Goal: Complete application form: Complete application form

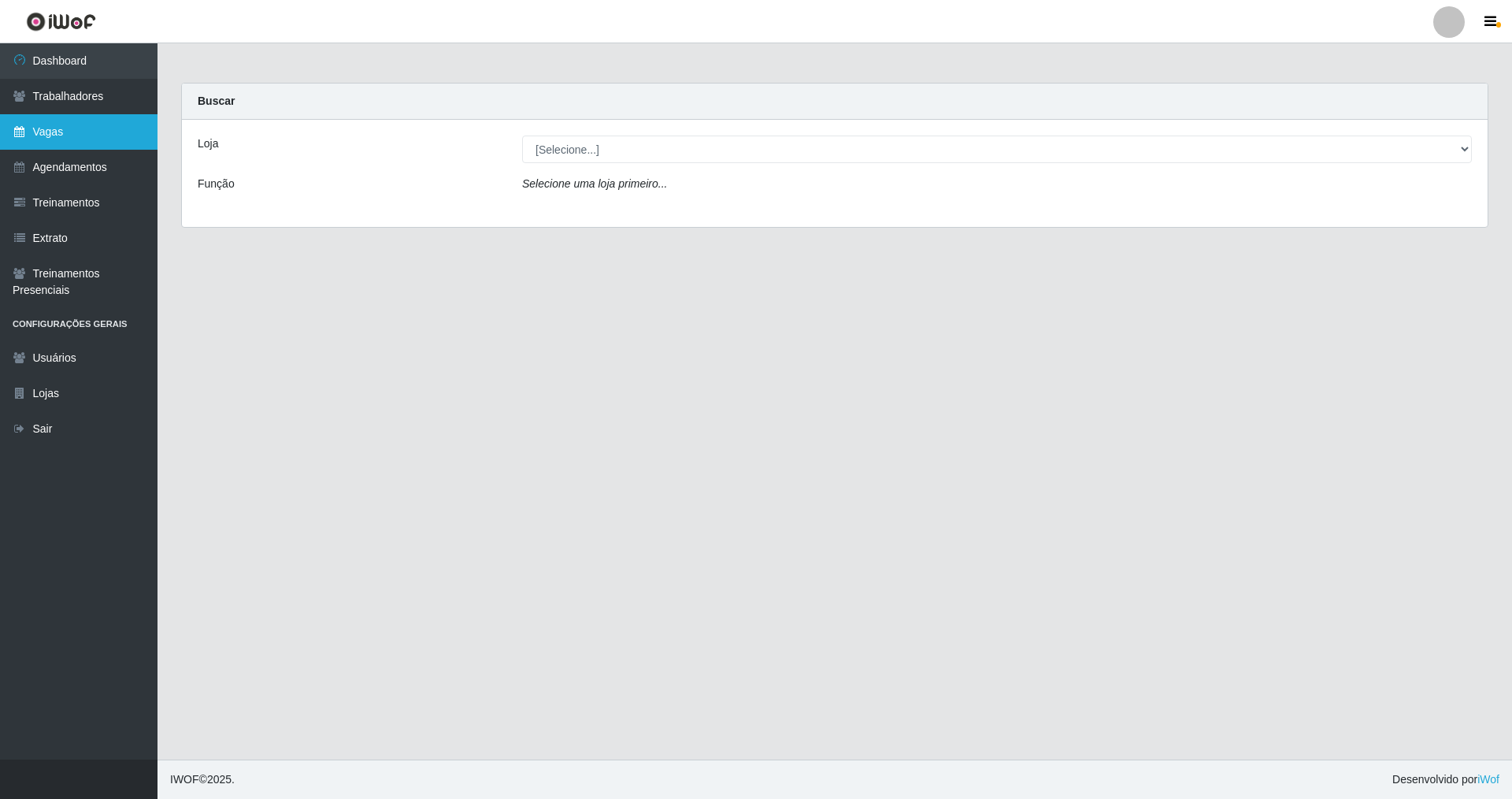
click at [113, 127] on link "Vagas" at bounding box center [79, 132] width 157 height 36
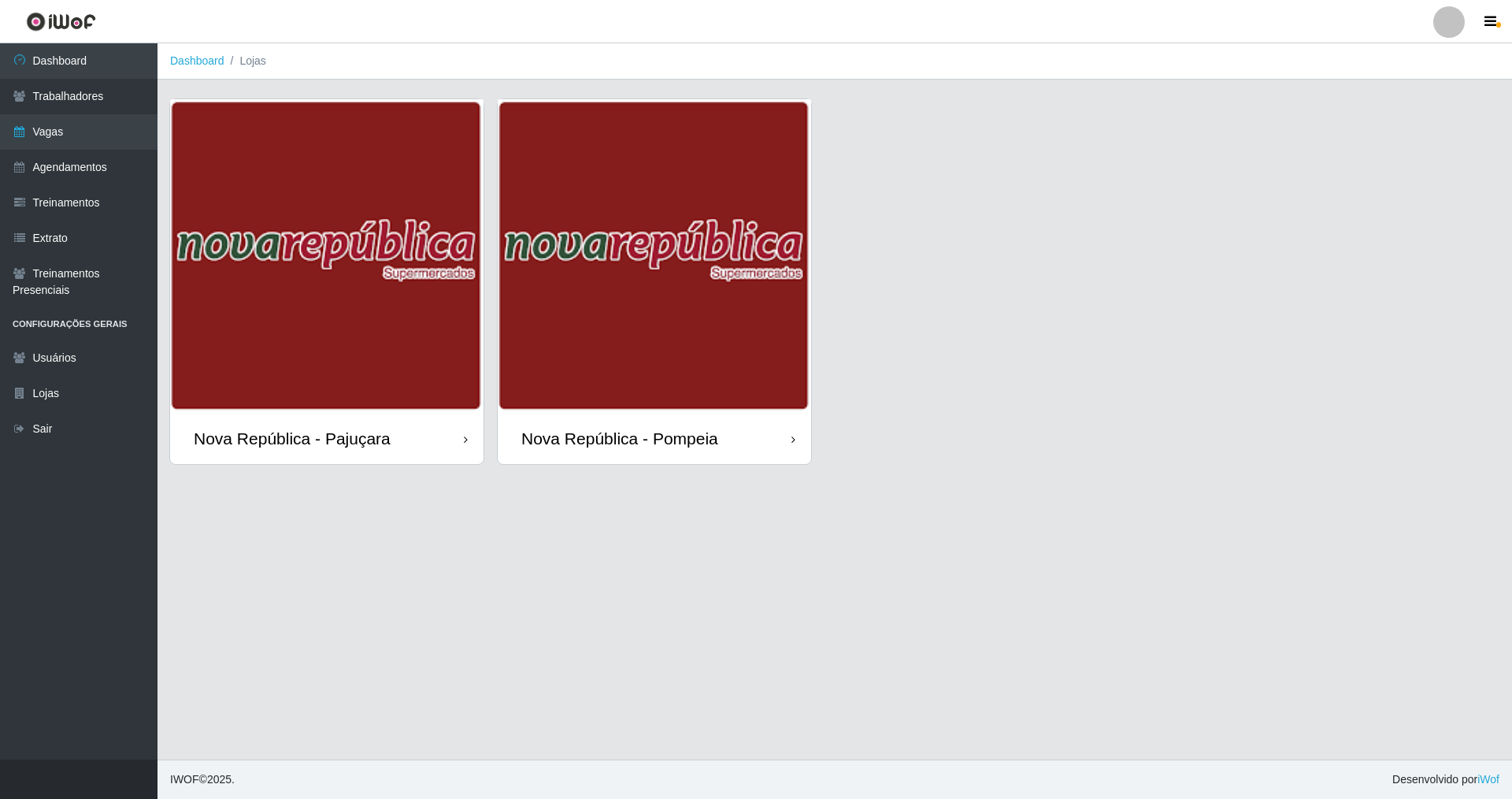
click at [627, 408] on img at bounding box center [654, 256] width 314 height 314
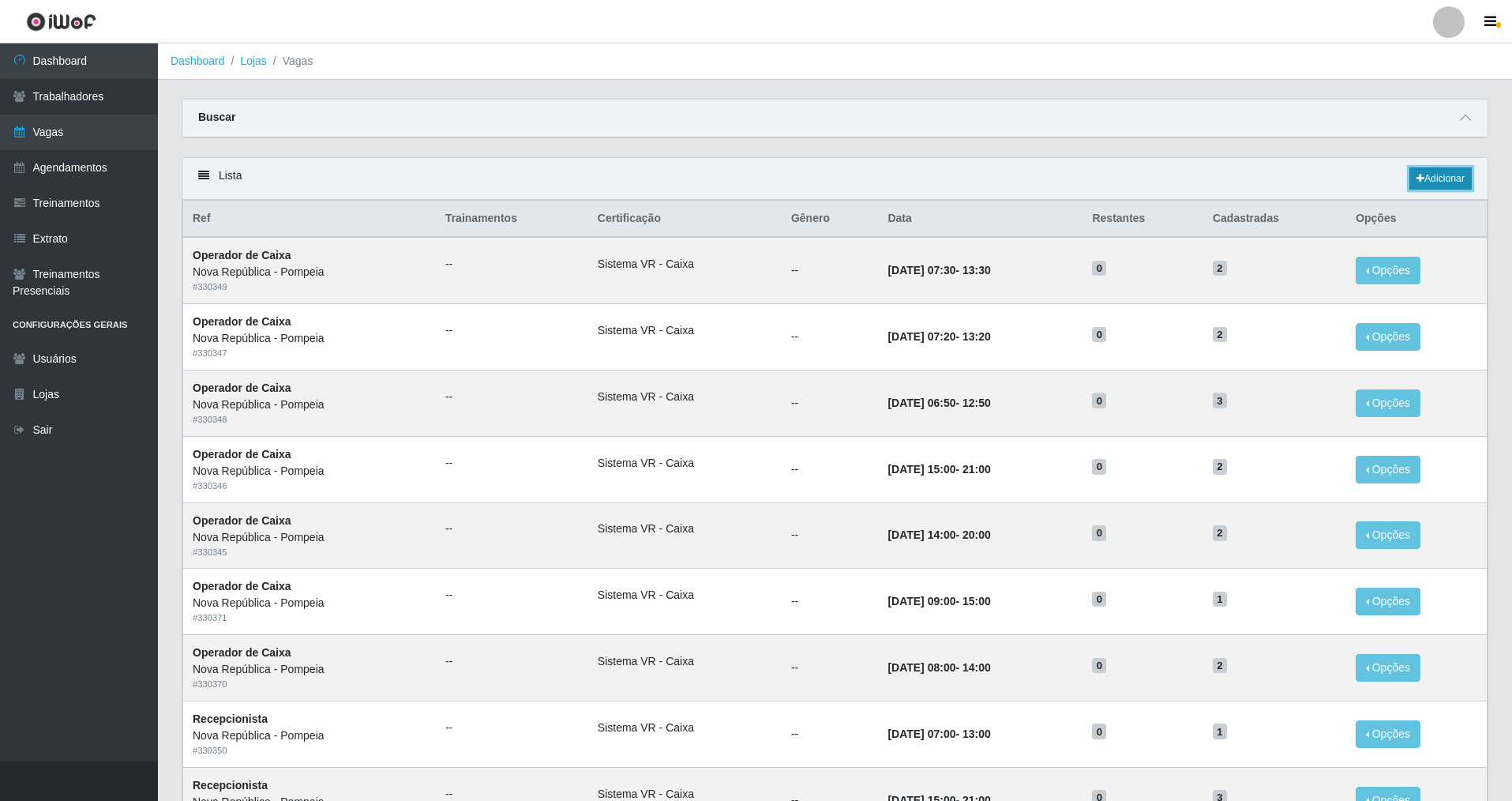
click at [1436, 181] on link "Adicionar" at bounding box center [1440, 178] width 62 height 22
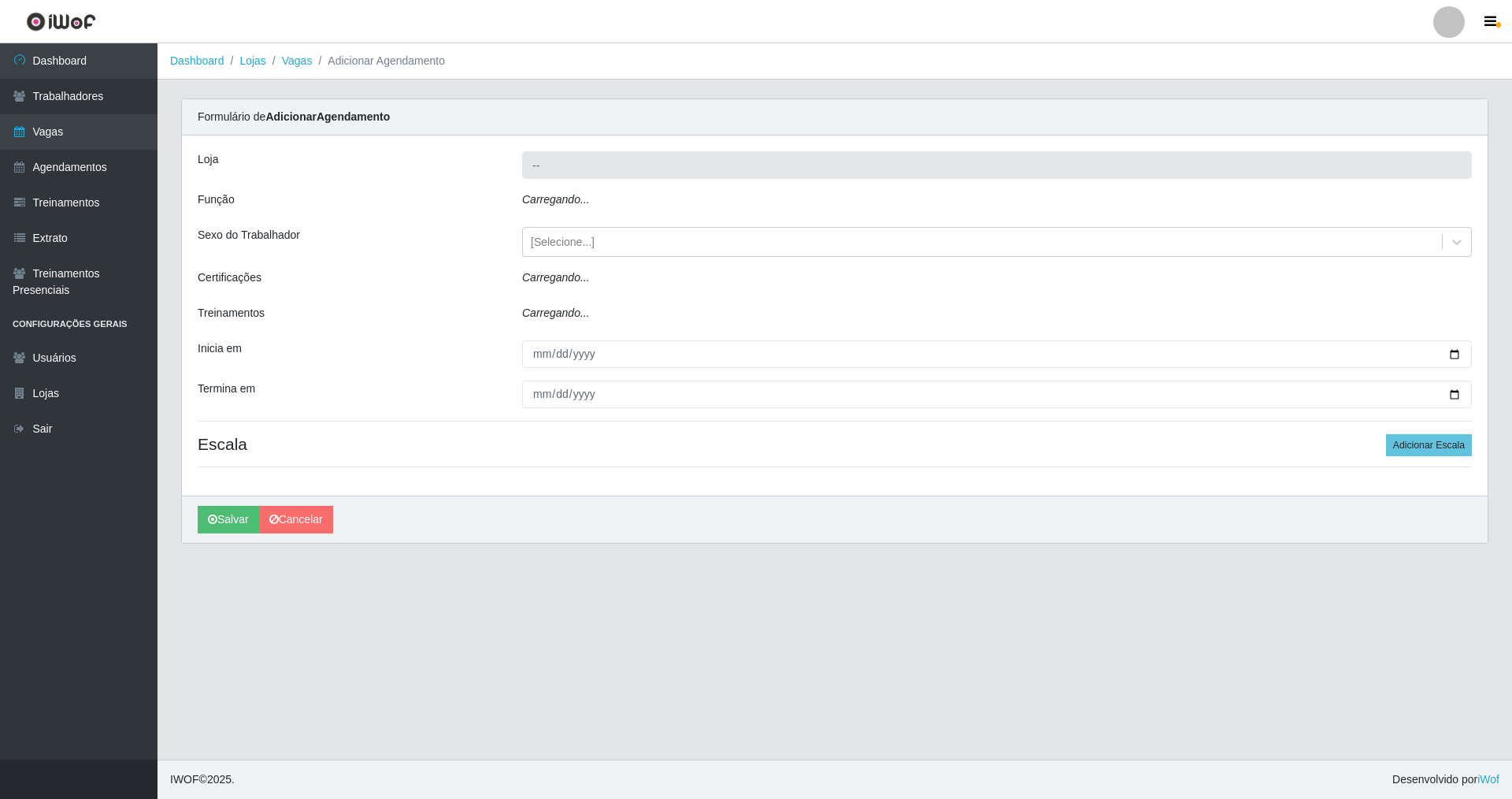
type input "Nova República - Pompeia"
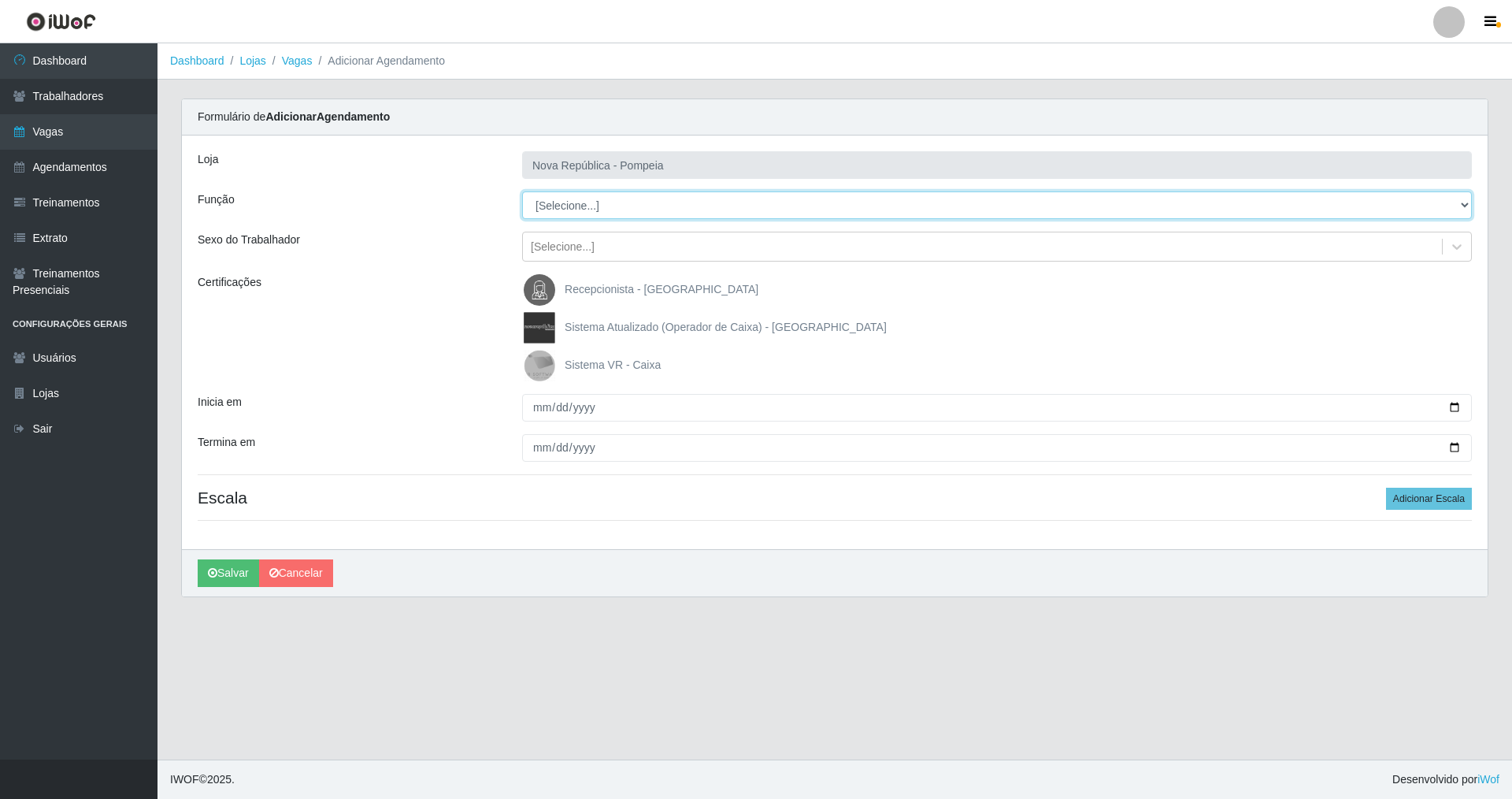
click at [559, 205] on select "[Selecione...] Balconista Operador de Caixa Recepcionista Repositor" at bounding box center [997, 205] width 950 height 28
select select "22"
click at [523, 191] on select "[Selecione...] Balconista Operador de Caixa Recepcionista Repositor" at bounding box center [997, 205] width 950 height 28
click at [584, 367] on span "Sistema VR - Caixa" at bounding box center [612, 365] width 96 height 13
click at [0, 0] on input "Sistema VR - Caixa" at bounding box center [0, 0] width 0 height 0
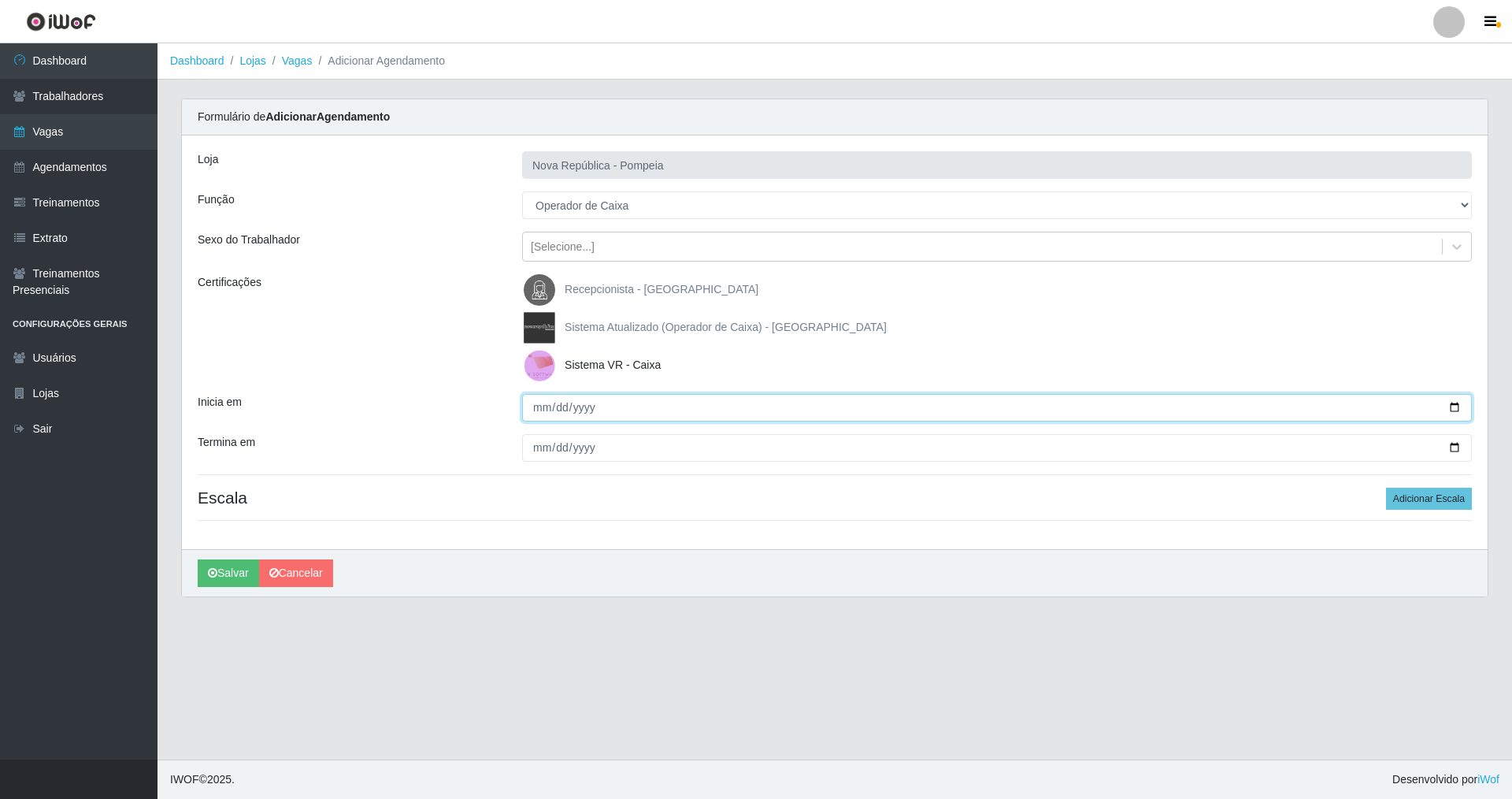
click at [529, 411] on input "Inicia em" at bounding box center [997, 407] width 950 height 28
type input "2025-08-18"
click at [198, 559] on button "Salvar" at bounding box center [228, 573] width 61 height 28
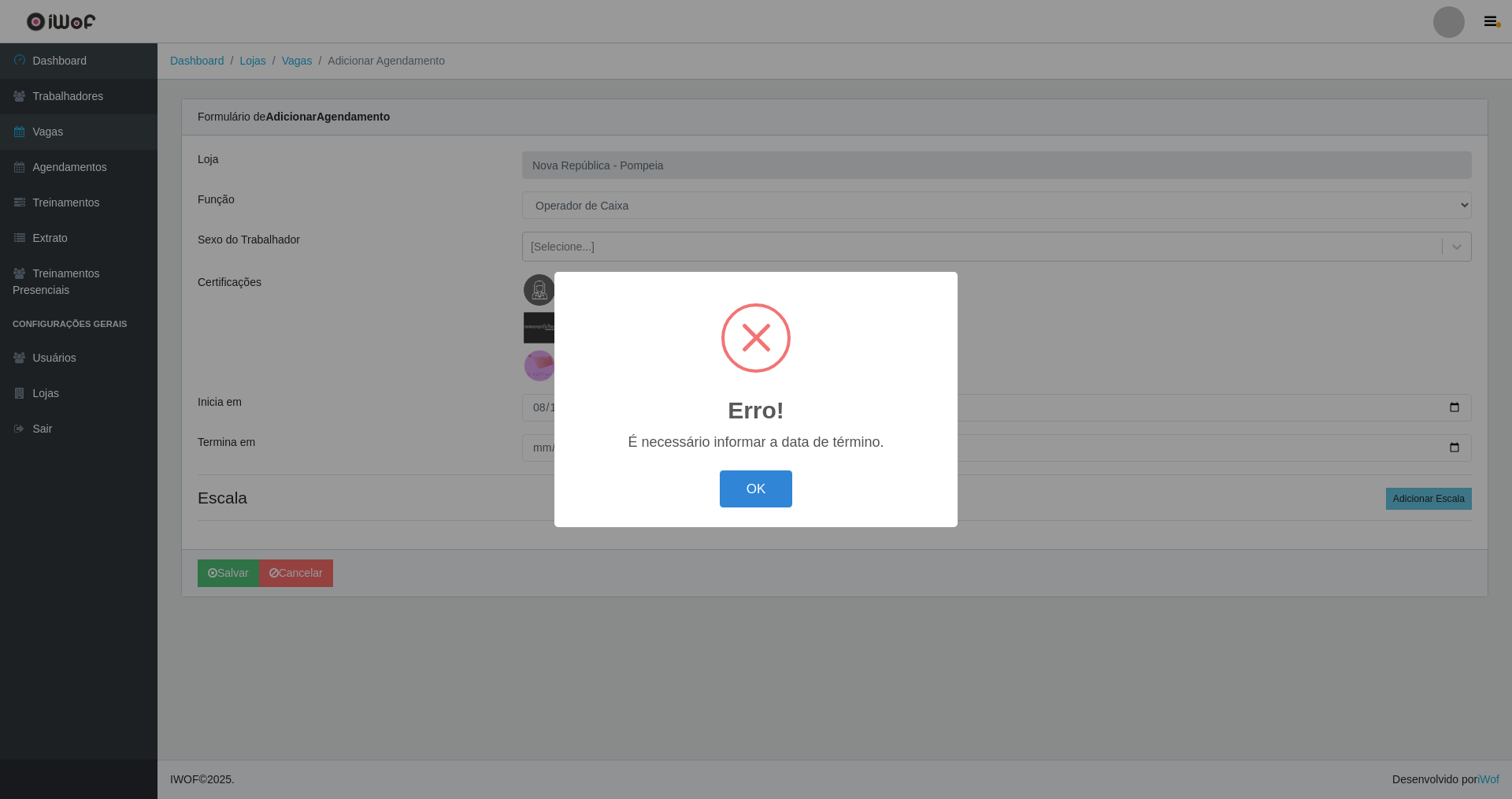
click at [719, 470] on button "OK" at bounding box center [756, 488] width 73 height 37
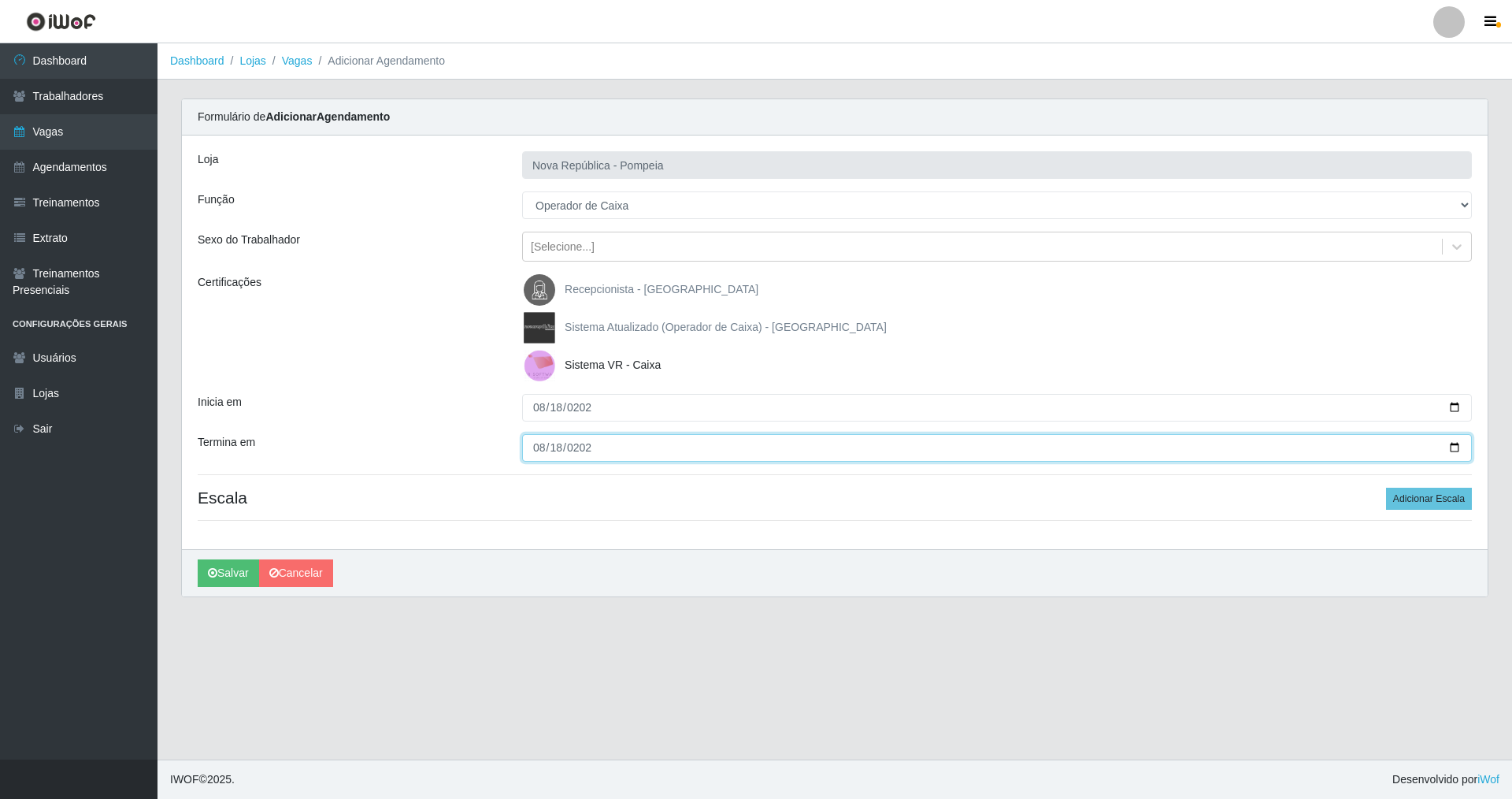
type input "2025-08-18"
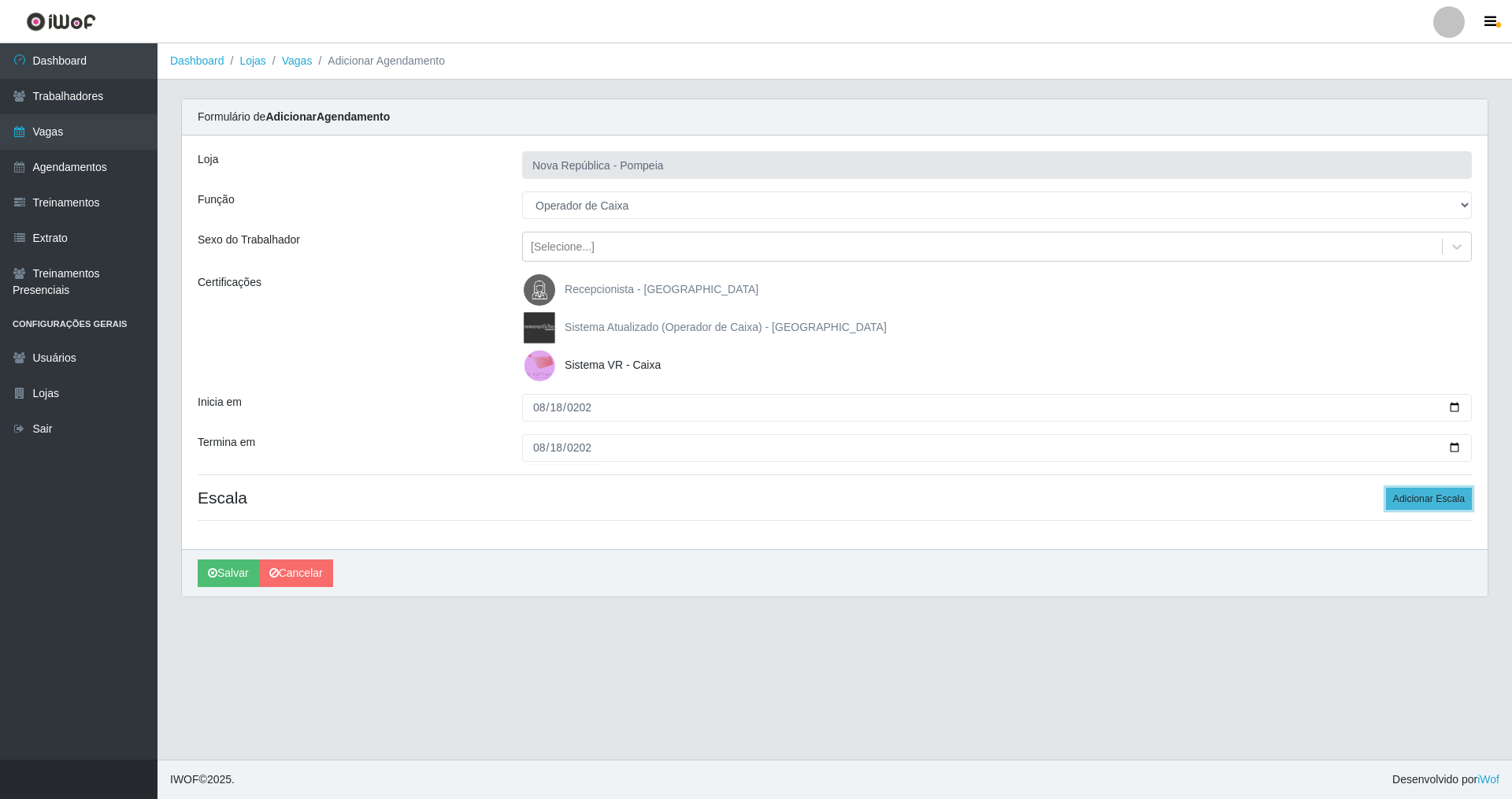
click at [1421, 498] on button "Adicionar Escala" at bounding box center [1429, 499] width 86 height 22
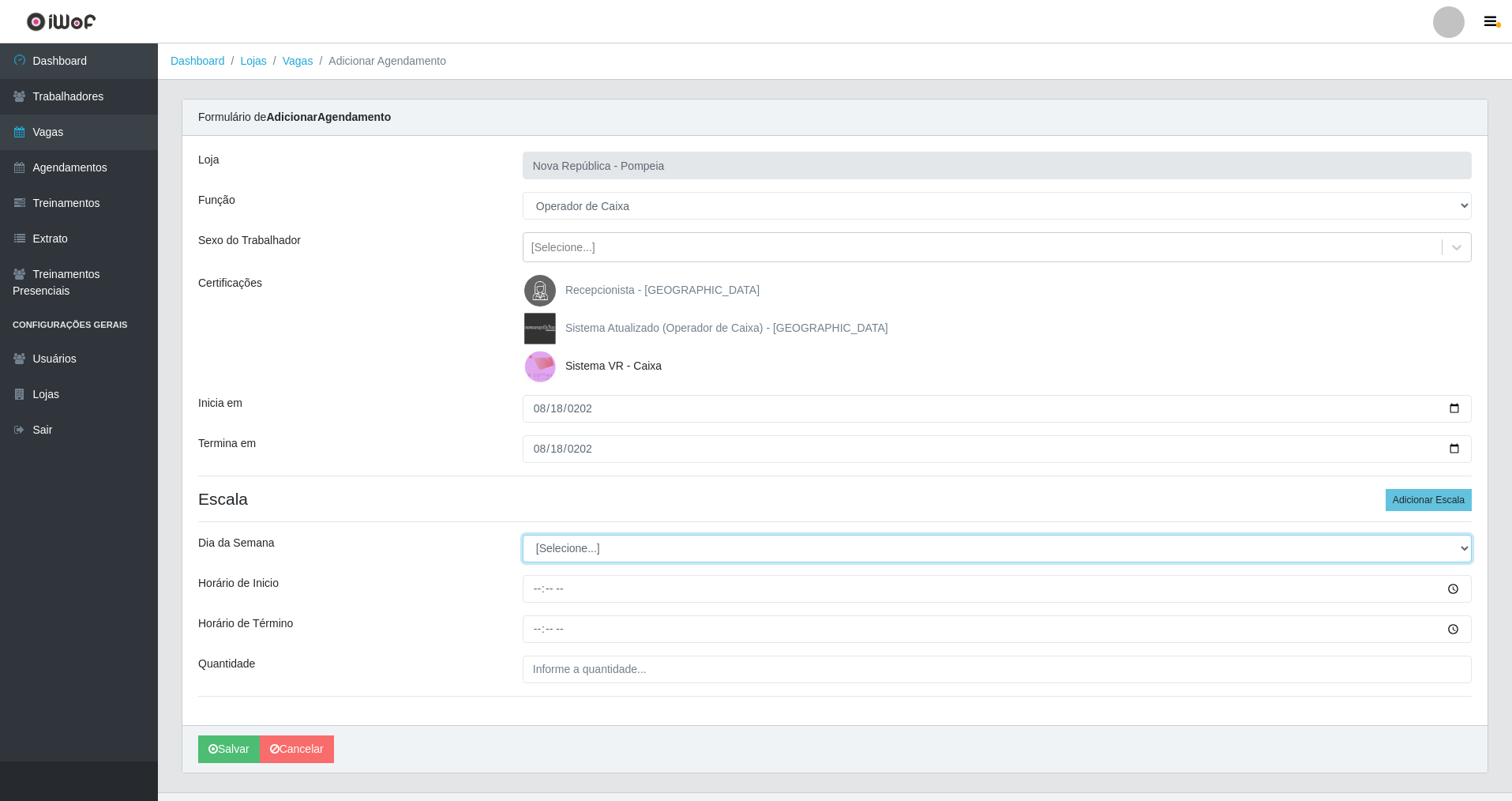
click at [569, 552] on select "[Selecione...] Segunda Terça Quarta Quinta Sexta Sábado Domingo" at bounding box center [998, 548] width 949 height 28
select select "1"
click at [523, 534] on select "[Selecione...] Segunda Terça Quarta Quinta Sexta Sábado Domingo" at bounding box center [998, 548] width 949 height 28
click at [543, 587] on input "Horário de Inicio" at bounding box center [998, 588] width 949 height 28
type input "07:00"
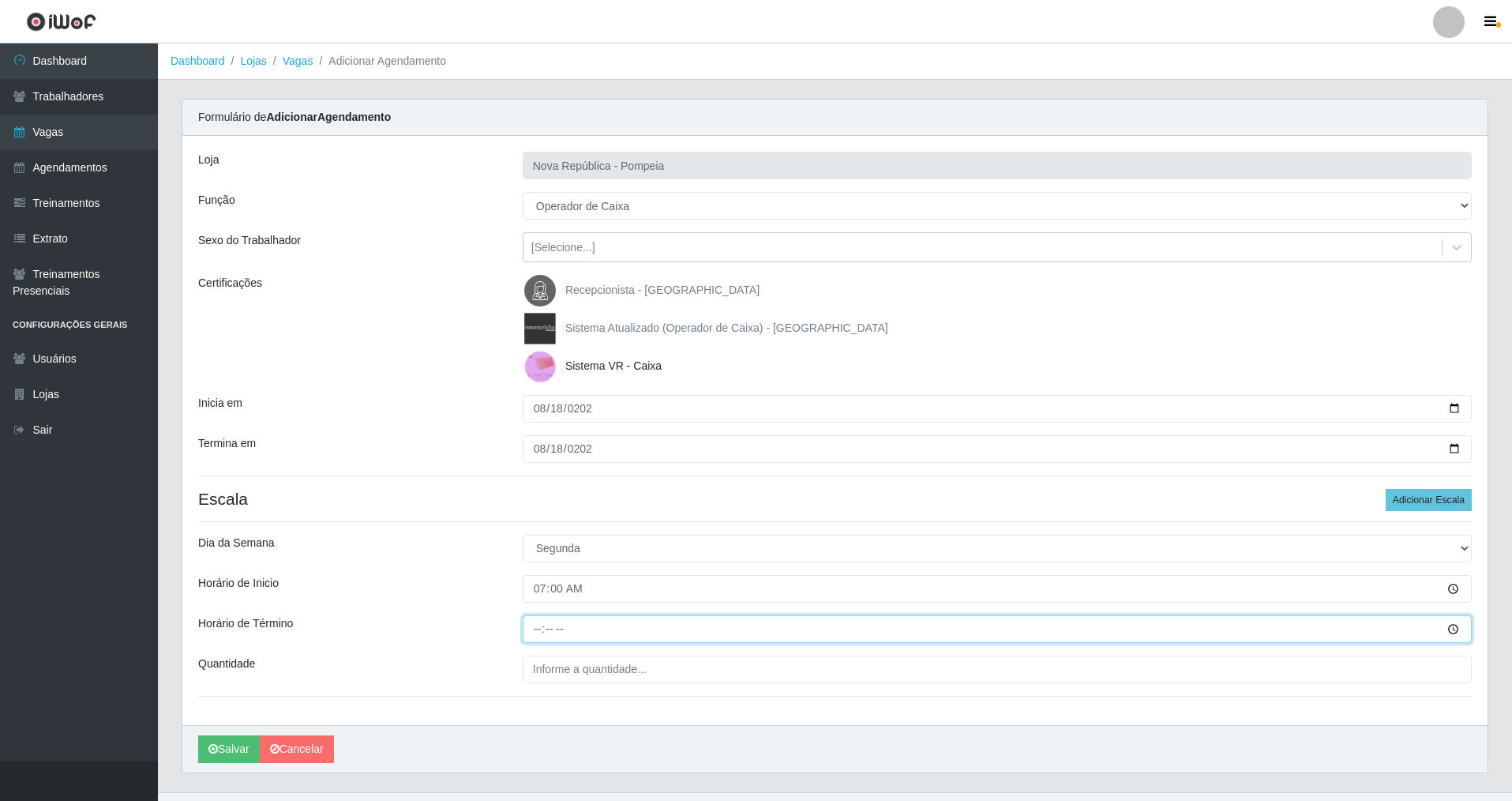
type input "13:00"
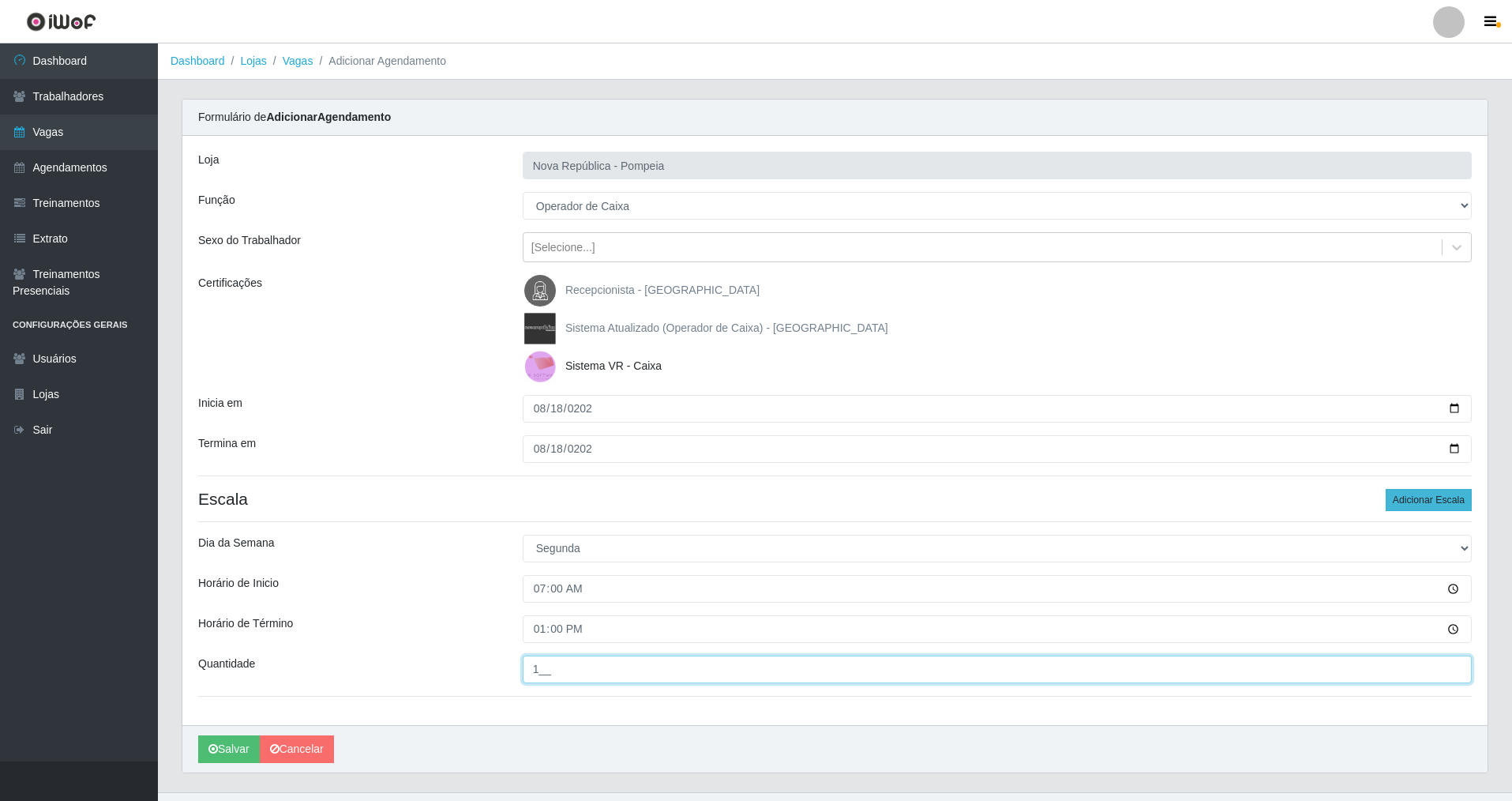
type input "1__"
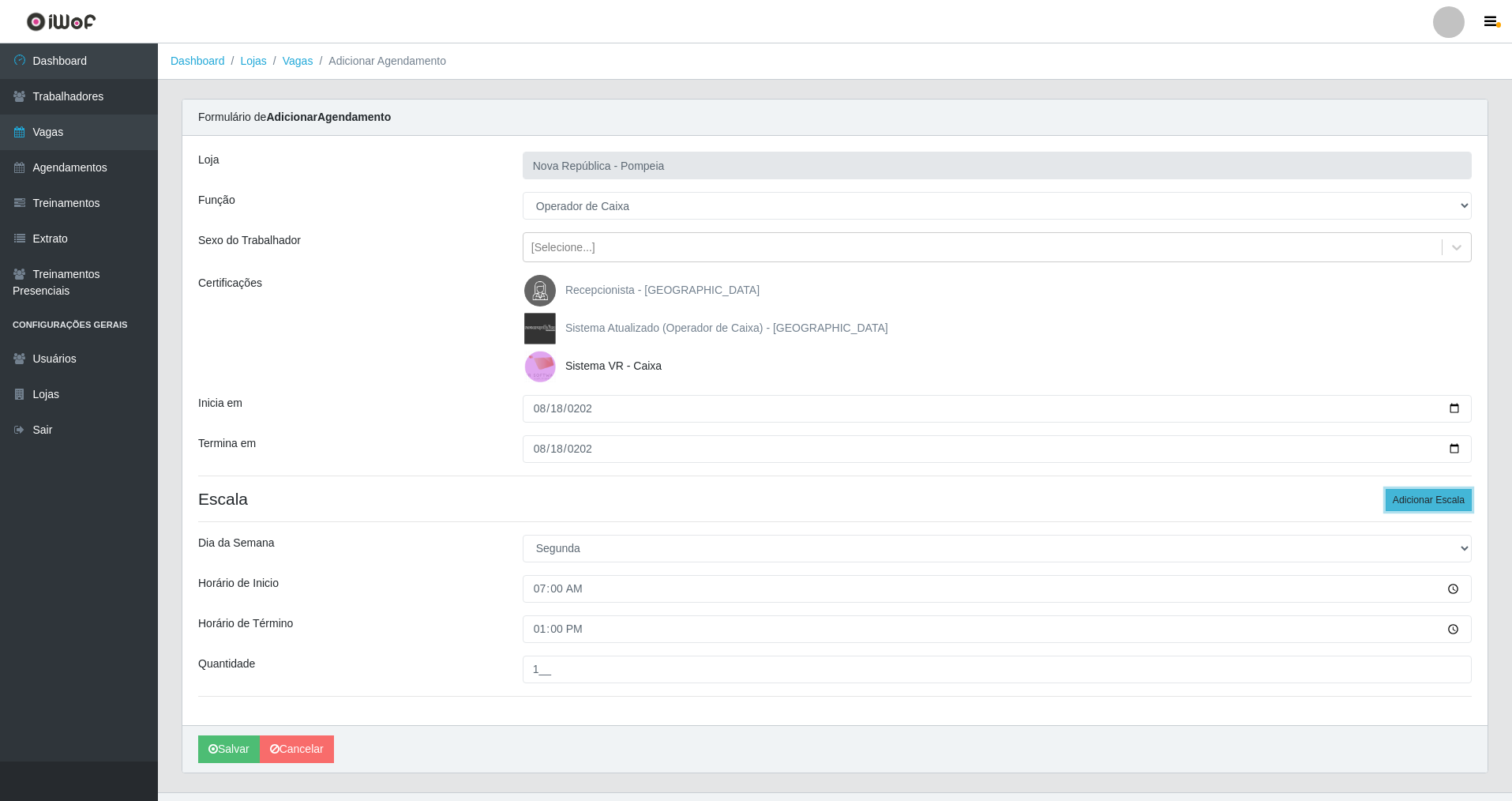
click at [1427, 498] on button "Adicionar Escala" at bounding box center [1429, 500] width 86 height 22
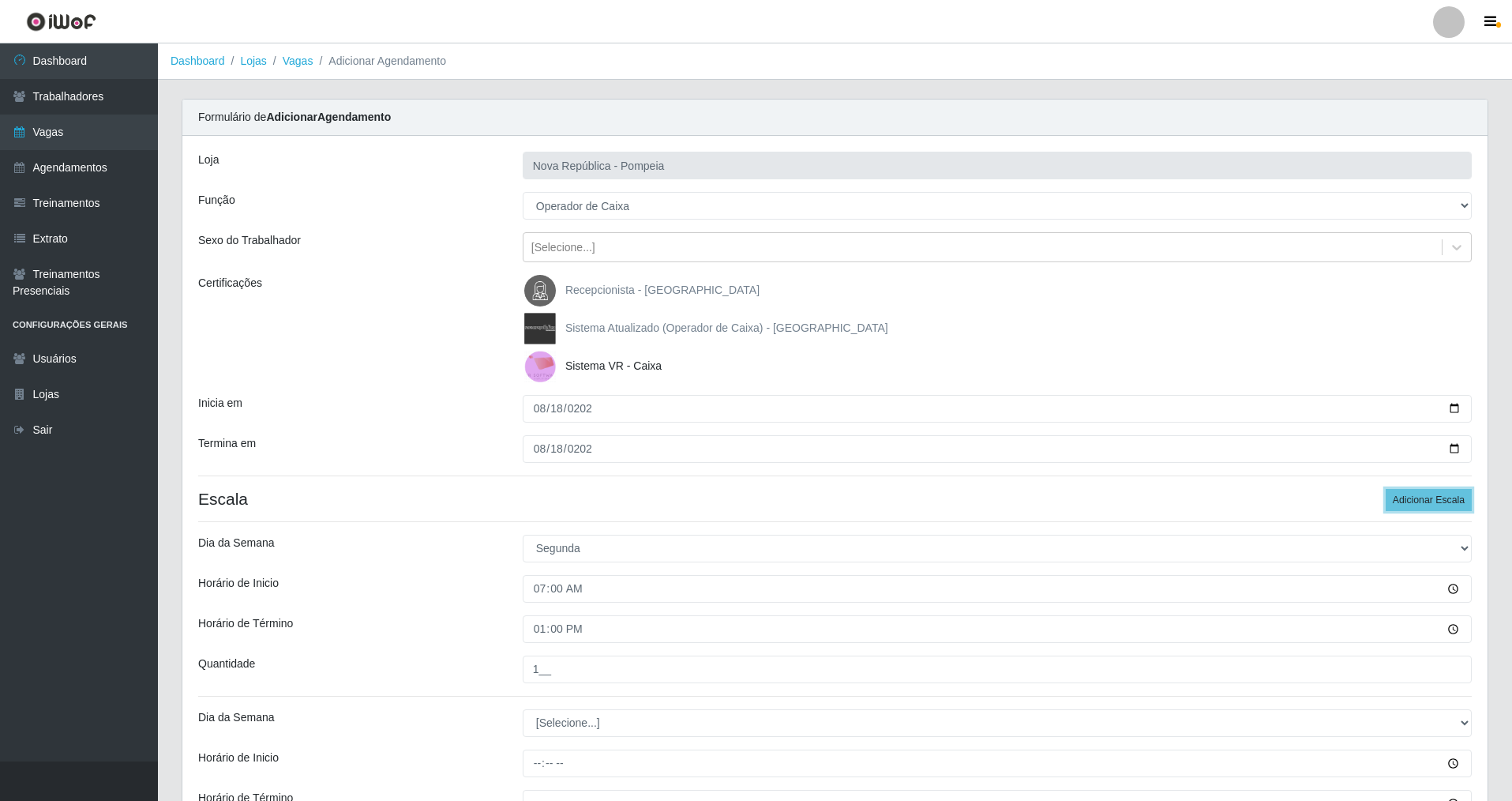
scroll to position [205, 0]
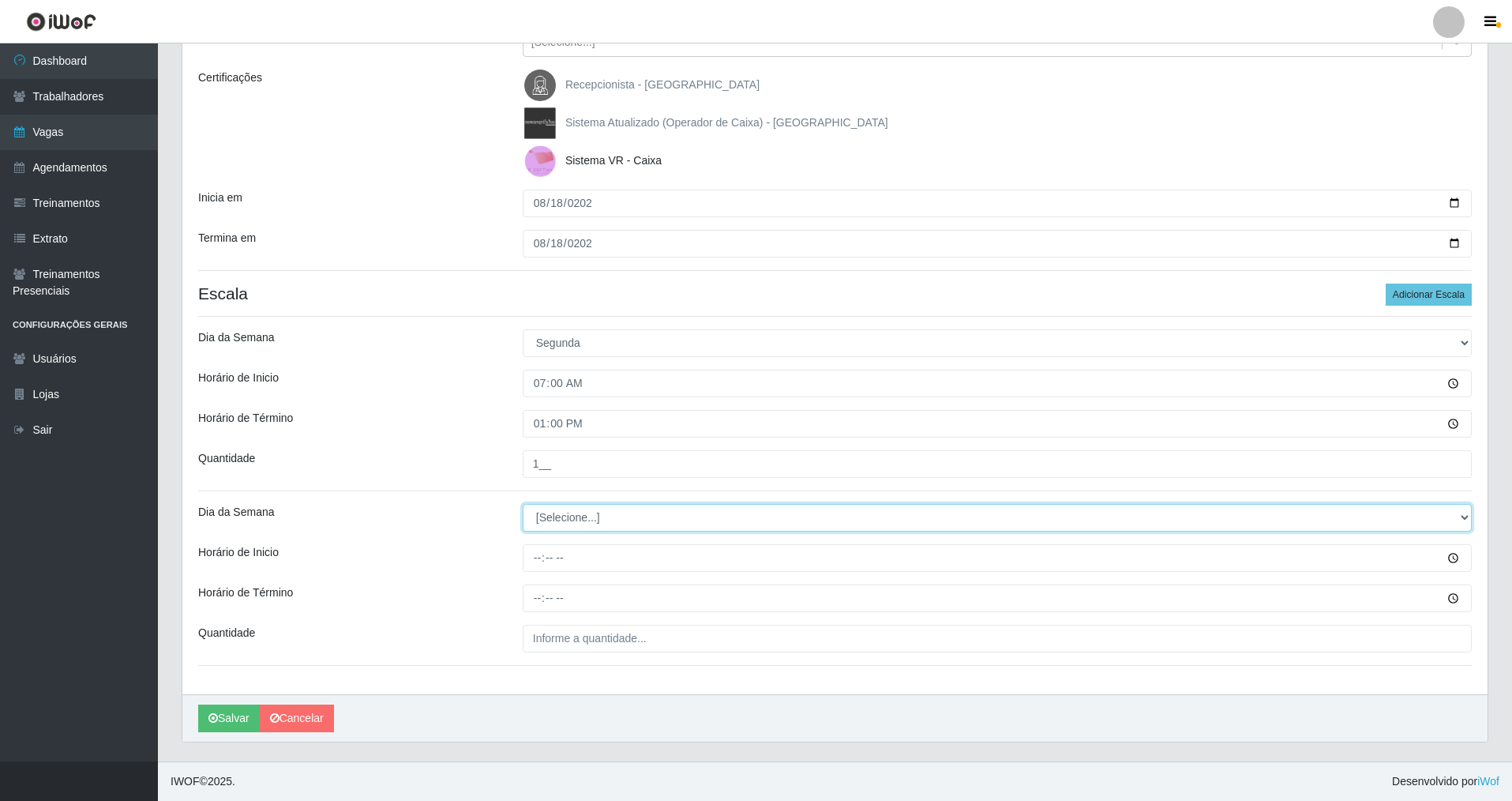
click at [607, 506] on select "[Selecione...] Segunda Terça Quarta Quinta Sexta Sábado Domingo" at bounding box center [998, 518] width 949 height 28
select select "1"
click at [523, 504] on select "[Selecione...] Segunda Terça Quarta Quinta Sexta Sábado Domingo" at bounding box center [998, 518] width 949 height 28
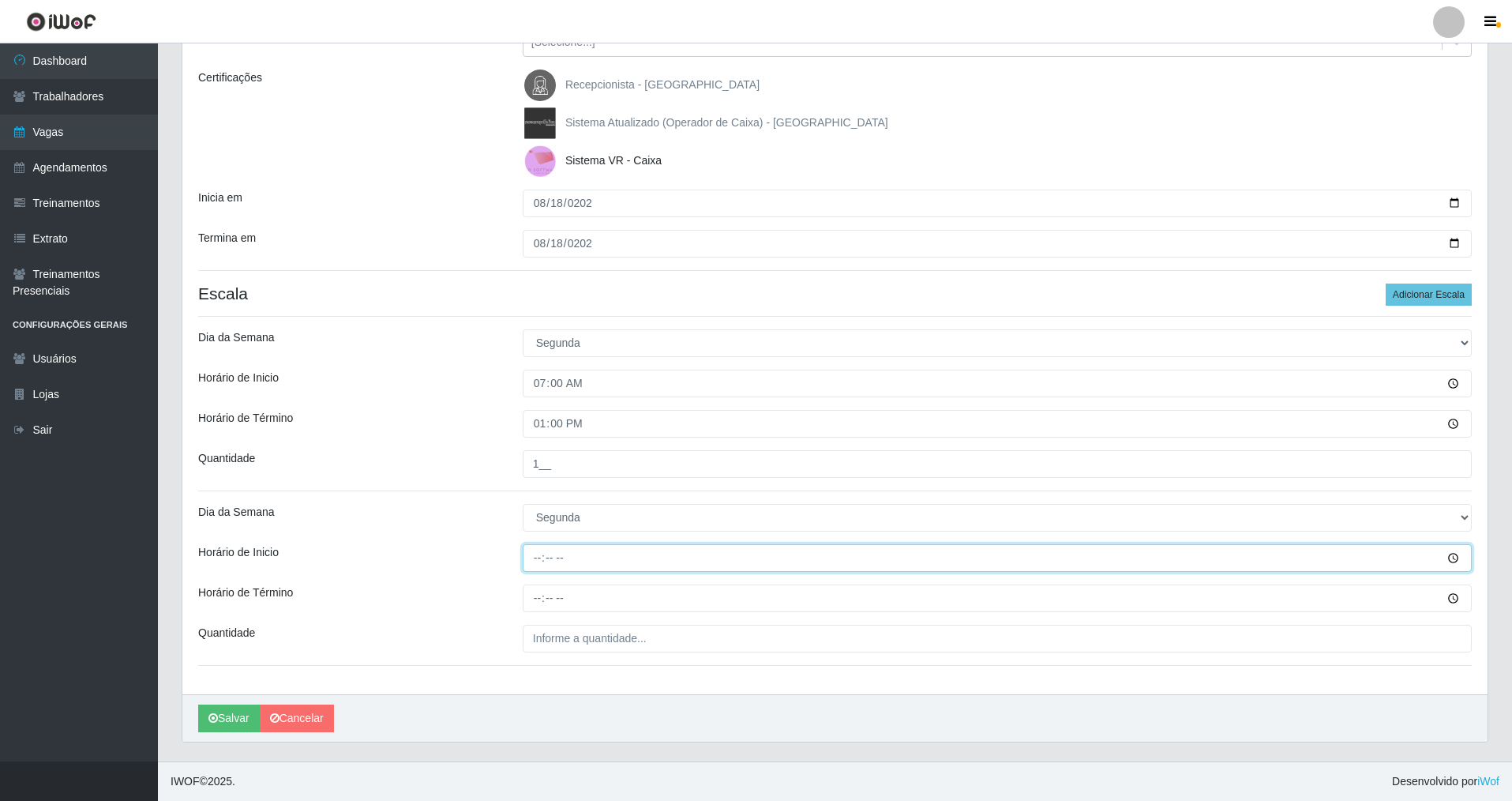
click at [539, 558] on input "Horário de Inicio" at bounding box center [998, 557] width 949 height 28
type input "08:00"
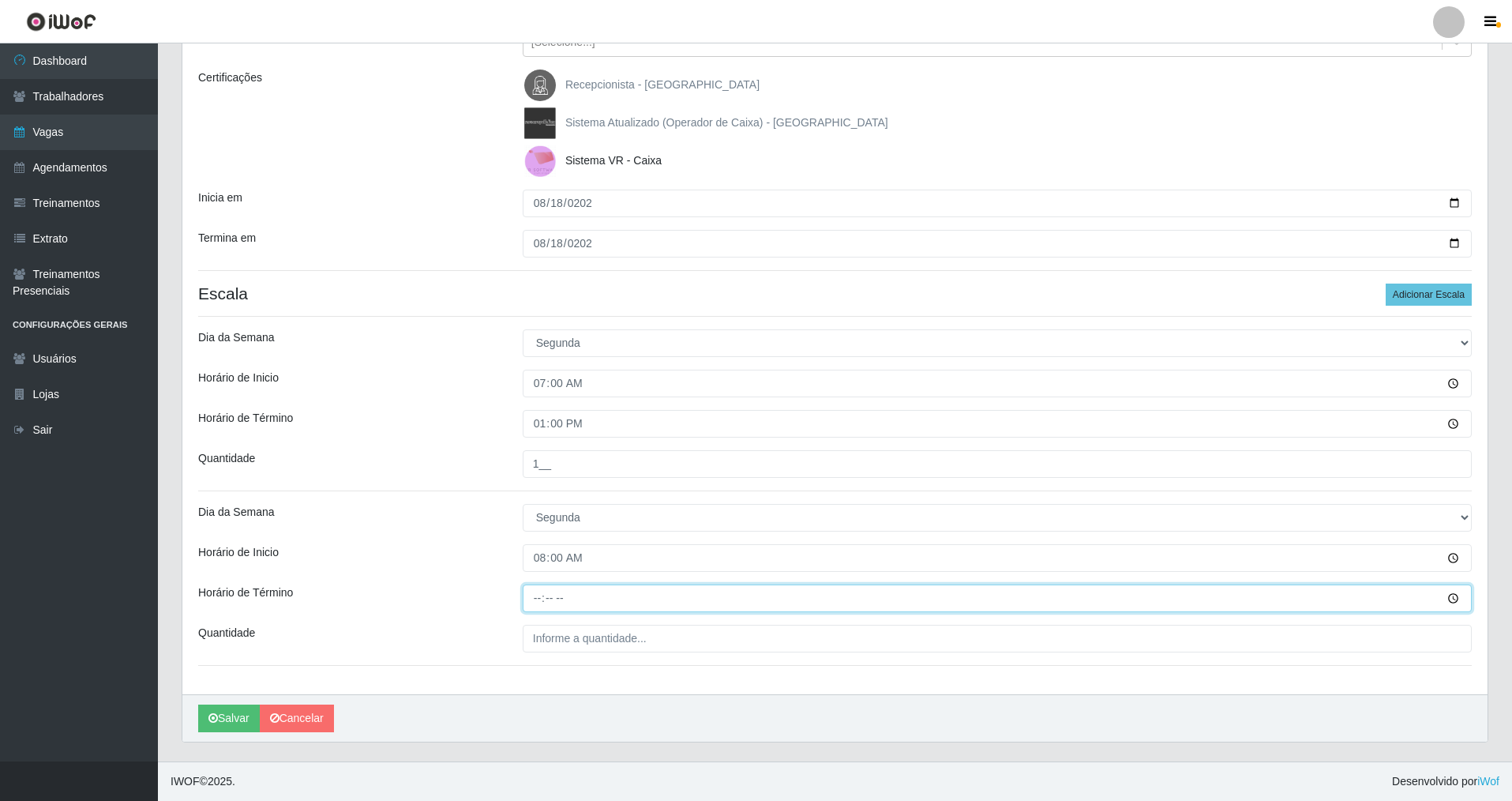
type input "14:00"
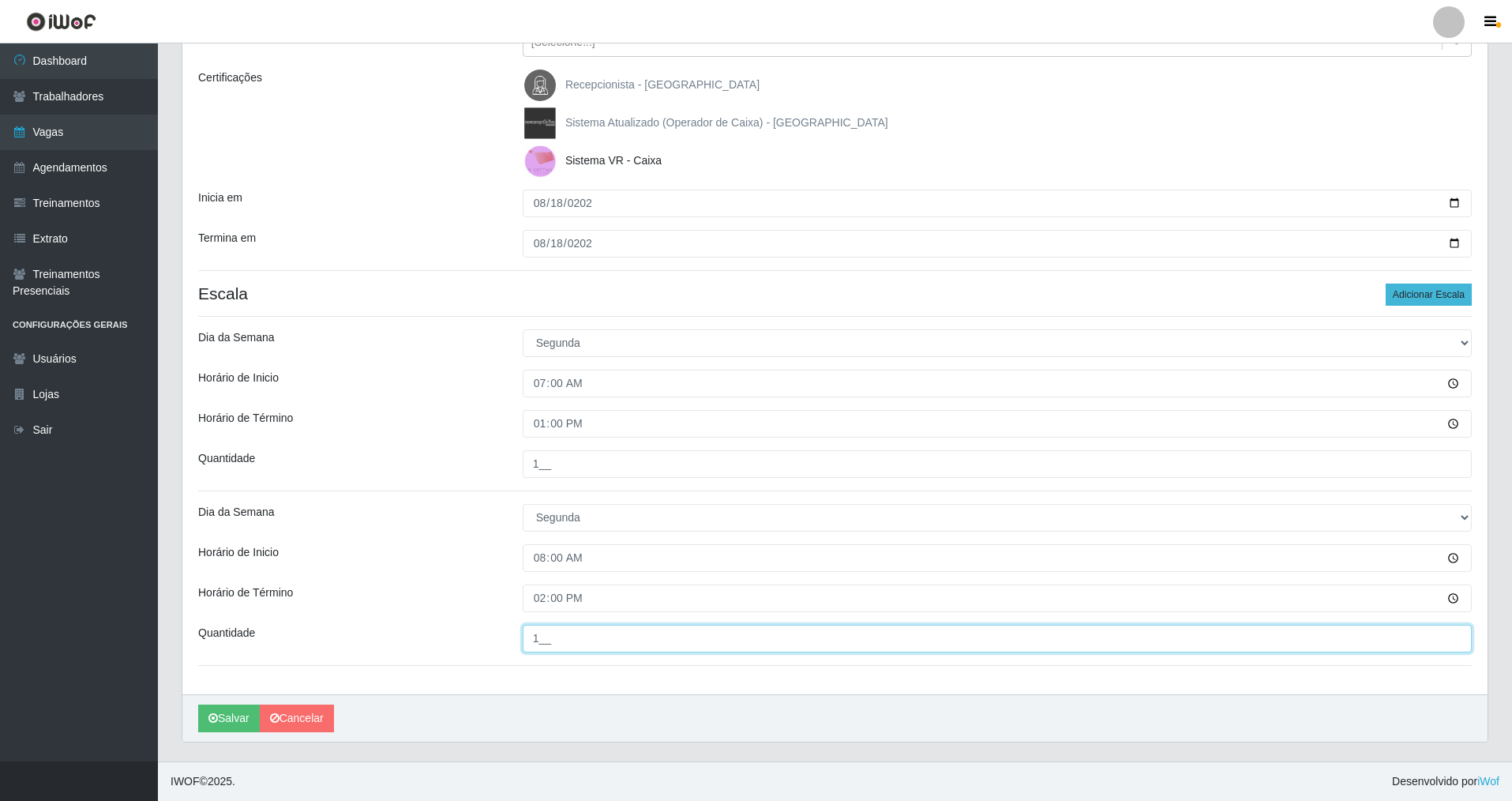
type input "1__"
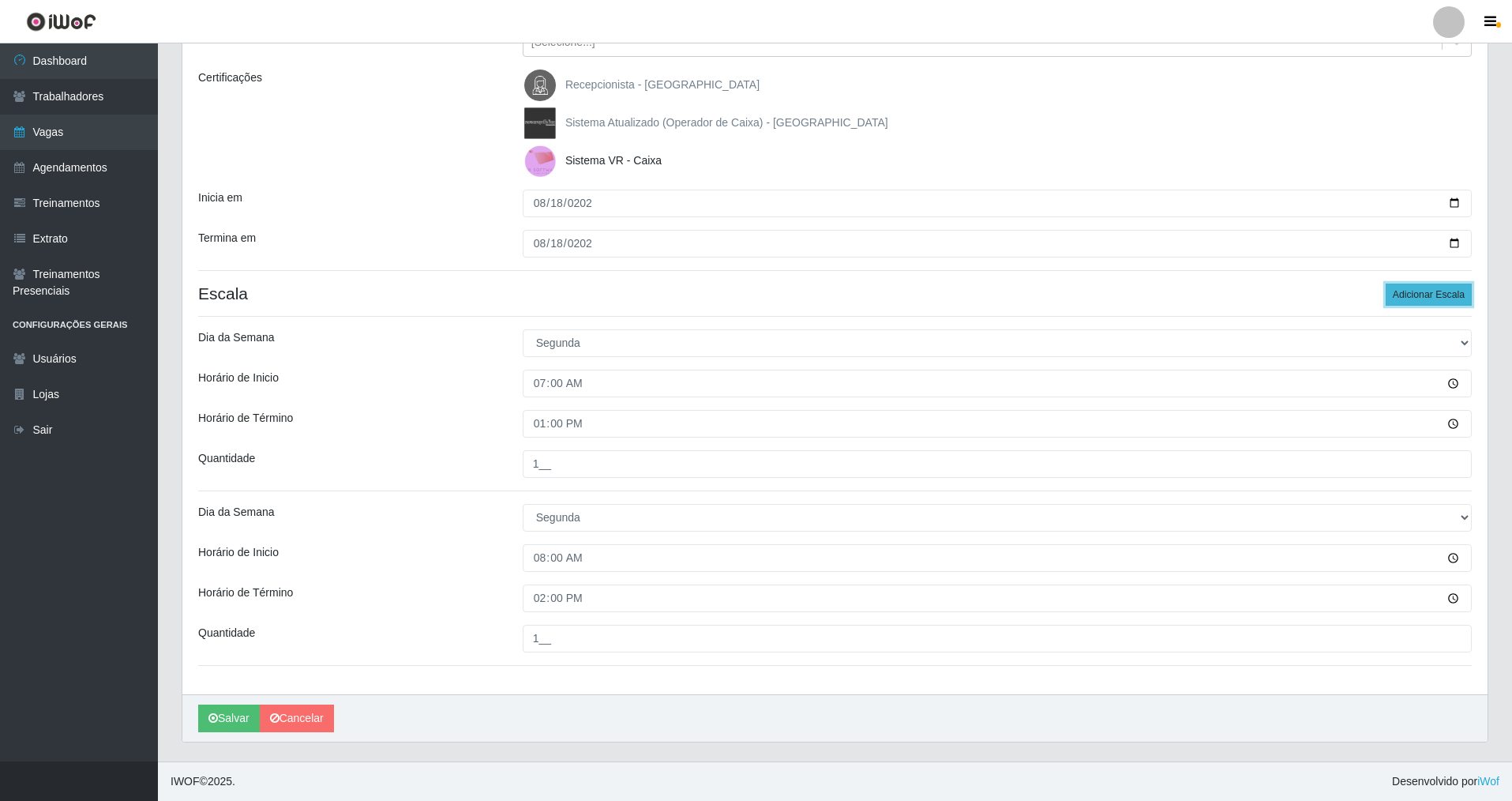
click at [1408, 295] on button "Adicionar Escala" at bounding box center [1429, 295] width 86 height 22
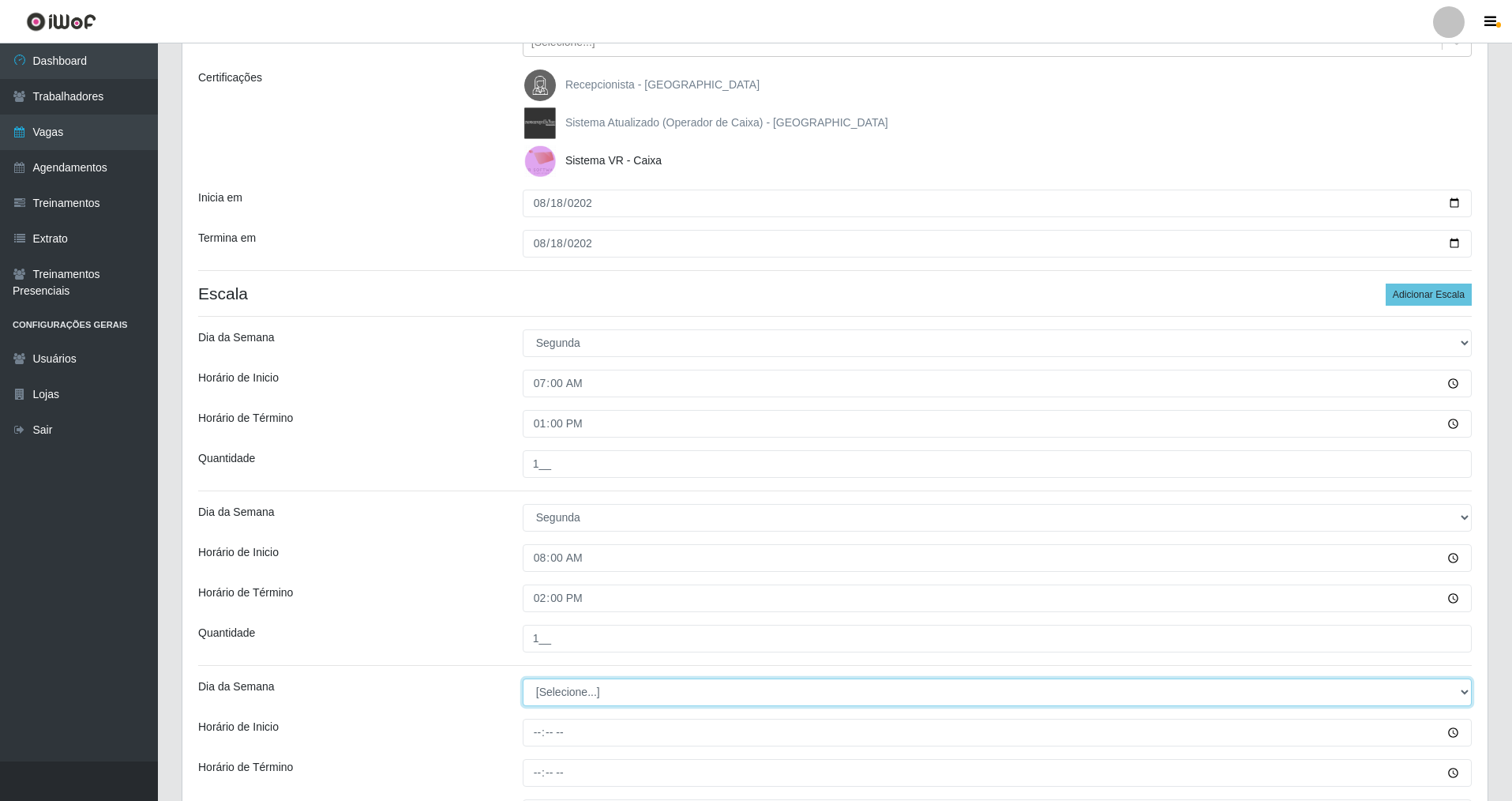
drag, startPoint x: 647, startPoint y: 685, endPoint x: 634, endPoint y: 690, distance: 13.9
click at [640, 688] on select "[Selecione...] Segunda Terça Quarta Quinta Sexta Sábado Domingo" at bounding box center [998, 692] width 949 height 28
select select "1"
click at [523, 678] on select "[Selecione...] Segunda Terça Quarta Quinta Sexta Sábado Domingo" at bounding box center [998, 692] width 949 height 28
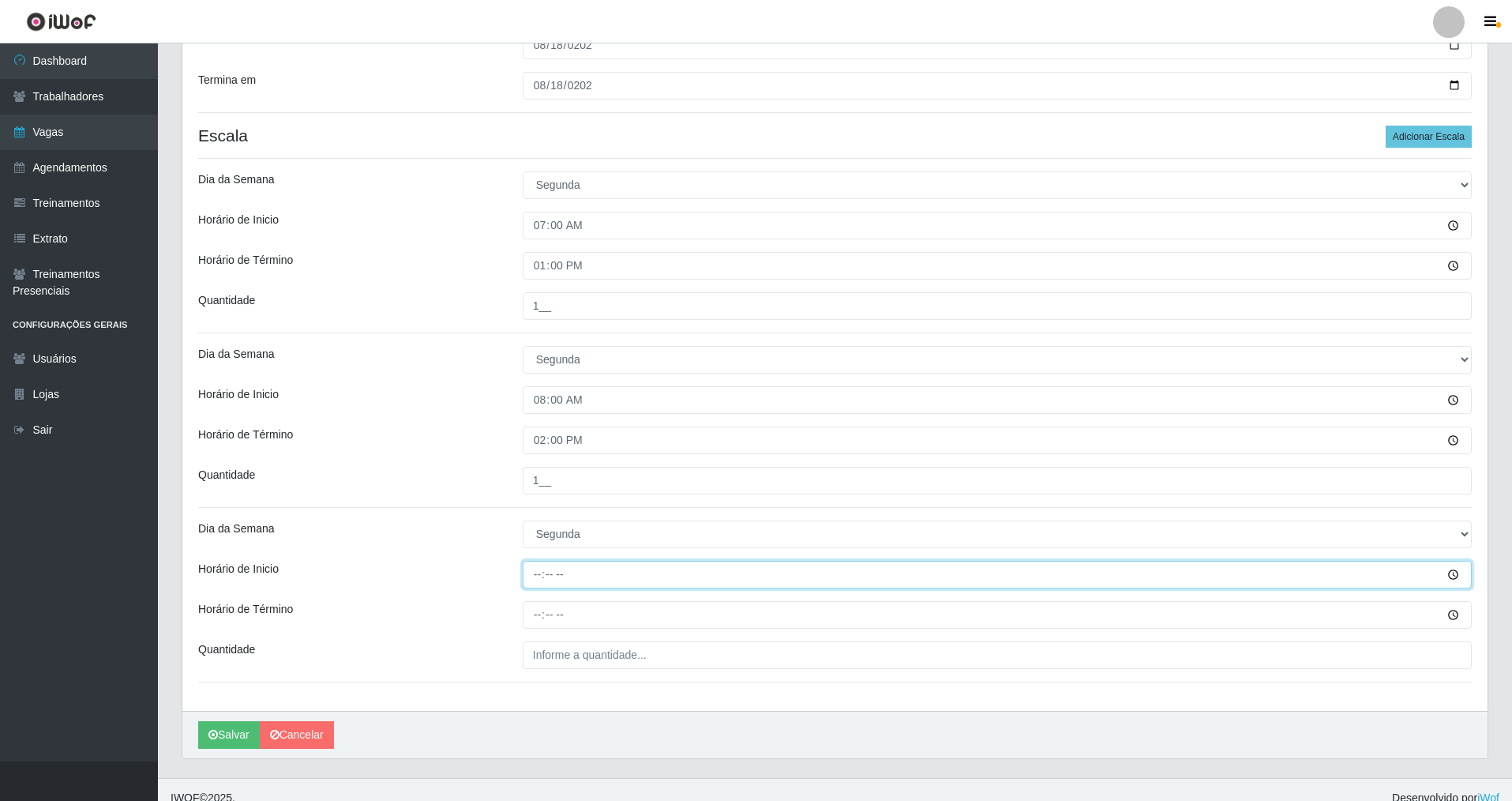
drag, startPoint x: 535, startPoint y: 571, endPoint x: 551, endPoint y: 571, distance: 16.0
click at [539, 571] on input "Horário de Inicio" at bounding box center [998, 574] width 949 height 28
type input "14:00"
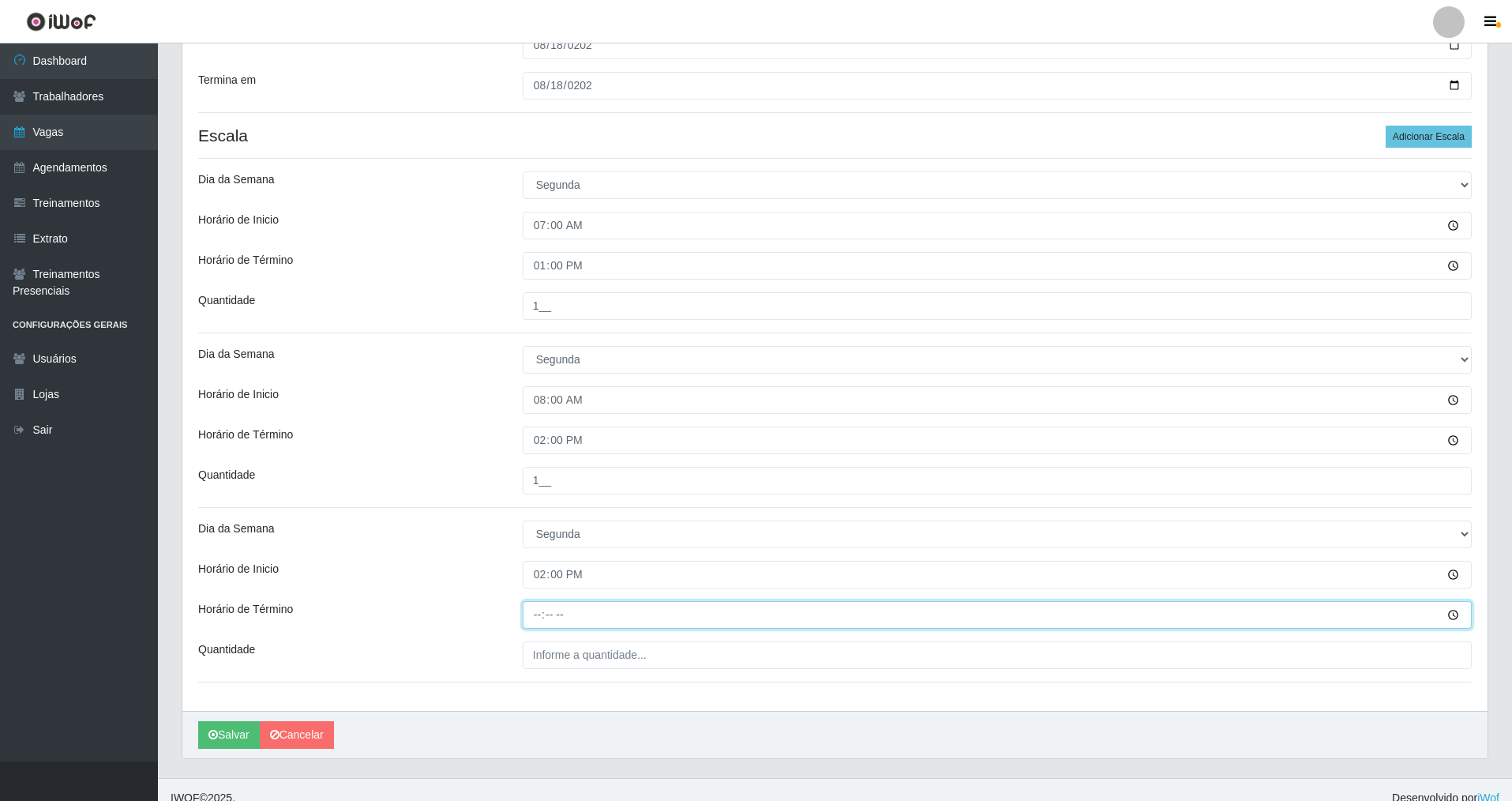
type input "20:00"
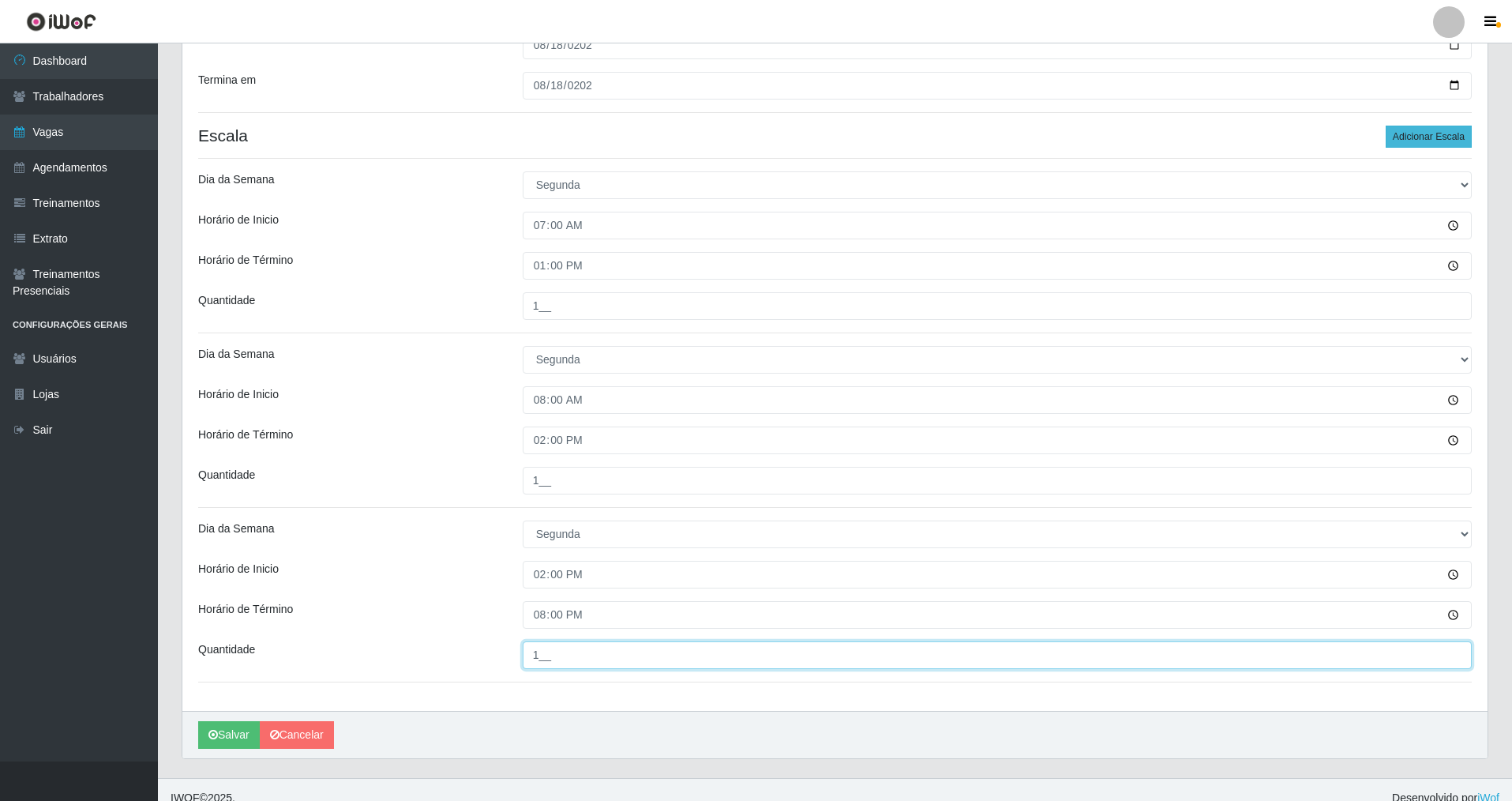
type input "1__"
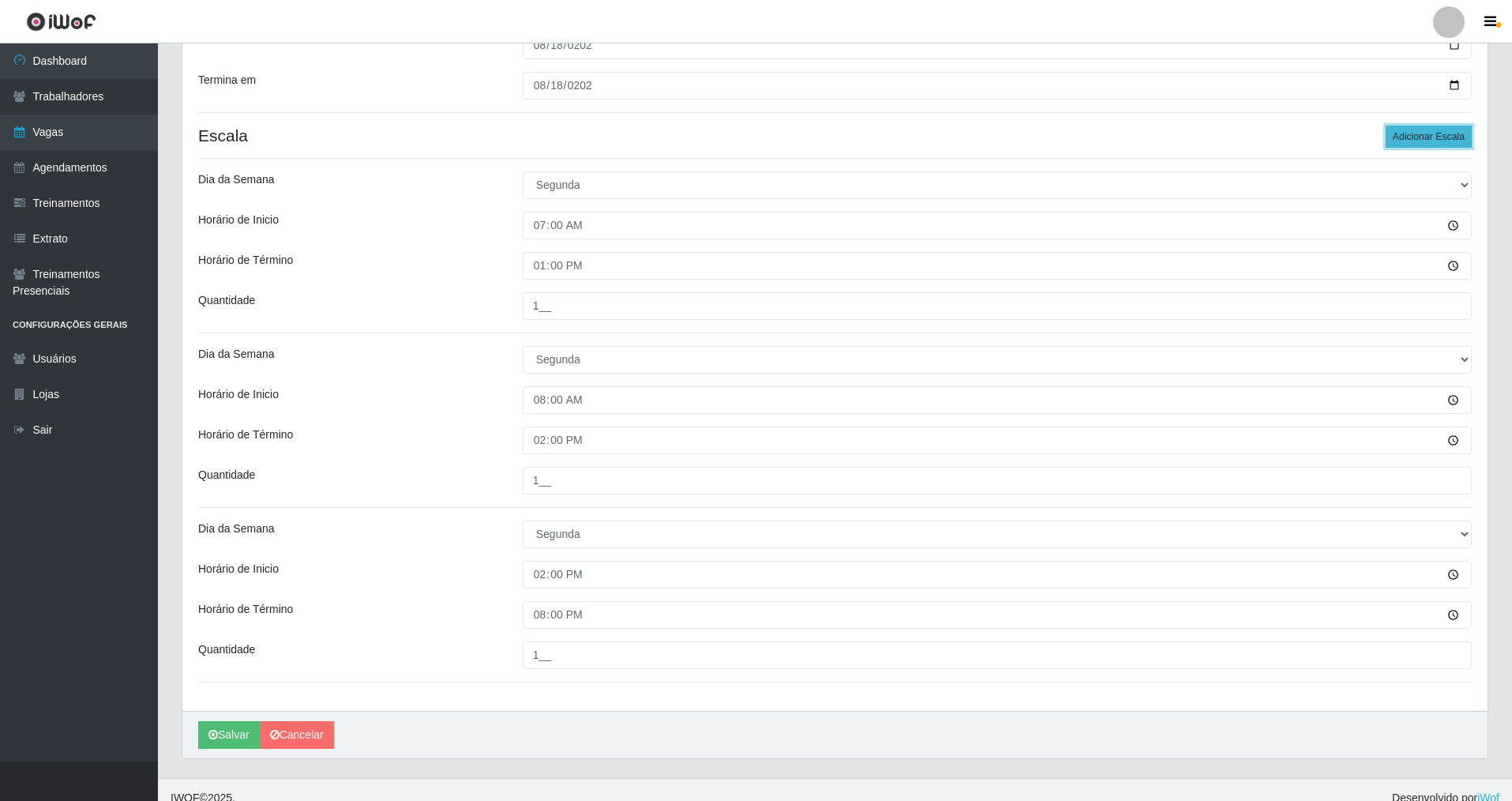
click at [1409, 141] on button "Adicionar Escala" at bounding box center [1429, 137] width 86 height 22
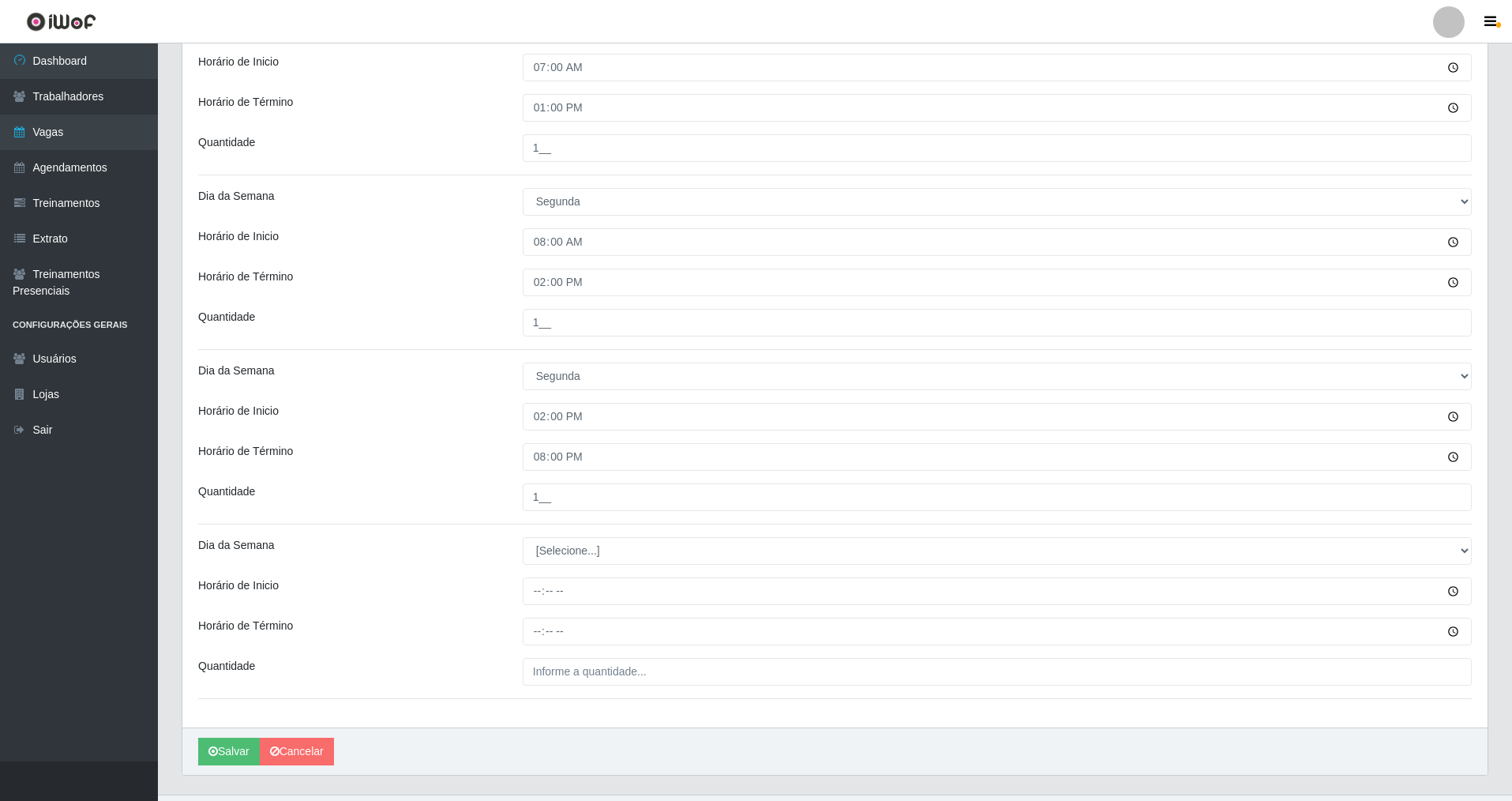
scroll to position [554, 0]
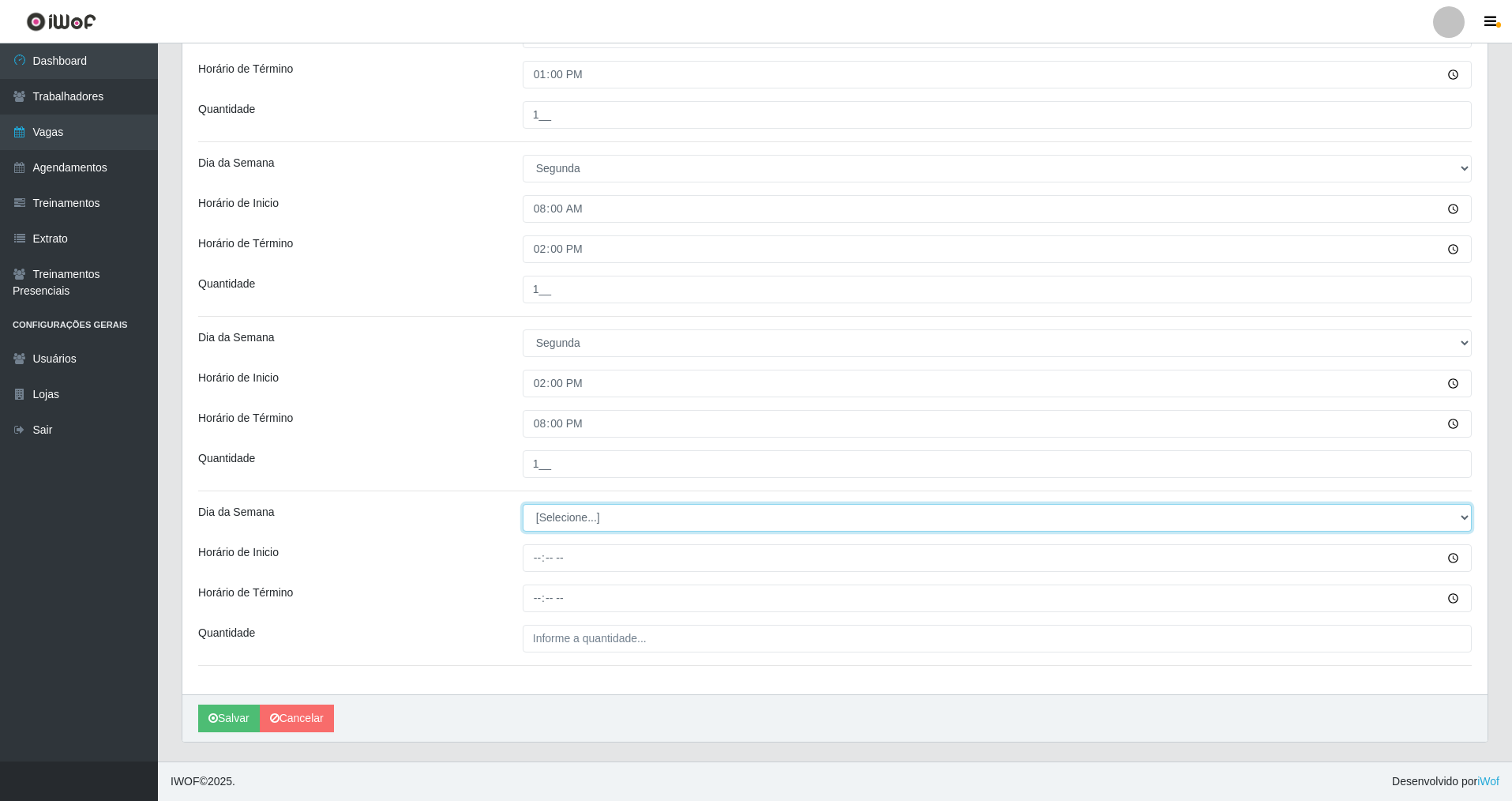
click at [597, 524] on select "[Selecione...] Segunda Terça Quarta Quinta Sexta Sábado Domingo" at bounding box center [998, 518] width 949 height 28
select select "1"
click at [523, 504] on select "[Selecione...] Segunda Terça Quarta Quinta Sexta Sábado Domingo" at bounding box center [998, 518] width 949 height 28
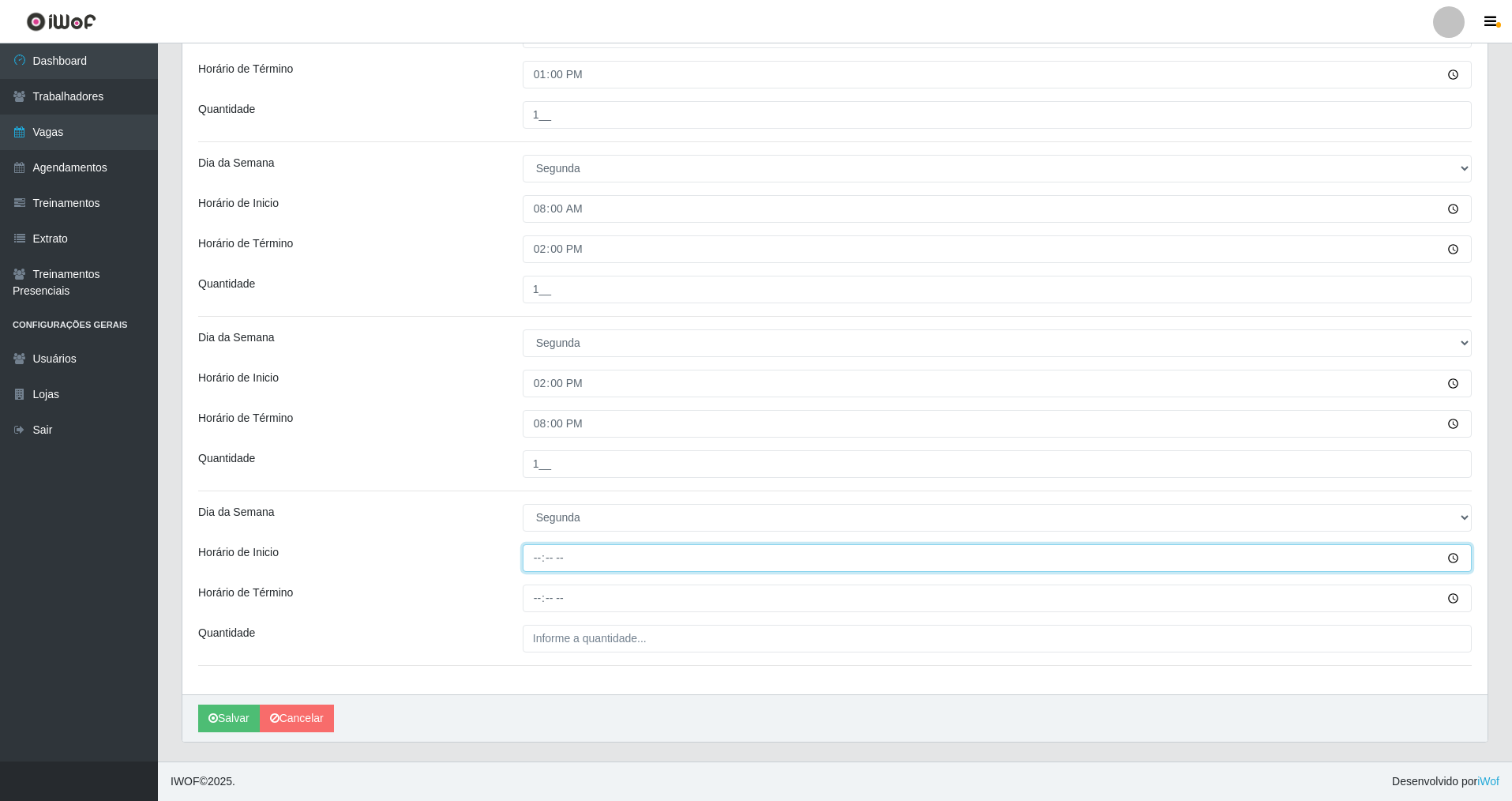
drag, startPoint x: 535, startPoint y: 556, endPoint x: 576, endPoint y: 556, distance: 41.0
click at [546, 556] on input "Horário de Inicio" at bounding box center [998, 557] width 949 height 28
type input "15:00"
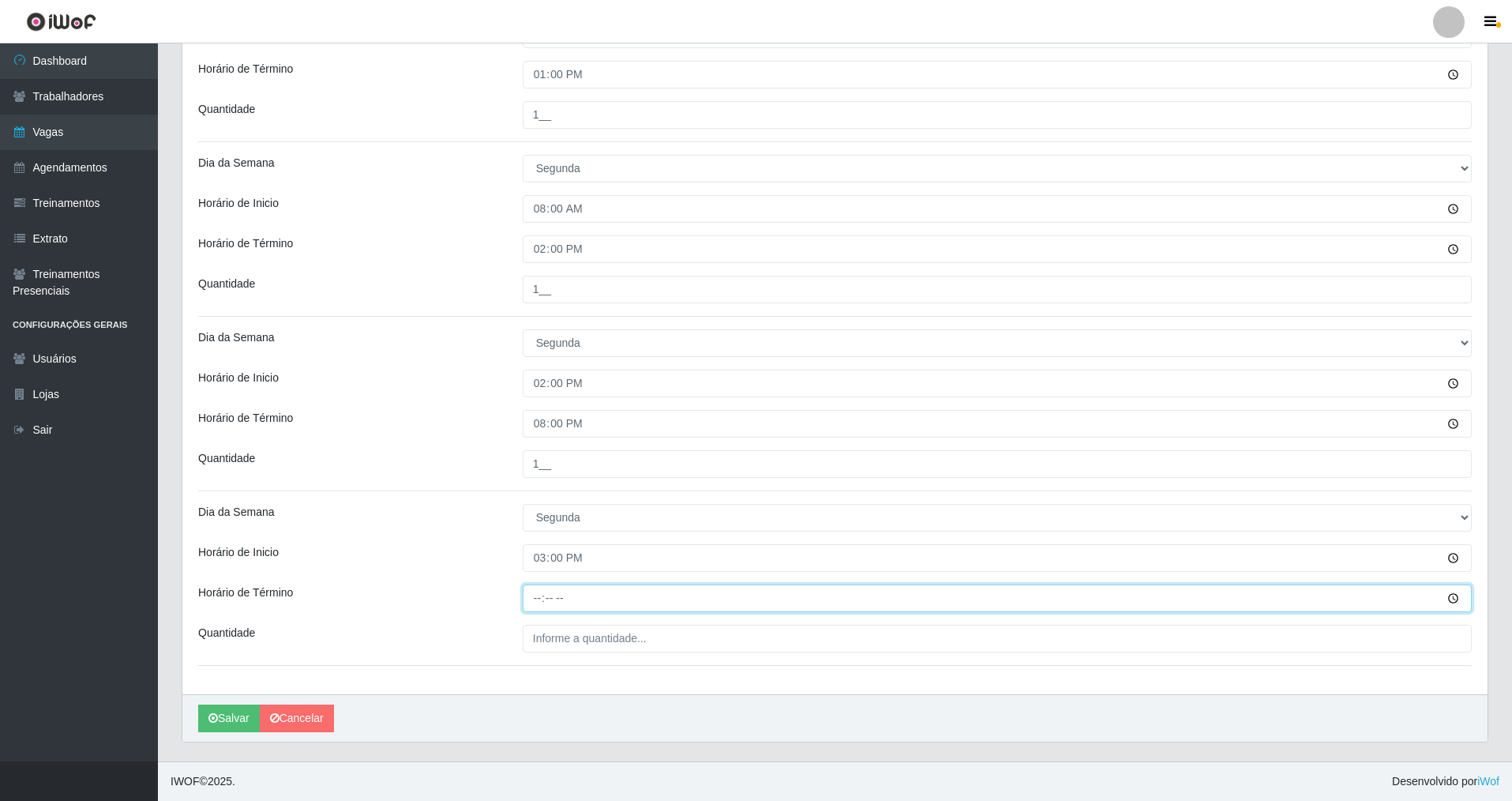
type input "21:00"
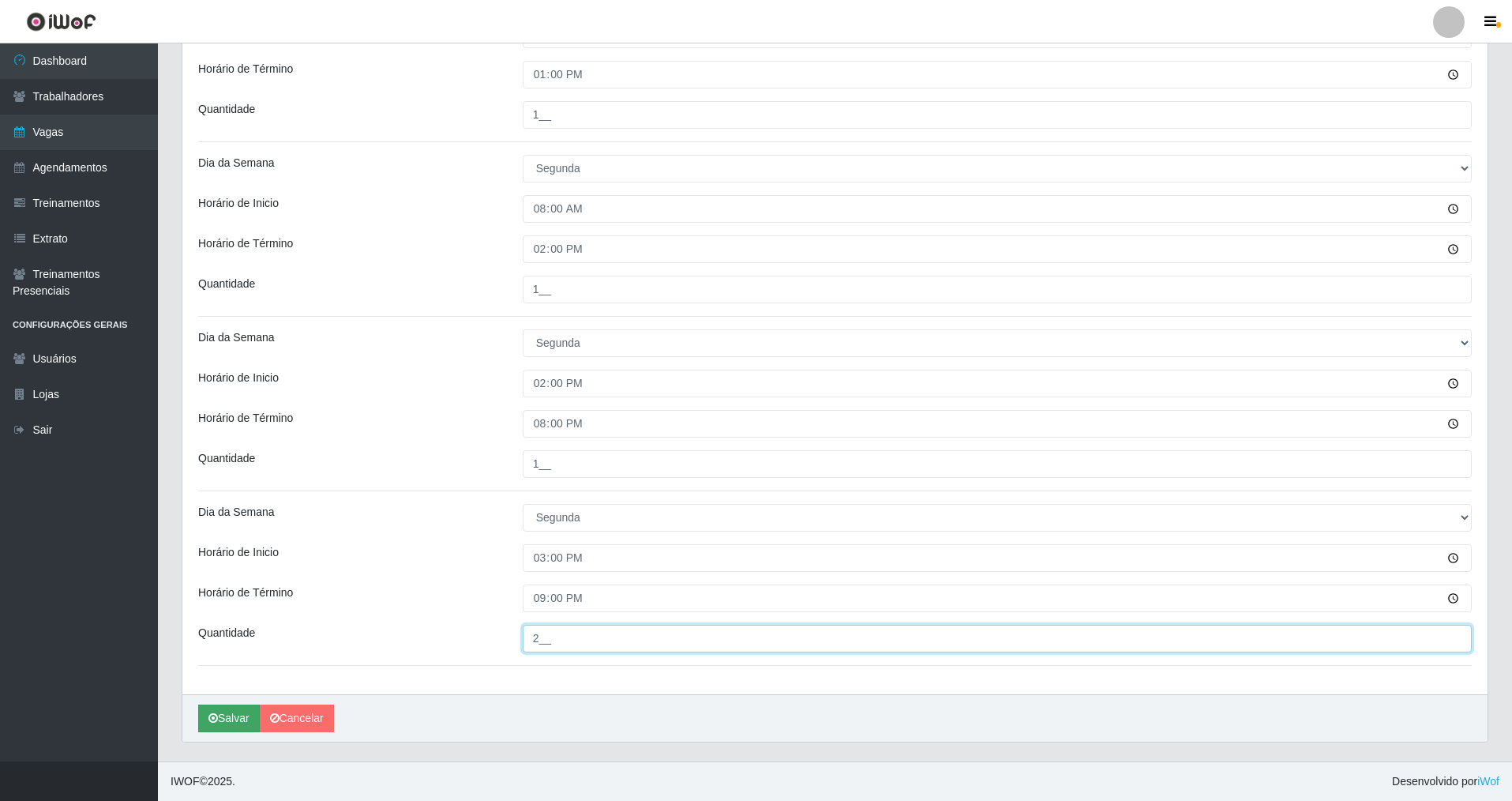
type input "2__"
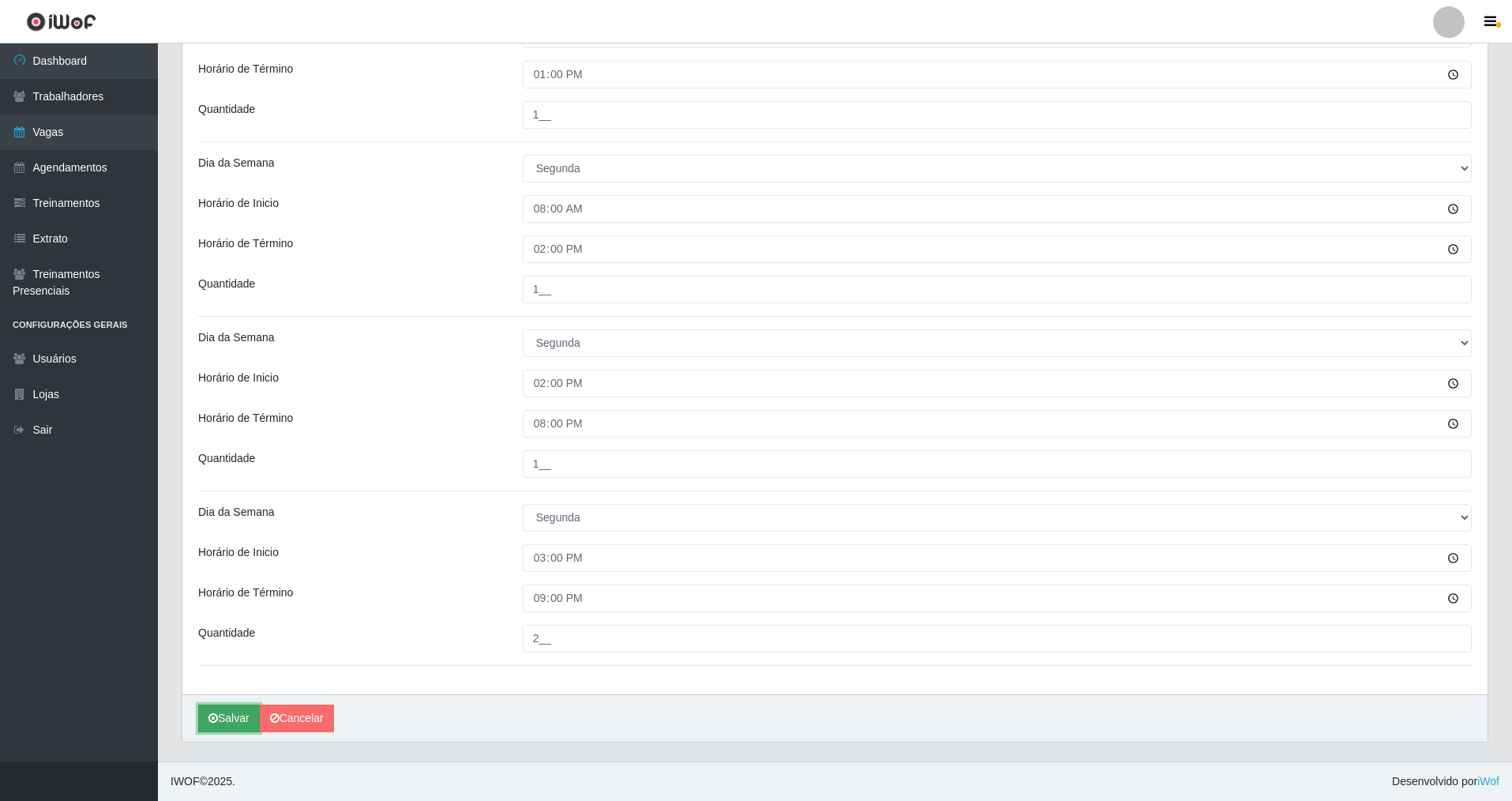
click at [236, 717] on button "Salvar" at bounding box center [229, 718] width 61 height 28
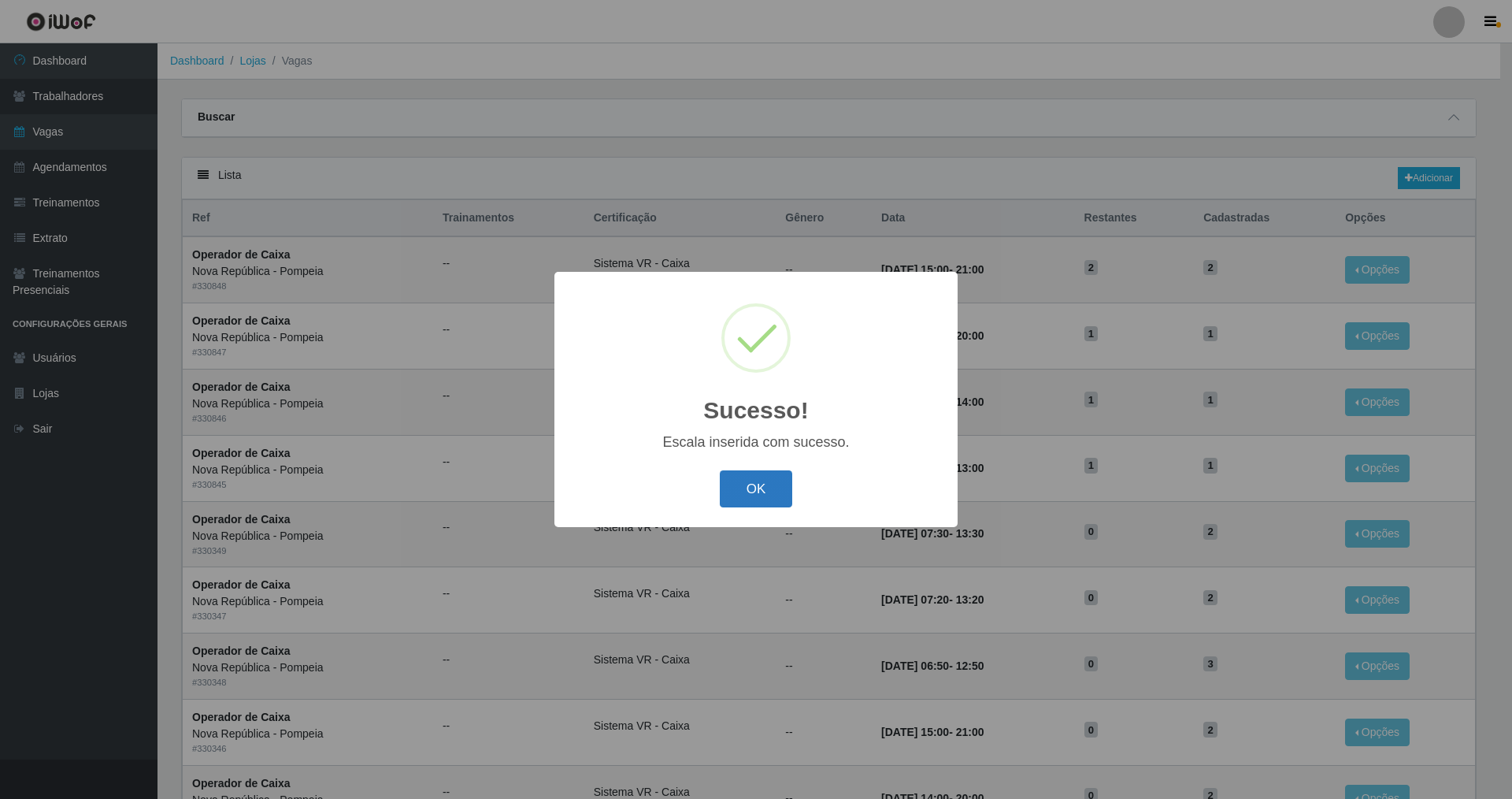
click at [766, 492] on button "OK" at bounding box center [756, 488] width 73 height 37
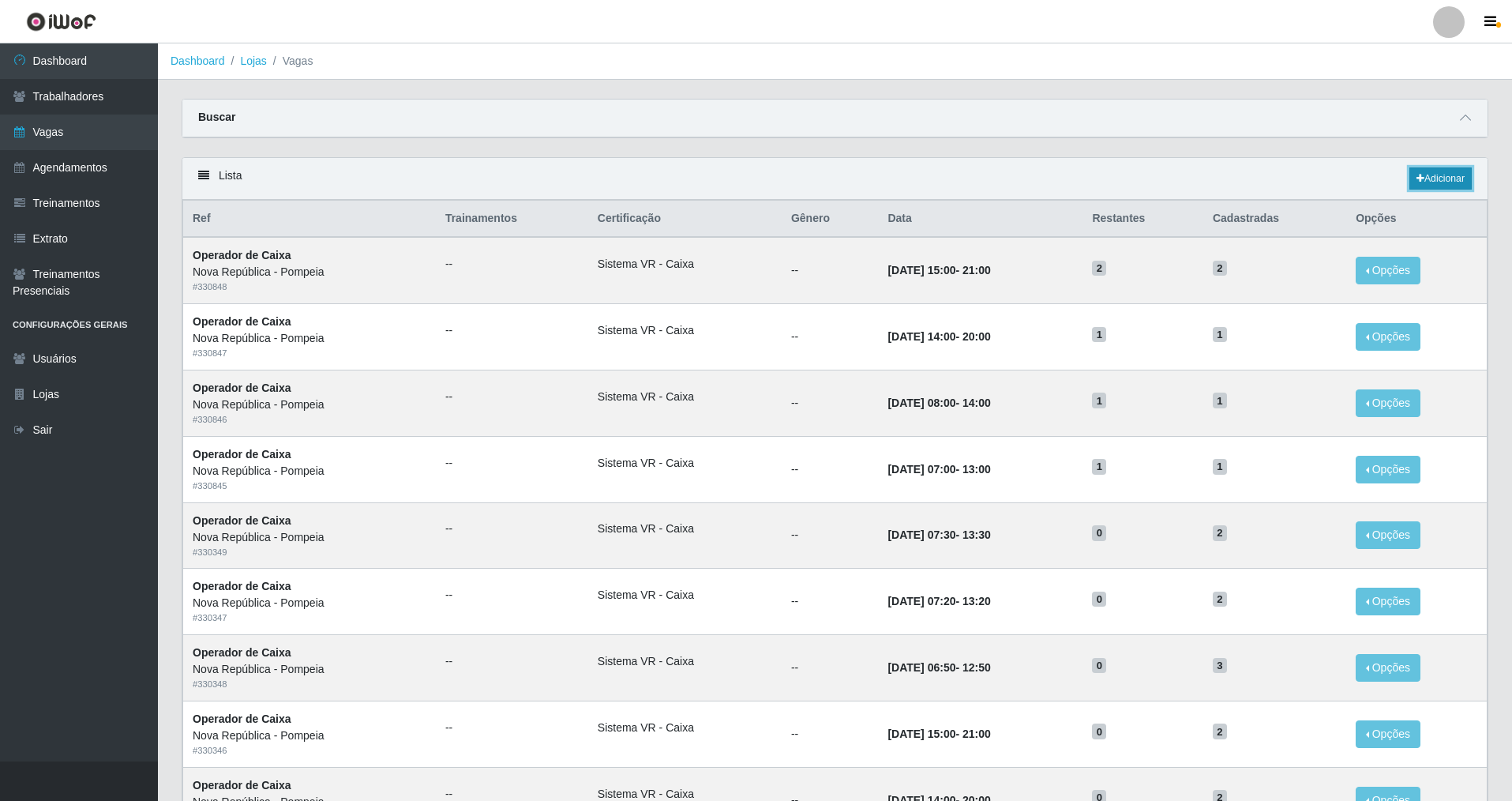
click at [1429, 182] on link "Adicionar" at bounding box center [1440, 178] width 62 height 22
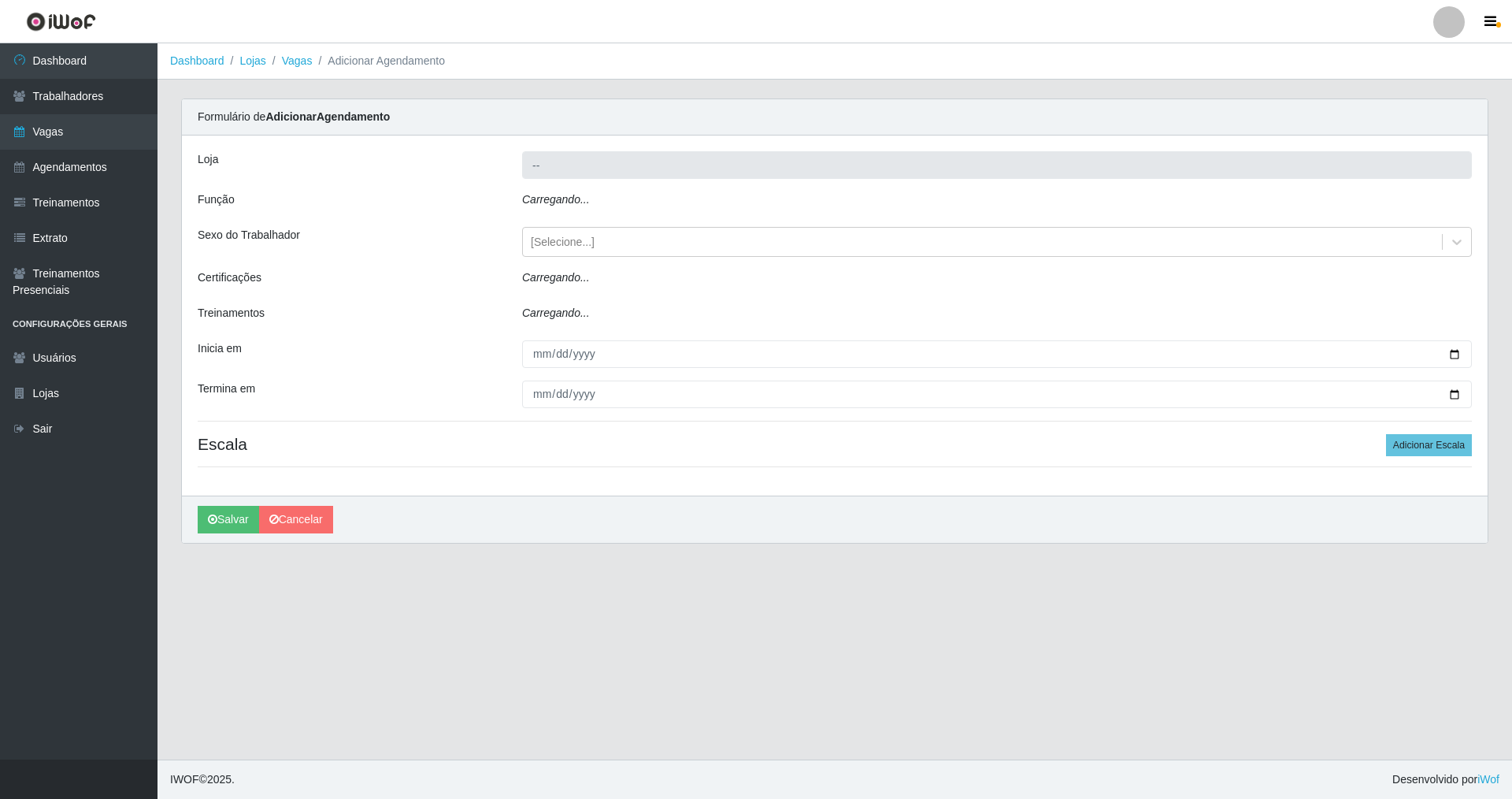
type input "Nova República - Pompeia"
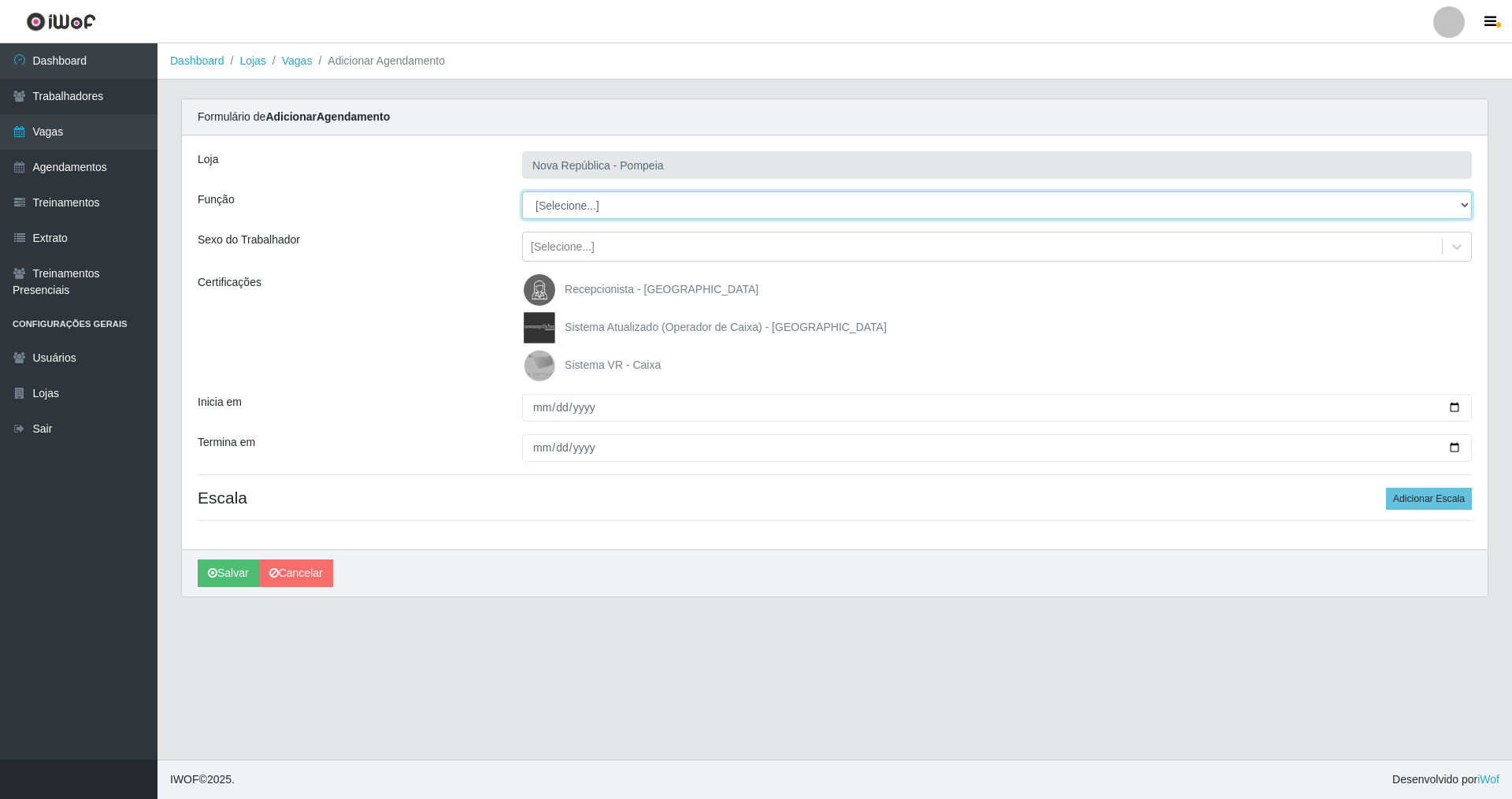
click at [560, 211] on select "[Selecione...] Balconista Operador de Caixa Recepcionista Repositor" at bounding box center [997, 205] width 950 height 28
select select "22"
click at [523, 191] on select "[Selecione...] Balconista Operador de Caixa Recepcionista Repositor" at bounding box center [997, 205] width 950 height 28
click at [554, 361] on img at bounding box center [543, 365] width 38 height 32
click at [0, 0] on input "Sistema VR - Caixa" at bounding box center [0, 0] width 0 height 0
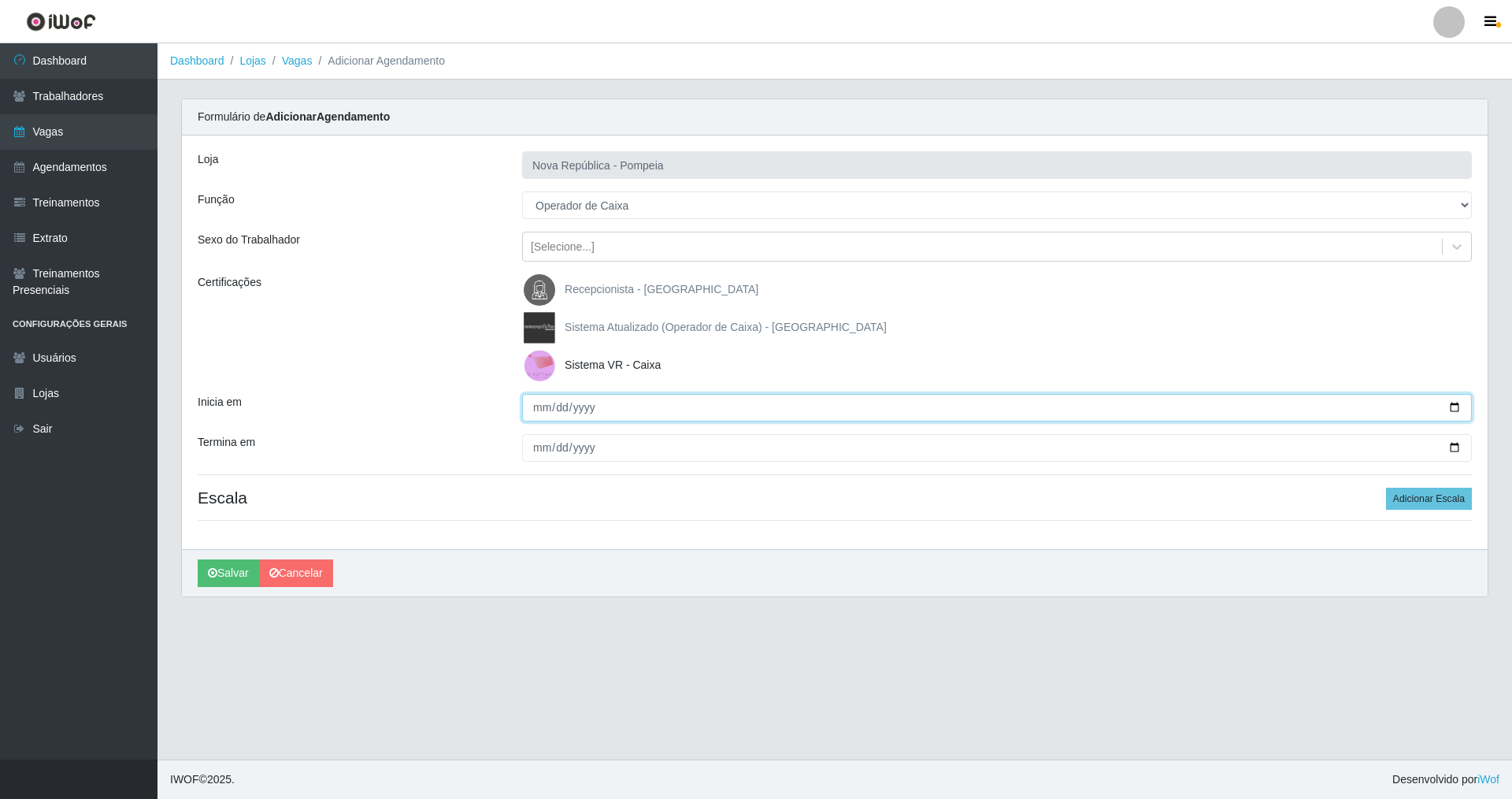
click at [546, 409] on input "Inicia em" at bounding box center [997, 407] width 950 height 28
type input "2025-08-19"
drag, startPoint x: 1387, startPoint y: 489, endPoint x: 1396, endPoint y: 492, distance: 9.5
click at [1396, 492] on h4 "Escala Adicionar Escala" at bounding box center [835, 497] width 1275 height 20
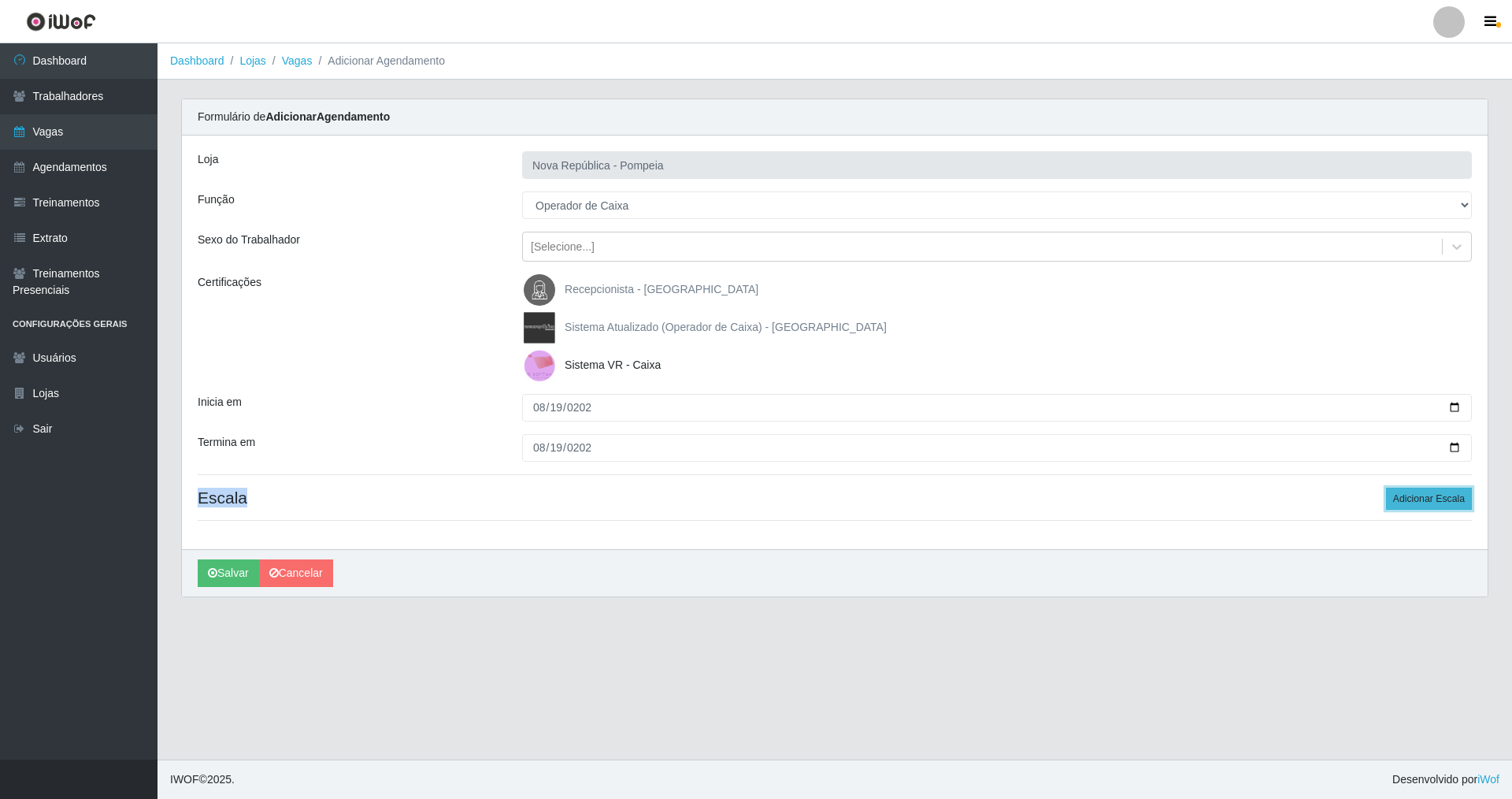
click at [1405, 496] on button "Adicionar Escala" at bounding box center [1429, 499] width 86 height 22
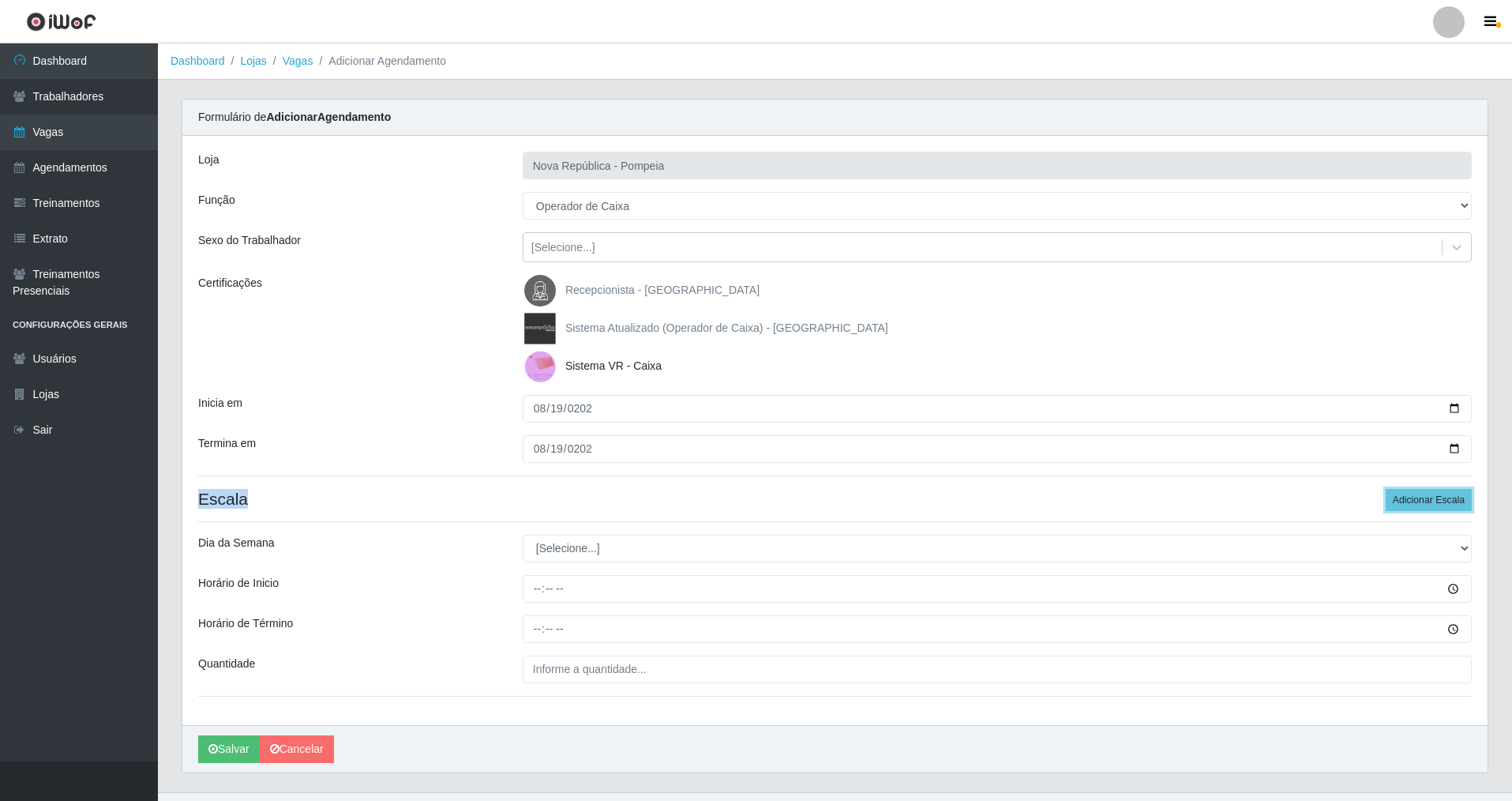
scroll to position [31, 0]
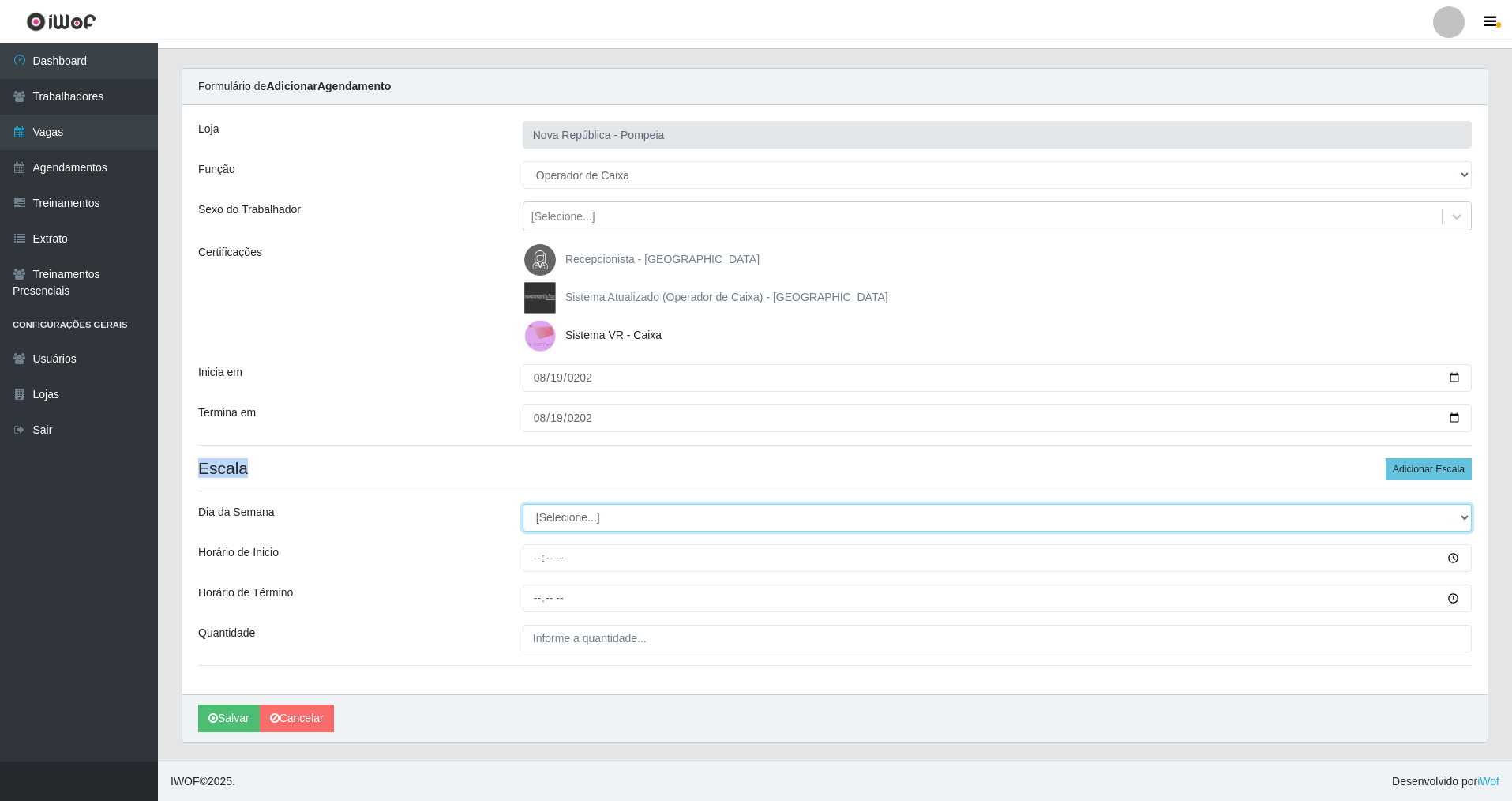
click at [602, 524] on select "[Selecione...] Segunda Terça Quarta Quinta Sexta Sábado Domingo" at bounding box center [998, 518] width 949 height 28
select select "2"
click at [523, 504] on select "[Selecione...] Segunda Terça Quarta Quinta Sexta Sábado Domingo" at bounding box center [998, 518] width 949 height 28
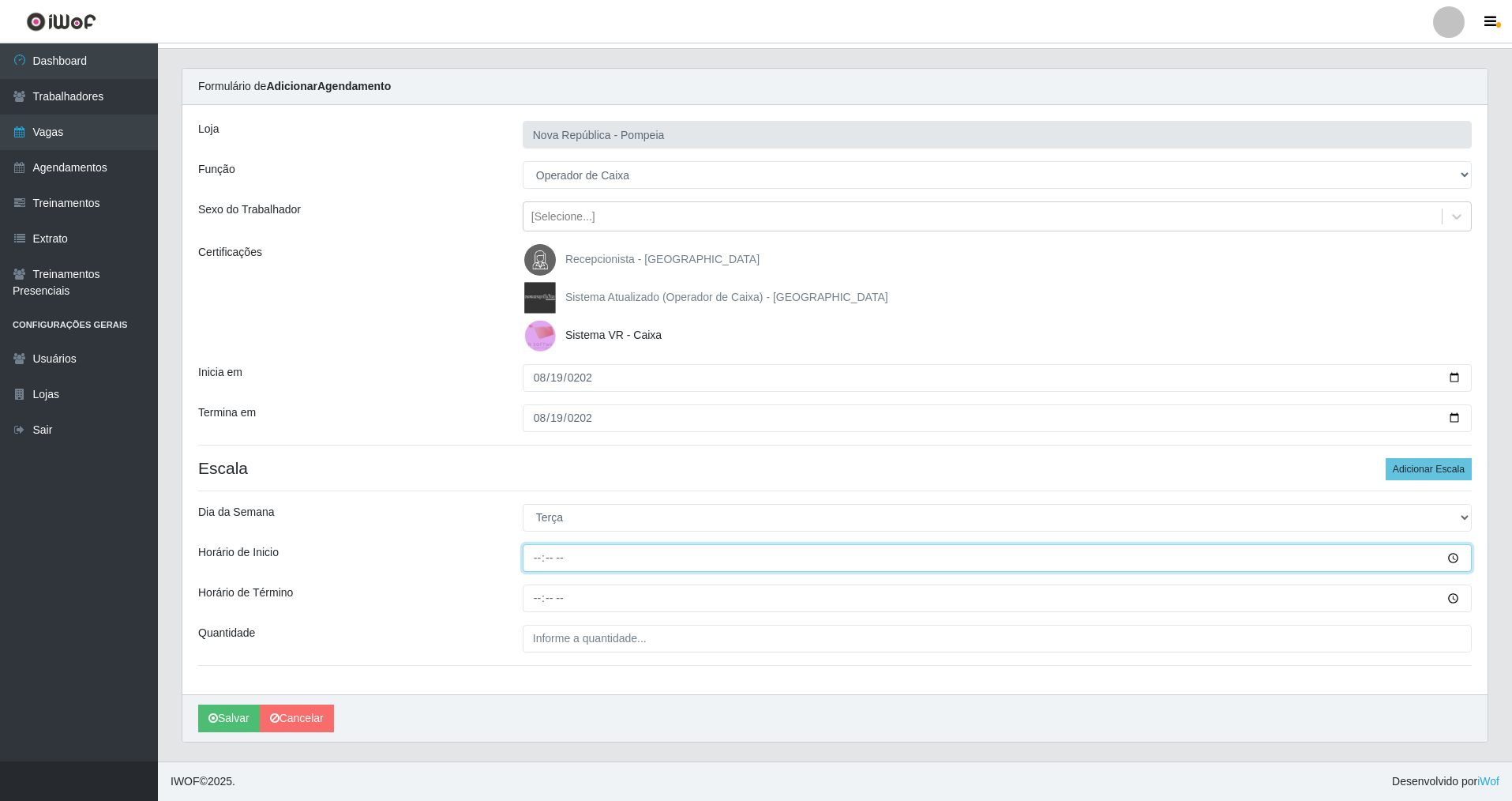
drag, startPoint x: 533, startPoint y: 559, endPoint x: 622, endPoint y: 569, distance: 89.6
click at [538, 559] on input "Horário de Inicio" at bounding box center [998, 557] width 949 height 28
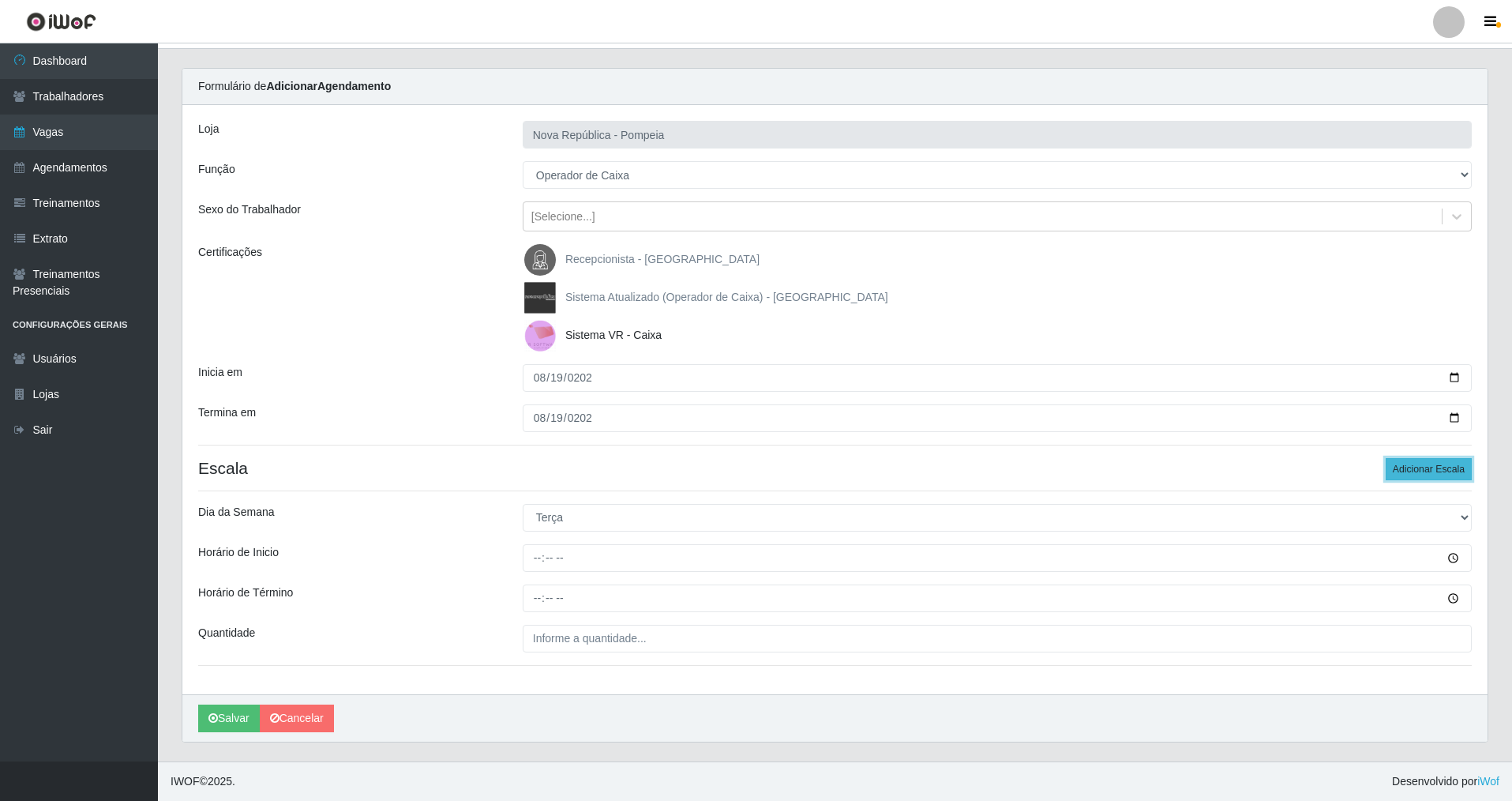
click at [1428, 462] on button "Adicionar Escala" at bounding box center [1429, 469] width 86 height 22
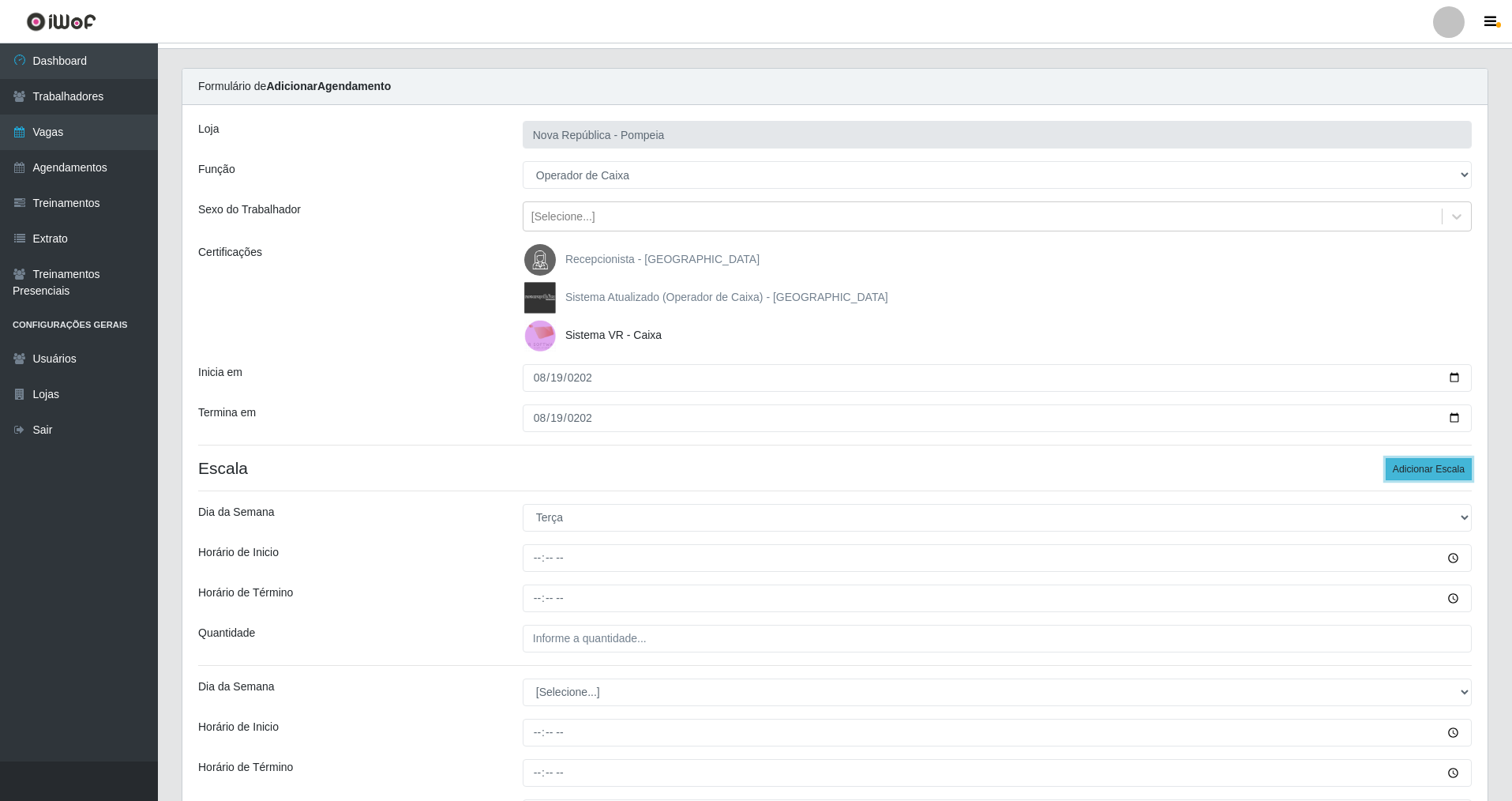
click at [1428, 462] on button "Adicionar Escala" at bounding box center [1429, 469] width 86 height 22
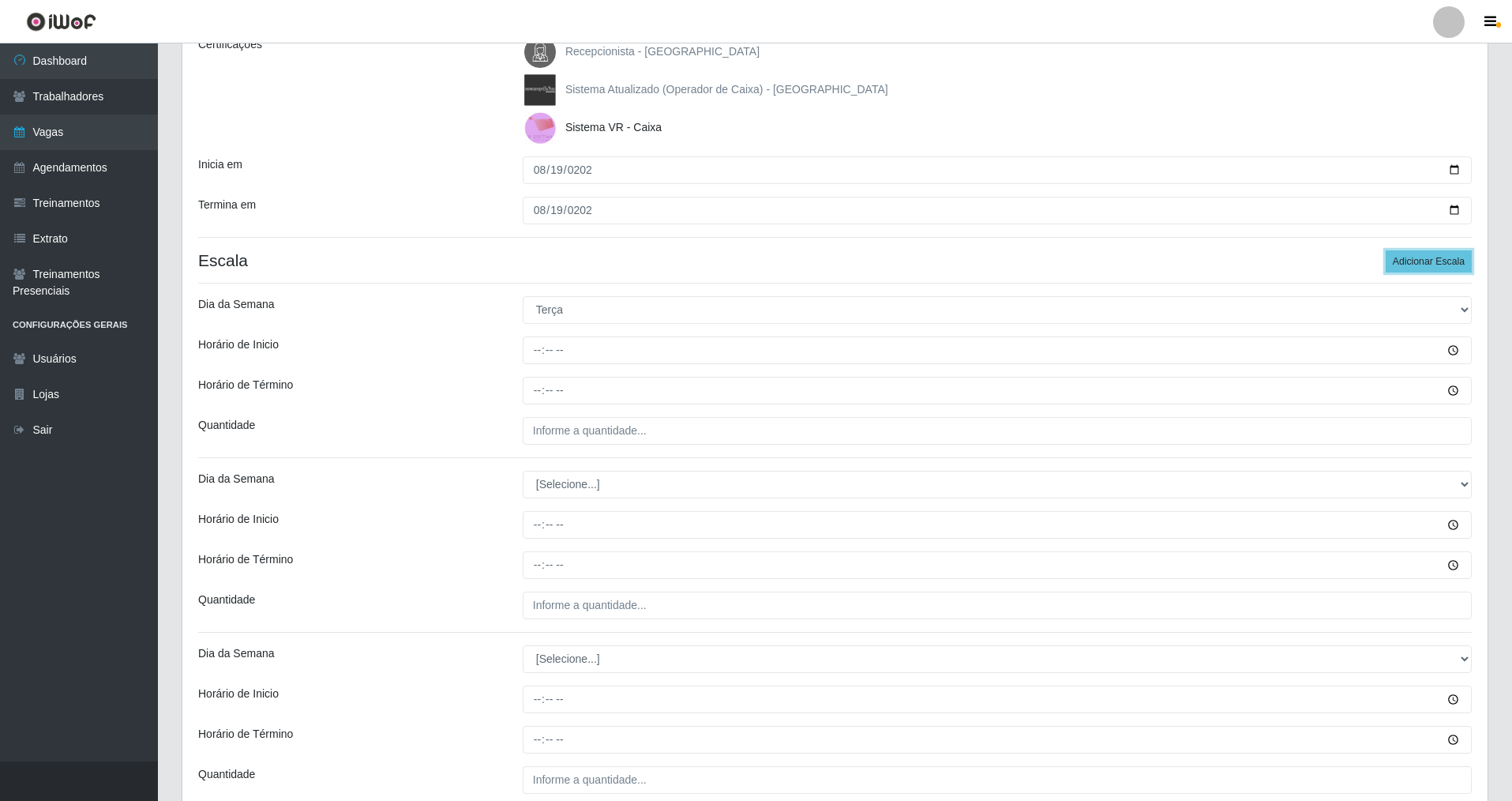
scroll to position [159, 0]
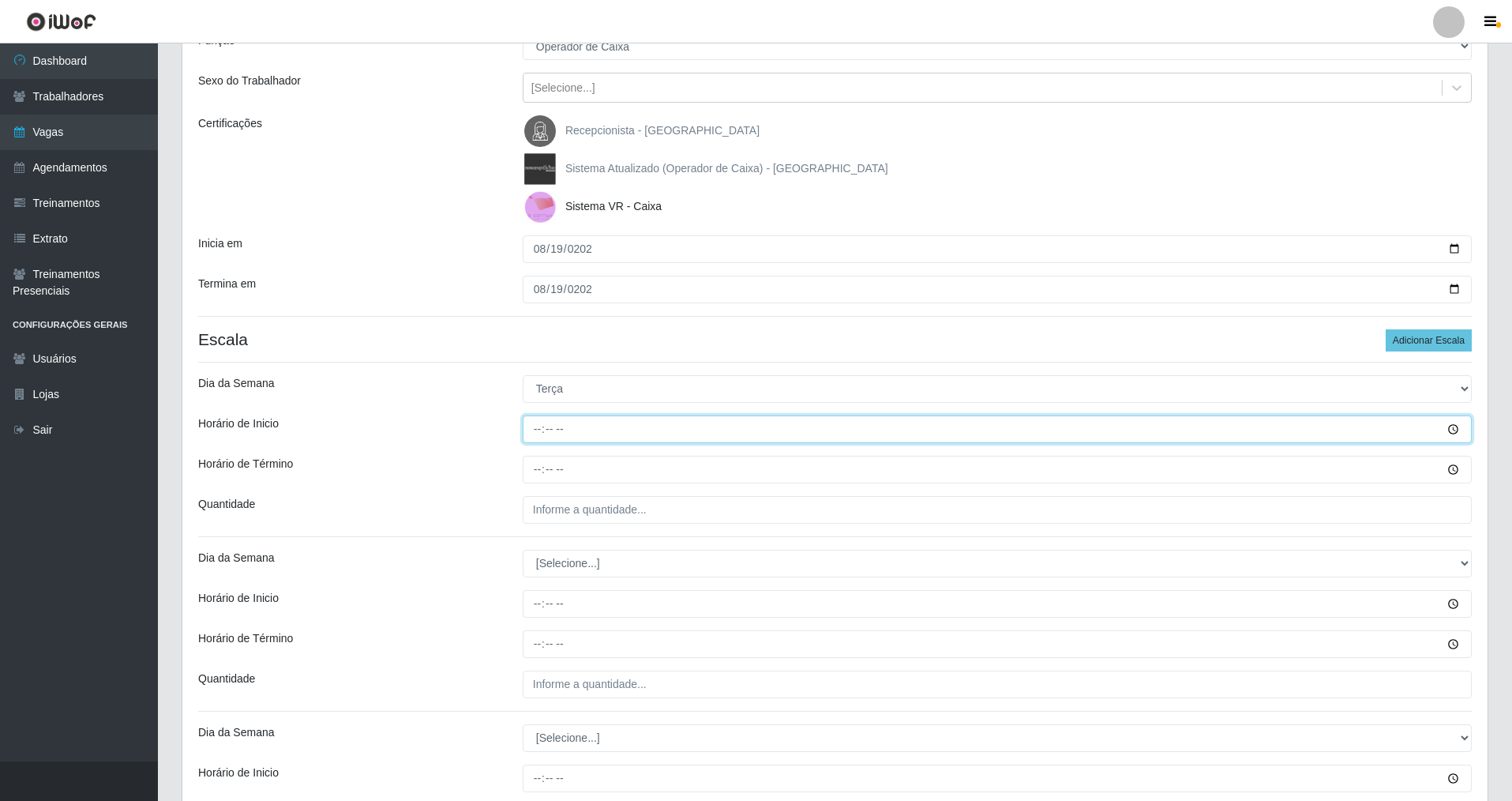
click at [531, 426] on input "Horário de Inicio" at bounding box center [998, 429] width 949 height 28
type input "07:00"
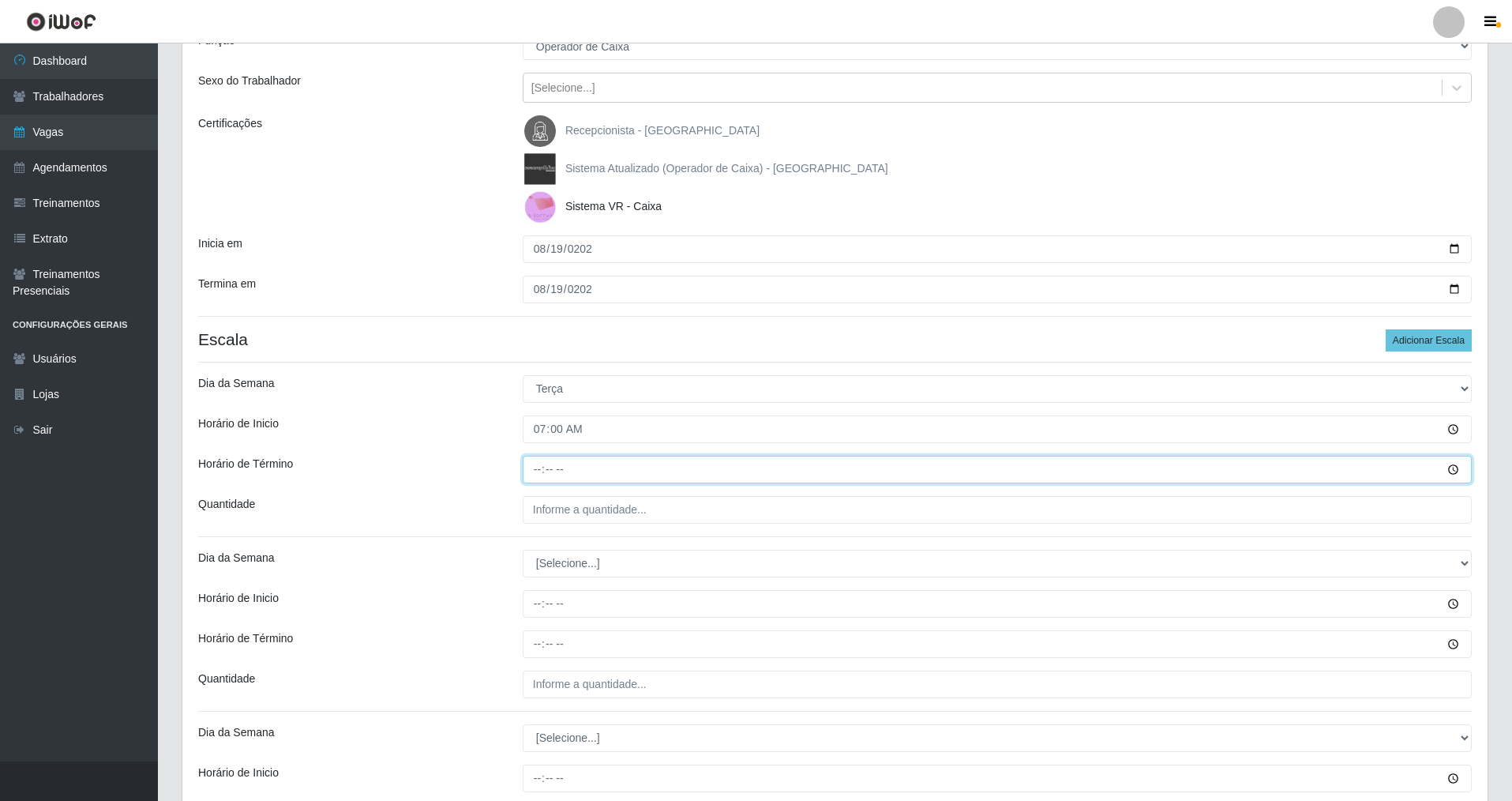
type input "13:00"
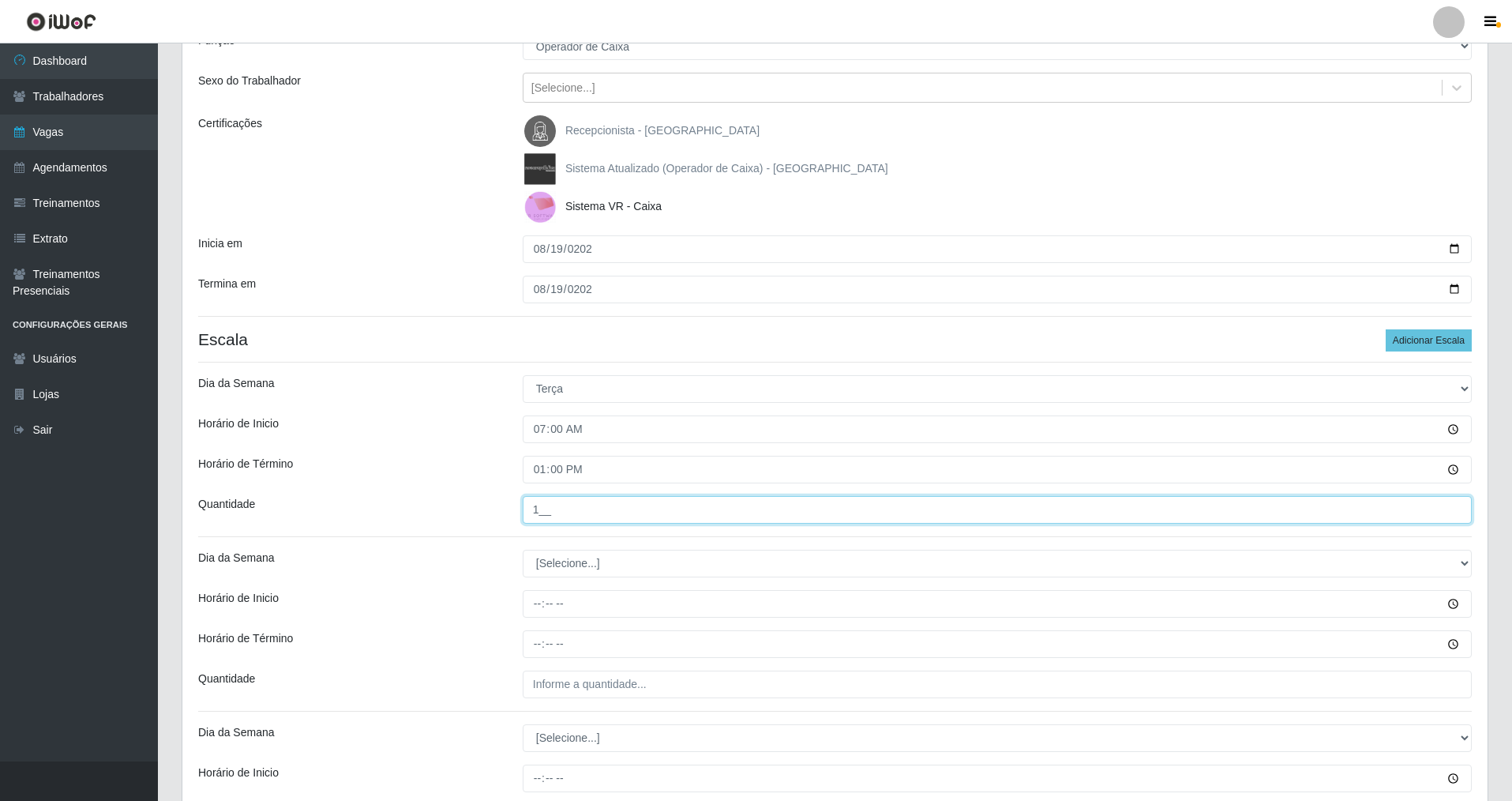
type input "1__"
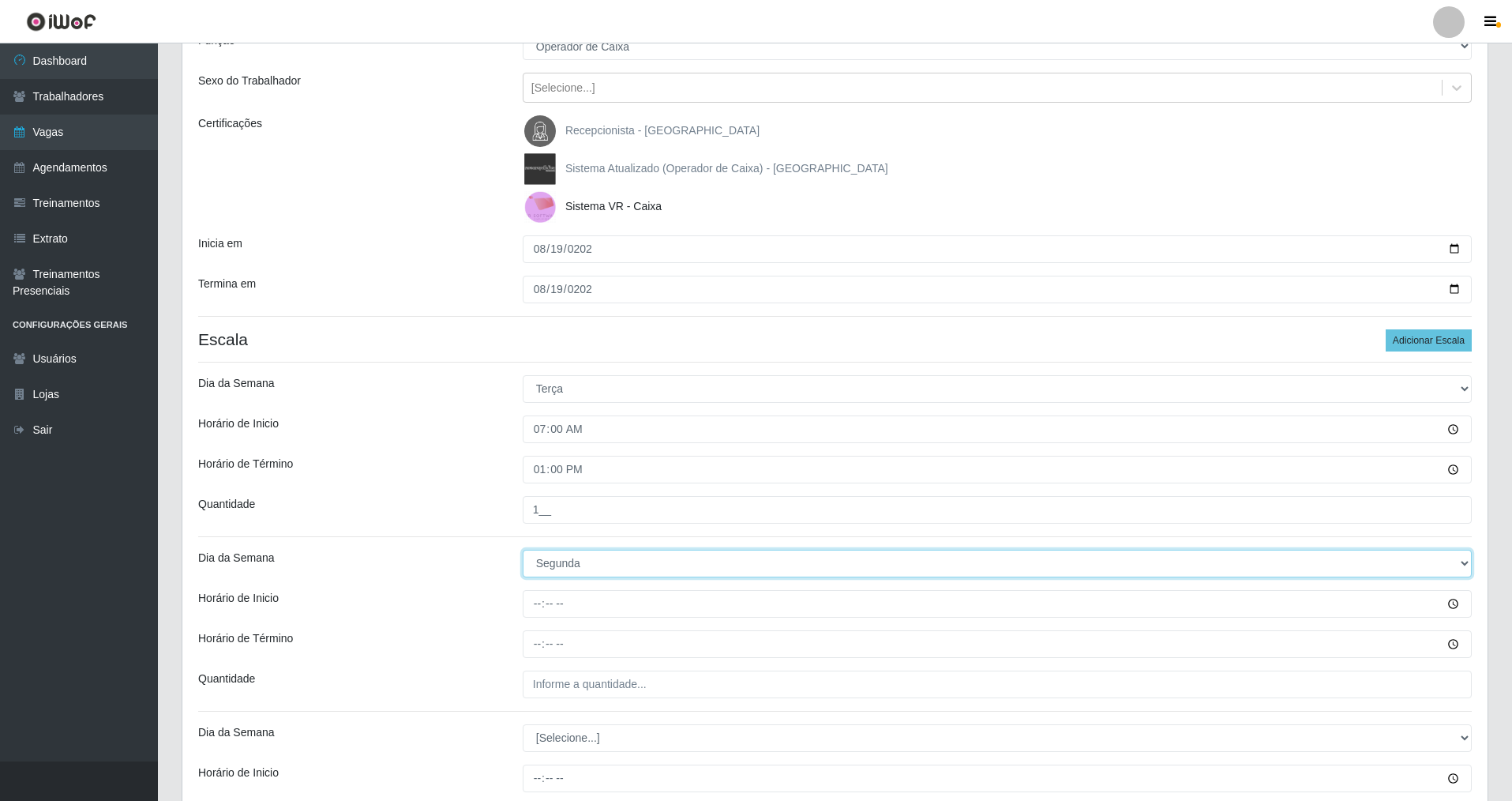
select select "2"
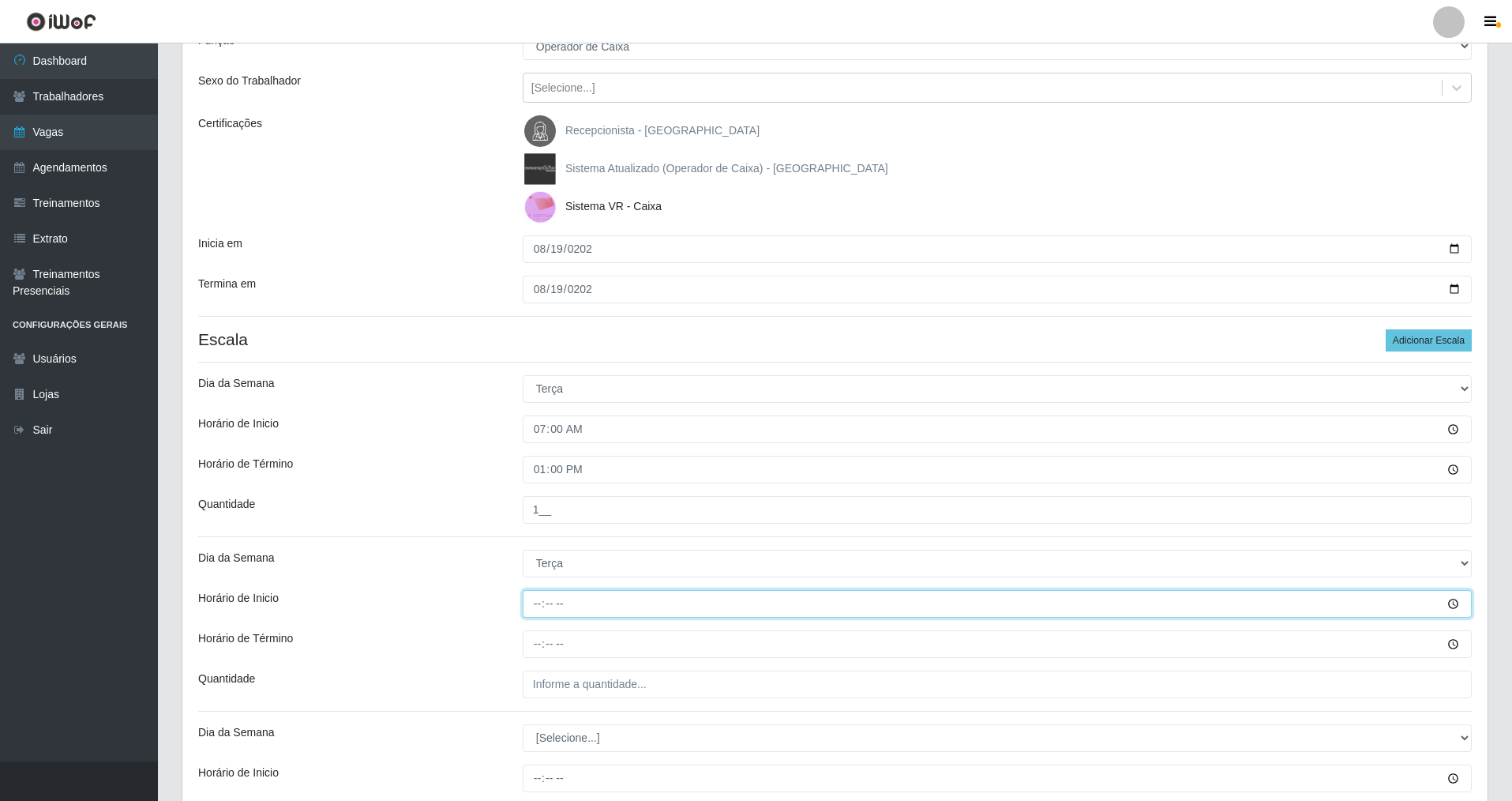
type input "08:00"
type input "14:00"
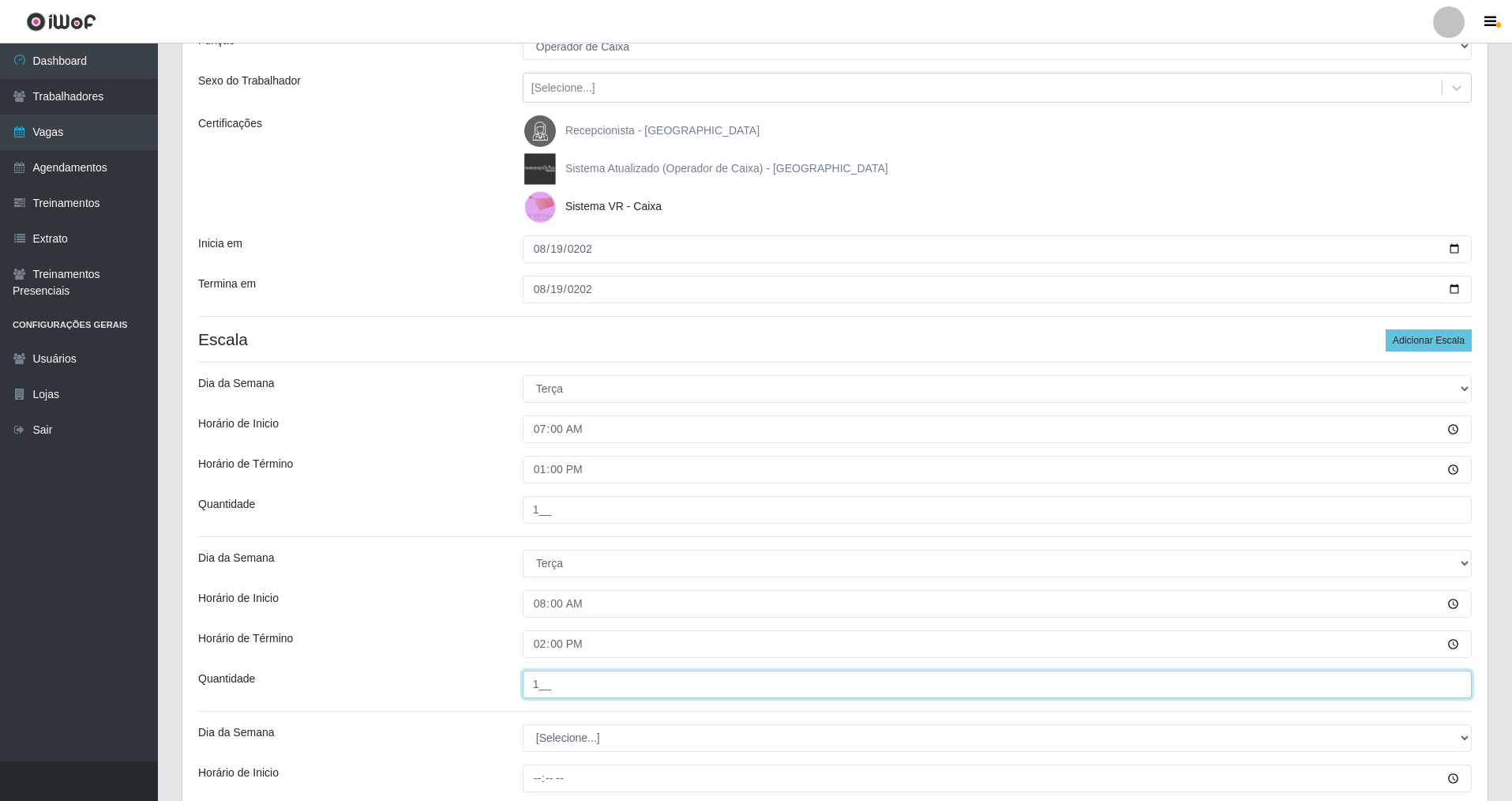
type input "1__"
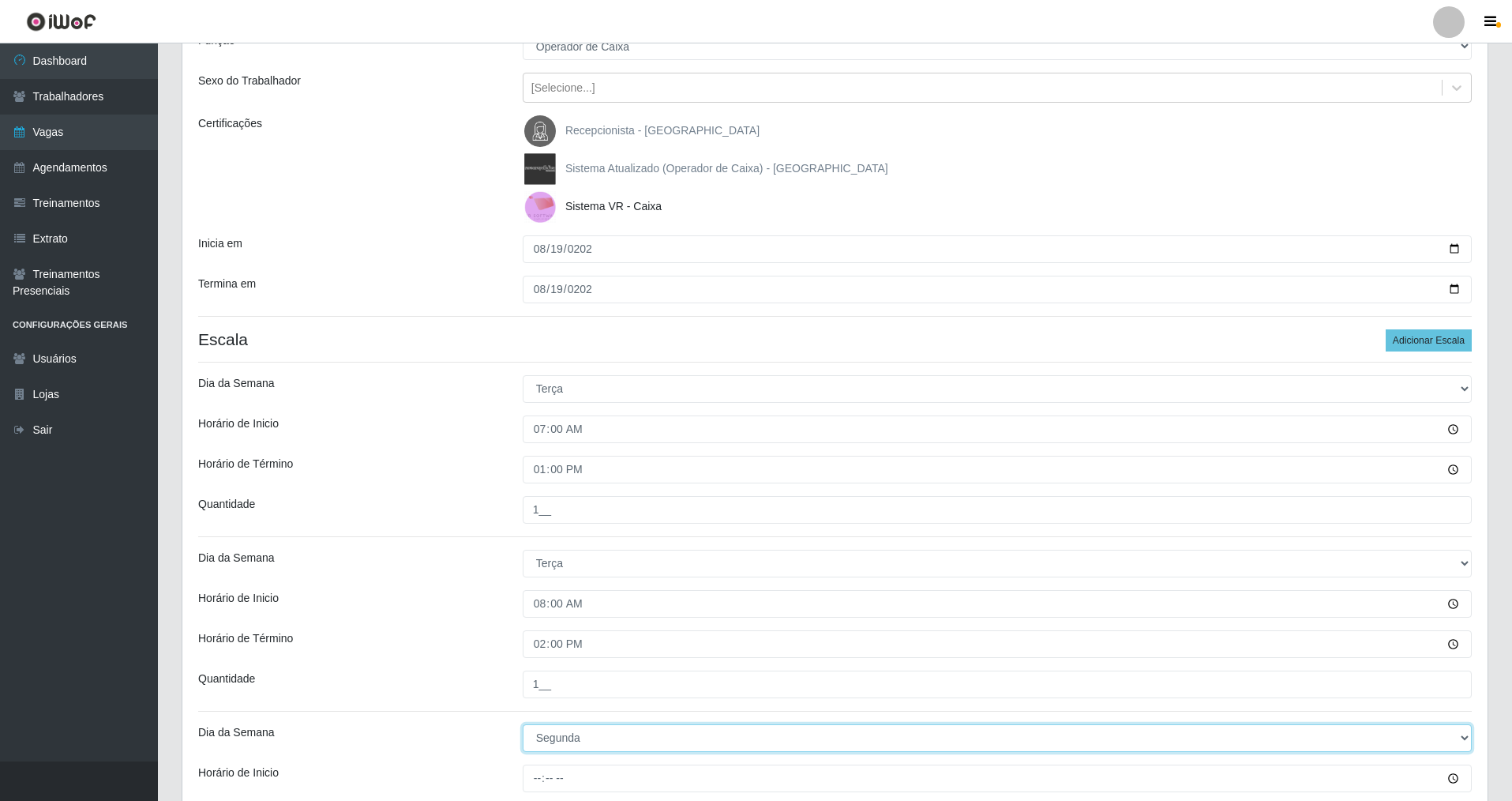
select select "2"
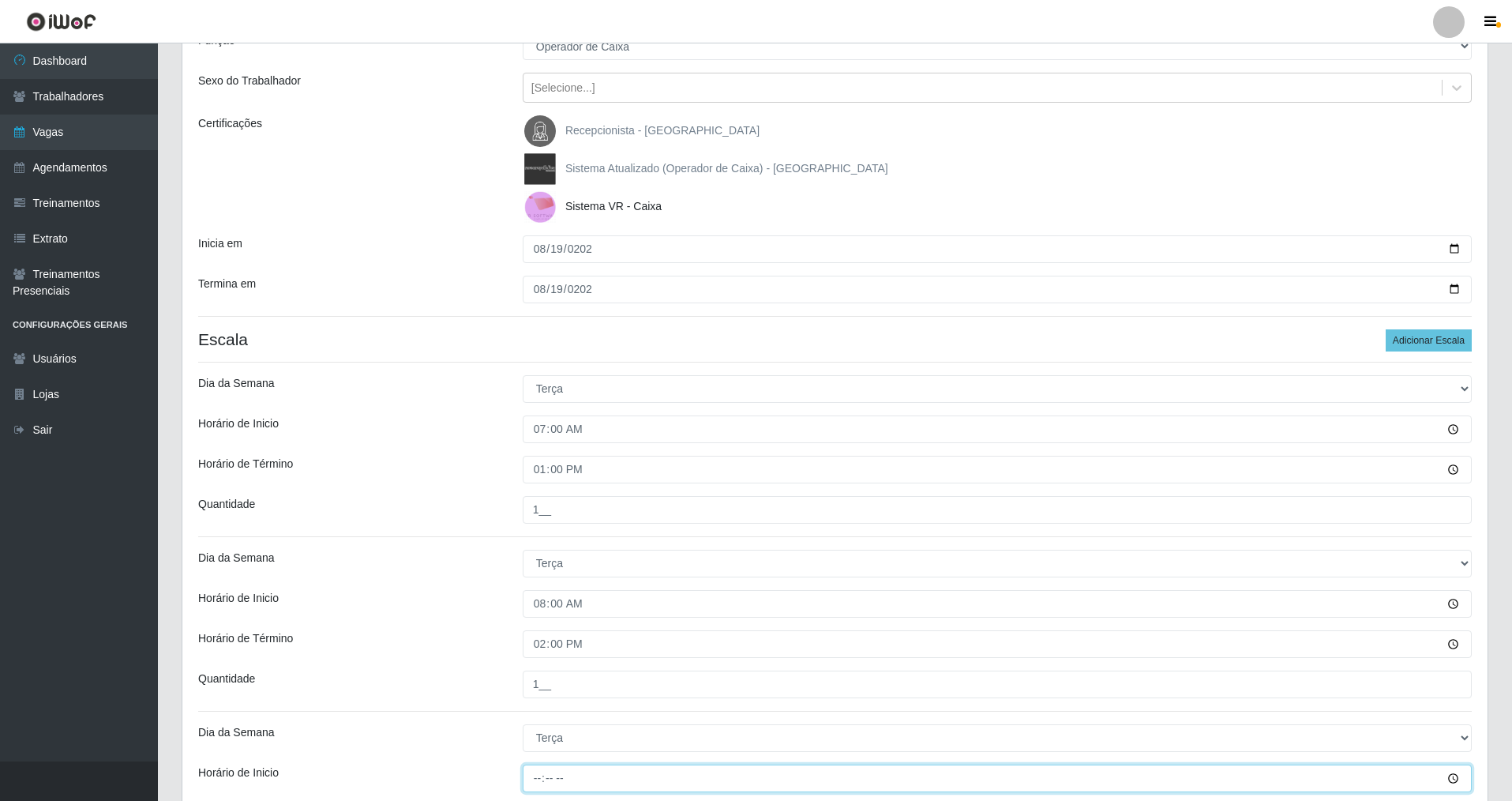
type input "14:00"
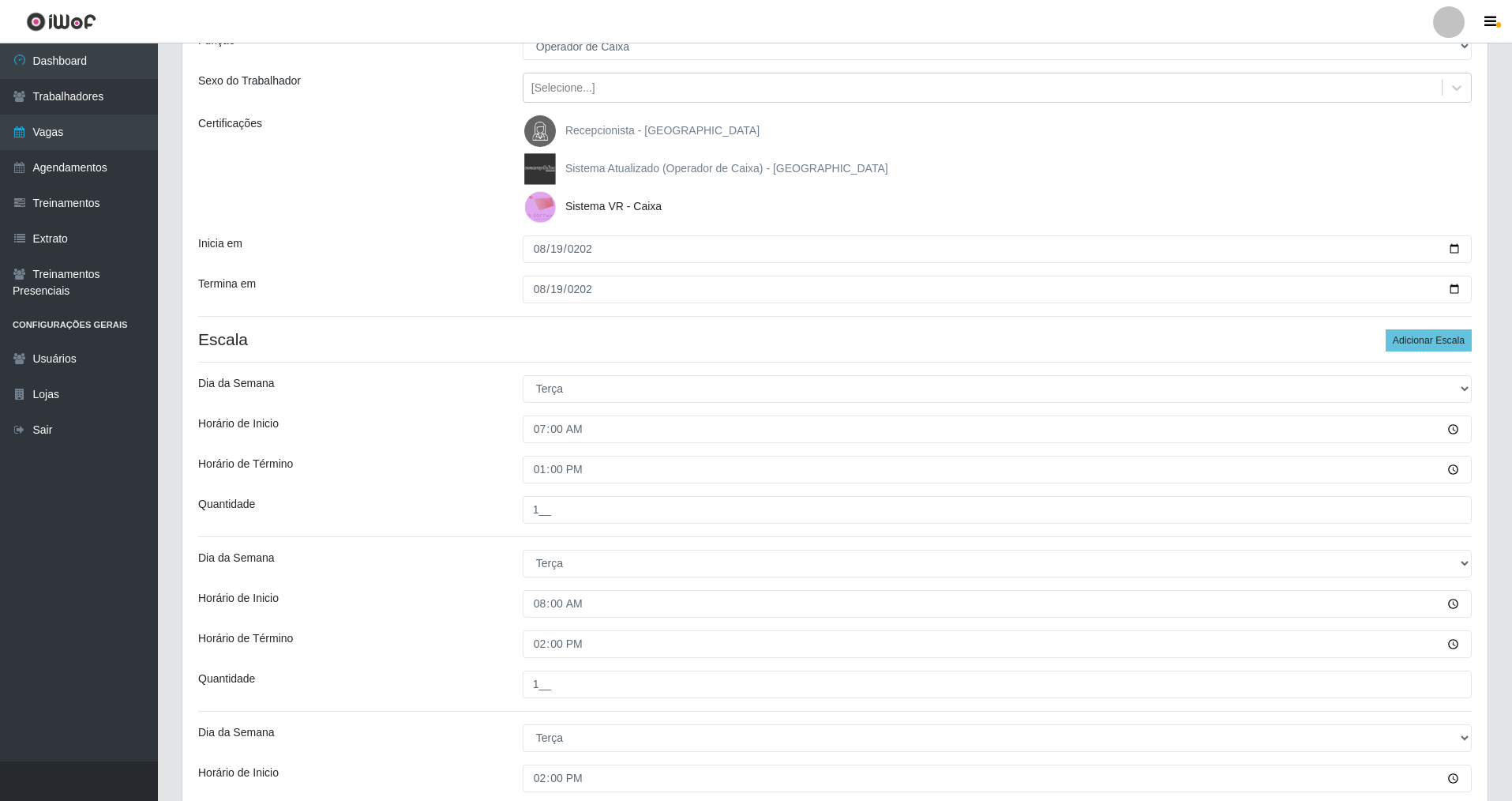
scroll to position [554, 0]
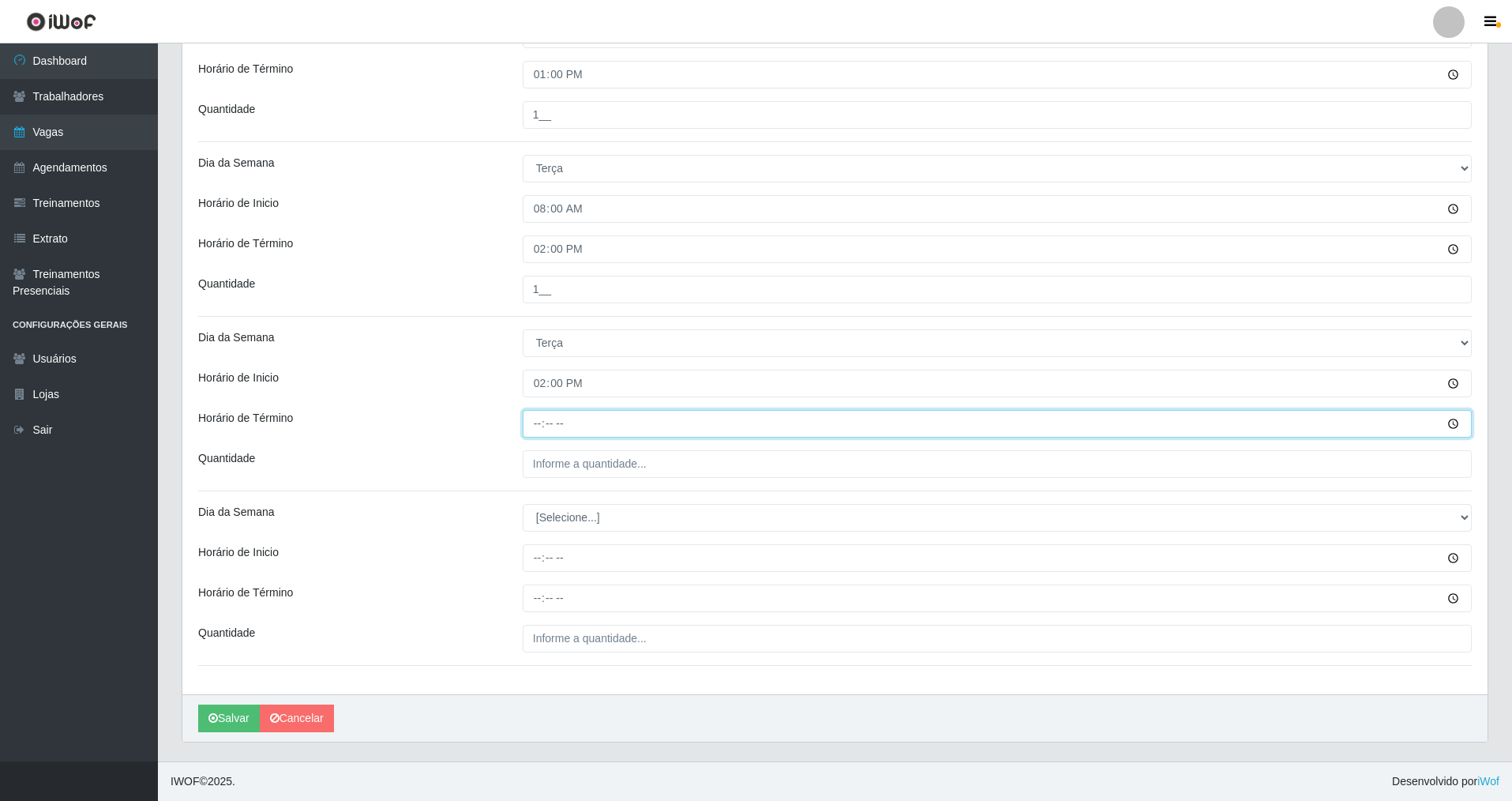
type input "20:00"
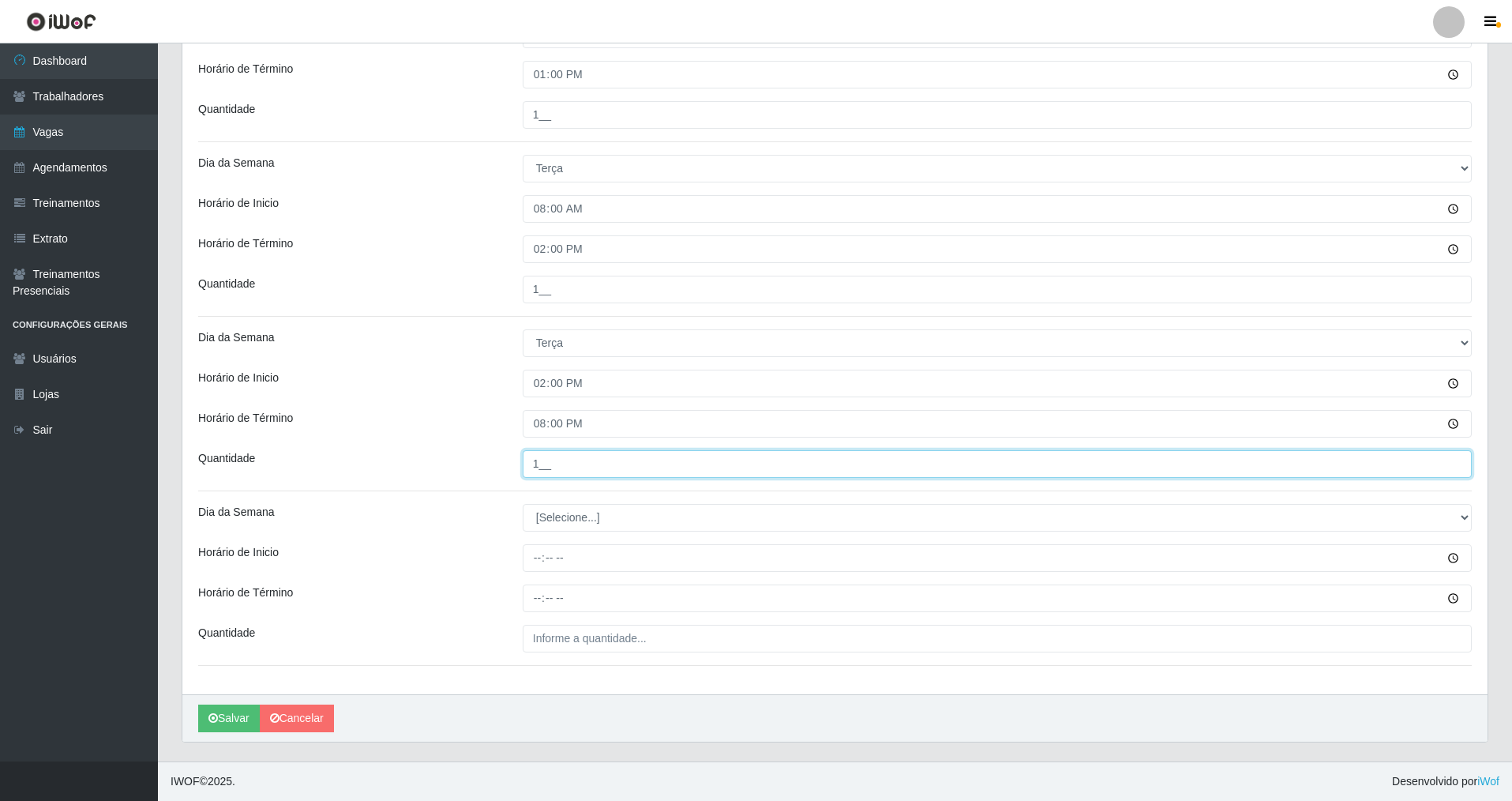
type input "1__"
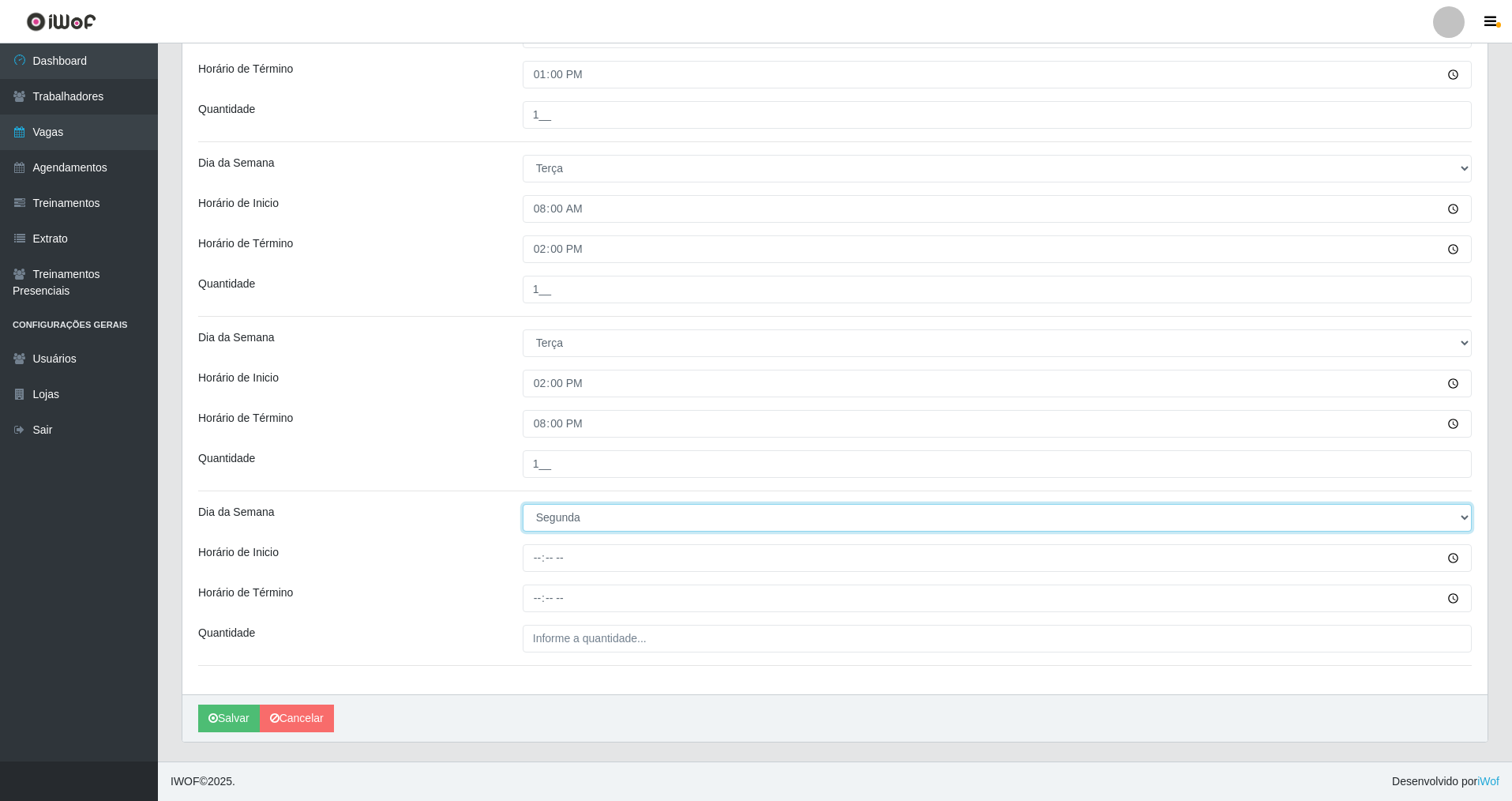
select select "2"
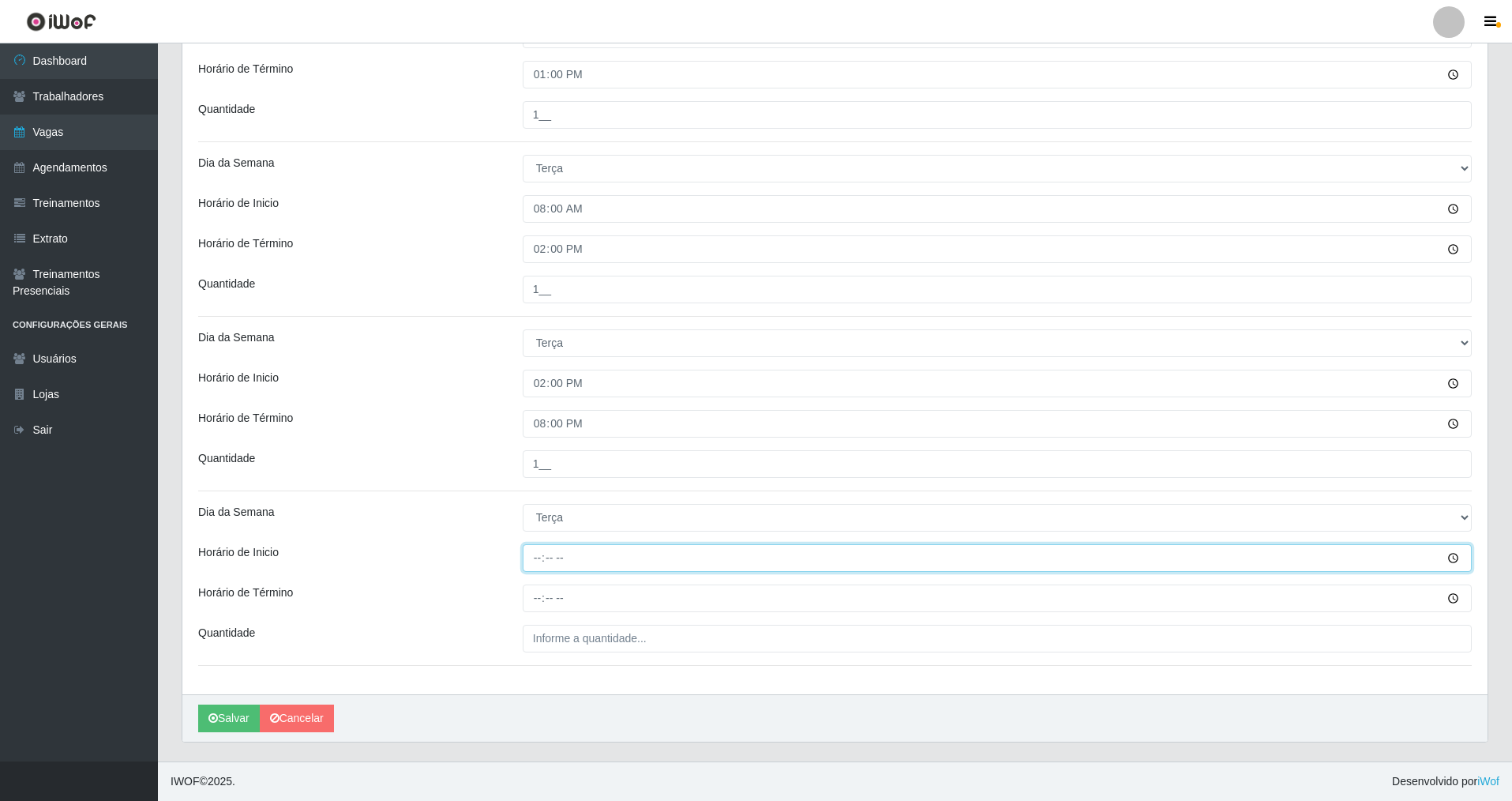
type input "15:00"
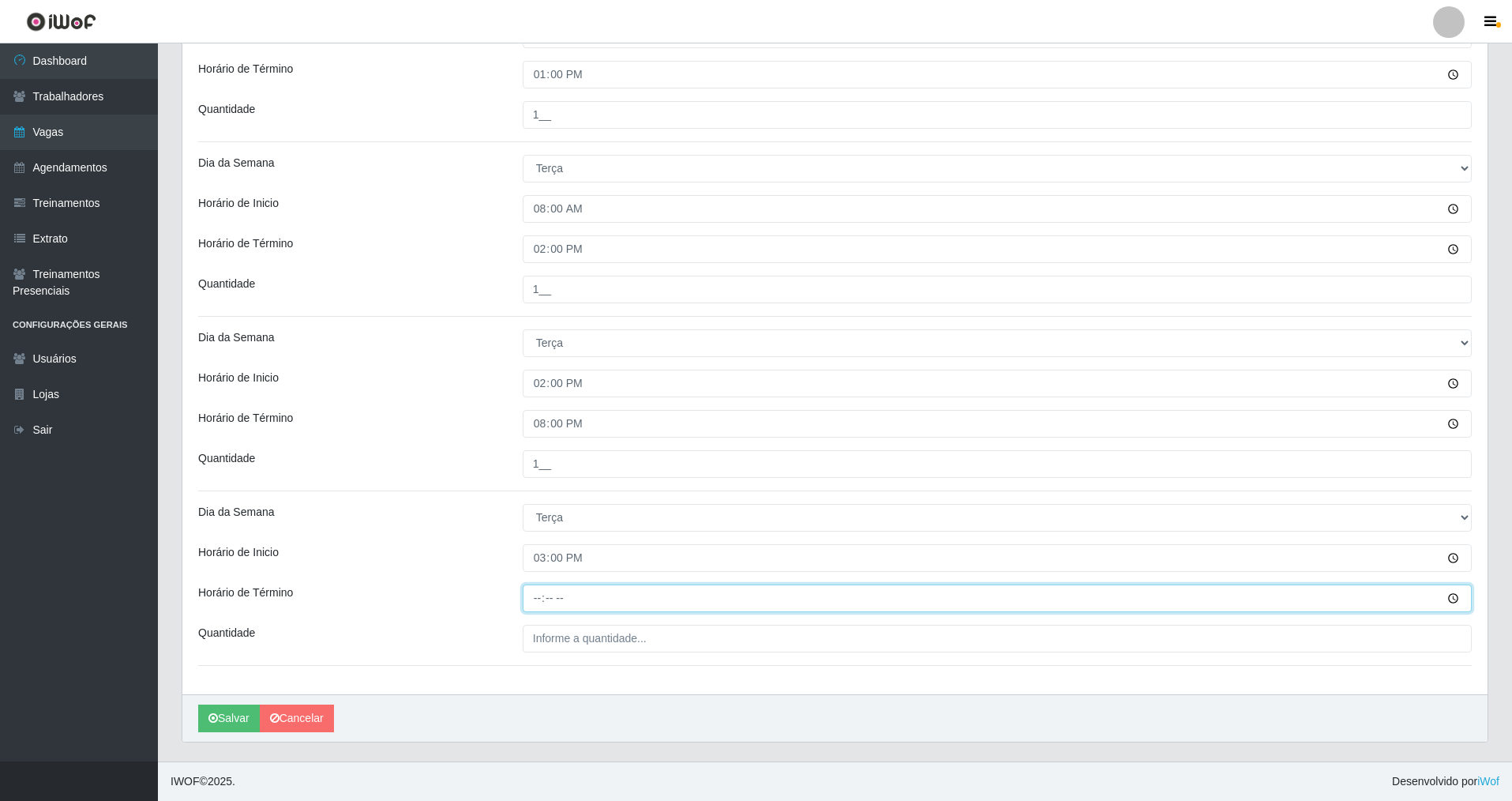
type input "21:00"
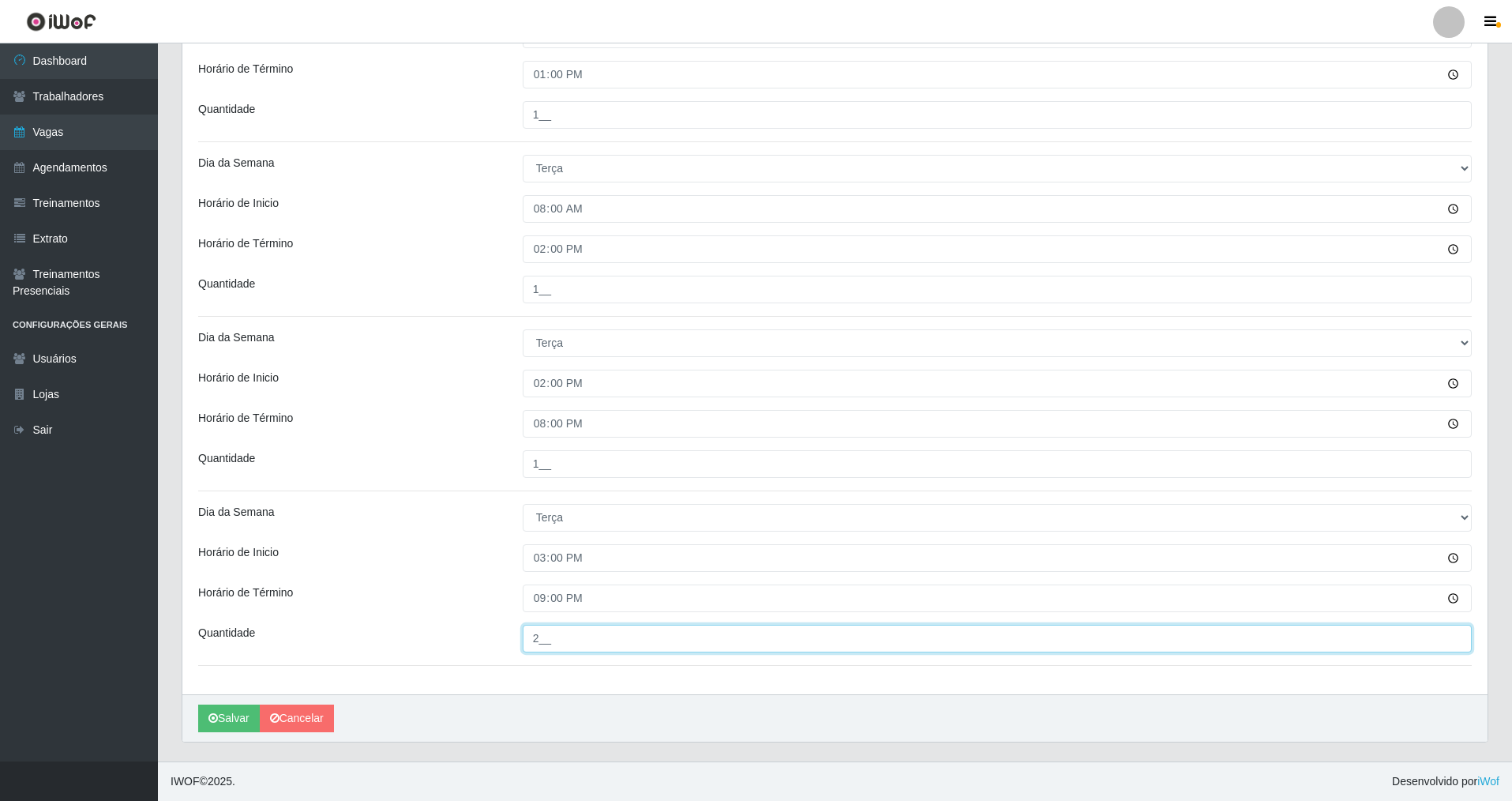
type input "2__"
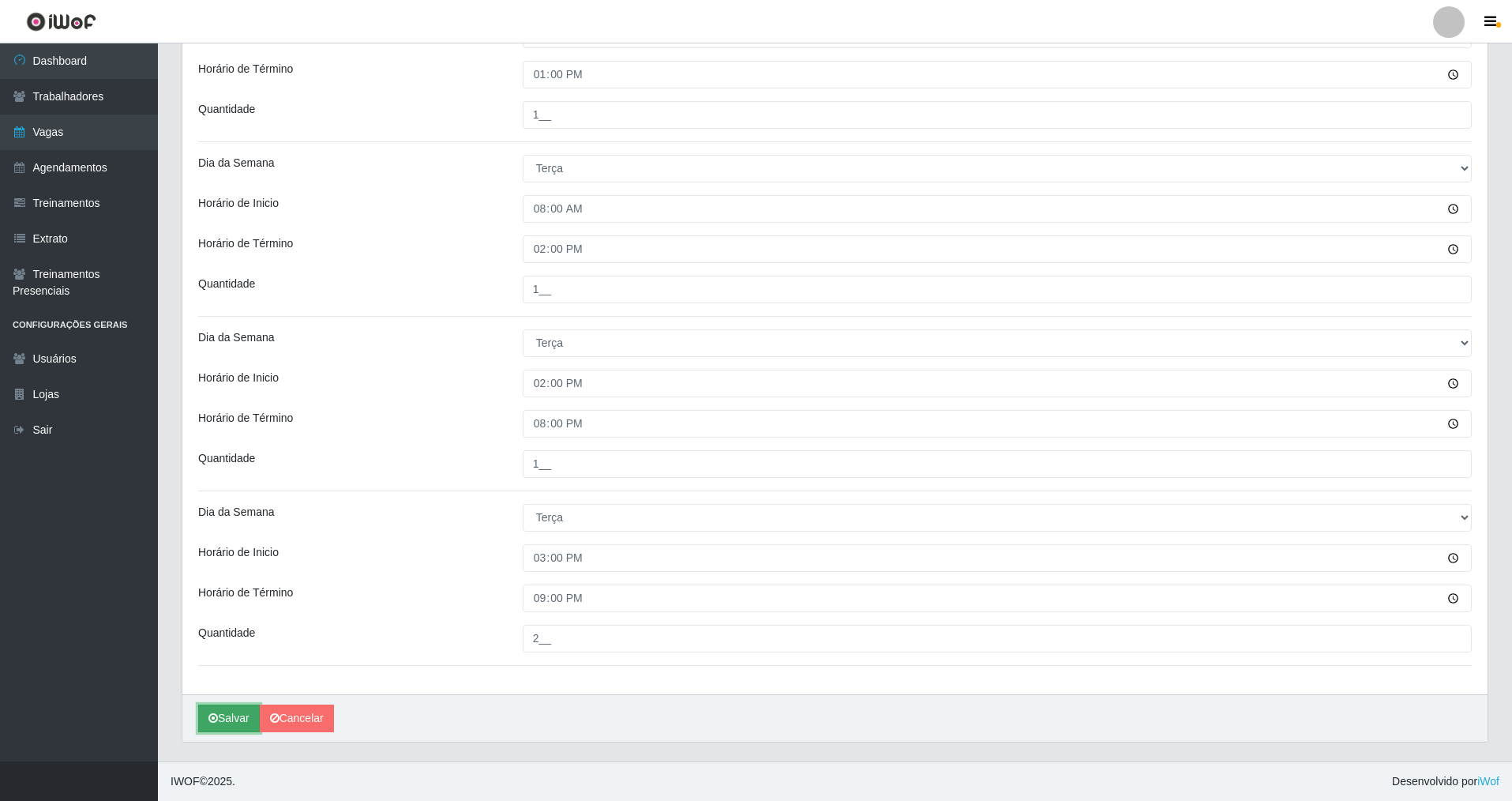
click at [231, 721] on button "Salvar" at bounding box center [229, 718] width 61 height 28
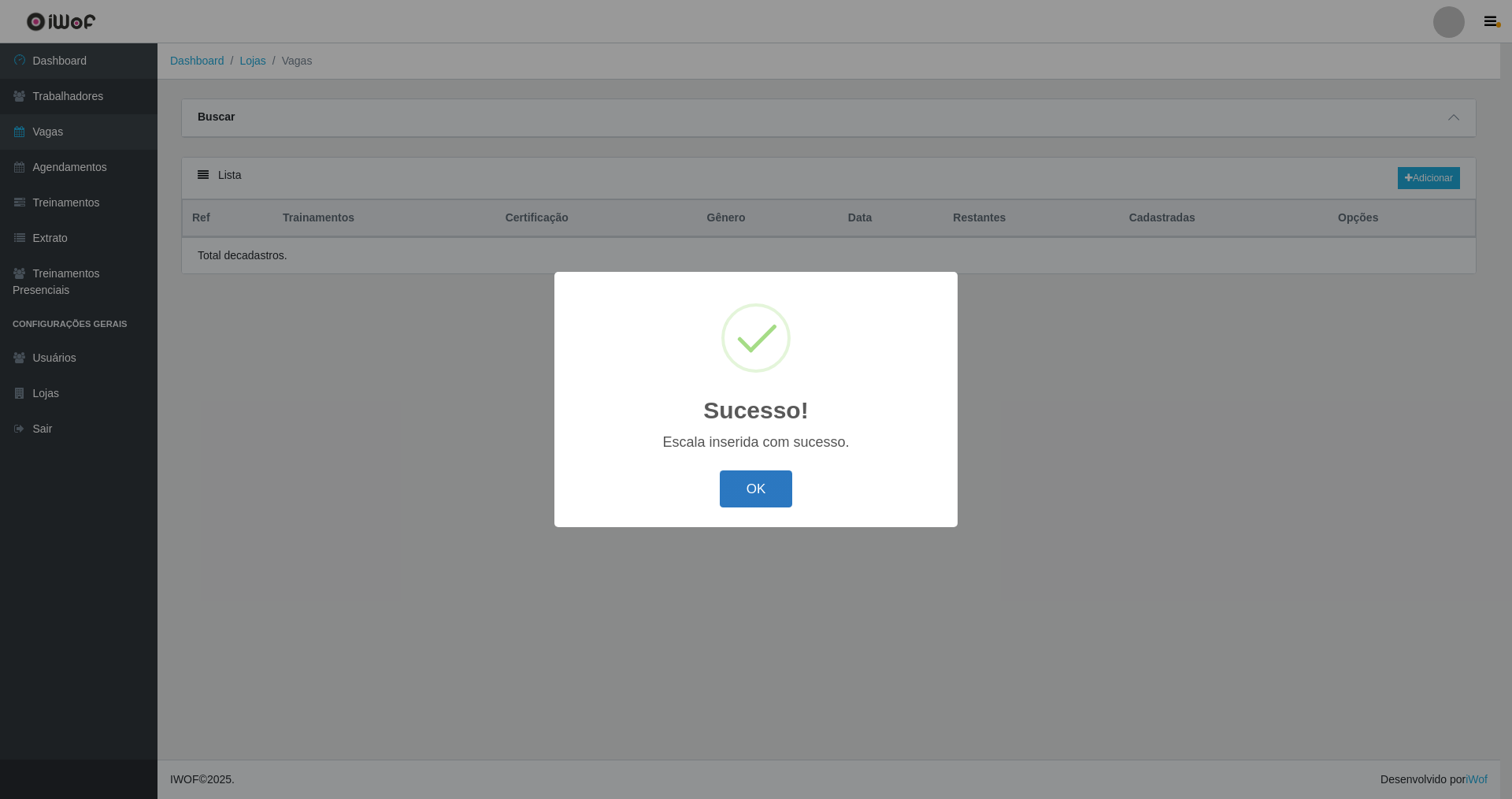
click at [762, 497] on button "OK" at bounding box center [756, 488] width 73 height 37
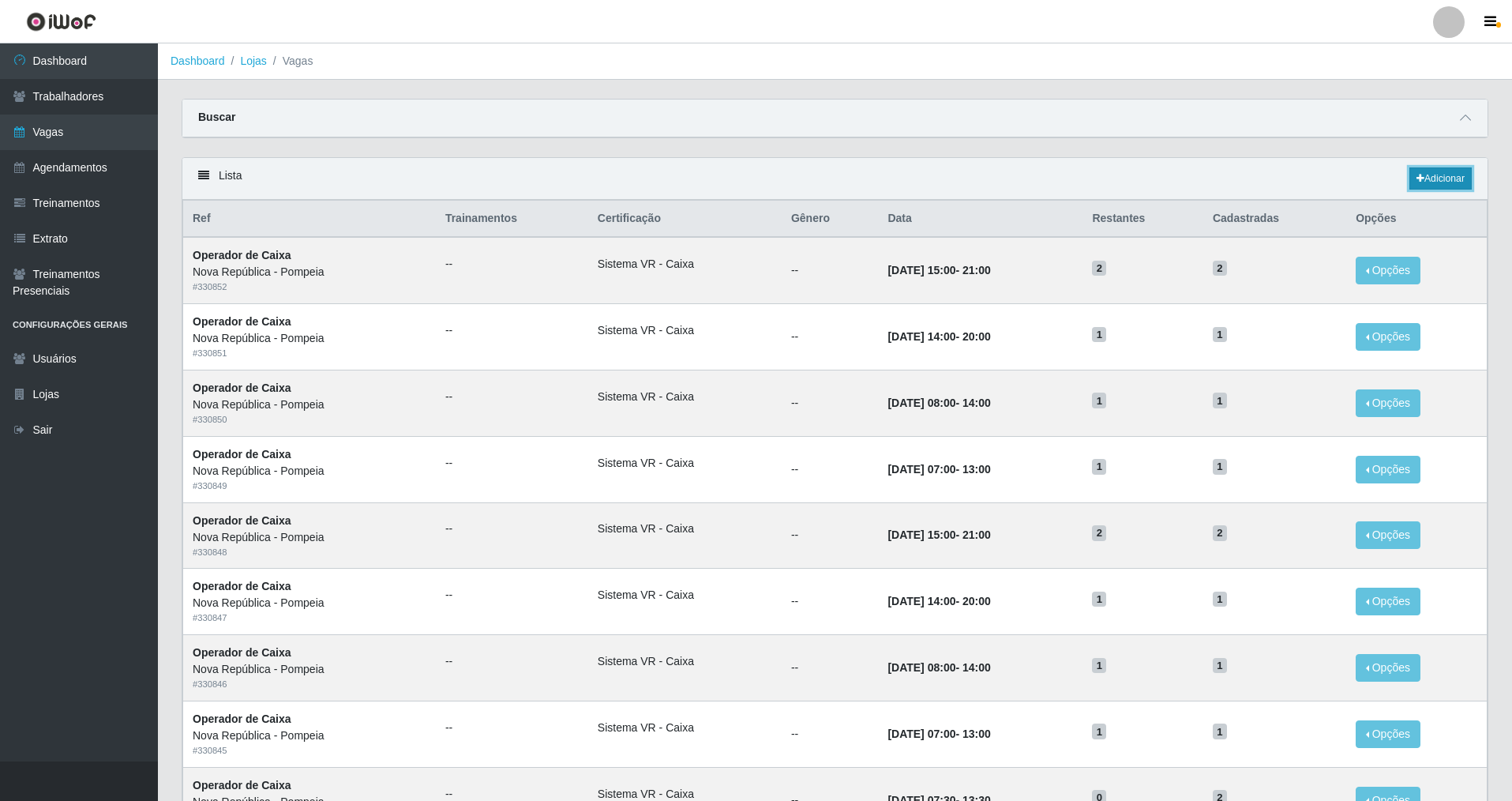
click at [1432, 185] on link "Adicionar" at bounding box center [1440, 178] width 62 height 22
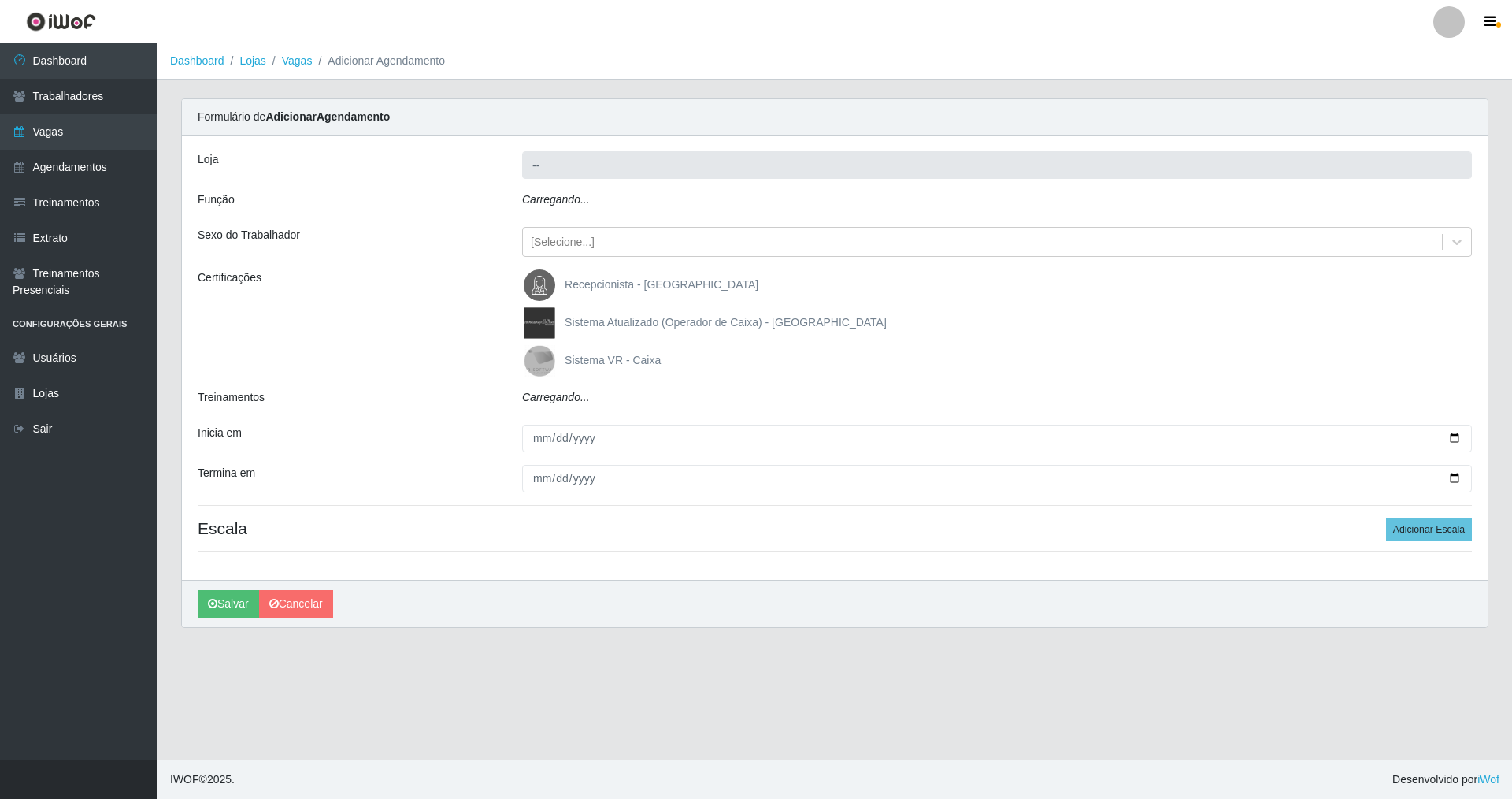
type input "Nova República - Pompeia"
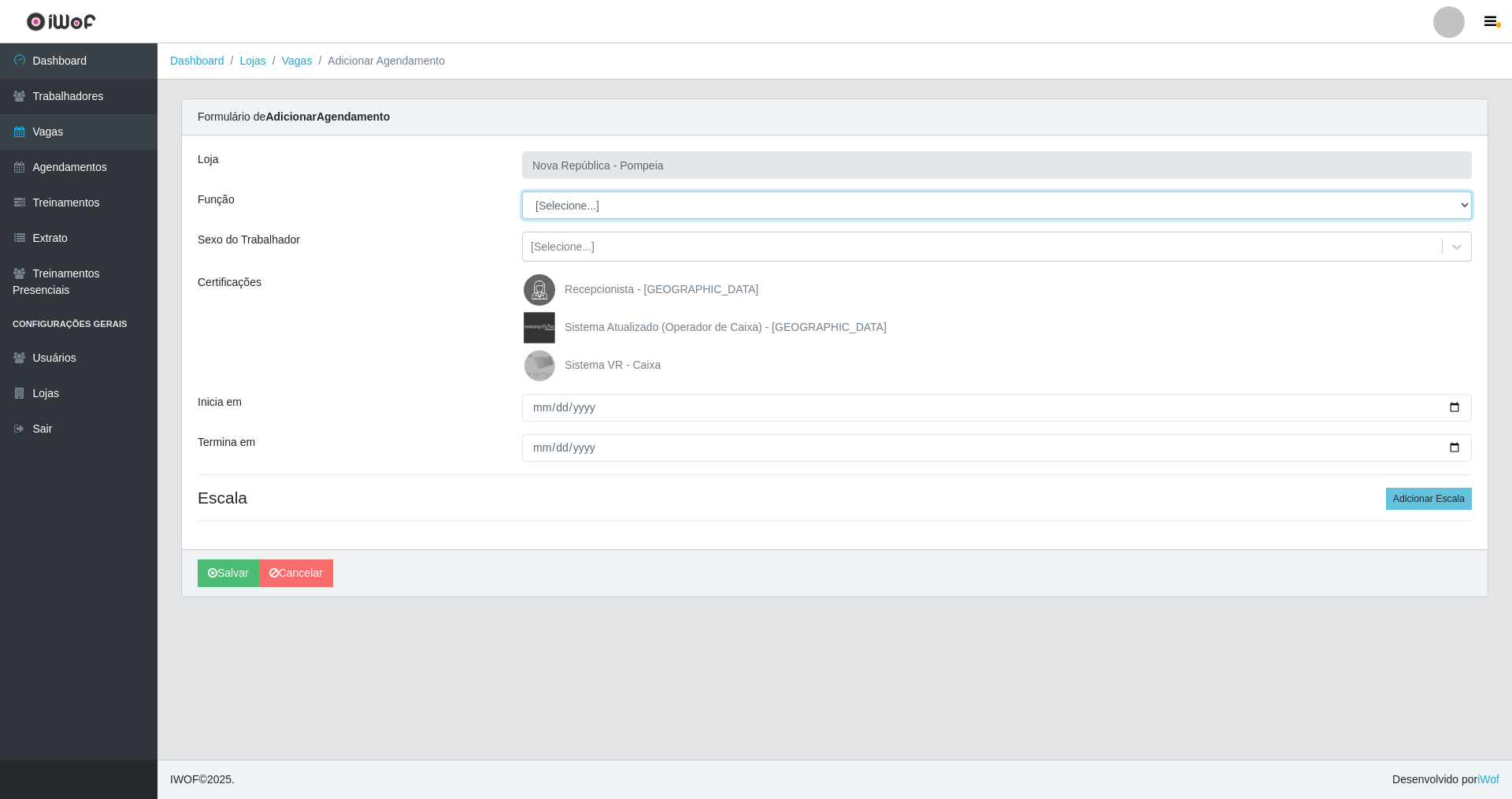
click at [587, 209] on select "[Selecione...] Balconista Operador de Caixa Recepcionista Repositor" at bounding box center [997, 205] width 950 height 28
select select "22"
click at [523, 191] on select "[Selecione...] Balconista Operador de Caixa Recepcionista Repositor" at bounding box center [997, 205] width 950 height 28
click at [535, 369] on img at bounding box center [543, 365] width 38 height 32
click at [0, 0] on input "Sistema VR - Caixa" at bounding box center [0, 0] width 0 height 0
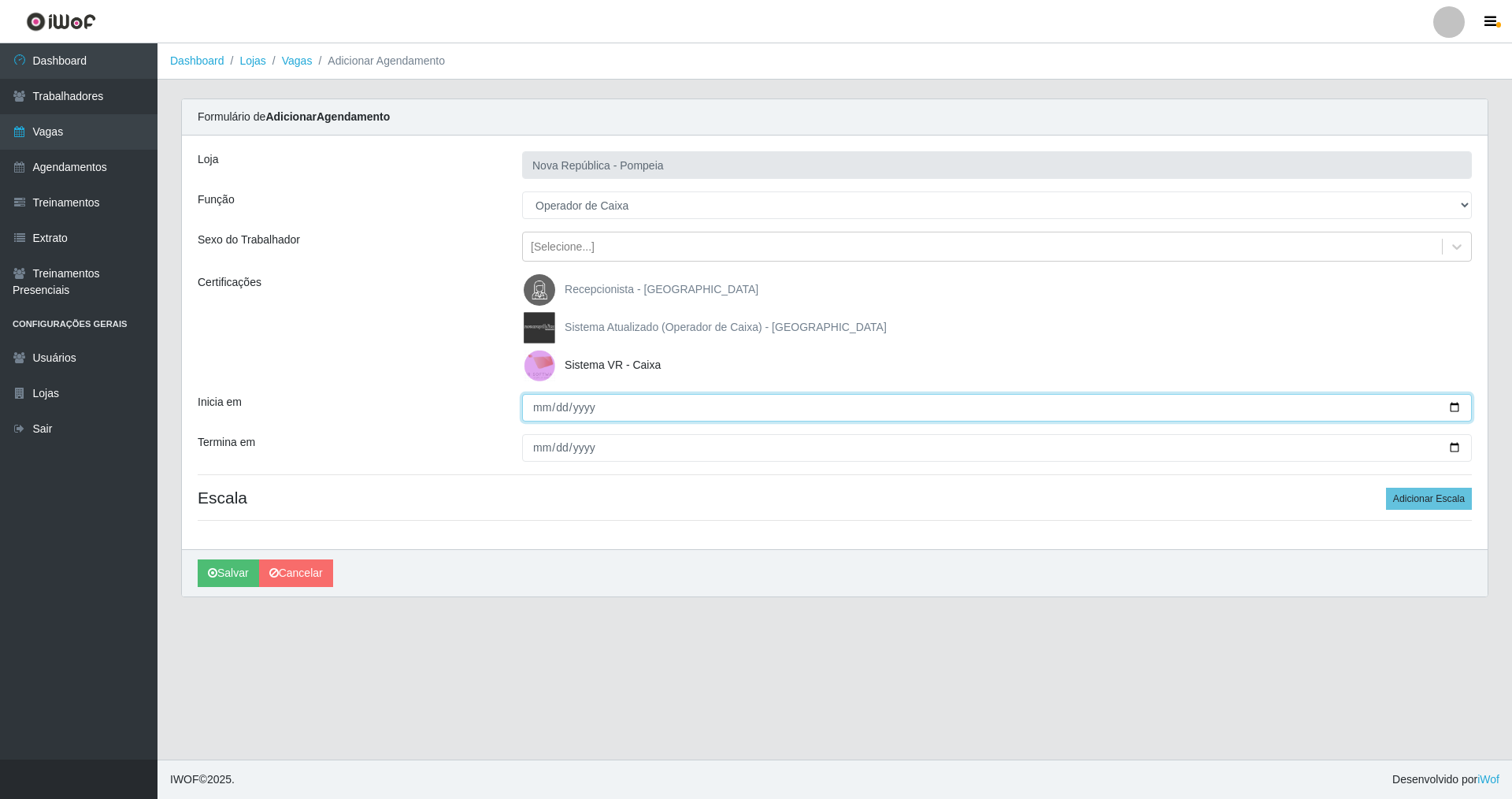
click at [534, 407] on input "Inicia em" at bounding box center [997, 407] width 950 height 28
type input "2025-08-20"
click at [1404, 502] on button "Adicionar Escala" at bounding box center [1429, 499] width 86 height 22
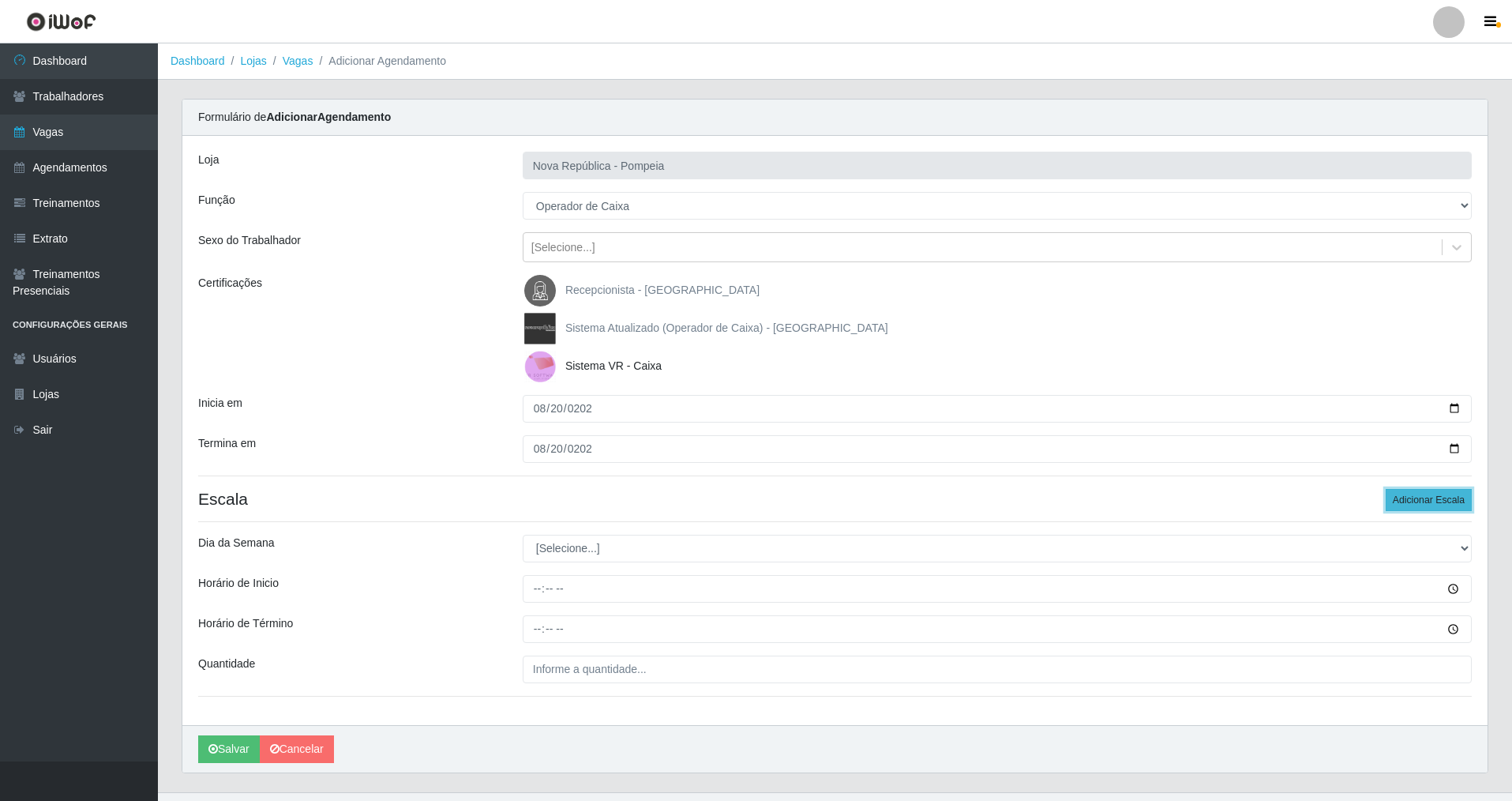
click at [1405, 497] on button "Adicionar Escala" at bounding box center [1429, 500] width 86 height 22
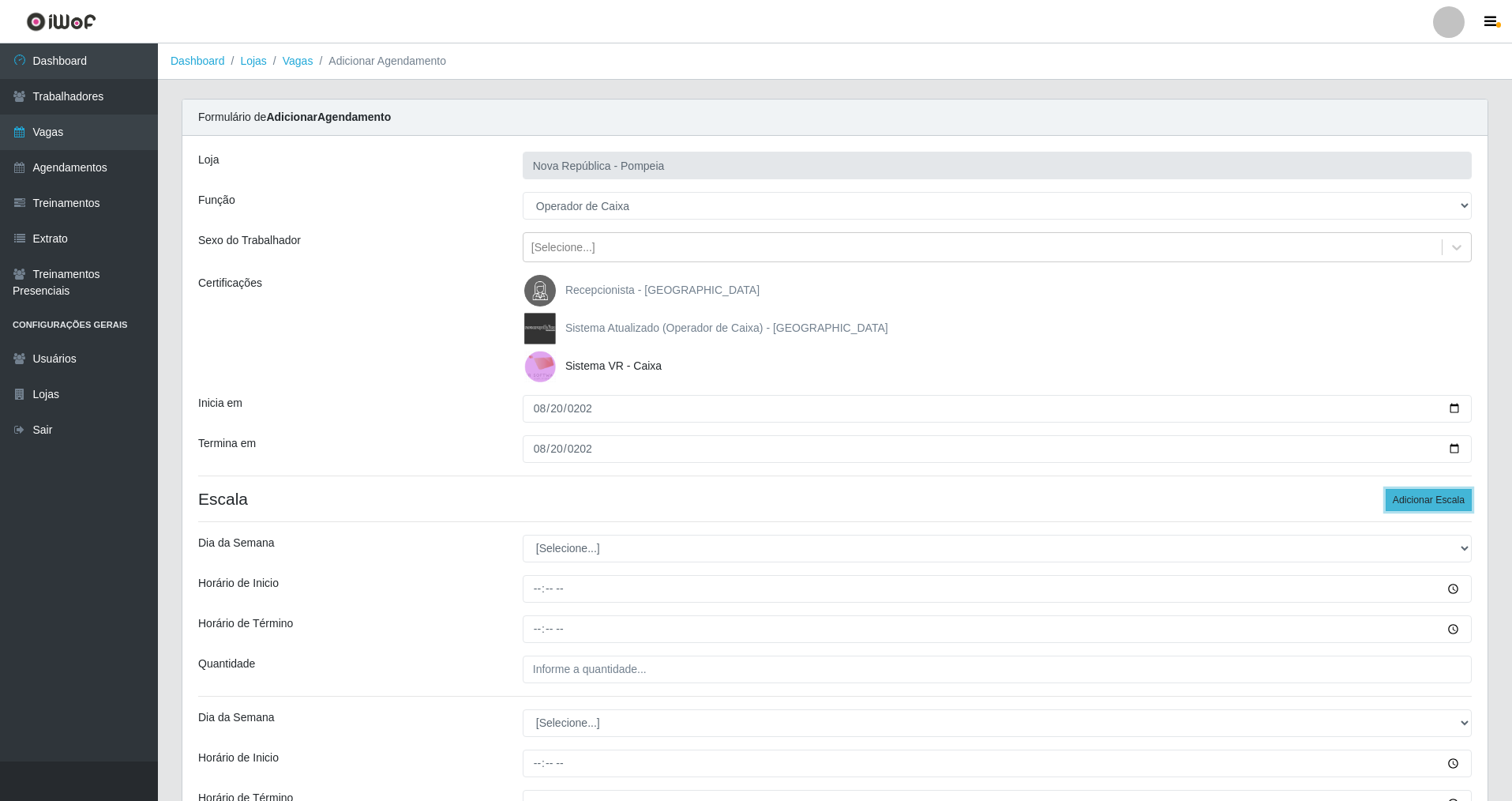
click at [1408, 497] on button "Adicionar Escala" at bounding box center [1429, 500] width 86 height 22
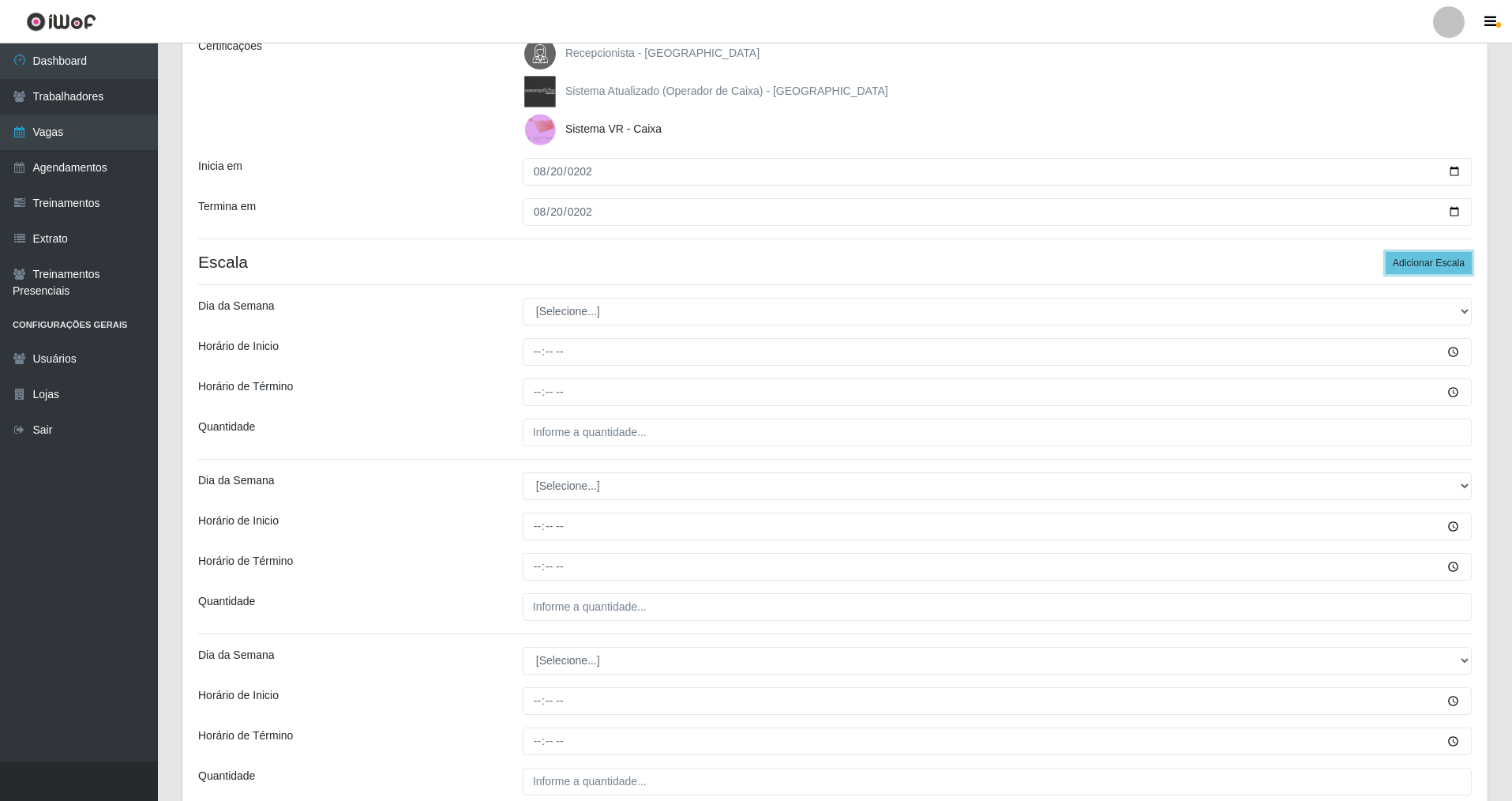
scroll to position [316, 0]
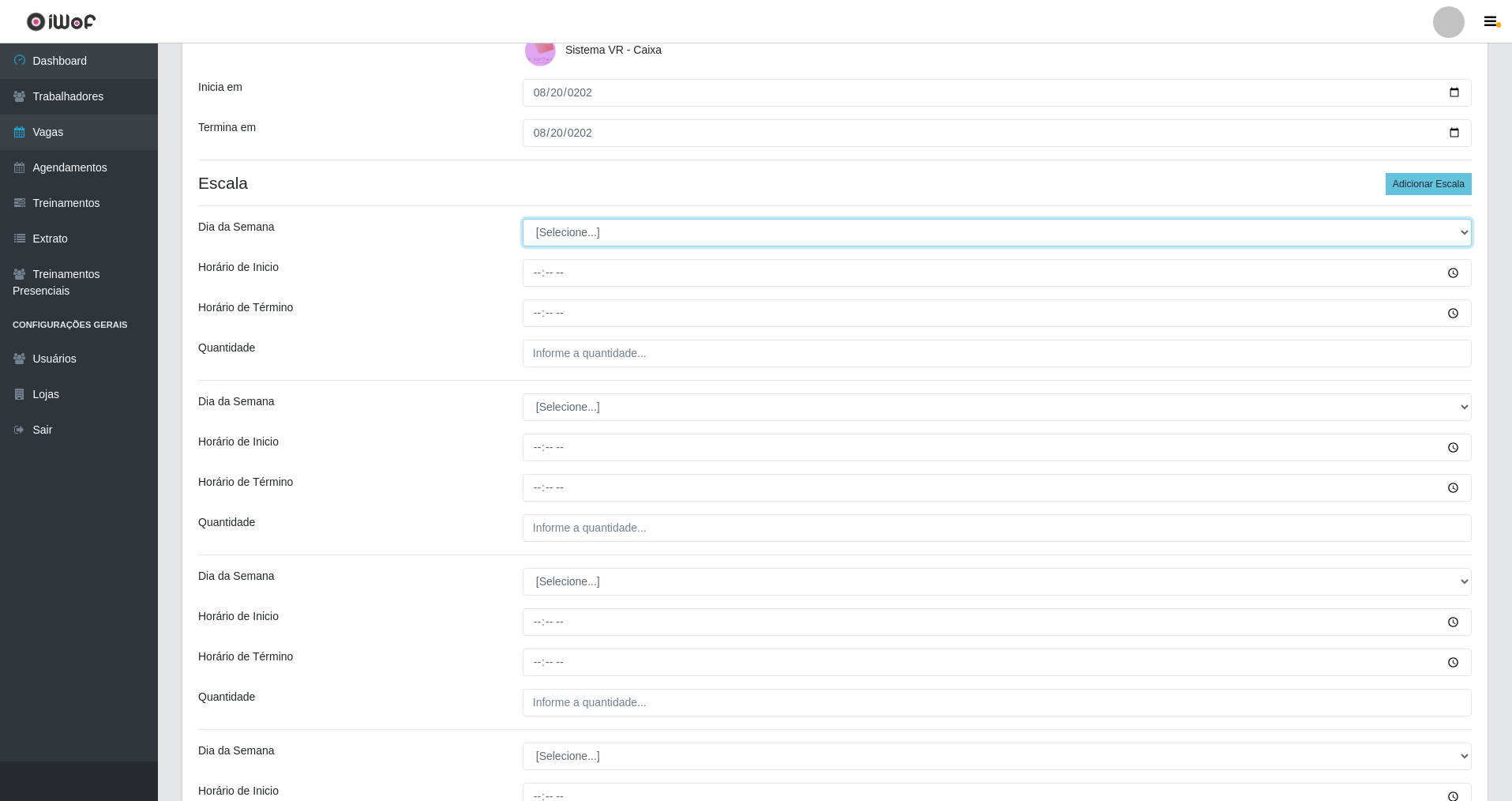
click at [592, 219] on select "[Selecione...] Segunda Terça Quarta Quinta Sexta Sábado Domingo" at bounding box center [998, 232] width 949 height 28
select select "3"
click at [523, 219] on select "[Selecione...] Segunda Terça Quarta Quinta Sexta Sábado Domingo" at bounding box center [998, 232] width 949 height 28
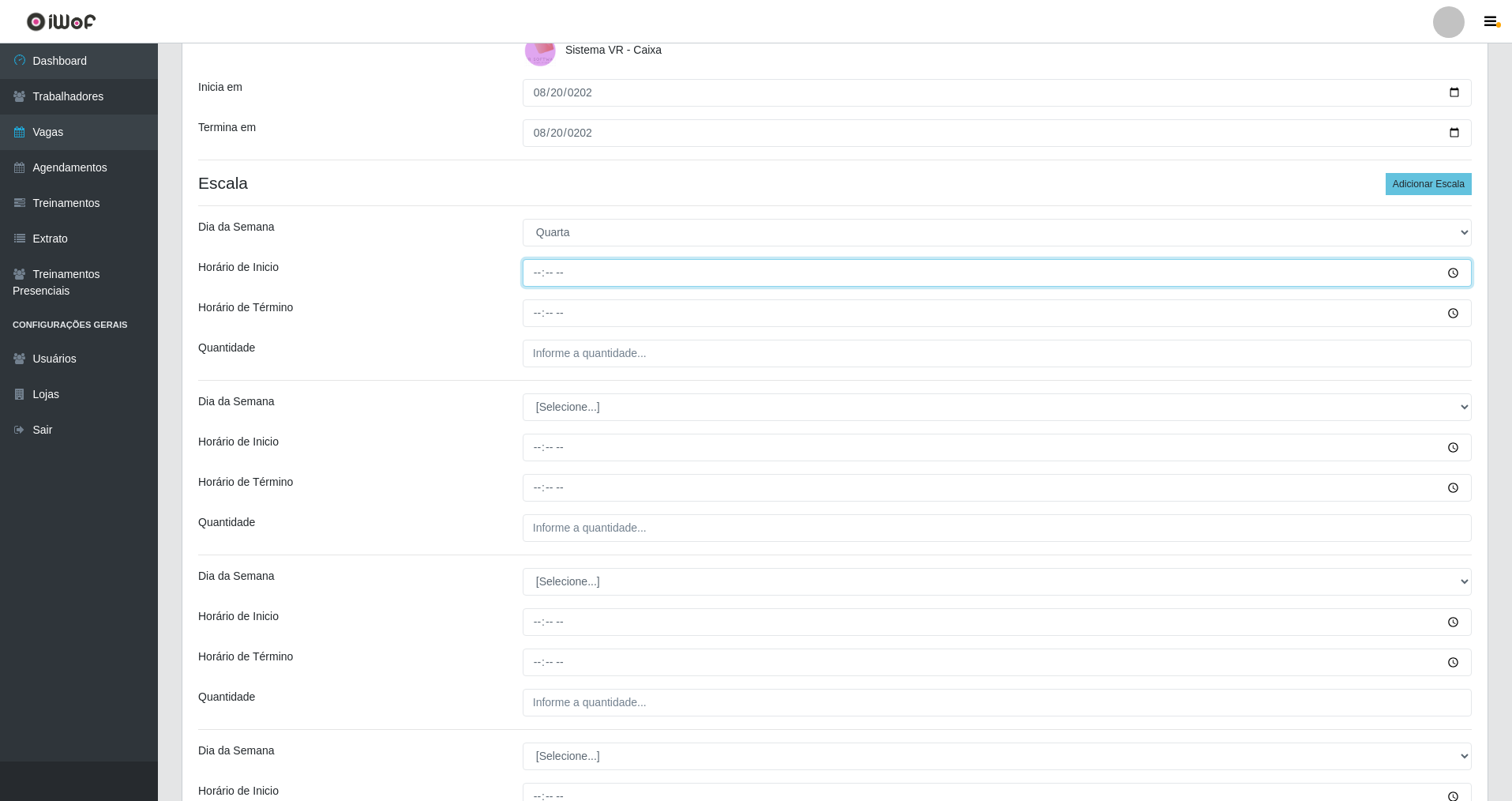
click at [533, 273] on input "Horário de Inicio" at bounding box center [998, 272] width 949 height 28
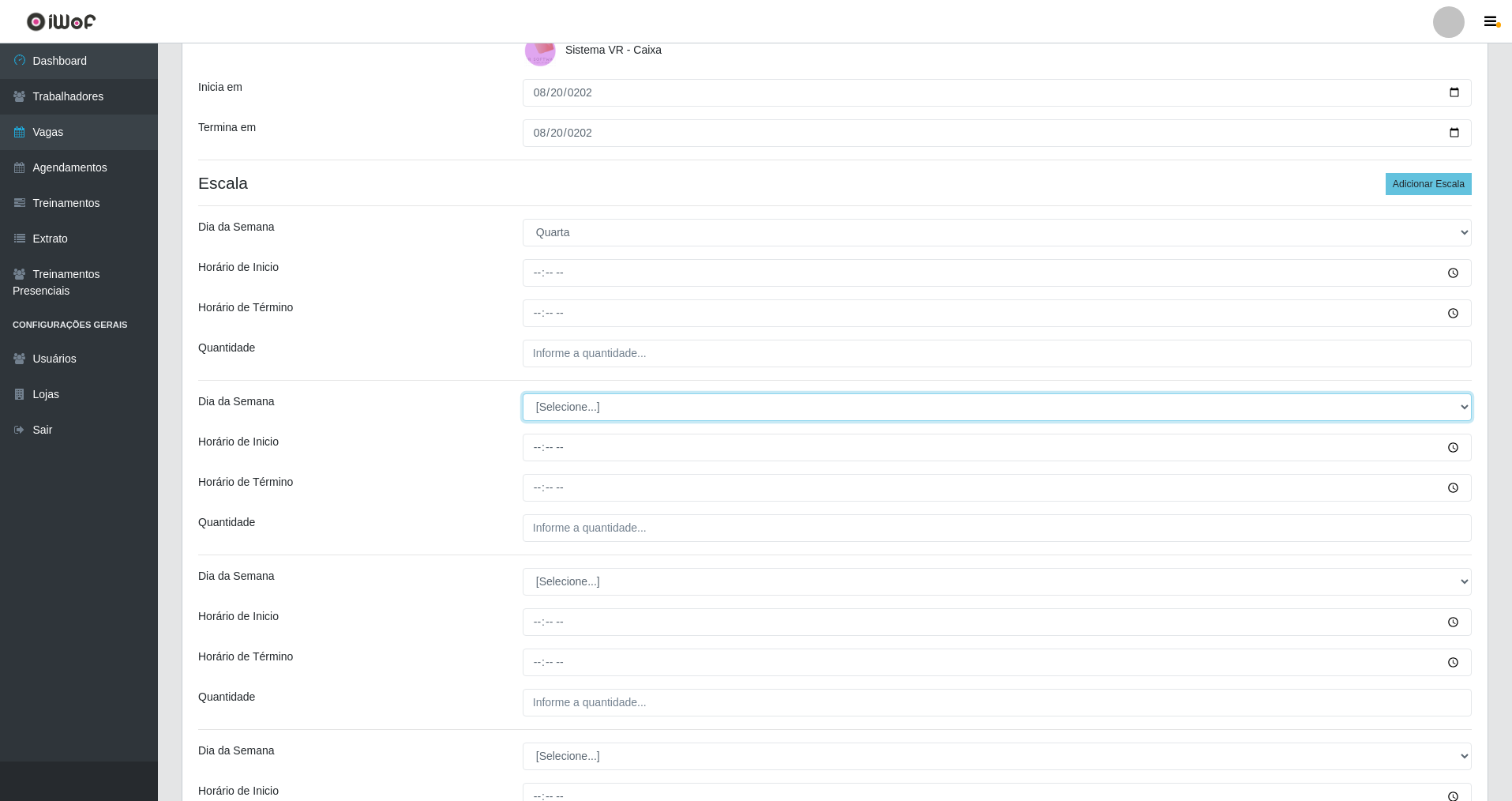
click at [577, 408] on select "[Selecione...] Segunda Terça Quarta Quinta Sexta Sábado Domingo" at bounding box center [998, 407] width 949 height 28
select select "3"
click at [523, 393] on select "[Selecione...] Segunda Terça Quarta Quinta Sexta Sábado Domingo" at bounding box center [998, 407] width 949 height 28
click at [571, 581] on select "[Selecione...] Segunda Terça Quarta Quinta Sexta Sábado Domingo" at bounding box center [998, 581] width 949 height 28
select select "3"
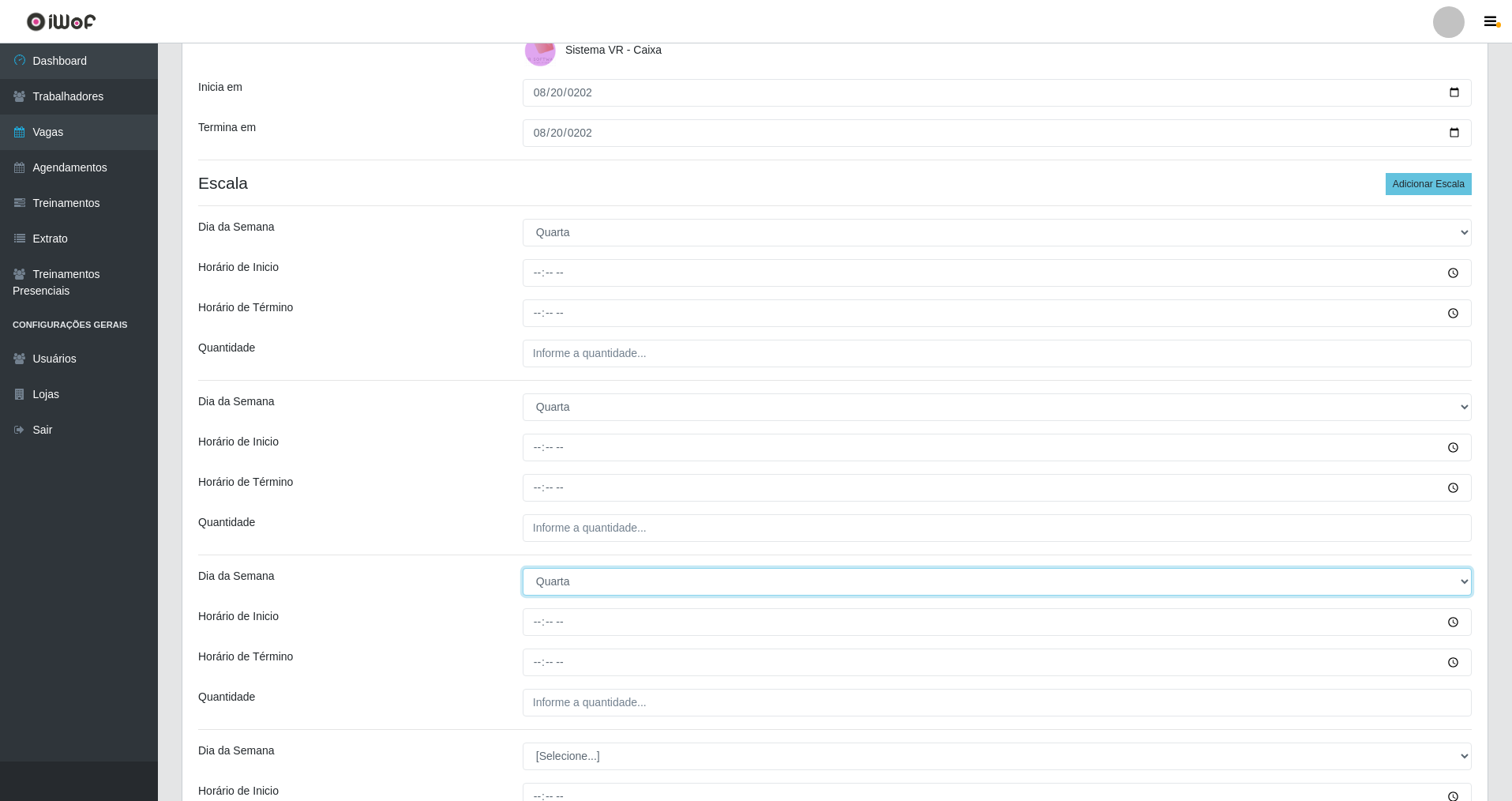
click at [523, 568] on select "[Selecione...] Segunda Terça Quarta Quinta Sexta Sábado Domingo" at bounding box center [998, 581] width 949 height 28
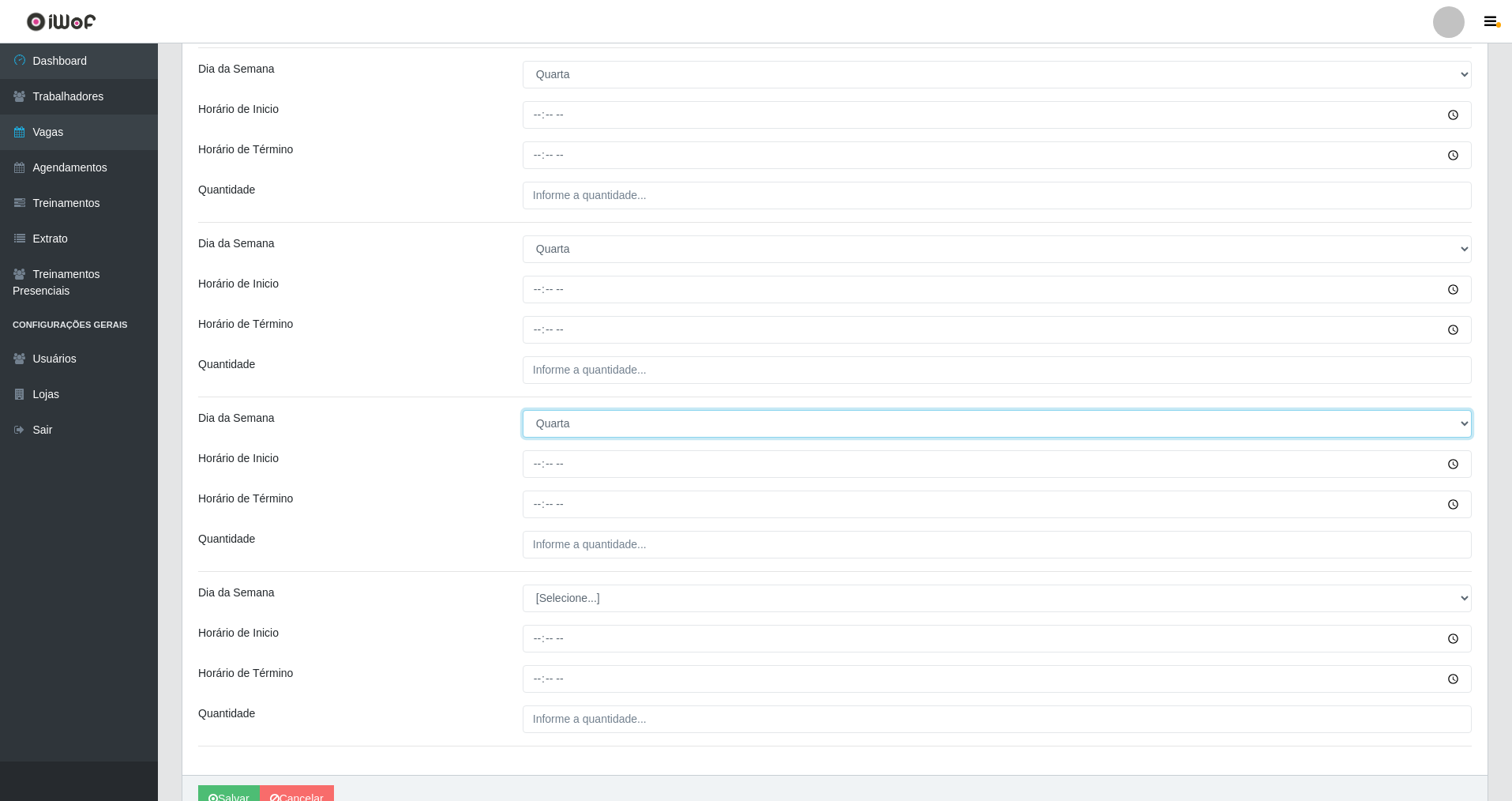
scroll to position [553, 0]
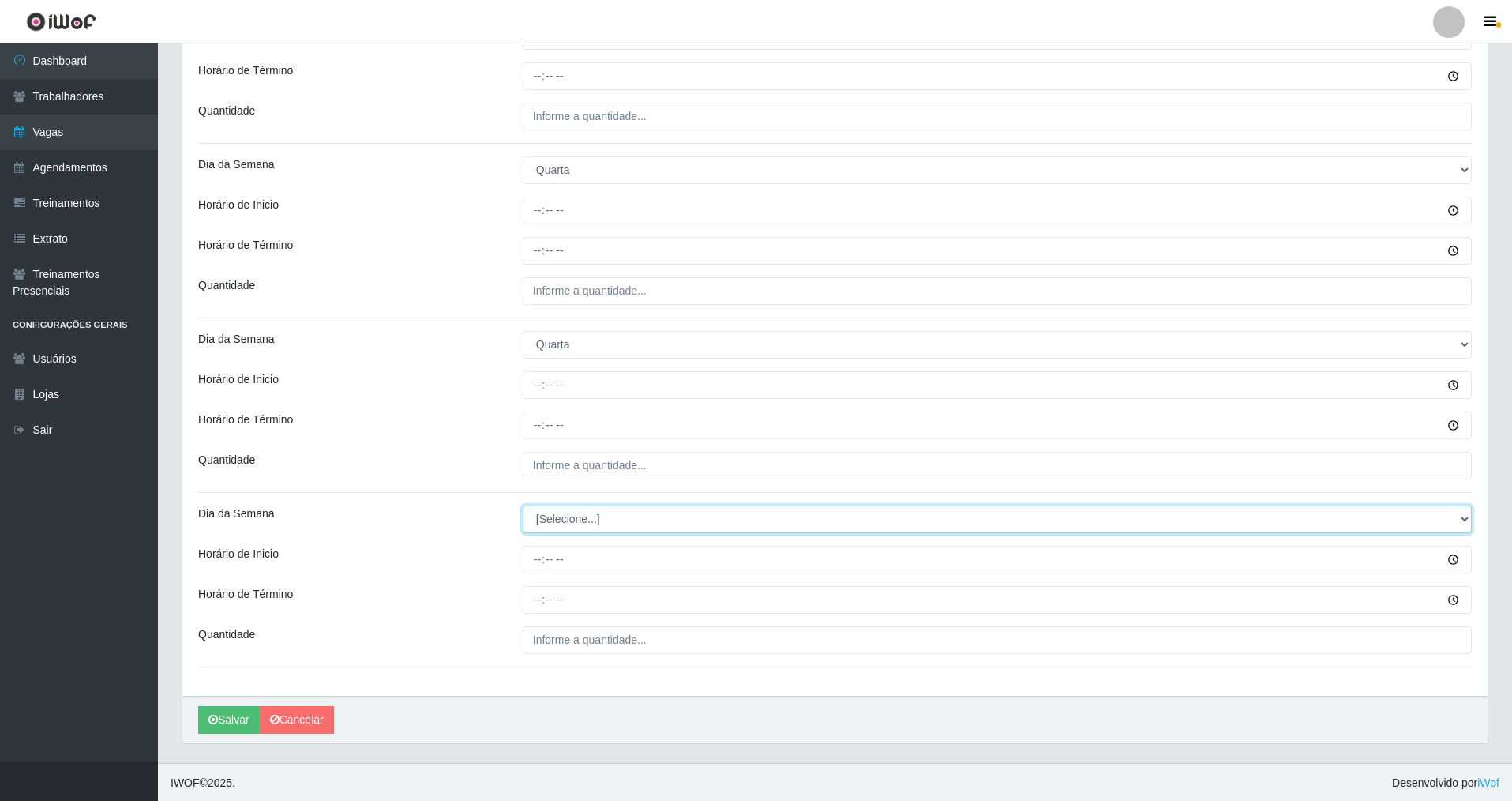
click at [596, 526] on select "[Selecione...] Segunda Terça Quarta Quinta Sexta Sábado Domingo" at bounding box center [998, 519] width 949 height 28
select select "3"
click at [523, 506] on select "[Selecione...] Segunda Terça Quarta Quinta Sexta Sábado Domingo" at bounding box center [998, 519] width 949 height 28
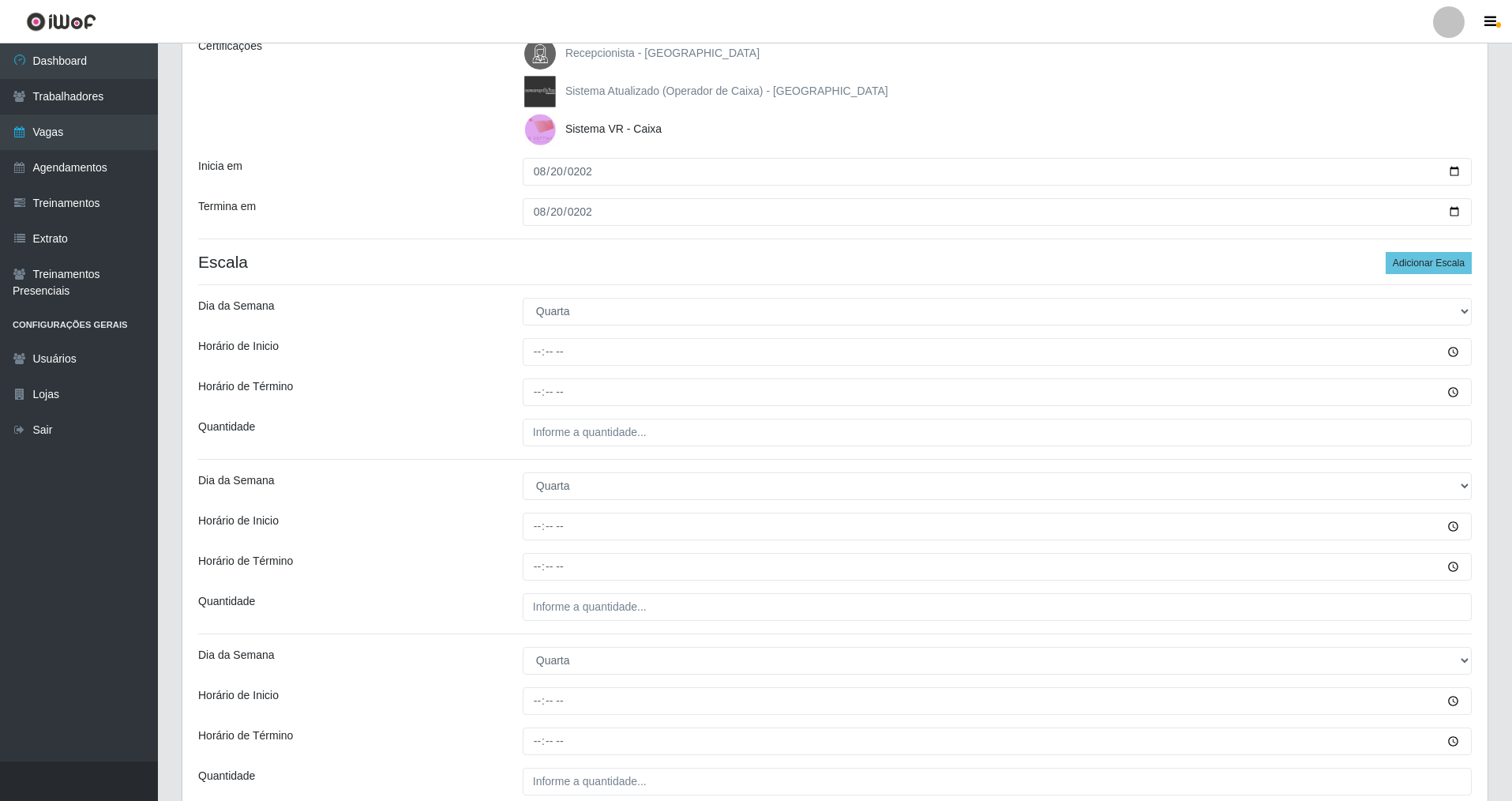
scroll to position [158, 0]
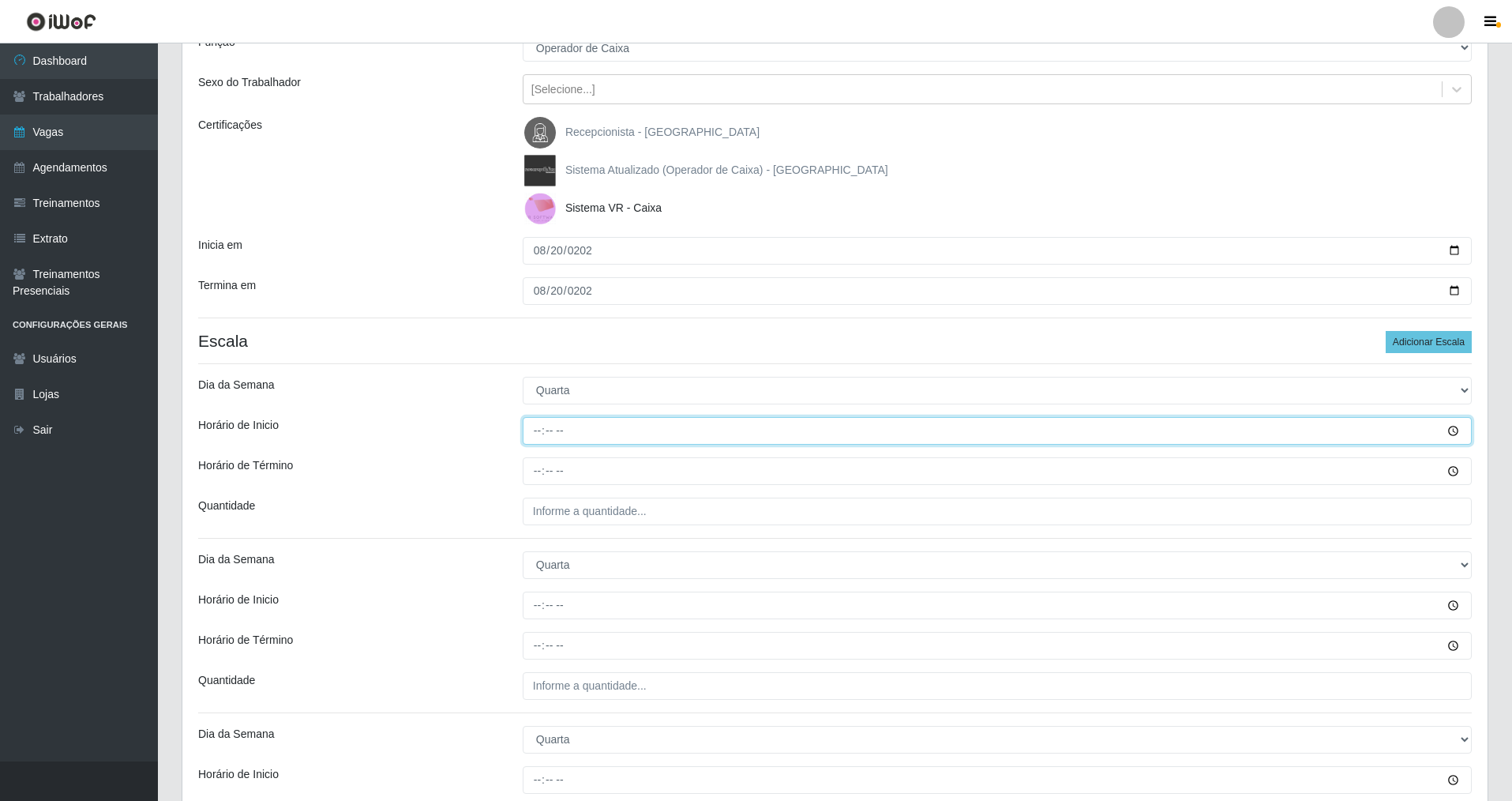
drag, startPoint x: 531, startPoint y: 428, endPoint x: 541, endPoint y: 432, distance: 10.8
click at [534, 430] on input "Horário de Inicio" at bounding box center [998, 431] width 949 height 28
type input "07:00"
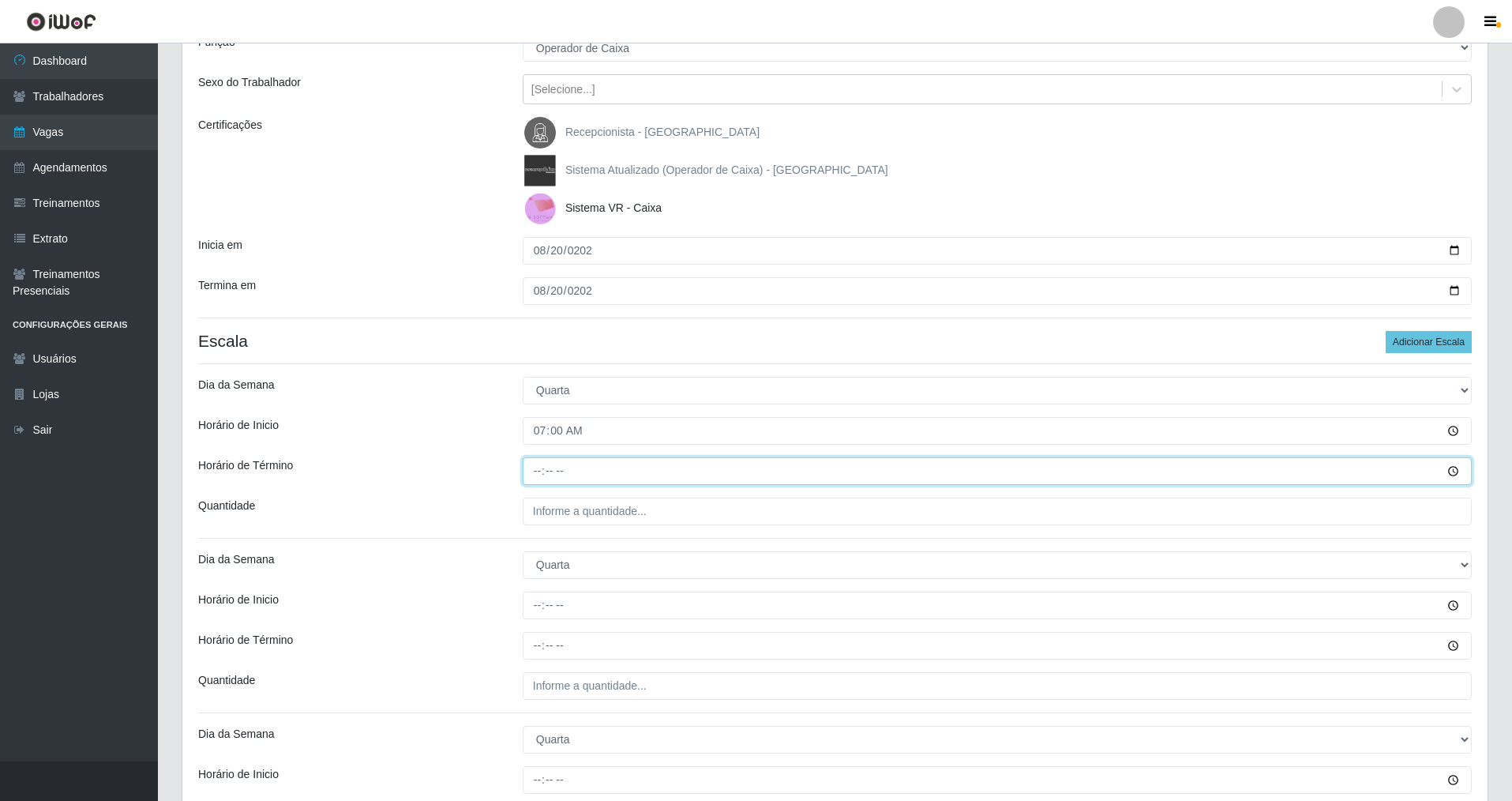
type input "13:00"
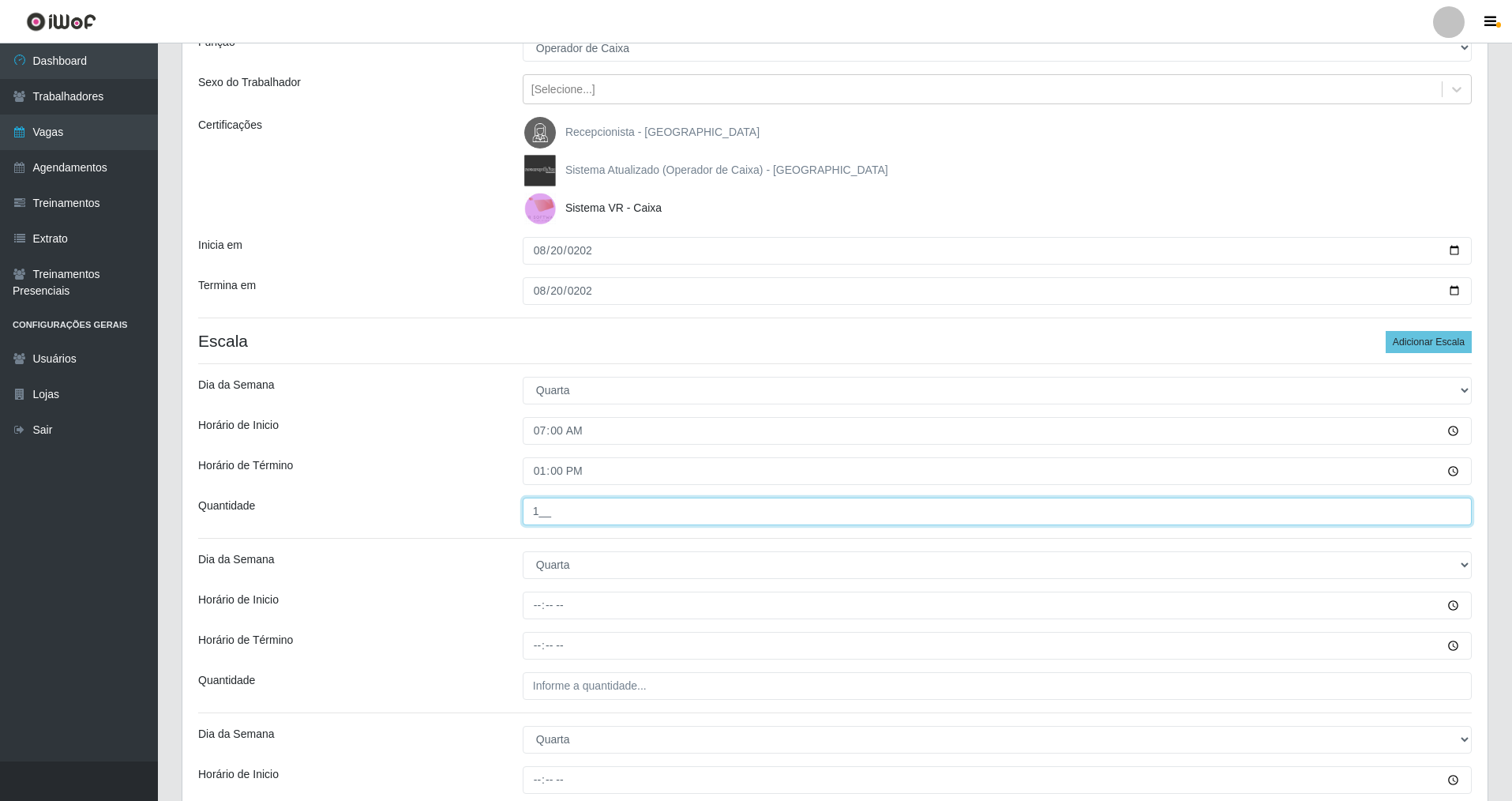
type input "1__"
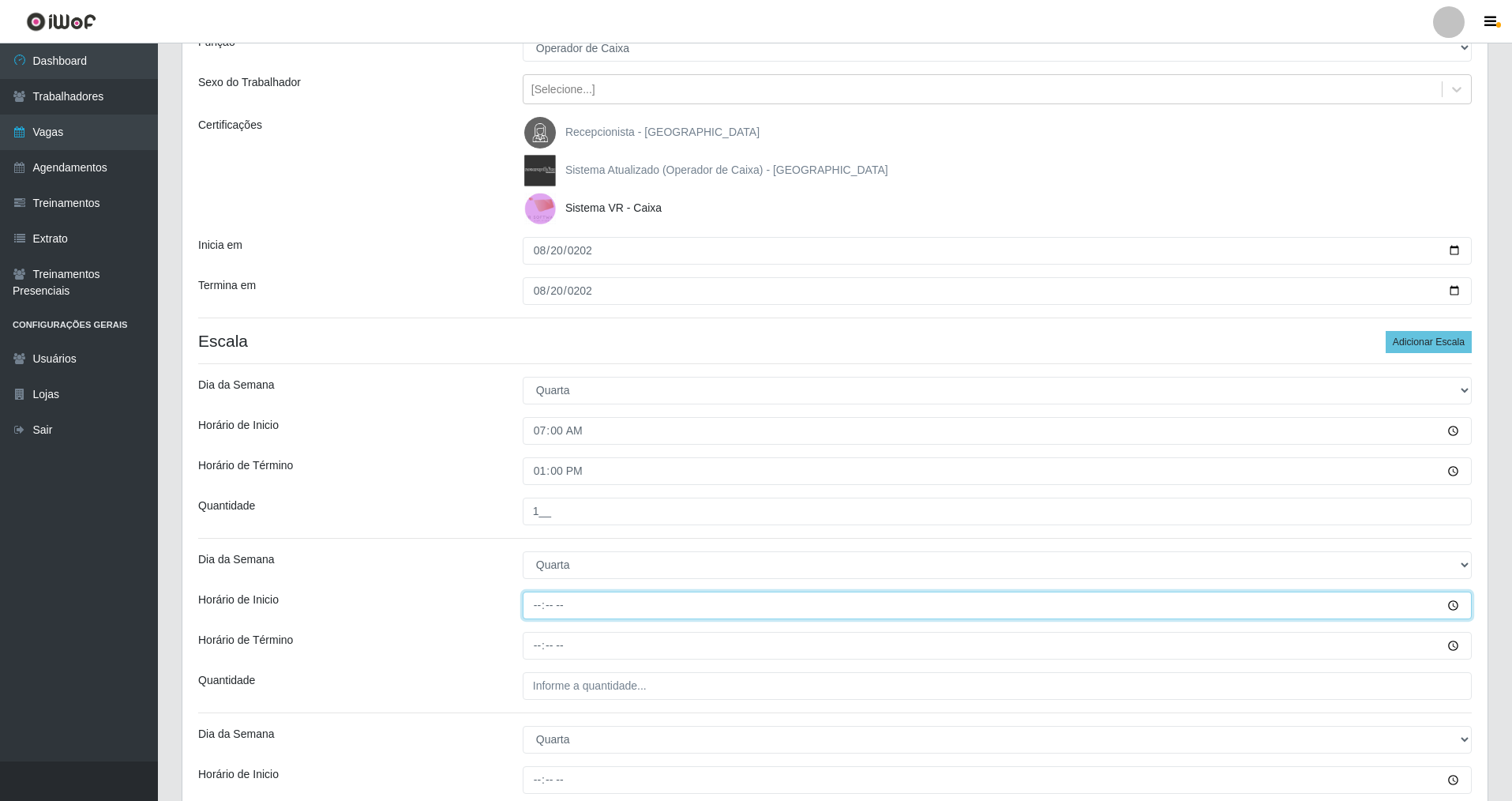
type input "08:00"
type input "14:00"
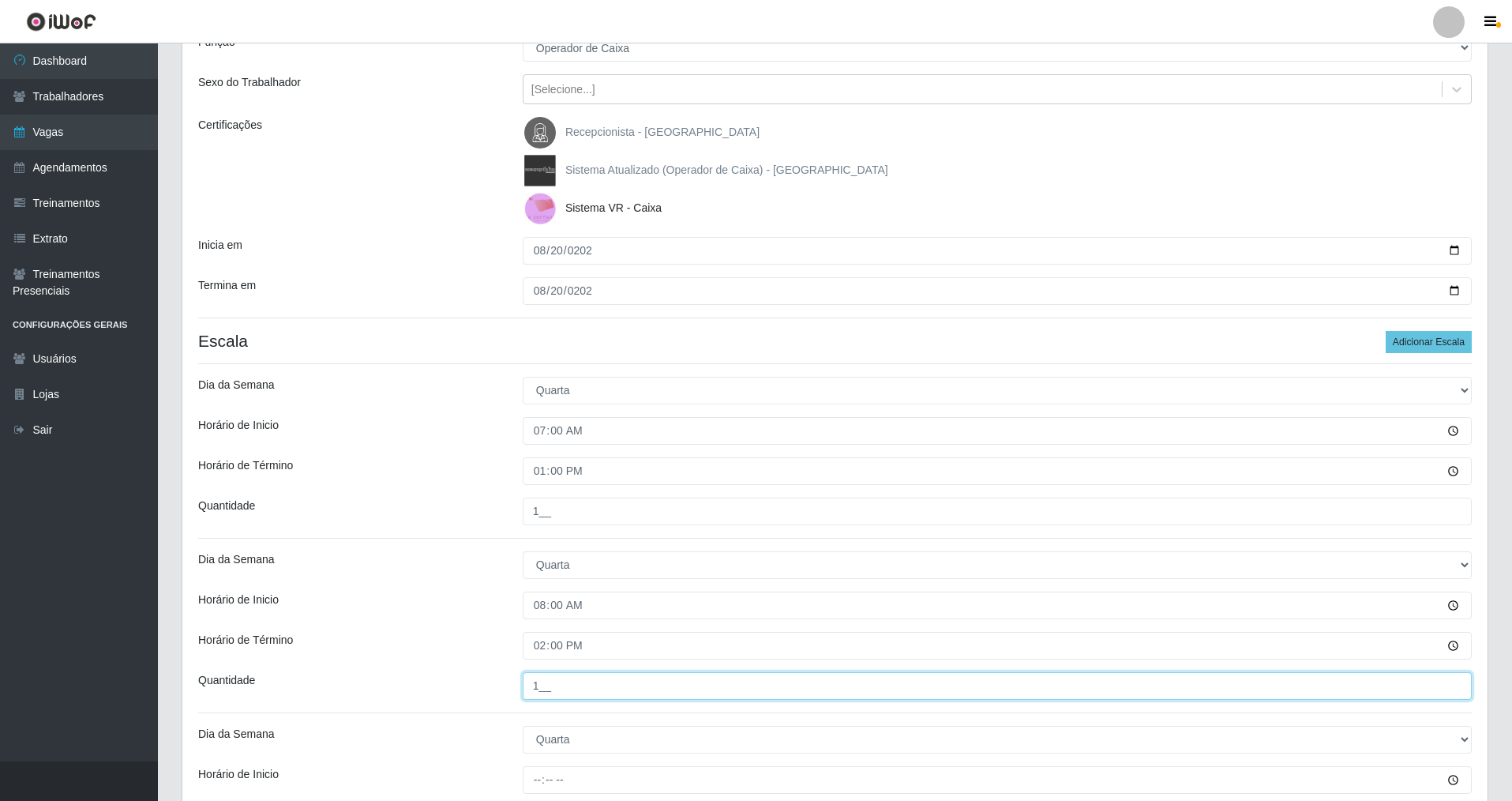
type input "1__"
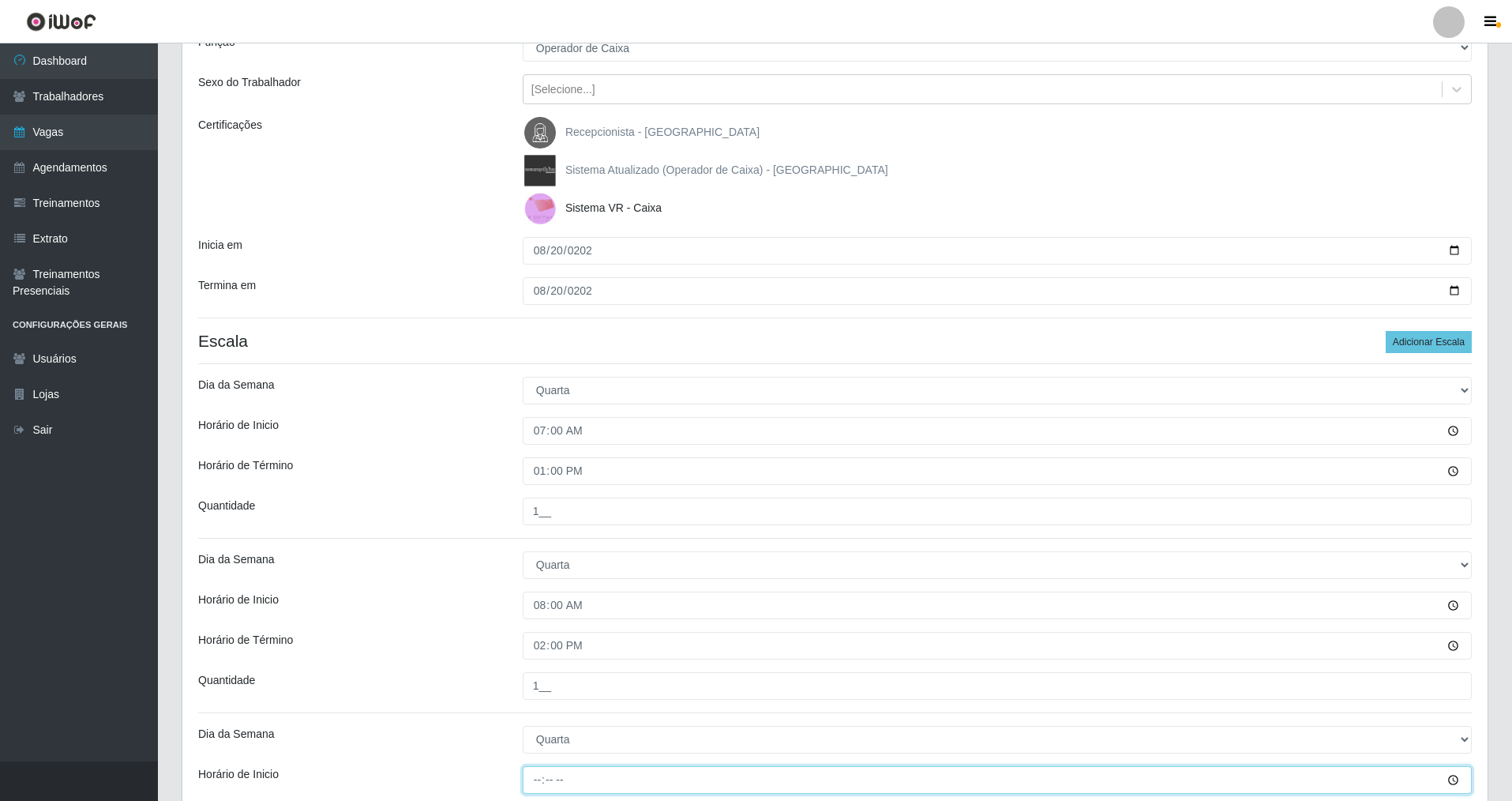
type input "14:00"
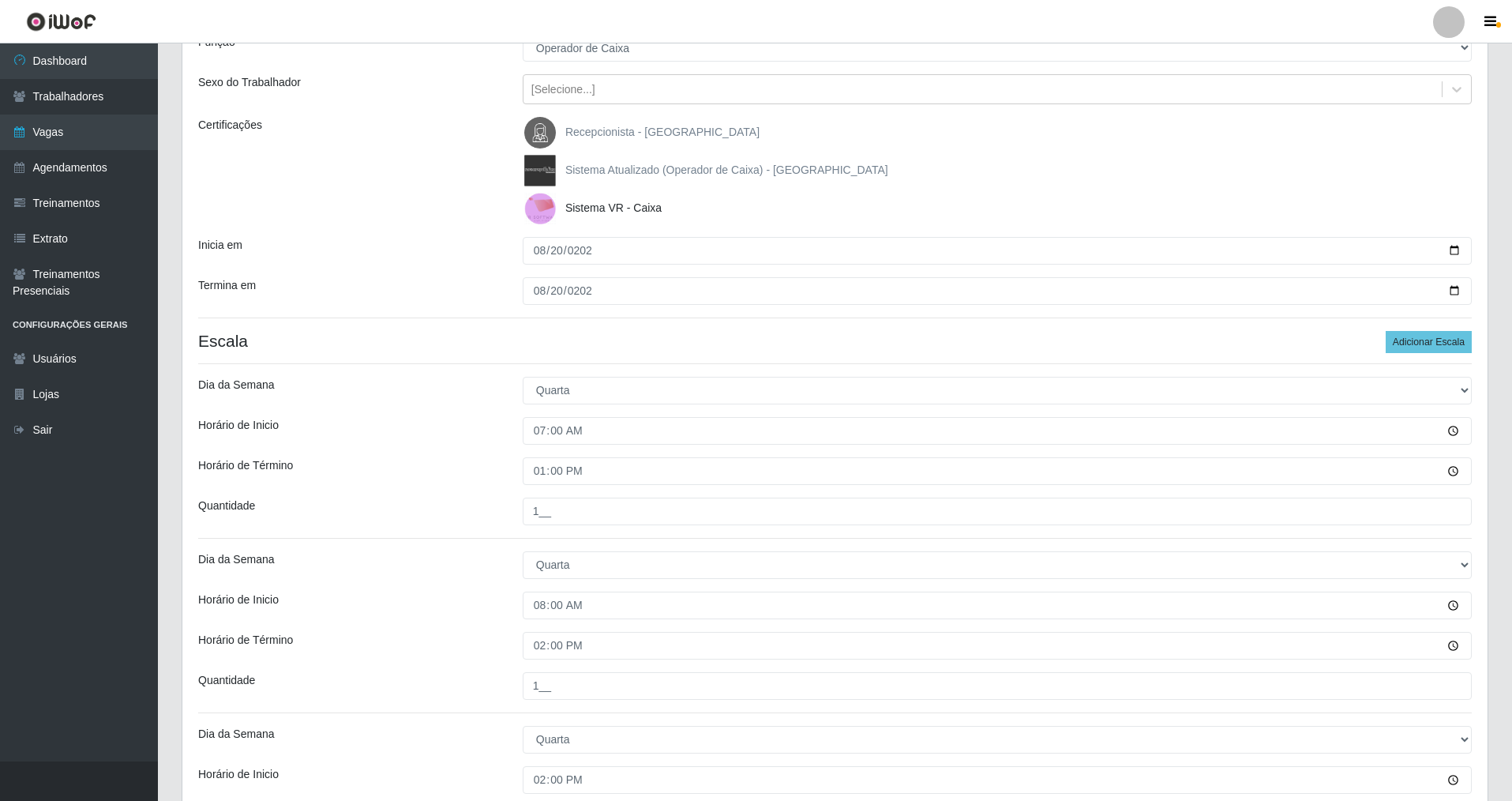
scroll to position [554, 0]
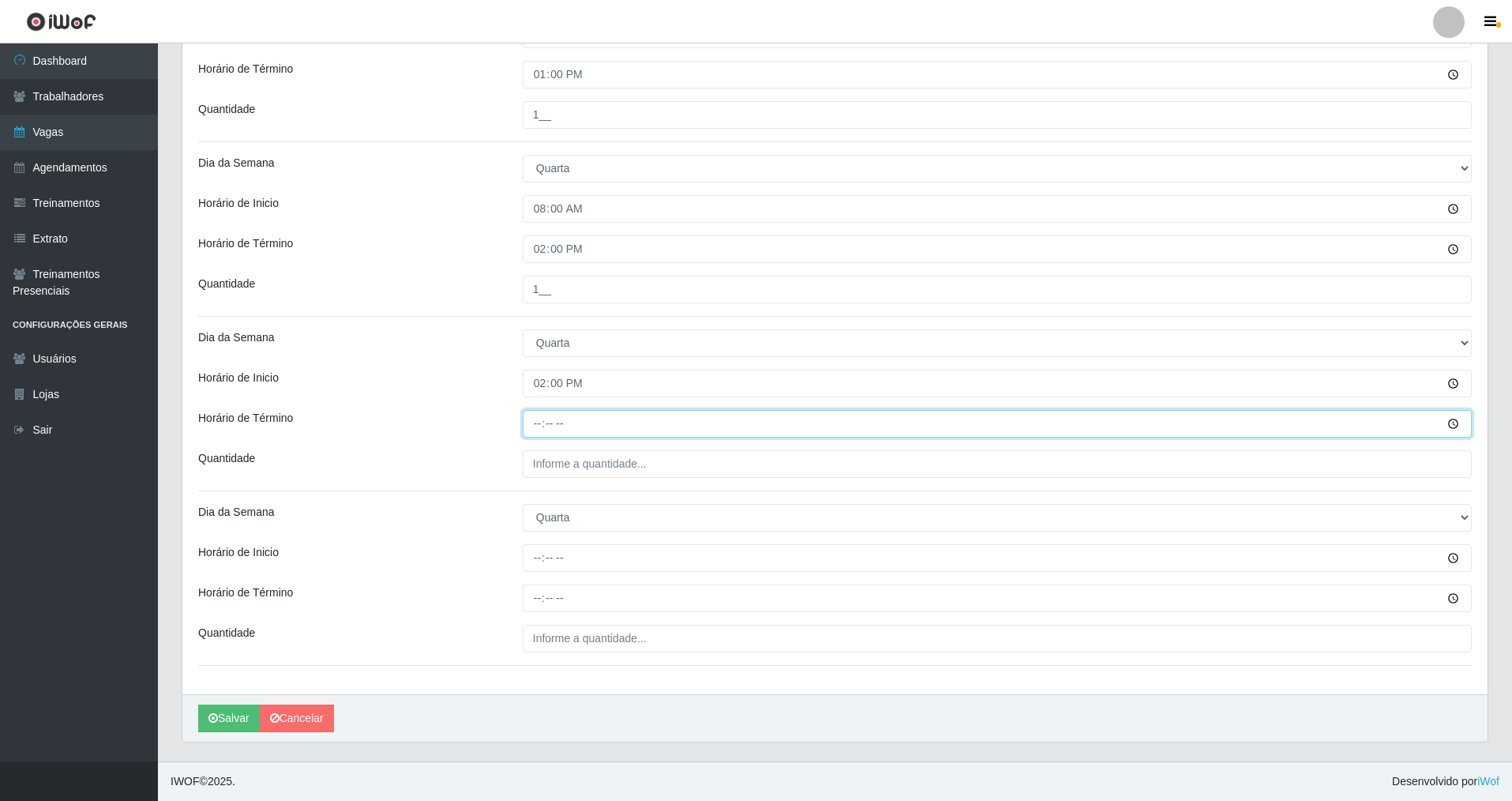
type input "20:00"
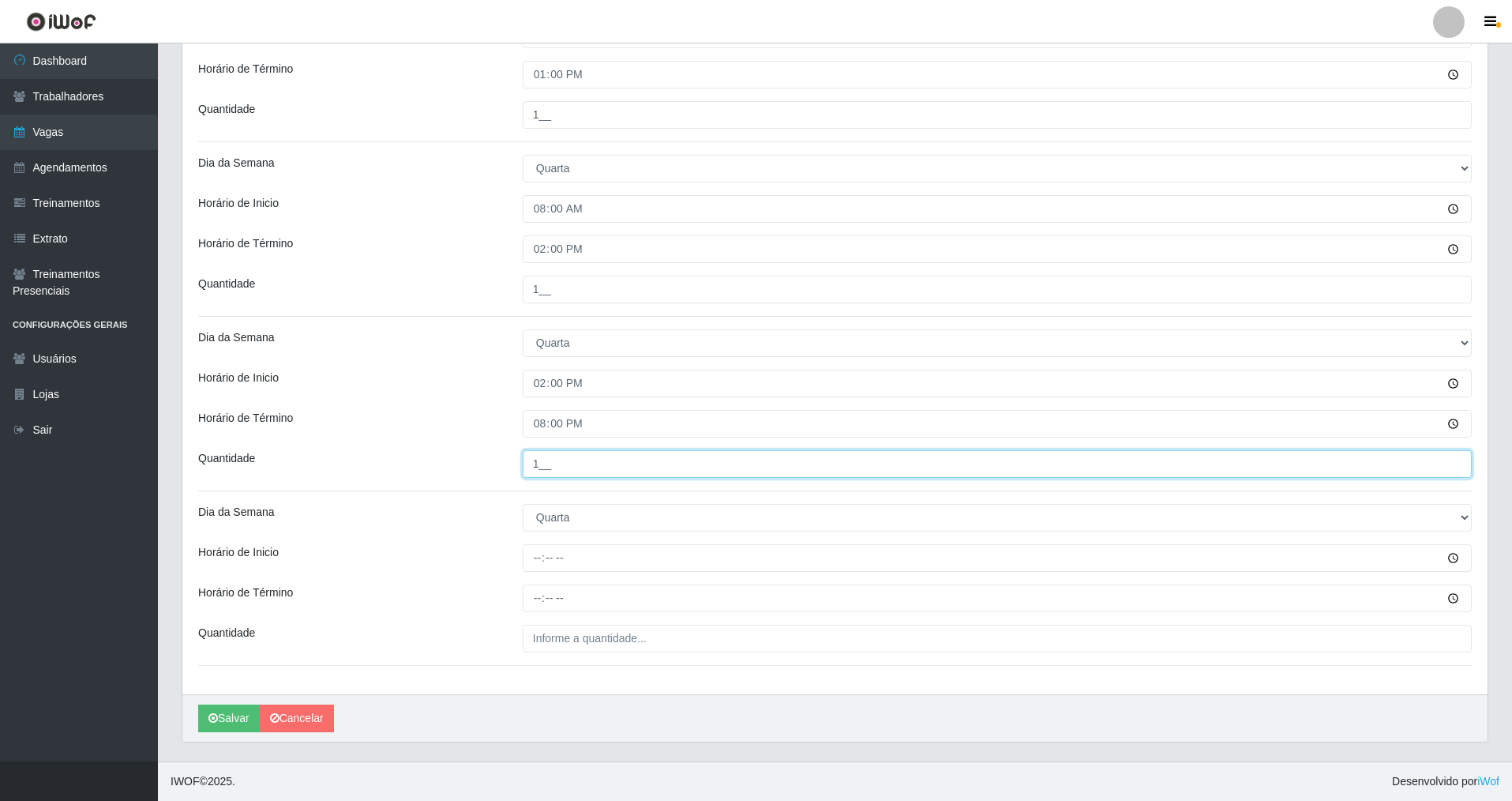
type input "1__"
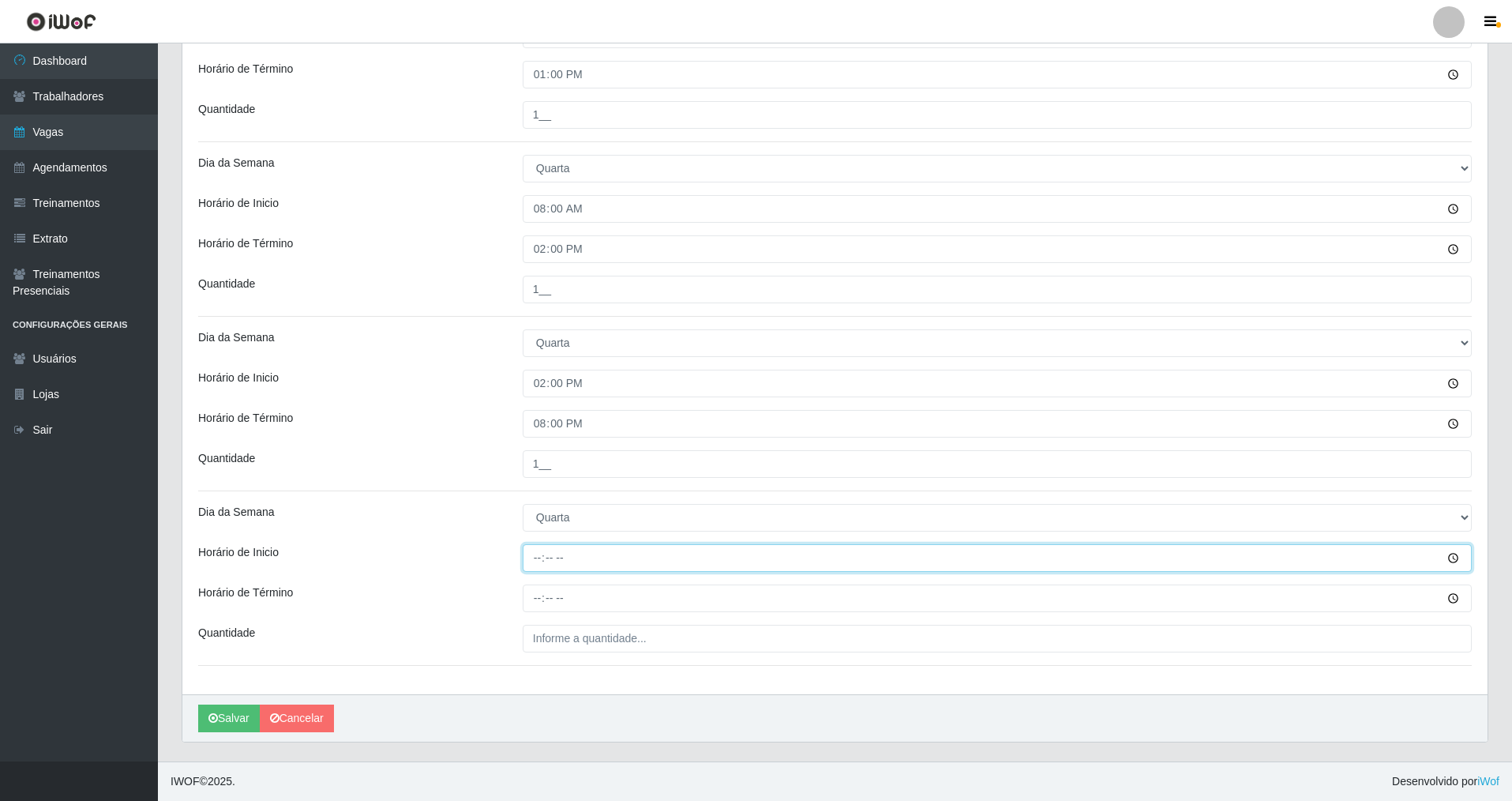
type input "15:00"
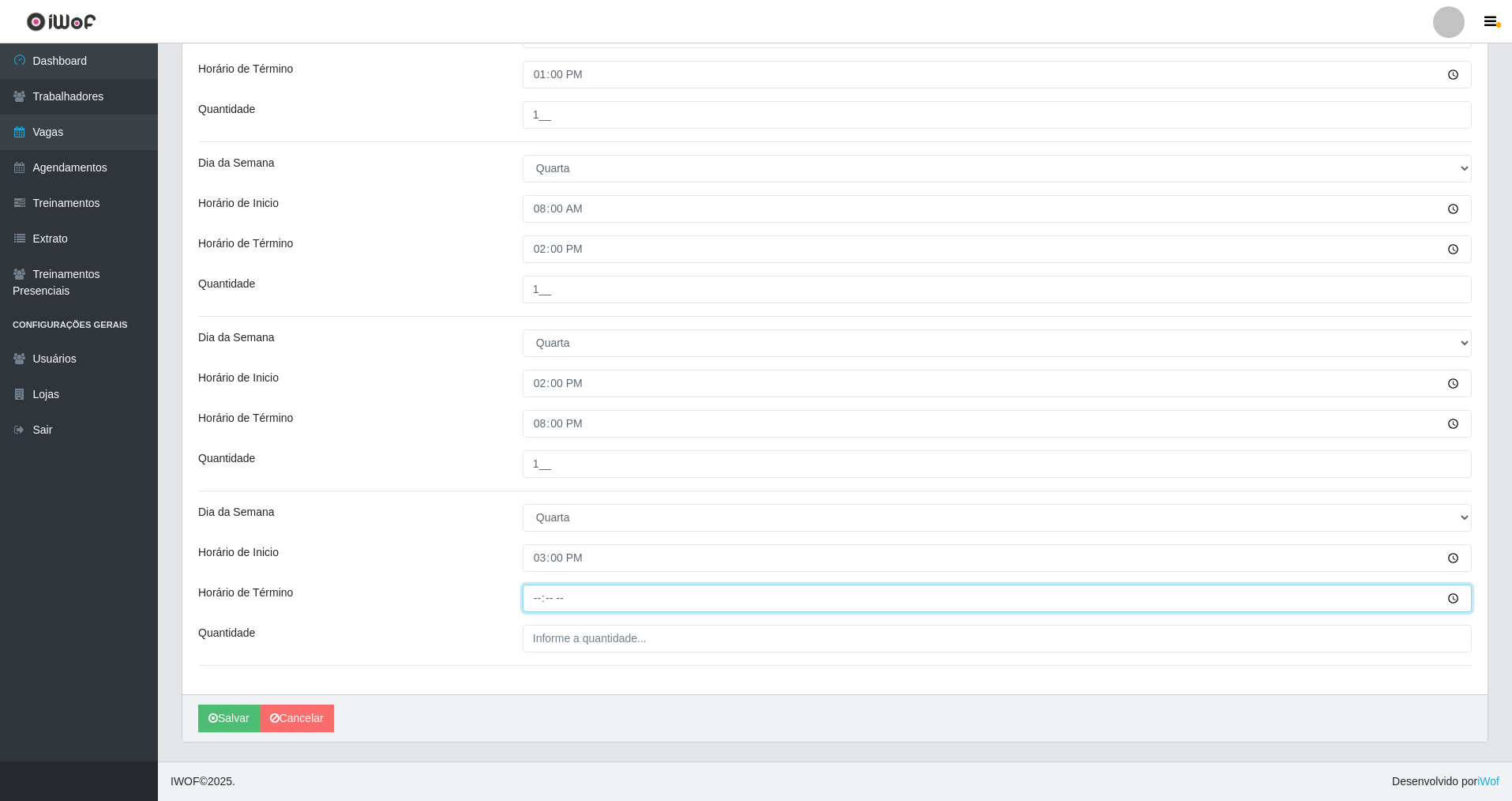
type input "21:00"
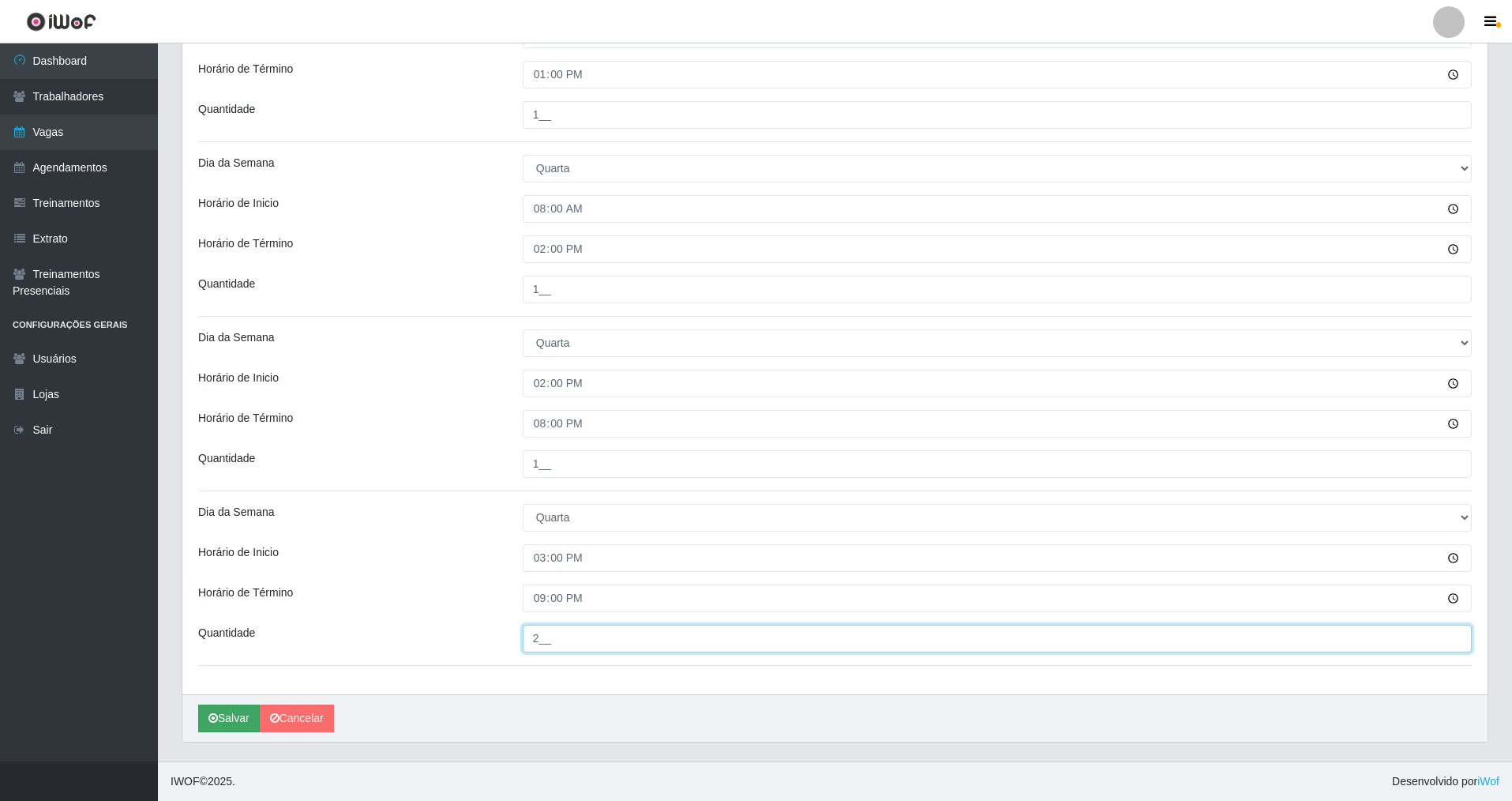
type input "2__"
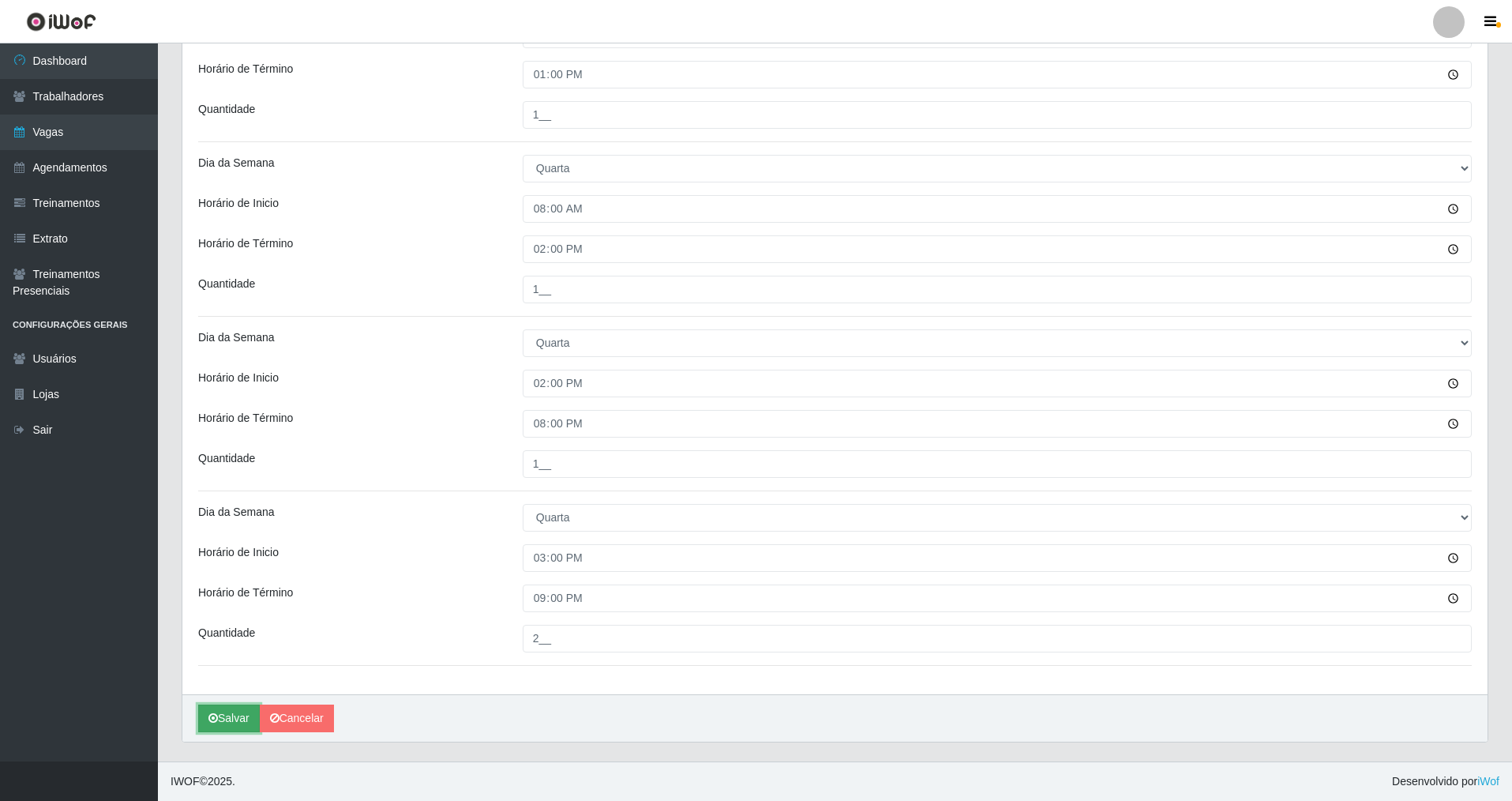
click at [234, 710] on button "Salvar" at bounding box center [229, 718] width 61 height 28
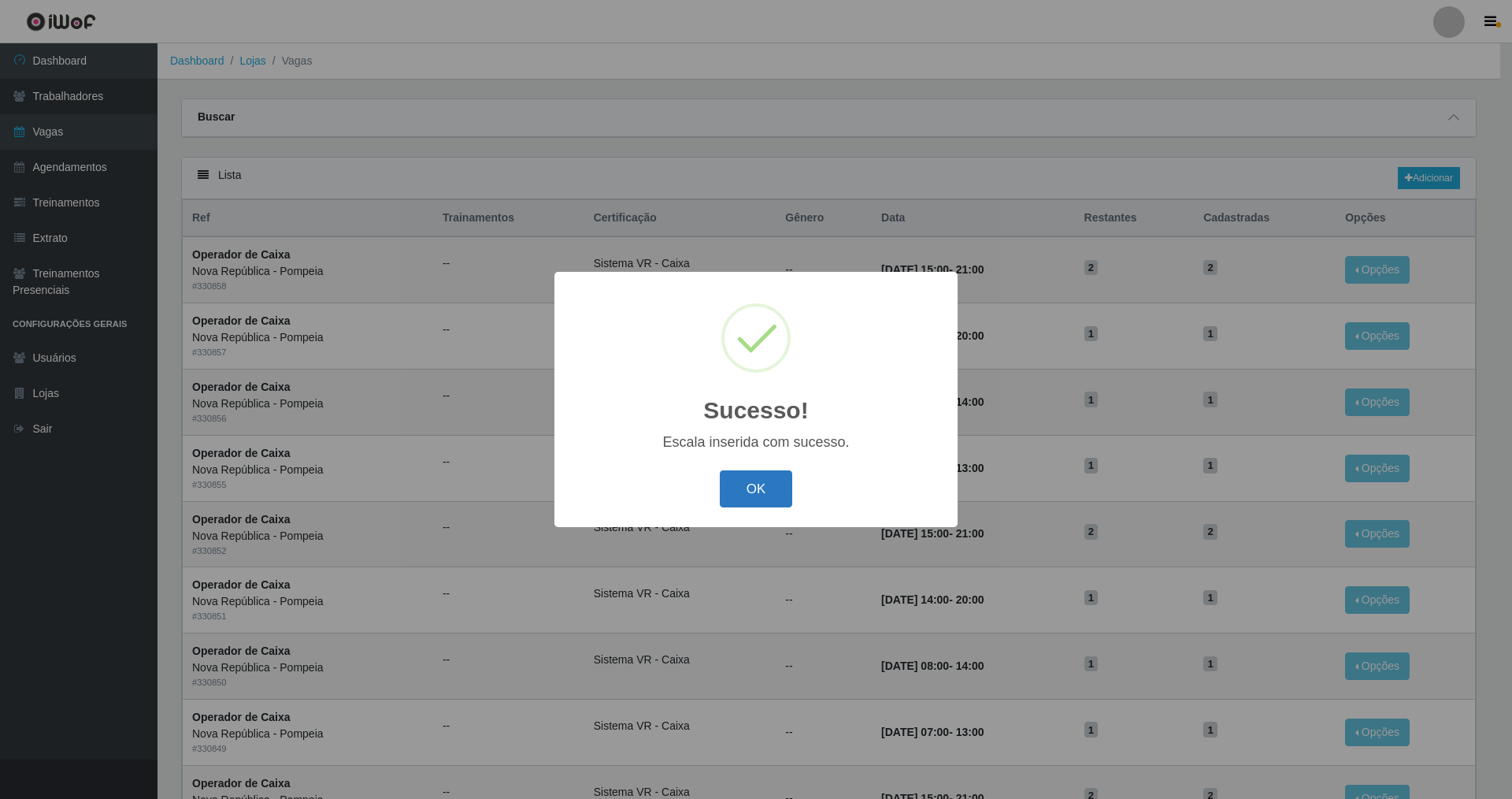
click at [742, 504] on button "OK" at bounding box center [756, 488] width 73 height 37
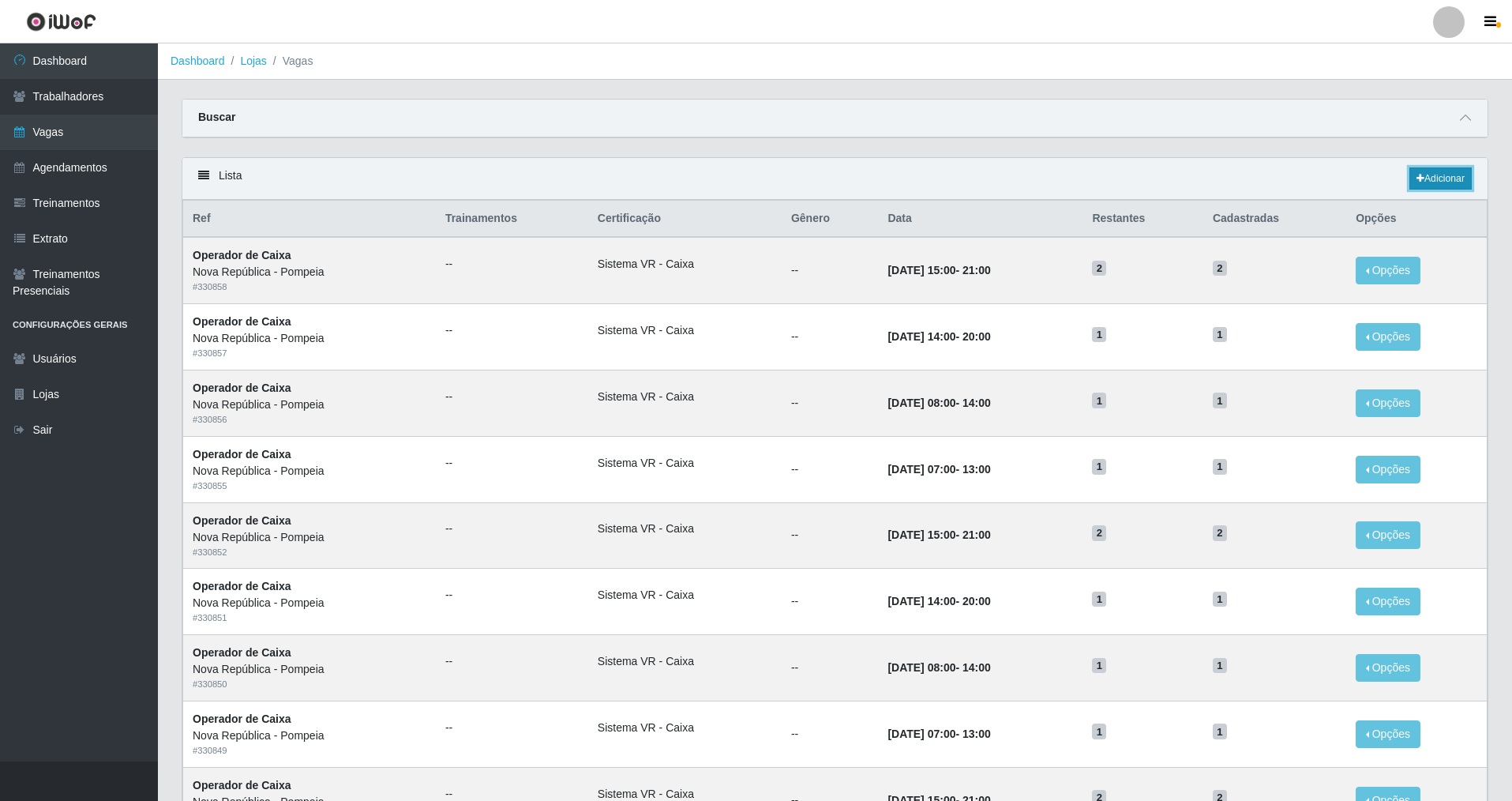
click at [1423, 184] on link "Adicionar" at bounding box center [1440, 178] width 62 height 22
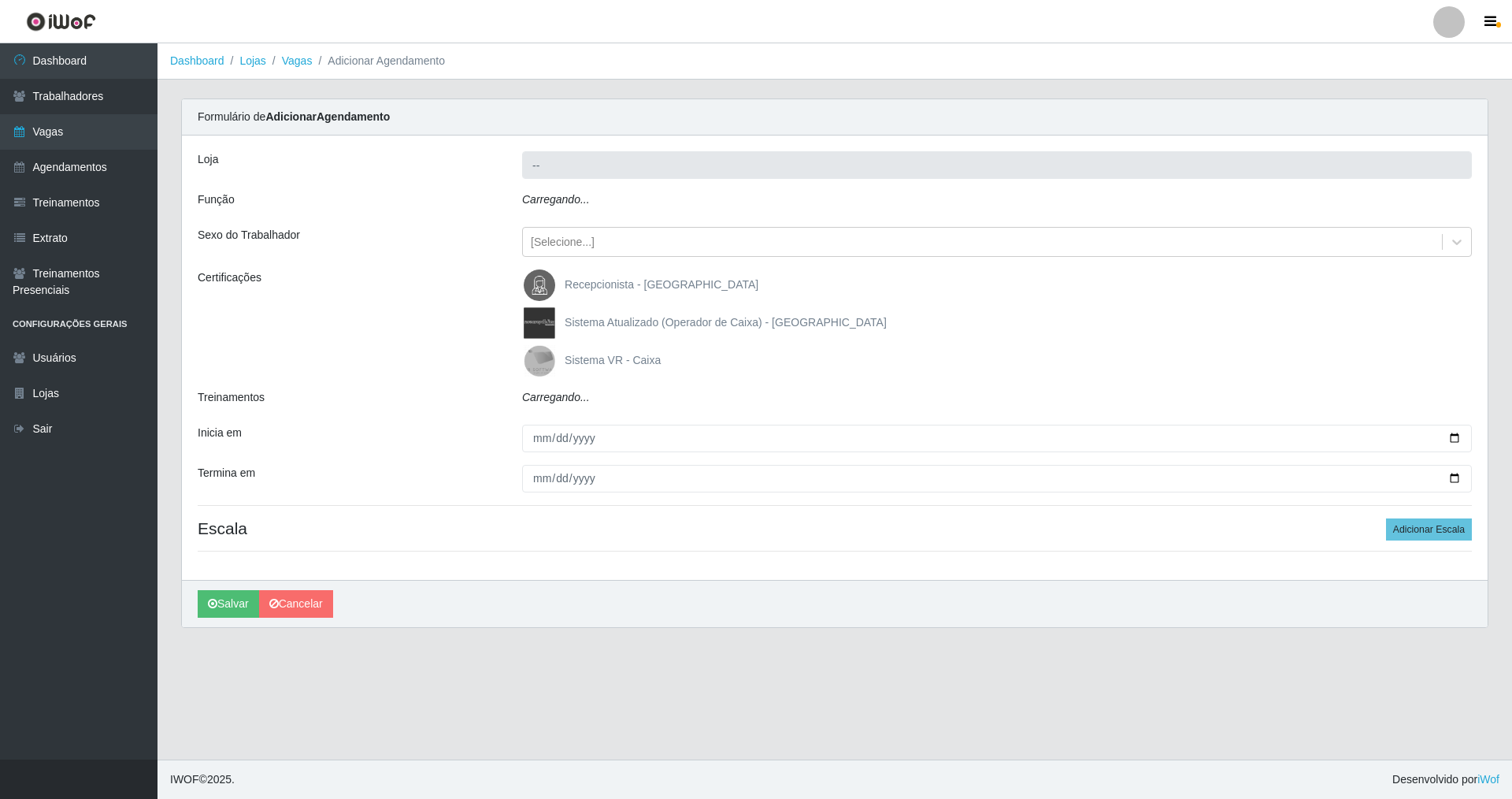
type input "Nova República - Pompeia"
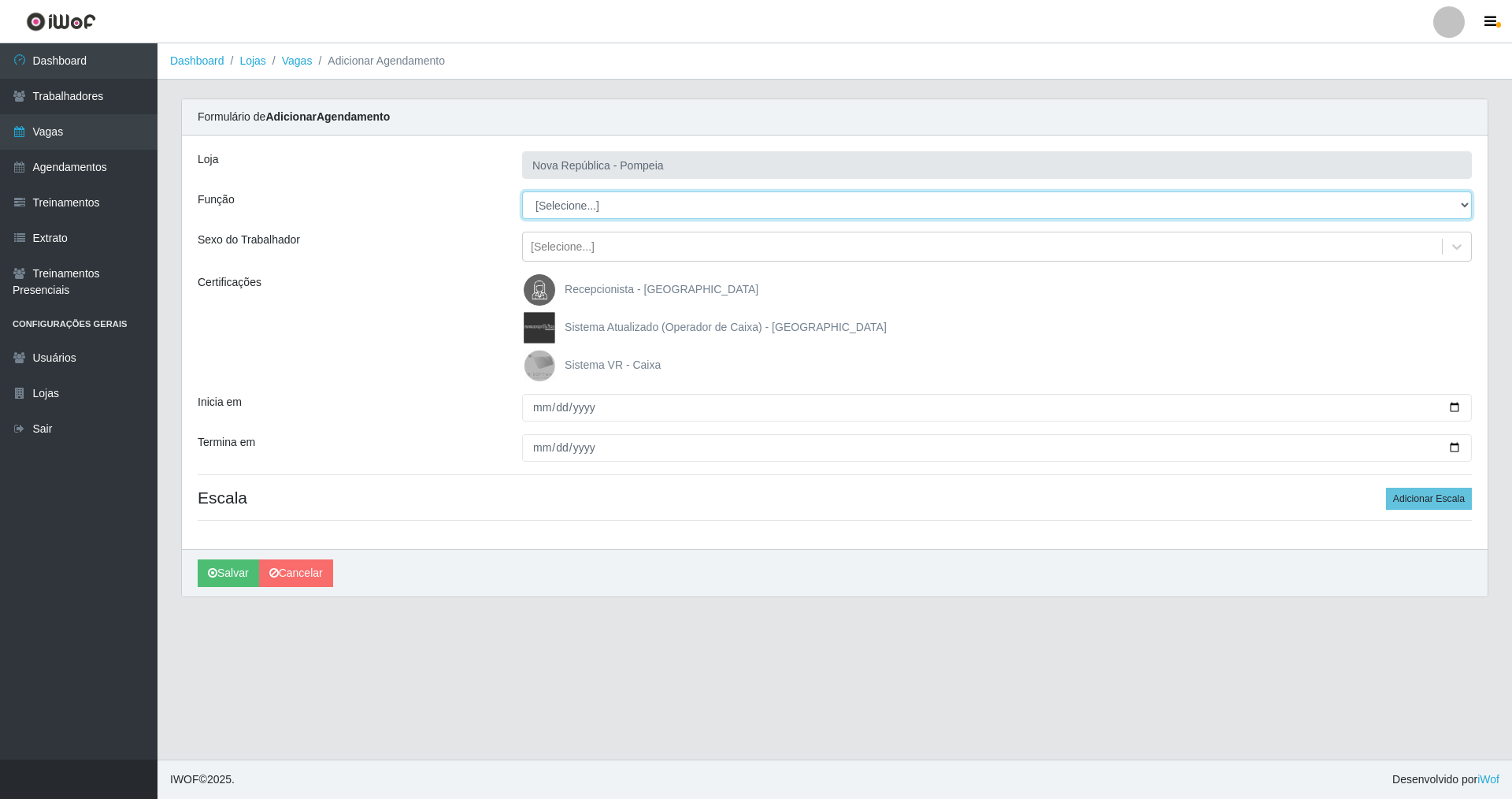
click at [603, 212] on select "[Selecione...] Balconista Operador de Caixa Recepcionista Repositor" at bounding box center [997, 205] width 950 height 28
select select "22"
click at [523, 191] on select "[Selecione...] Balconista Operador de Caixa Recepcionista Repositor" at bounding box center [997, 205] width 950 height 28
click at [546, 370] on img at bounding box center [543, 365] width 38 height 32
click at [0, 0] on input "Sistema VR - Caixa" at bounding box center [0, 0] width 0 height 0
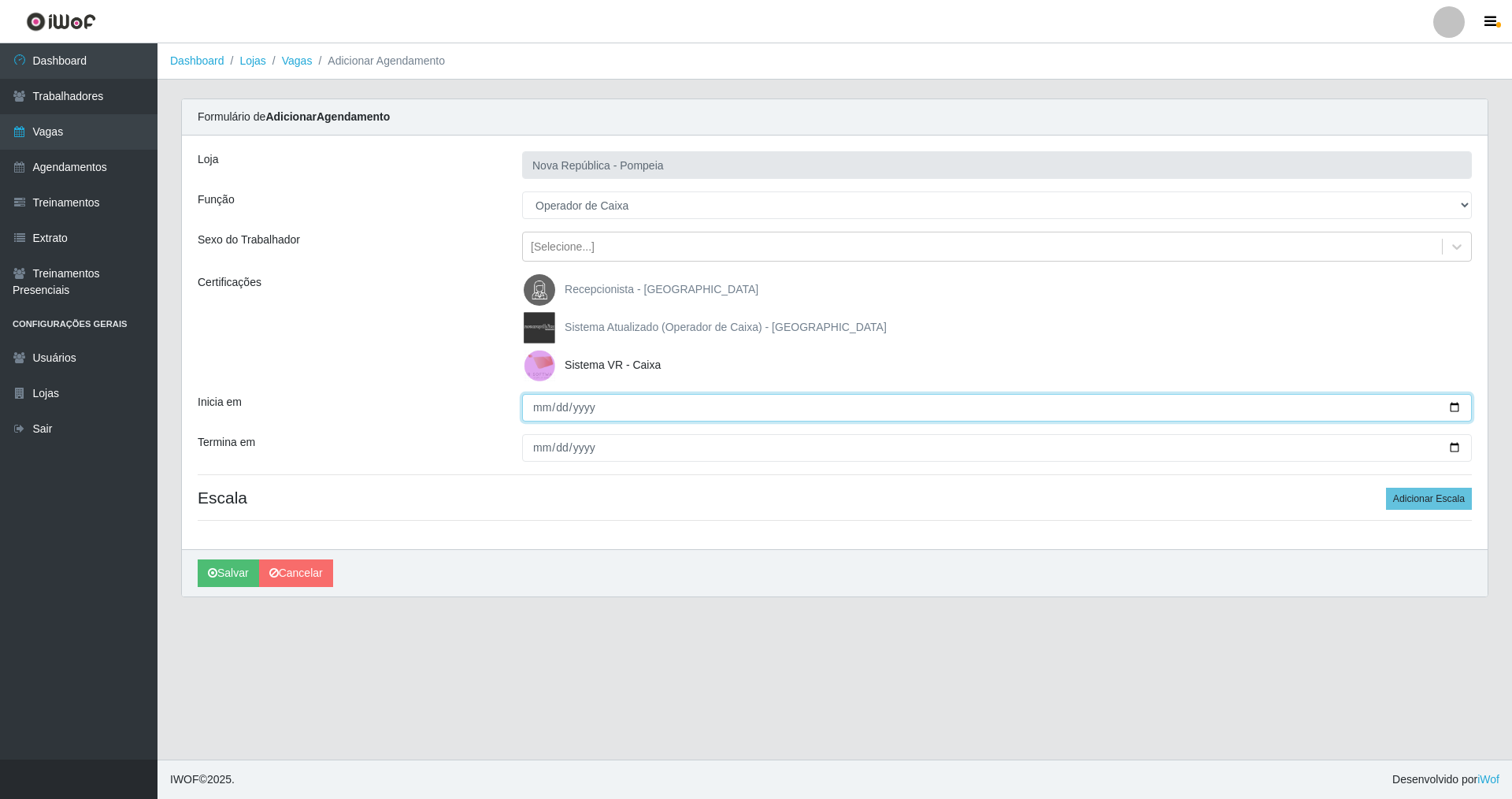
click at [538, 405] on input "Inicia em" at bounding box center [997, 407] width 950 height 28
type input "2025-08-21"
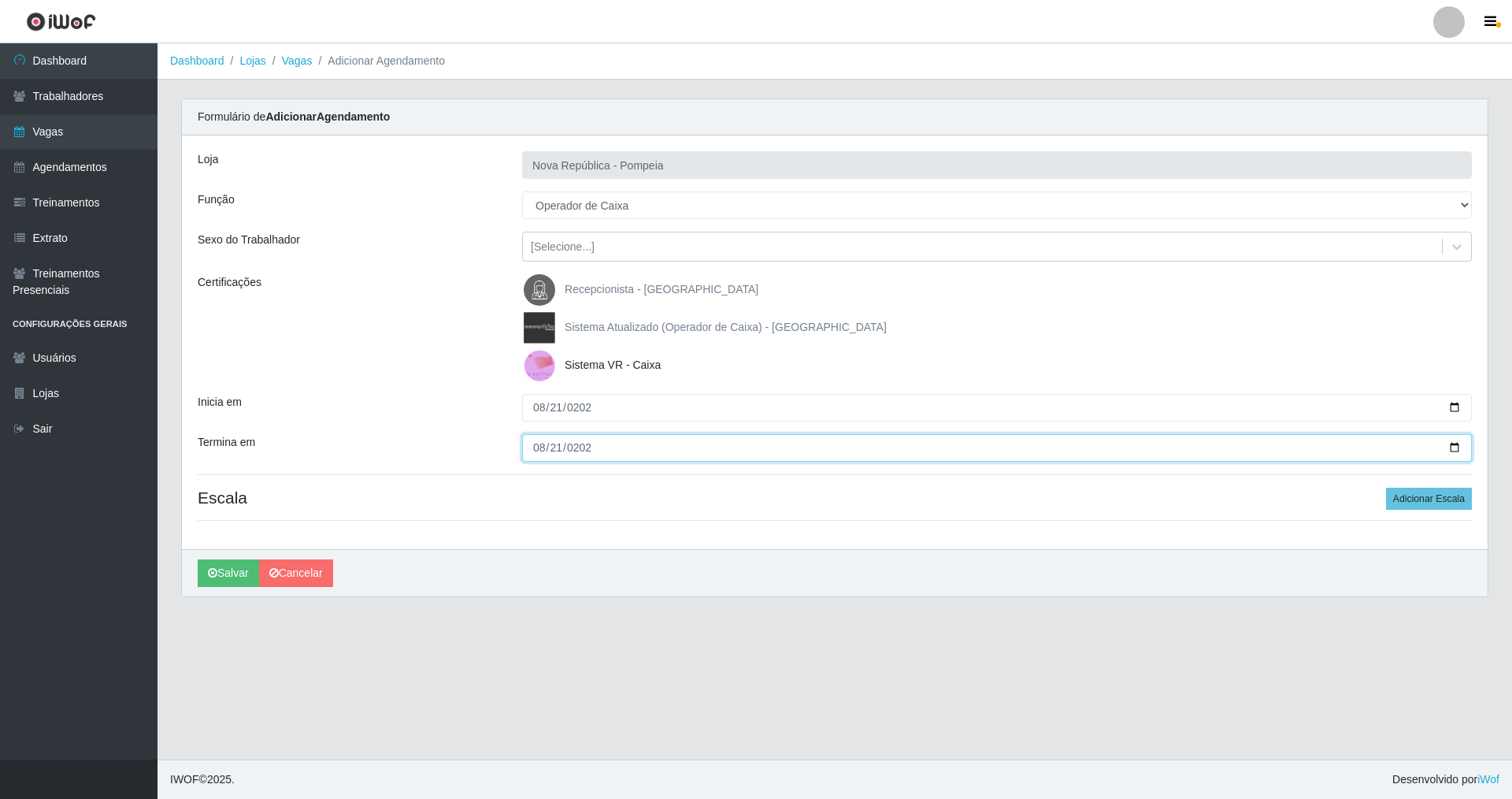
type input "2025-08-21"
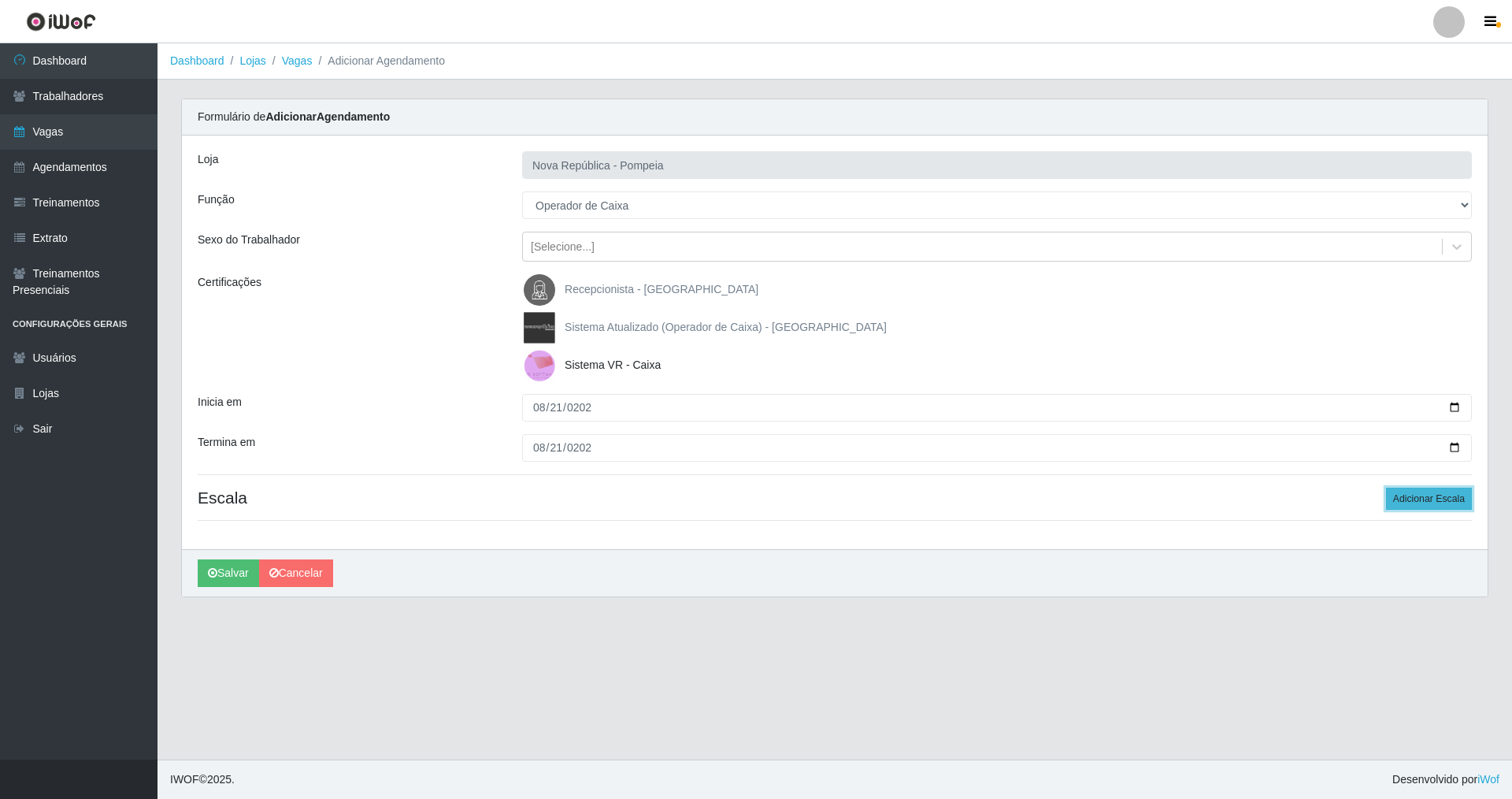
click at [1435, 507] on button "Adicionar Escala" at bounding box center [1429, 499] width 86 height 22
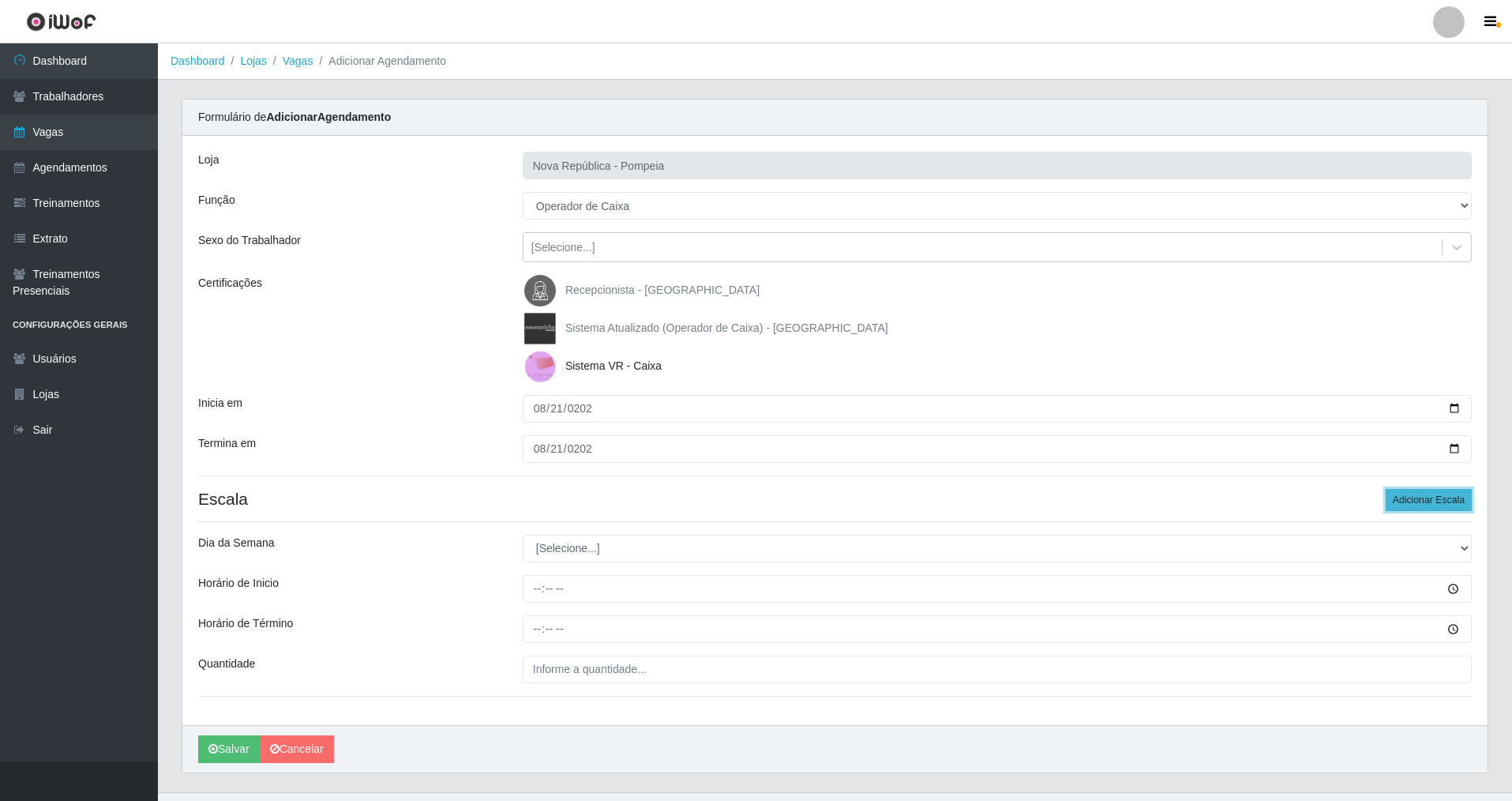
click at [1438, 506] on button "Adicionar Escala" at bounding box center [1429, 500] width 86 height 22
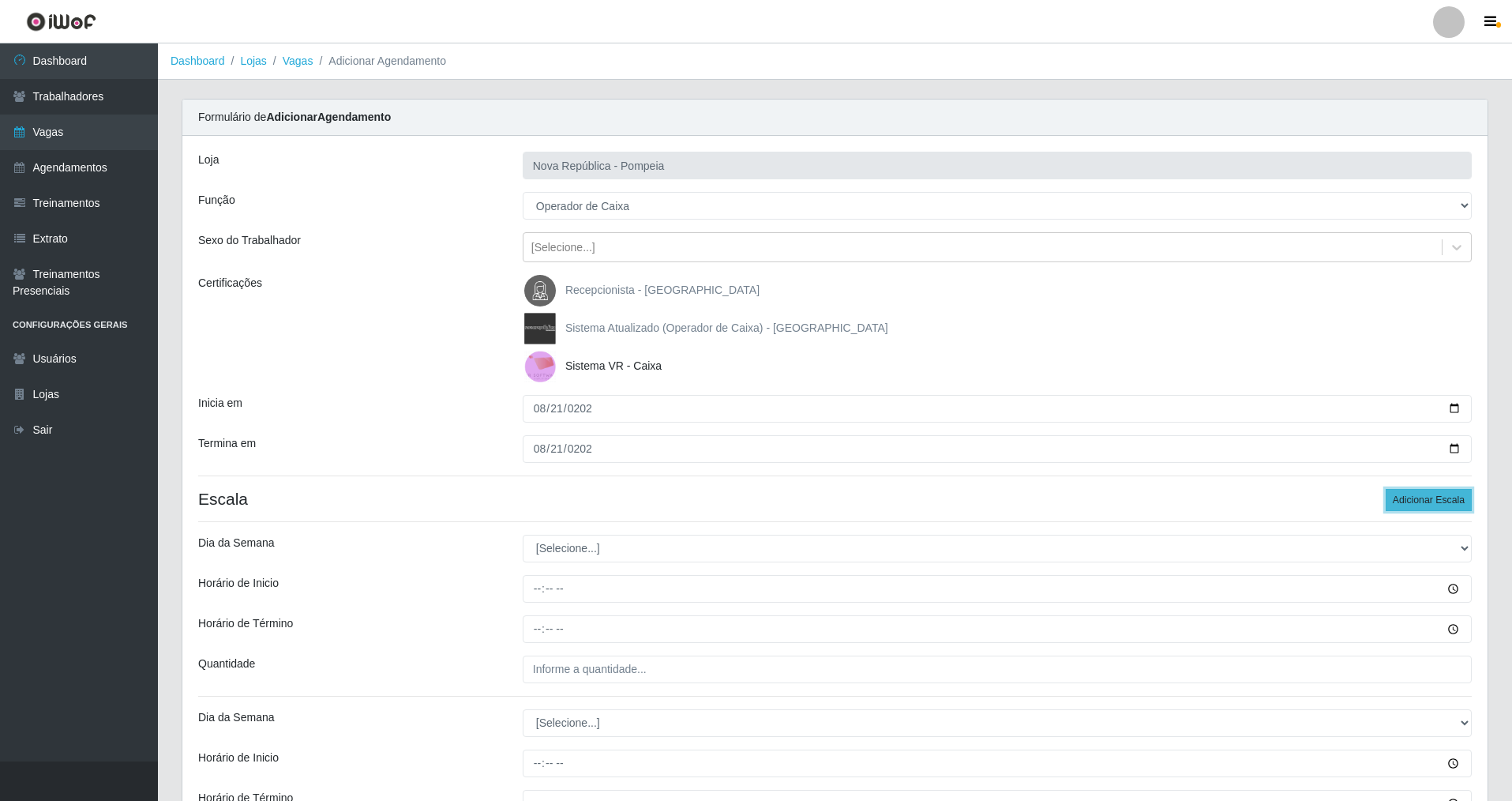
click at [1438, 506] on button "Adicionar Escala" at bounding box center [1429, 500] width 86 height 22
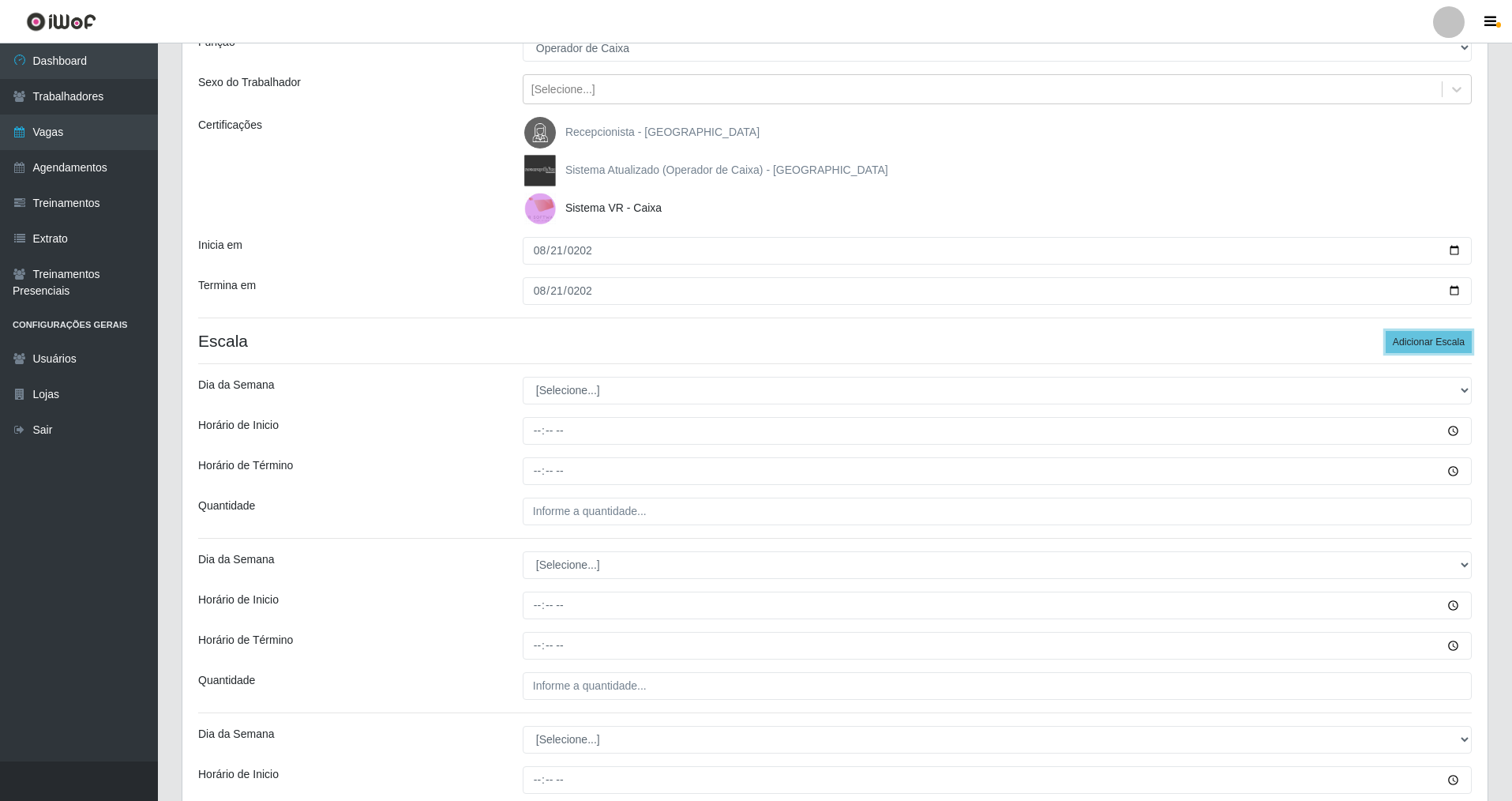
scroll to position [237, 0]
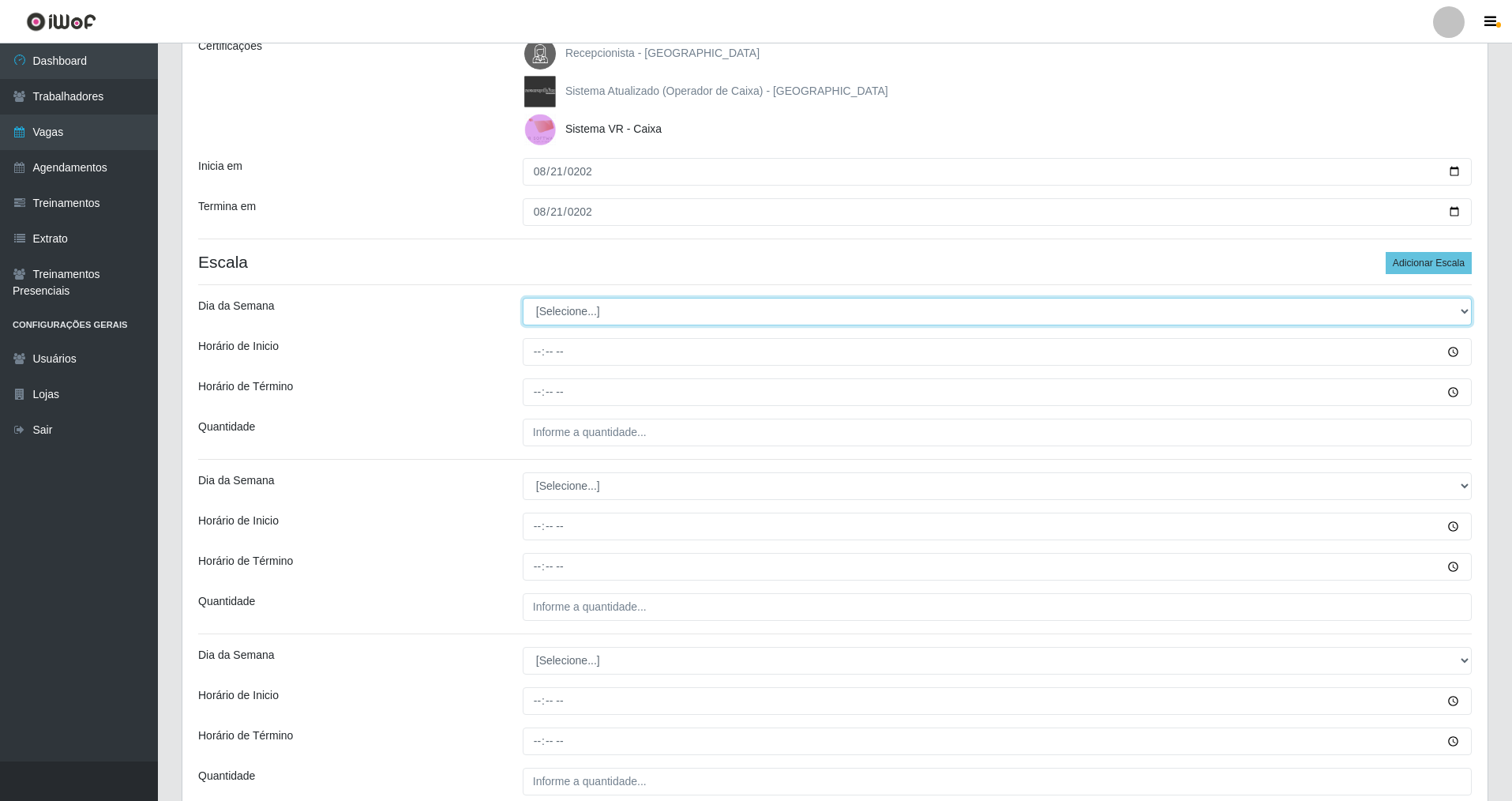
click at [618, 318] on select "[Selecione...] Segunda Terça Quarta Quinta Sexta Sábado Domingo" at bounding box center [998, 311] width 949 height 28
select select "4"
click at [523, 298] on select "[Selecione...] Segunda Terça Quarta Quinta Sexta Sábado Domingo" at bounding box center [998, 311] width 949 height 28
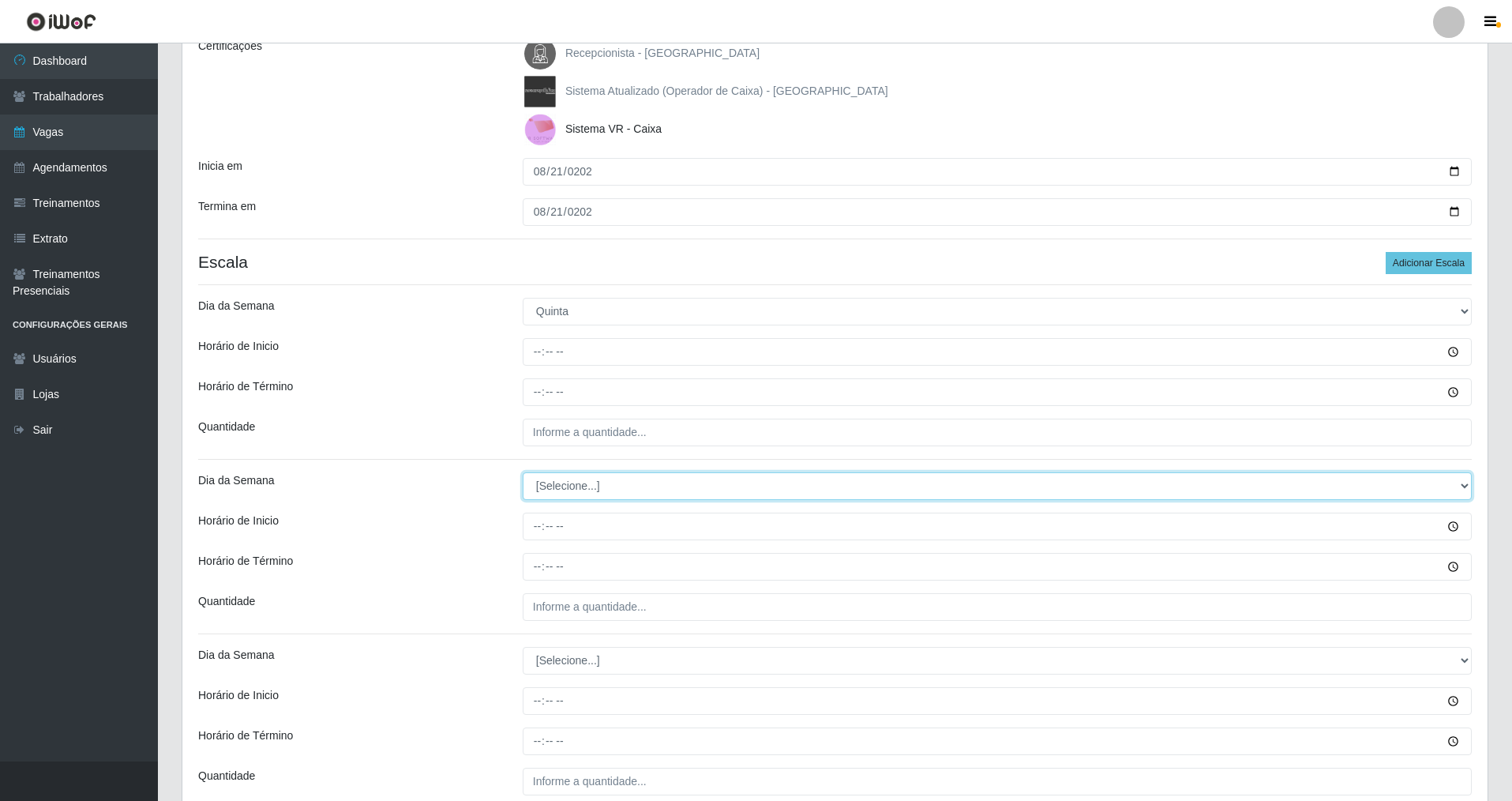
drag, startPoint x: 615, startPoint y: 485, endPoint x: 614, endPoint y: 493, distance: 8.1
click at [615, 485] on select "[Selecione...] Segunda Terça Quarta Quinta Sexta Sábado Domingo" at bounding box center [998, 486] width 949 height 28
select select "4"
click at [523, 472] on select "[Selecione...] Segunda Terça Quarta Quinta Sexta Sábado Domingo" at bounding box center [998, 486] width 949 height 28
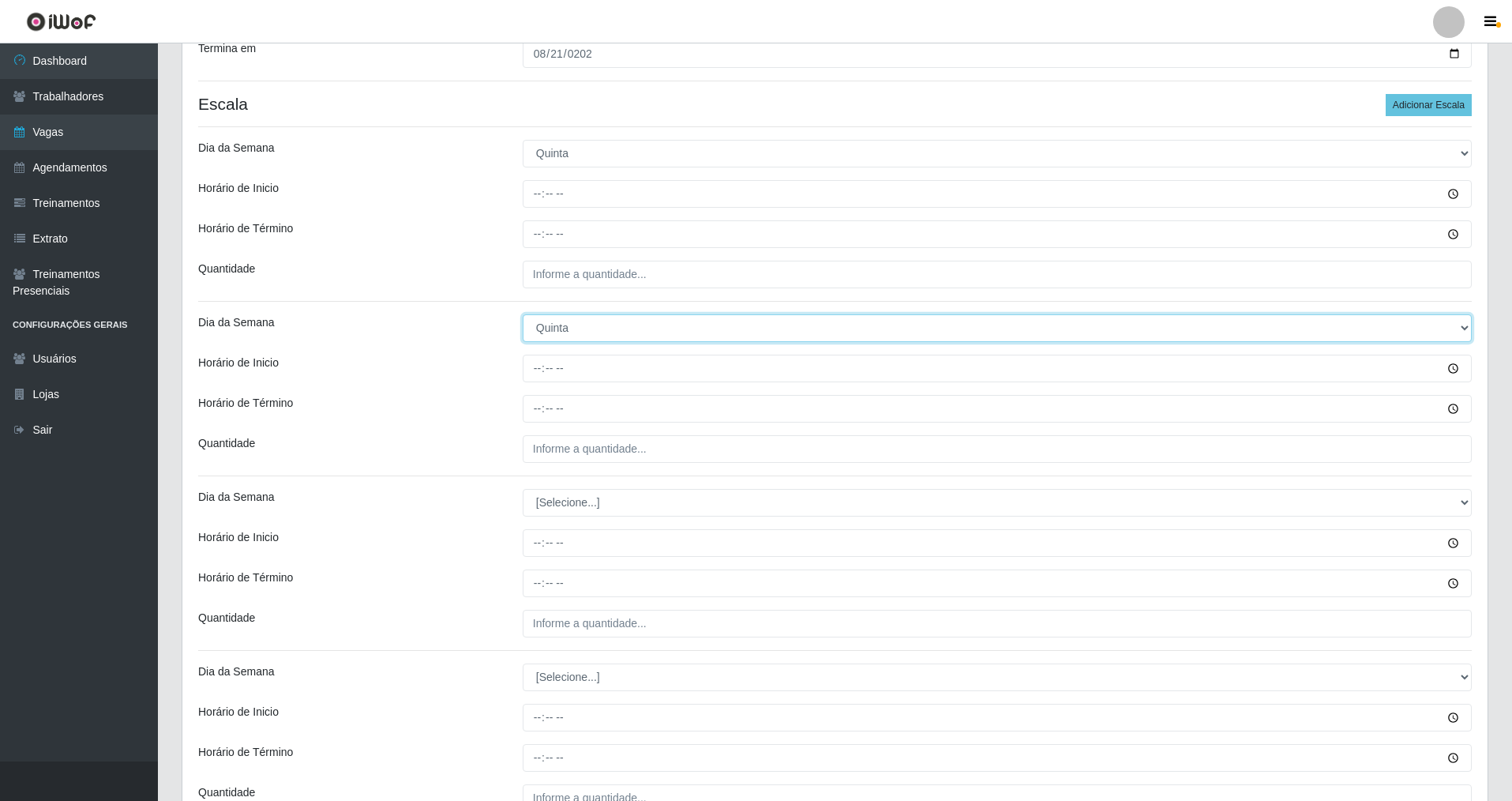
scroll to position [474, 0]
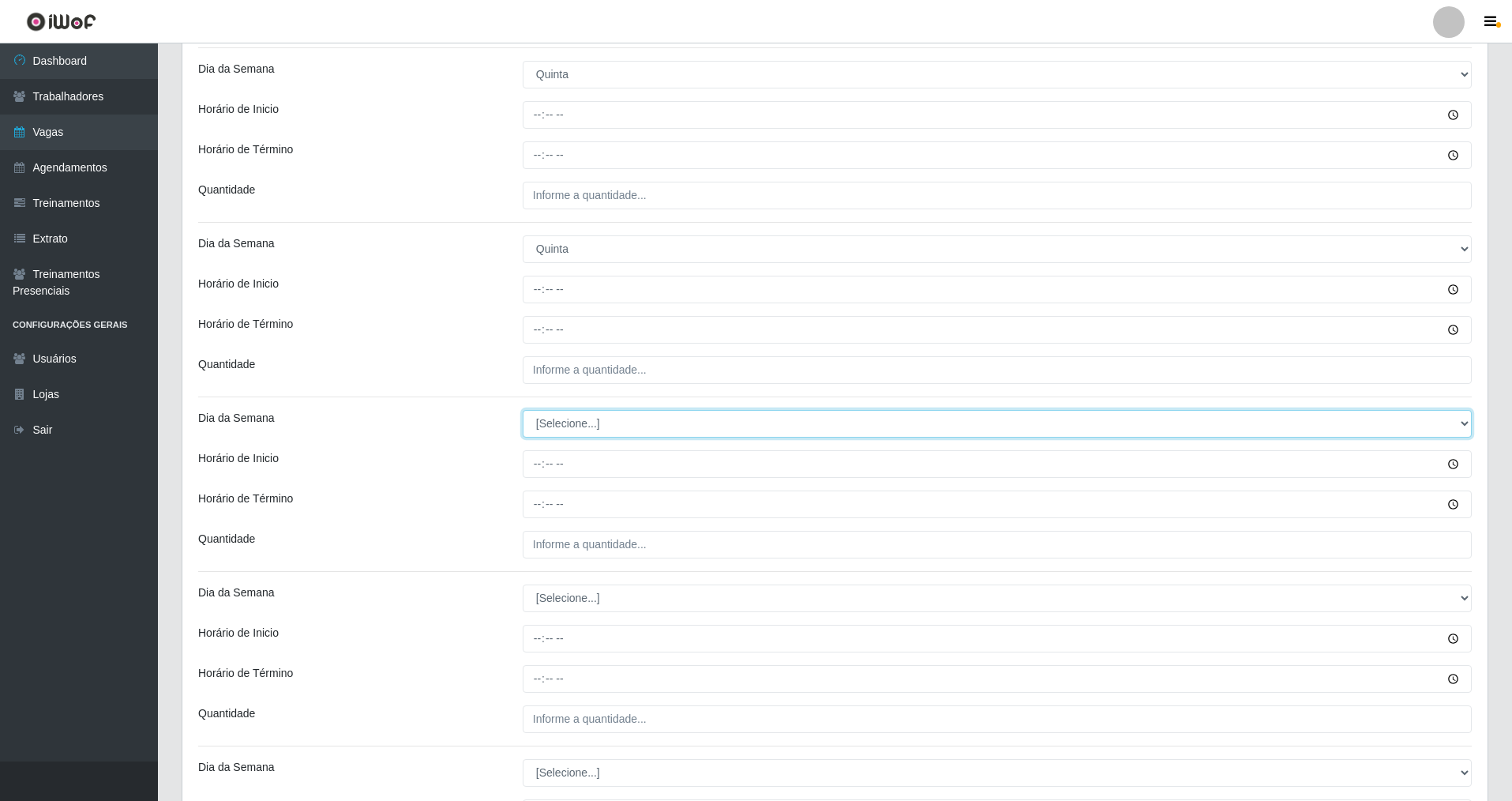
click at [586, 426] on select "[Selecione...] Segunda Terça Quarta Quinta Sexta Sábado Domingo" at bounding box center [998, 424] width 949 height 28
select select "4"
click at [523, 410] on select "[Selecione...] Segunda Terça Quarta Quinta Sexta Sábado Domingo" at bounding box center [998, 424] width 949 height 28
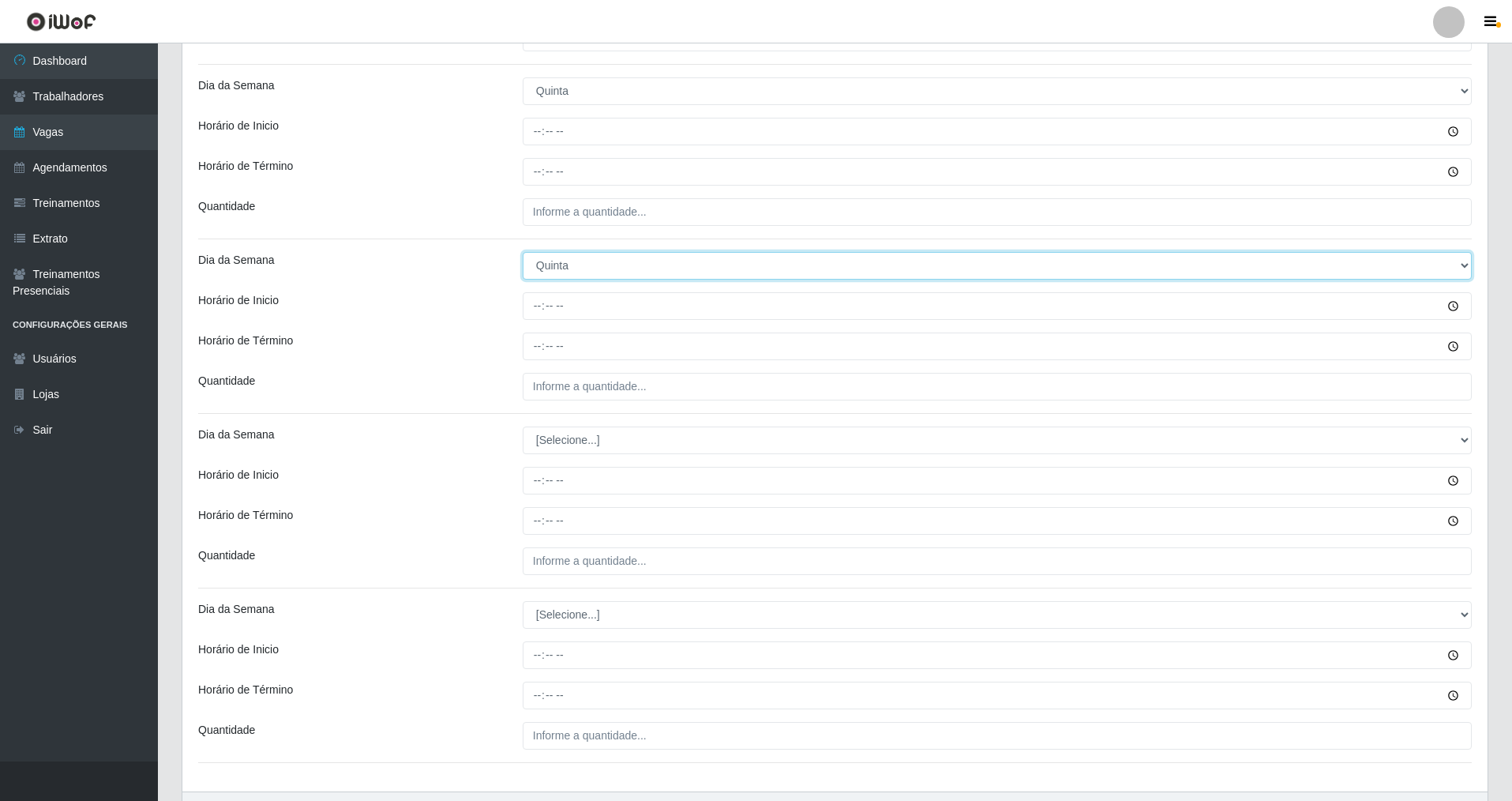
scroll to position [711, 0]
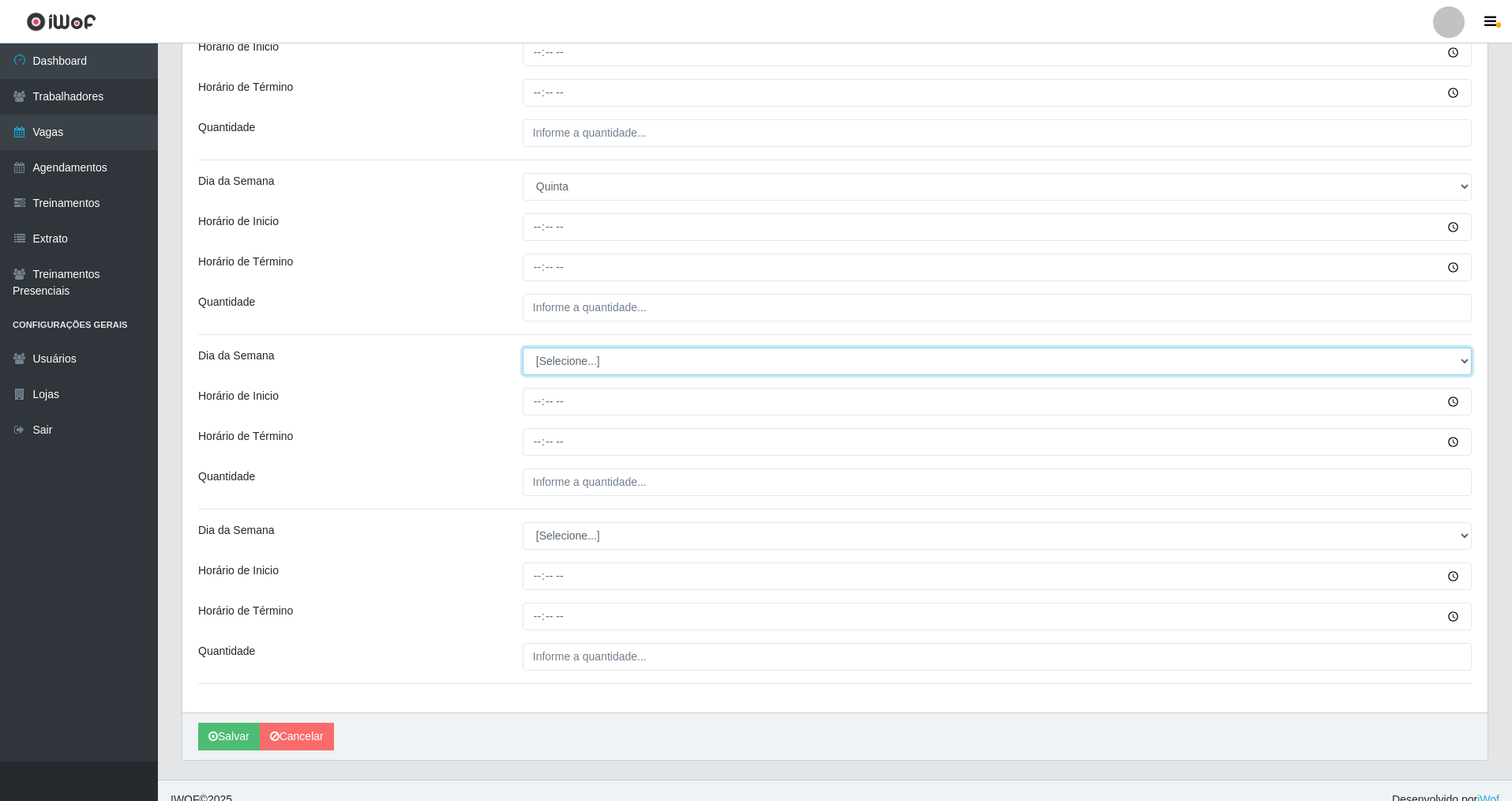
click at [590, 360] on select "[Selecione...] Segunda Terça Quarta Quinta Sexta Sábado Domingo" at bounding box center [998, 361] width 949 height 28
select select "4"
click at [523, 347] on select "[Selecione...] Segunda Terça Quarta Quinta Sexta Sábado Domingo" at bounding box center [998, 361] width 949 height 28
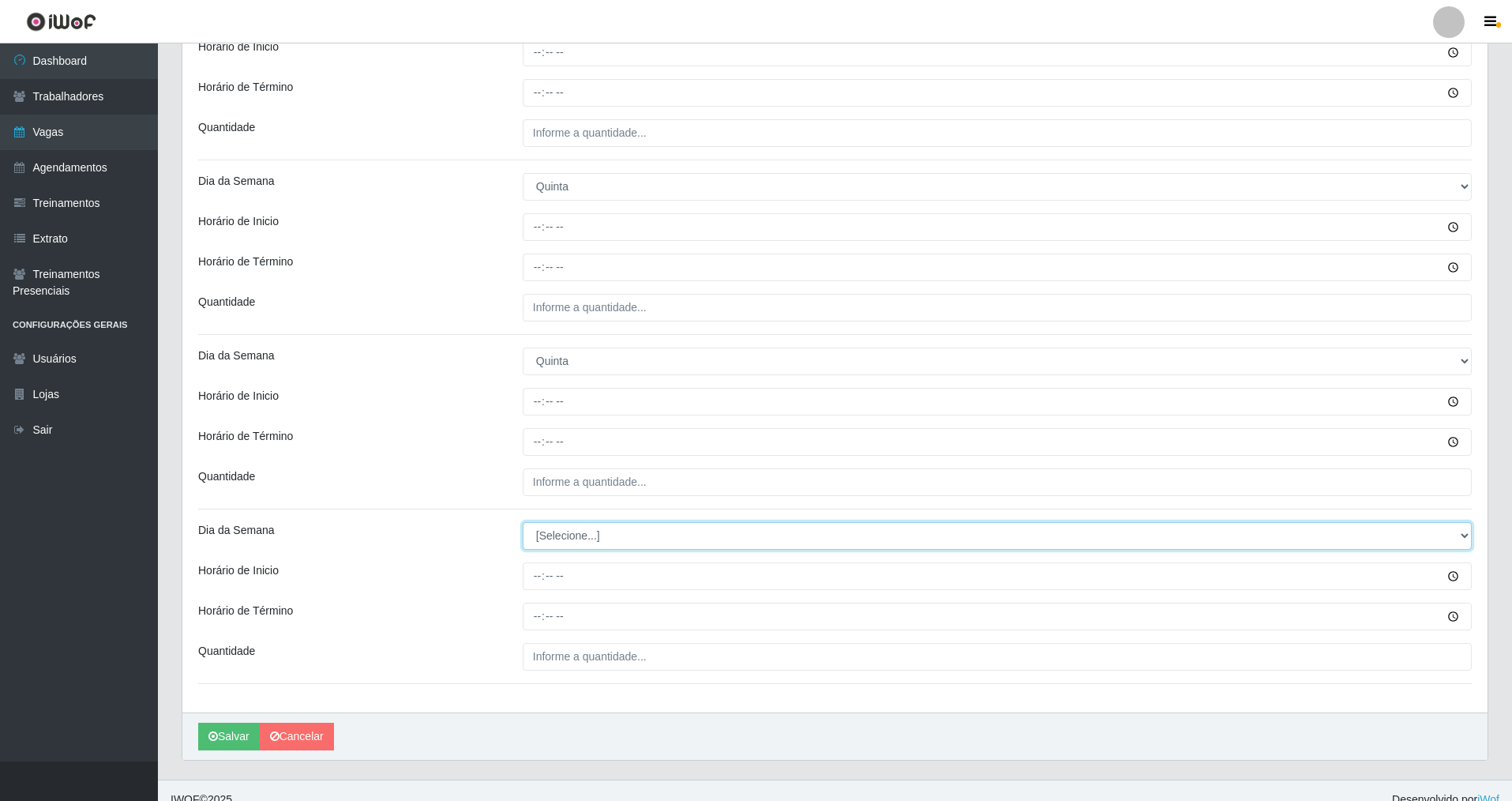
click at [586, 534] on select "[Selecione...] Segunda Terça Quarta Quinta Sexta Sábado Domingo" at bounding box center [998, 536] width 949 height 28
select select "4"
click at [523, 522] on select "[Selecione...] Segunda Terça Quarta Quinta Sexta Sábado Domingo" at bounding box center [998, 536] width 949 height 28
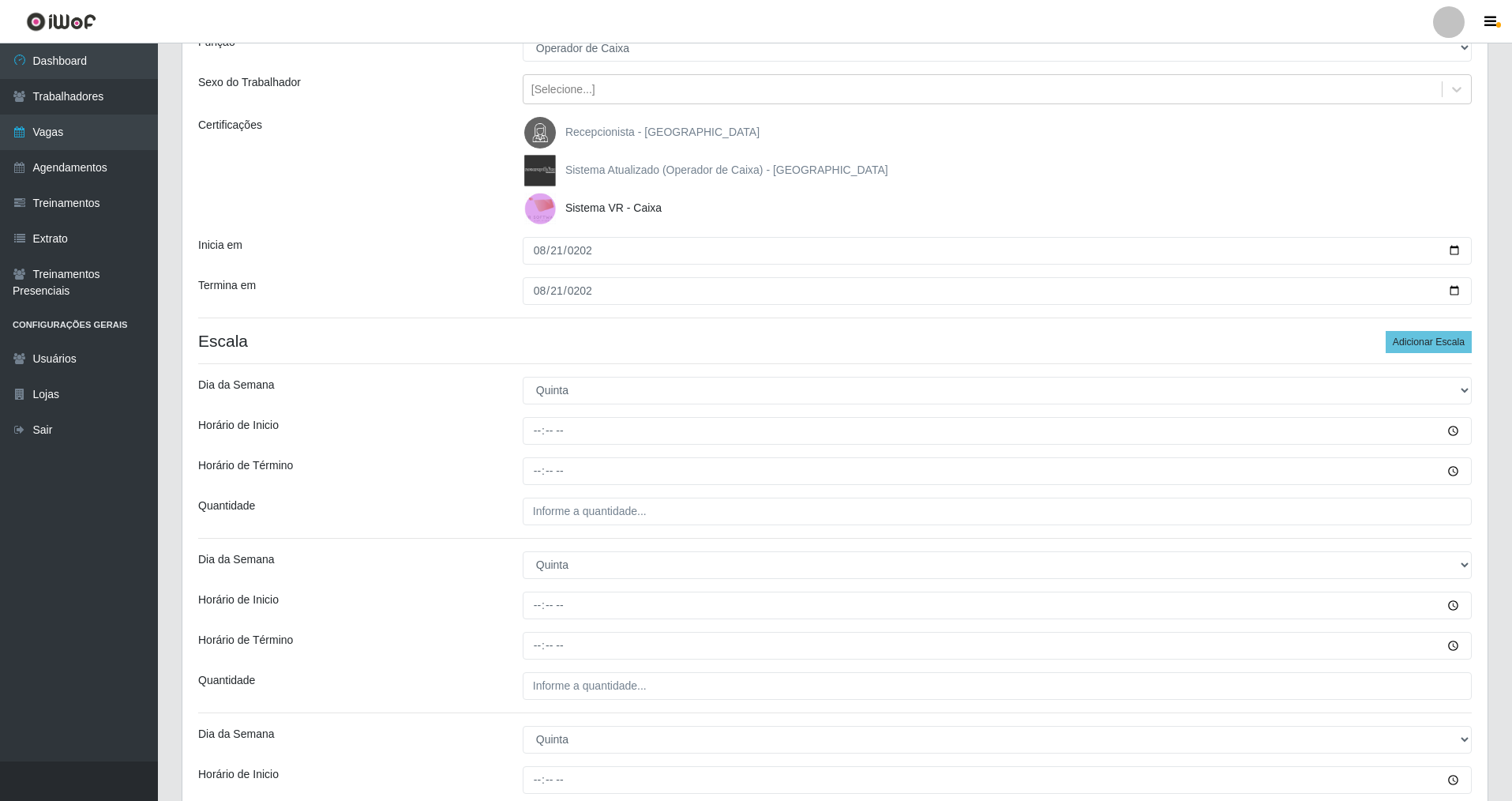
scroll to position [79, 0]
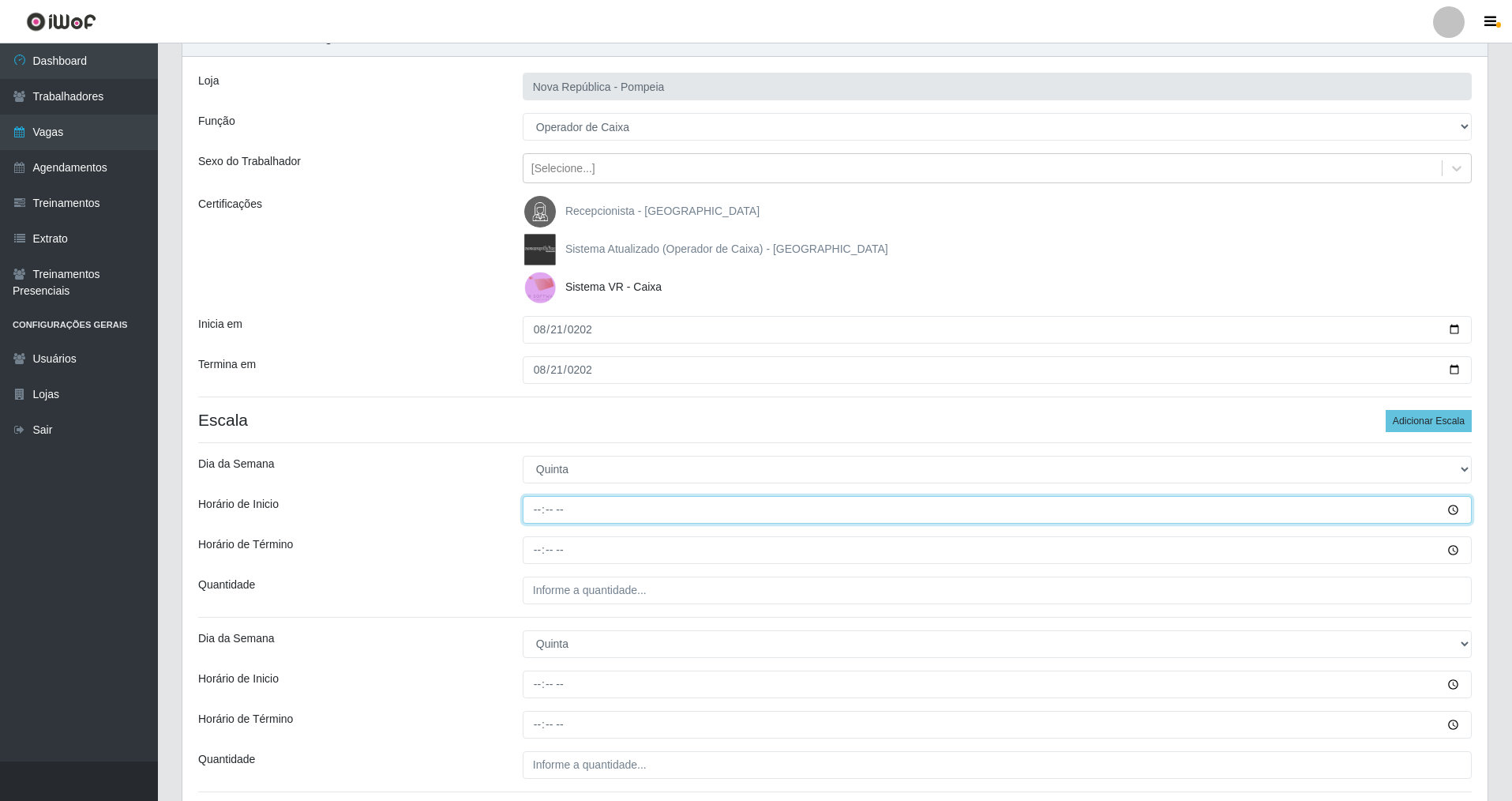
drag, startPoint x: 533, startPoint y: 510, endPoint x: 672, endPoint y: 535, distance: 141.2
click at [536, 510] on input "Horário de Inicio" at bounding box center [998, 510] width 949 height 28
type input "07:00"
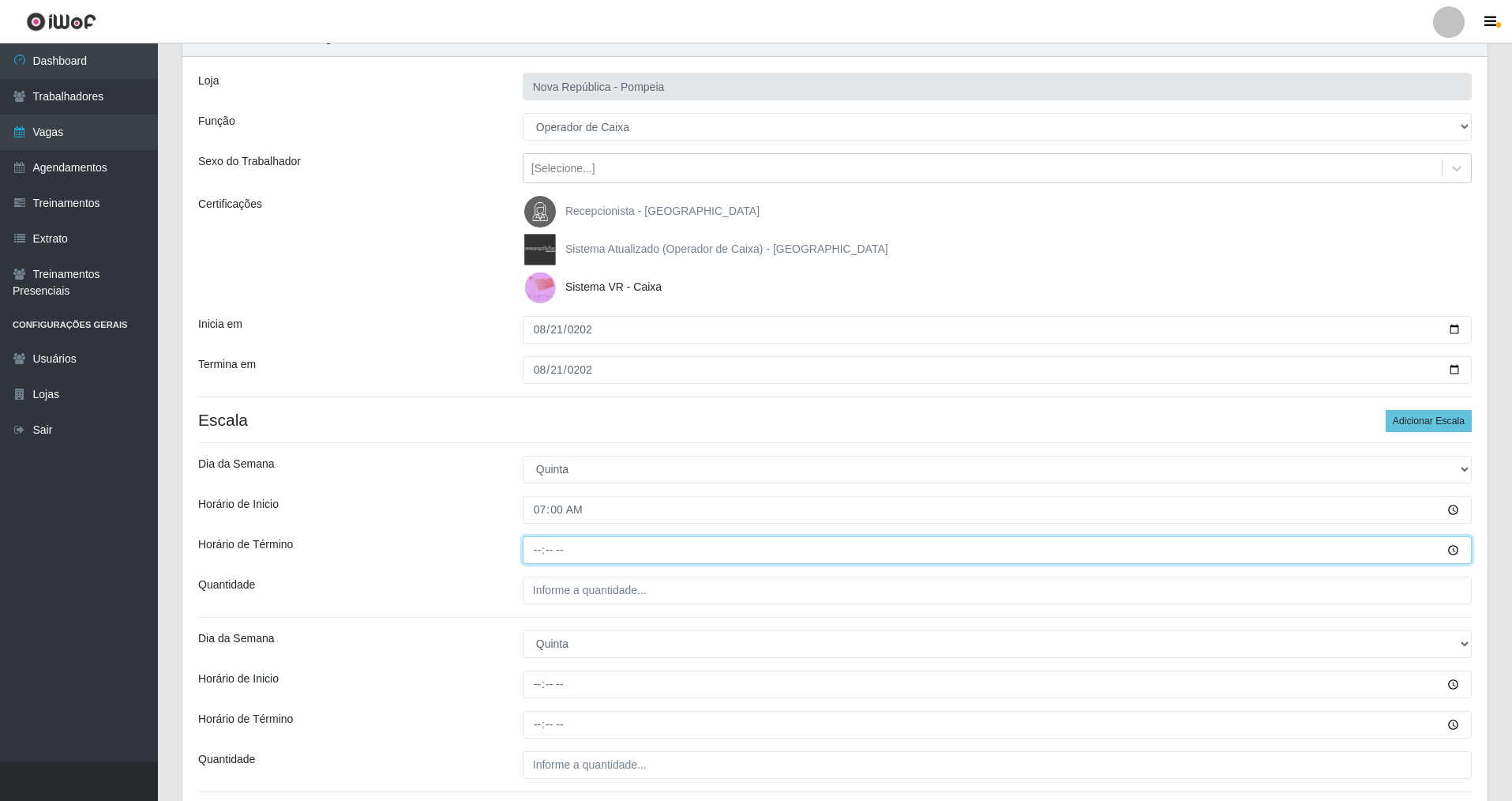
type input "13:00"
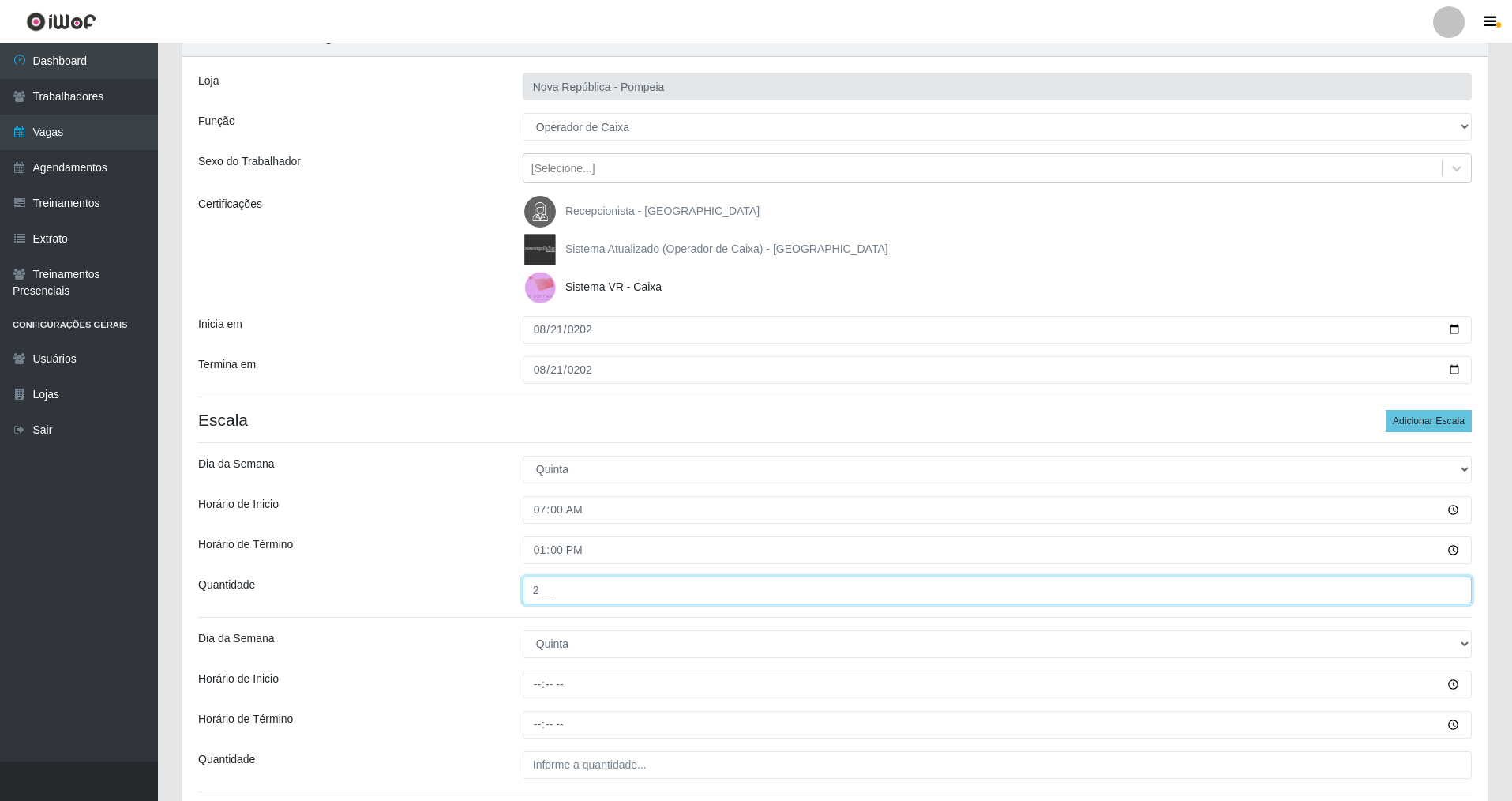
type input "2__"
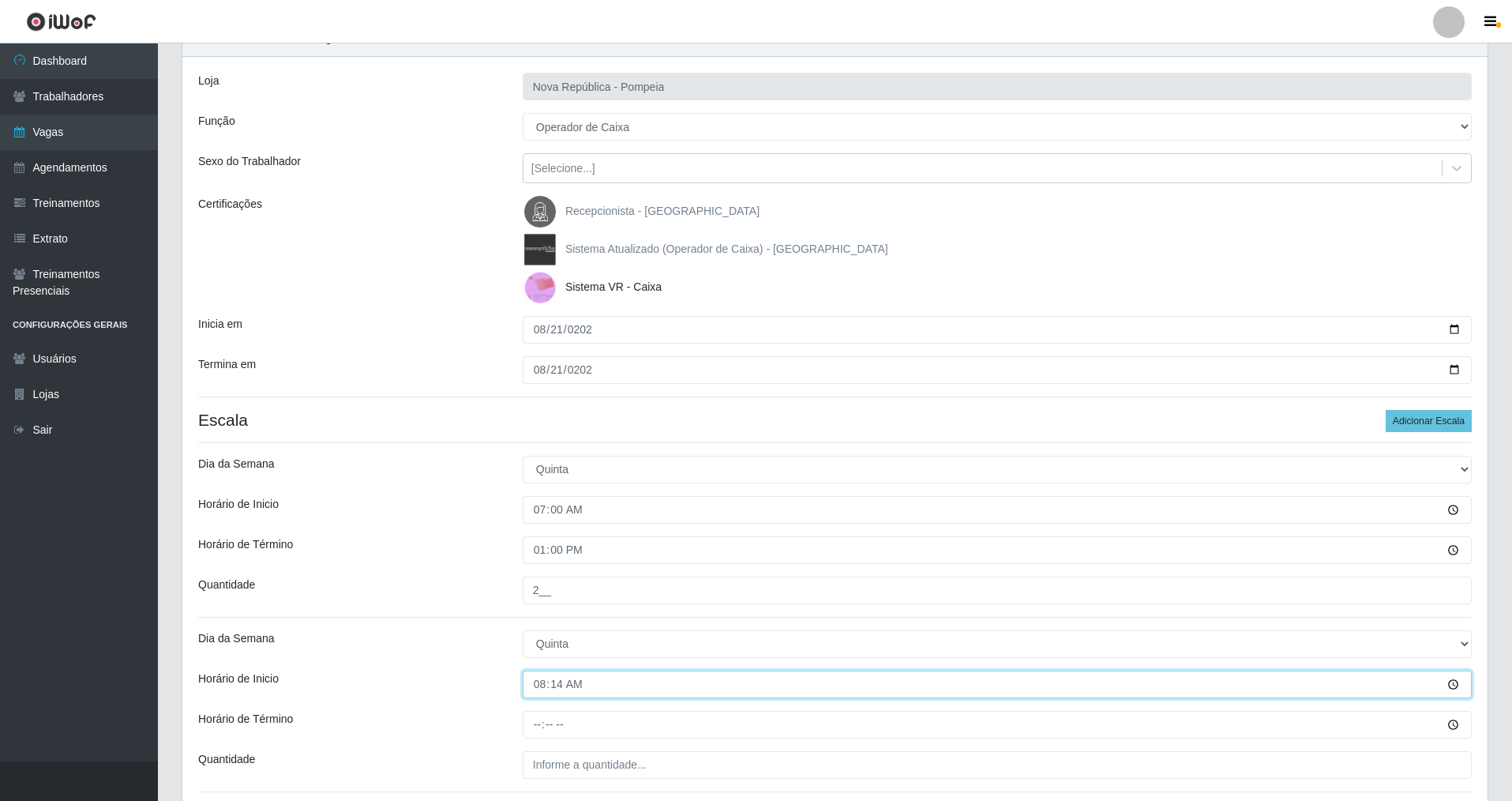
click at [549, 678] on input "08:14" at bounding box center [998, 684] width 949 height 28
click at [532, 681] on input "08:14" at bounding box center [998, 684] width 949 height 28
click at [548, 685] on input "08:14" at bounding box center [998, 684] width 949 height 28
click at [533, 682] on input "08:14" at bounding box center [998, 684] width 949 height 28
type input "08:00"
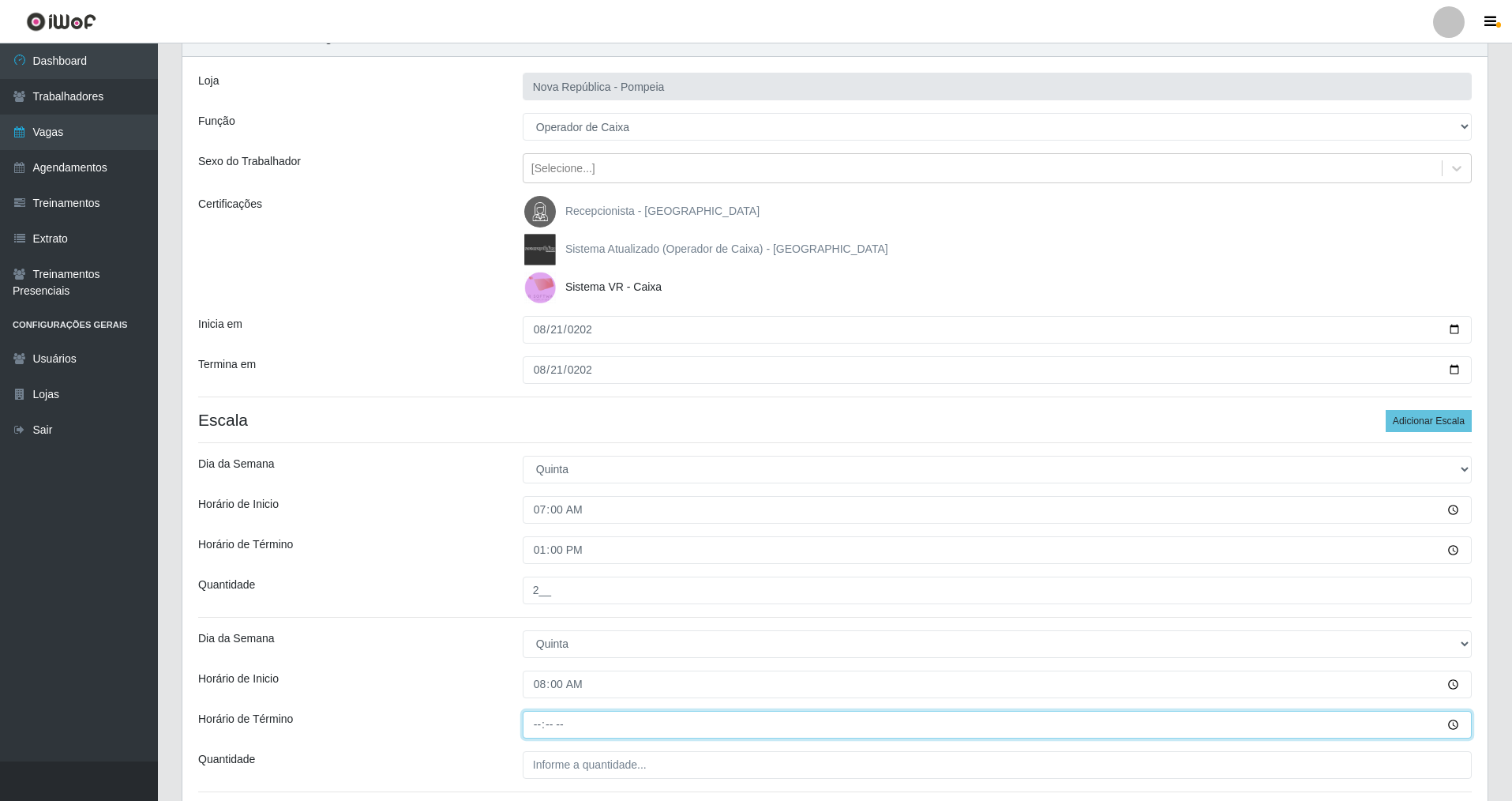
type input "14:00"
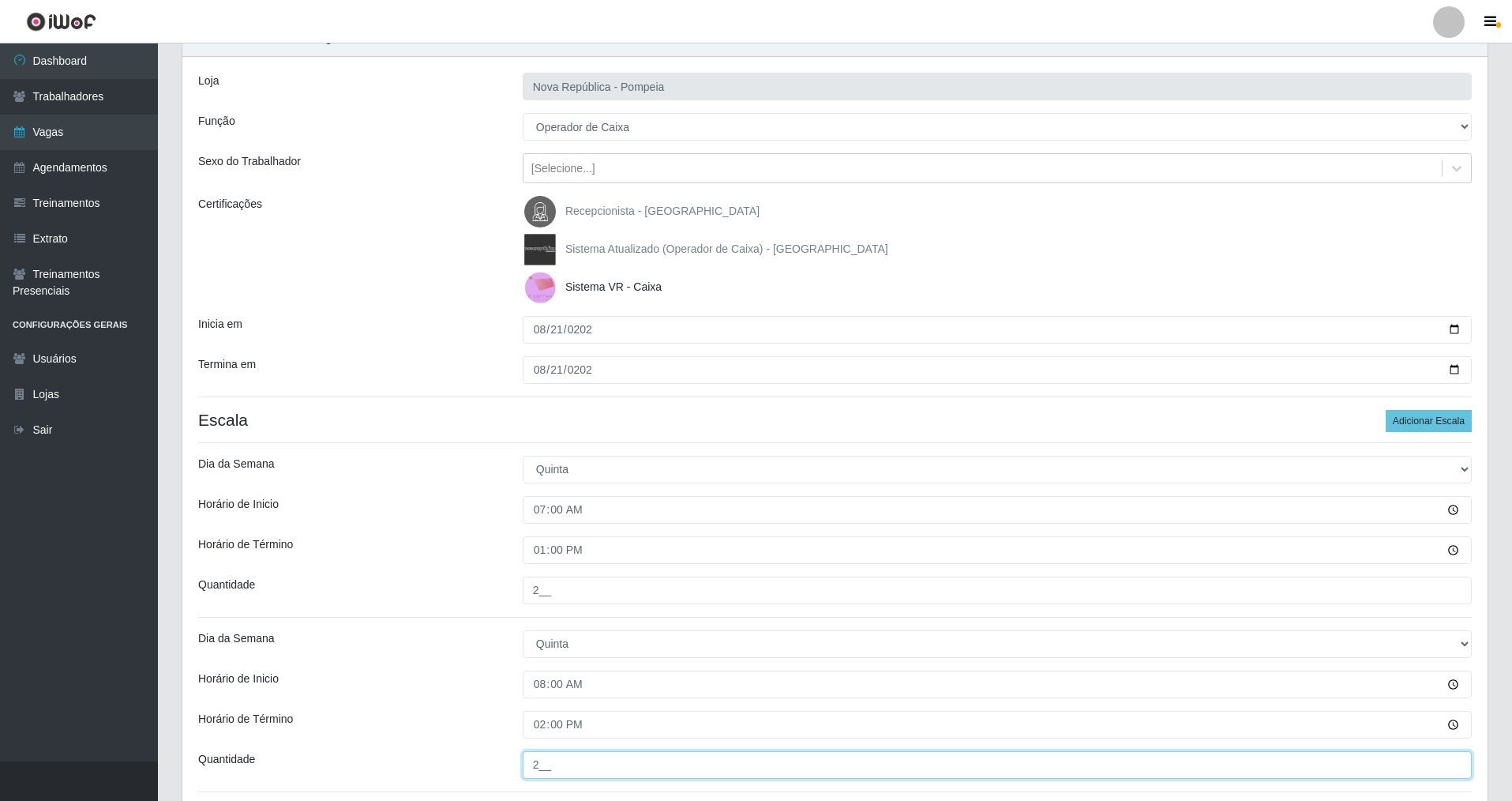
type input "2__"
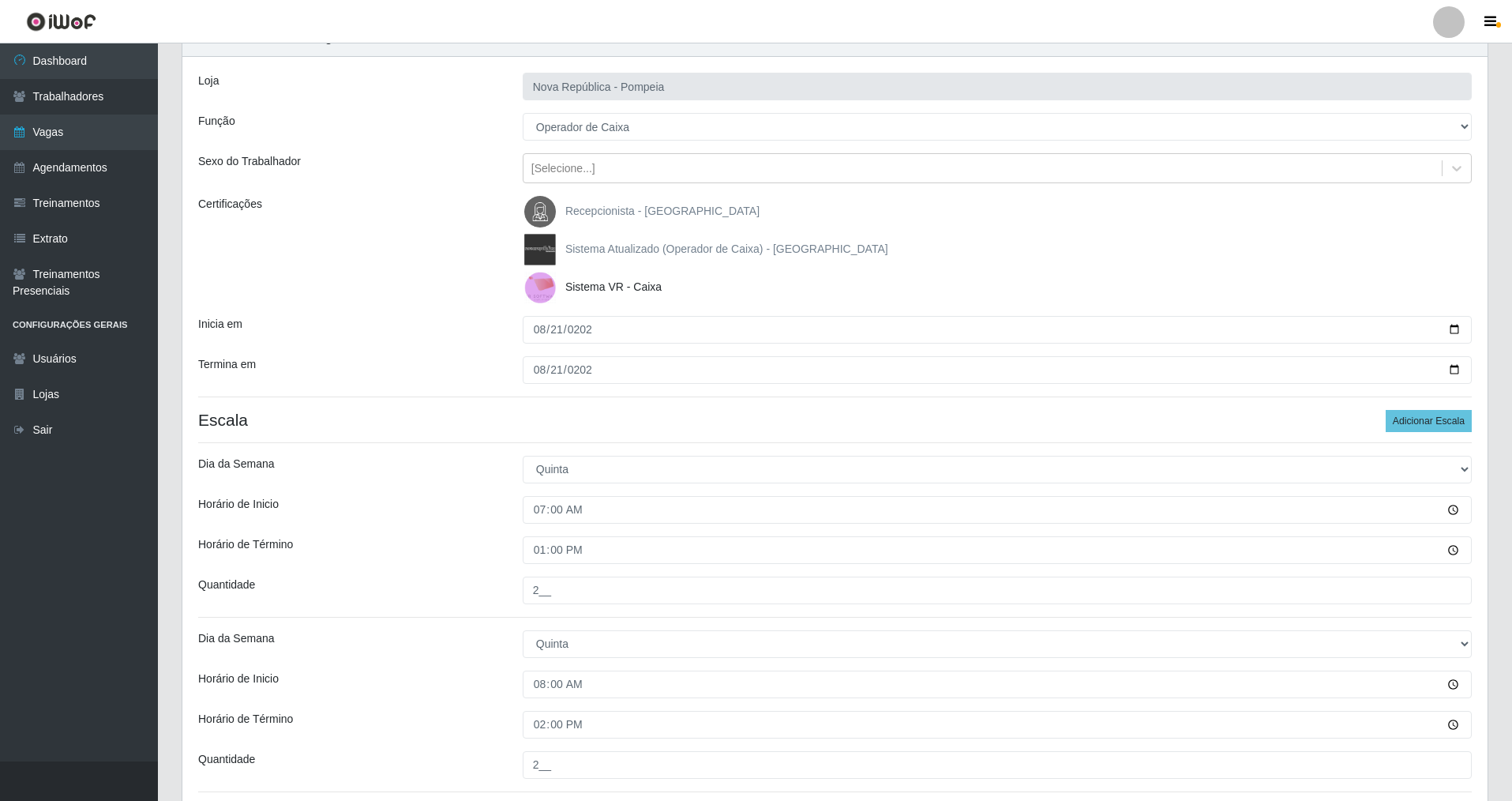
scroll to position [497, 0]
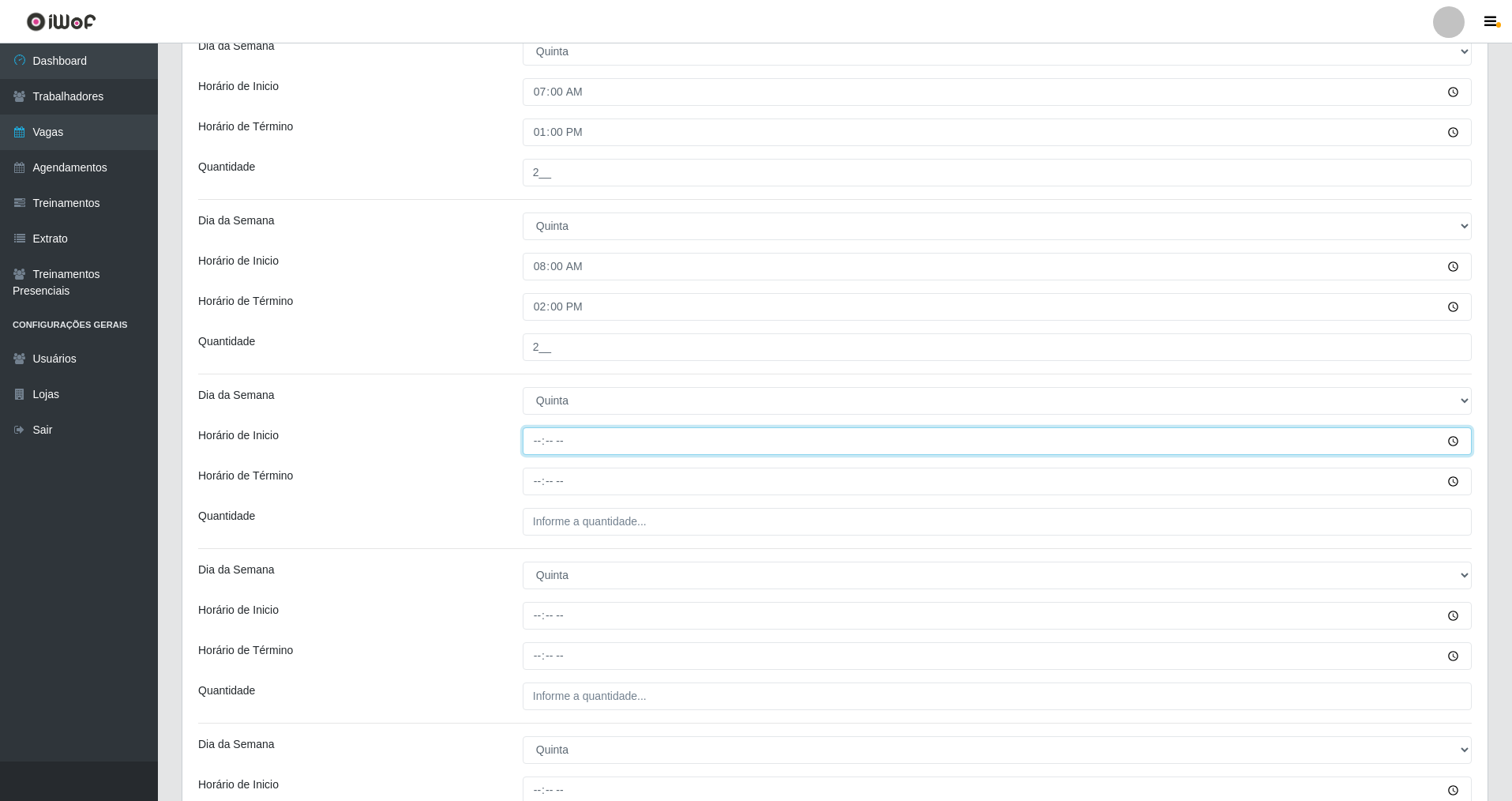
type input "09:00"
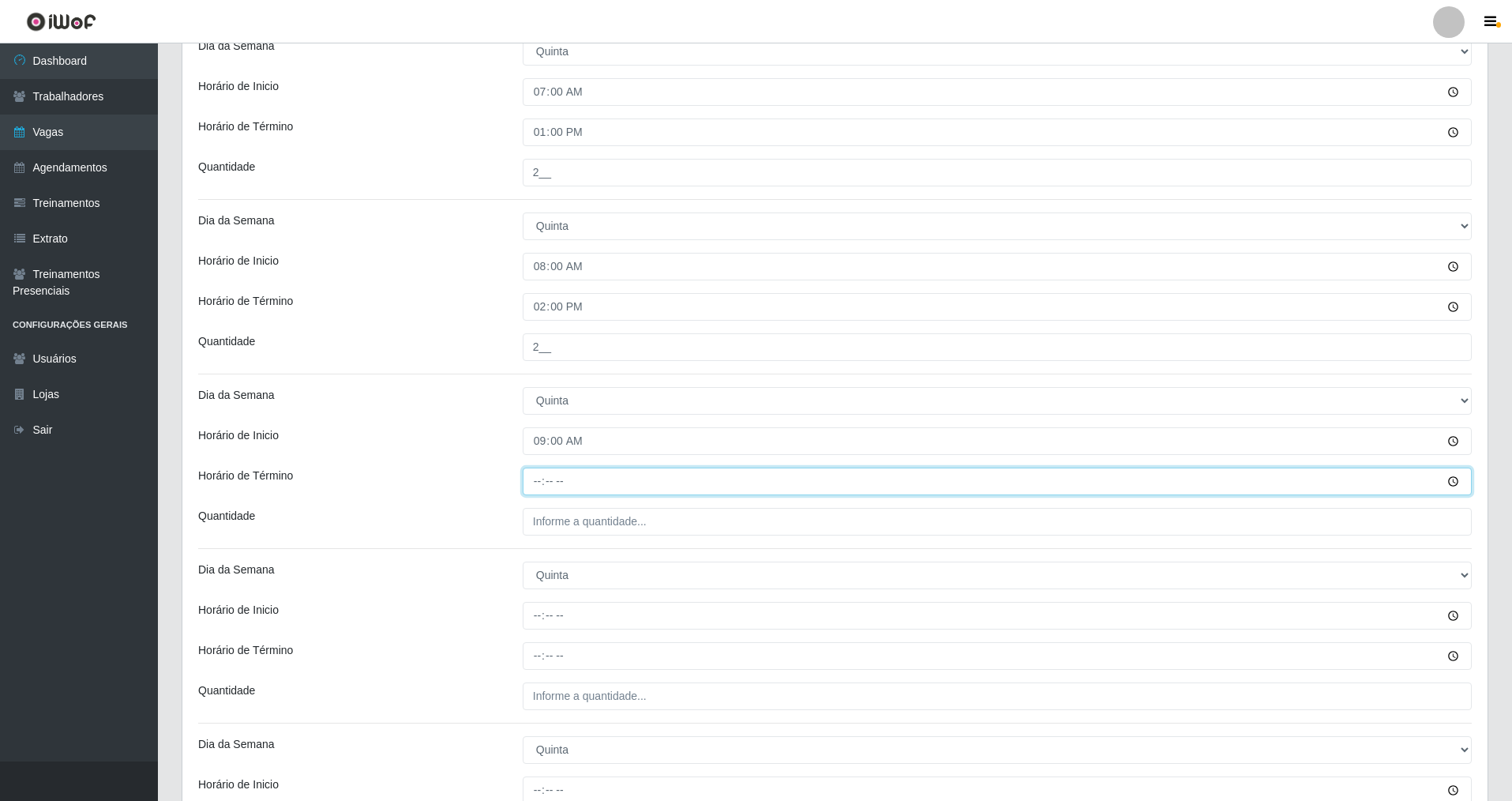
type input "15:00"
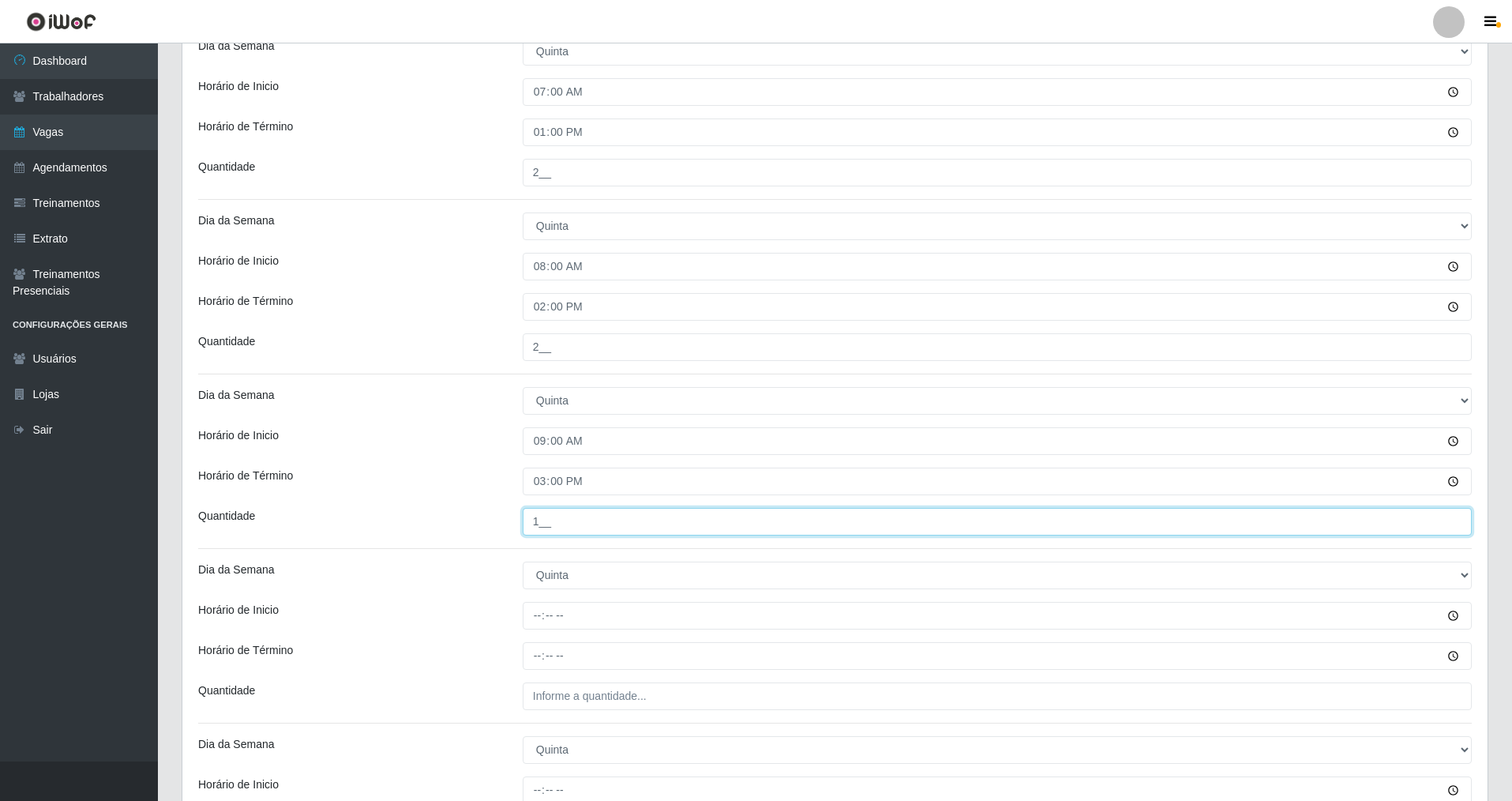
type input "1__"
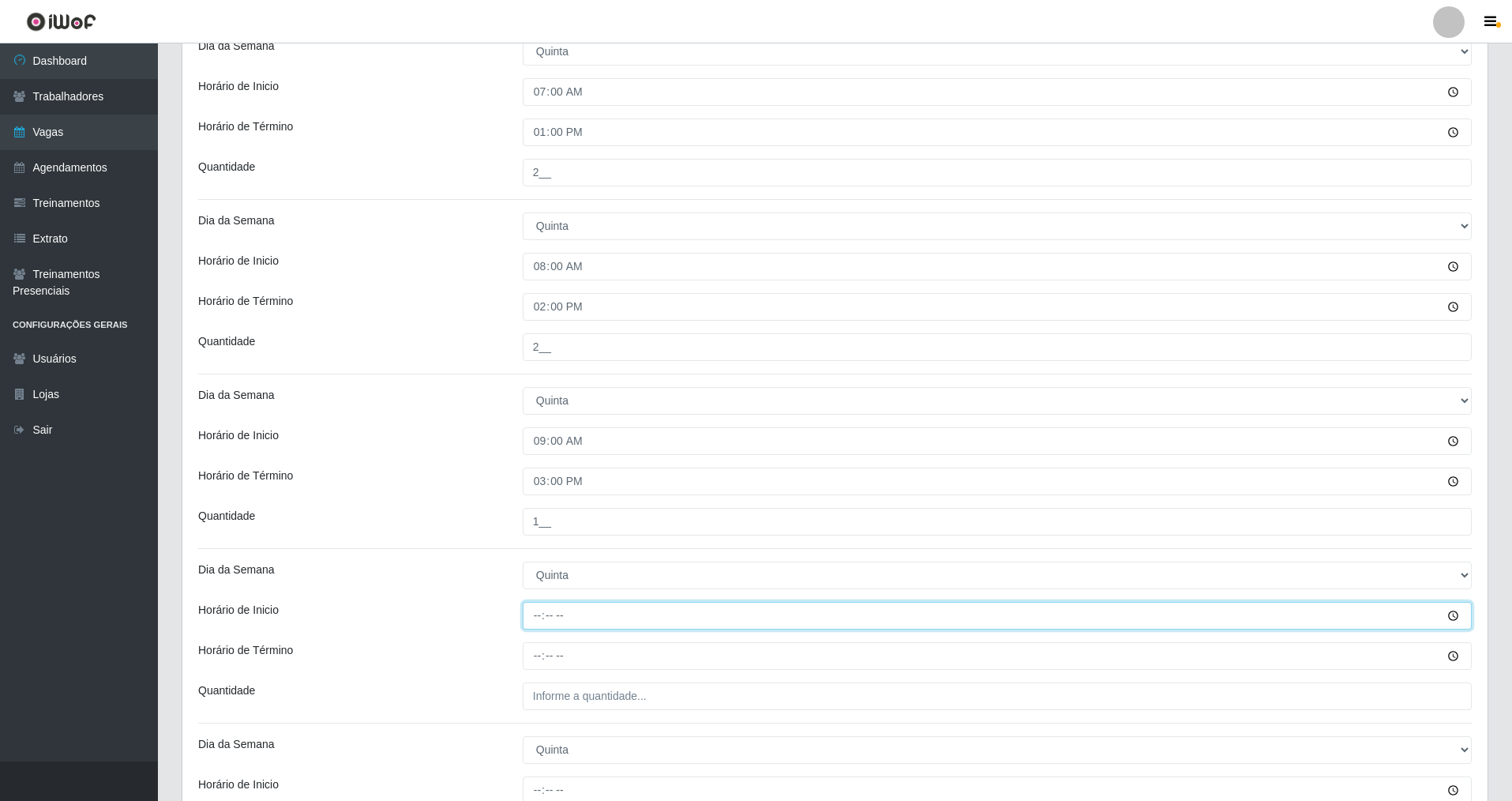
click at [615, 605] on input "Horário de Inicio" at bounding box center [998, 615] width 949 height 28
type input "14:00"
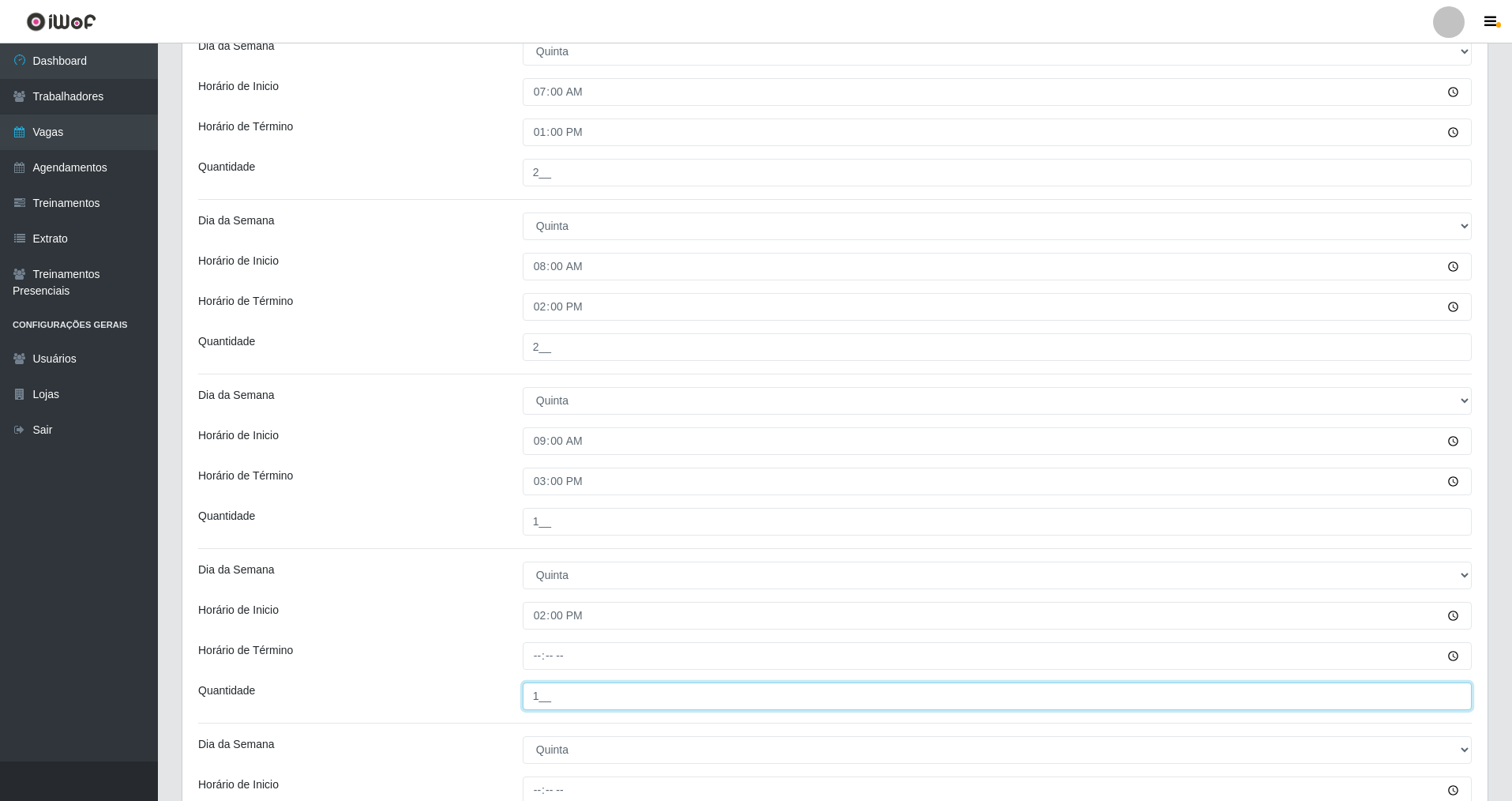
type input "1__"
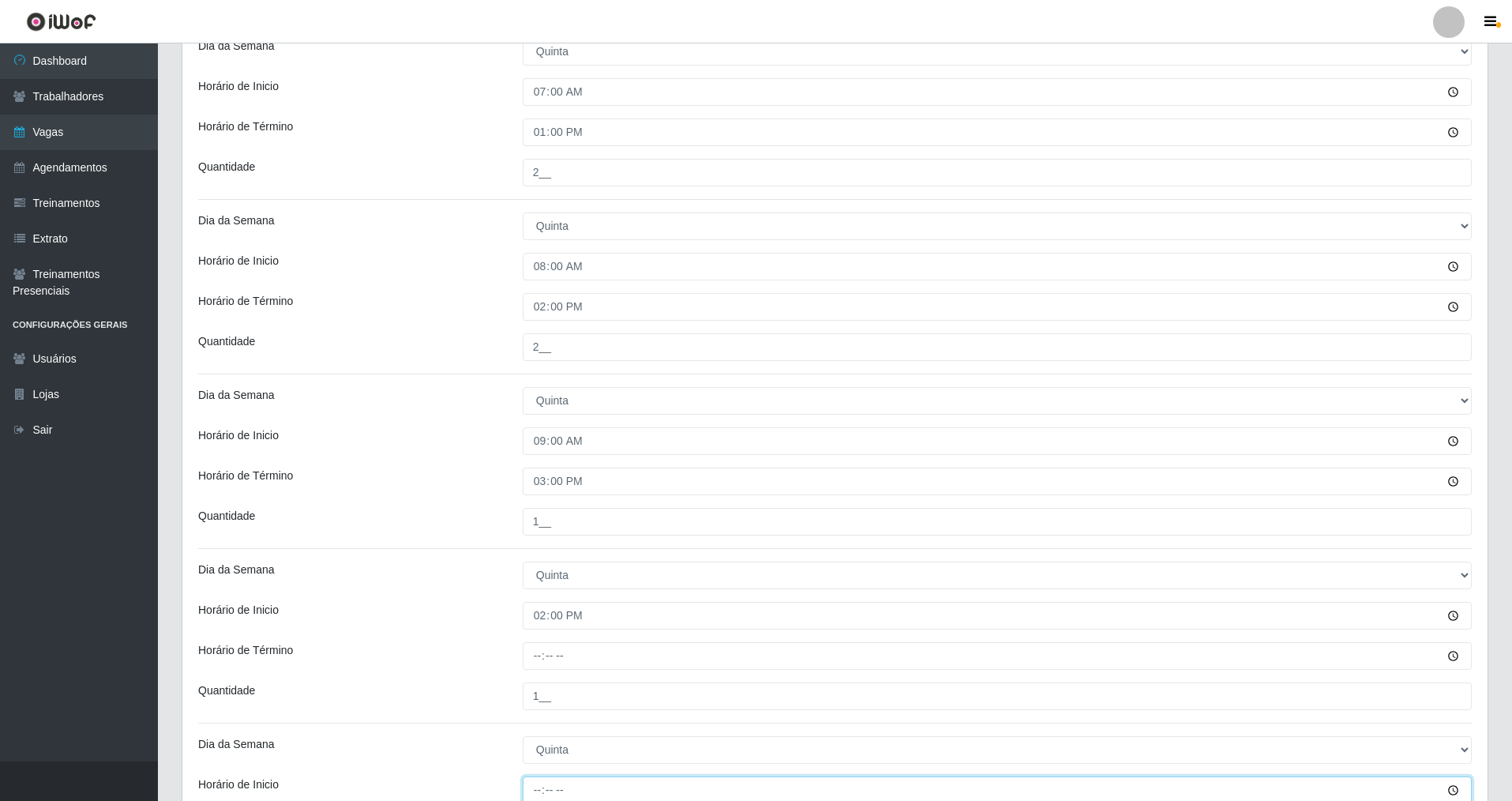
scroll to position [500, 0]
type input "15:00"
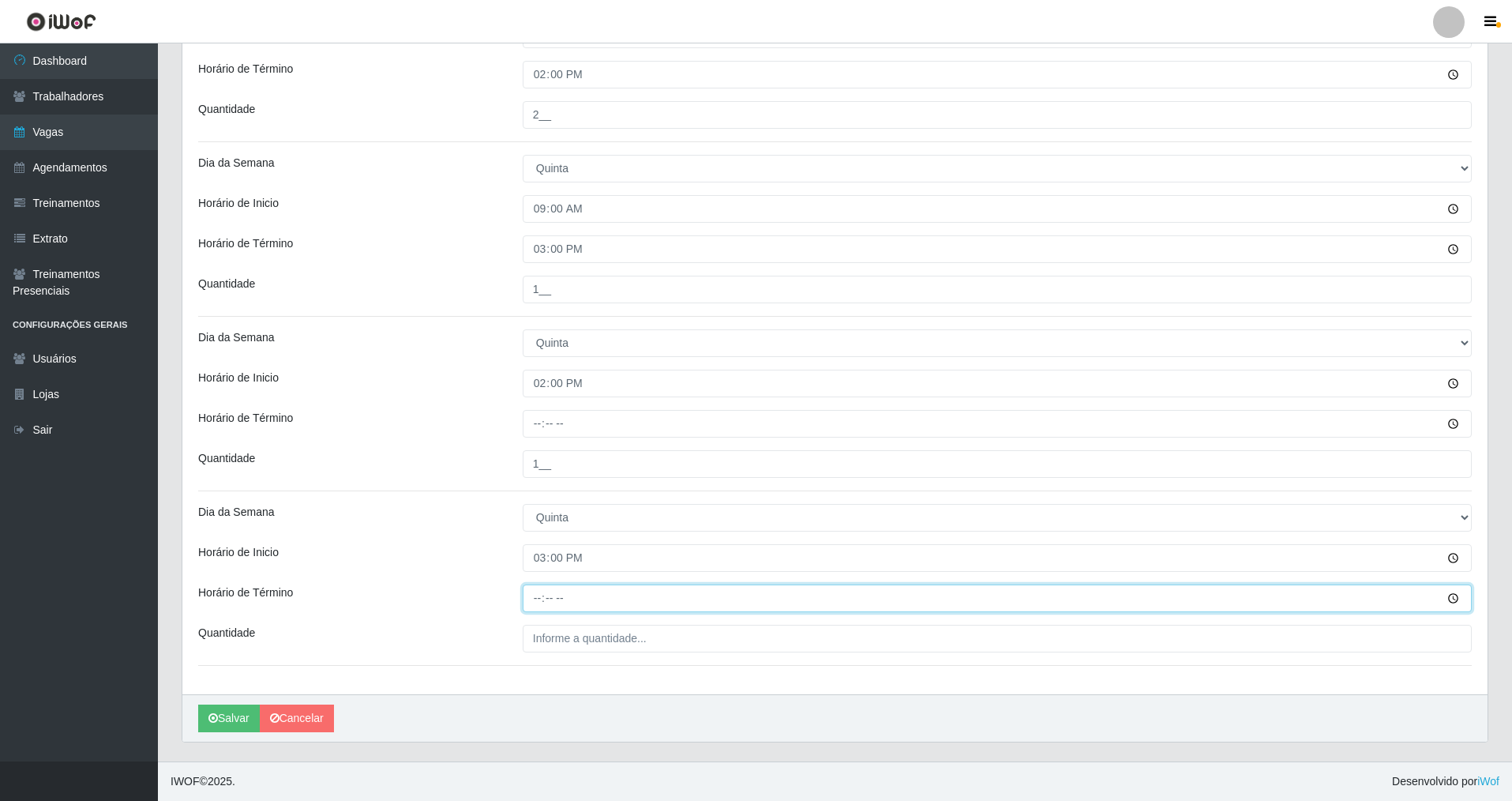
type input "21:00"
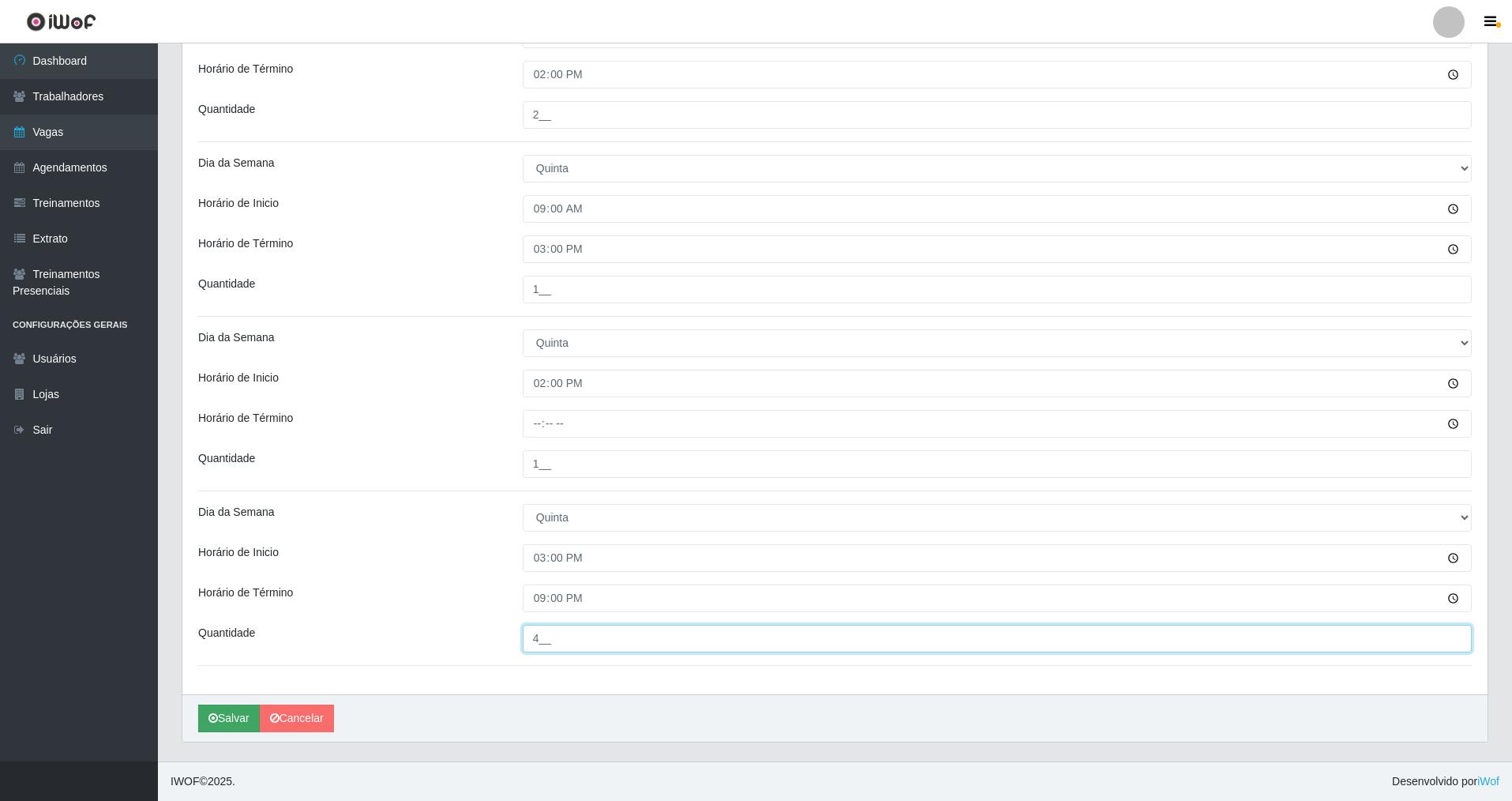
type input "4__"
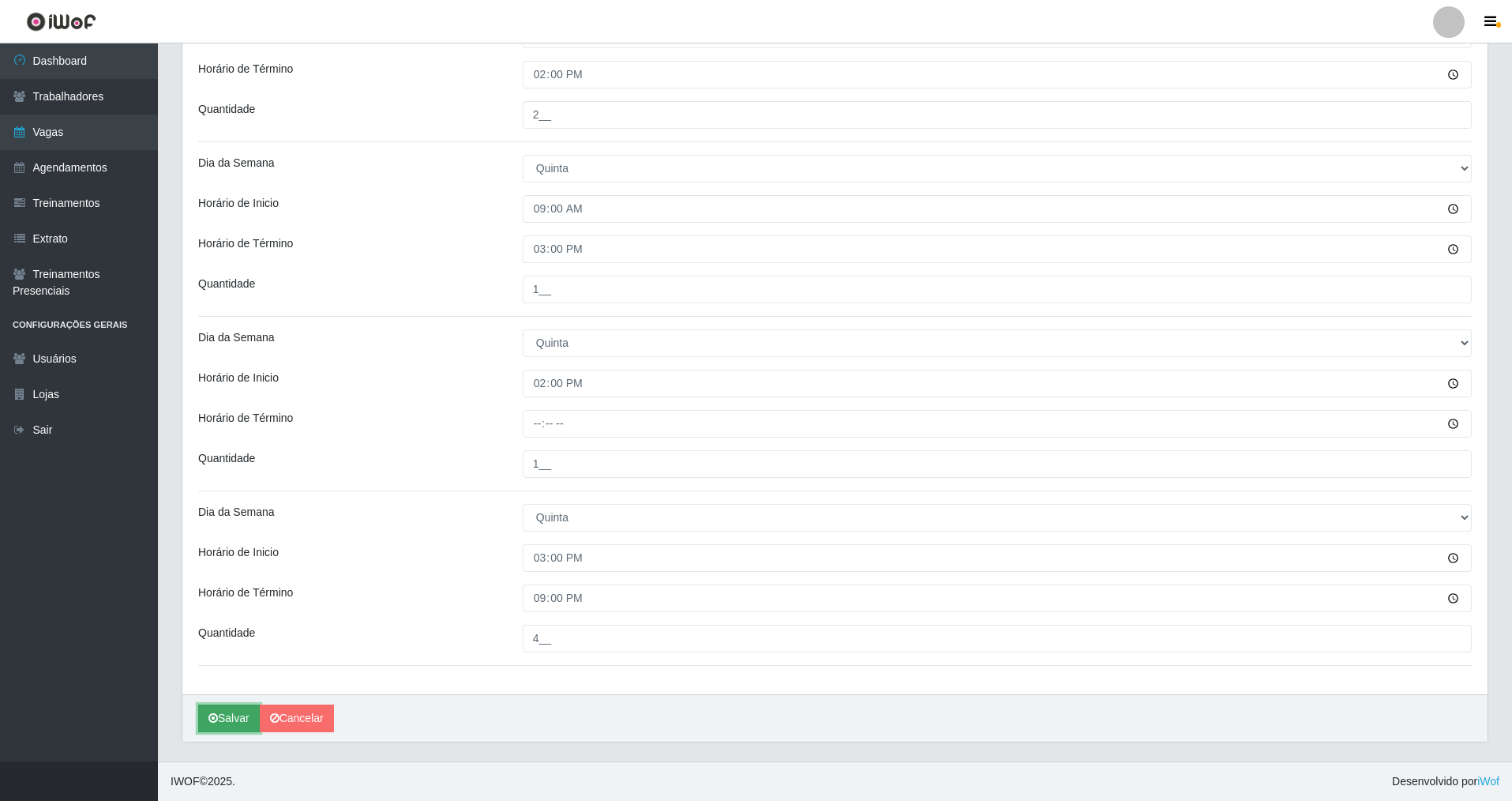
click at [234, 710] on button "Salvar" at bounding box center [229, 718] width 61 height 28
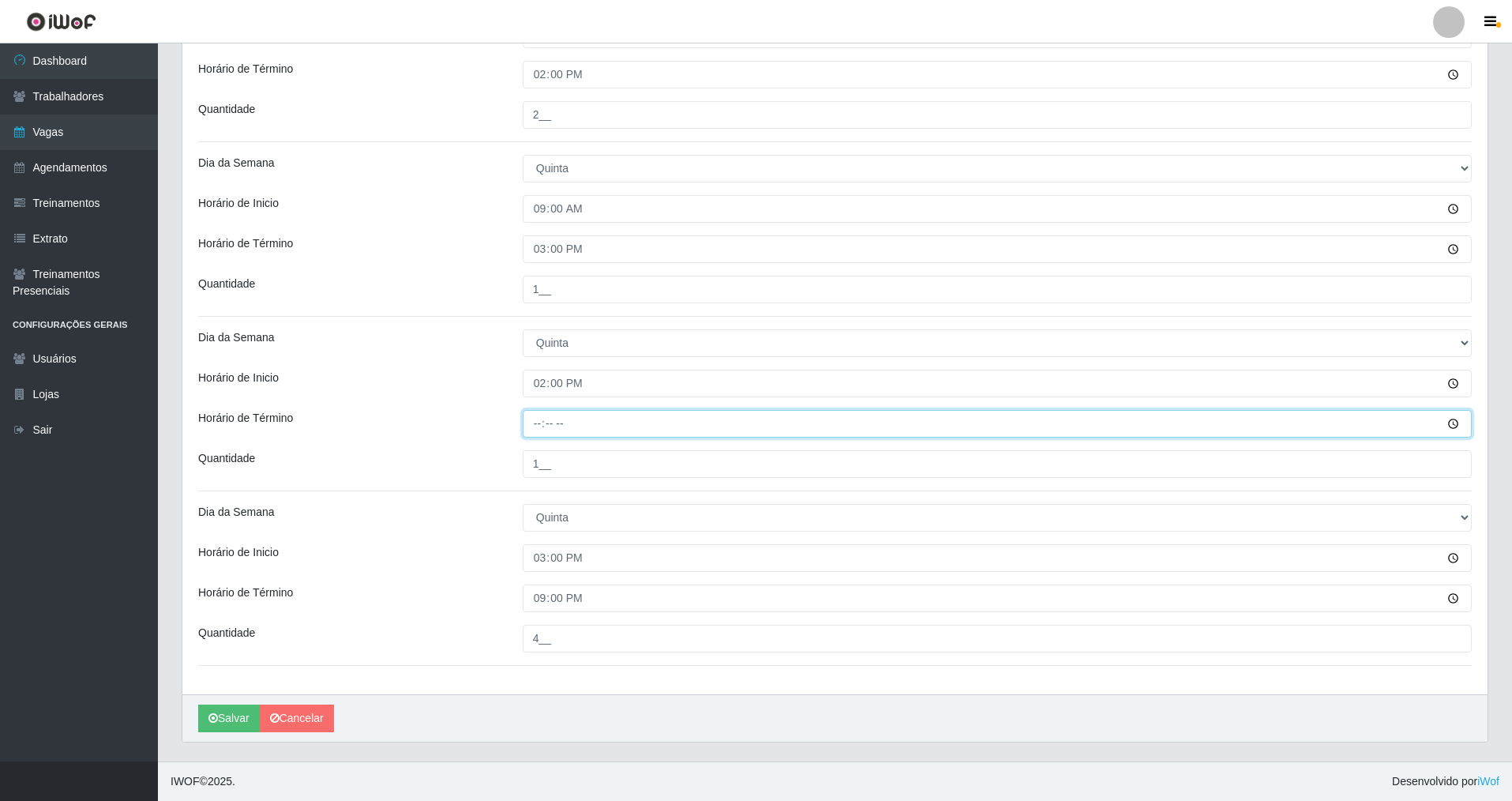
click at [547, 427] on input "Horário de Término" at bounding box center [998, 424] width 949 height 28
type input "20:00"
click at [233, 713] on button "Salvar" at bounding box center [229, 718] width 61 height 28
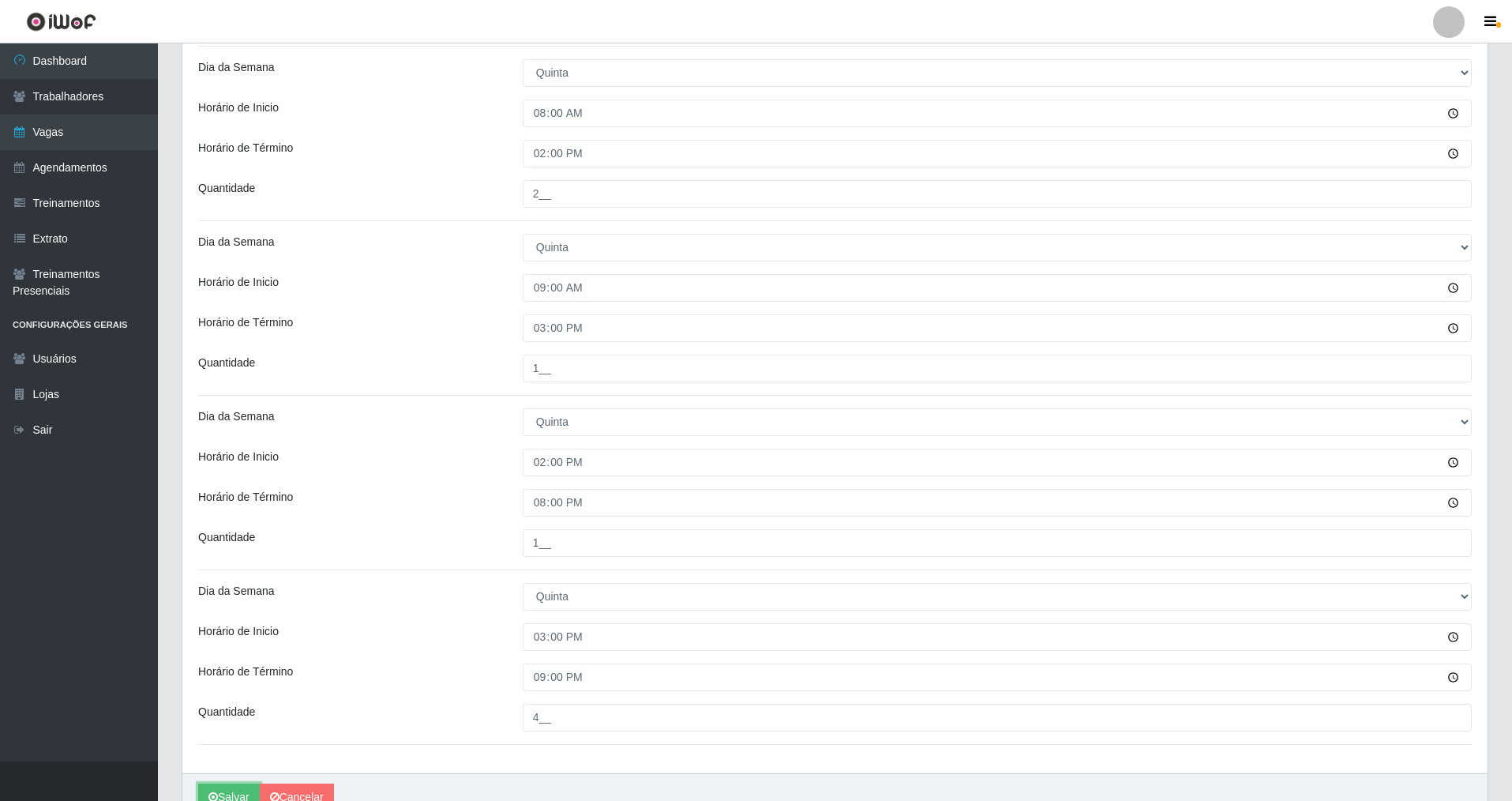
scroll to position [571, 0]
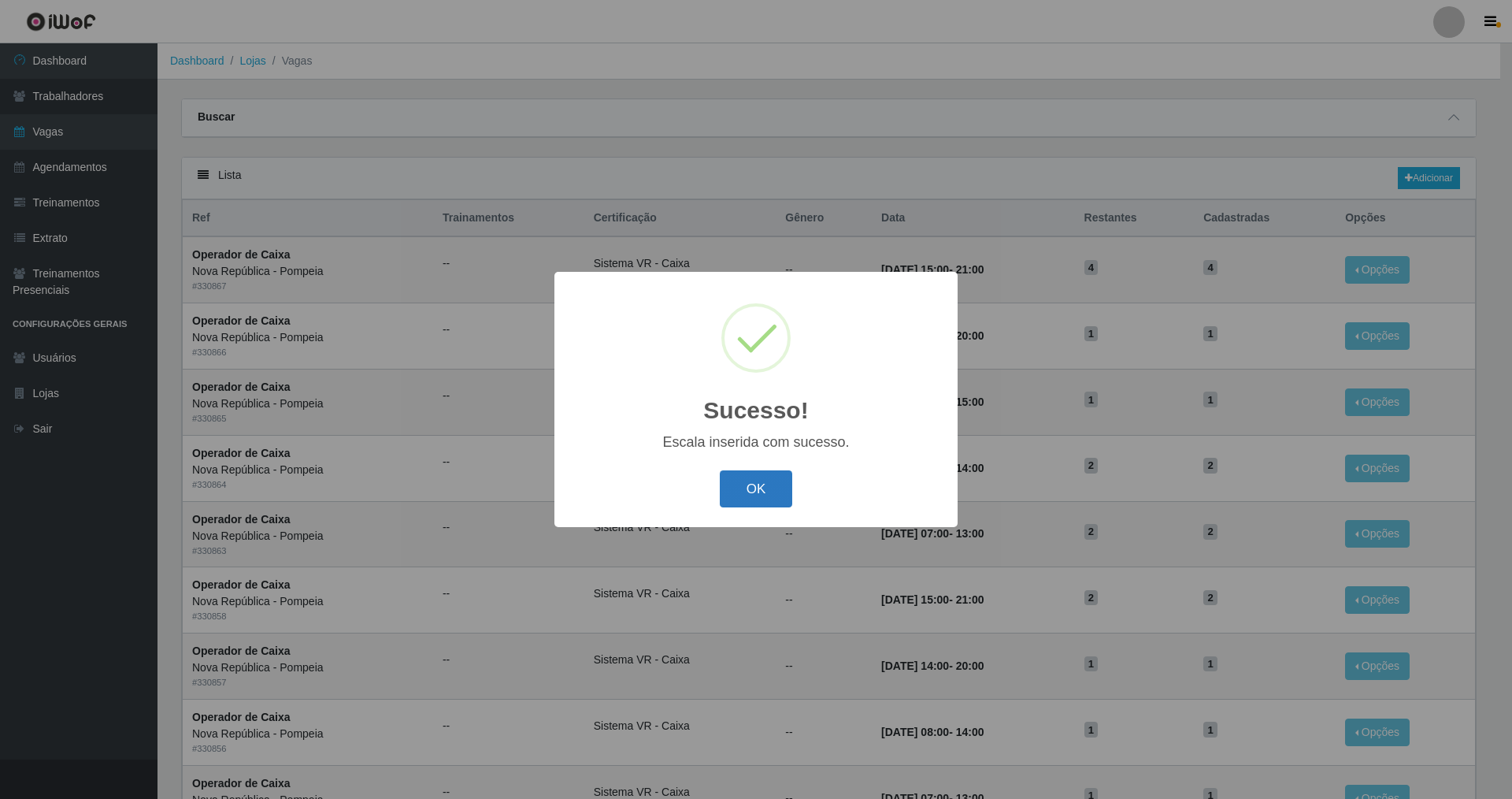
click at [748, 489] on button "OK" at bounding box center [756, 488] width 73 height 37
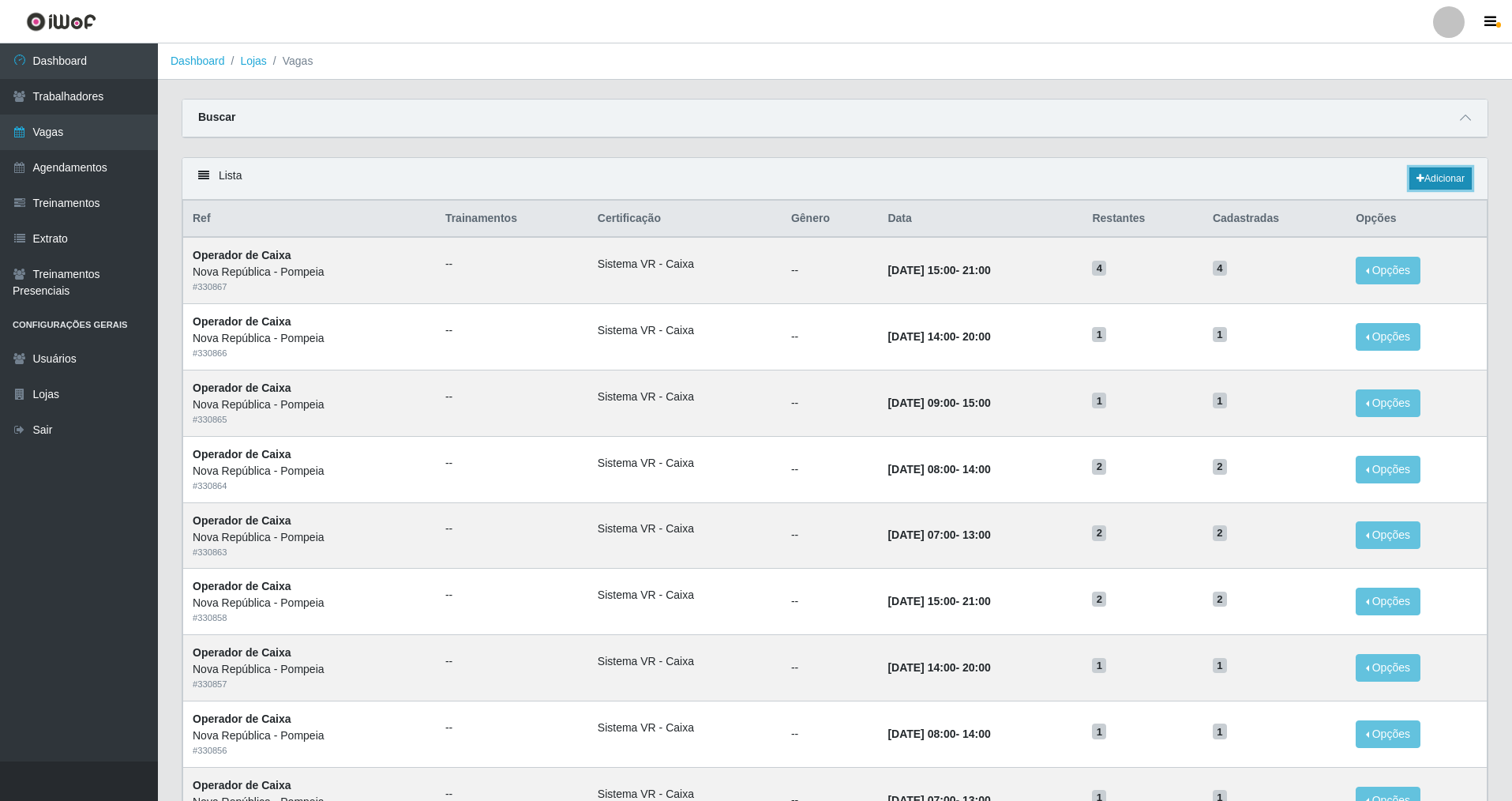
click at [1410, 178] on link "Adicionar" at bounding box center [1440, 178] width 62 height 22
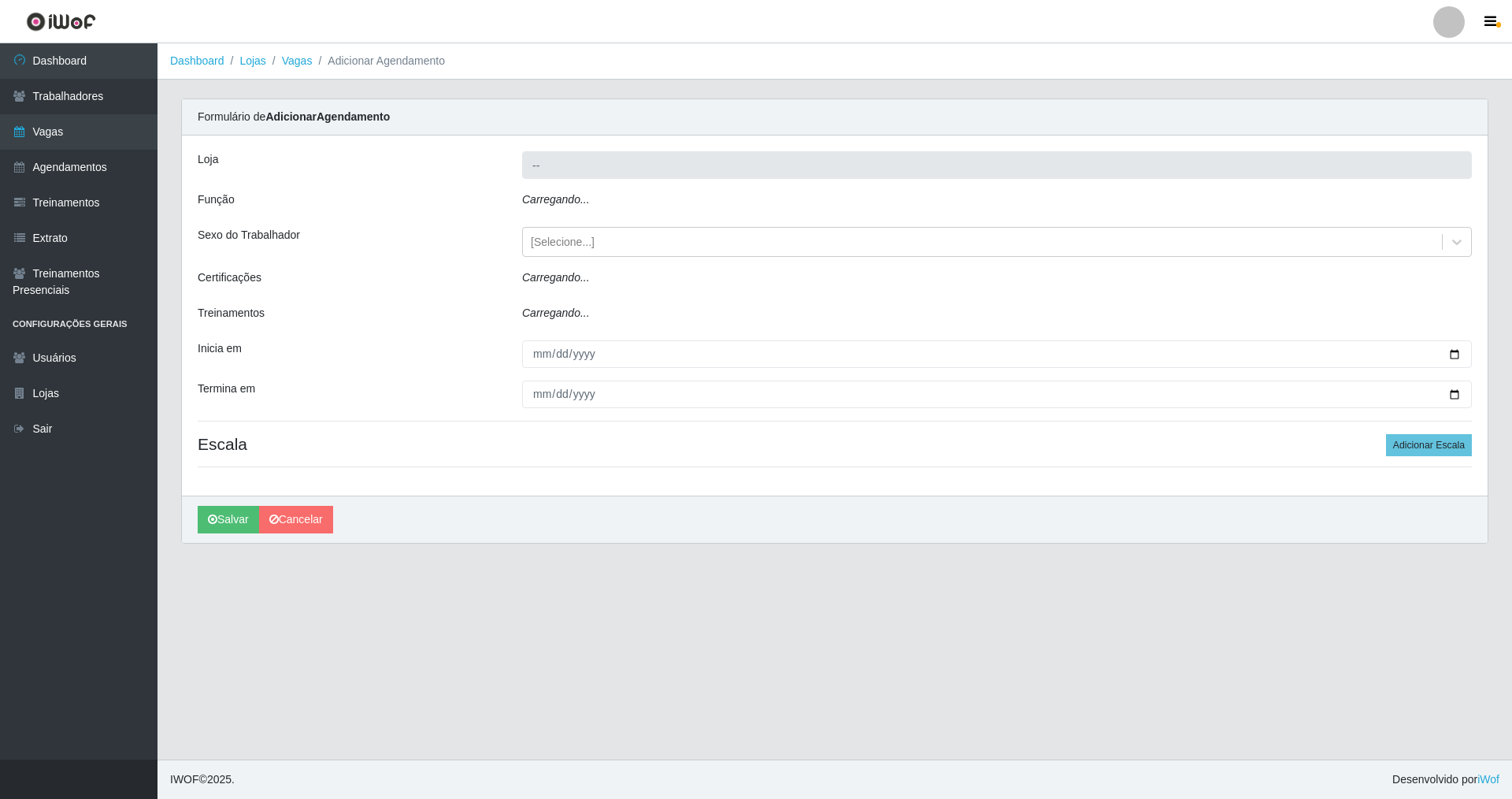
type input "Nova República - Pompeia"
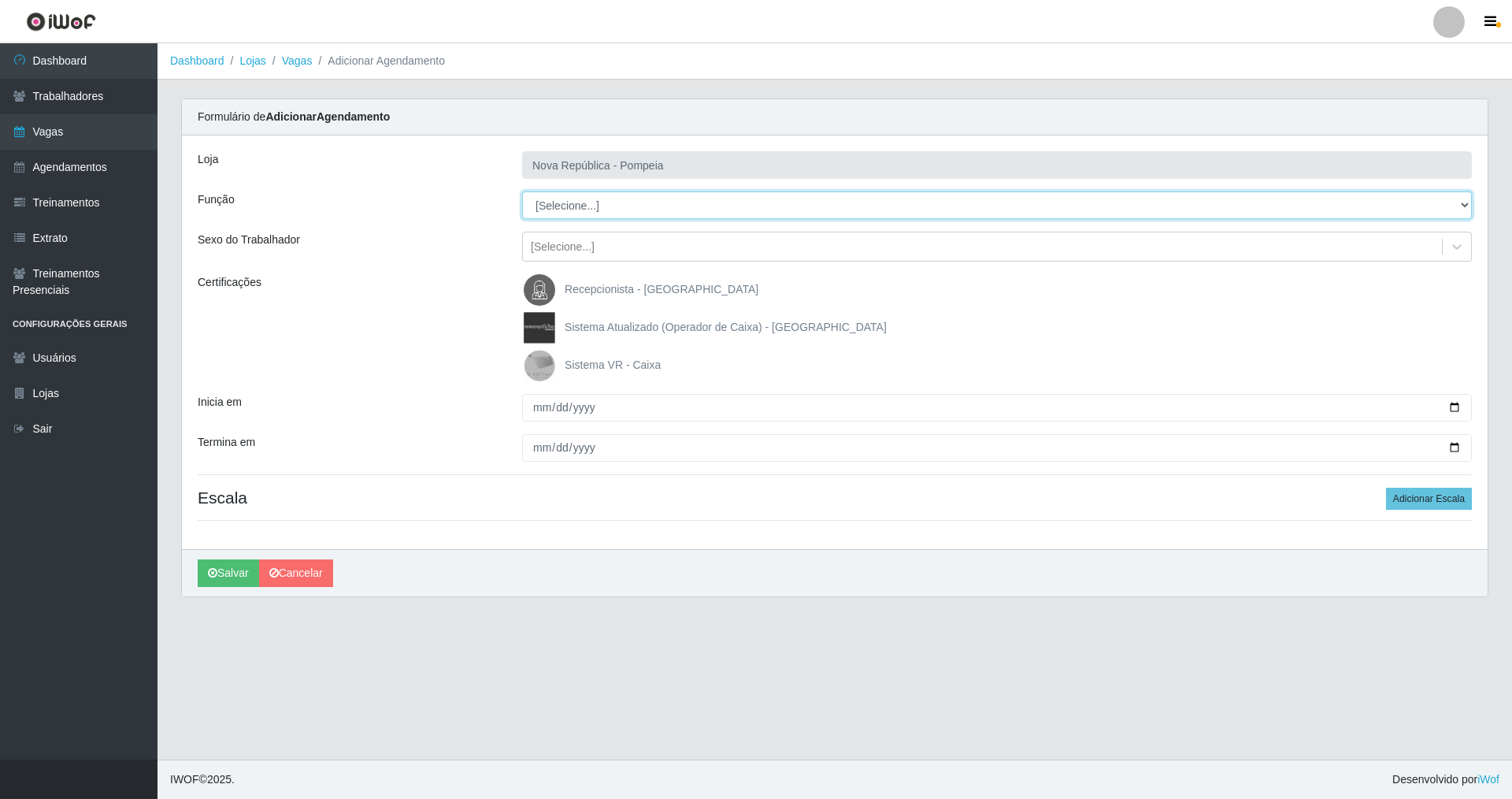
click at [565, 207] on select "[Selecione...] Balconista Operador de Caixa Recepcionista Repositor" at bounding box center [997, 205] width 950 height 28
select select "22"
click at [523, 191] on select "[Selecione...] Balconista Operador de Caixa Recepcionista Repositor" at bounding box center [997, 205] width 950 height 28
click at [537, 361] on img at bounding box center [543, 365] width 38 height 32
click at [0, 0] on input "Sistema VR - Caixa" at bounding box center [0, 0] width 0 height 0
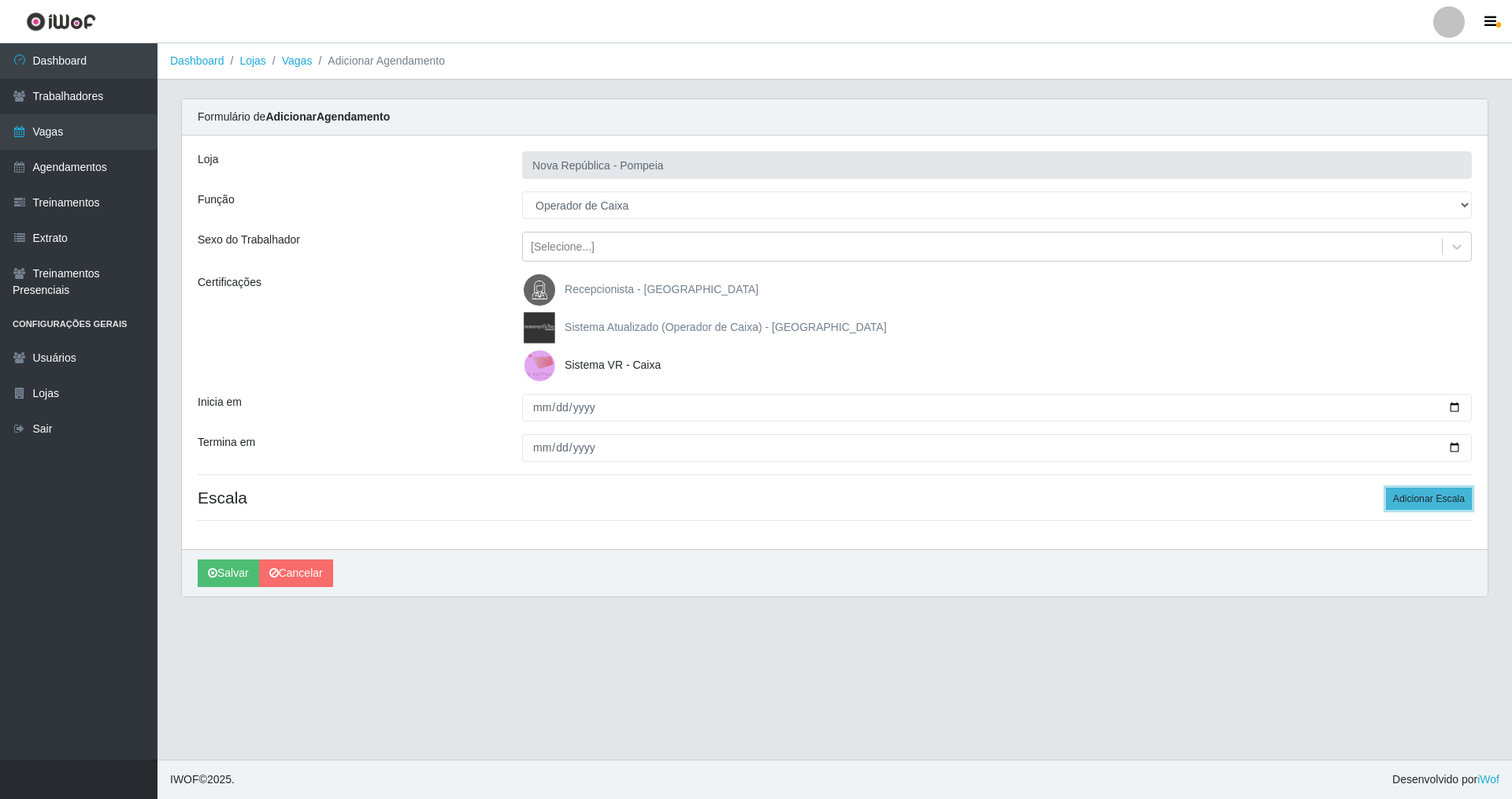
click at [1419, 503] on button "Adicionar Escala" at bounding box center [1429, 499] width 86 height 22
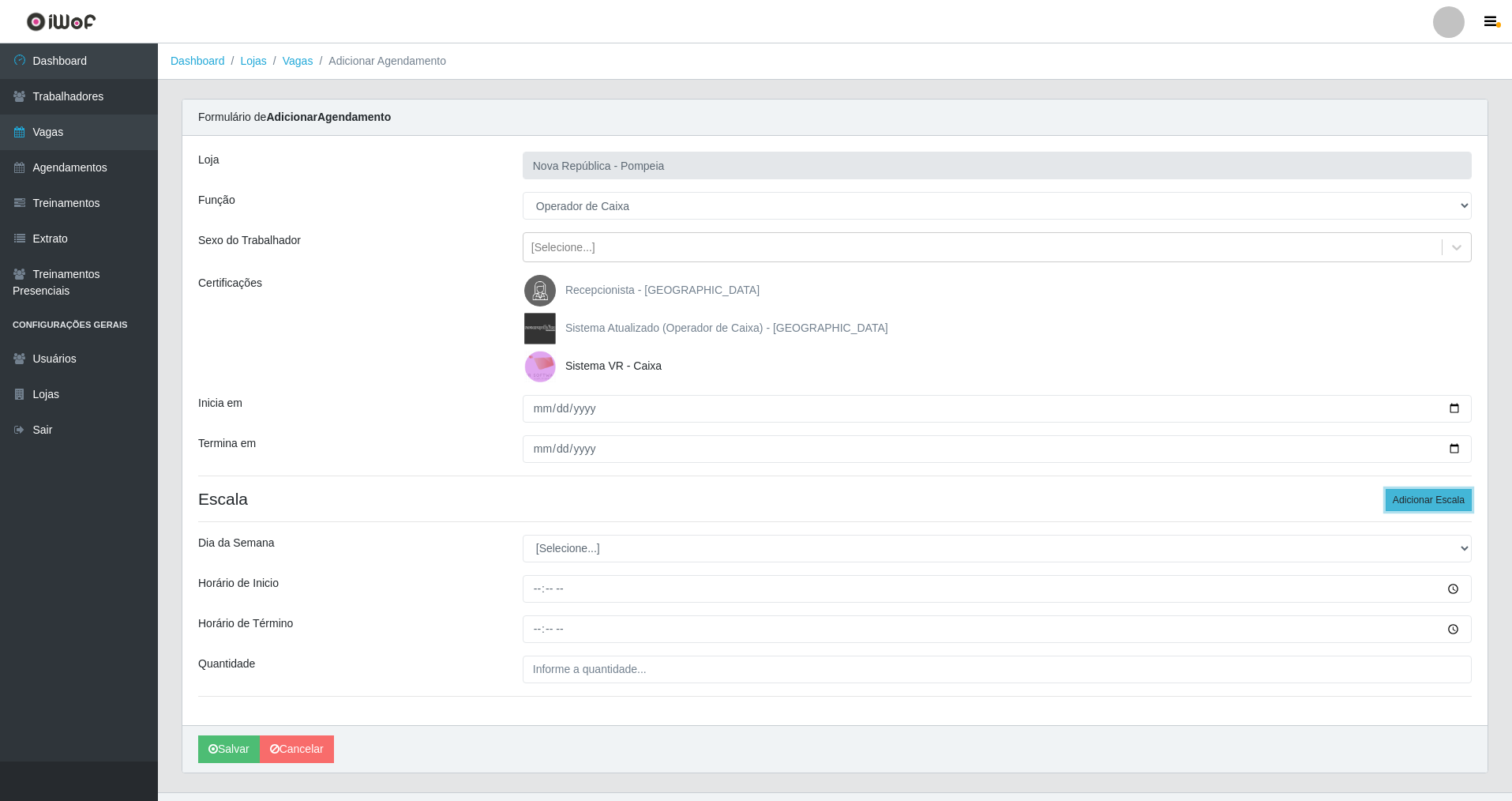
click at [1423, 504] on button "Adicionar Escala" at bounding box center [1429, 500] width 86 height 22
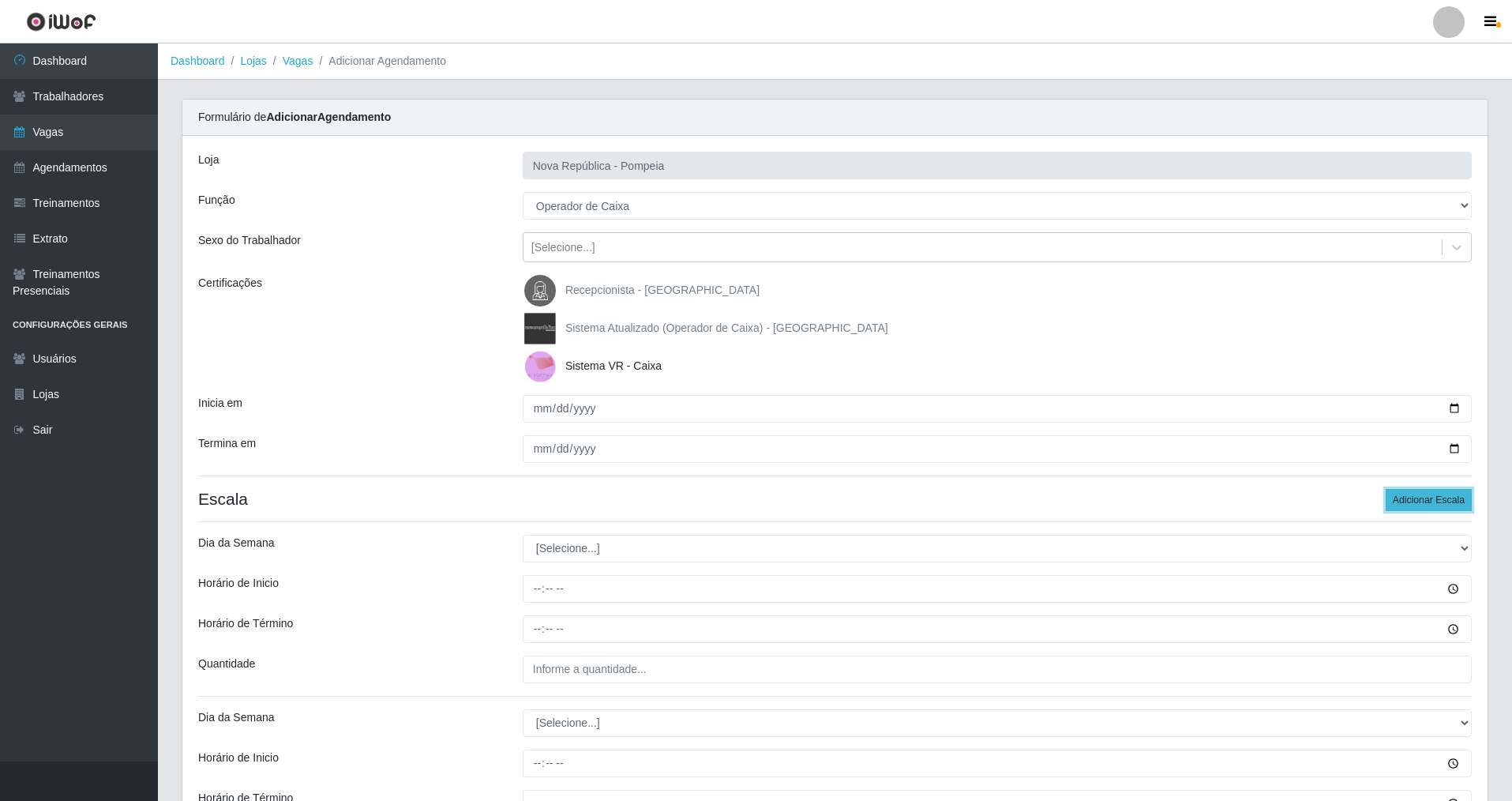
click at [1424, 505] on button "Adicionar Escala" at bounding box center [1429, 500] width 86 height 22
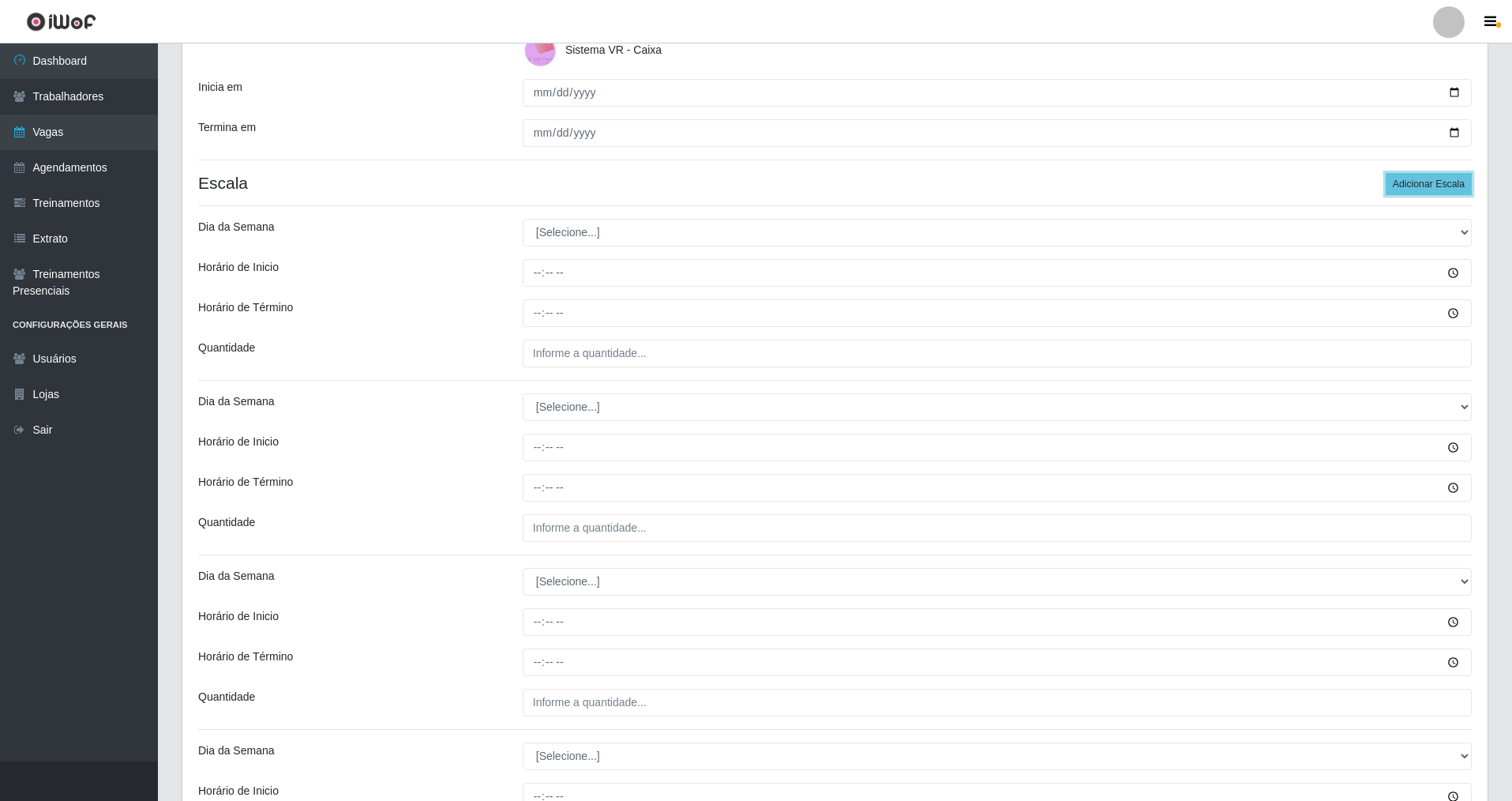
scroll to position [237, 0]
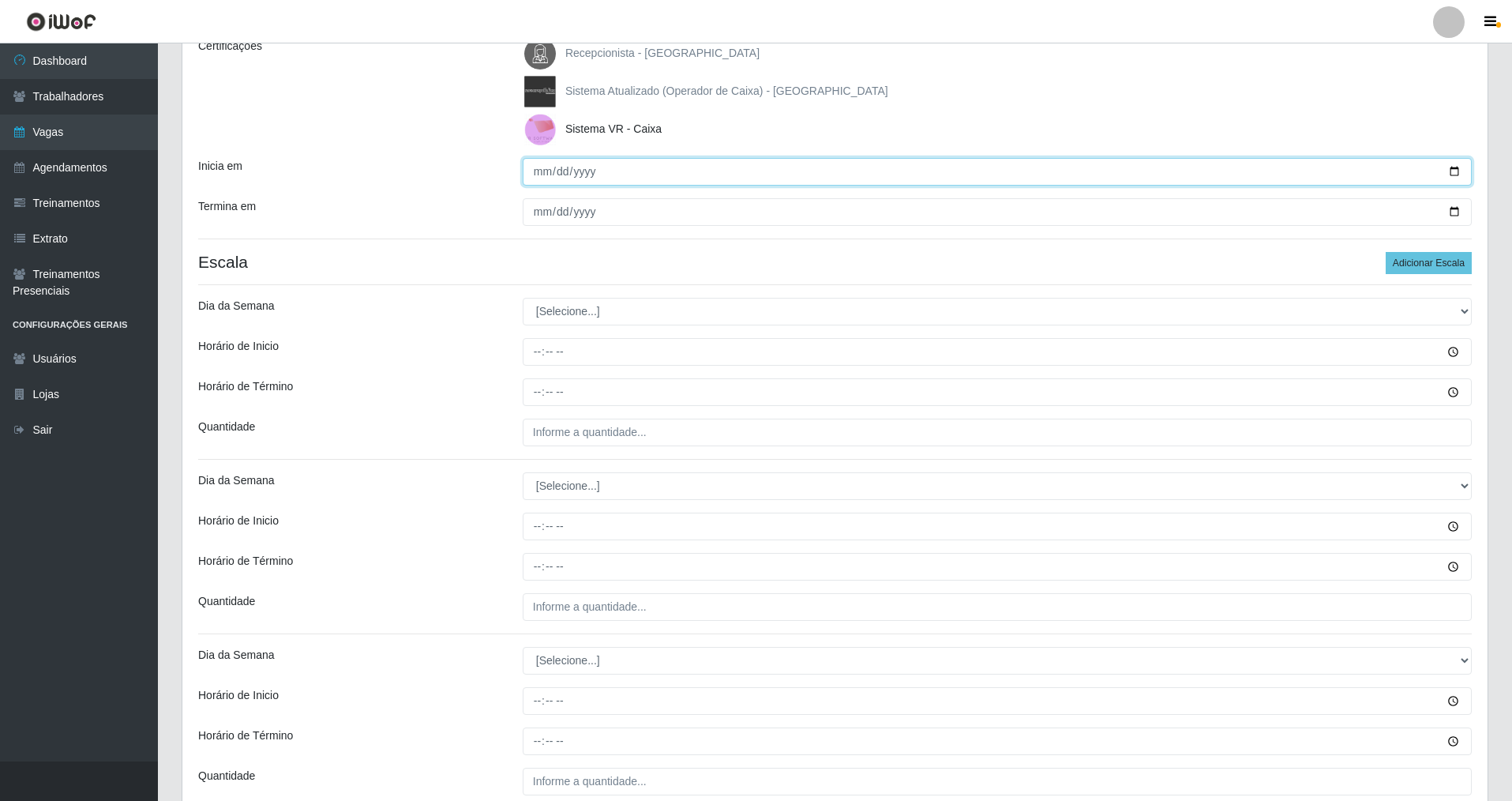
click at [537, 172] on input "Inicia em" at bounding box center [998, 171] width 949 height 28
type input "2025-08-21"
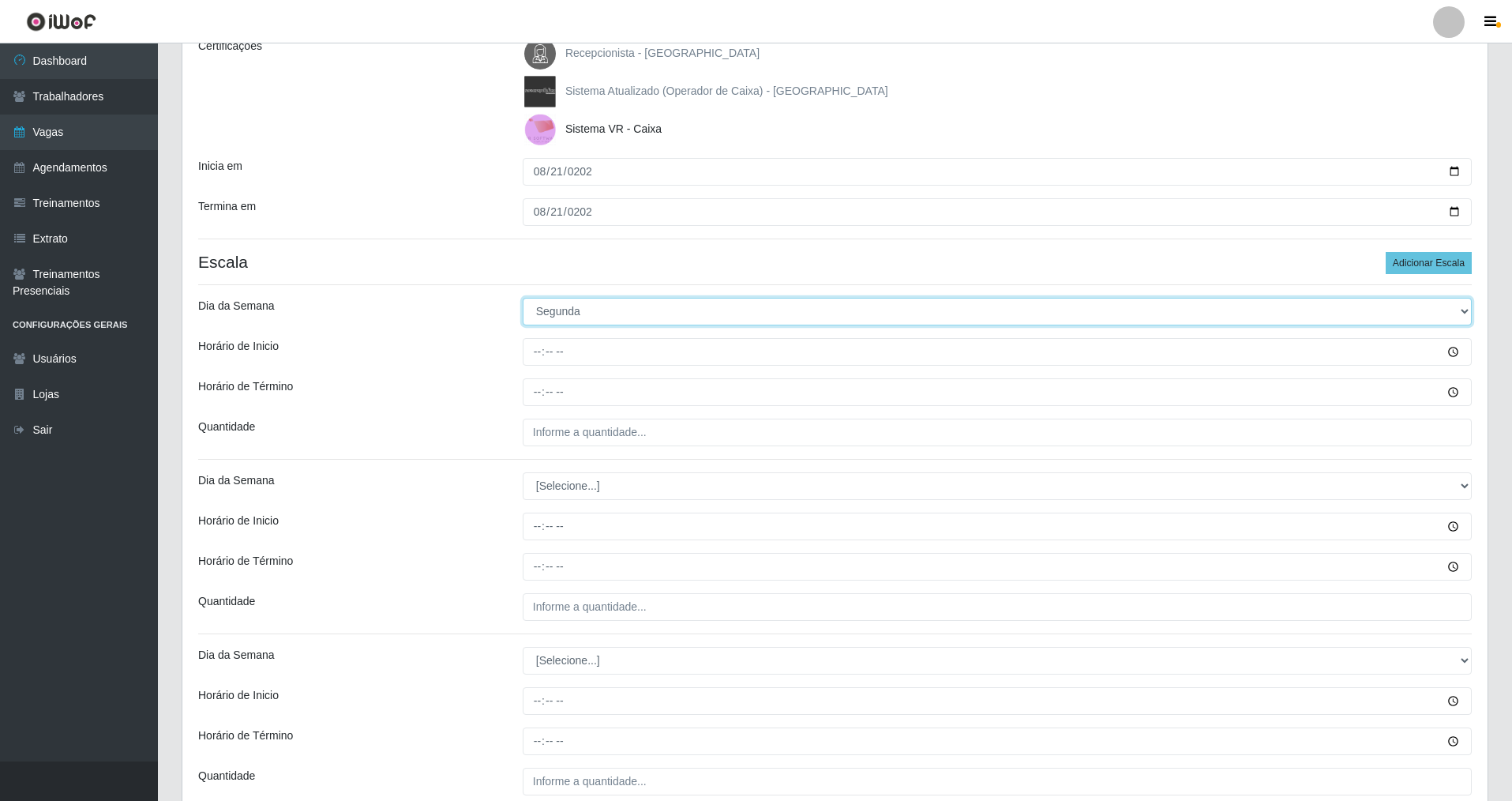
select select "5"
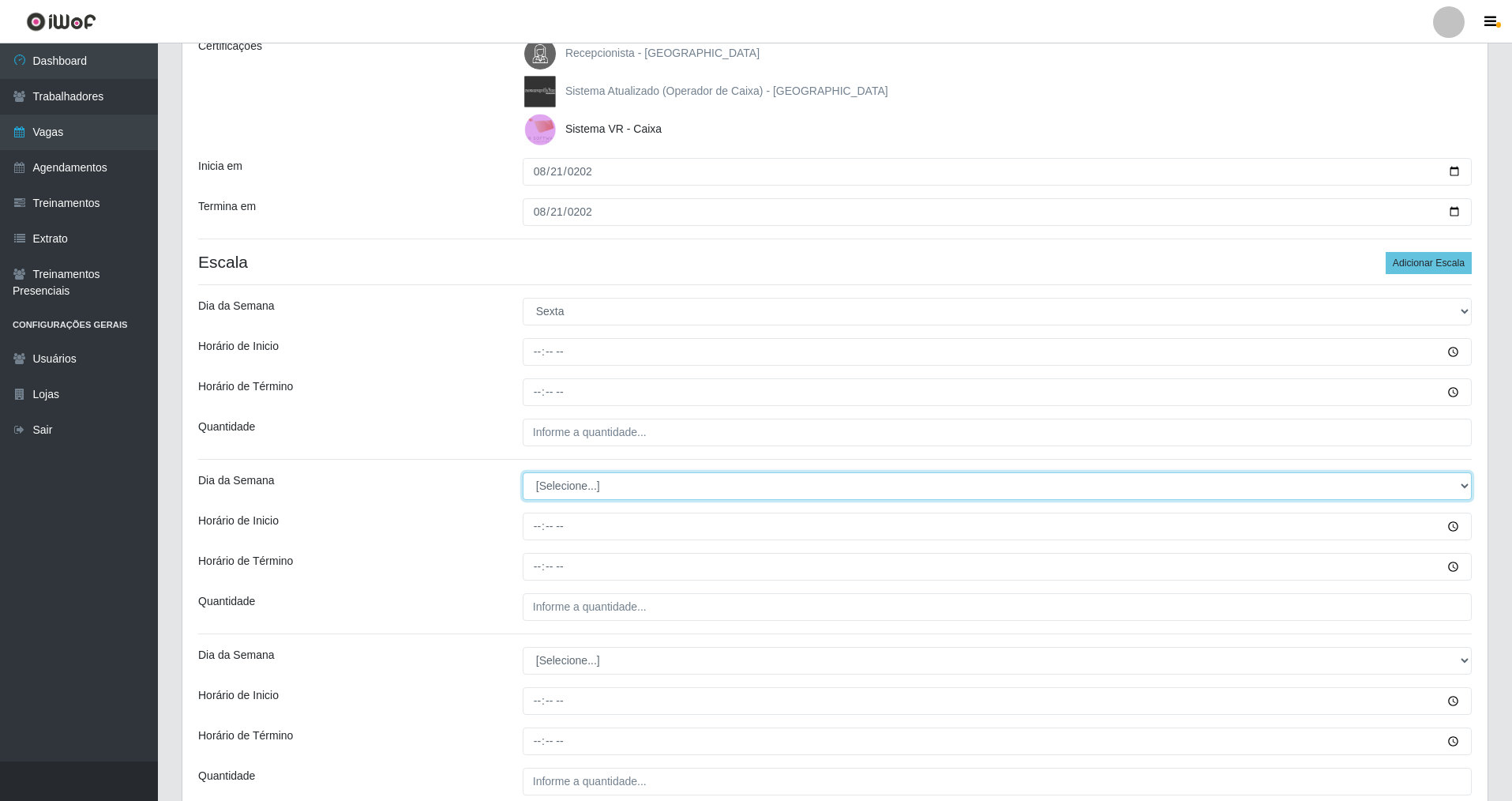
click at [564, 487] on select "[Selecione...] Segunda Terça Quarta Quinta Sexta Sábado Domingo" at bounding box center [998, 486] width 949 height 28
select select "5"
click at [523, 472] on select "[Selecione...] Segunda Terça Quarta Quinta Sexta Sábado Domingo" at bounding box center [998, 486] width 949 height 28
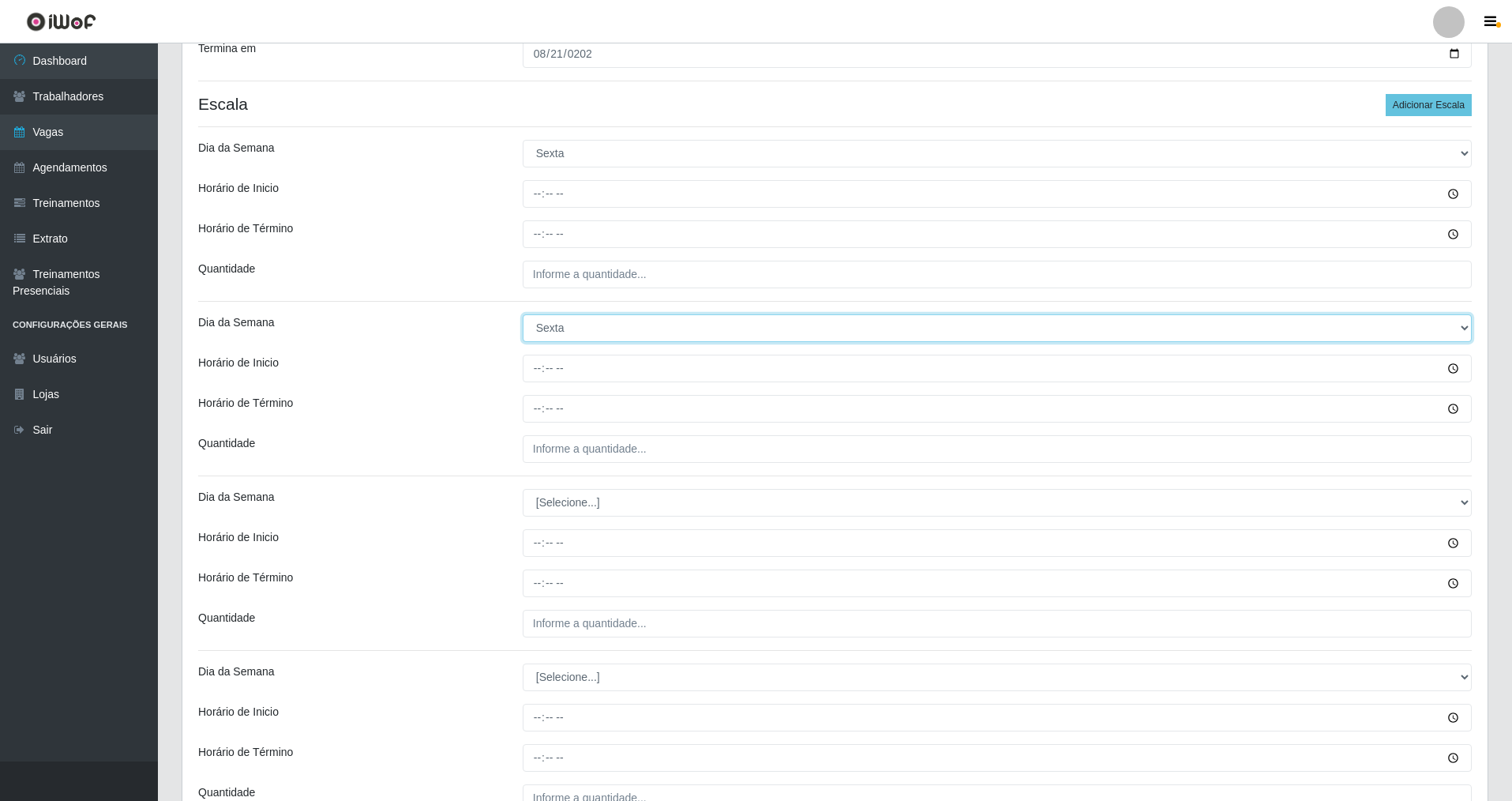
scroll to position [474, 0]
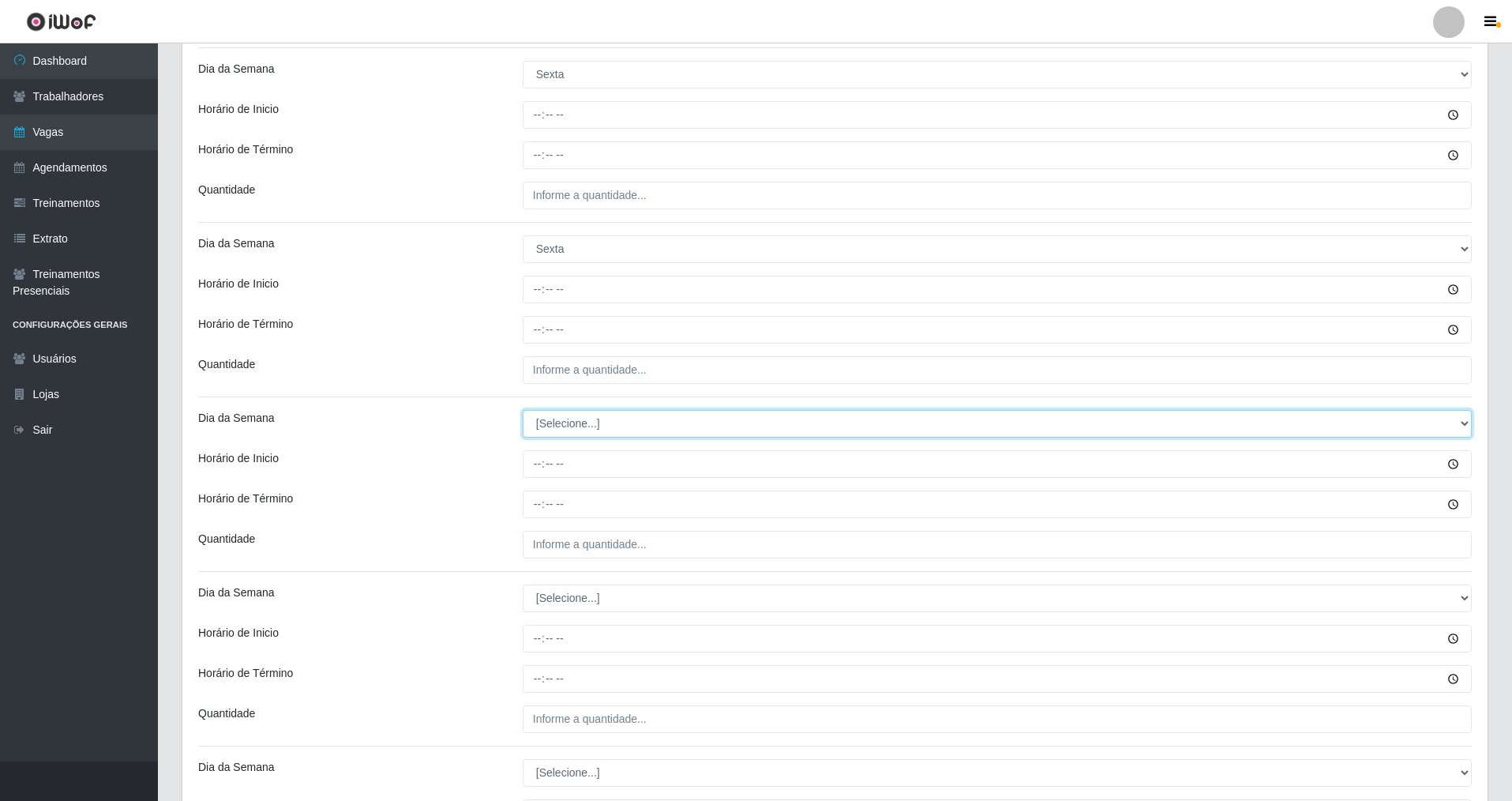
click at [570, 430] on select "[Selecione...] Segunda Terça Quarta Quinta Sexta Sábado Domingo" at bounding box center [998, 424] width 949 height 28
select select "5"
click at [523, 410] on select "[Selecione...] Segunda Terça Quarta Quinta Sexta Sábado Domingo" at bounding box center [998, 424] width 949 height 28
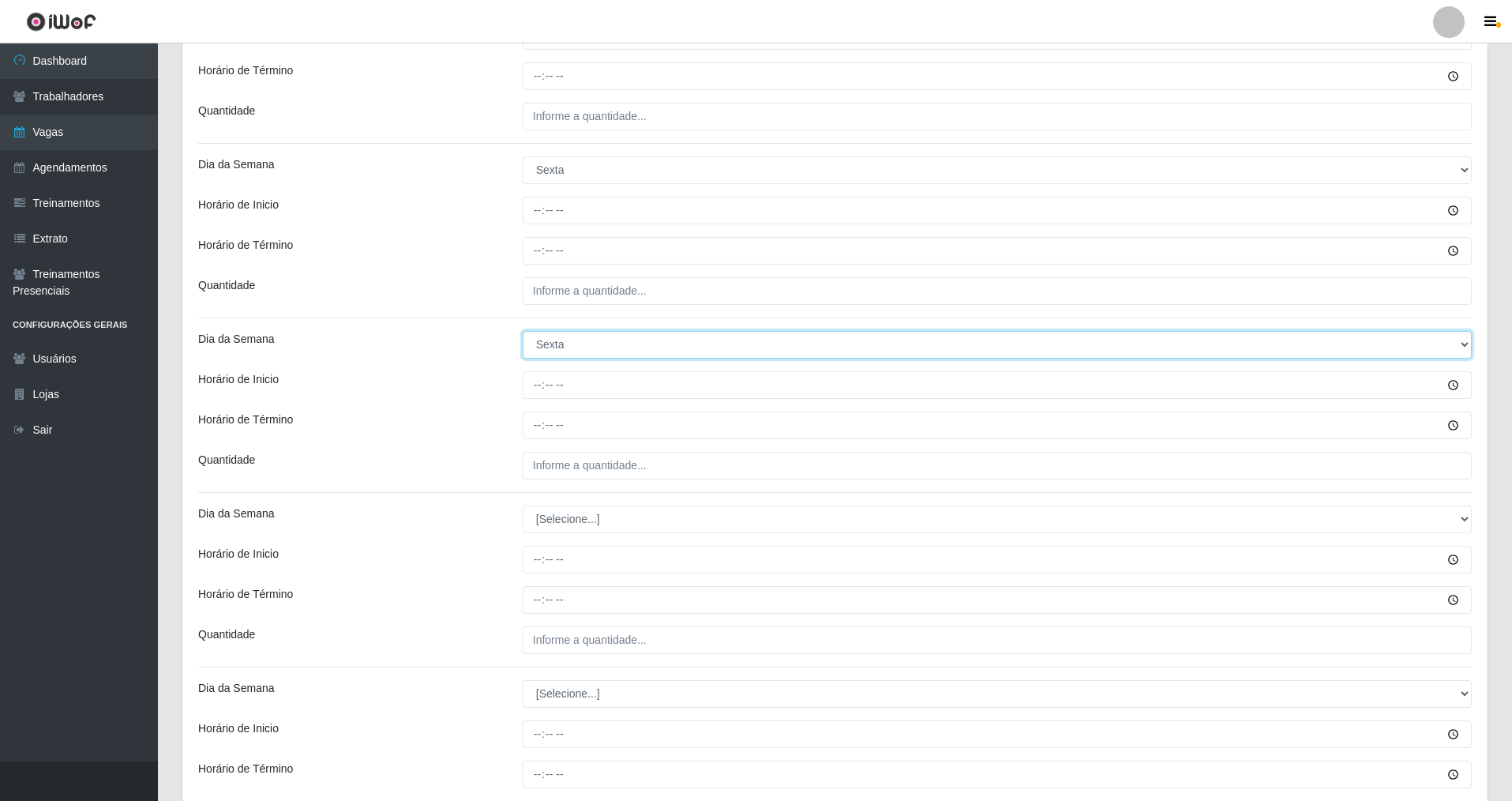
scroll to position [631, 0]
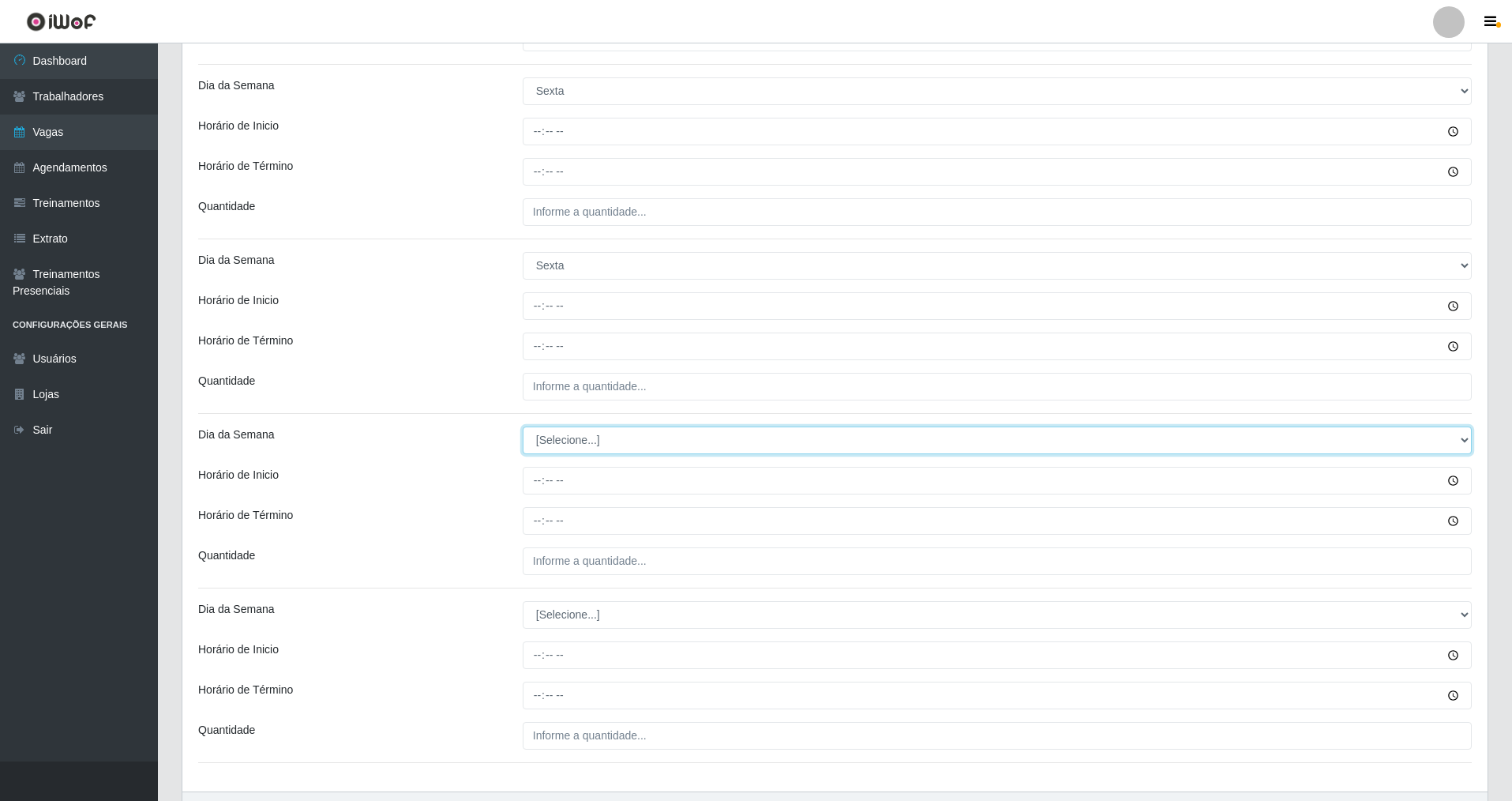
click at [566, 444] on select "[Selecione...] Segunda Terça Quarta Quinta Sexta Sábado Domingo" at bounding box center [998, 440] width 949 height 28
select select "5"
click at [523, 427] on select "[Selecione...] Segunda Terça Quarta Quinta Sexta Sábado Domingo" at bounding box center [998, 440] width 949 height 28
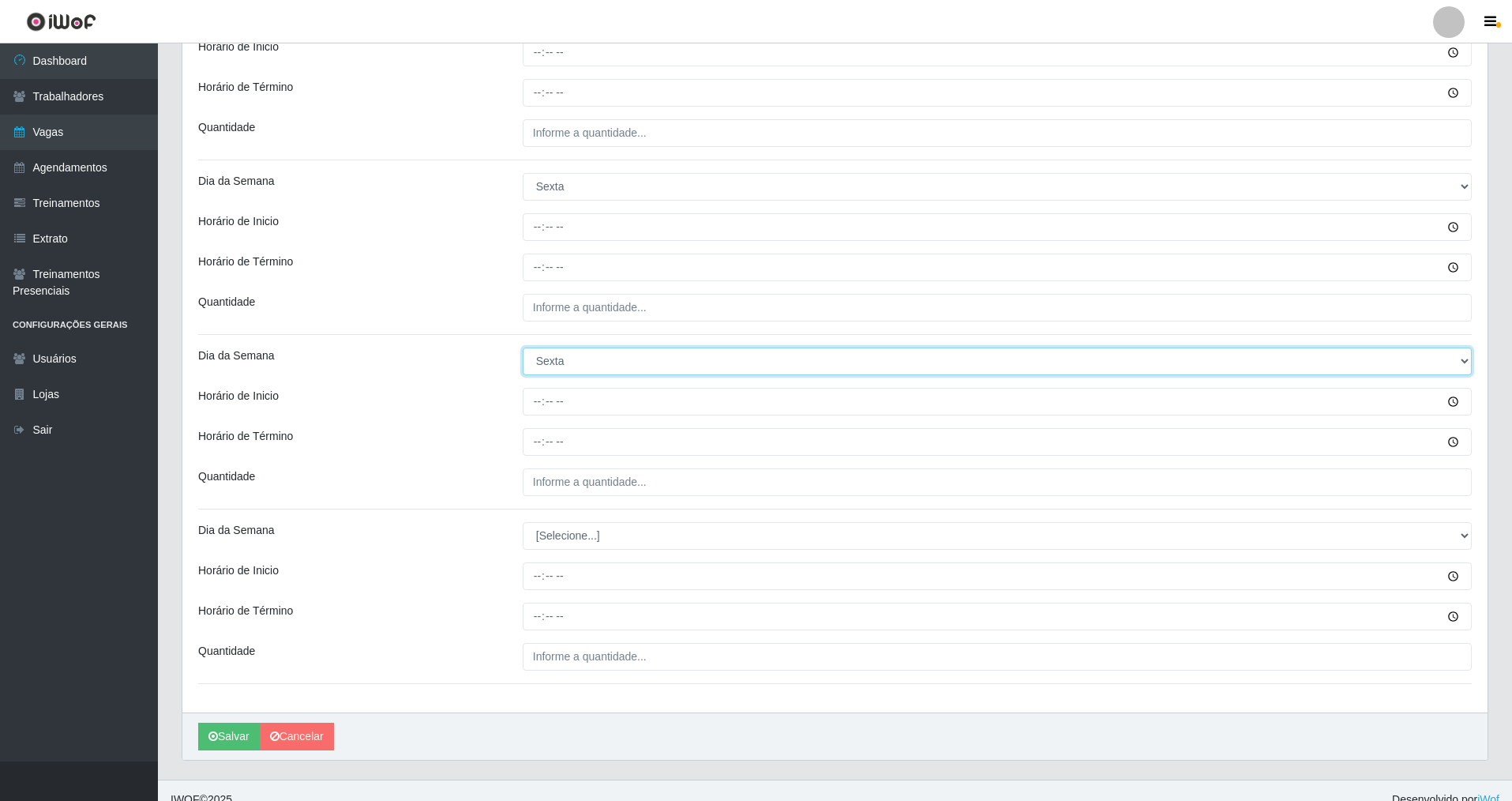
scroll to position [729, 0]
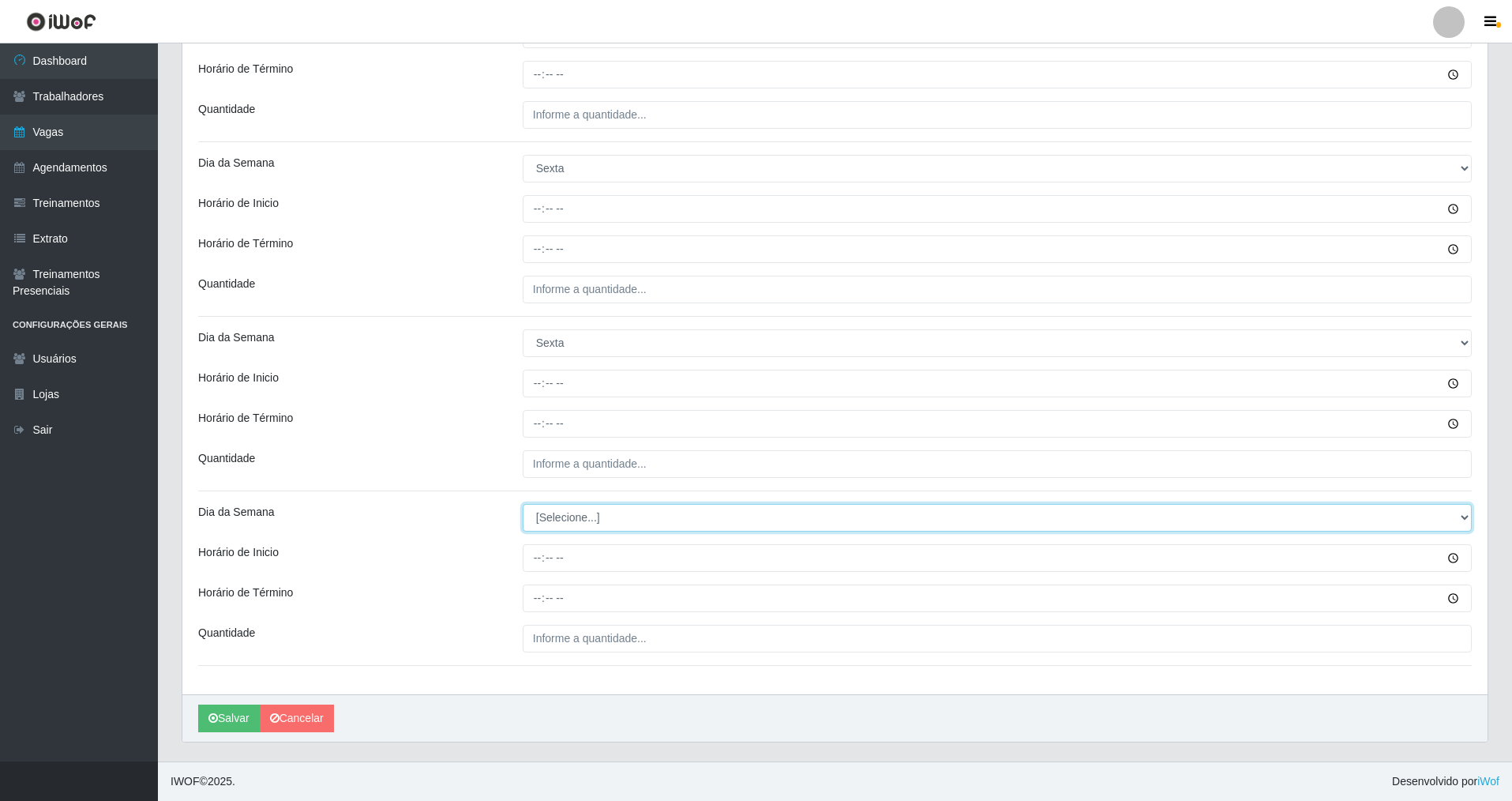
click at [574, 524] on select "[Selecione...] Segunda Terça Quarta Quinta Sexta Sábado Domingo" at bounding box center [998, 518] width 949 height 28
select select "5"
click at [523, 504] on select "[Selecione...] Segunda Terça Quarta Quinta Sexta Sábado Domingo" at bounding box center [998, 518] width 949 height 28
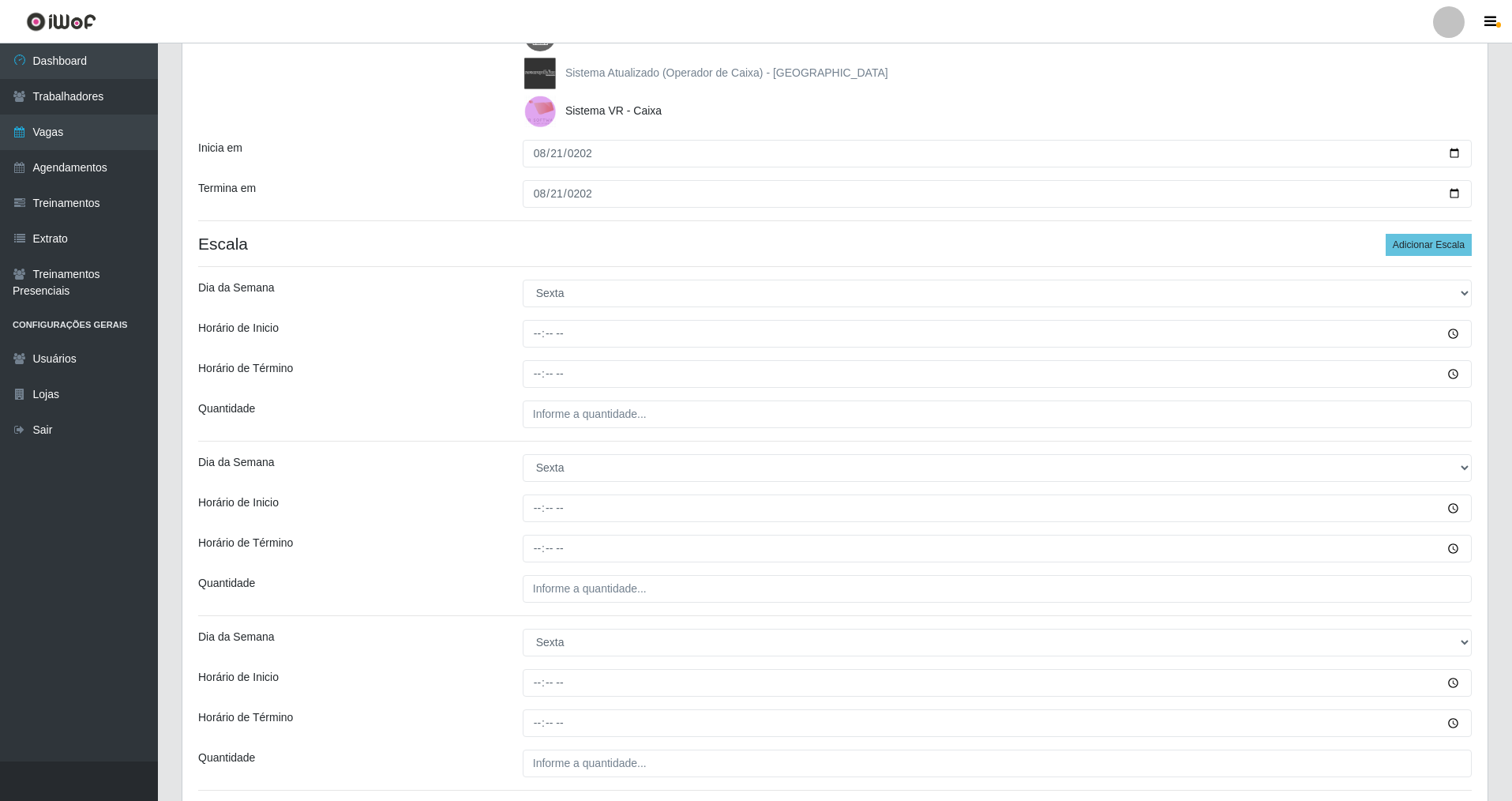
scroll to position [176, 0]
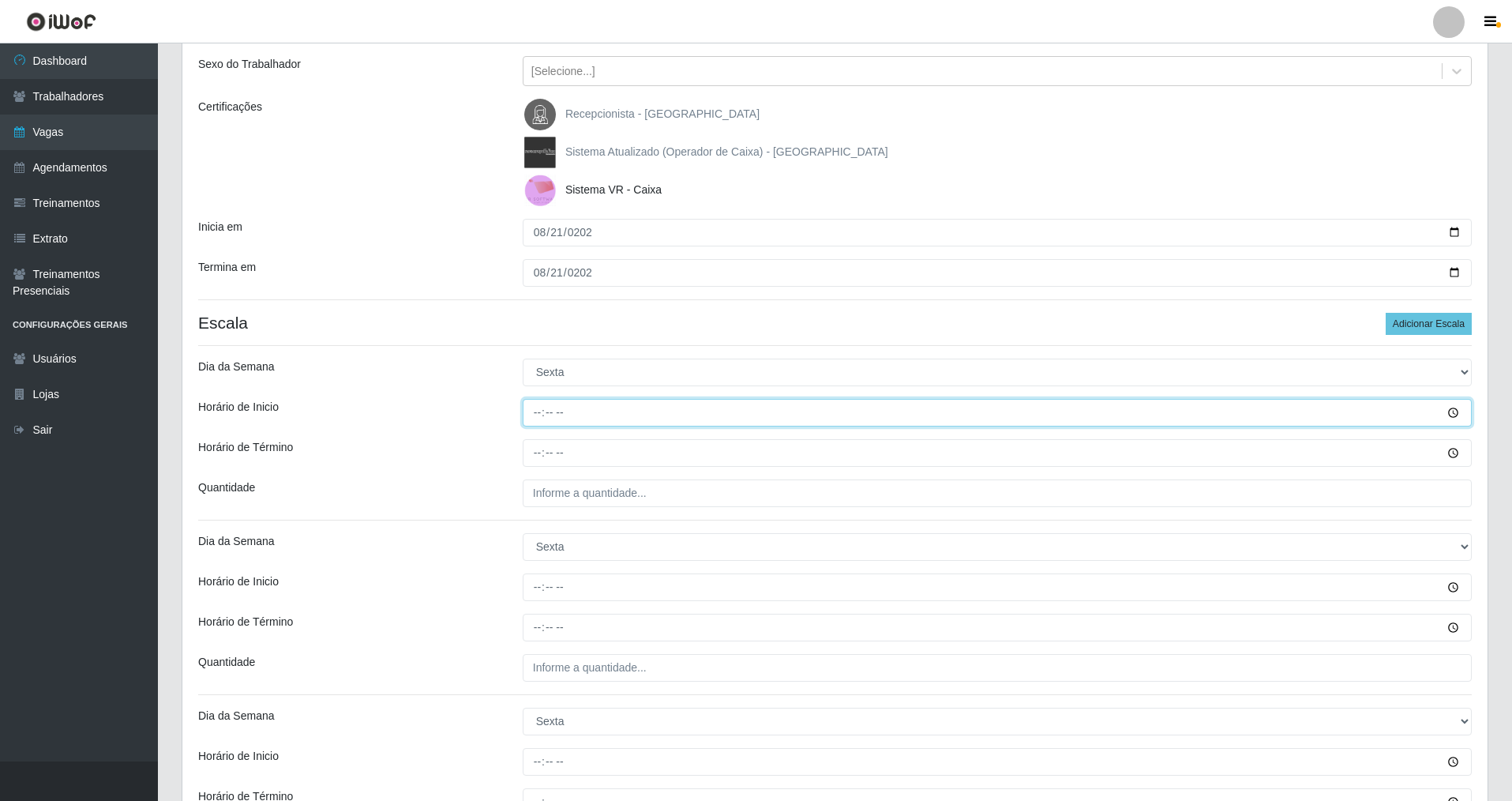
click at [537, 414] on input "Horário de Inicio" at bounding box center [998, 412] width 949 height 28
type input "07:00"
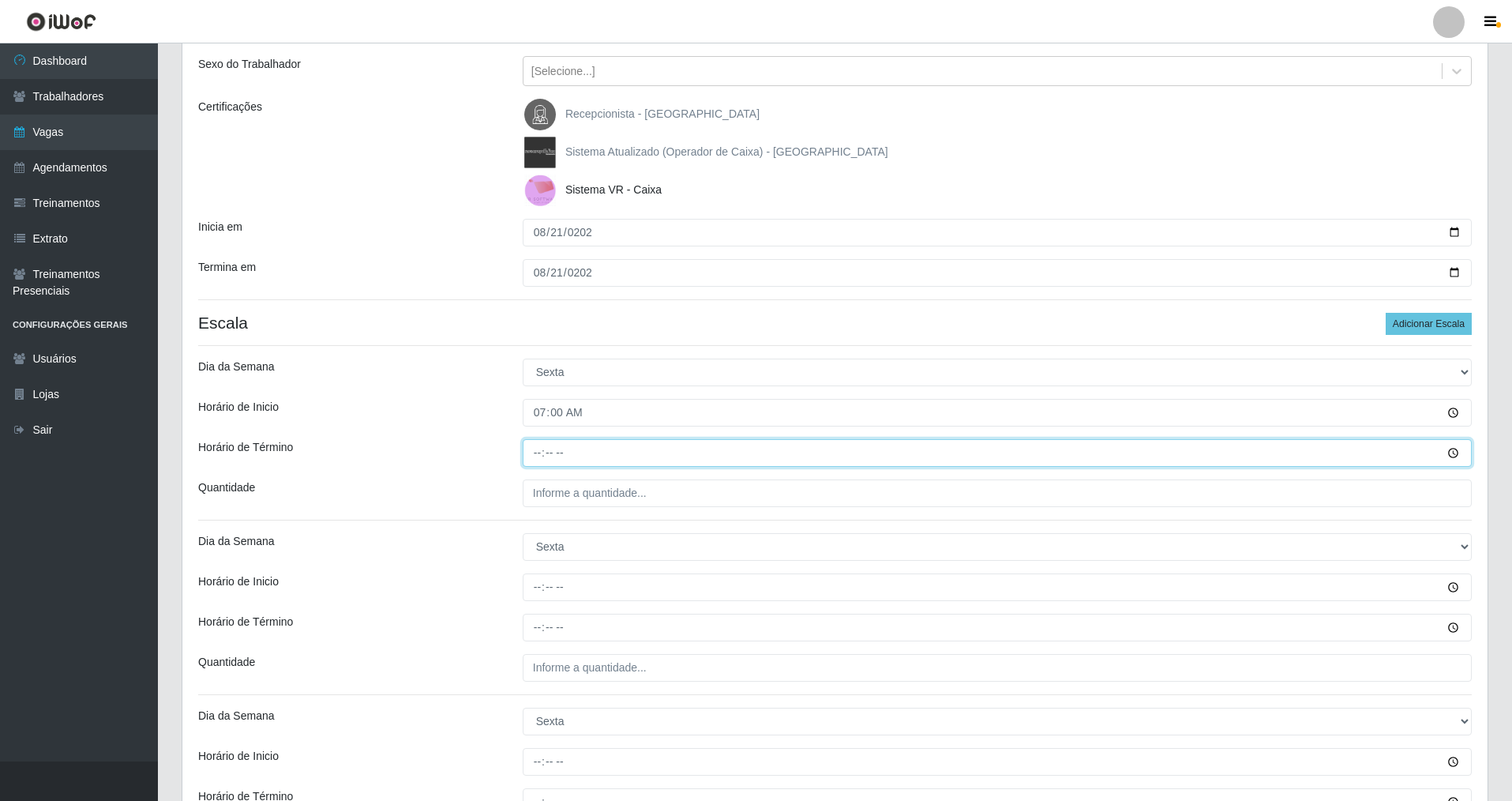
type input "13:00"
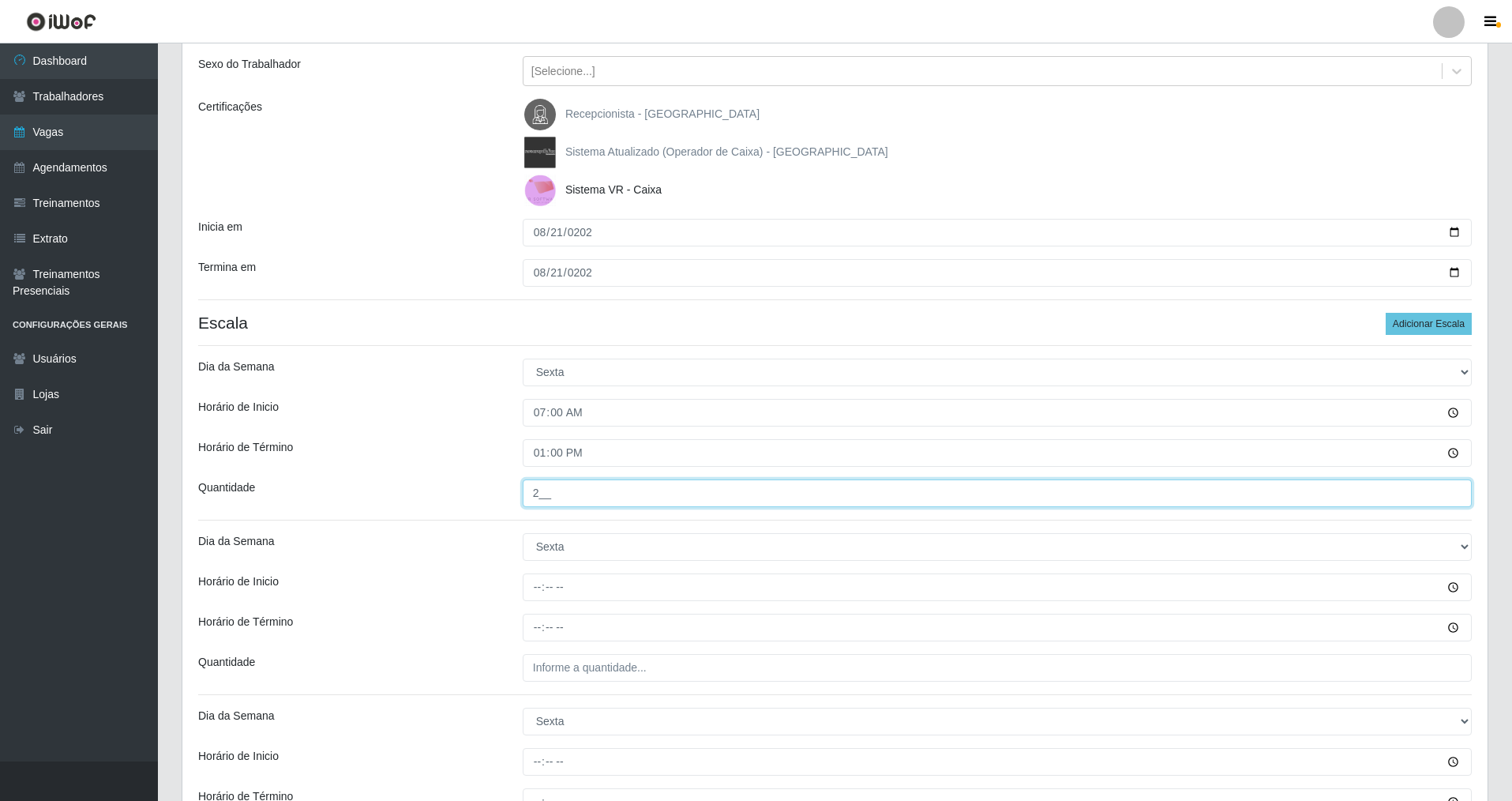
type input "2__"
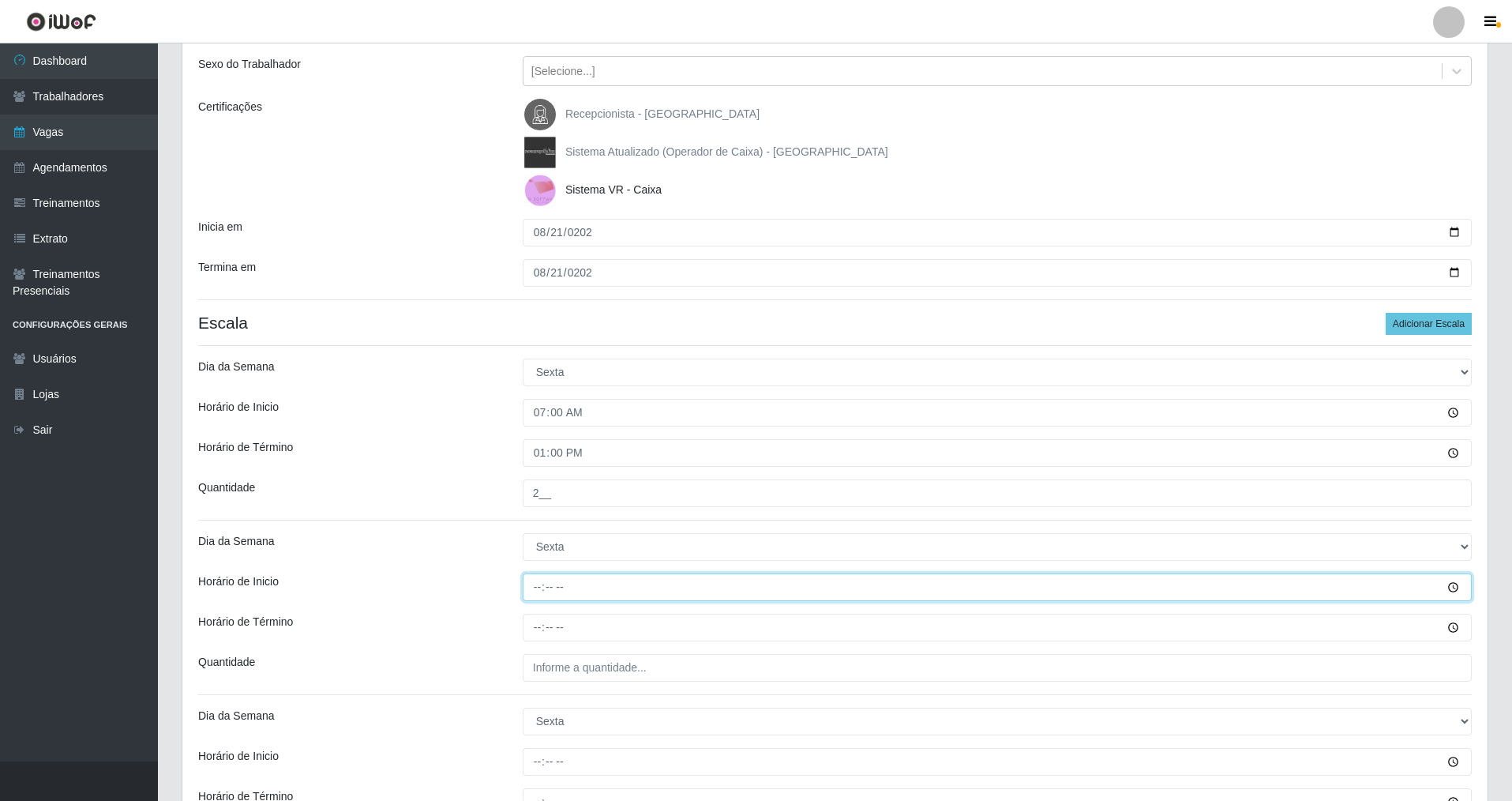
type input "08:00"
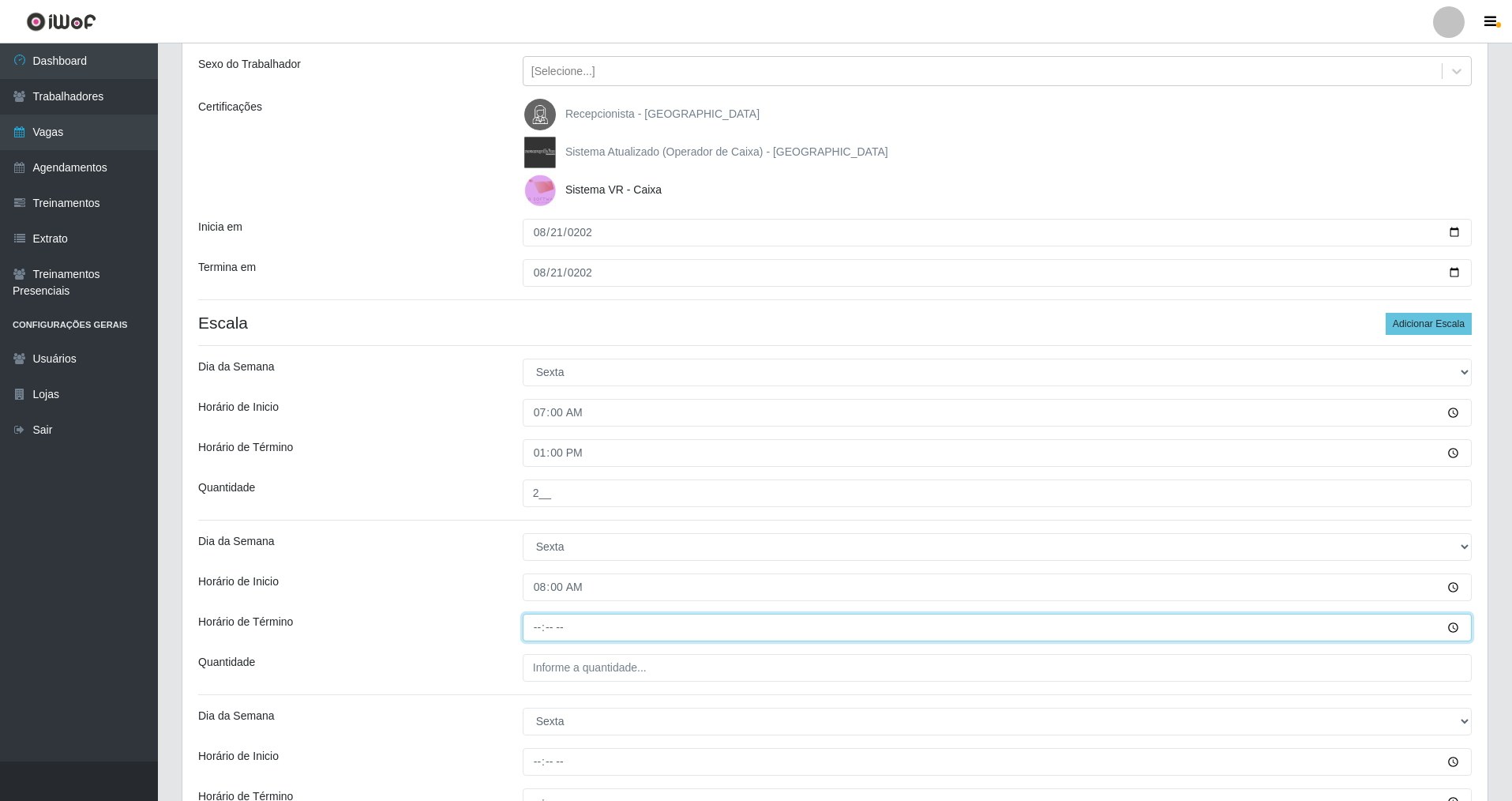
type input "14:00"
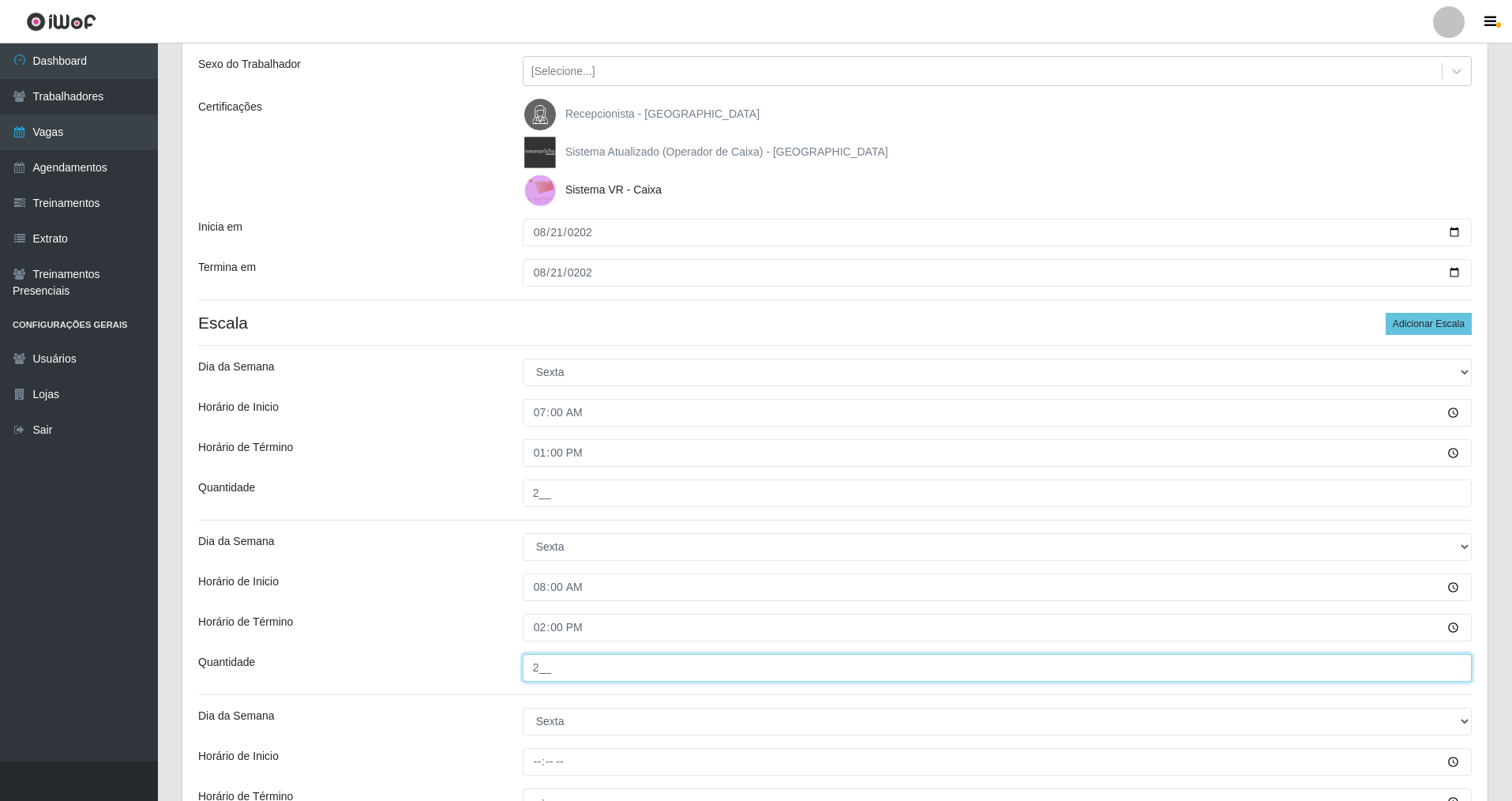
type input "2__"
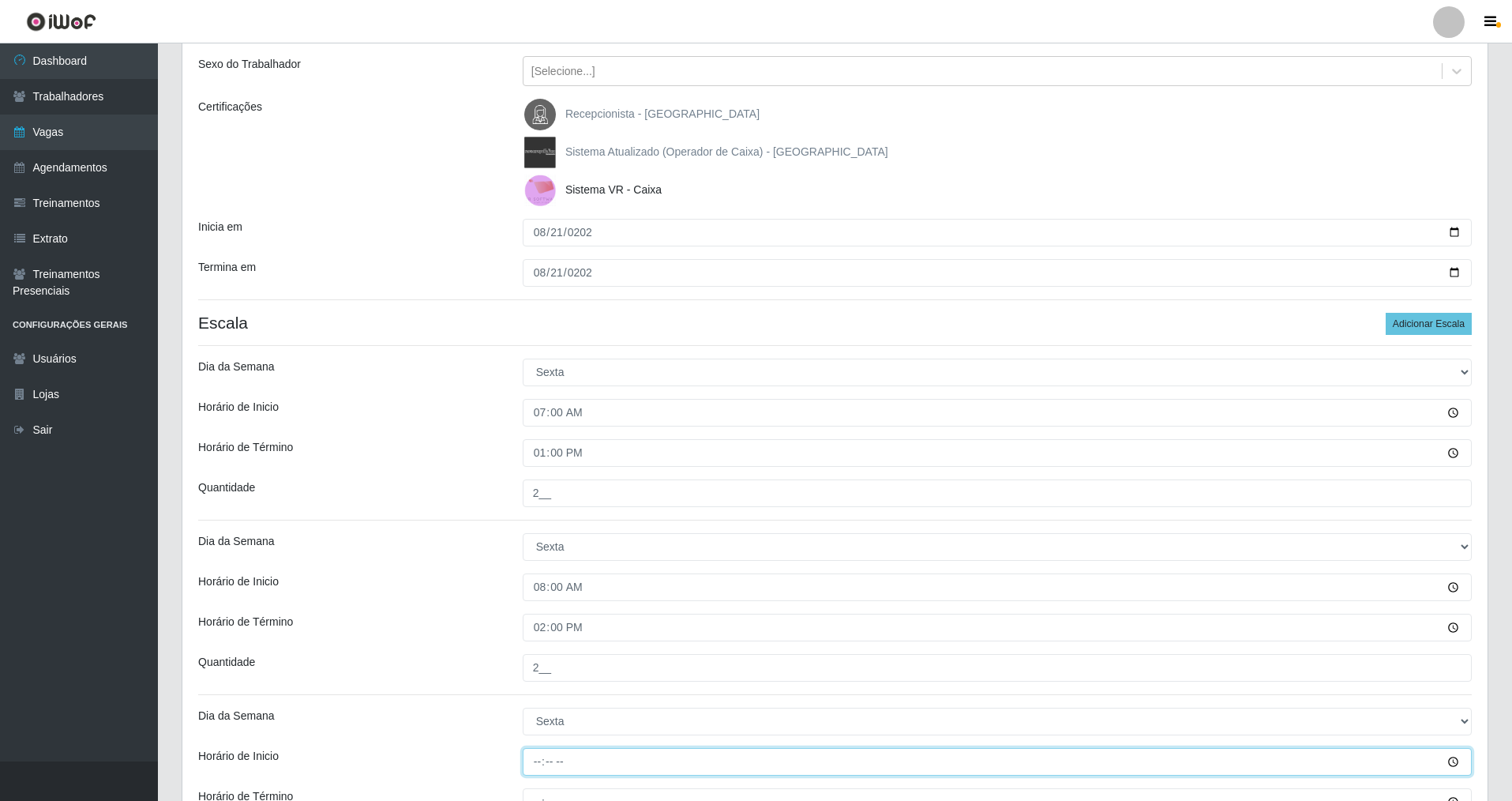
type input "09:00"
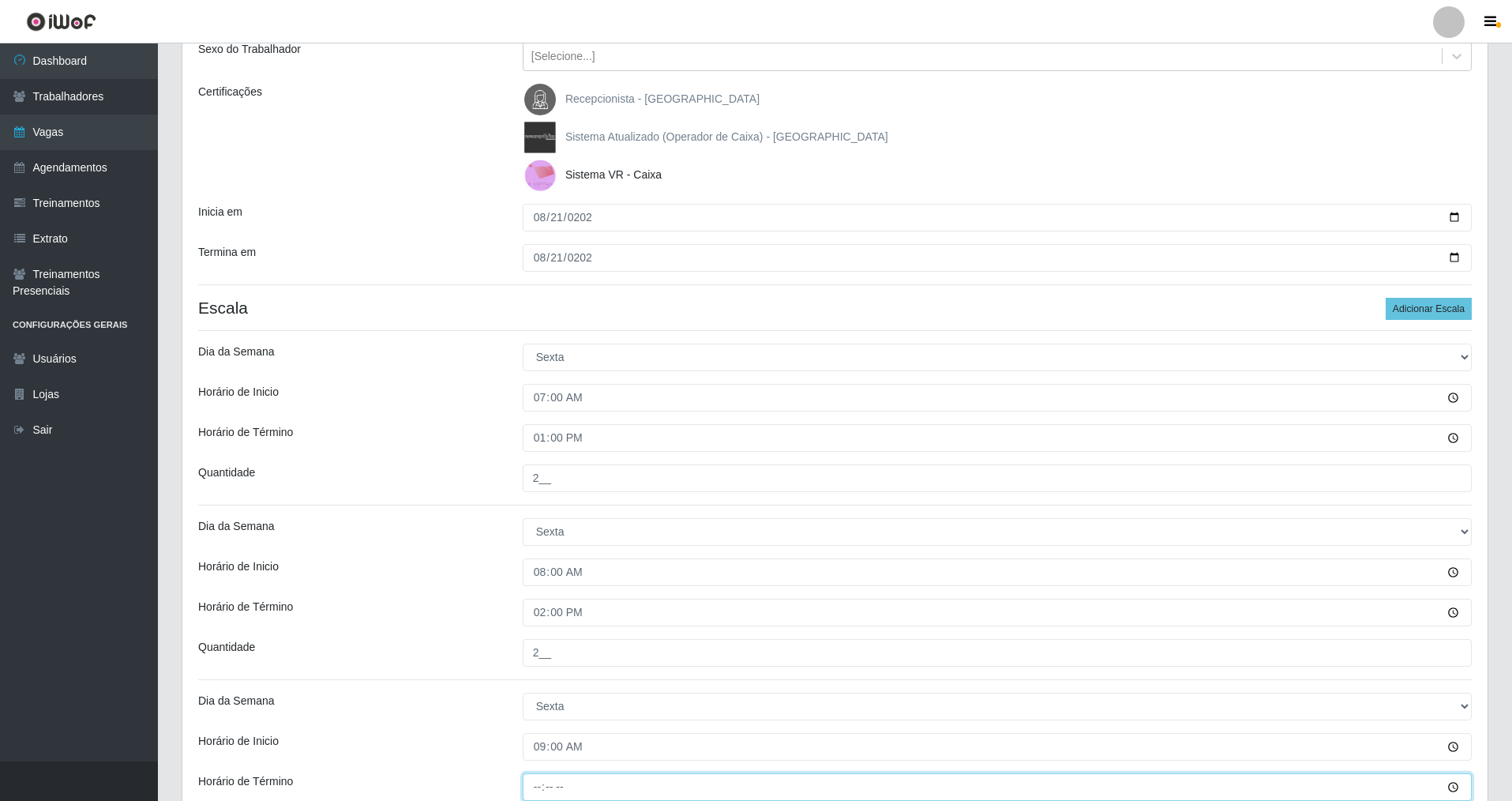
type input "15:00"
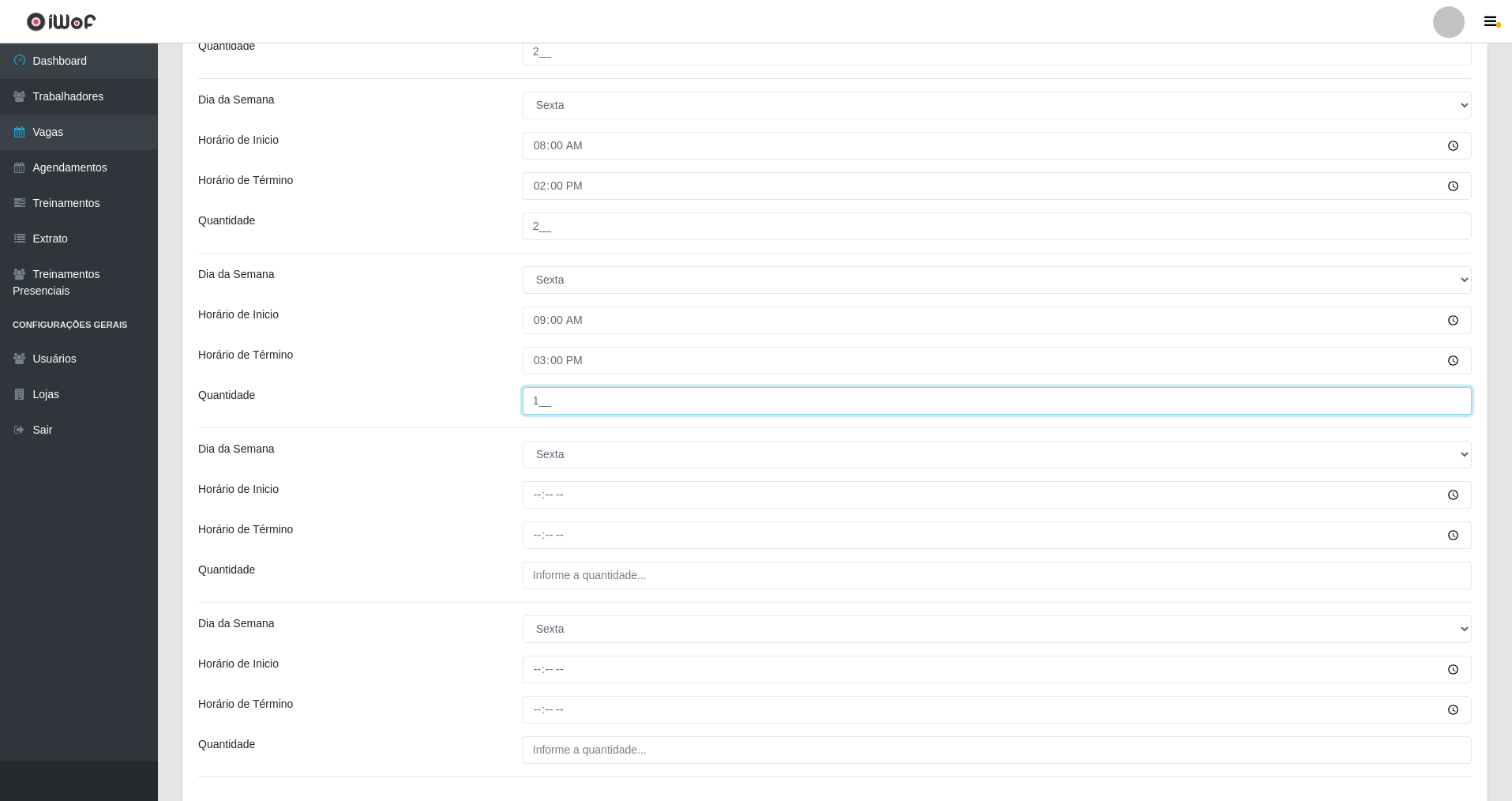
type input "1__"
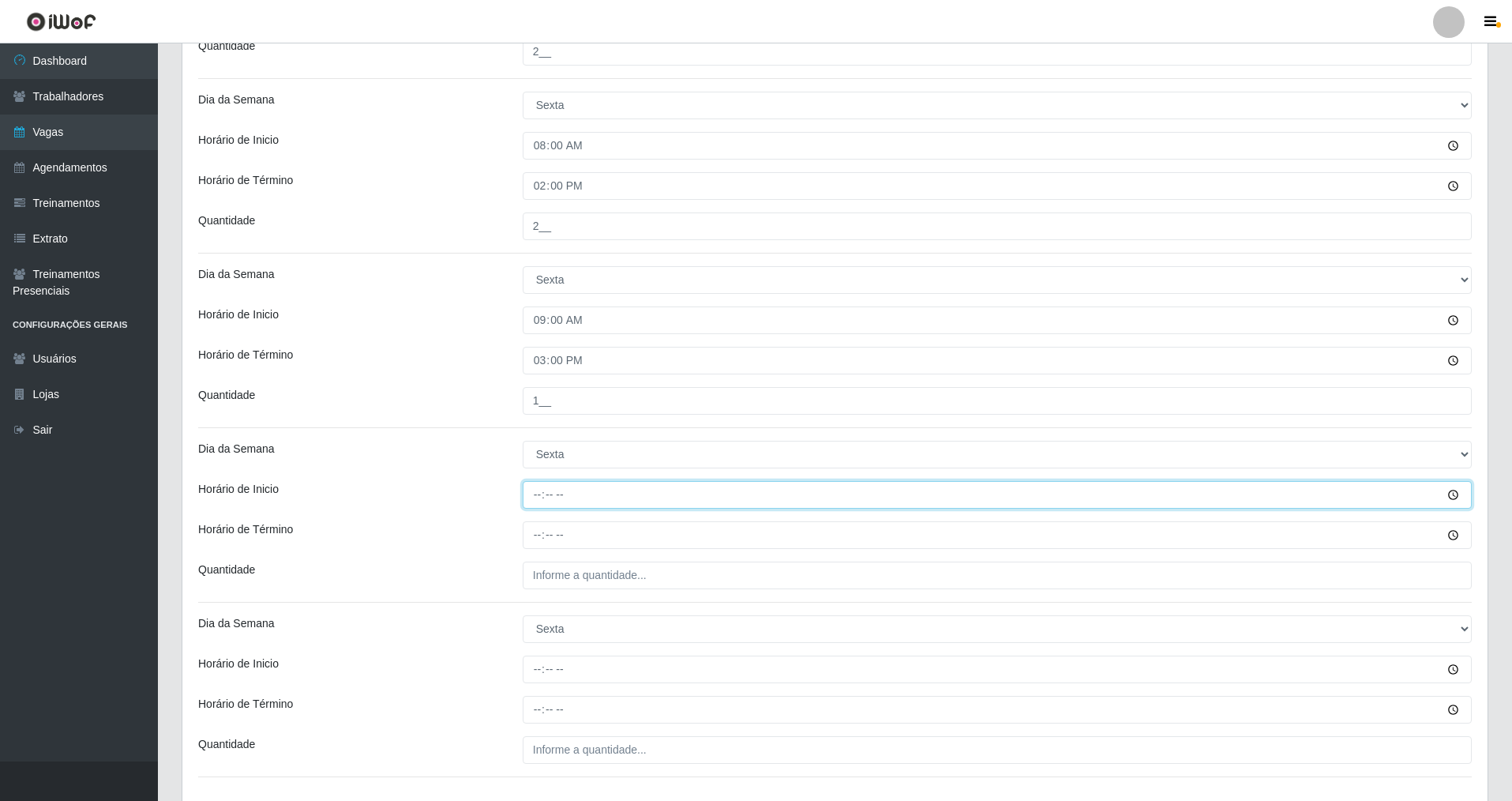
type input "14:00"
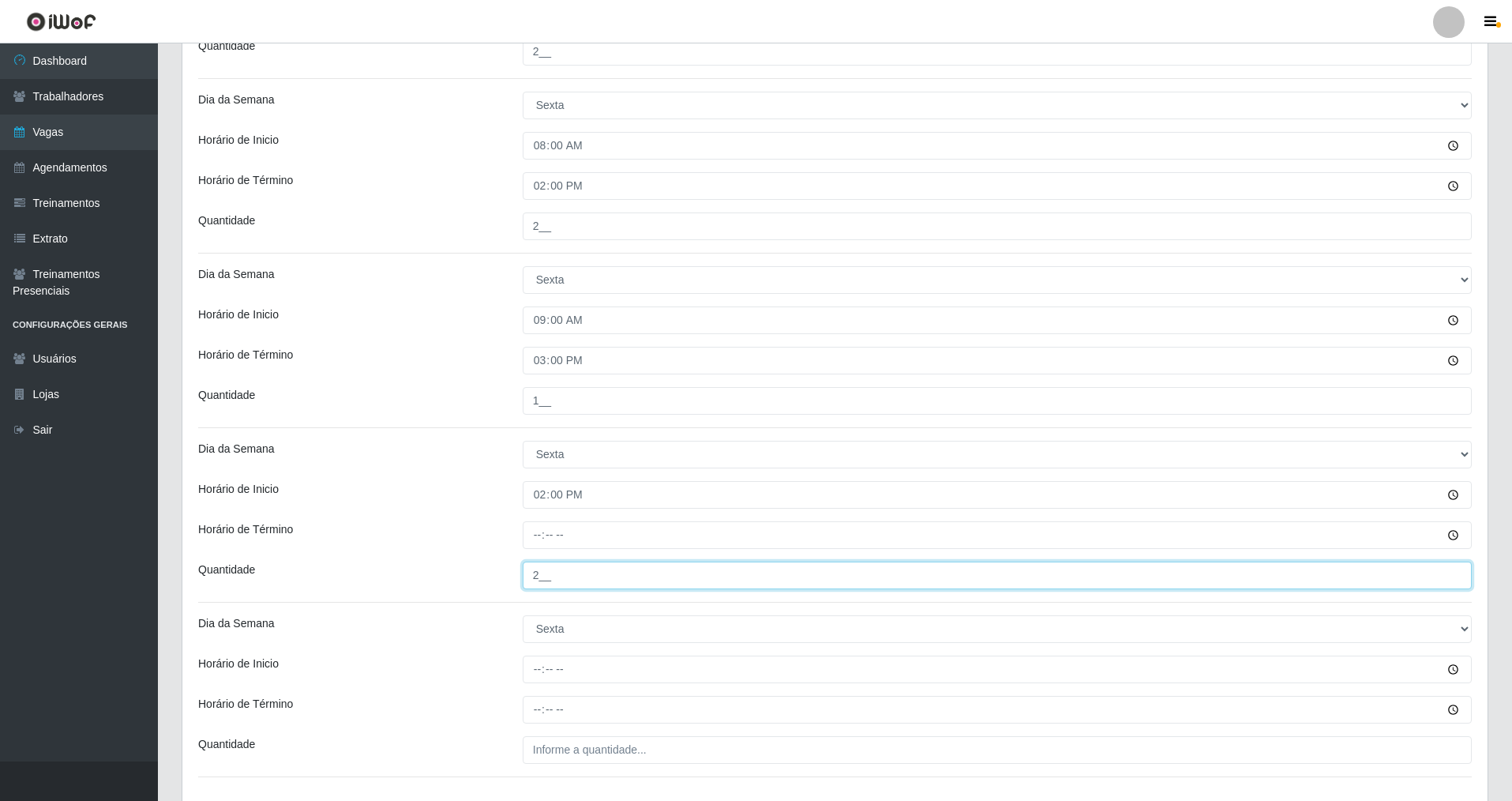
type input "2__"
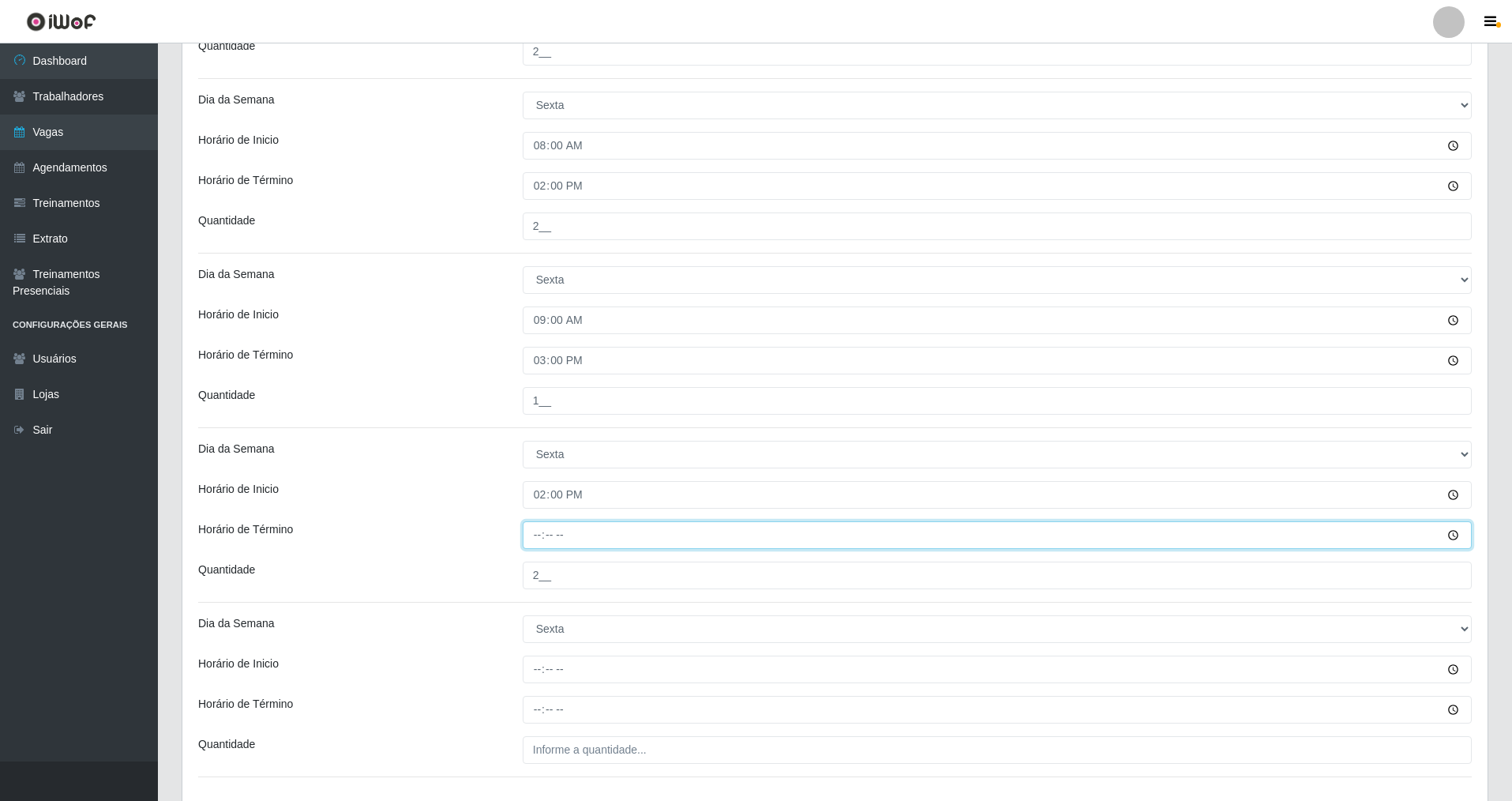
click at [572, 538] on input "Horário de Término" at bounding box center [998, 535] width 949 height 28
type input "20:00"
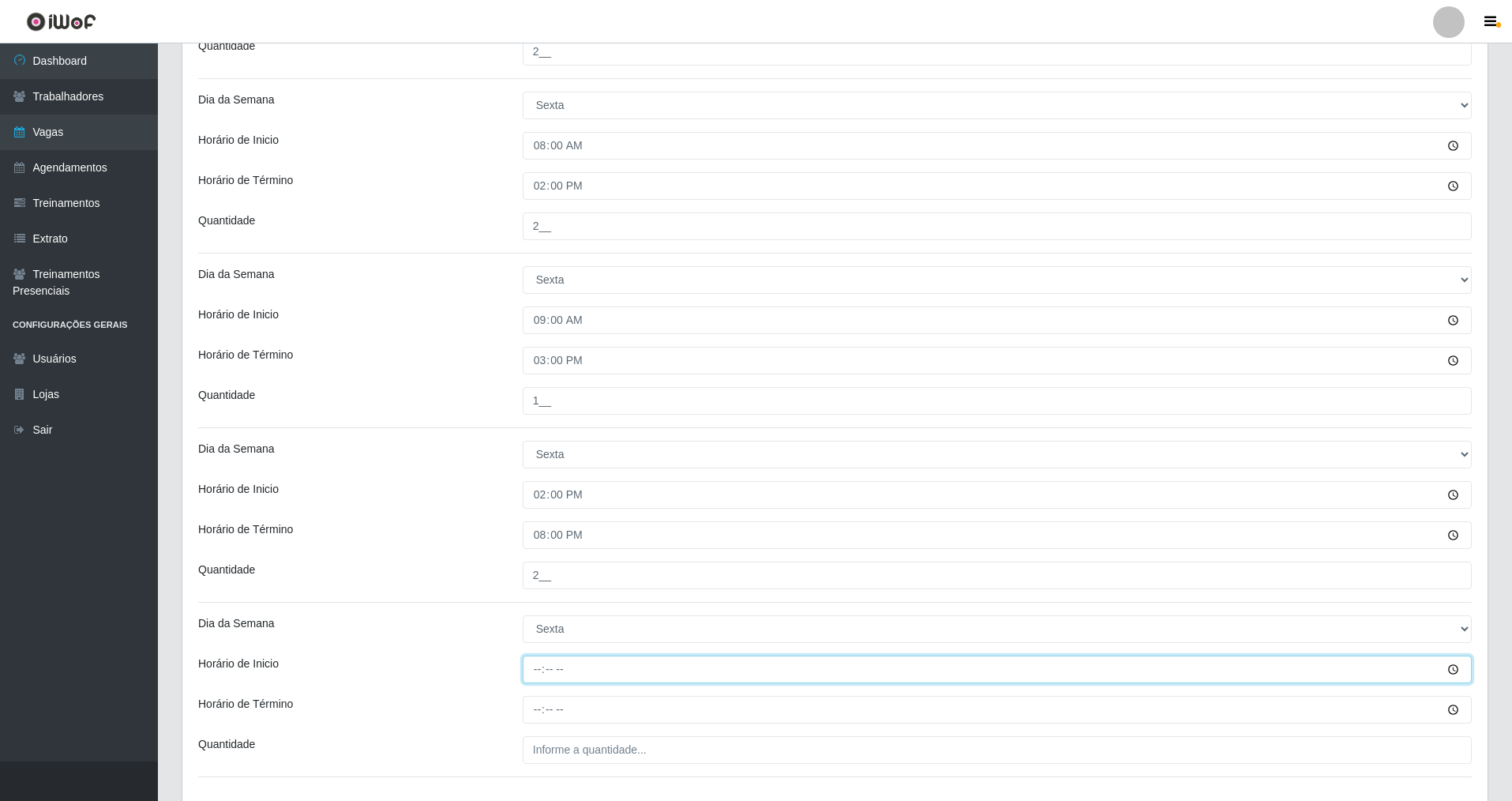
type input "15:00"
type input "21:00"
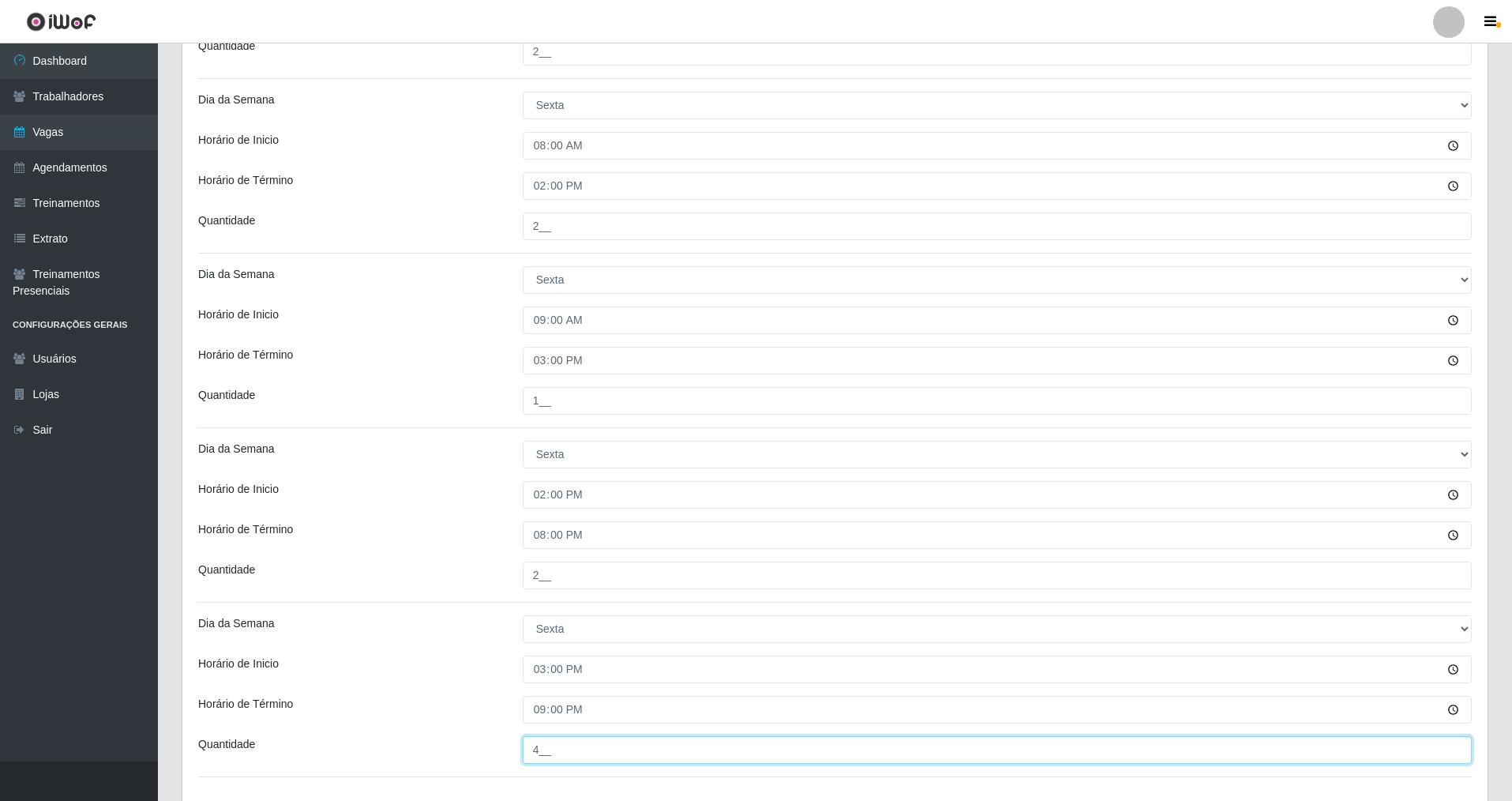
scroll to position [729, 0]
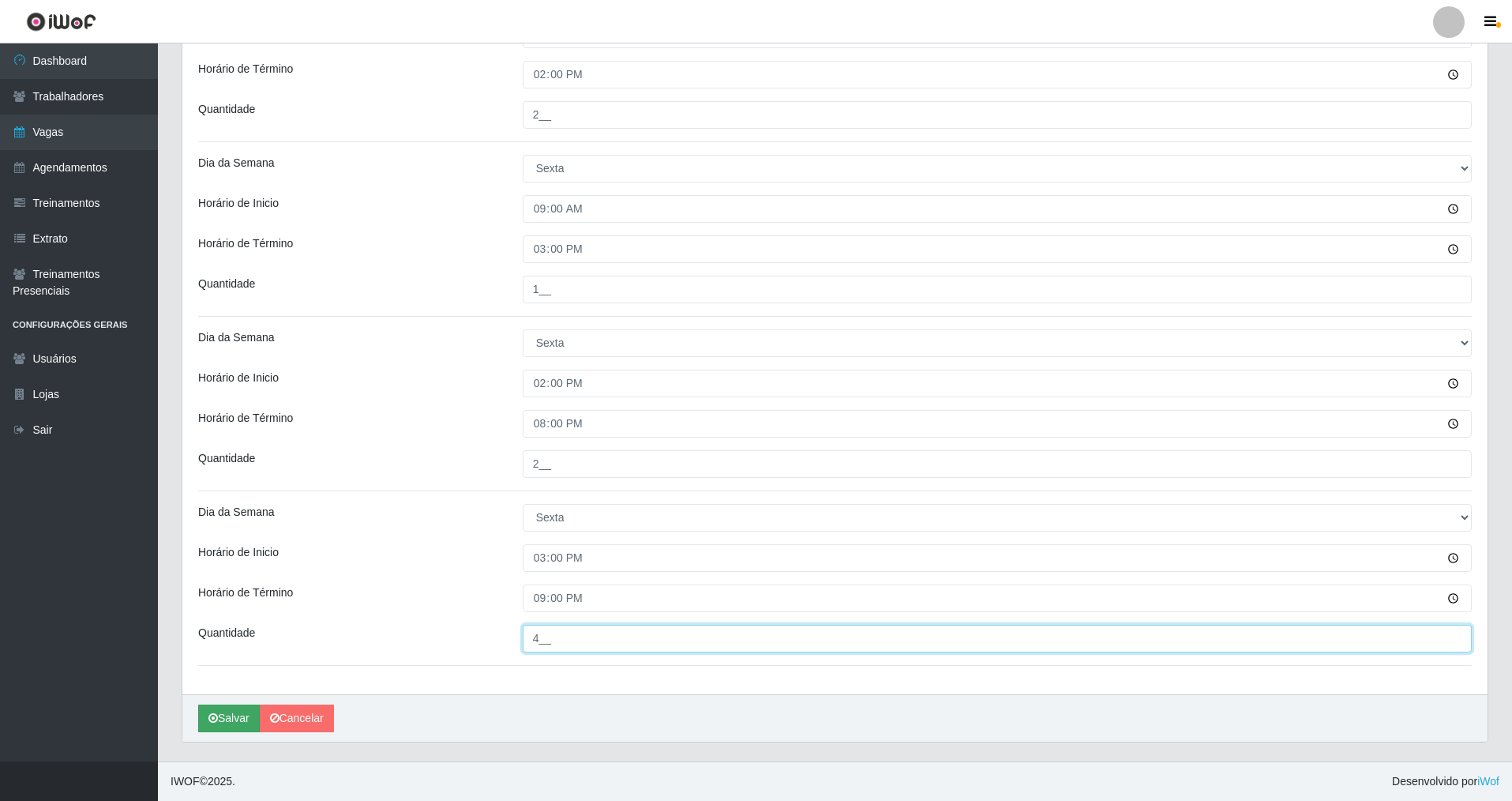
type input "4__"
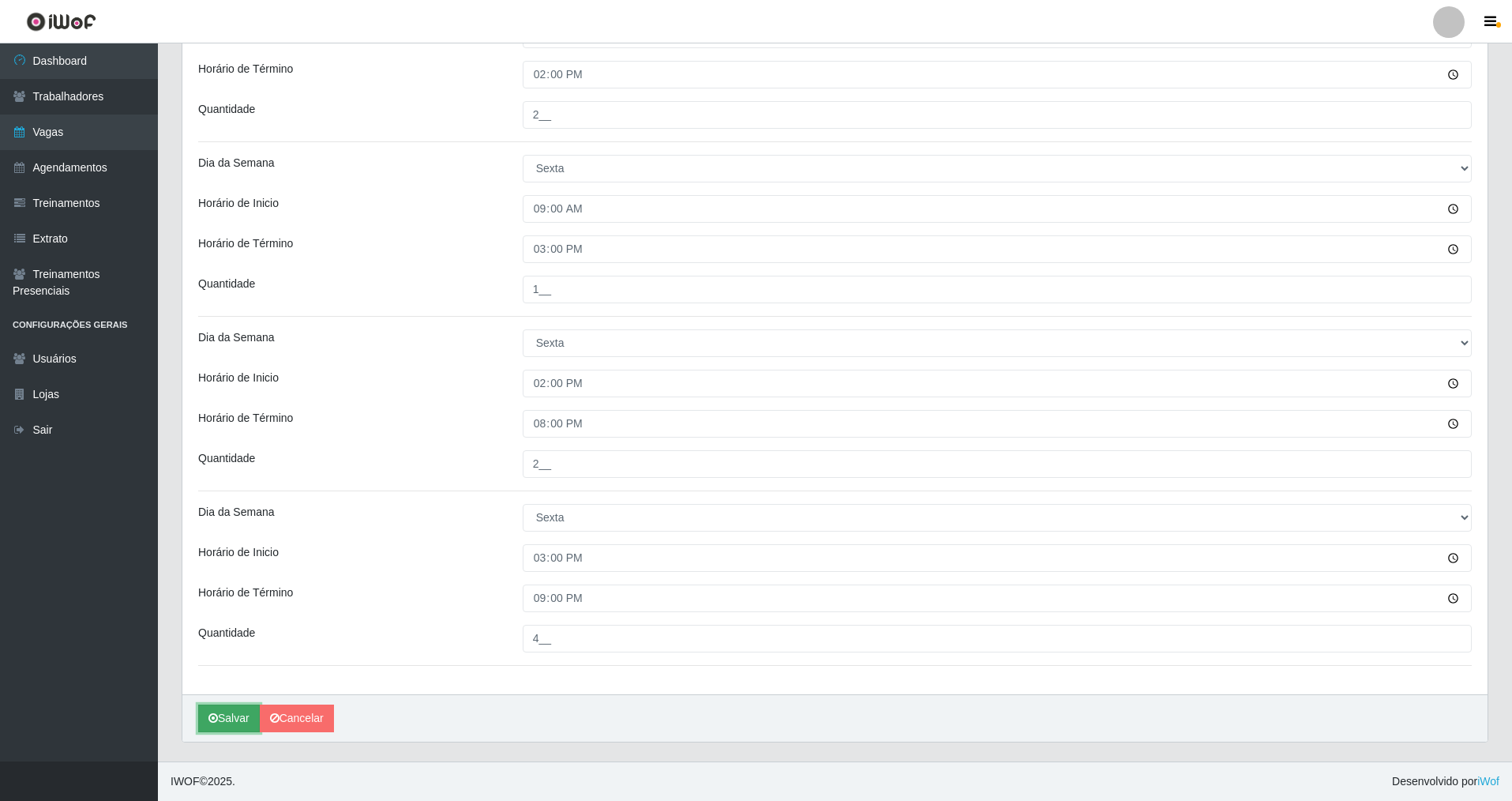
click at [219, 721] on button "Salvar" at bounding box center [229, 718] width 61 height 28
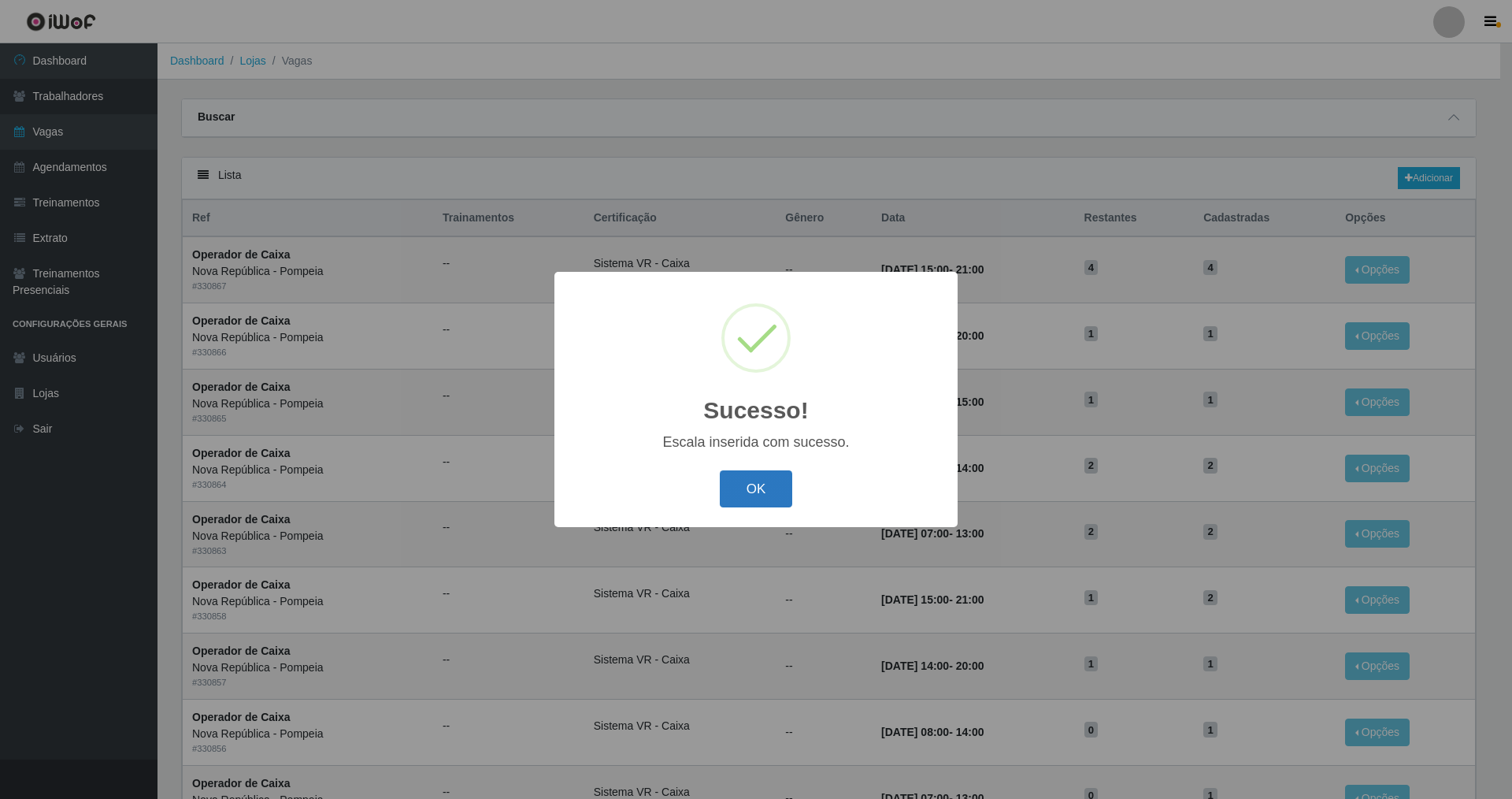
click at [754, 496] on button "OK" at bounding box center [756, 488] width 73 height 37
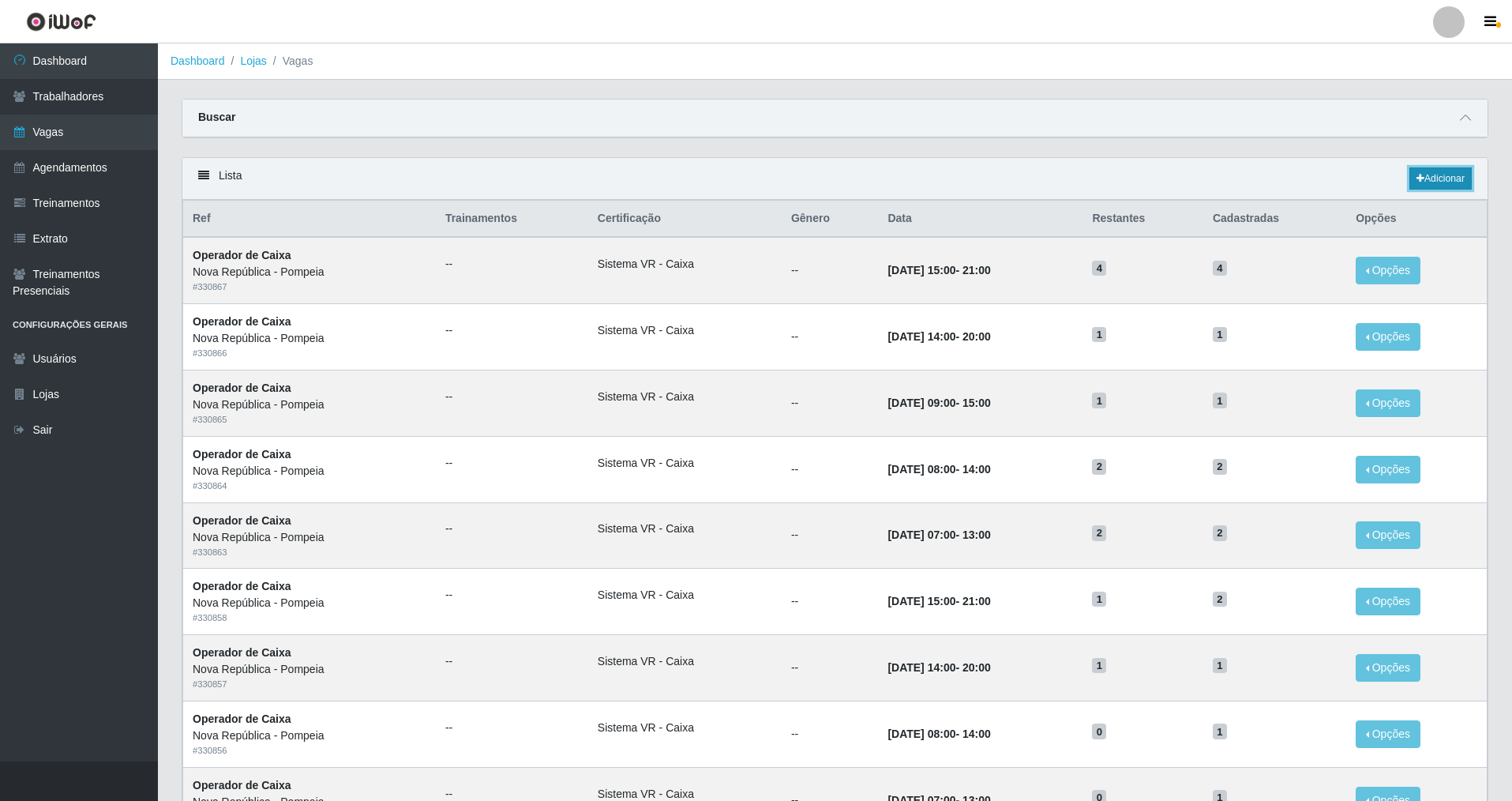
click at [1417, 170] on link "Adicionar" at bounding box center [1440, 178] width 62 height 22
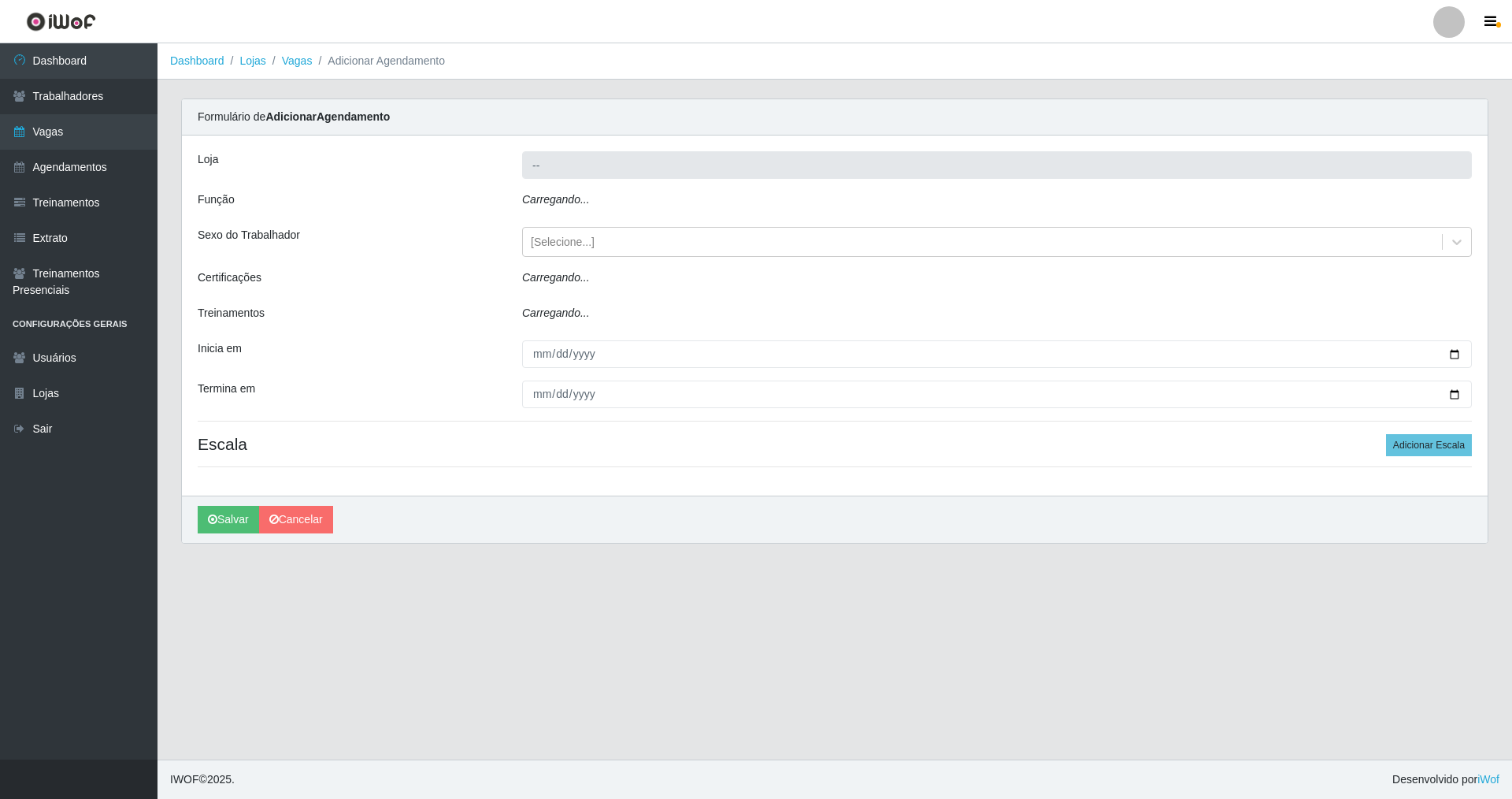
type input "Nova República - Pompeia"
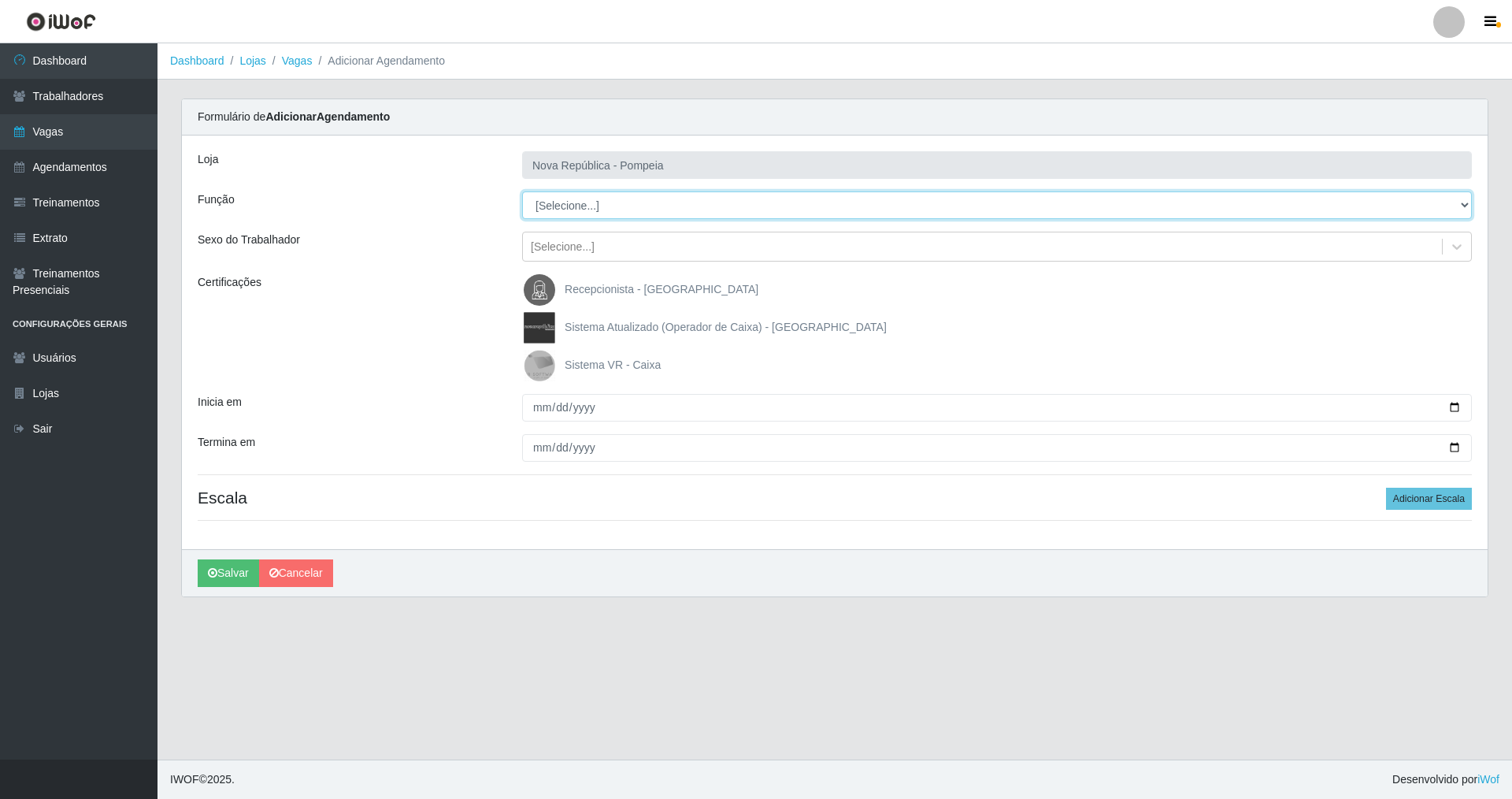
click at [581, 212] on select "[Selecione...] Balconista Operador de Caixa Recepcionista Repositor" at bounding box center [997, 205] width 950 height 28
select select "22"
click at [523, 191] on select "[Selecione...] Balconista Operador de Caixa Recepcionista Repositor" at bounding box center [997, 205] width 950 height 28
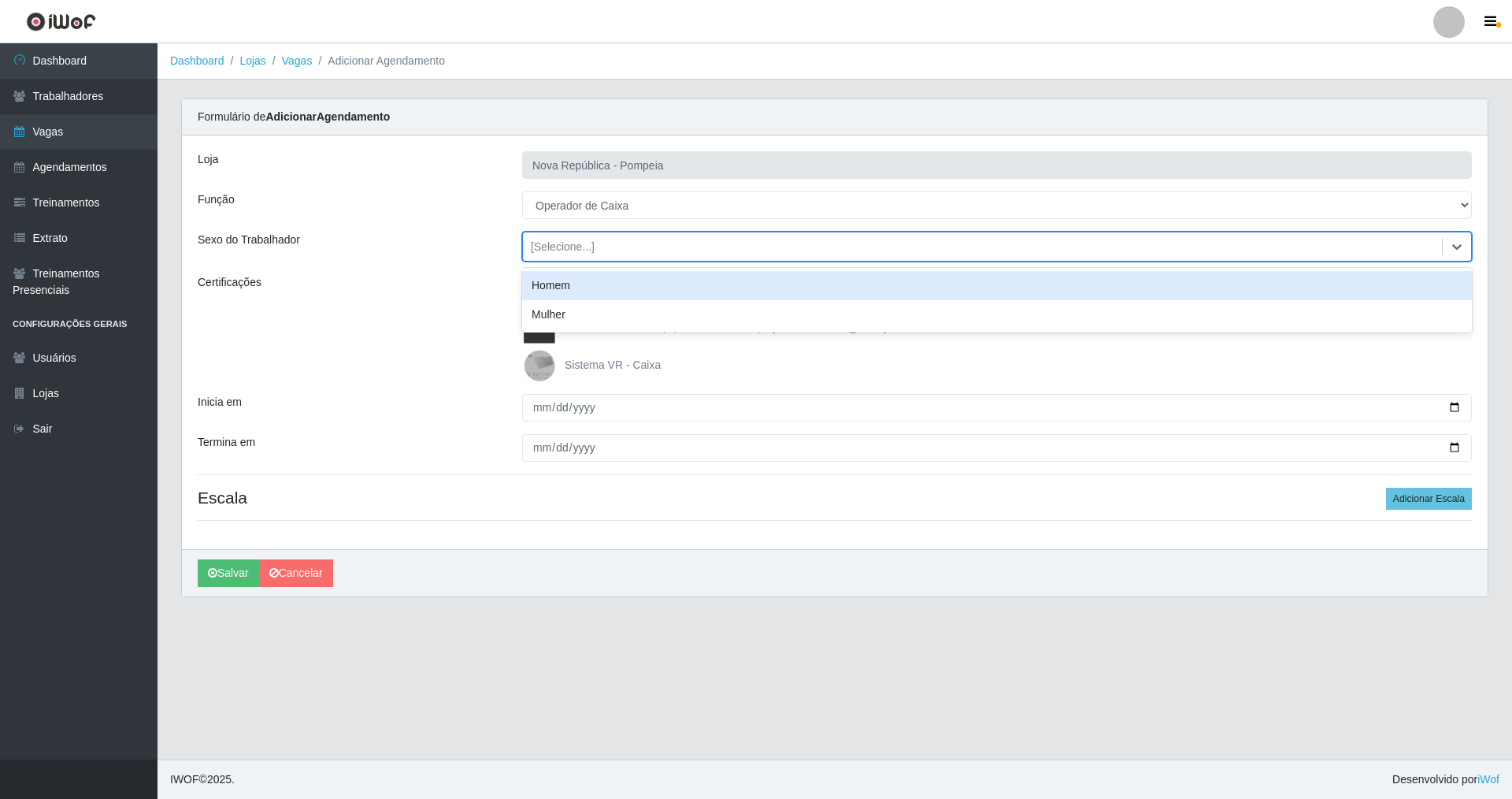
click at [549, 255] on div "[Selecione...]" at bounding box center [982, 247] width 919 height 26
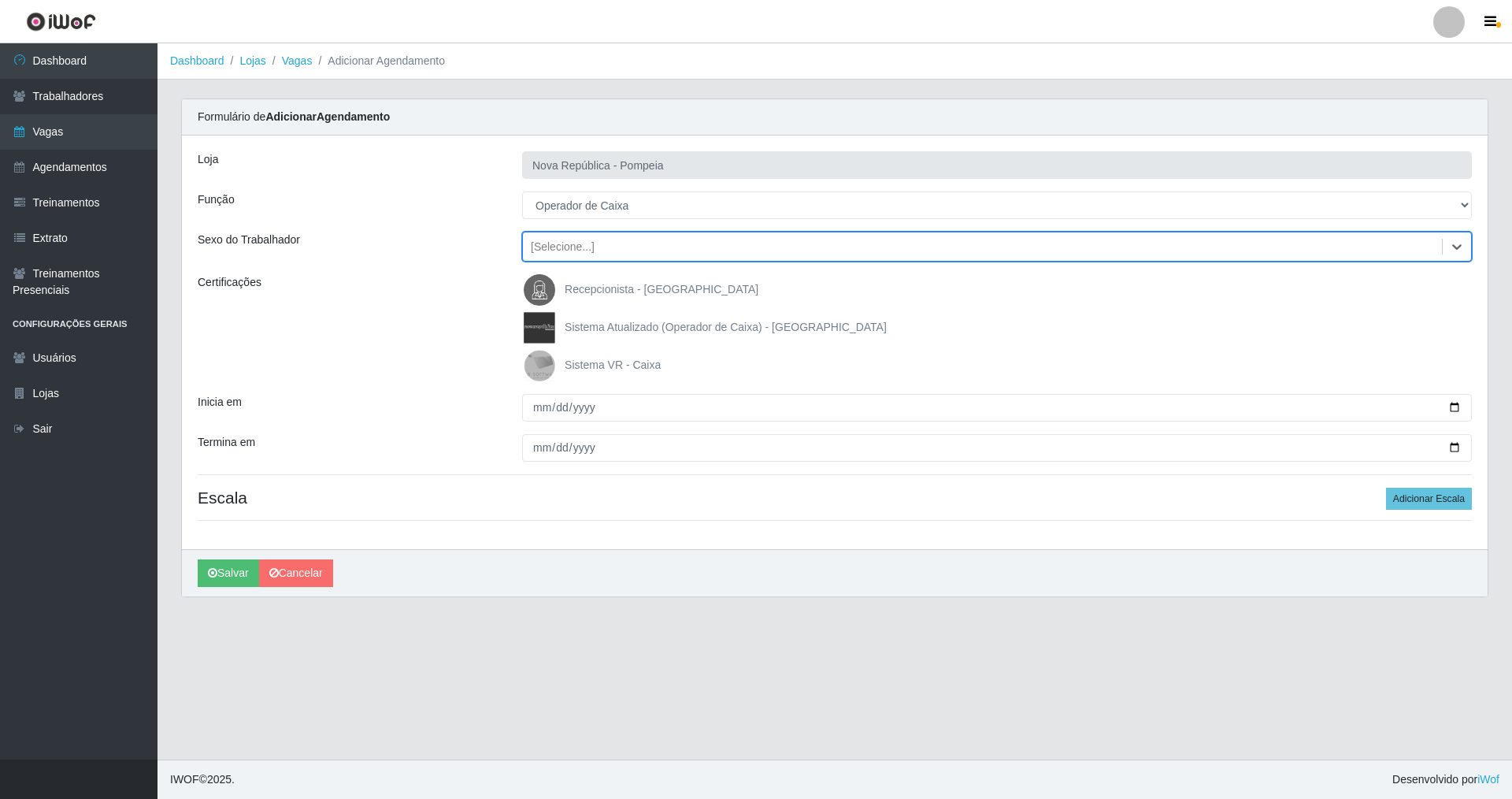
click at [546, 379] on img at bounding box center [543, 365] width 38 height 32
click at [0, 0] on input "Sistema VR - Caixa" at bounding box center [0, 0] width 0 height 0
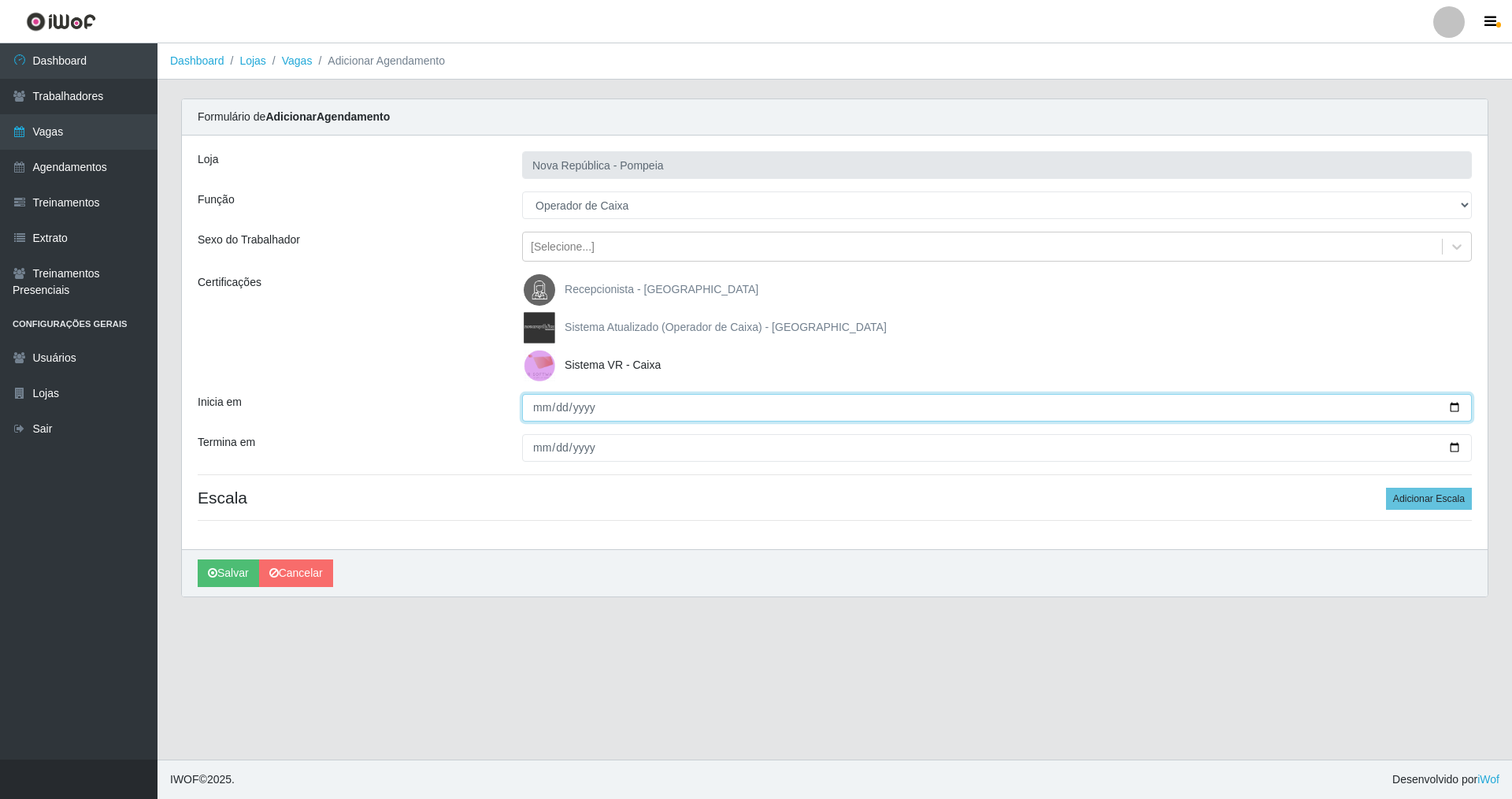
click at [546, 409] on input "Inicia em" at bounding box center [997, 407] width 950 height 28
type input "[DATE]"
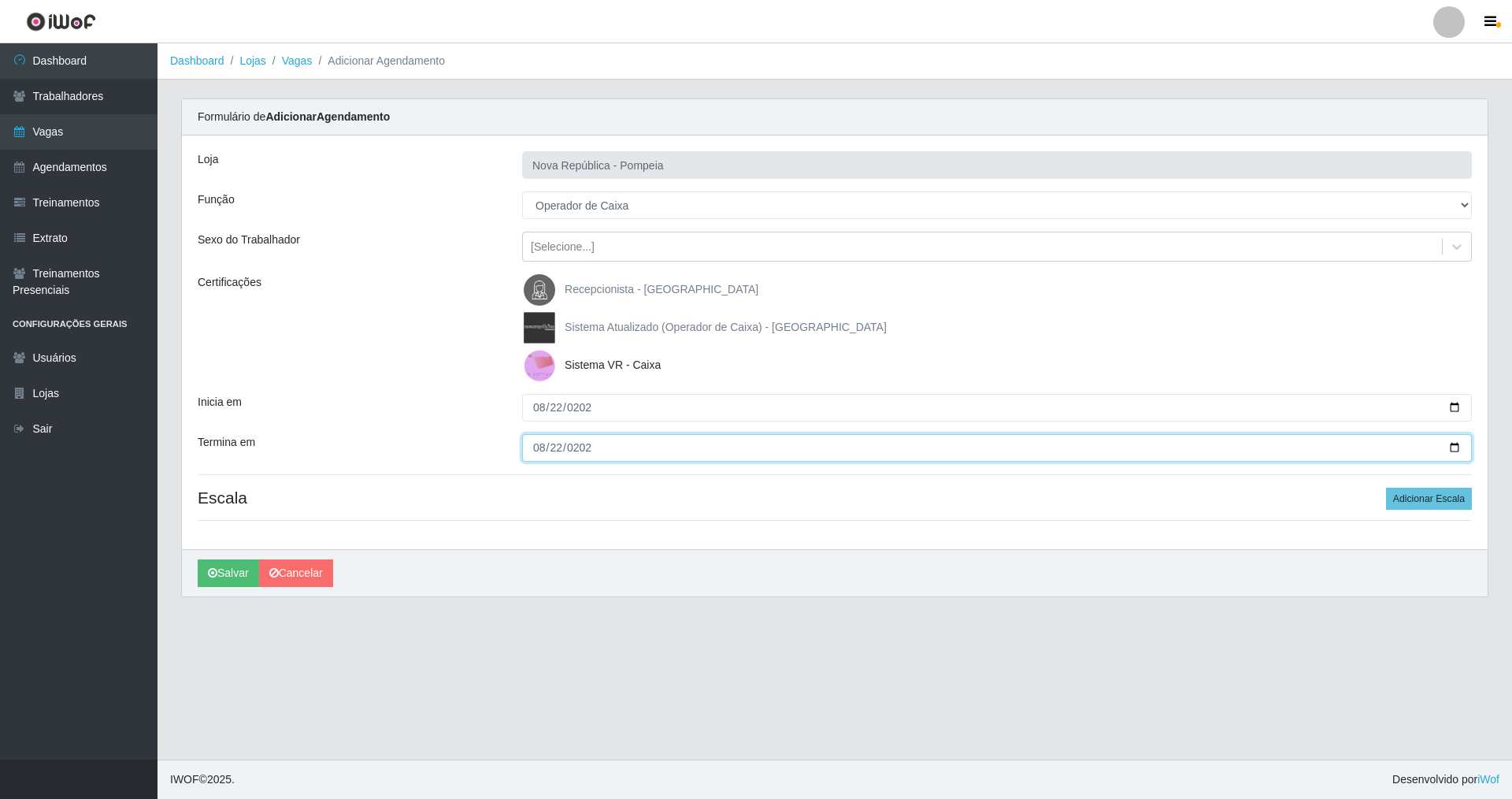
type input "[DATE]"
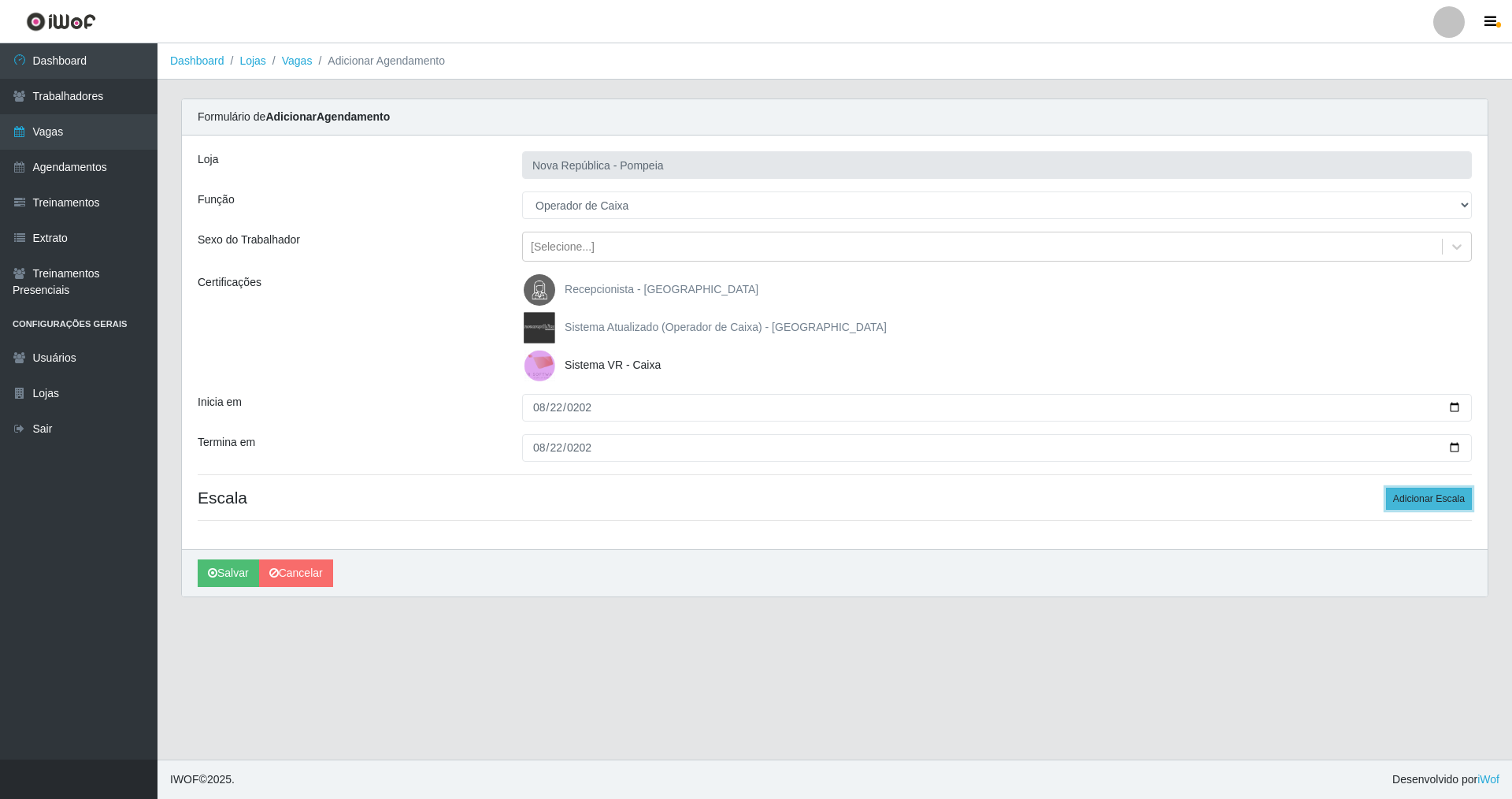
click at [1411, 504] on button "Adicionar Escala" at bounding box center [1429, 499] width 86 height 22
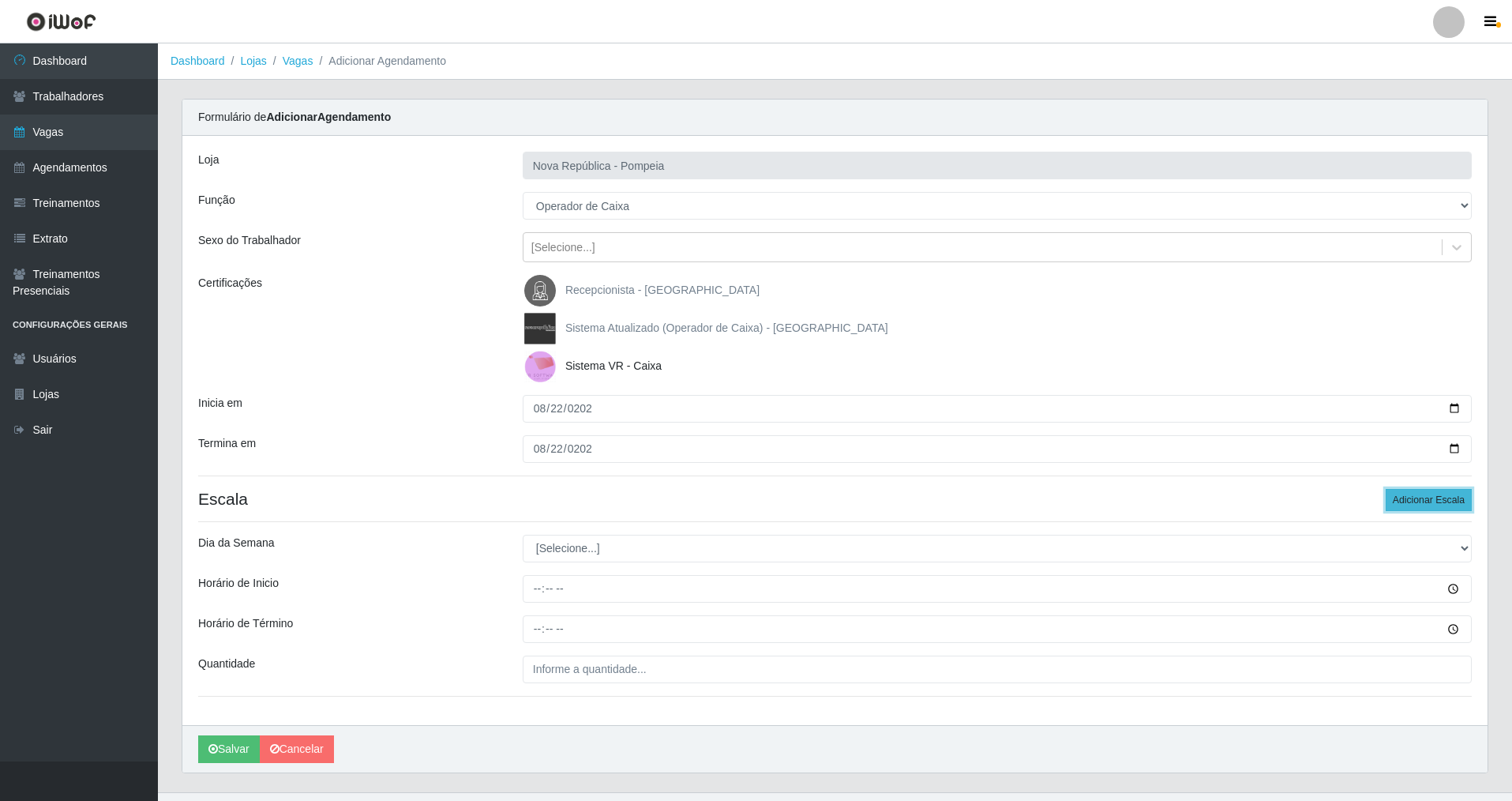
click at [1415, 505] on button "Adicionar Escala" at bounding box center [1429, 500] width 86 height 22
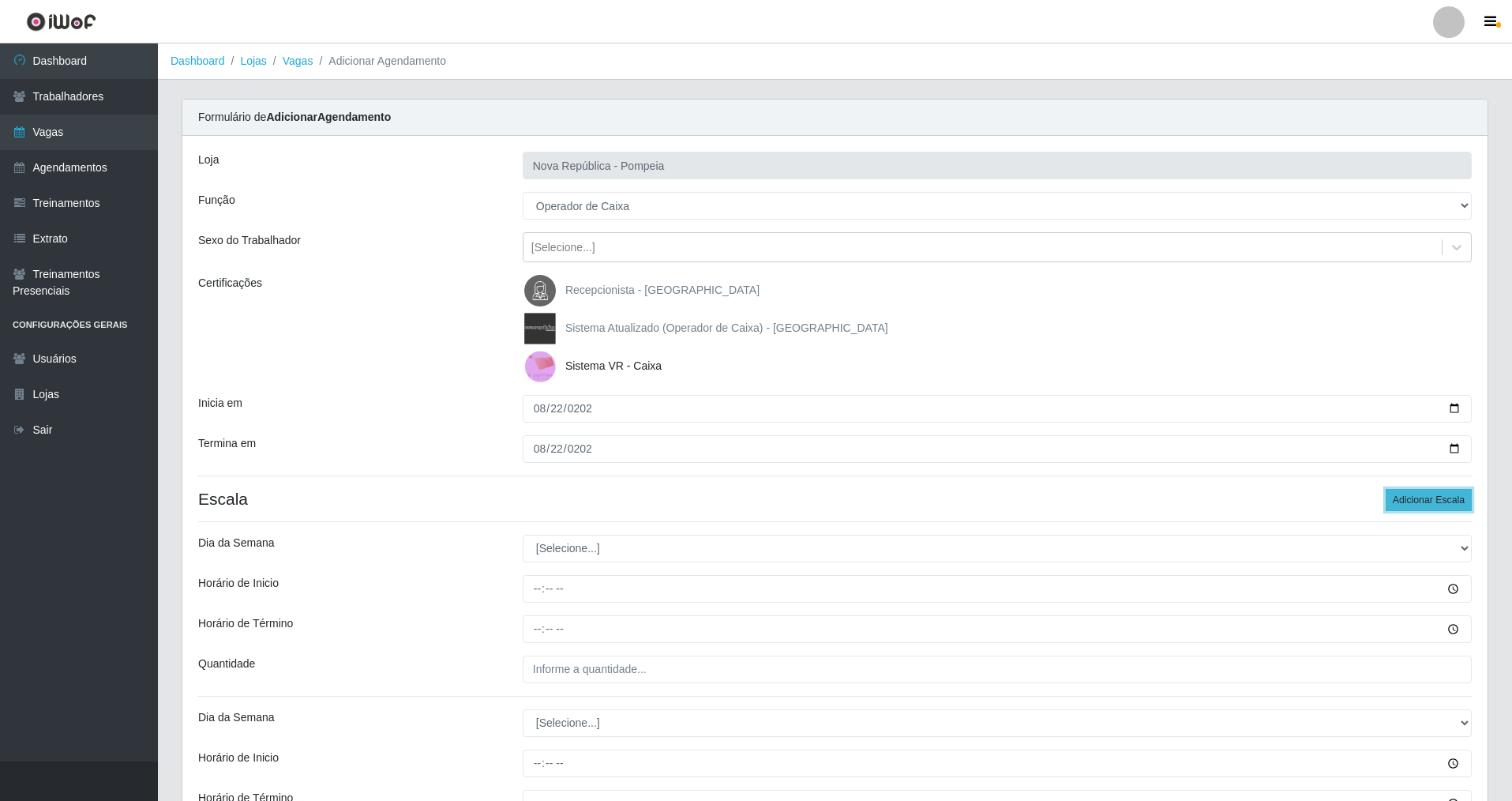
click at [1415, 505] on button "Adicionar Escala" at bounding box center [1429, 500] width 86 height 22
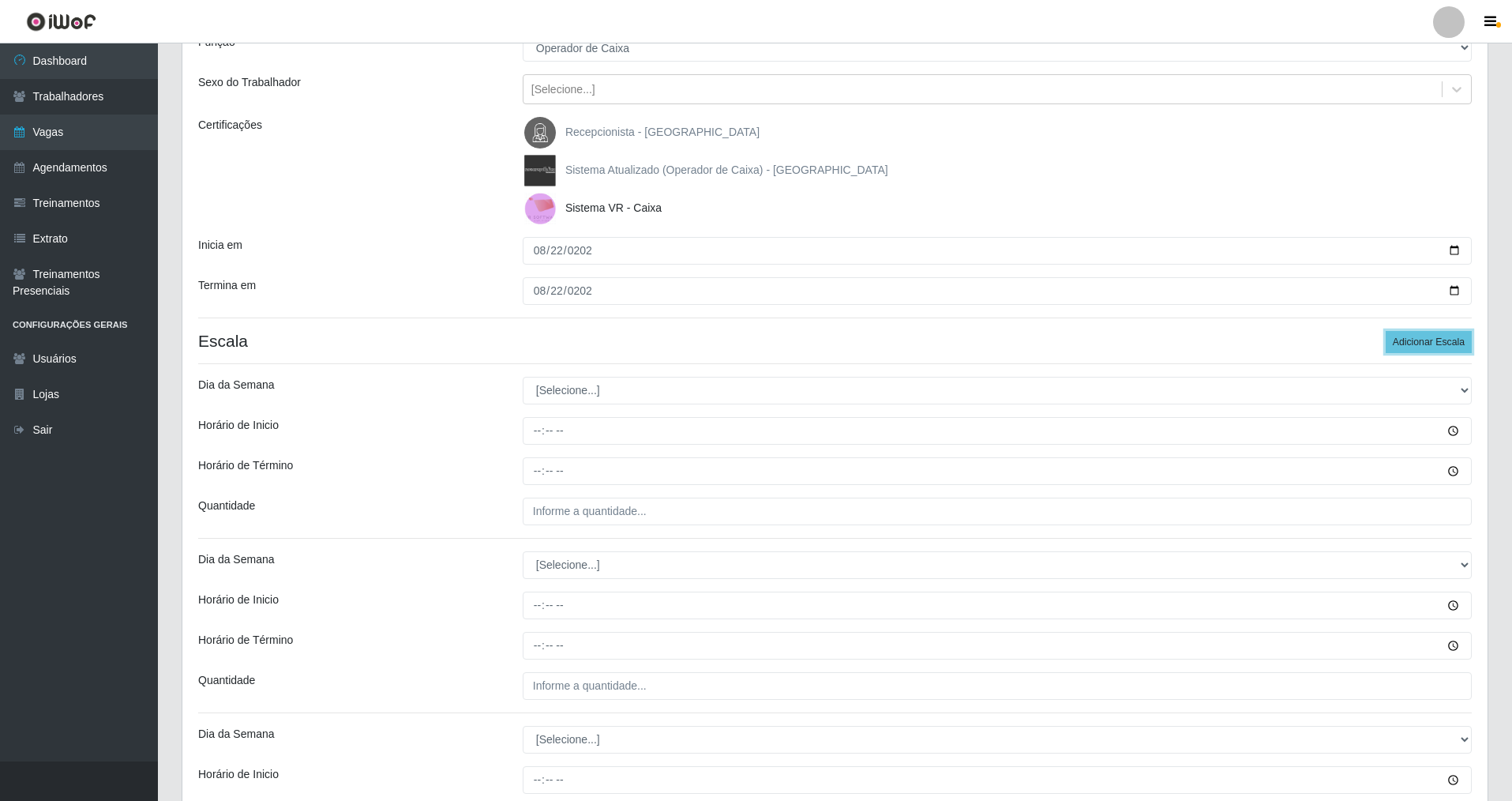
scroll to position [316, 0]
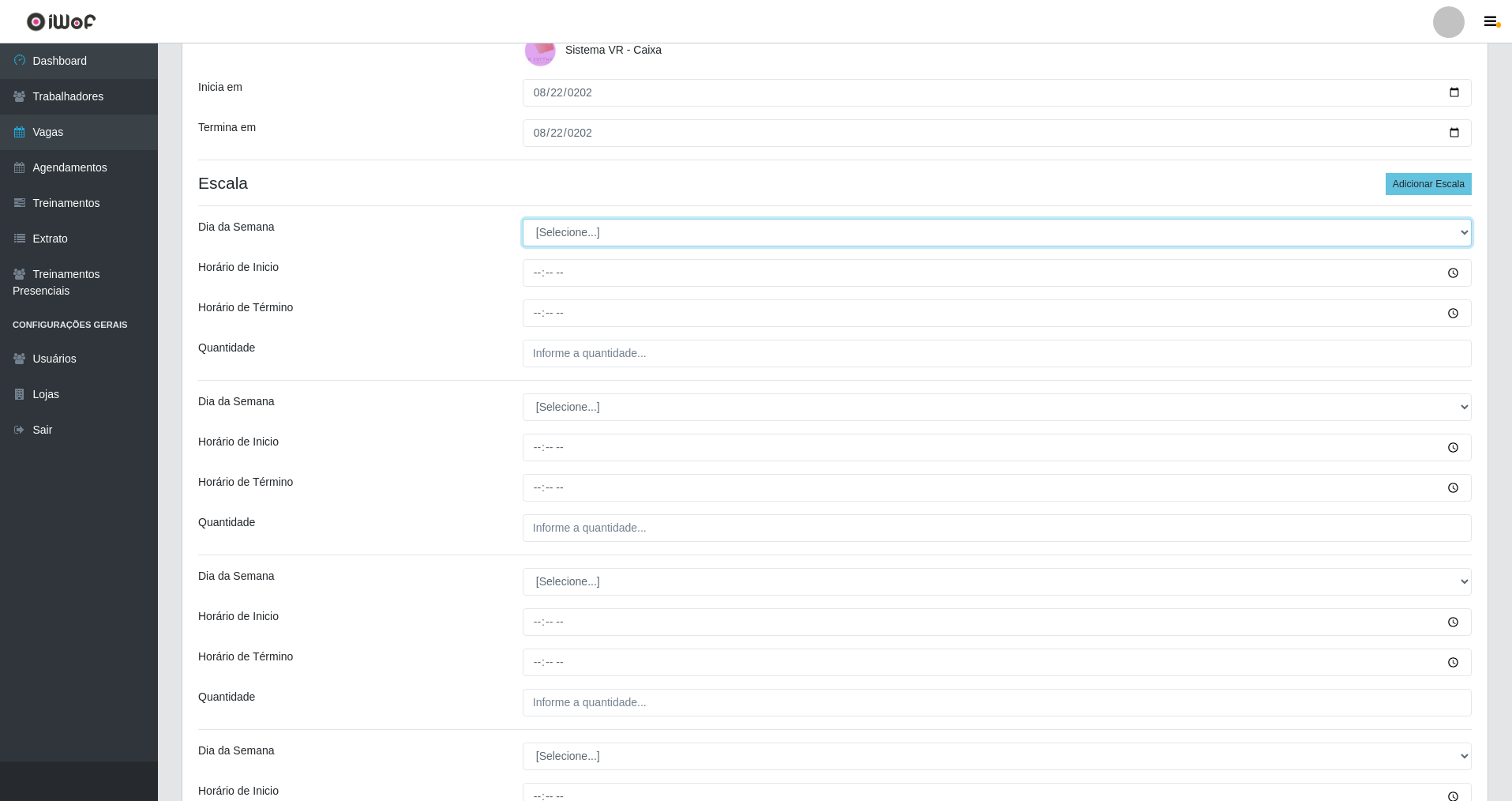
drag, startPoint x: 582, startPoint y: 225, endPoint x: 582, endPoint y: 236, distance: 11.0
click at [582, 225] on select "[Selecione...] Segunda Terça Quarta Quinta Sexta Sábado Domingo" at bounding box center [998, 232] width 949 height 28
select select "5"
click at [523, 219] on select "[Selecione...] Segunda Terça Quarta Quinta Sexta Sábado Domingo" at bounding box center [998, 232] width 949 height 28
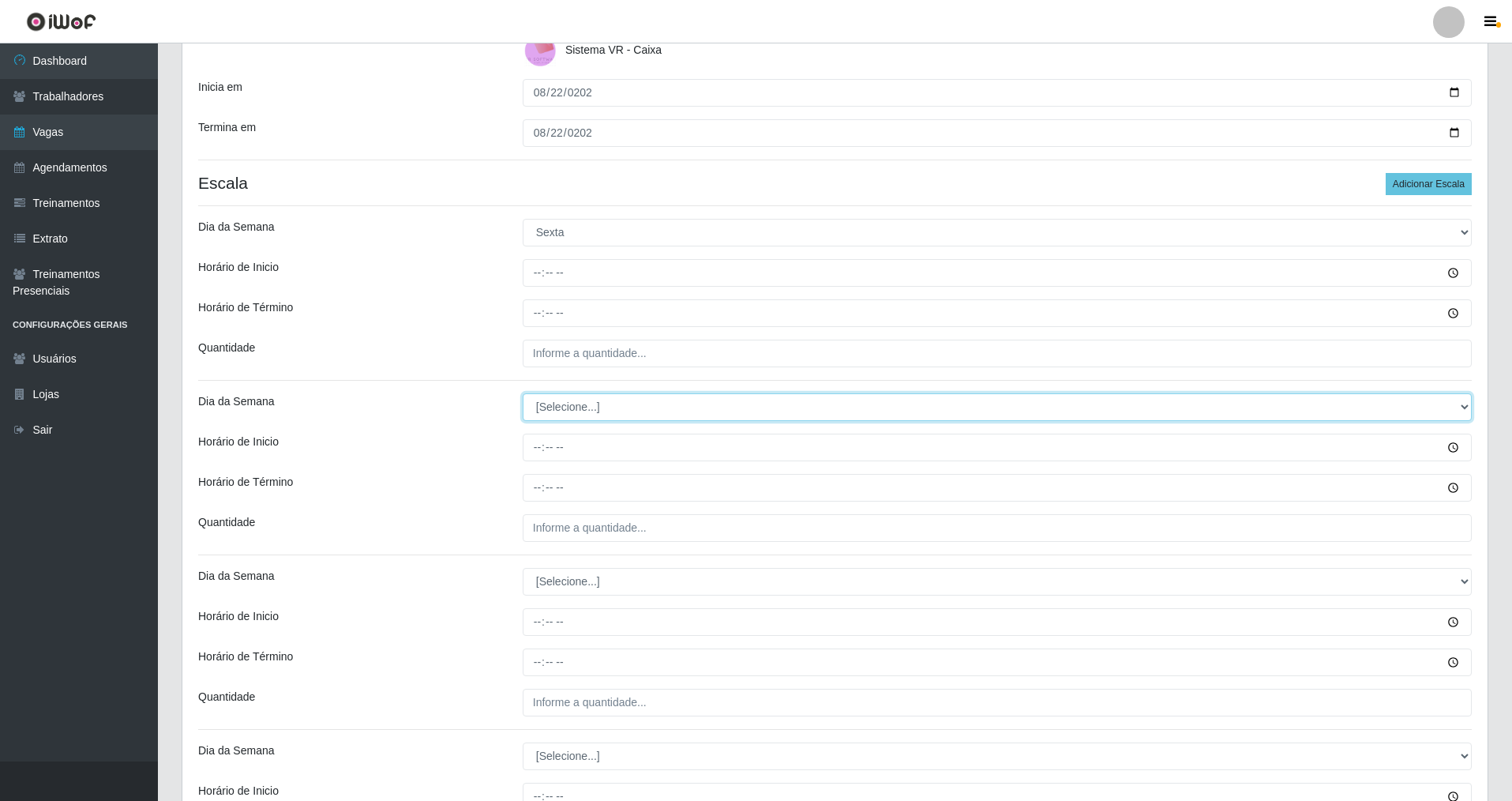
click at [584, 411] on select "[Selecione...] Segunda Terça Quarta Quinta Sexta Sábado Domingo" at bounding box center [998, 407] width 949 height 28
select select "5"
click at [523, 393] on select "[Selecione...] Segunda Terça Quarta Quinta Sexta Sábado Domingo" at bounding box center [998, 407] width 949 height 28
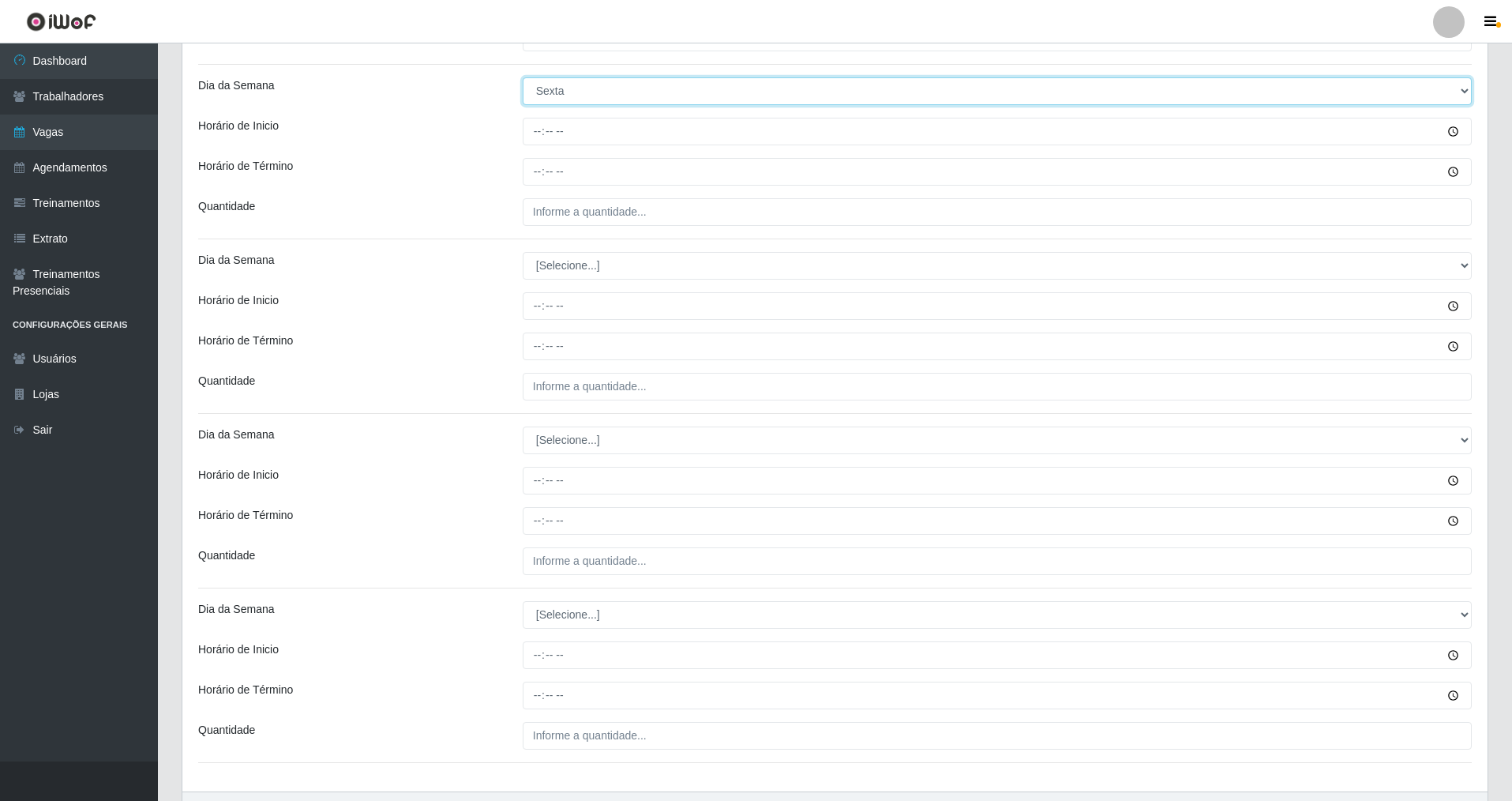
scroll to position [553, 0]
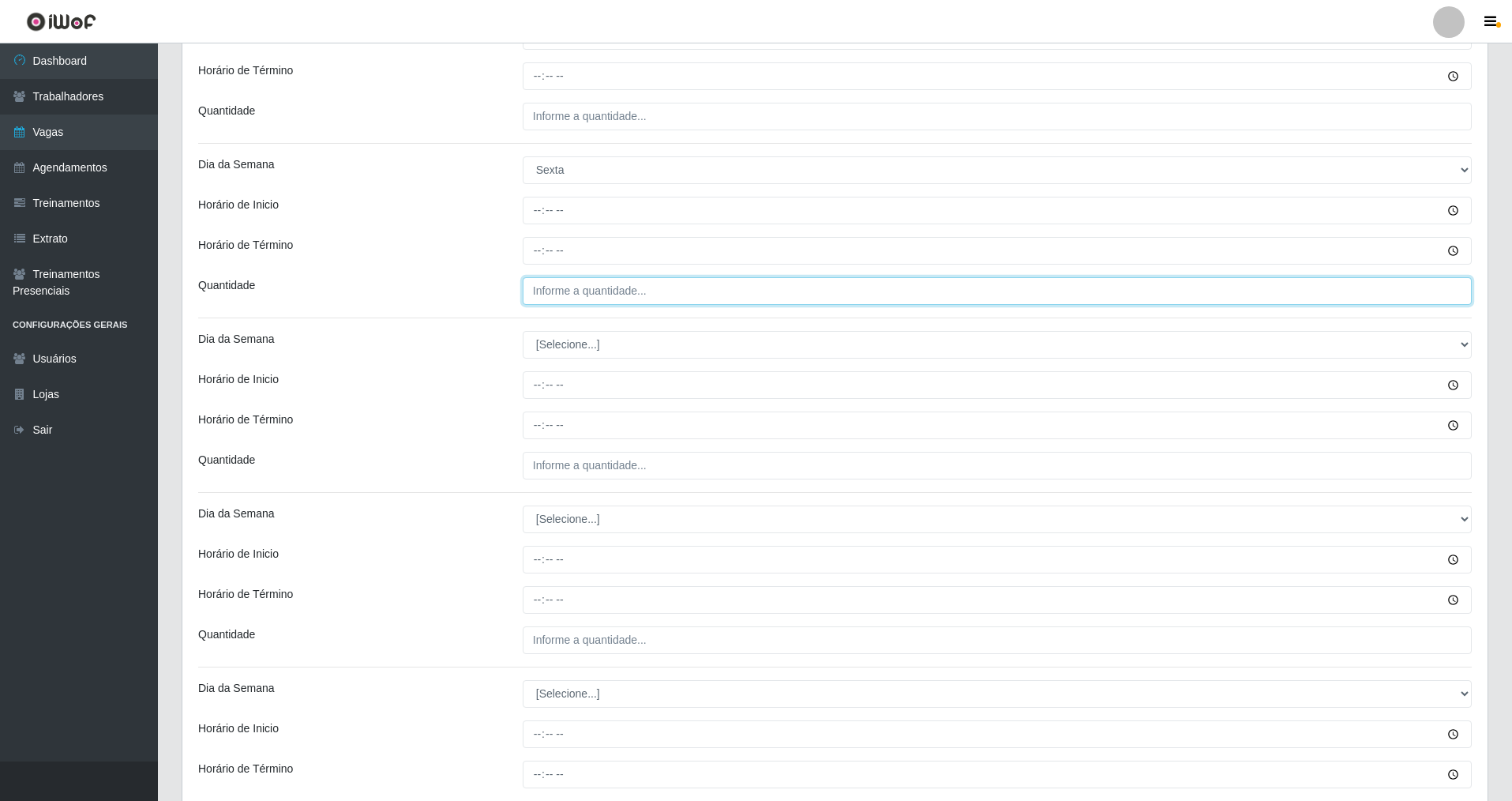
type input "___"
click at [619, 303] on input "___" at bounding box center [998, 291] width 949 height 28
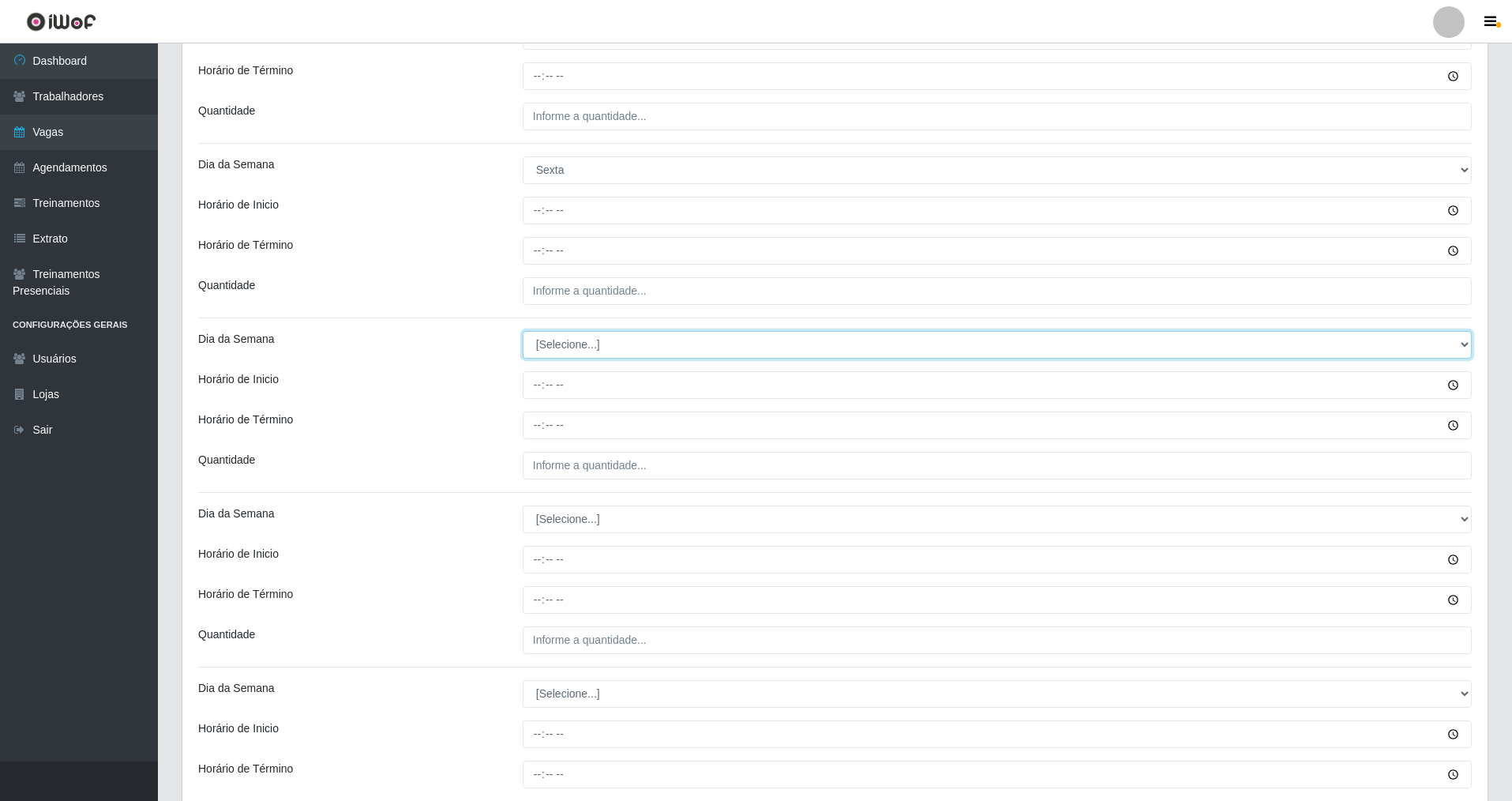
click at [539, 343] on select "[Selecione...] Segunda Terça Quarta Quinta Sexta Sábado Domingo" at bounding box center [998, 345] width 949 height 28
select select "5"
click at [523, 331] on select "[Selecione...] Segunda Terça Quarta Quinta Sexta Sábado Domingo" at bounding box center [998, 345] width 949 height 28
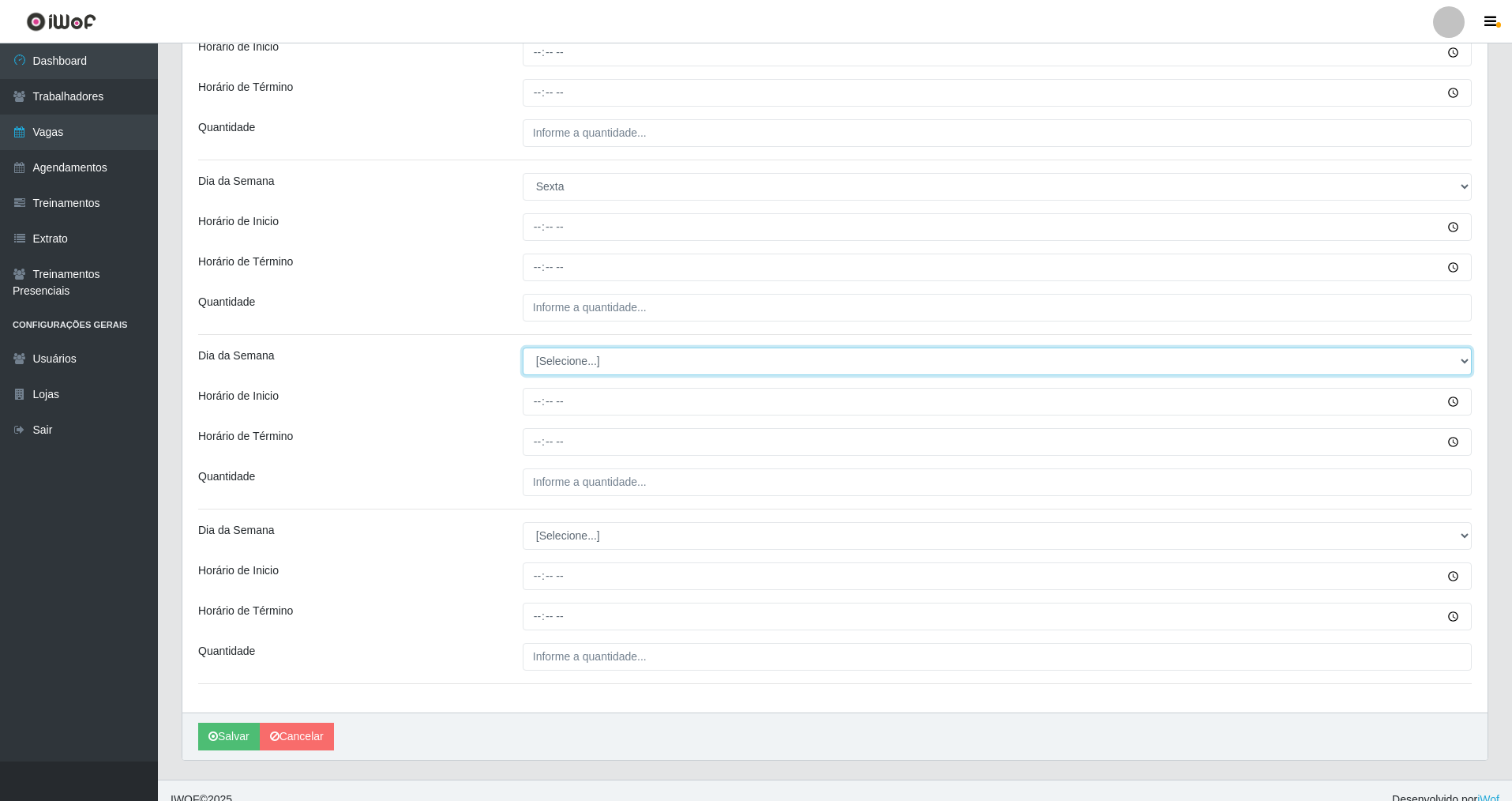
click at [602, 363] on select "[Selecione...] Segunda Terça Quarta Quinta Sexta Sábado Domingo" at bounding box center [998, 361] width 949 height 28
select select "5"
click at [523, 347] on select "[Selecione...] Segunda Terça Quarta Quinta Sexta Sábado Domingo" at bounding box center [998, 361] width 949 height 28
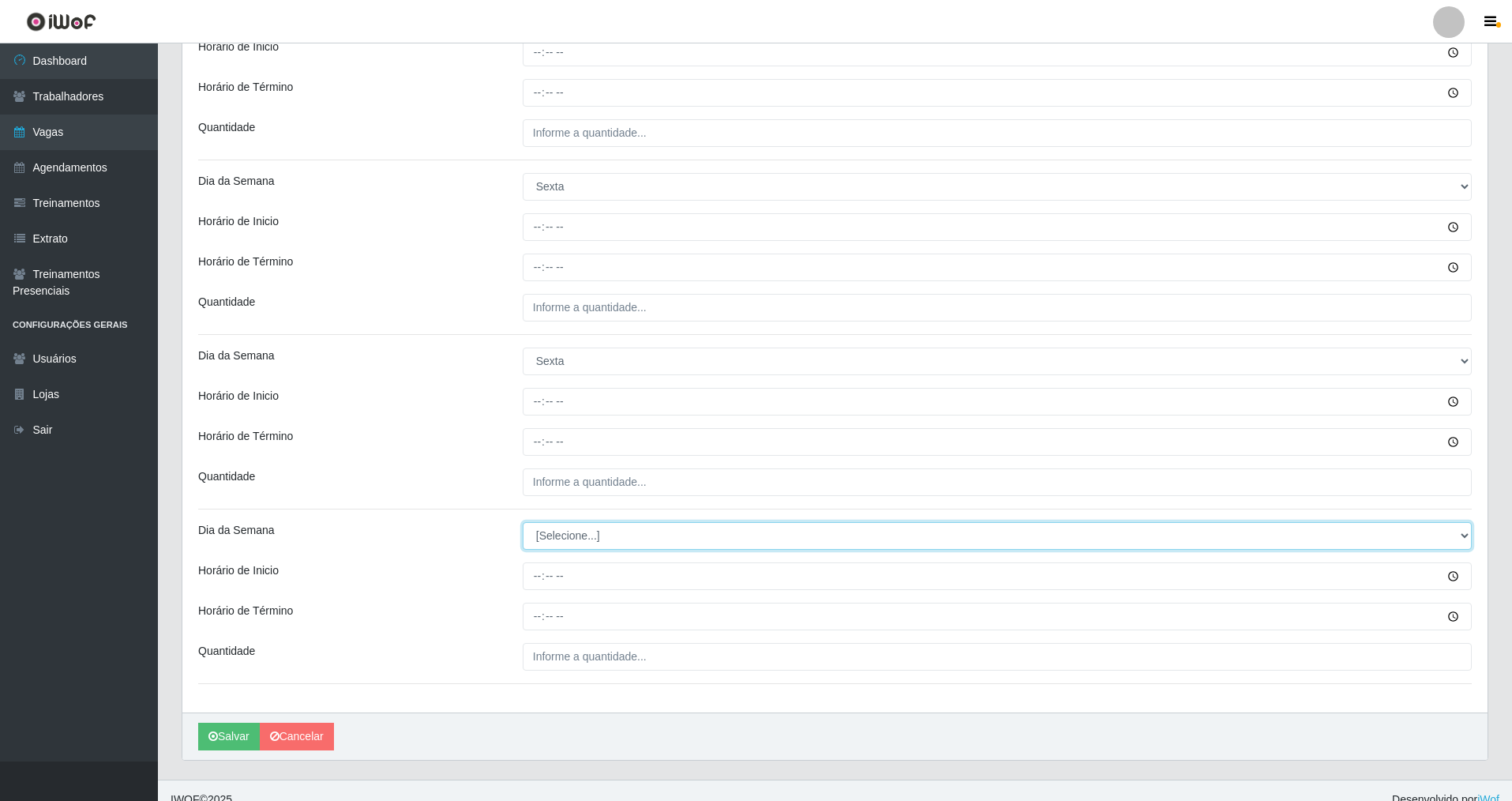
click at [593, 531] on select "[Selecione...] Segunda Terça Quarta Quinta Sexta Sábado Domingo" at bounding box center [998, 536] width 949 height 28
select select "5"
click at [523, 522] on select "[Selecione...] Segunda Terça Quarta Quinta Sexta Sábado Domingo" at bounding box center [998, 536] width 949 height 28
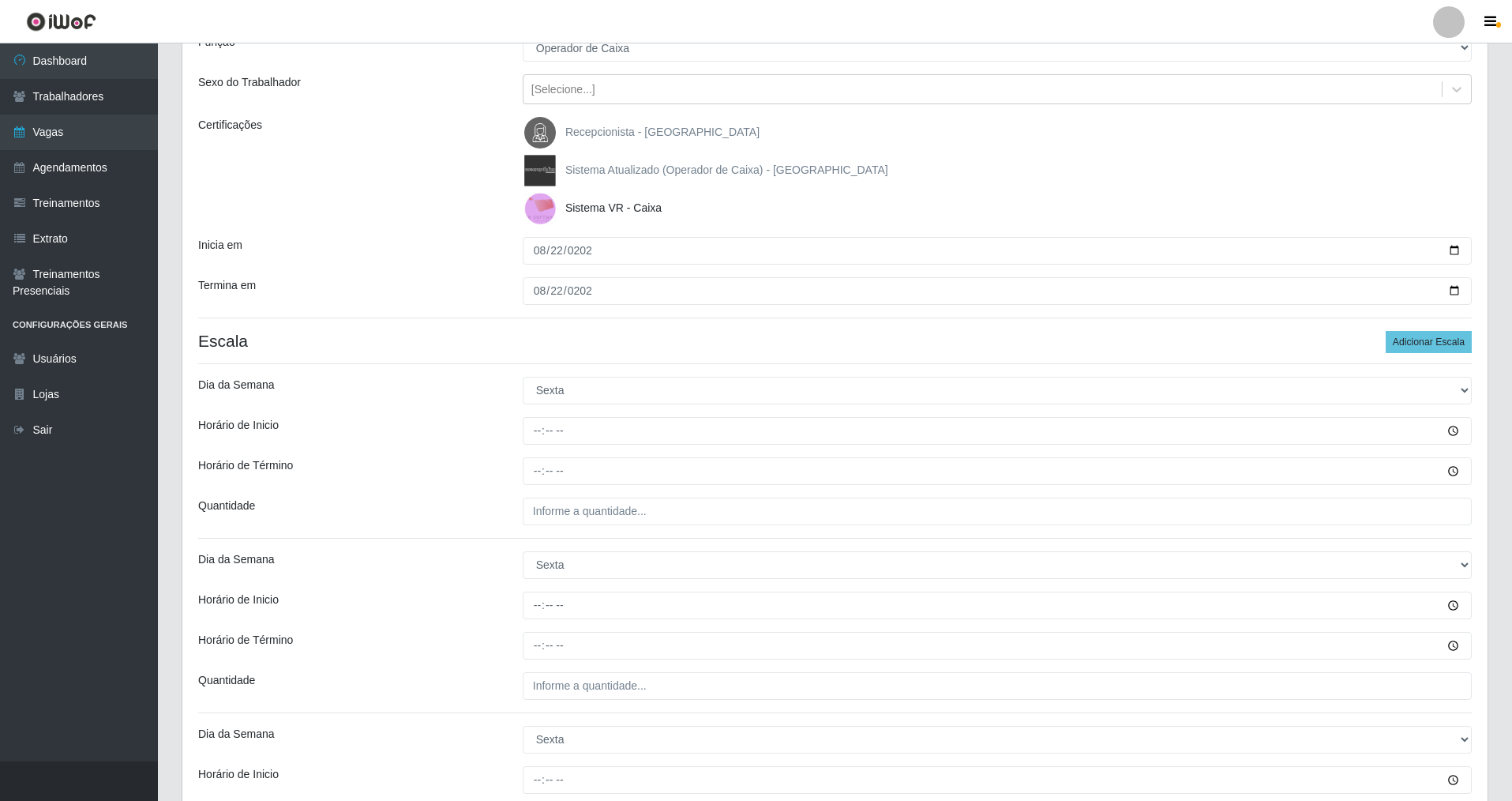
scroll to position [237, 0]
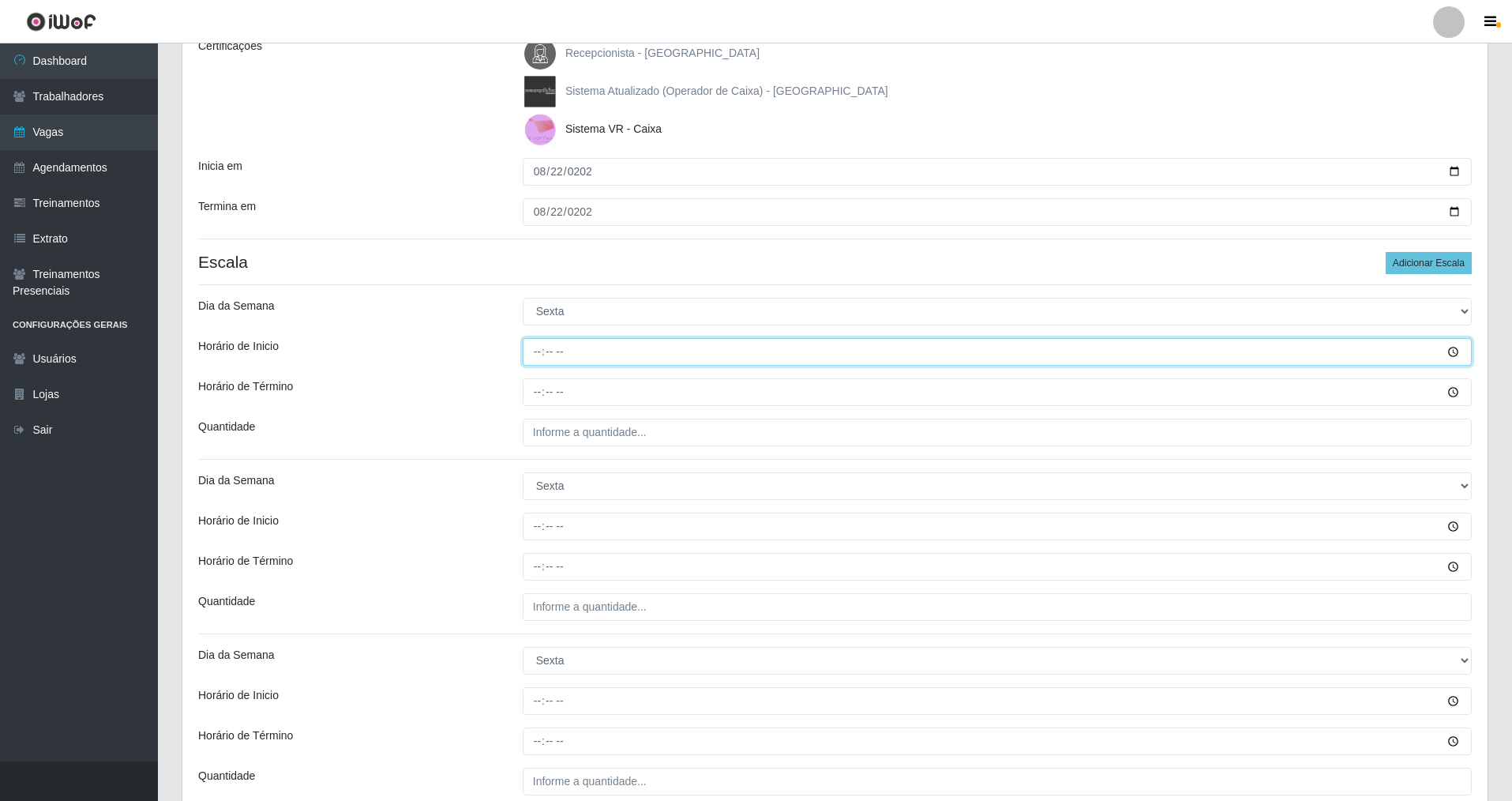
click at [538, 349] on input "Horário de Inicio" at bounding box center [998, 351] width 949 height 28
type input "07:00"
type input "13:00"
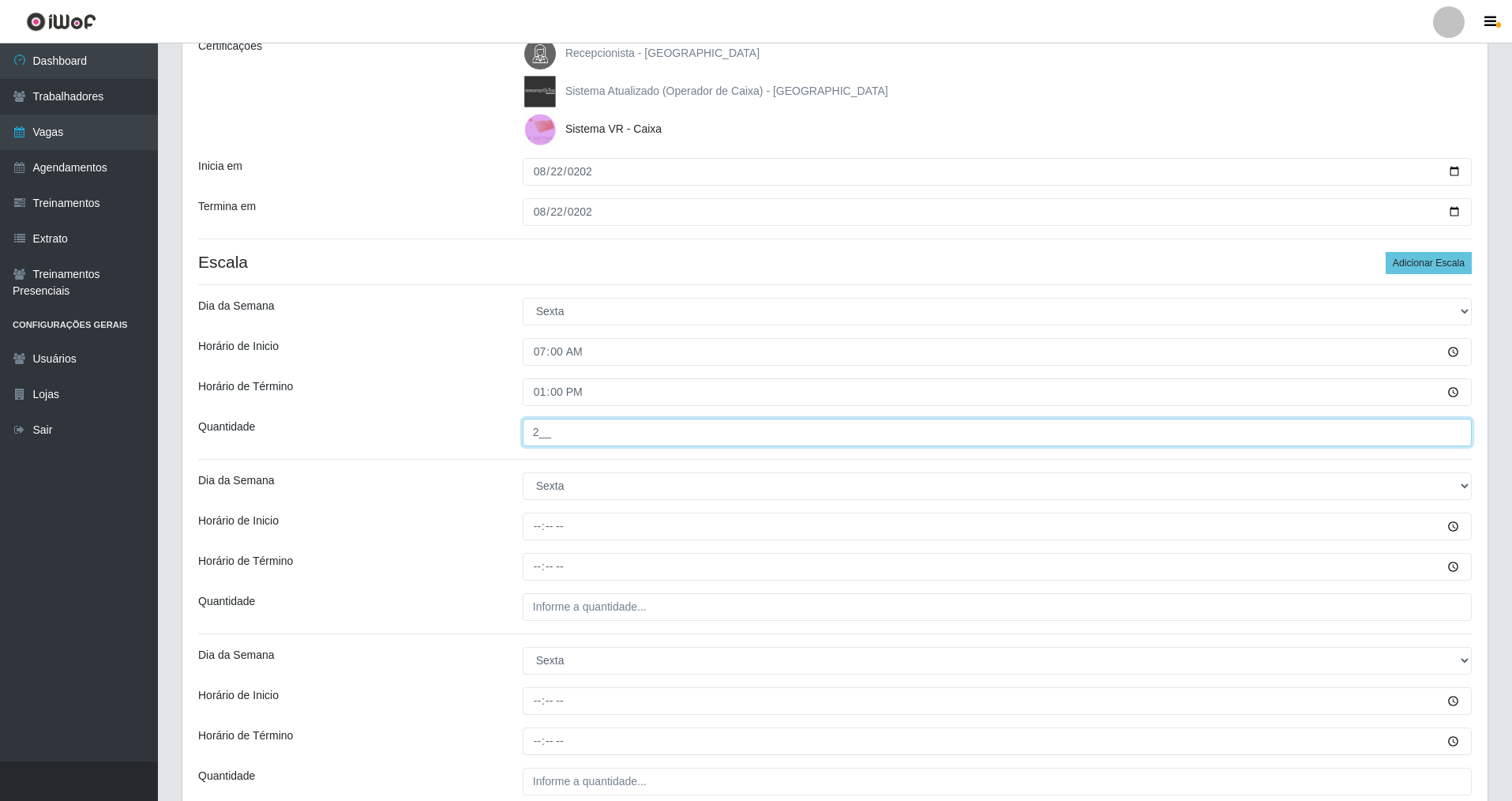
type input "2__"
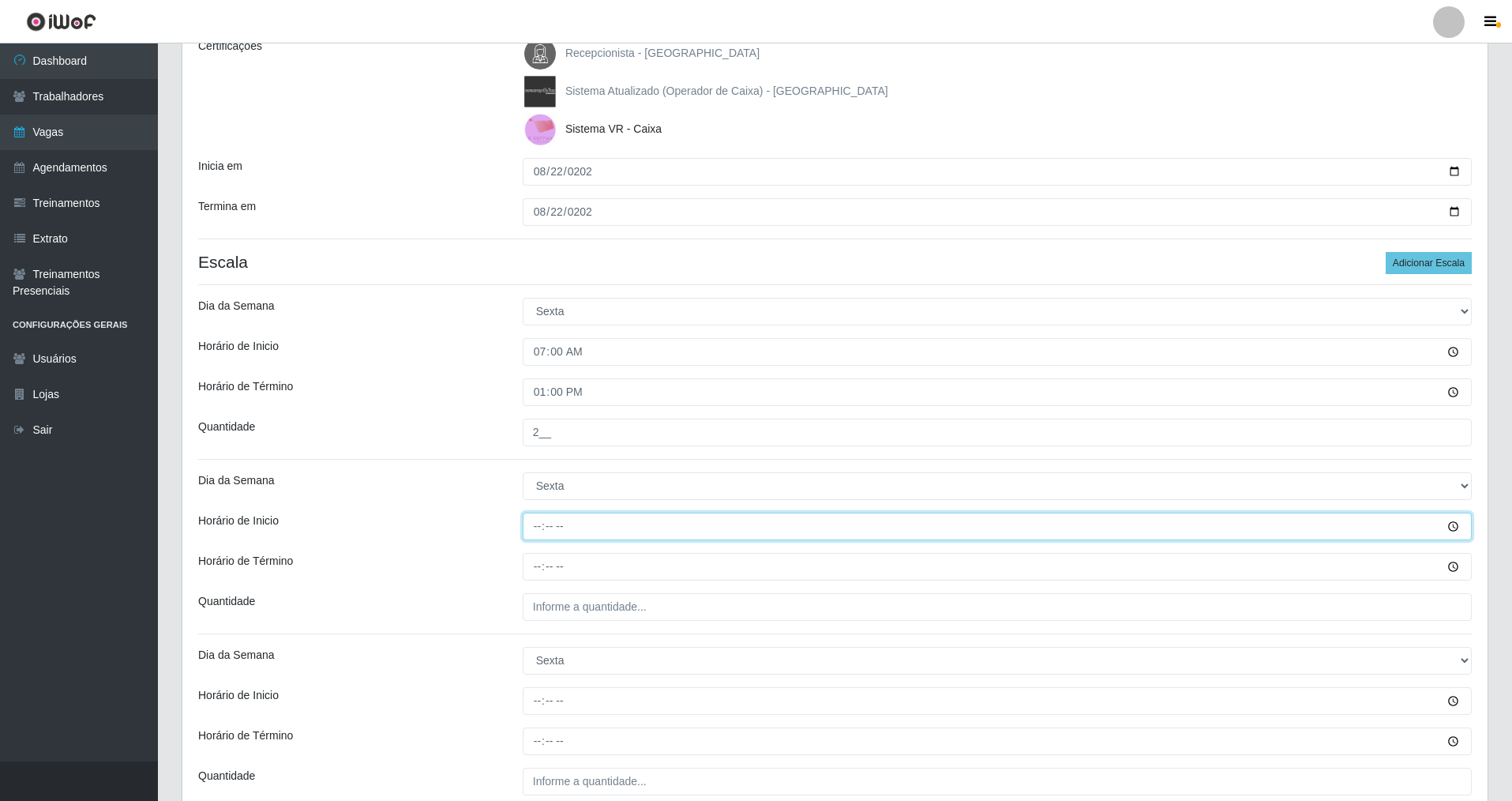
click at [537, 523] on input "Horário de Inicio" at bounding box center [998, 526] width 949 height 28
type input "08:00"
click at [536, 570] on input "Horário de Término" at bounding box center [998, 566] width 949 height 28
type input "14:00"
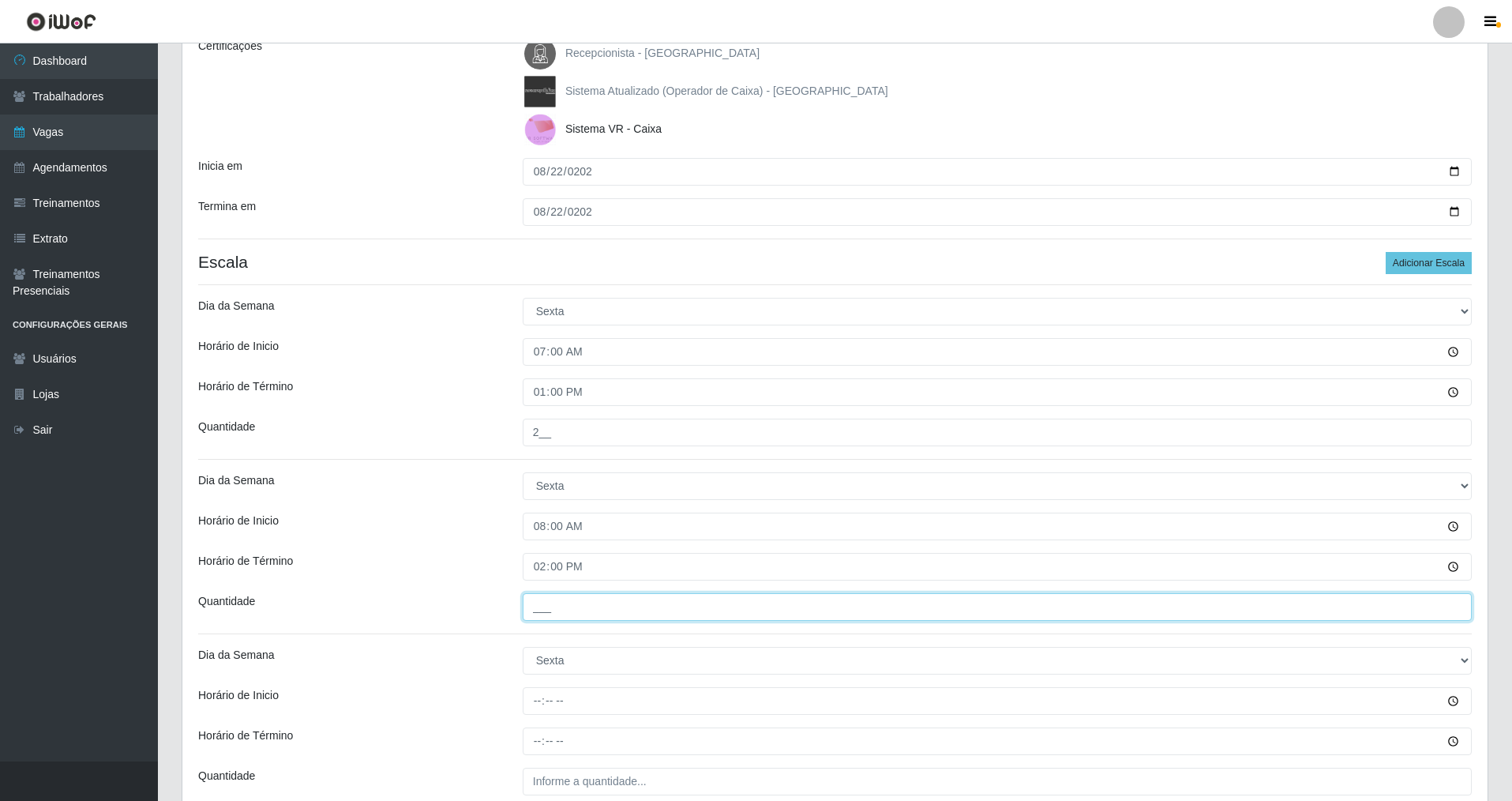
click at [611, 600] on input "___" at bounding box center [998, 607] width 949 height 28
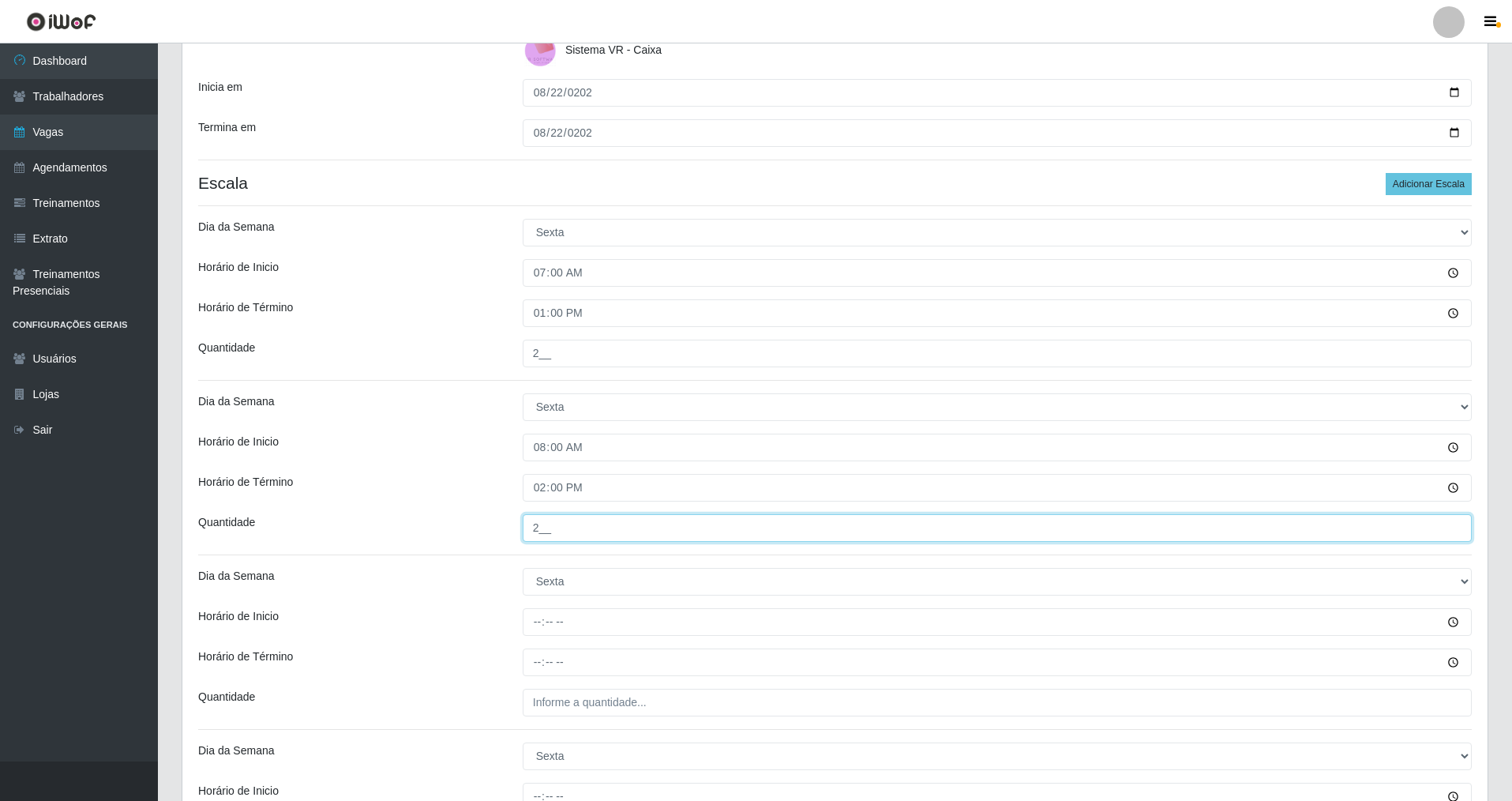
type input "2__"
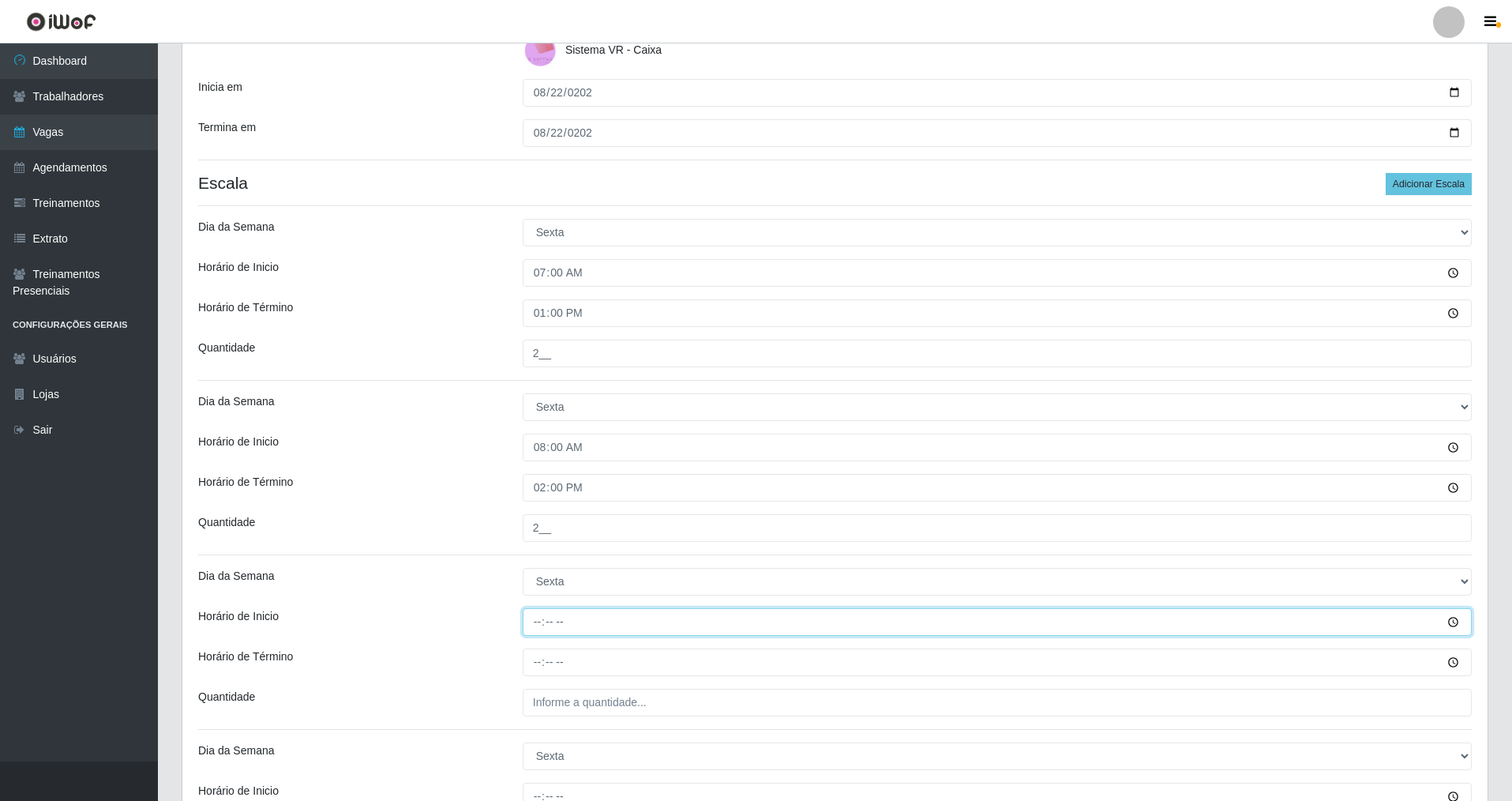
click at [592, 622] on input "Horário de Inicio" at bounding box center [998, 622] width 949 height 28
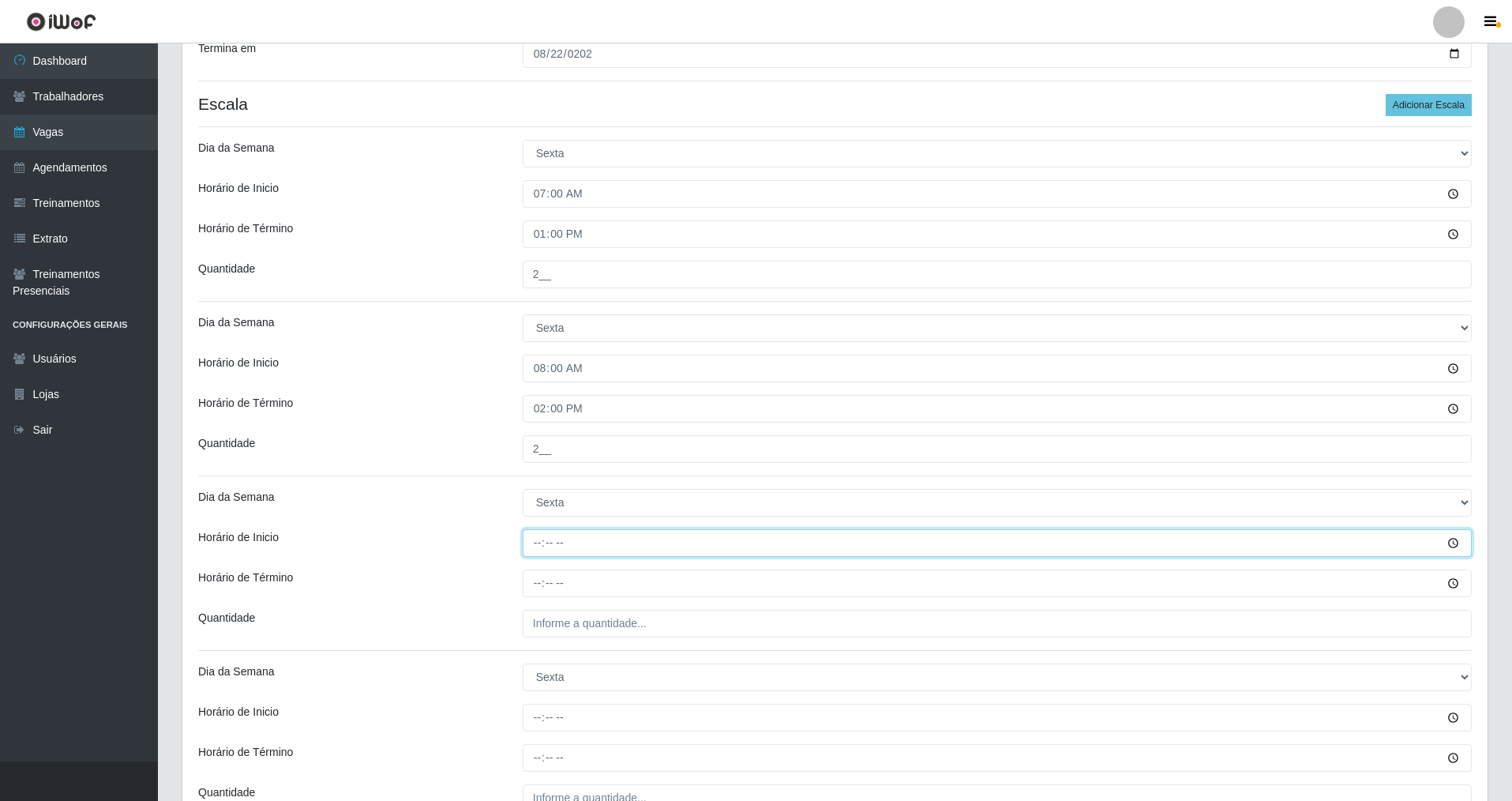
type input "09:00"
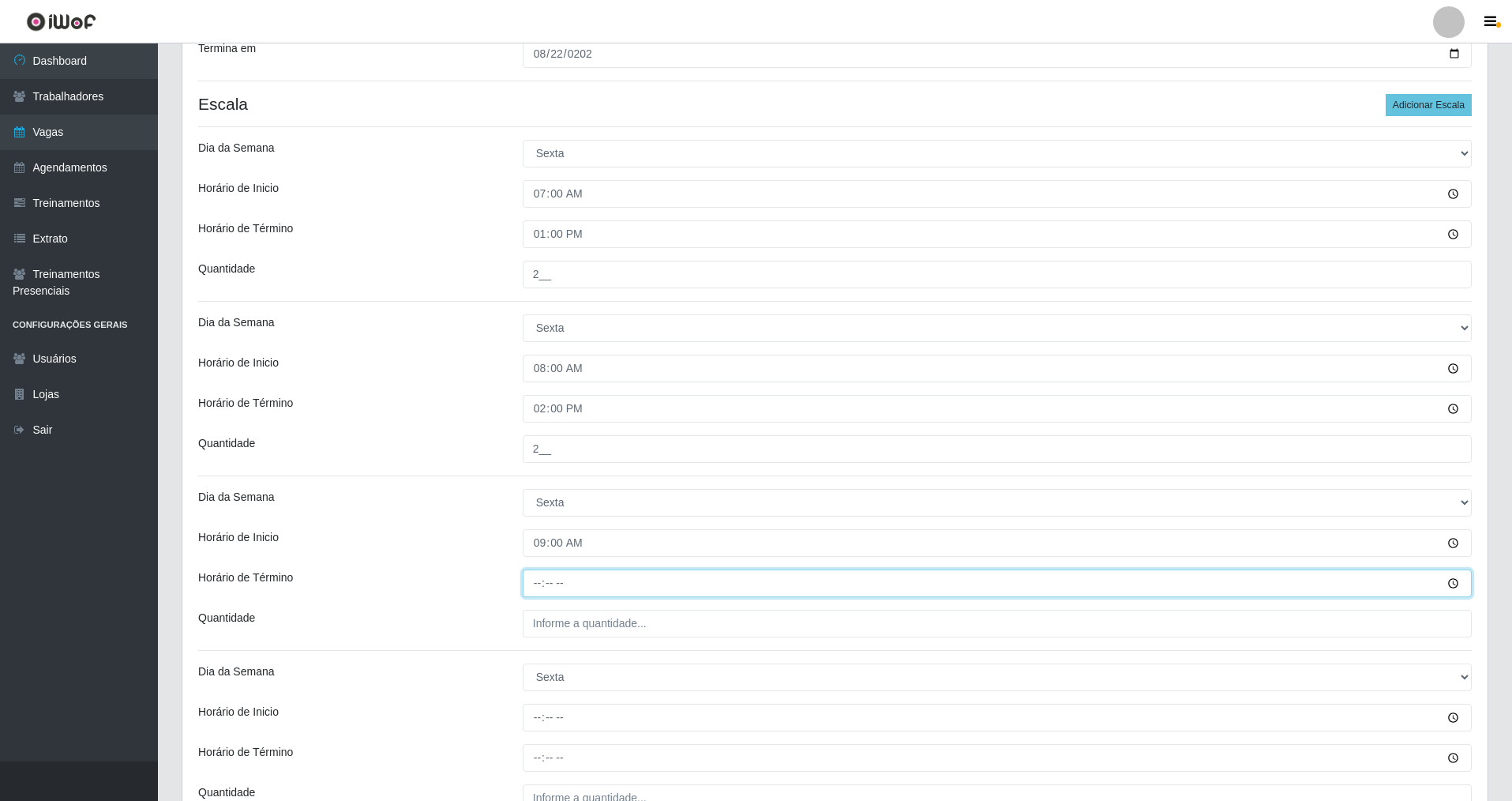
drag, startPoint x: 542, startPoint y: 581, endPoint x: 561, endPoint y: 586, distance: 19.6
click at [545, 583] on input "Horário de Término" at bounding box center [998, 583] width 949 height 28
type input "15:00"
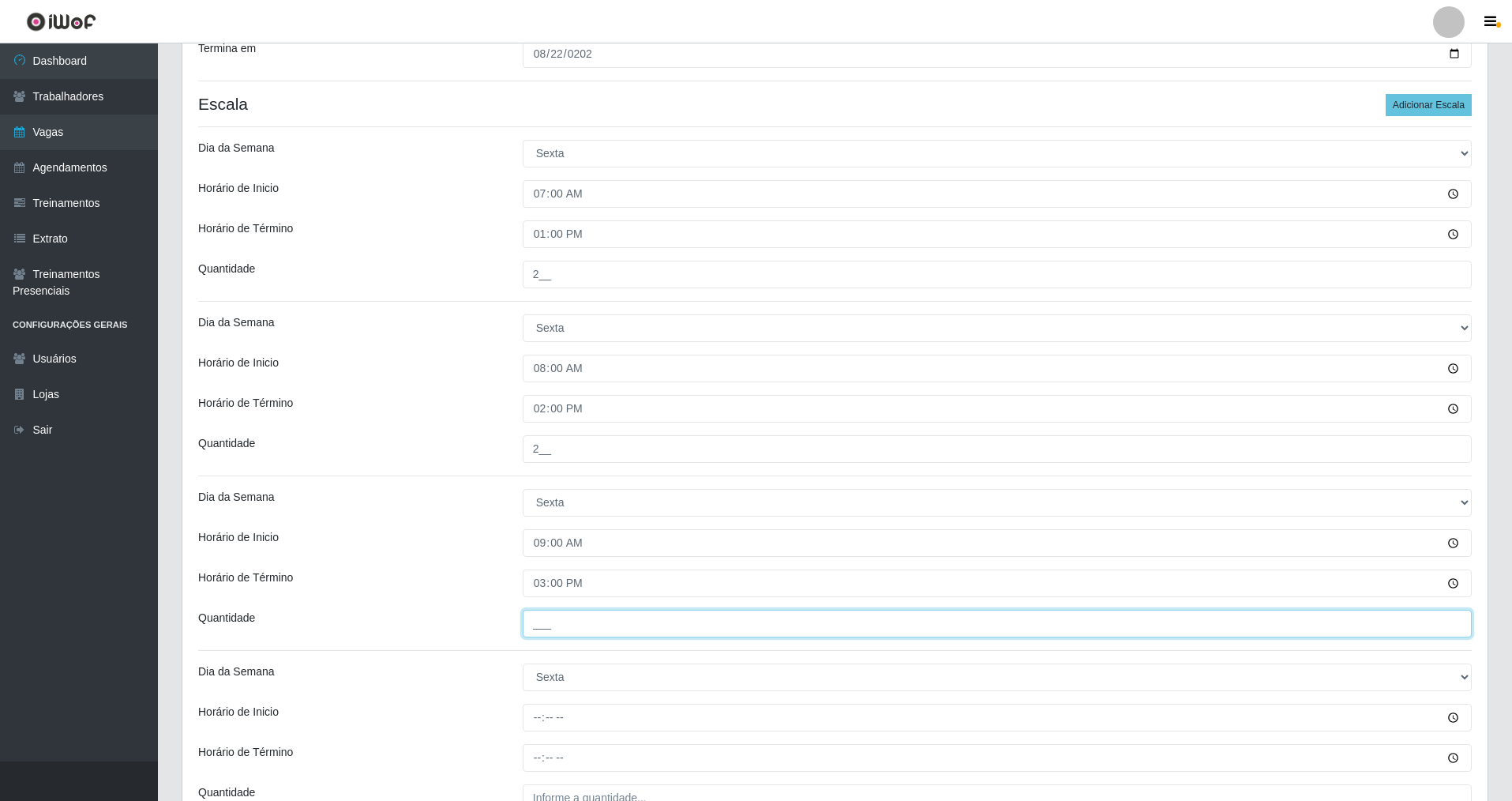
click at [601, 629] on input "___" at bounding box center [998, 623] width 949 height 28
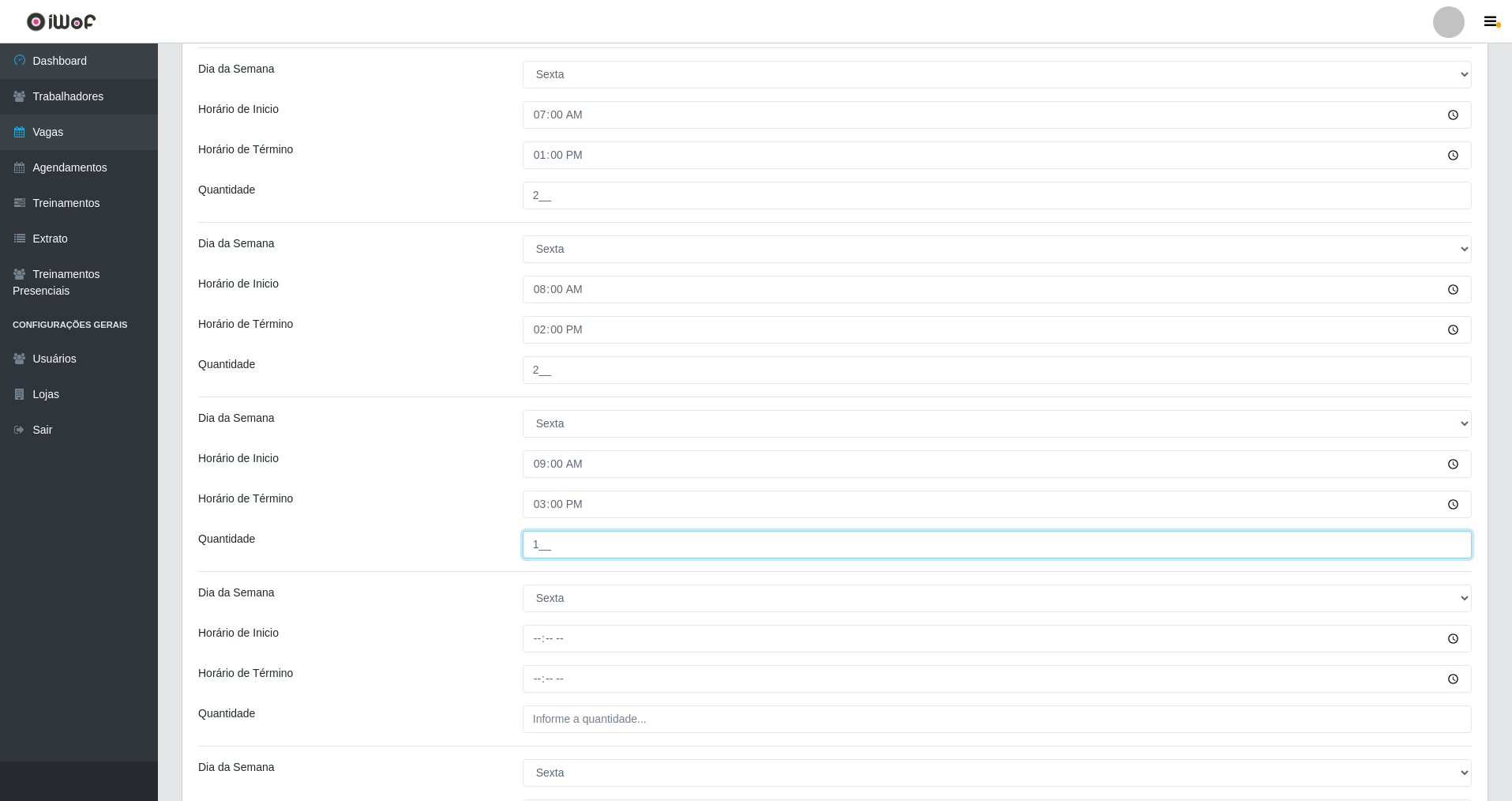
type input "1__"
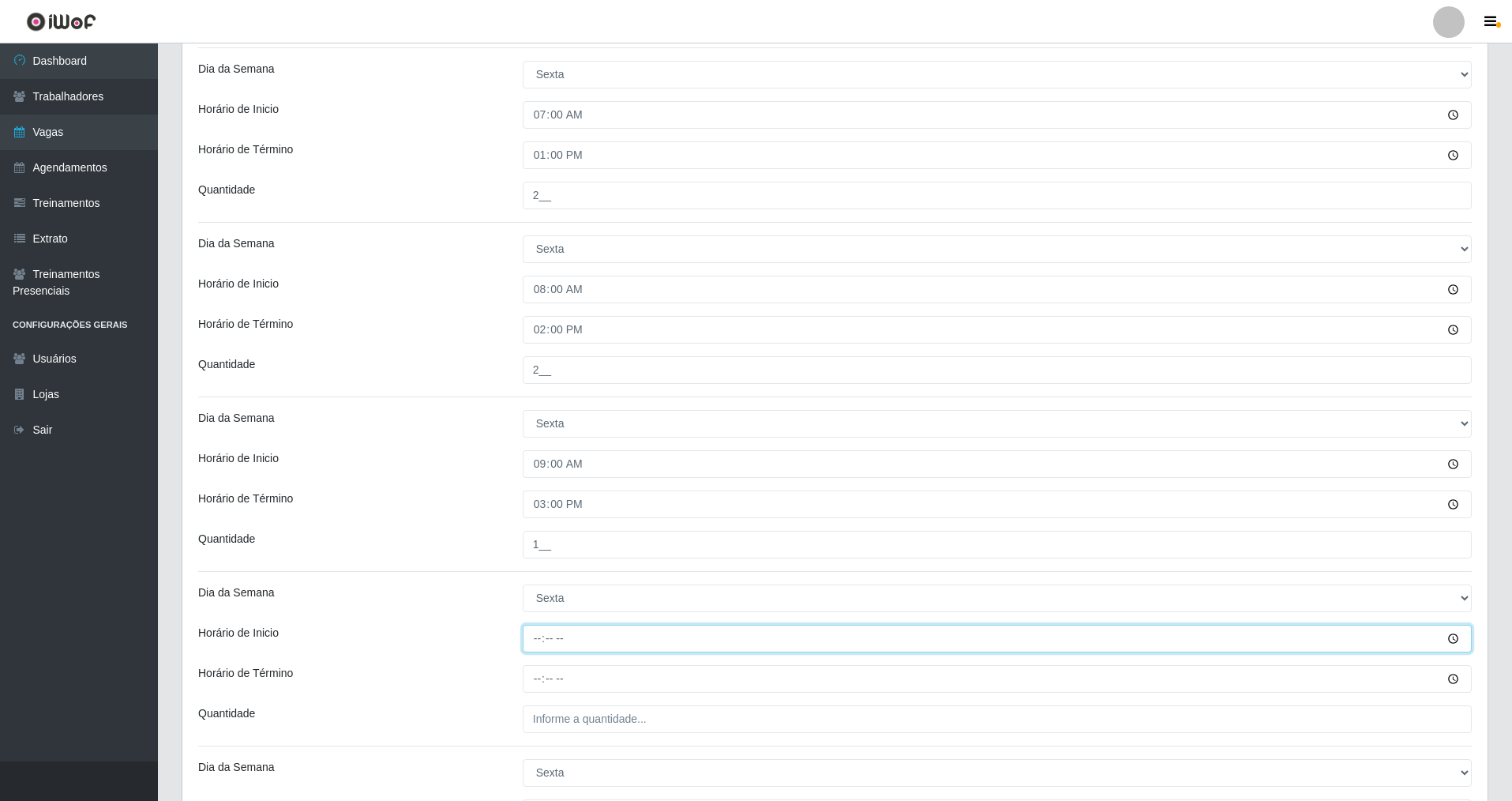
click at [562, 636] on input "Horário de Inicio" at bounding box center [998, 638] width 949 height 28
type input "14:00"
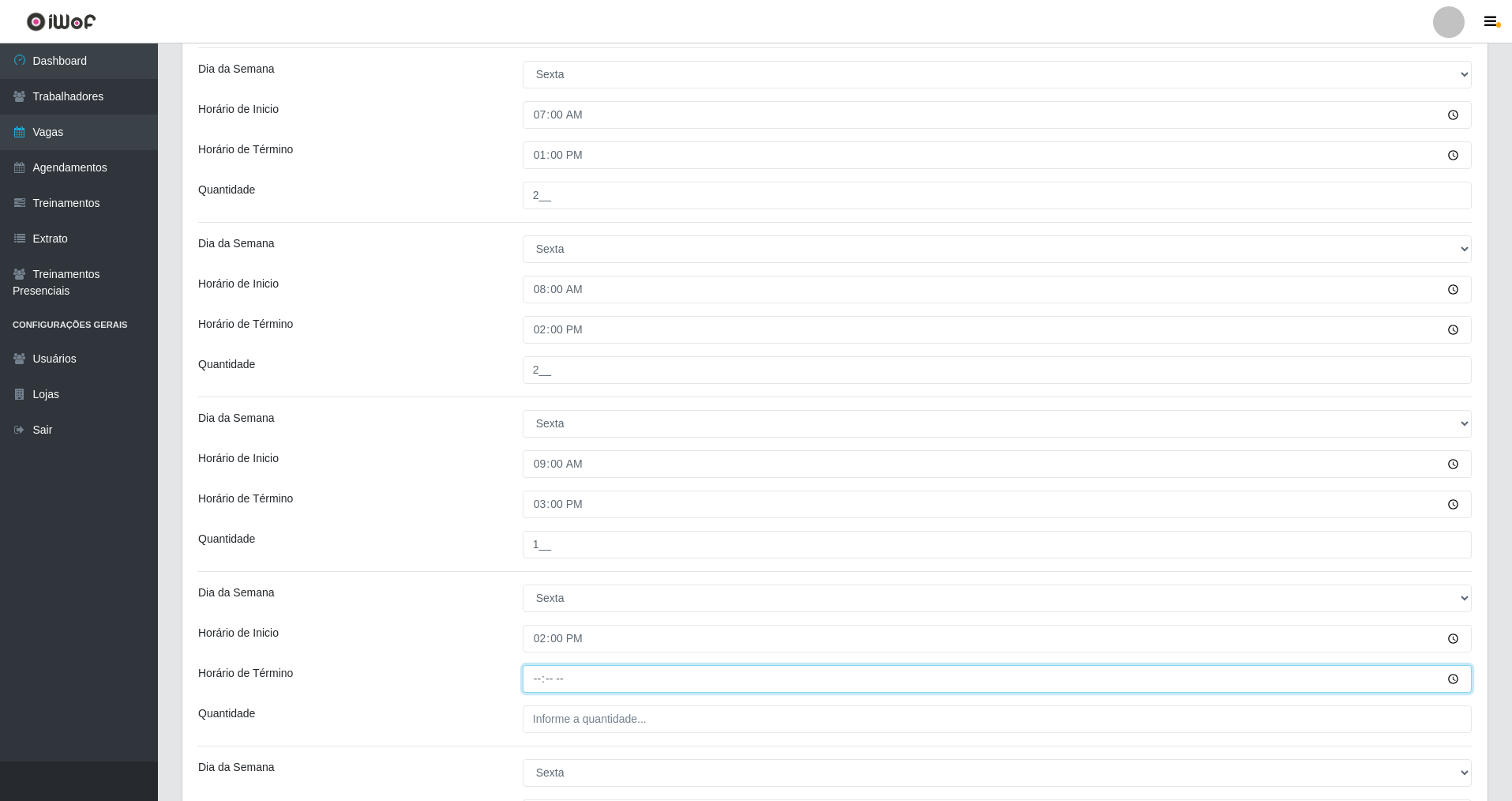
click at [542, 685] on input "Horário de Término" at bounding box center [998, 678] width 949 height 28
type input "20:00"
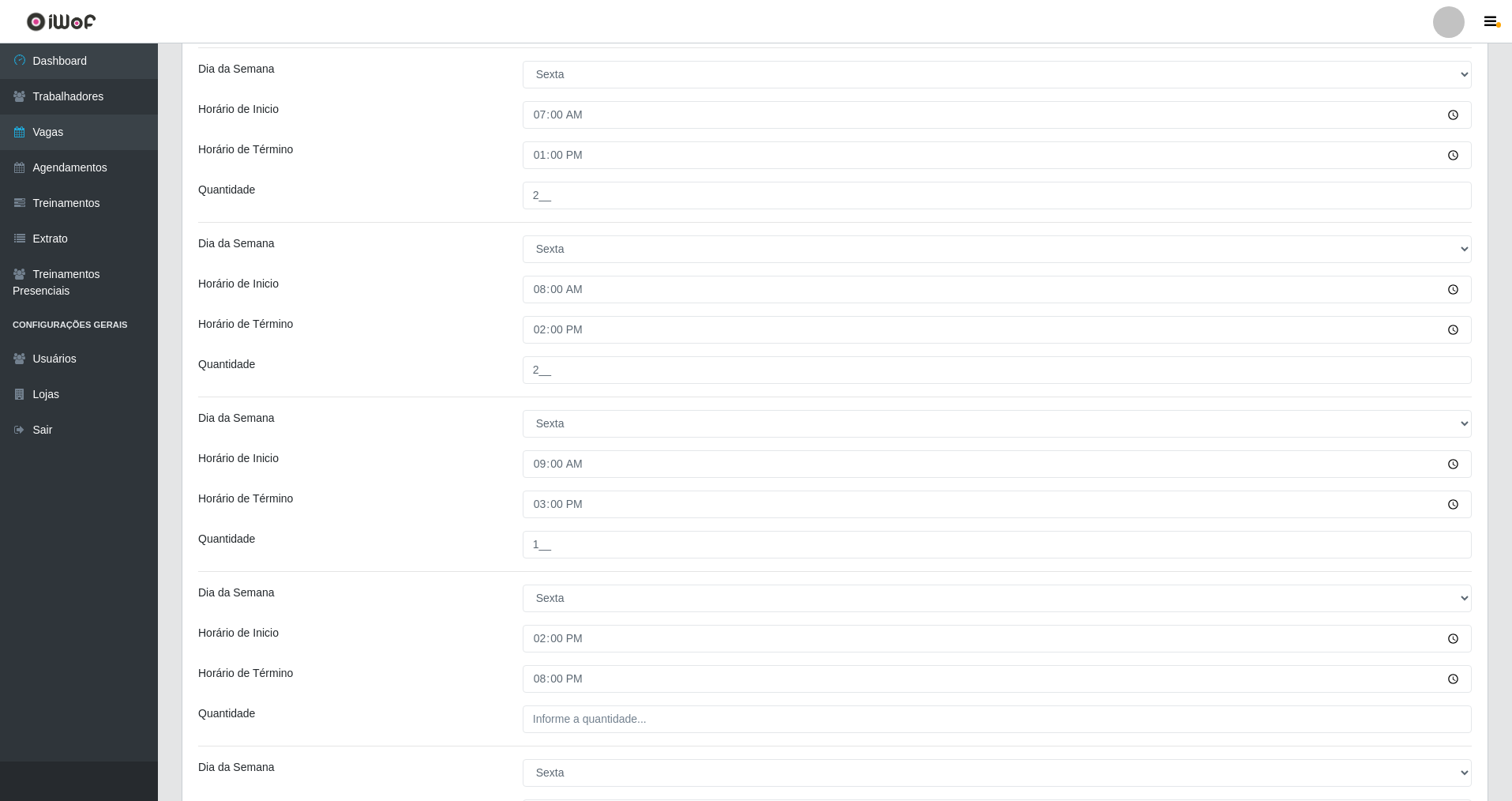
click at [575, 733] on div "Loja Nova República - Pompeia Função [Selecione...] Balconista Operador de Caix…" at bounding box center [834, 306] width 1305 height 1287
click at [578, 721] on input "___" at bounding box center [998, 719] width 949 height 28
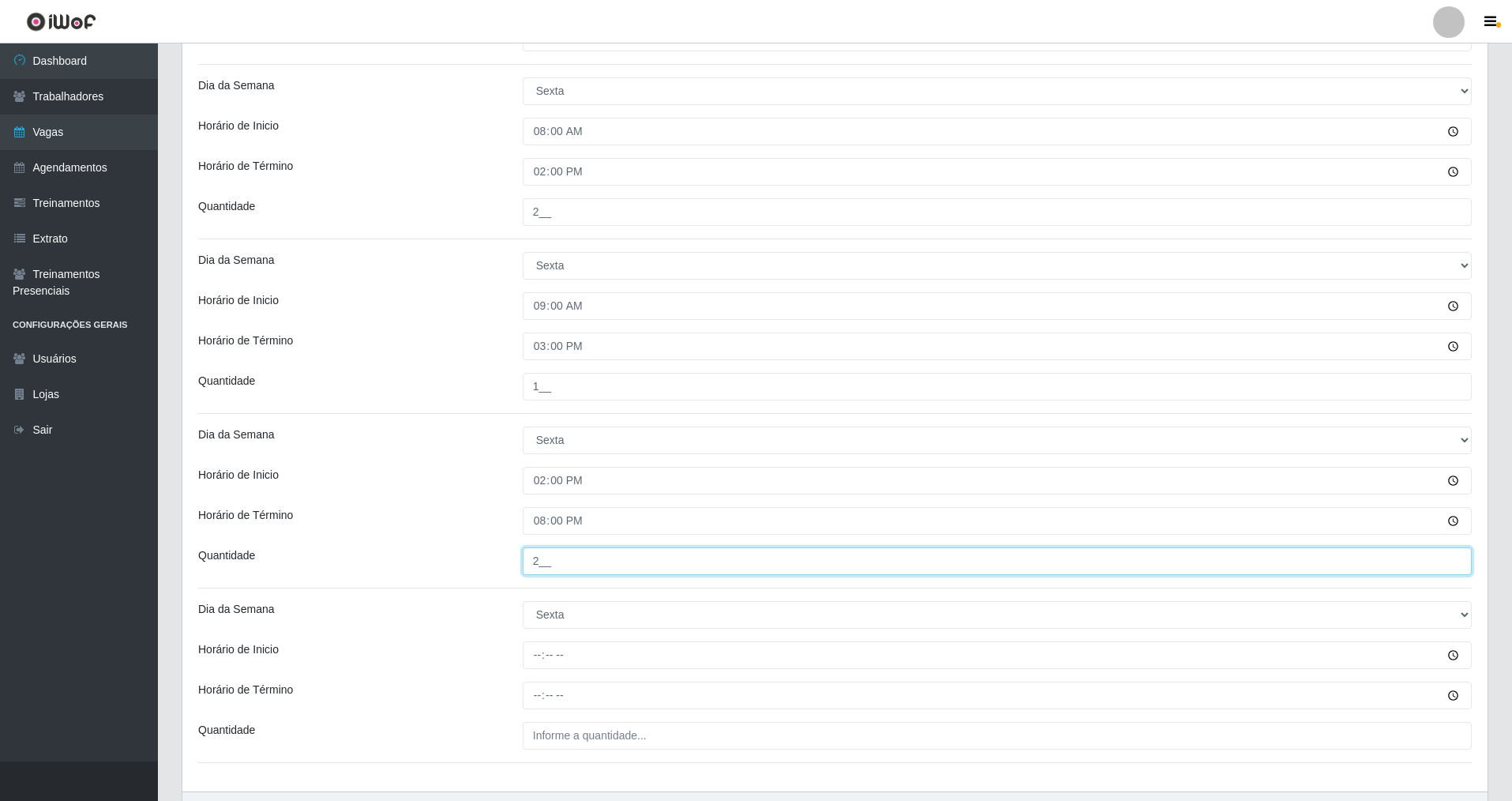
type input "2__"
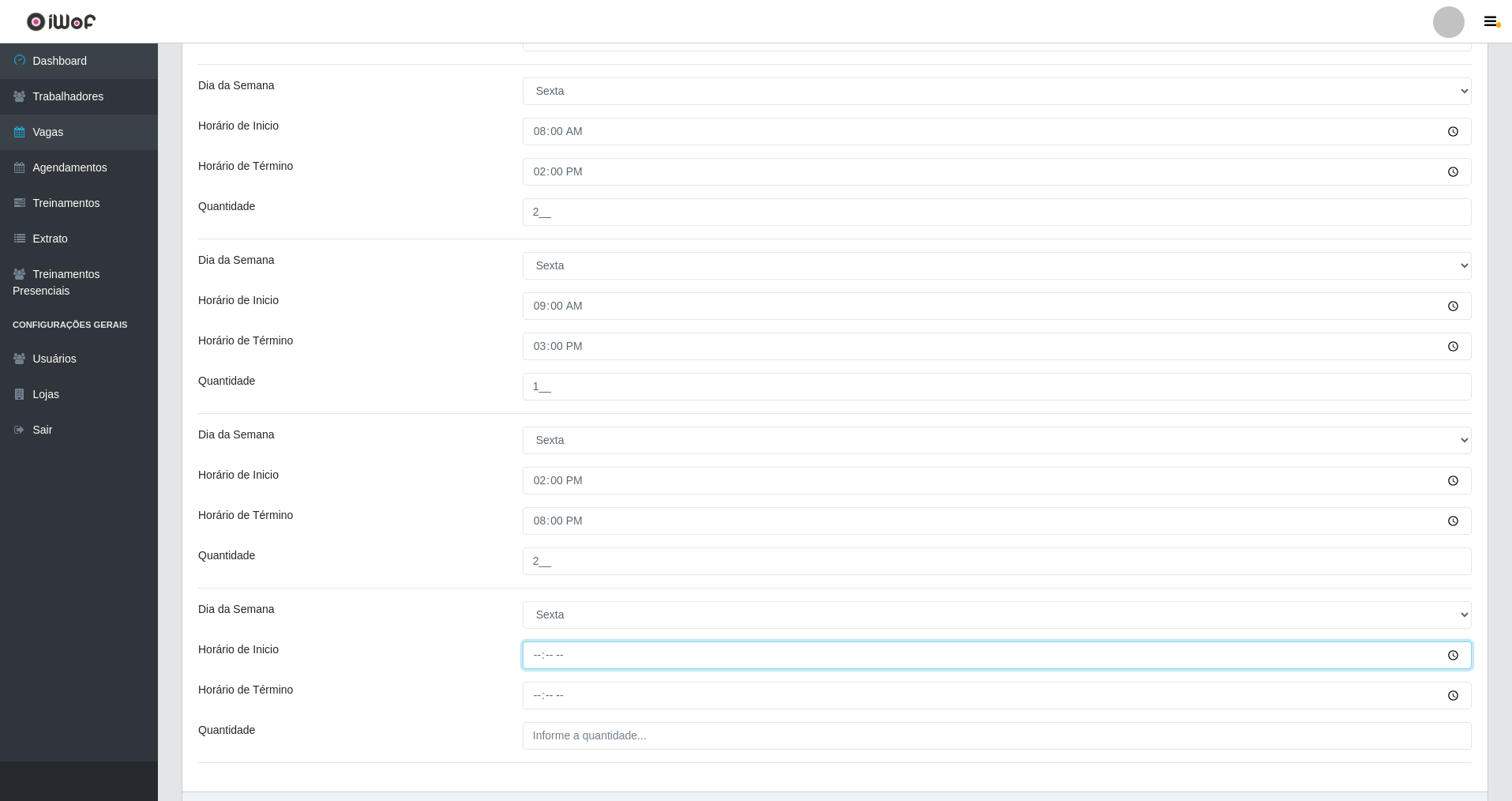
click at [557, 660] on input "Horário de Inicio" at bounding box center [998, 654] width 949 height 28
type input "15:00"
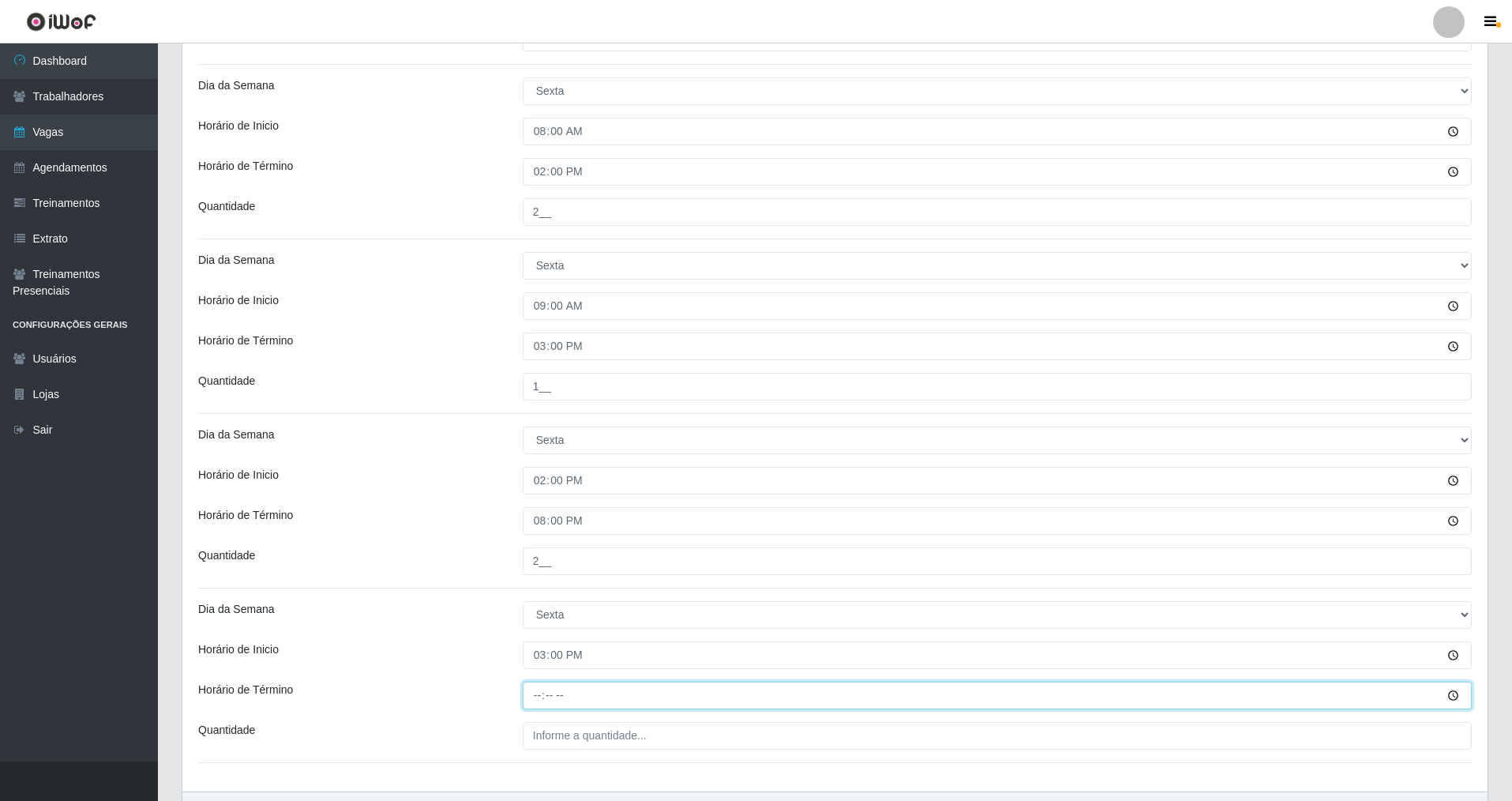
drag, startPoint x: 537, startPoint y: 687, endPoint x: 549, endPoint y: 696, distance: 15.0
click at [537, 688] on input "Horário de Término" at bounding box center [998, 695] width 949 height 28
type input "21:00"
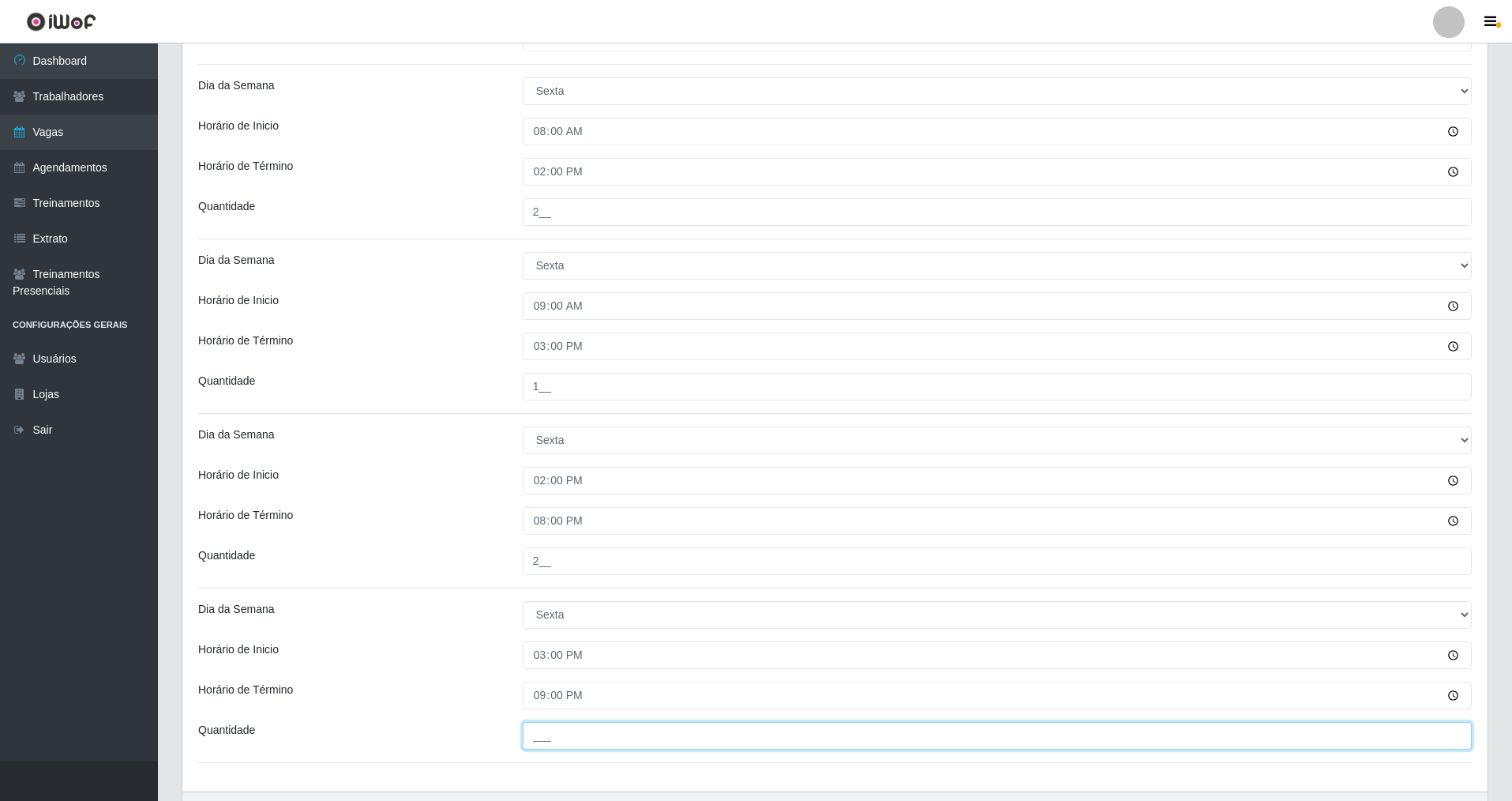
click at [547, 733] on input "___" at bounding box center [998, 735] width 949 height 28
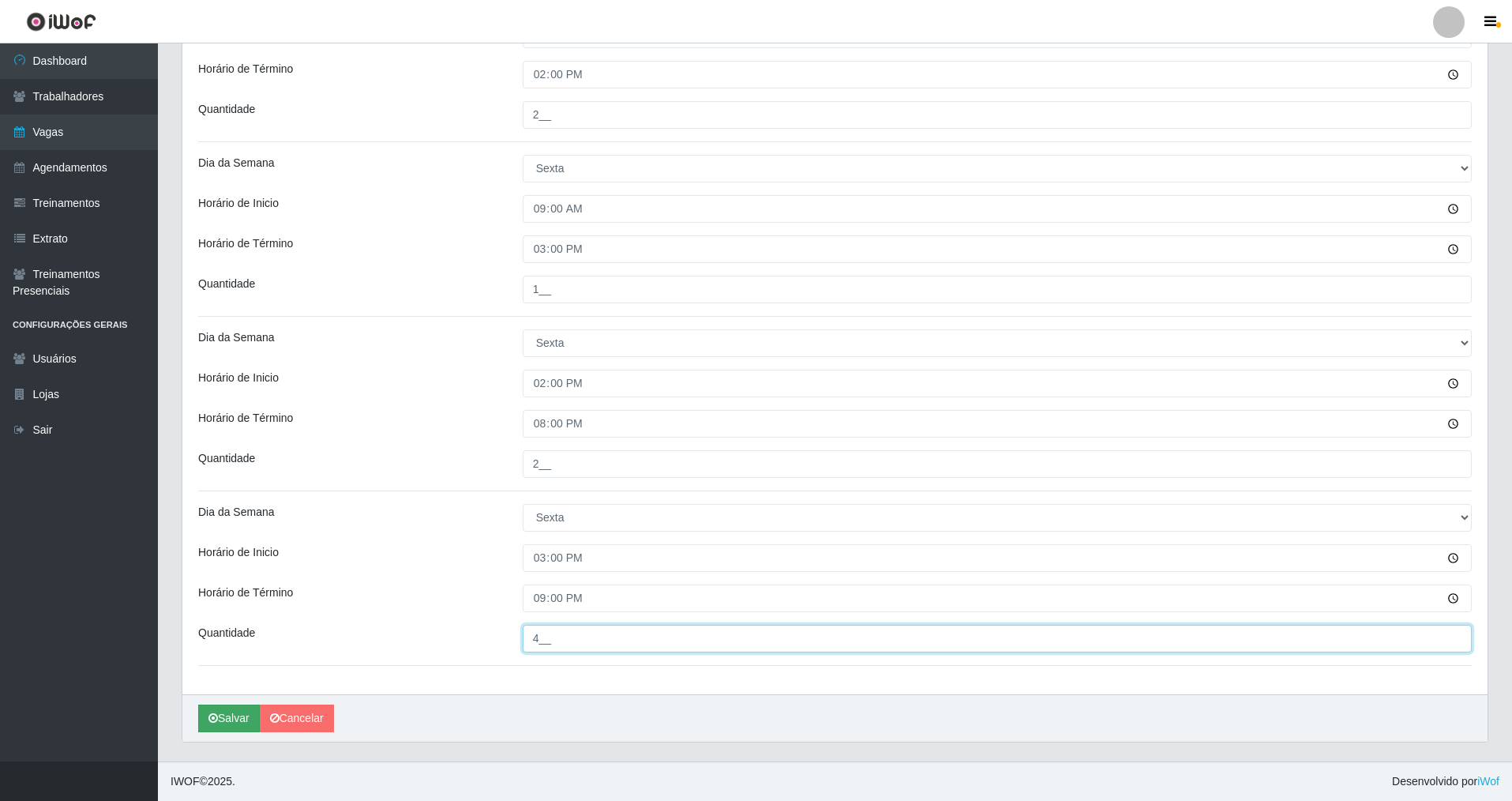
type input "4__"
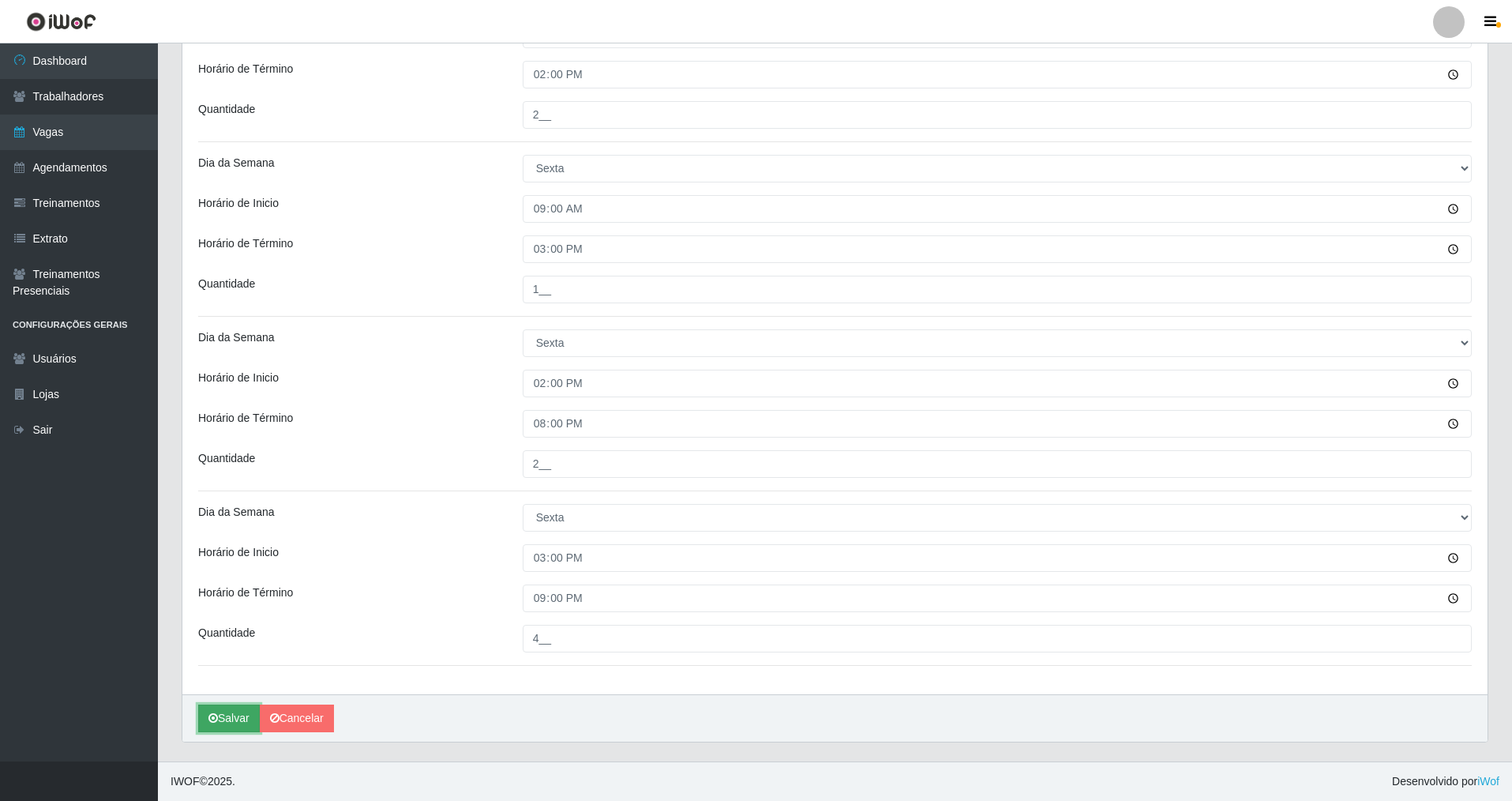
click at [229, 724] on button "Salvar" at bounding box center [229, 718] width 61 height 28
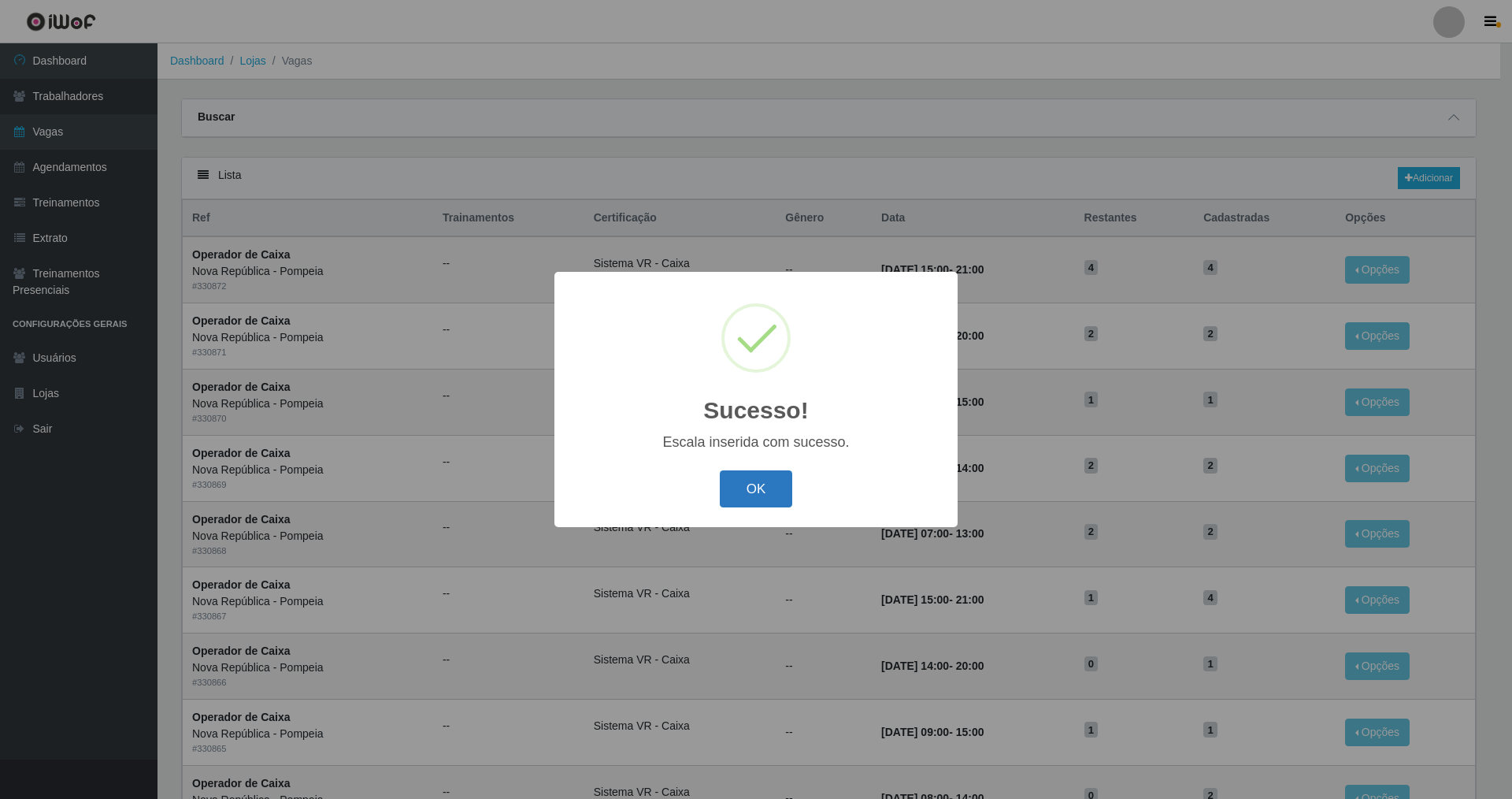
click at [773, 475] on button "OK" at bounding box center [756, 488] width 73 height 37
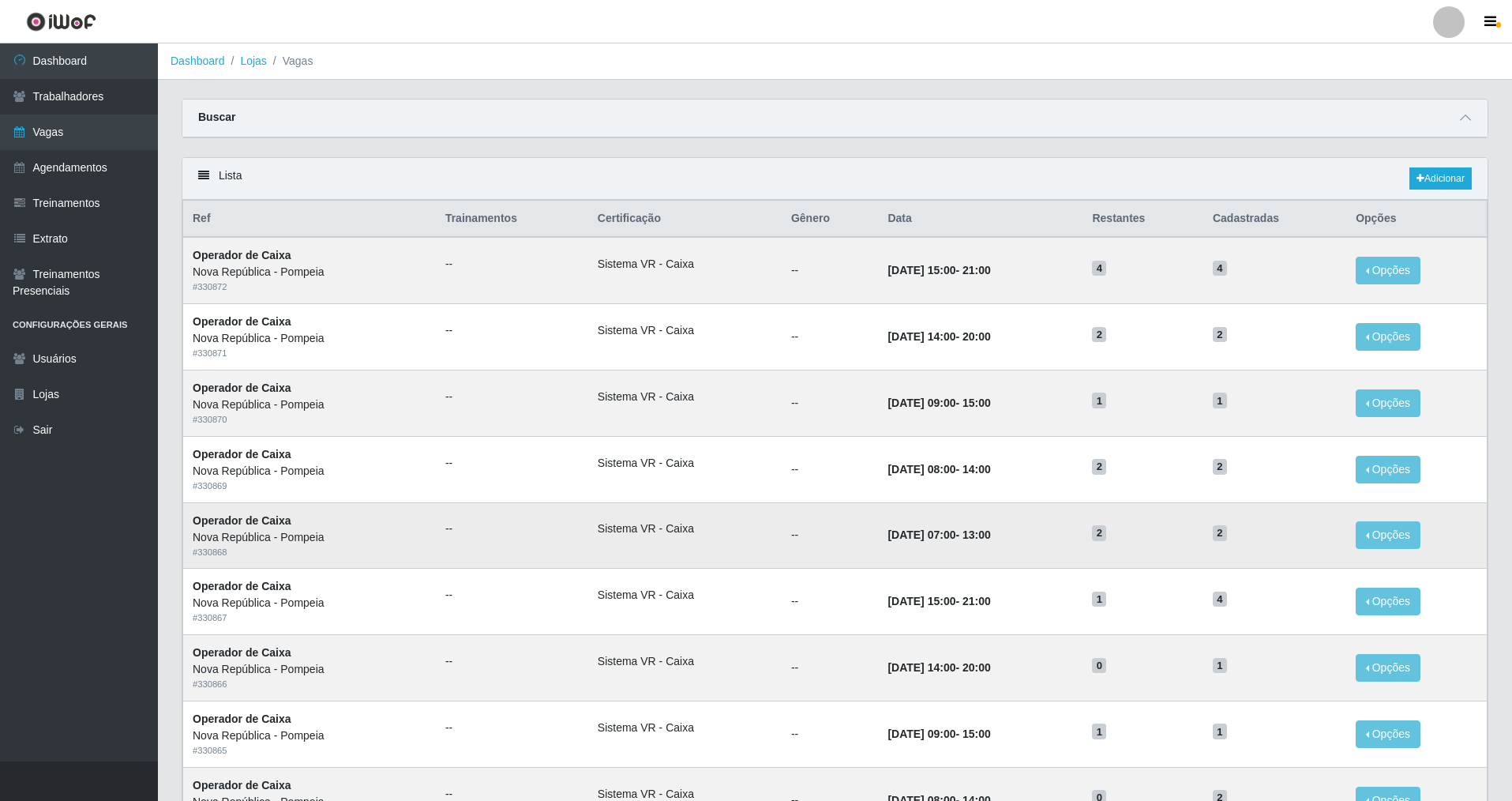
scroll to position [79, 0]
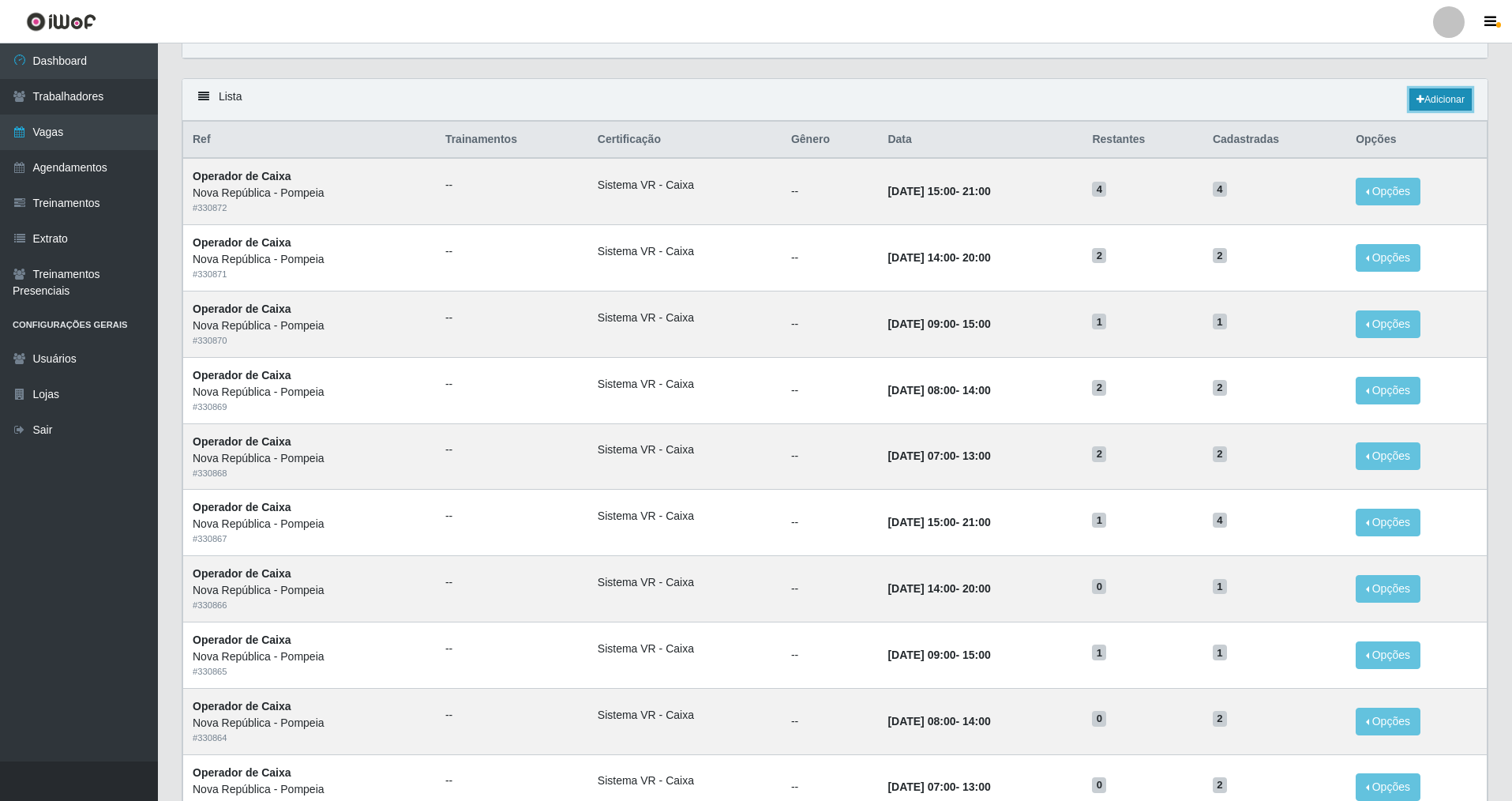
click at [1424, 102] on link "Adicionar" at bounding box center [1440, 100] width 62 height 22
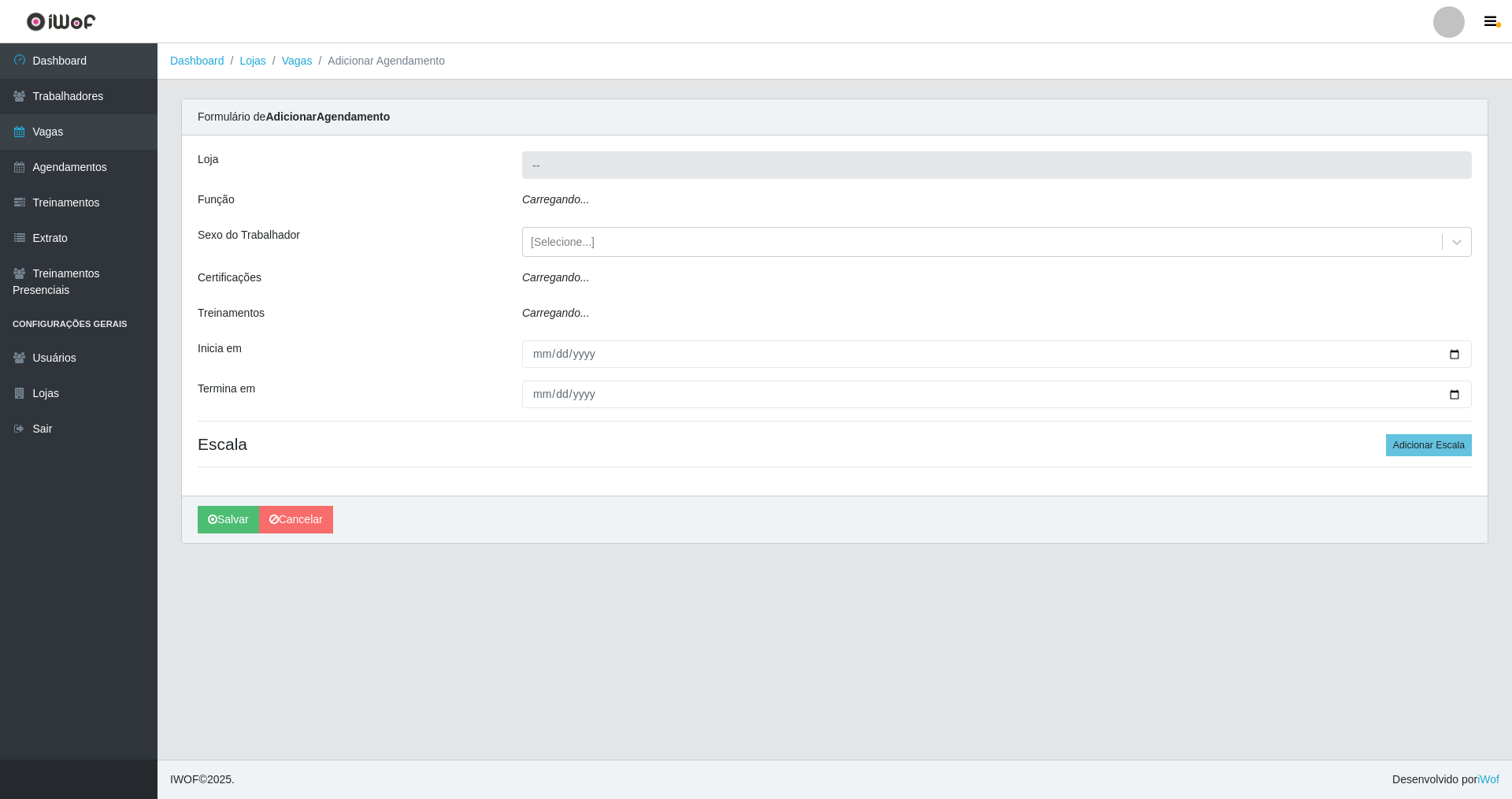
type input "Nova República - Pompeia"
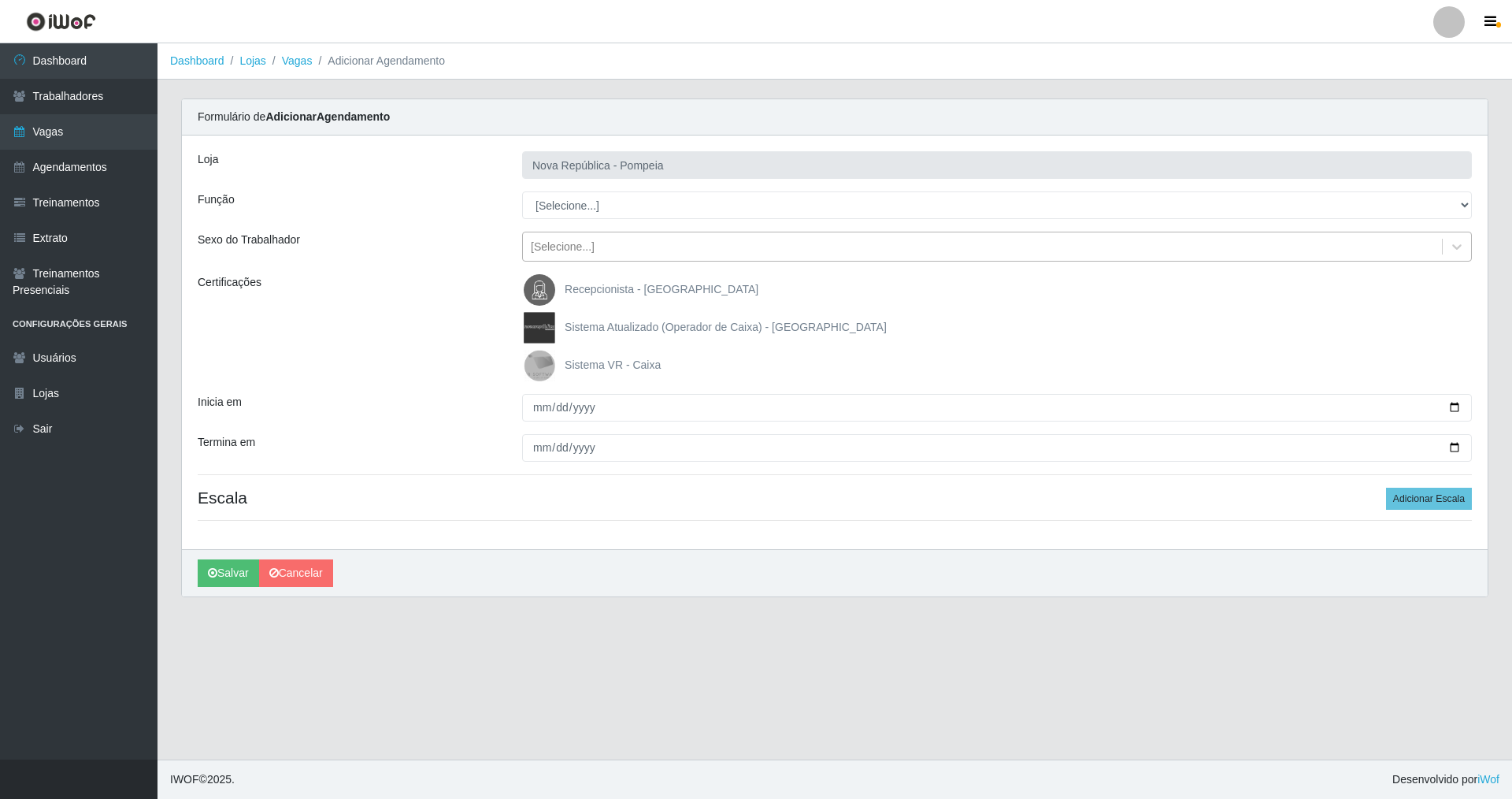
click at [559, 241] on div "[Selecione...]" at bounding box center [562, 246] width 64 height 17
click at [568, 210] on select "[Selecione...] Balconista Operador de Caixa Recepcionista Repositor" at bounding box center [997, 205] width 950 height 28
select select "22"
click at [523, 191] on select "[Selecione...] Balconista Operador de Caixa Recepcionista Repositor" at bounding box center [997, 205] width 950 height 28
click at [538, 364] on img at bounding box center [543, 365] width 38 height 32
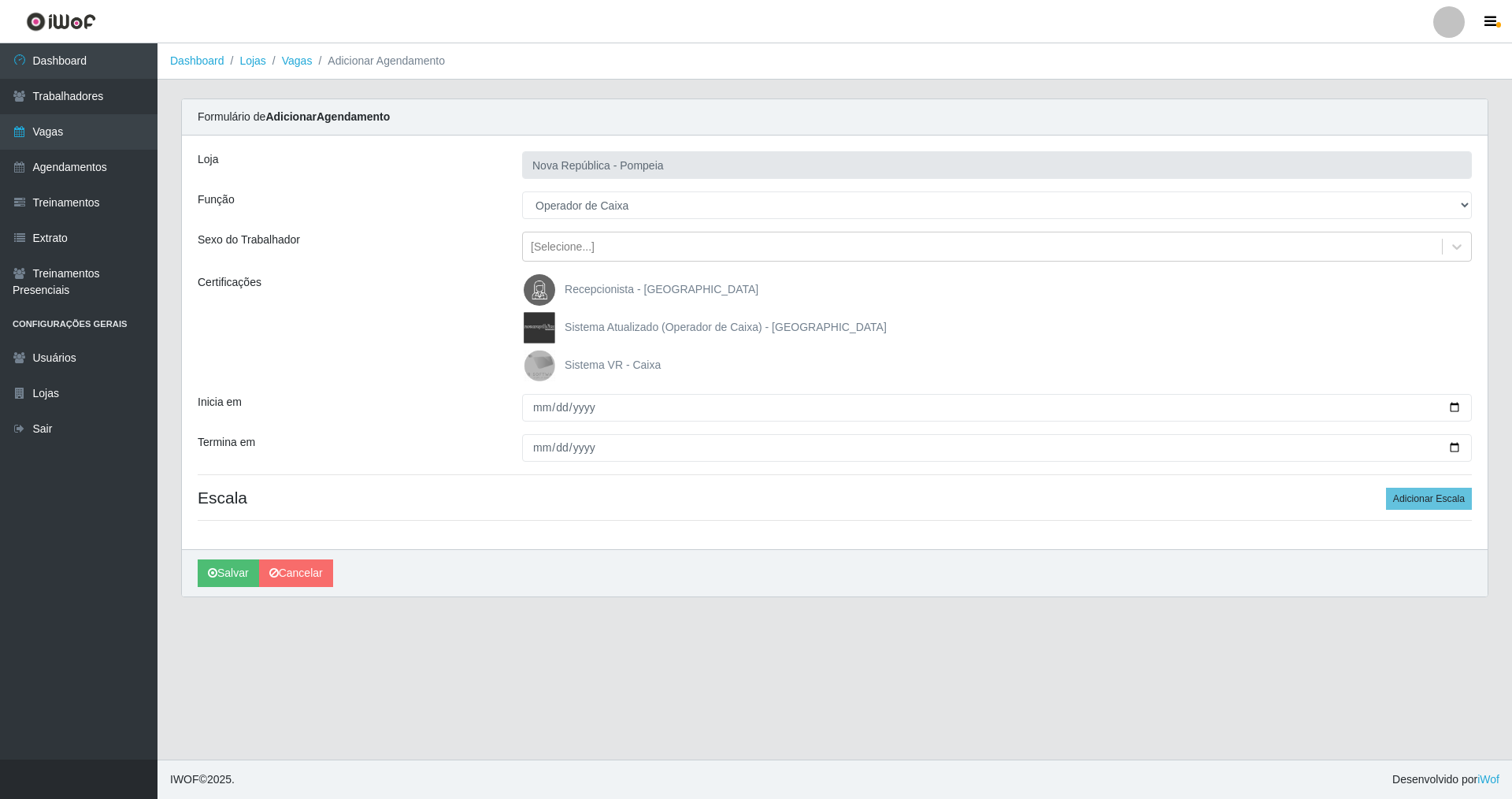
click at [0, 0] on input "Sistema VR - Caixa" at bounding box center [0, 0] width 0 height 0
click at [1463, 504] on button "Adicionar Escala" at bounding box center [1429, 499] width 86 height 22
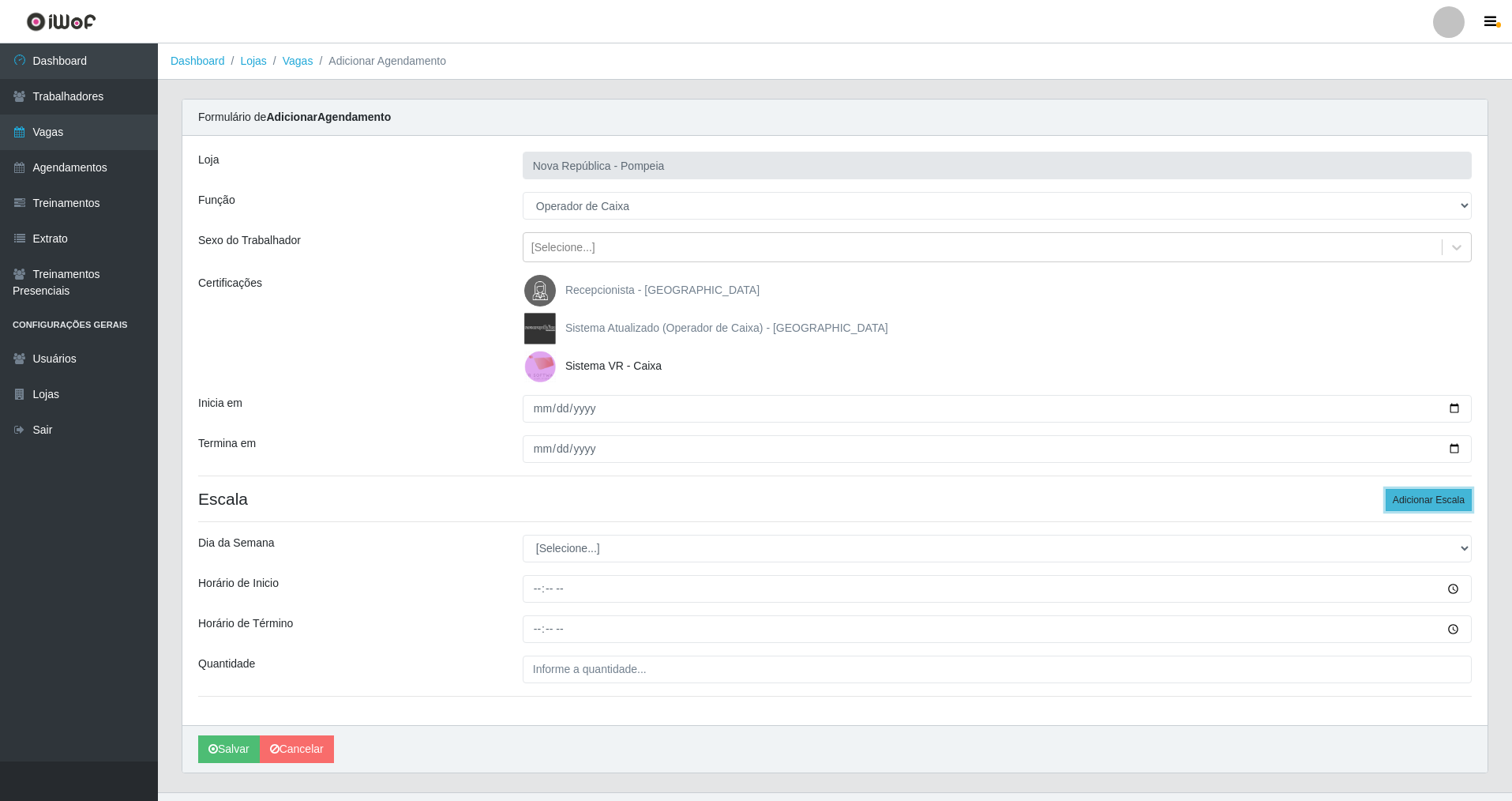
click at [1467, 505] on button "Adicionar Escala" at bounding box center [1429, 500] width 86 height 22
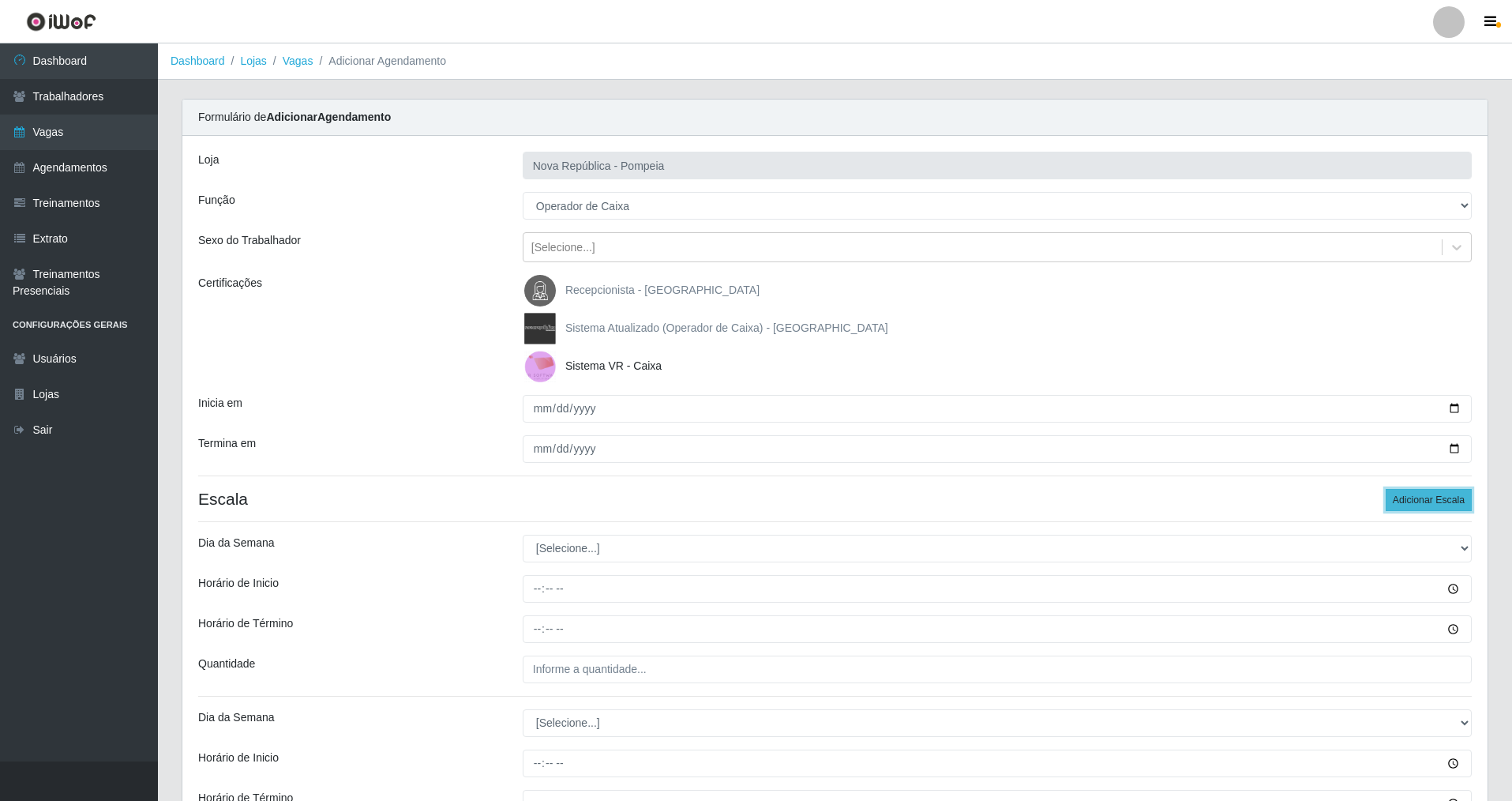
click at [1467, 504] on button "Adicionar Escala" at bounding box center [1429, 500] width 86 height 22
click at [543, 405] on input "Inicia em" at bounding box center [998, 408] width 949 height 28
type input "[DATE]"
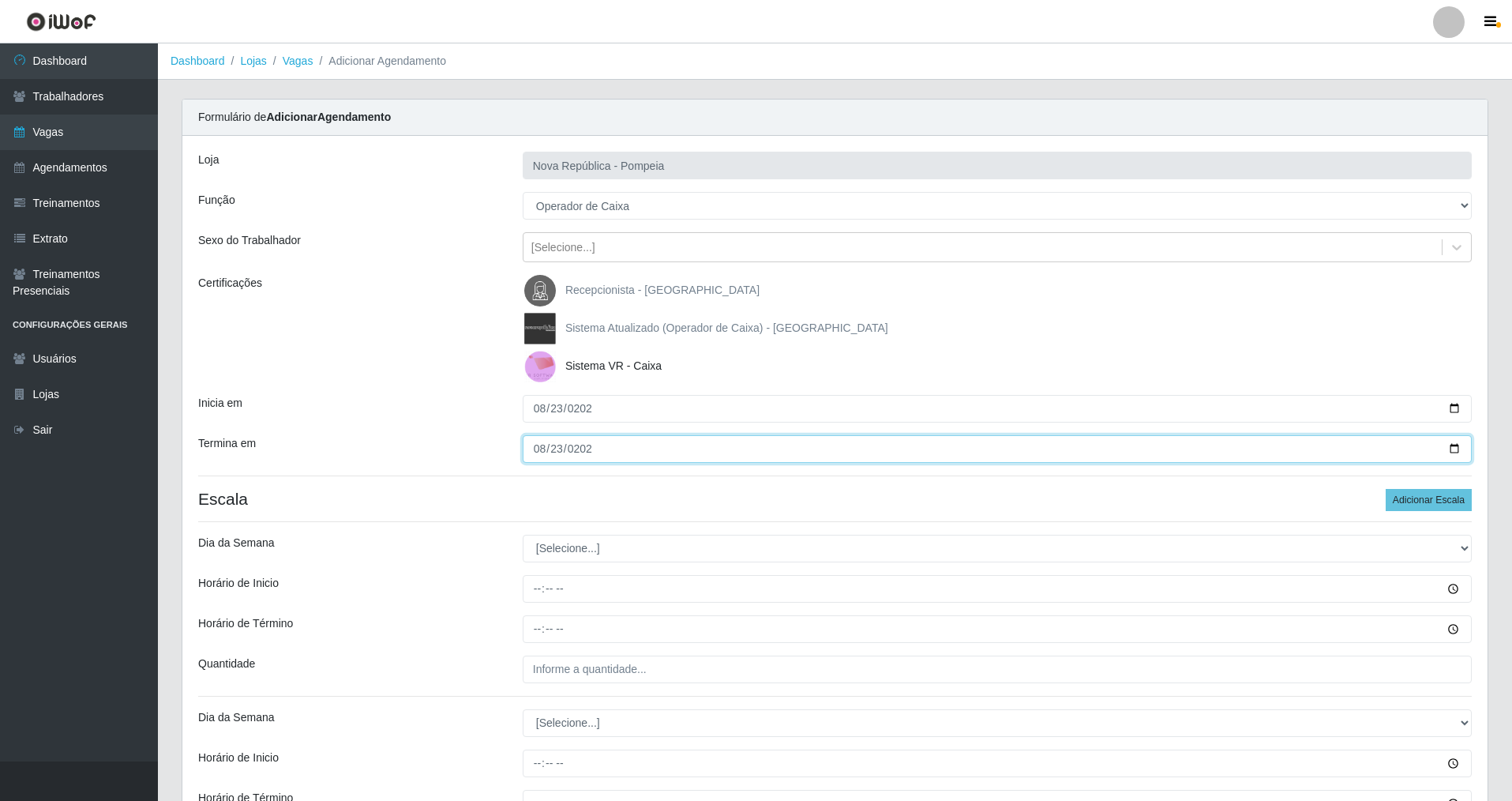
type input "[DATE]"
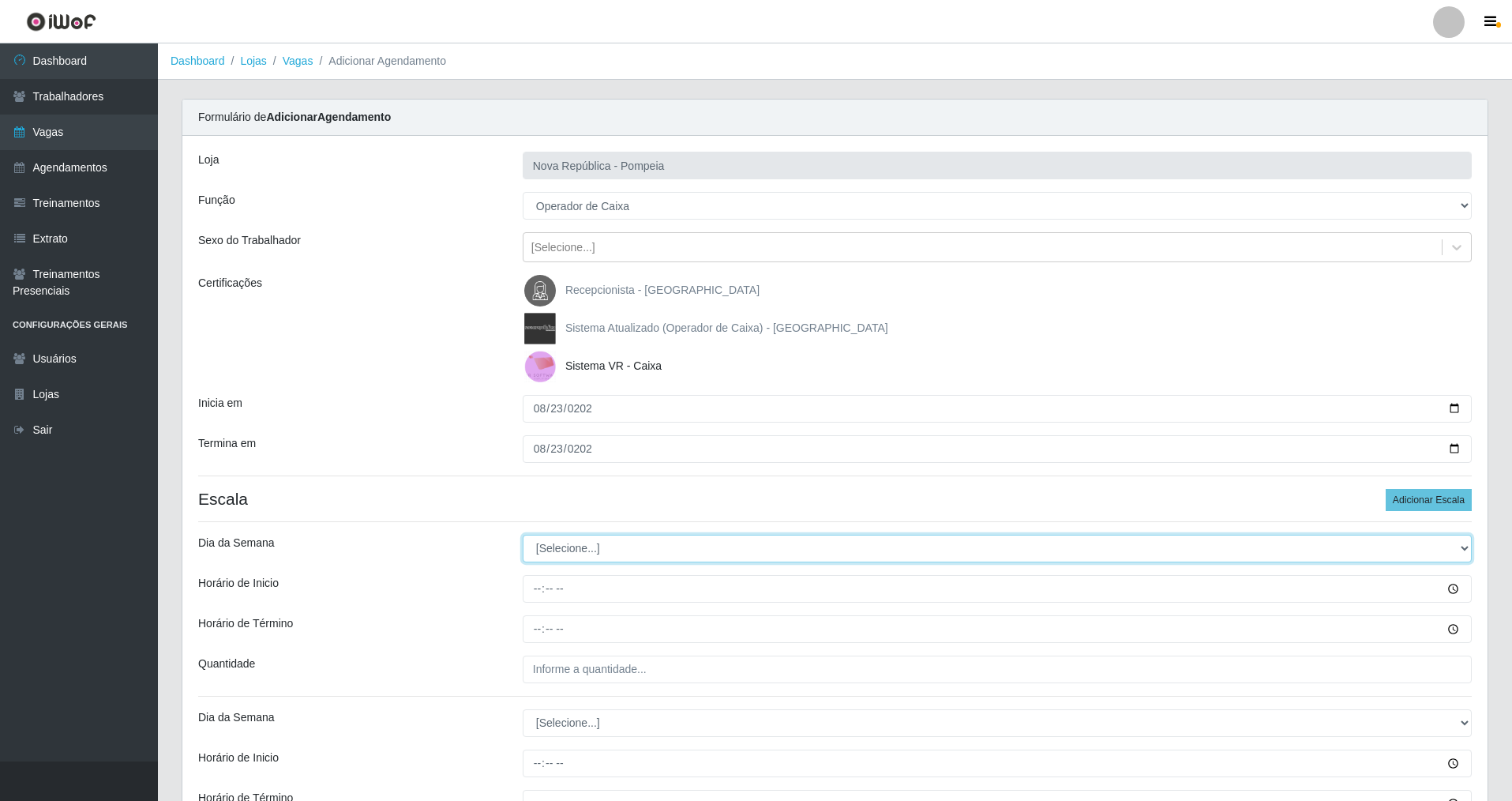
click at [595, 542] on select "[Selecione...] Segunda Terça Quarta Quinta Sexta Sábado Domingo" at bounding box center [998, 548] width 949 height 28
select select "6"
click at [523, 534] on select "[Selecione...] Segunda Terça Quarta Quinta Sexta Sábado Domingo" at bounding box center [998, 548] width 949 height 28
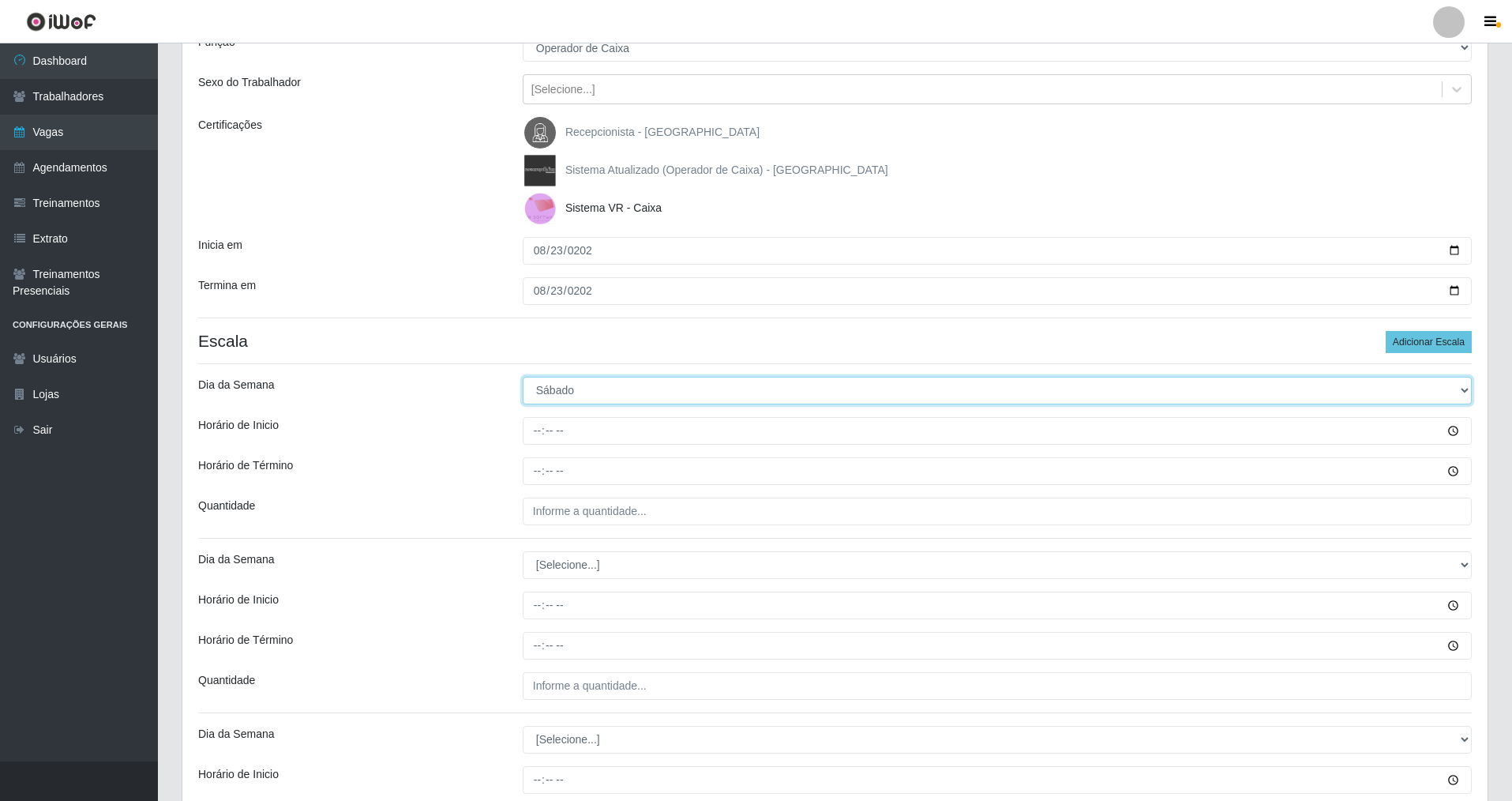
scroll to position [316, 0]
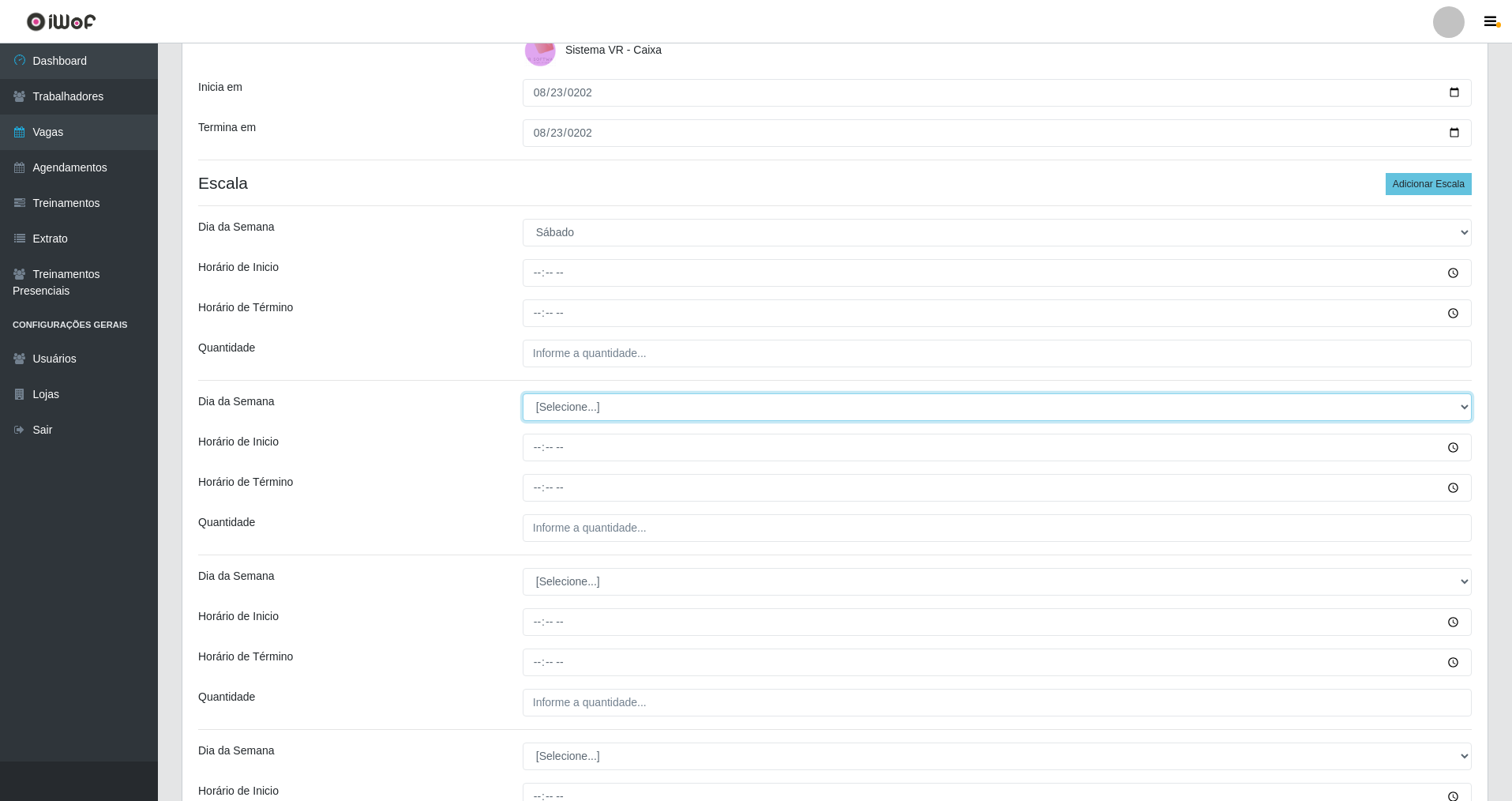
click at [591, 411] on select "[Selecione...] Segunda Terça Quarta Quinta Sexta Sábado Domingo" at bounding box center [998, 407] width 949 height 28
select select "6"
click at [523, 393] on select "[Selecione...] Segunda Terça Quarta Quinta Sexta Sábado Domingo" at bounding box center [998, 407] width 949 height 28
drag, startPoint x: 579, startPoint y: 580, endPoint x: 579, endPoint y: 592, distance: 12.0
click at [579, 582] on select "[Selecione...] Segunda Terça Quarta Quinta Sexta Sábado Domingo" at bounding box center [998, 581] width 949 height 28
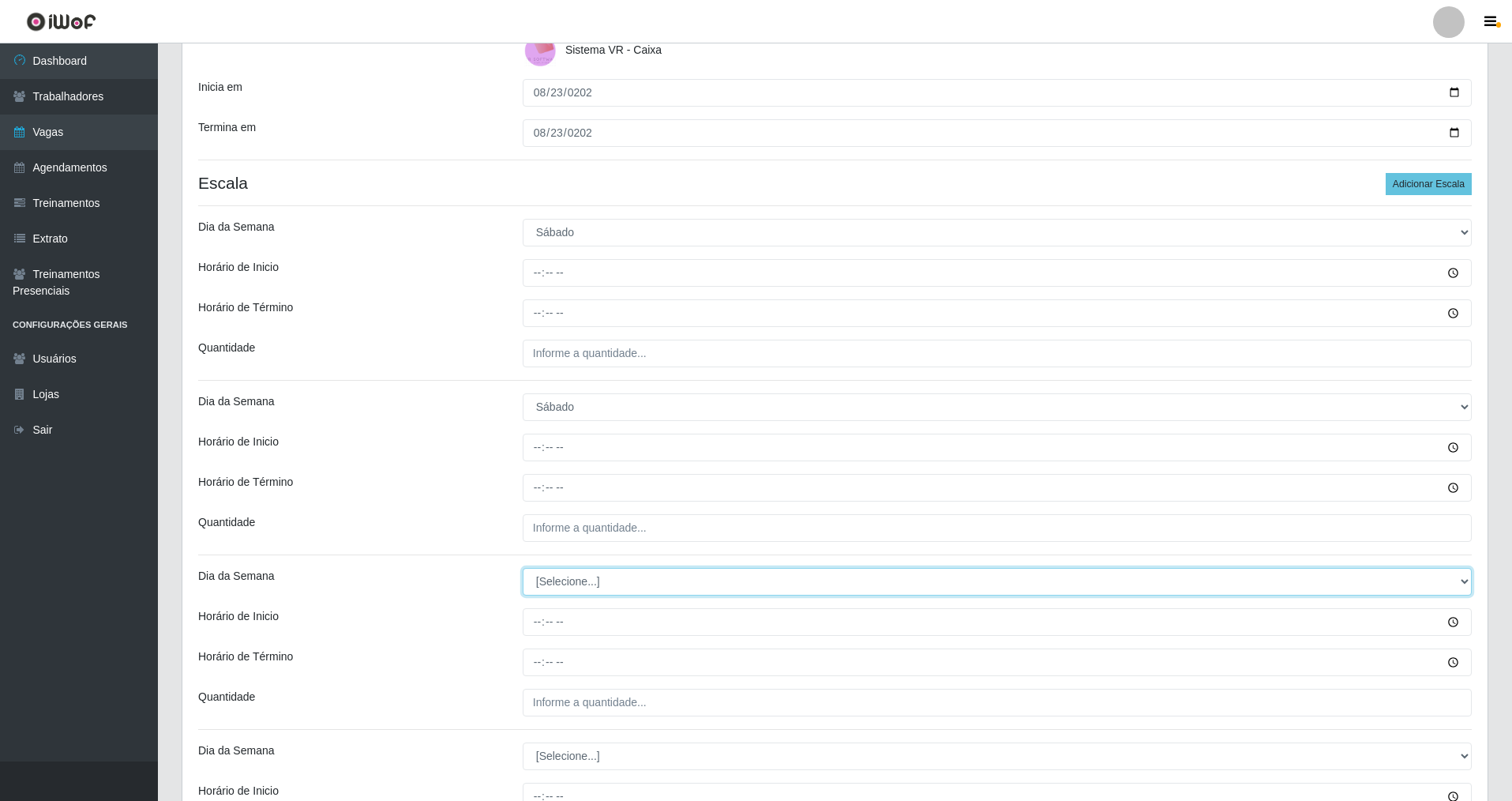
select select "6"
click at [523, 568] on select "[Selecione...] Segunda Terça Quarta Quinta Sexta Sábado Domingo" at bounding box center [998, 581] width 949 height 28
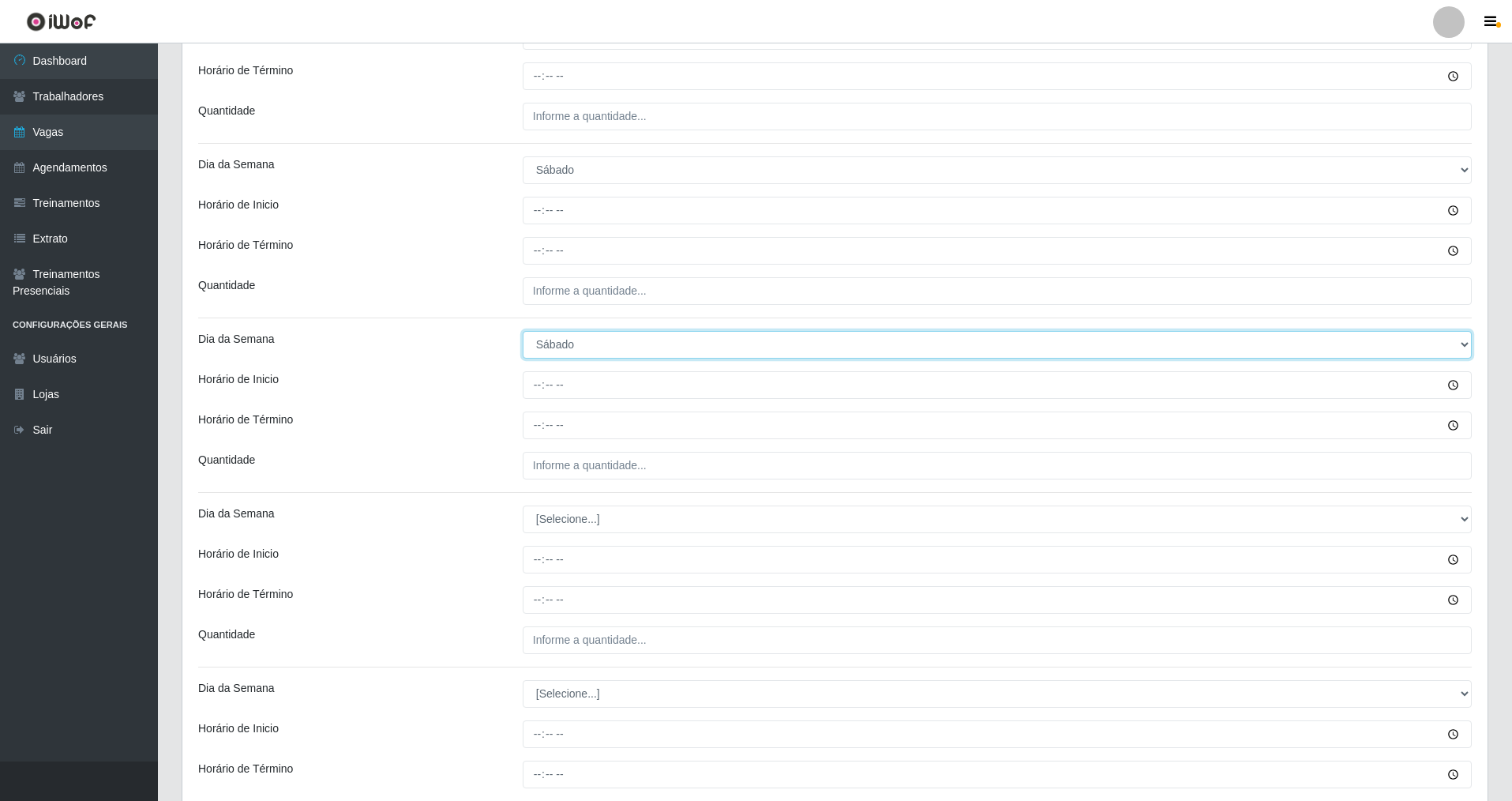
scroll to position [631, 0]
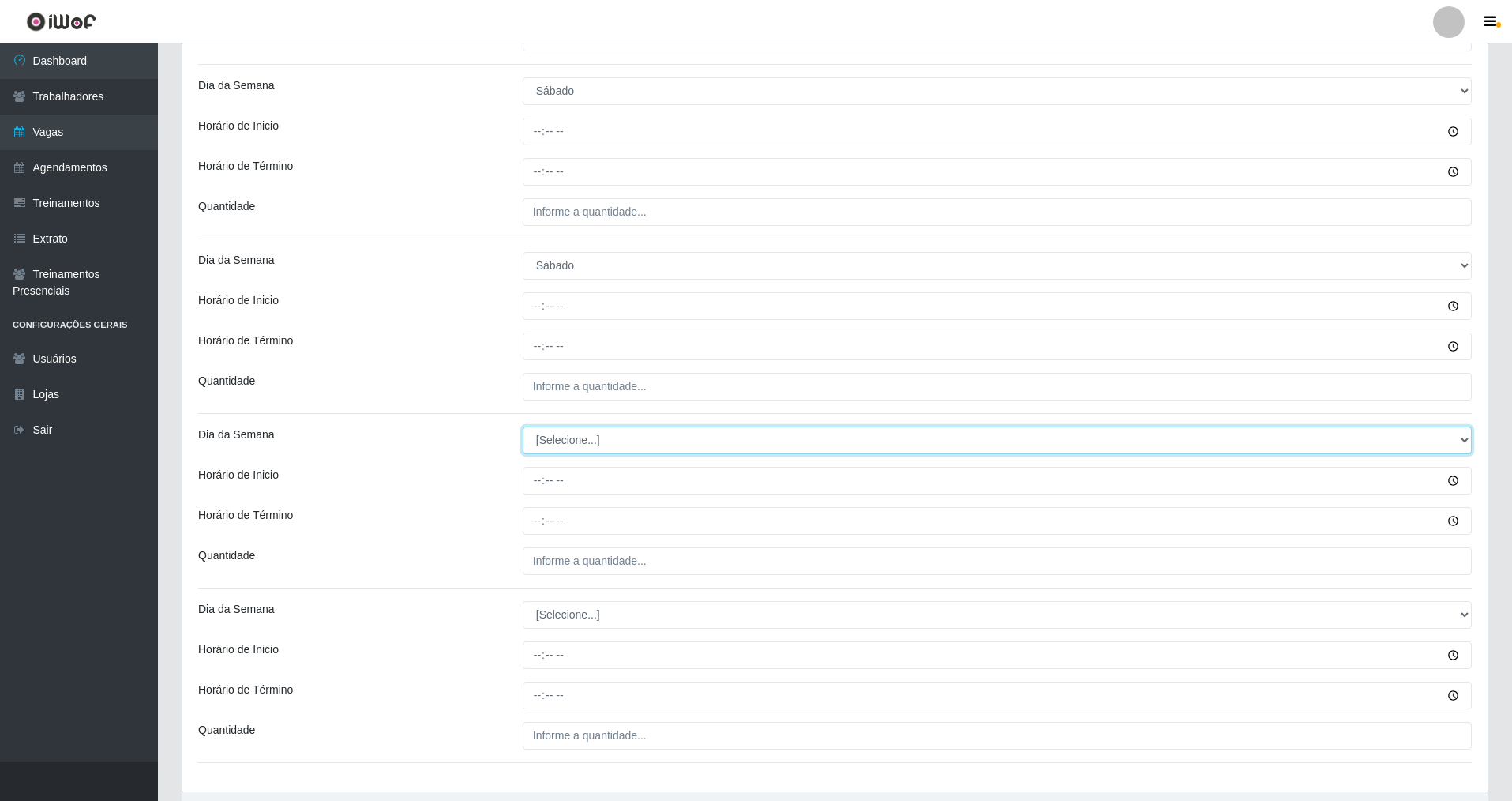
click at [576, 445] on select "[Selecione...] Segunda Terça Quarta Quinta Sexta Sábado Domingo" at bounding box center [998, 440] width 949 height 28
select select "6"
click at [523, 427] on select "[Selecione...] Segunda Terça Quarta Quinta Sexta Sábado Domingo" at bounding box center [998, 440] width 949 height 28
click at [591, 616] on select "[Selecione...] Segunda Terça Quarta Quinta Sexta Sábado Domingo" at bounding box center [998, 615] width 949 height 28
select select "6"
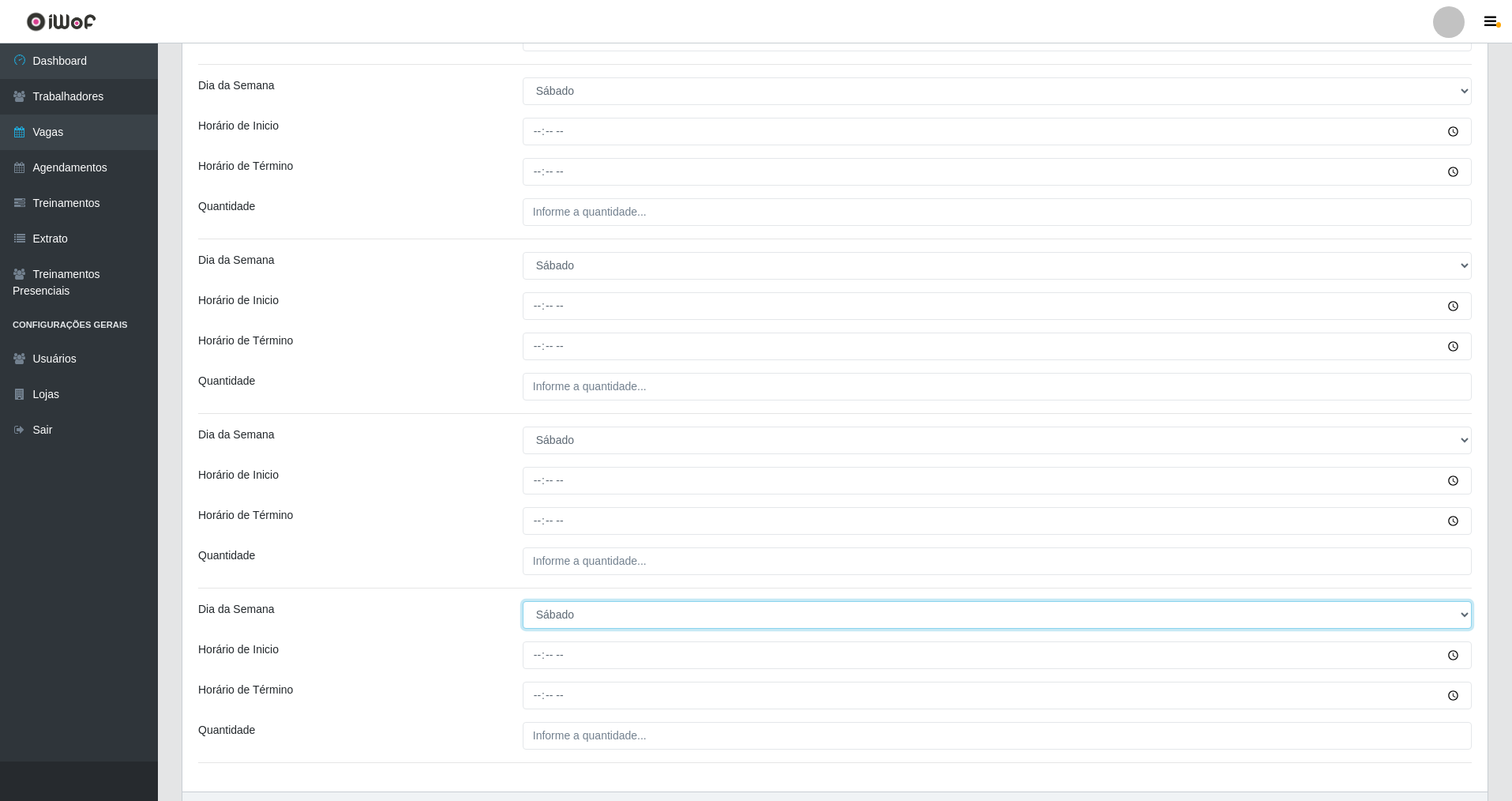
click at [523, 601] on select "[Selecione...] Segunda Terça Quarta Quinta Sexta Sábado Domingo" at bounding box center [998, 615] width 949 height 28
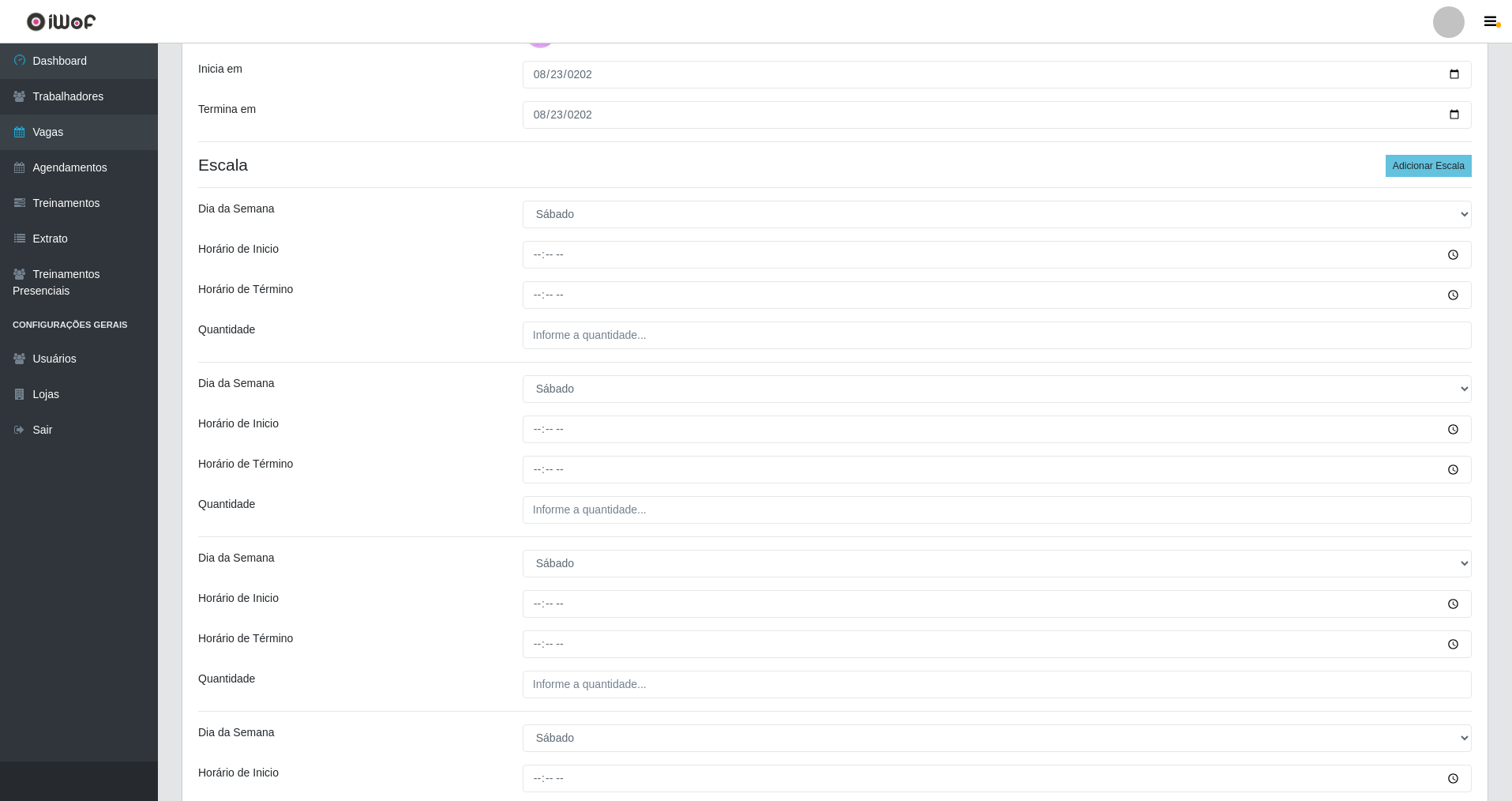
scroll to position [255, 0]
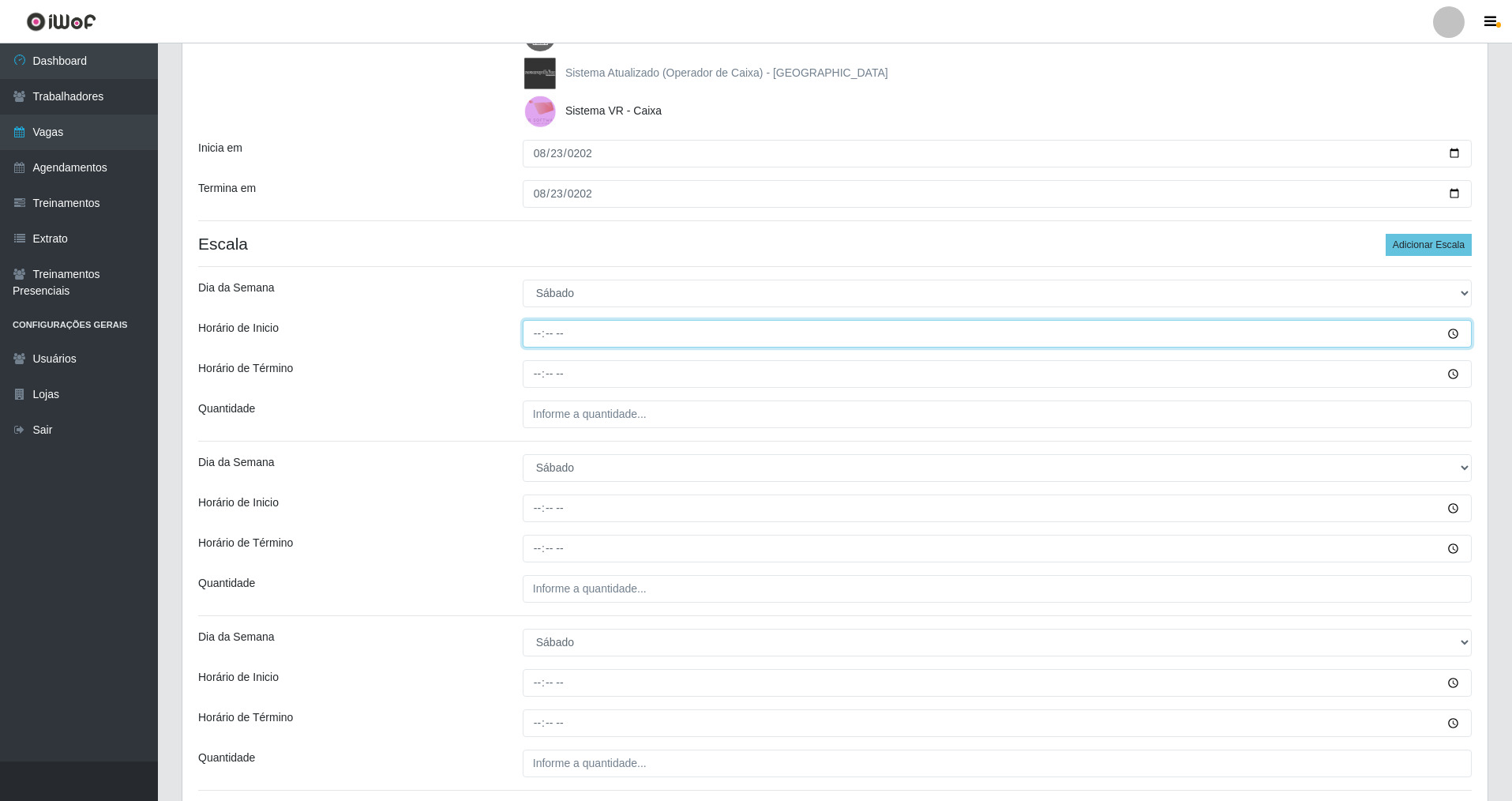
drag, startPoint x: 541, startPoint y: 333, endPoint x: 584, endPoint y: 338, distance: 43.3
click at [550, 331] on input "Horário de Inicio" at bounding box center [998, 334] width 949 height 28
type input "07:00"
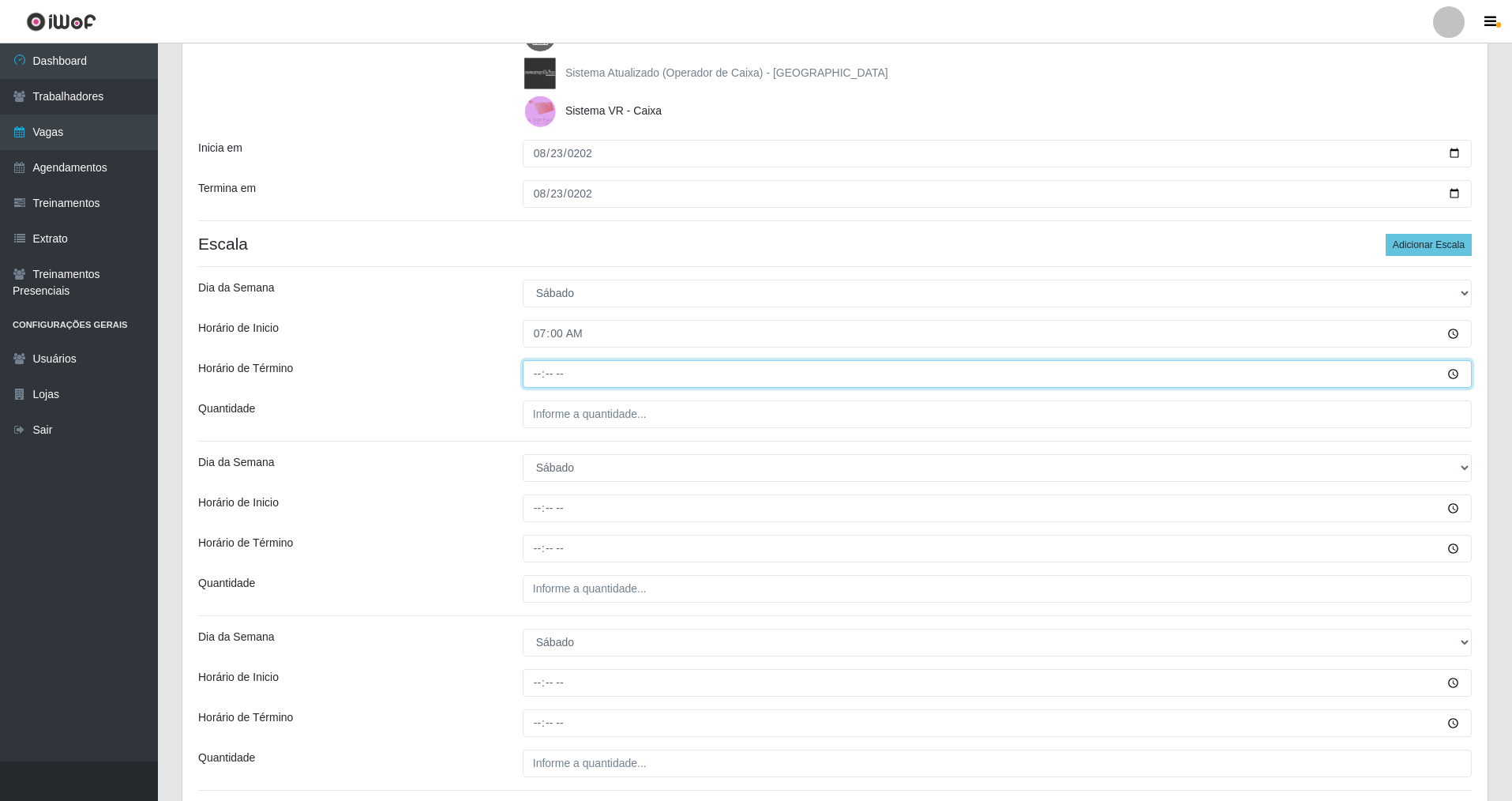
type input "13:00"
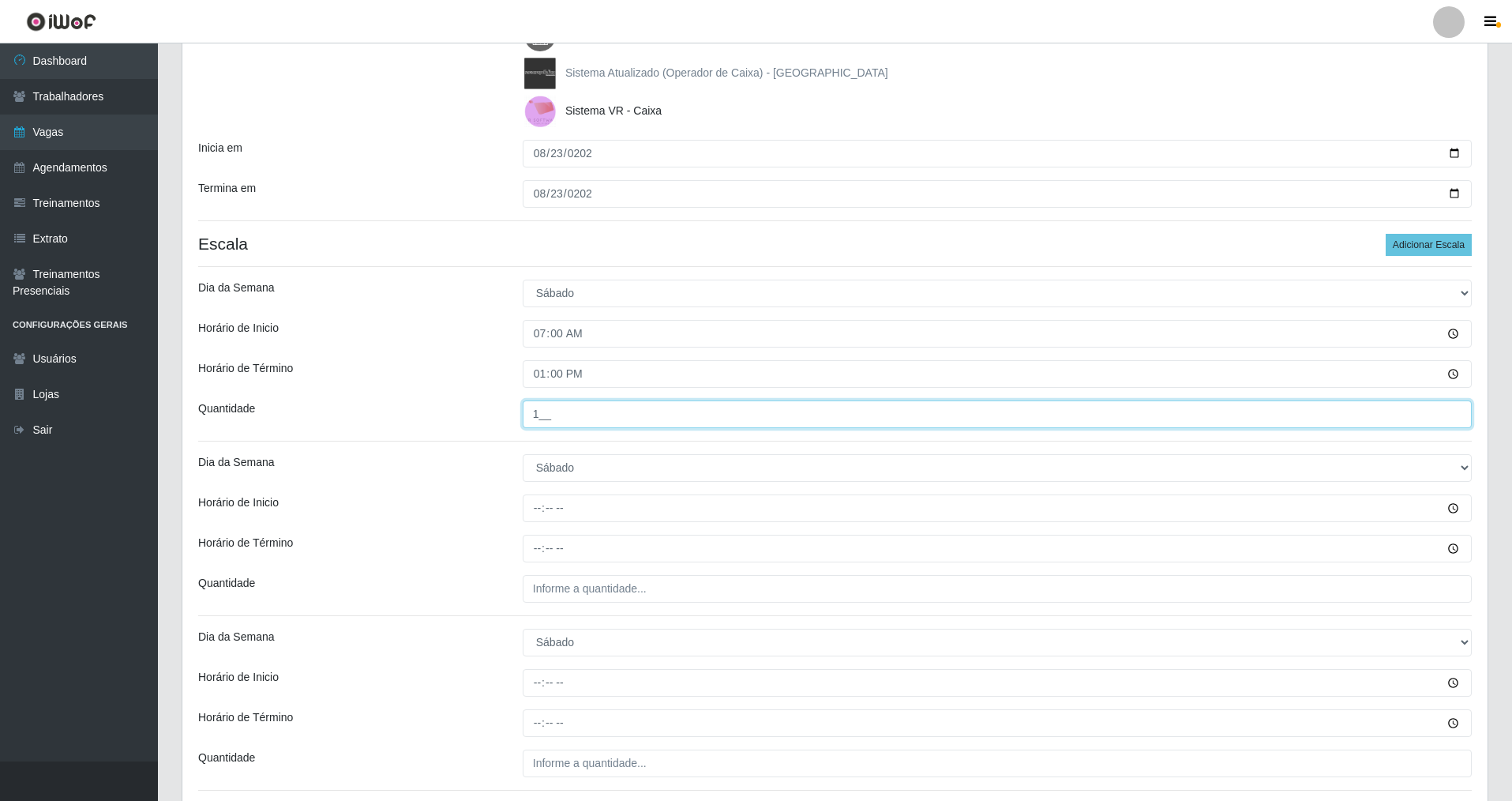
type input "1__"
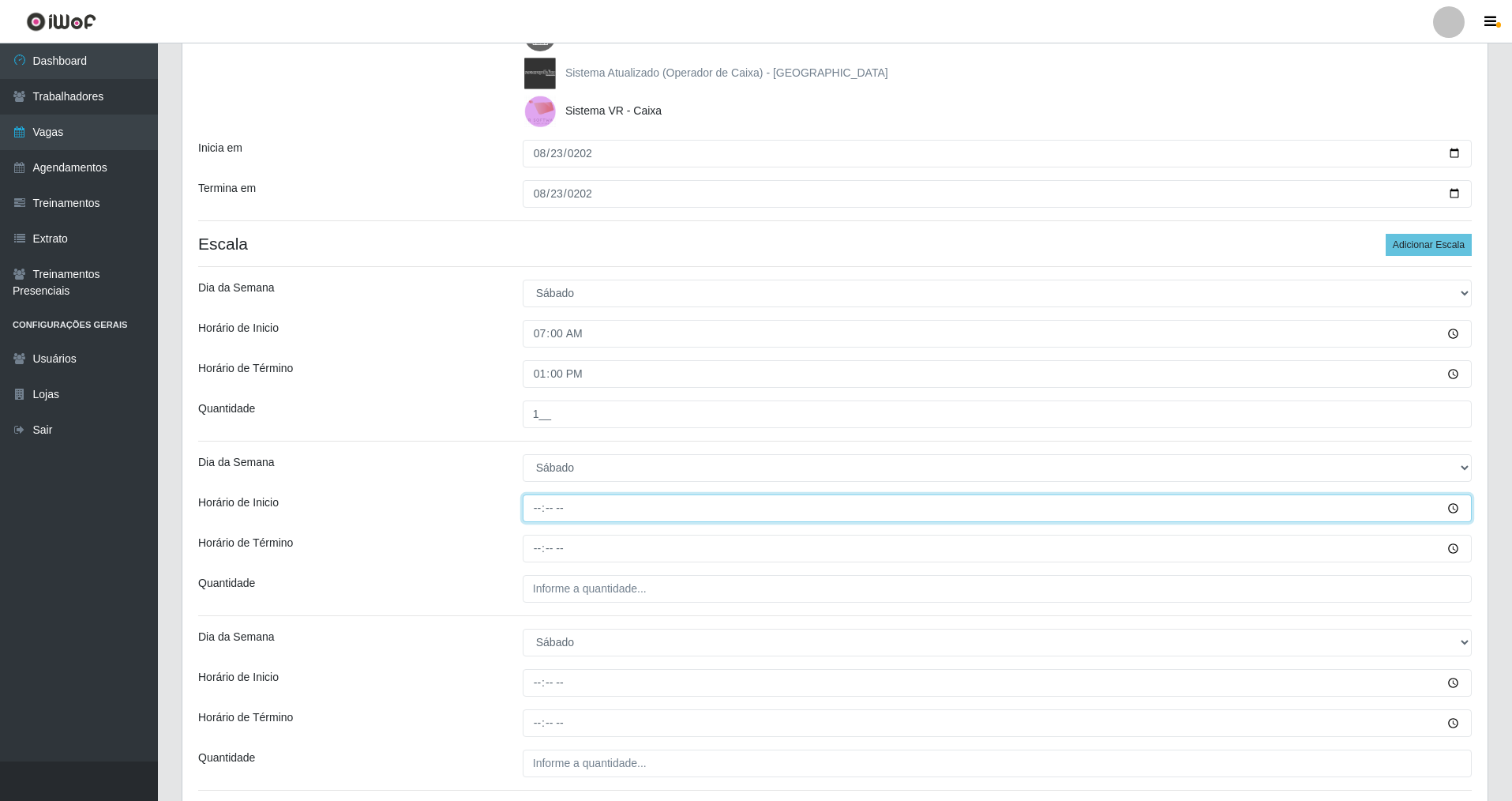
type input "08:00"
type input "14:00"
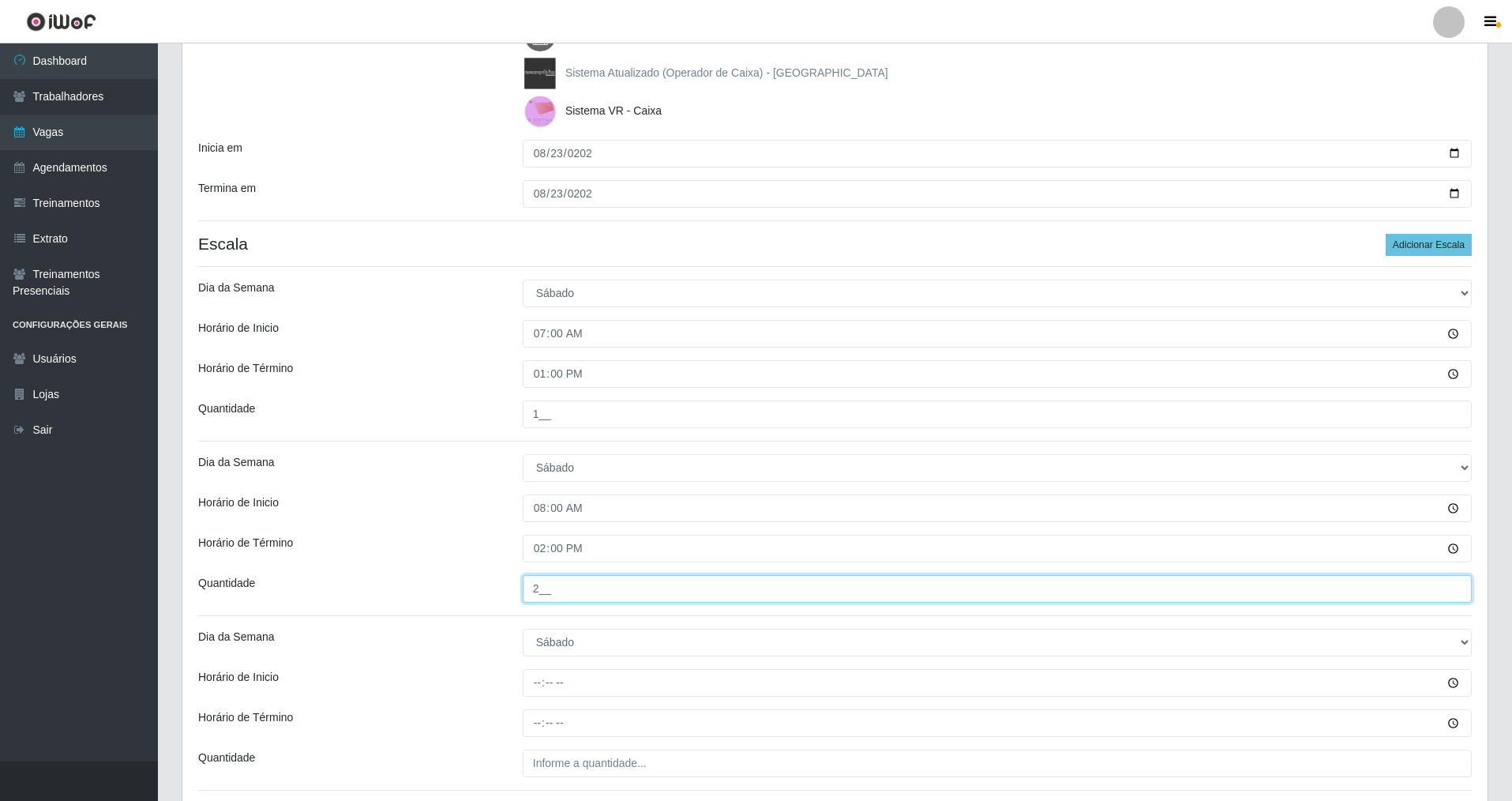
type input "2__"
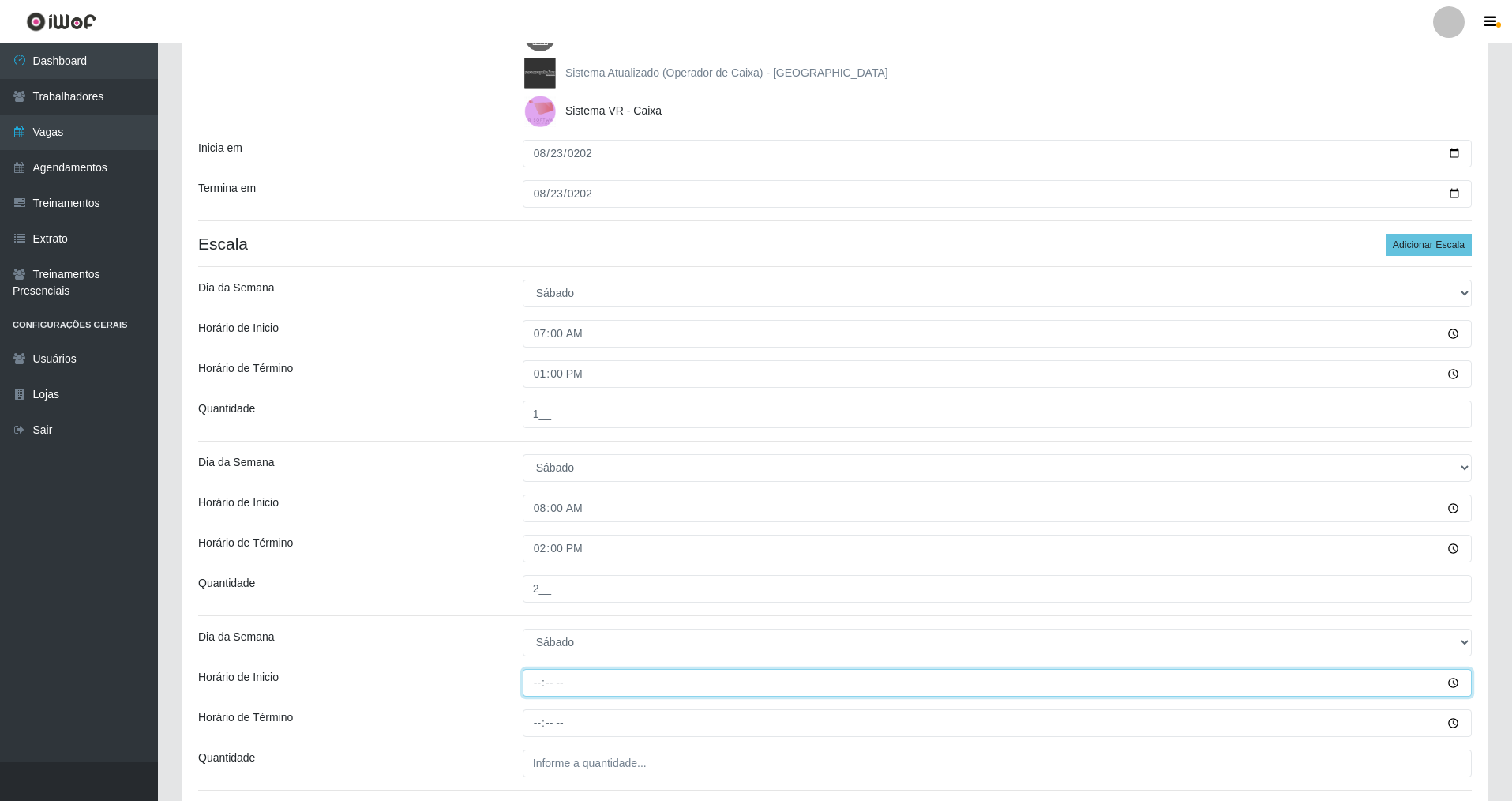
type input "09:00"
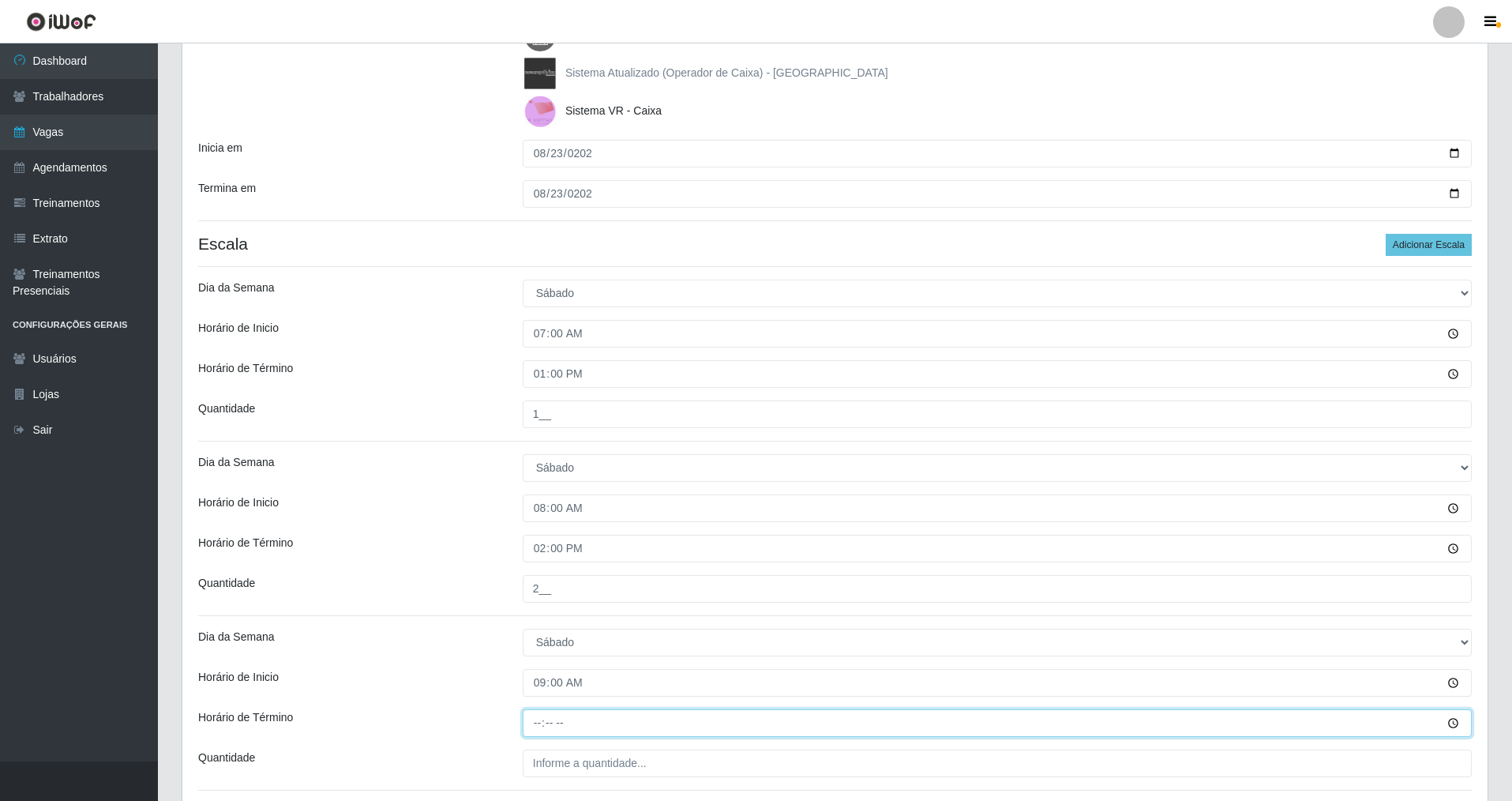
type input "15:00"
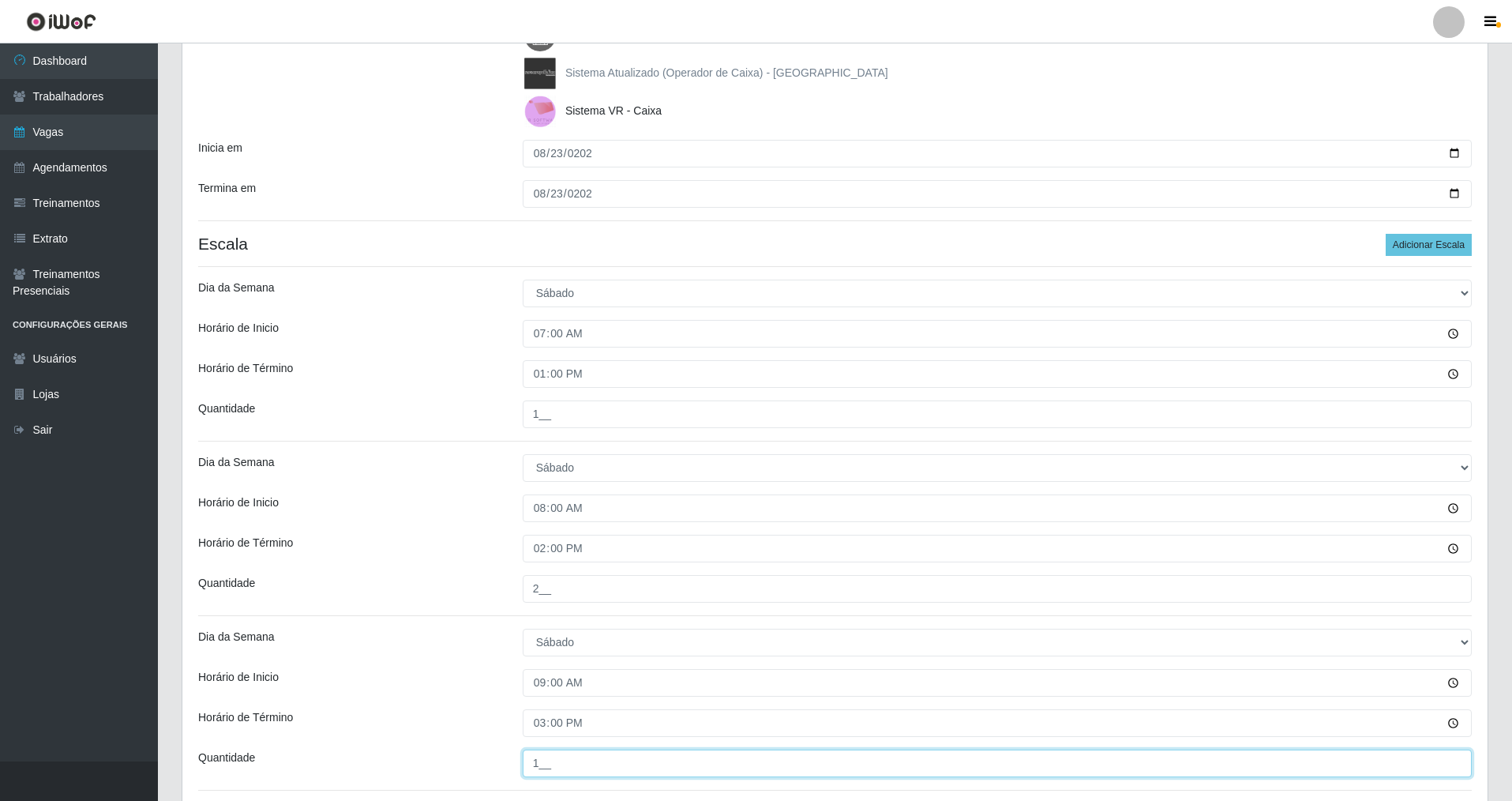
type input "1__"
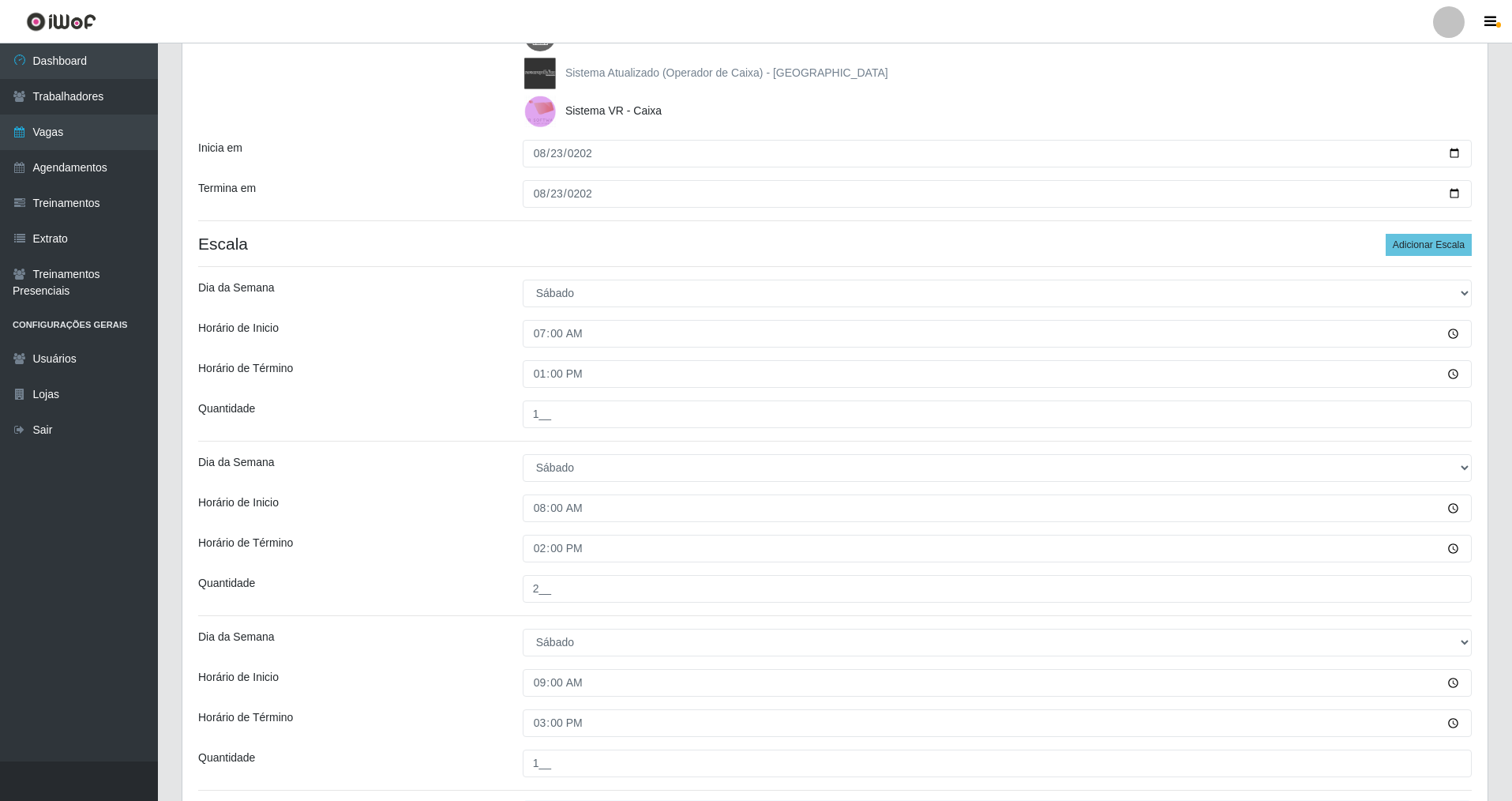
scroll to position [671, 0]
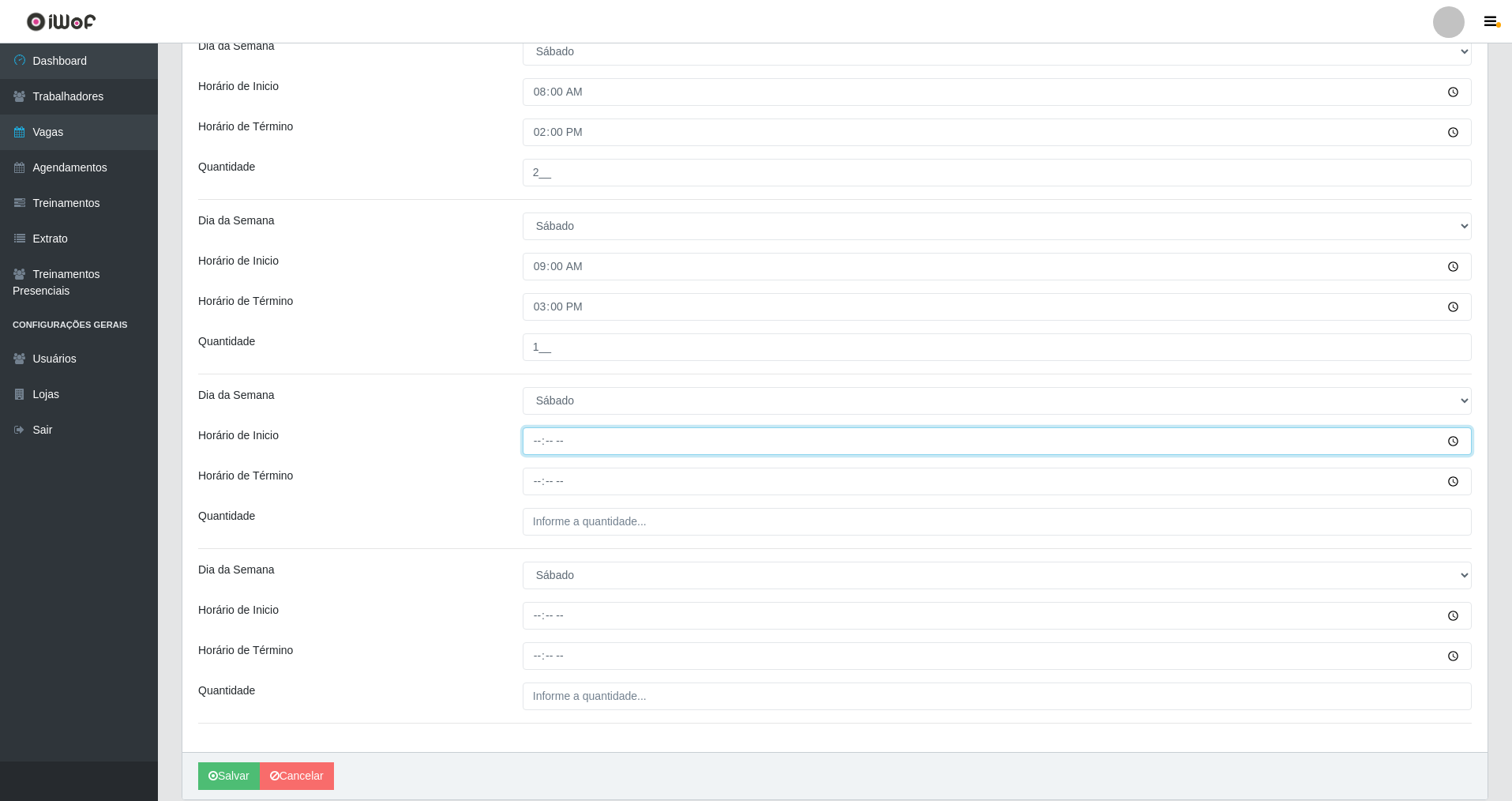
type input "14:00"
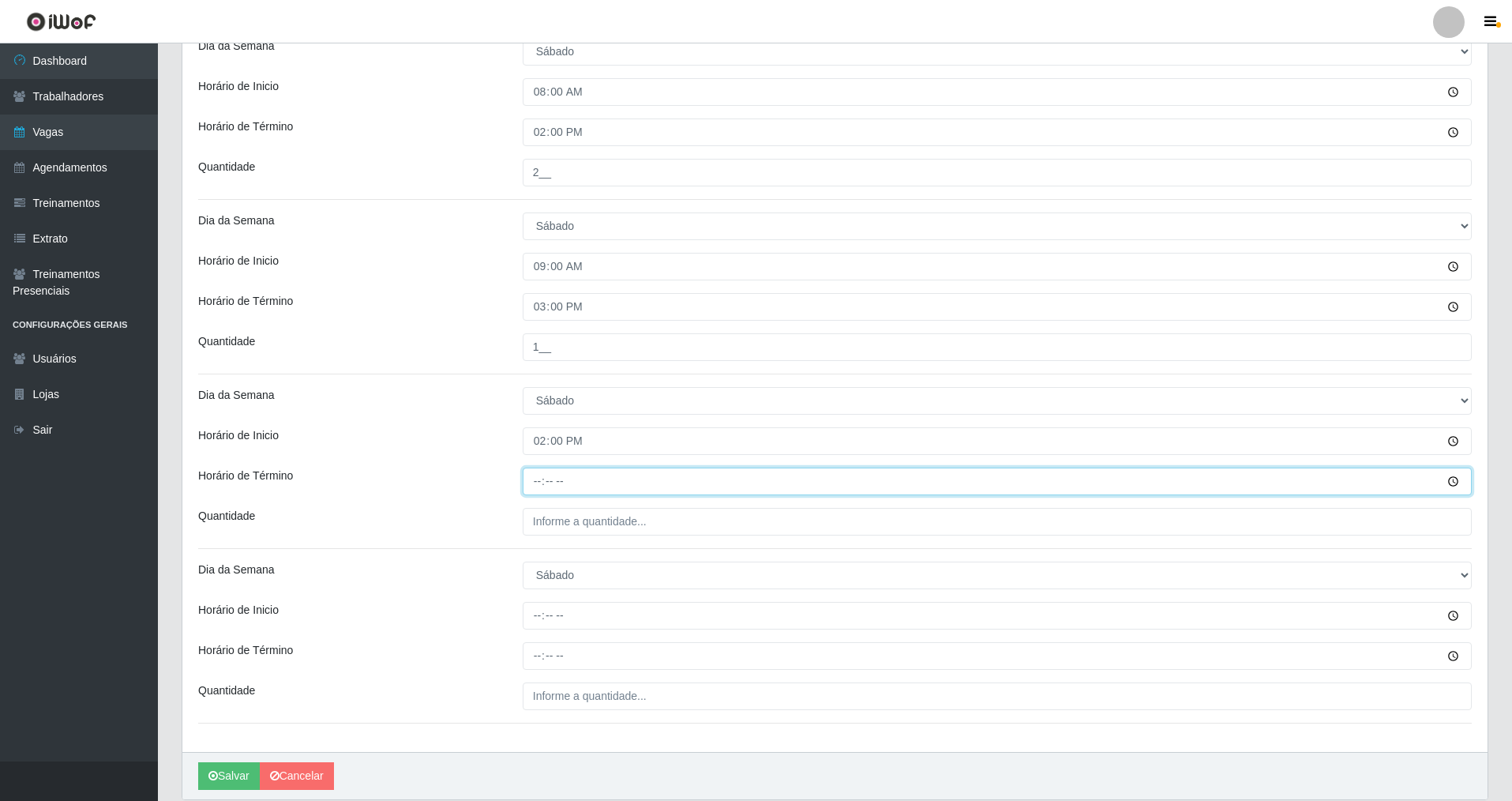
type input "20:00"
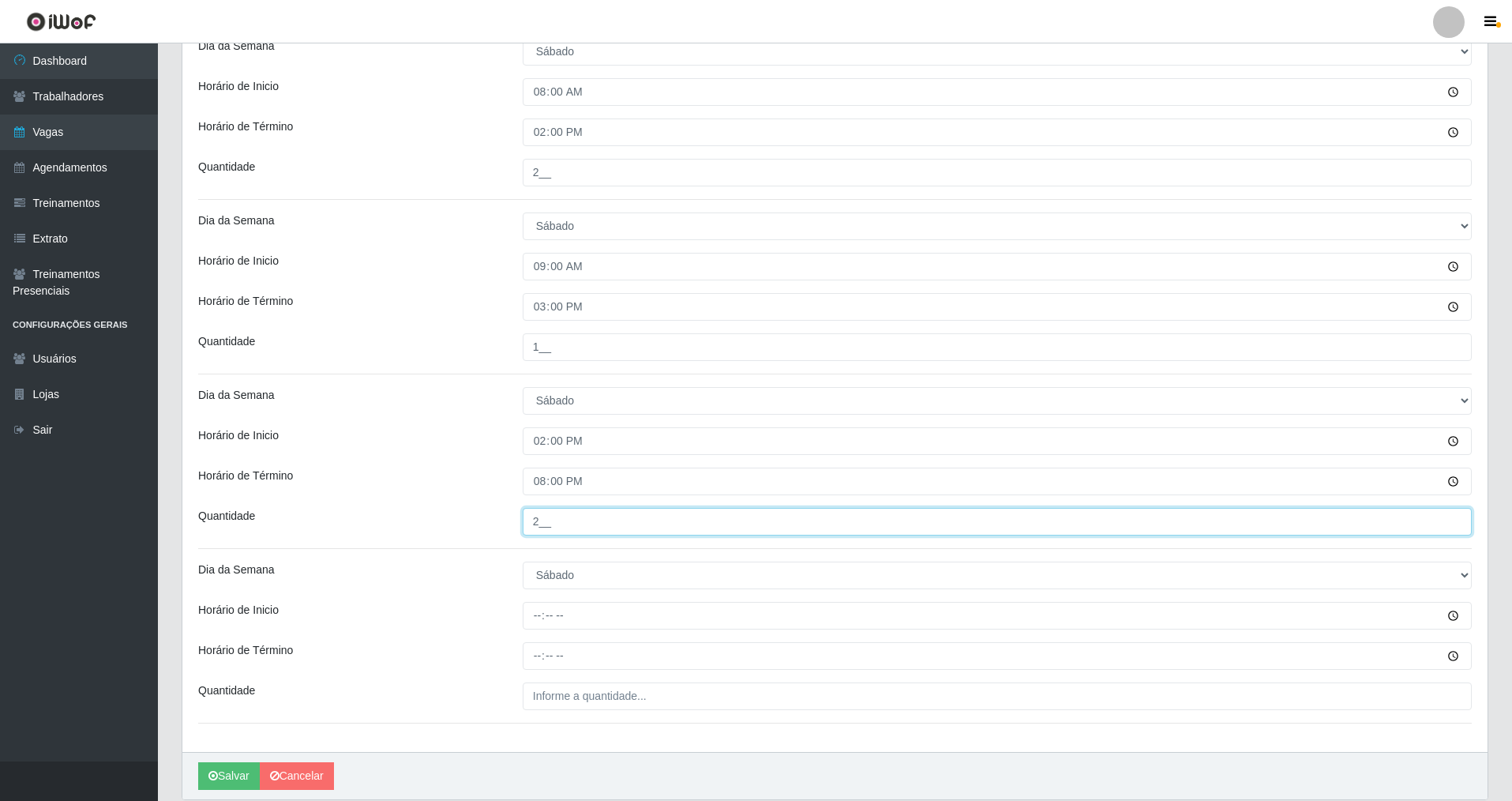
type input "2__"
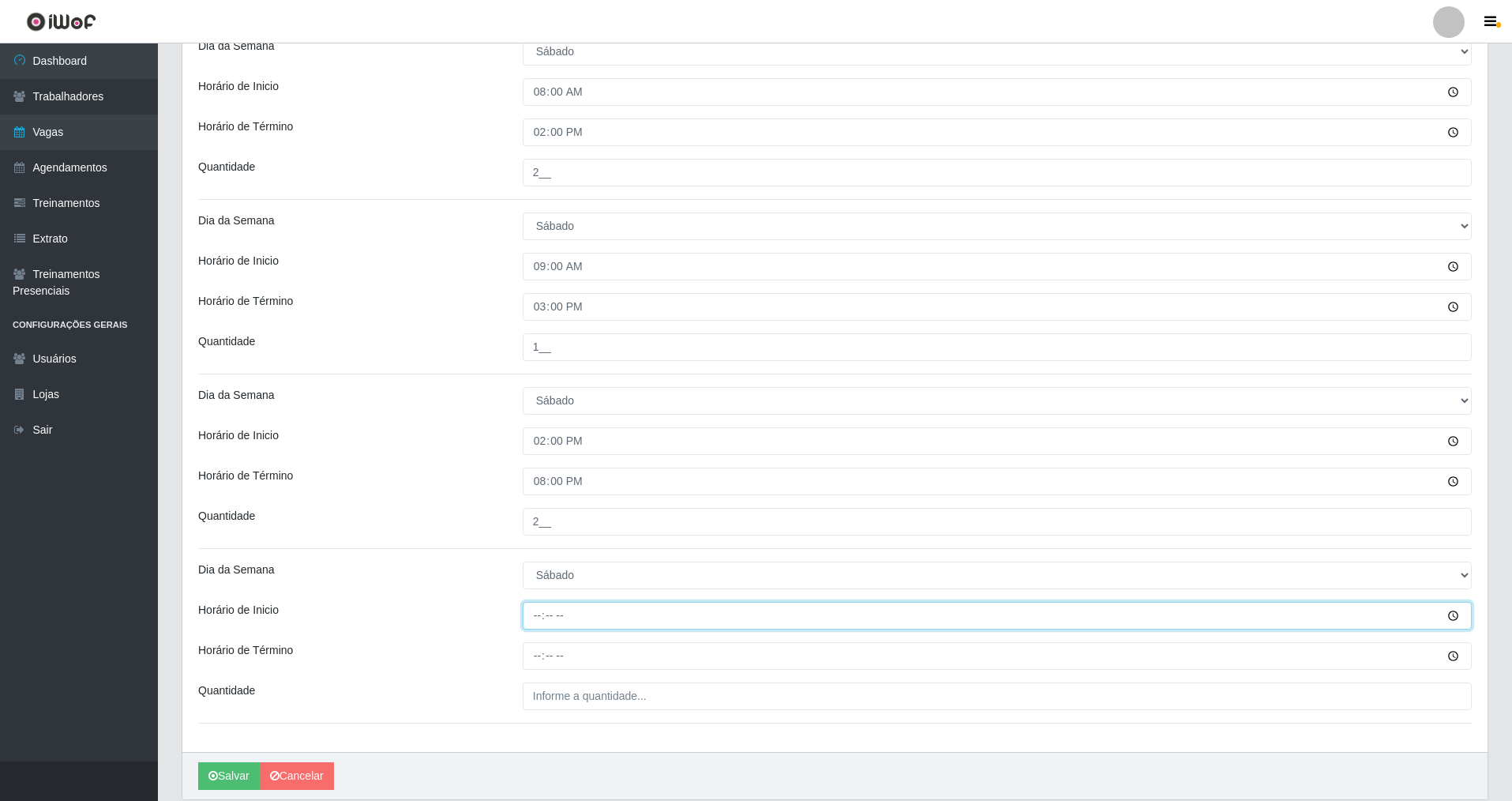
type input "15:00"
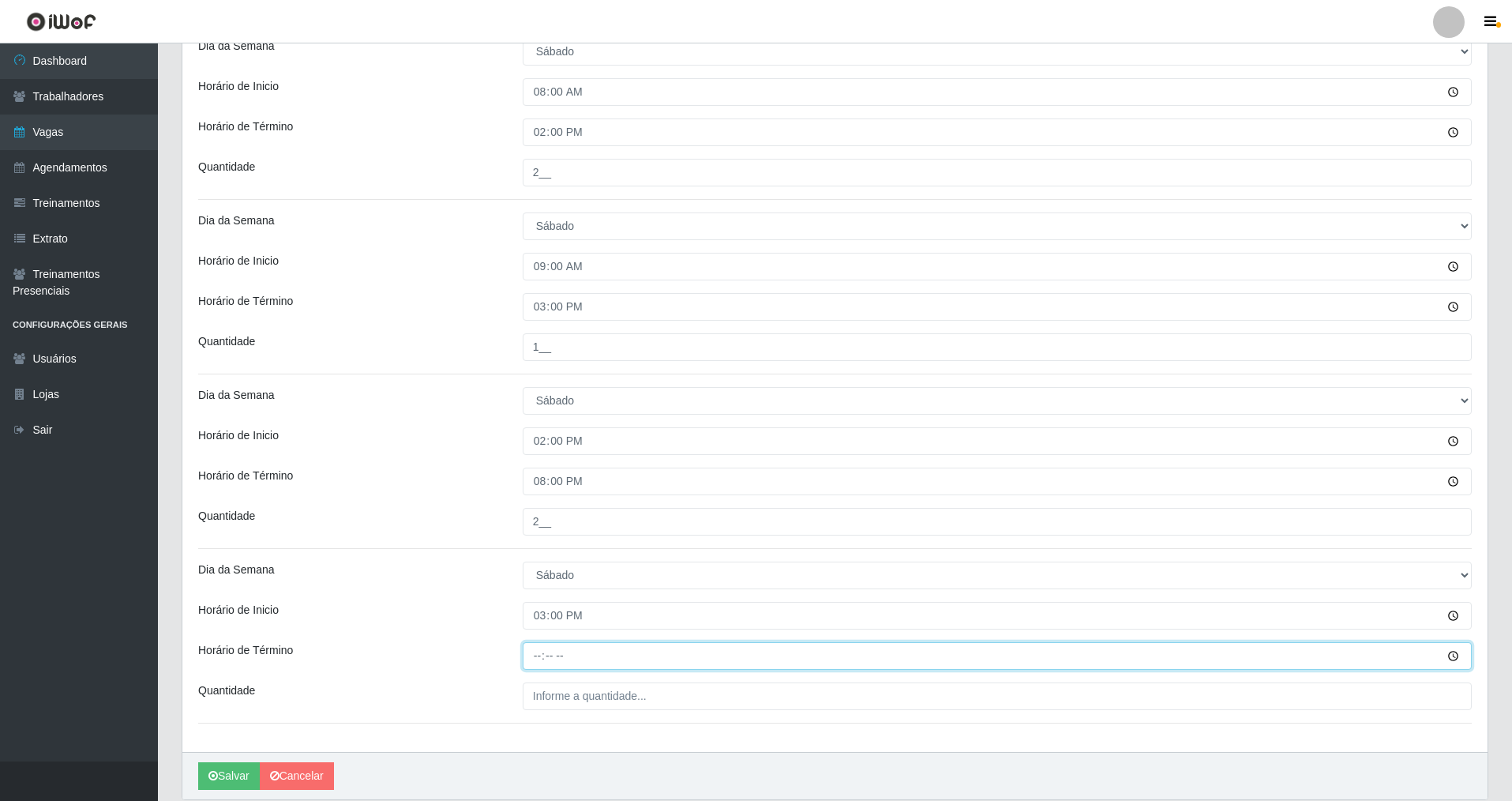
type input "21:00"
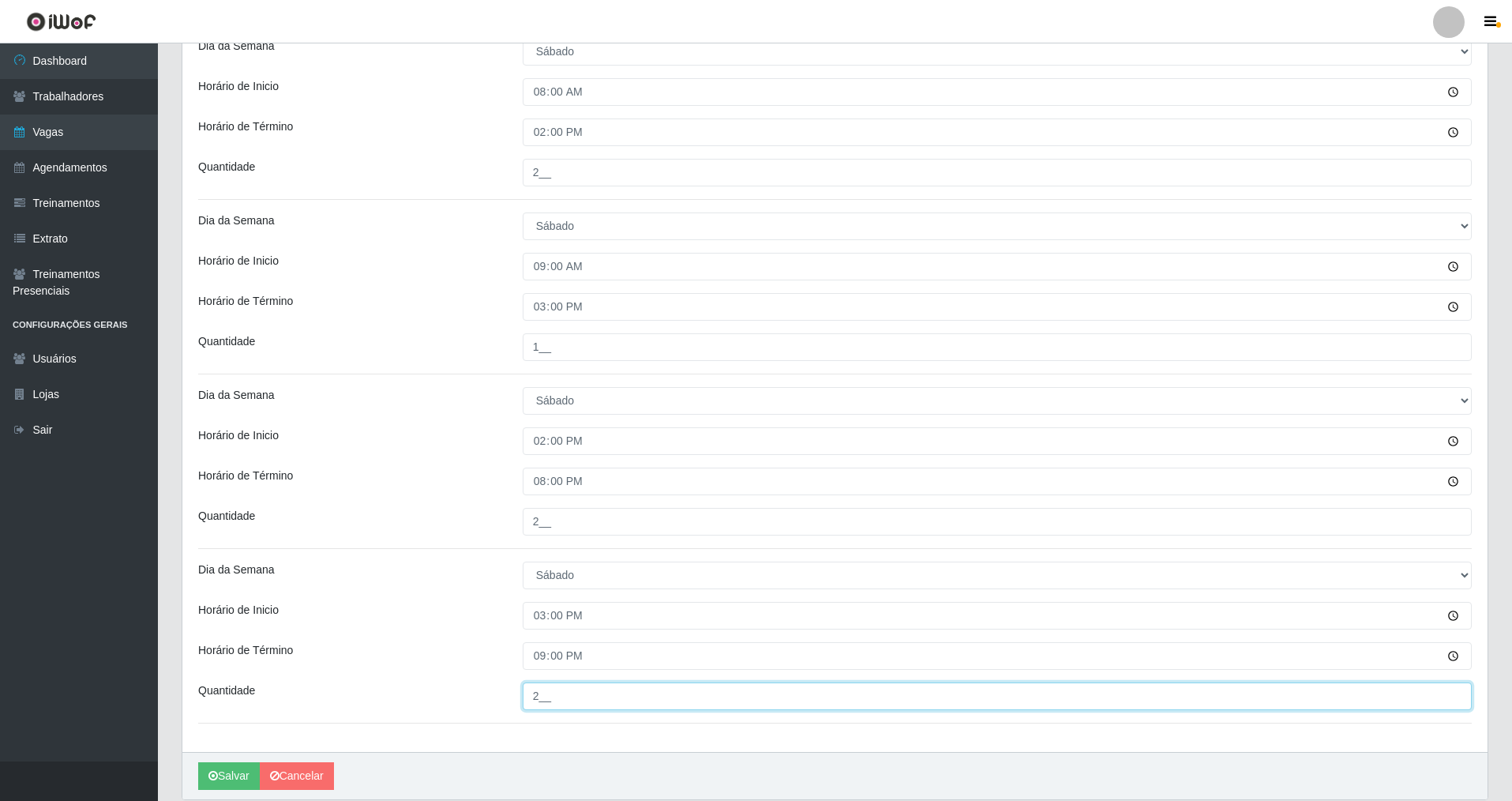
scroll to position [729, 0]
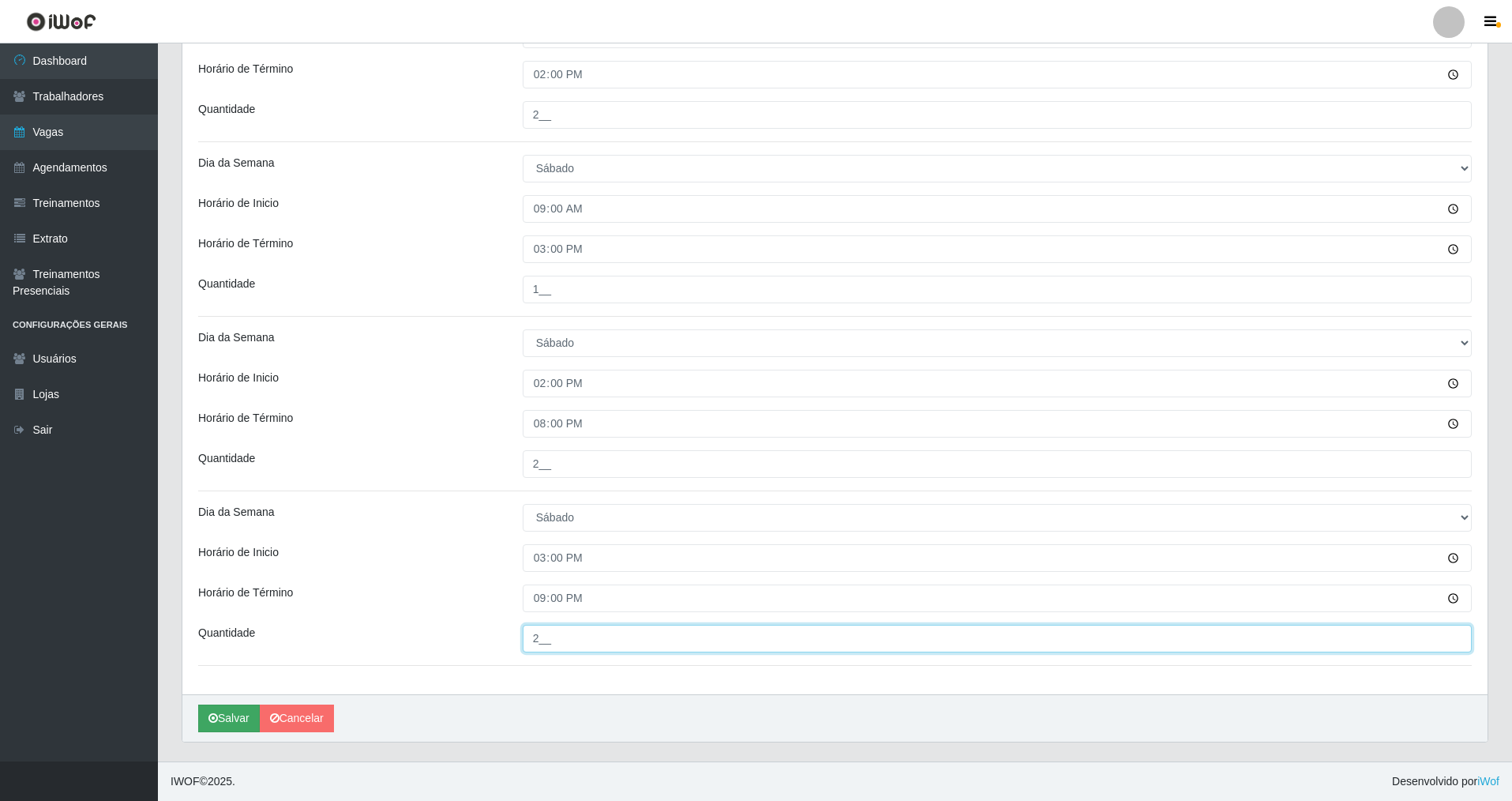
type input "2__"
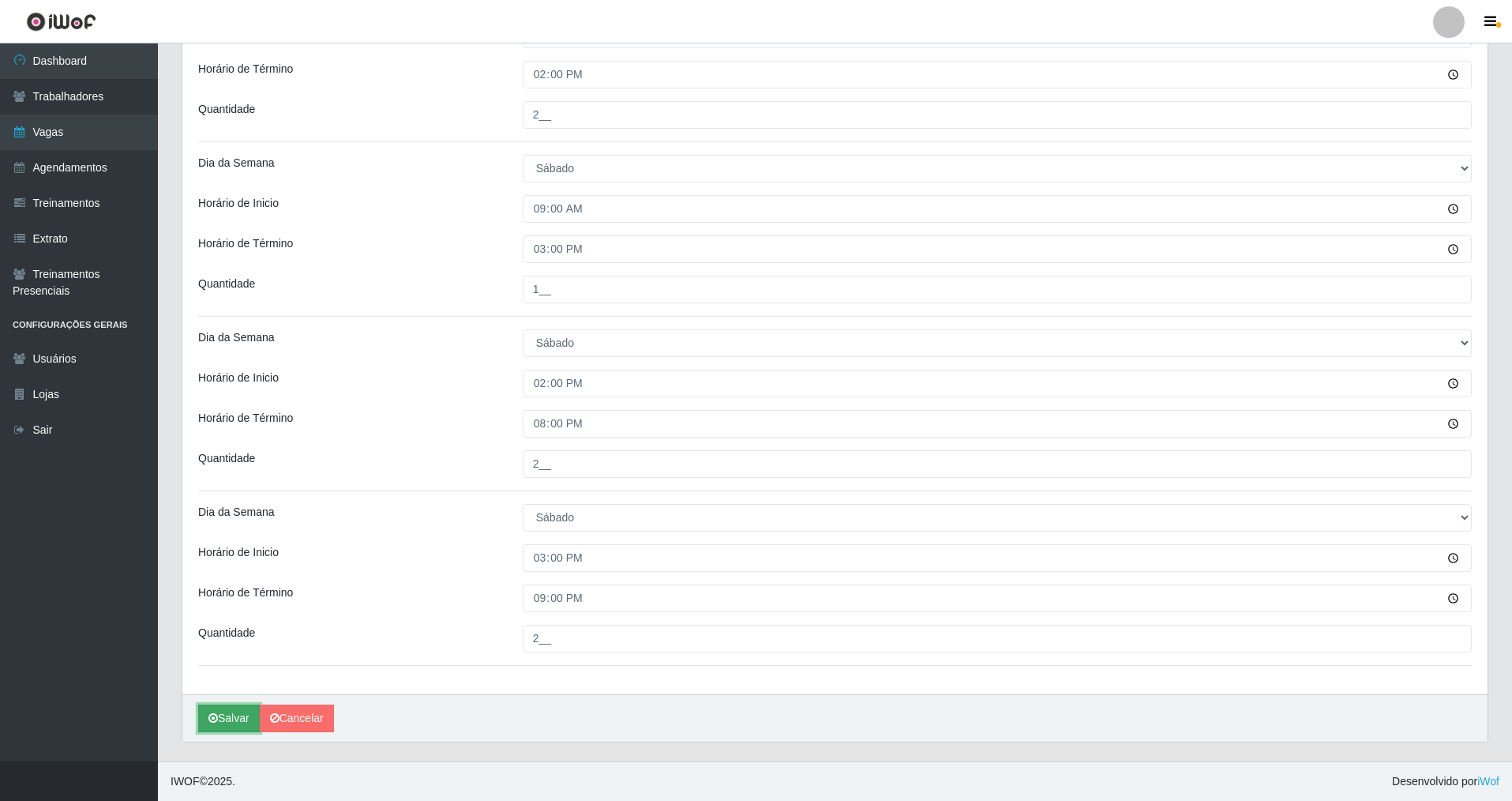
click at [232, 716] on button "Salvar" at bounding box center [229, 718] width 61 height 28
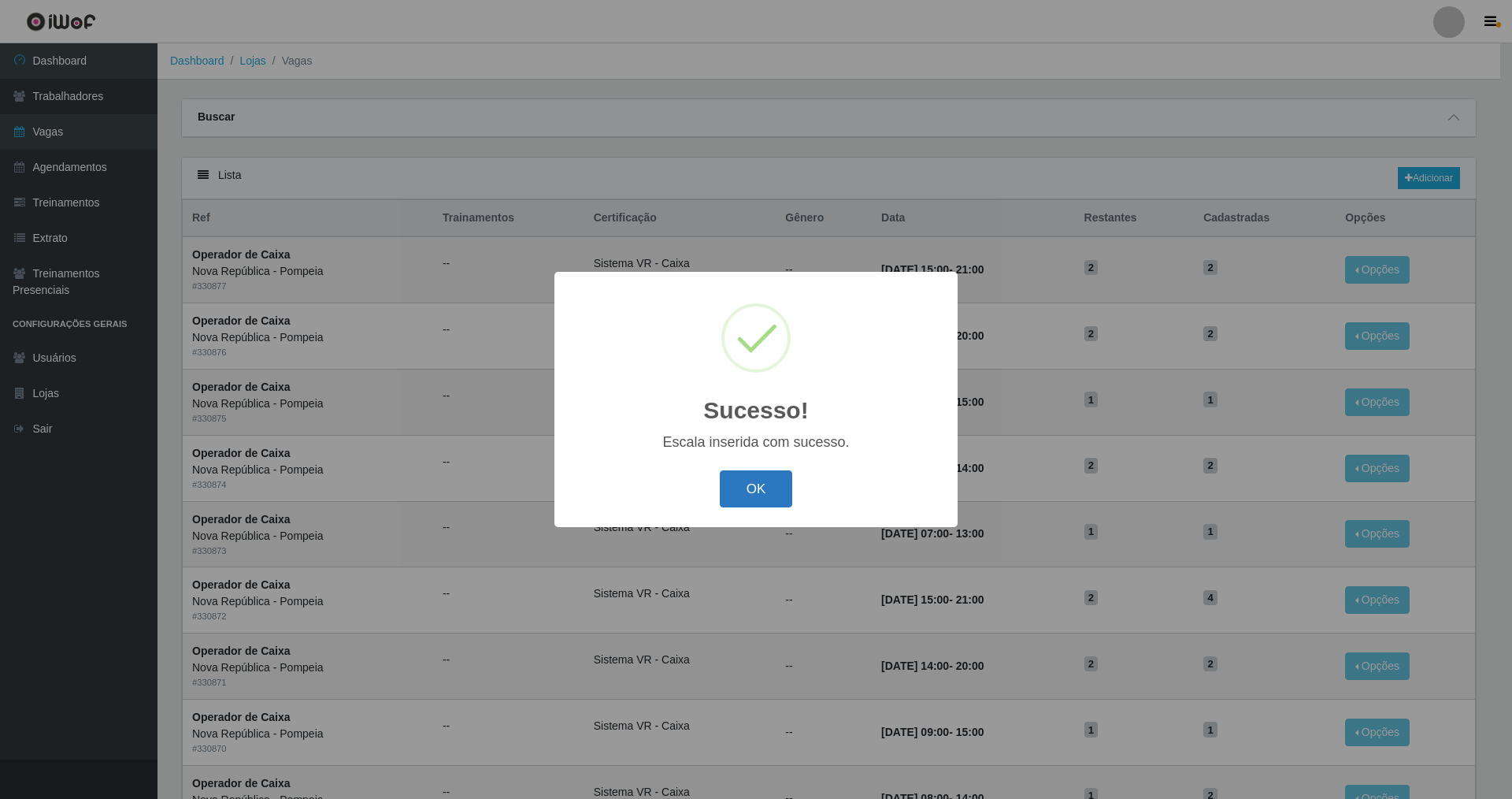
click at [737, 484] on button "OK" at bounding box center [756, 488] width 73 height 37
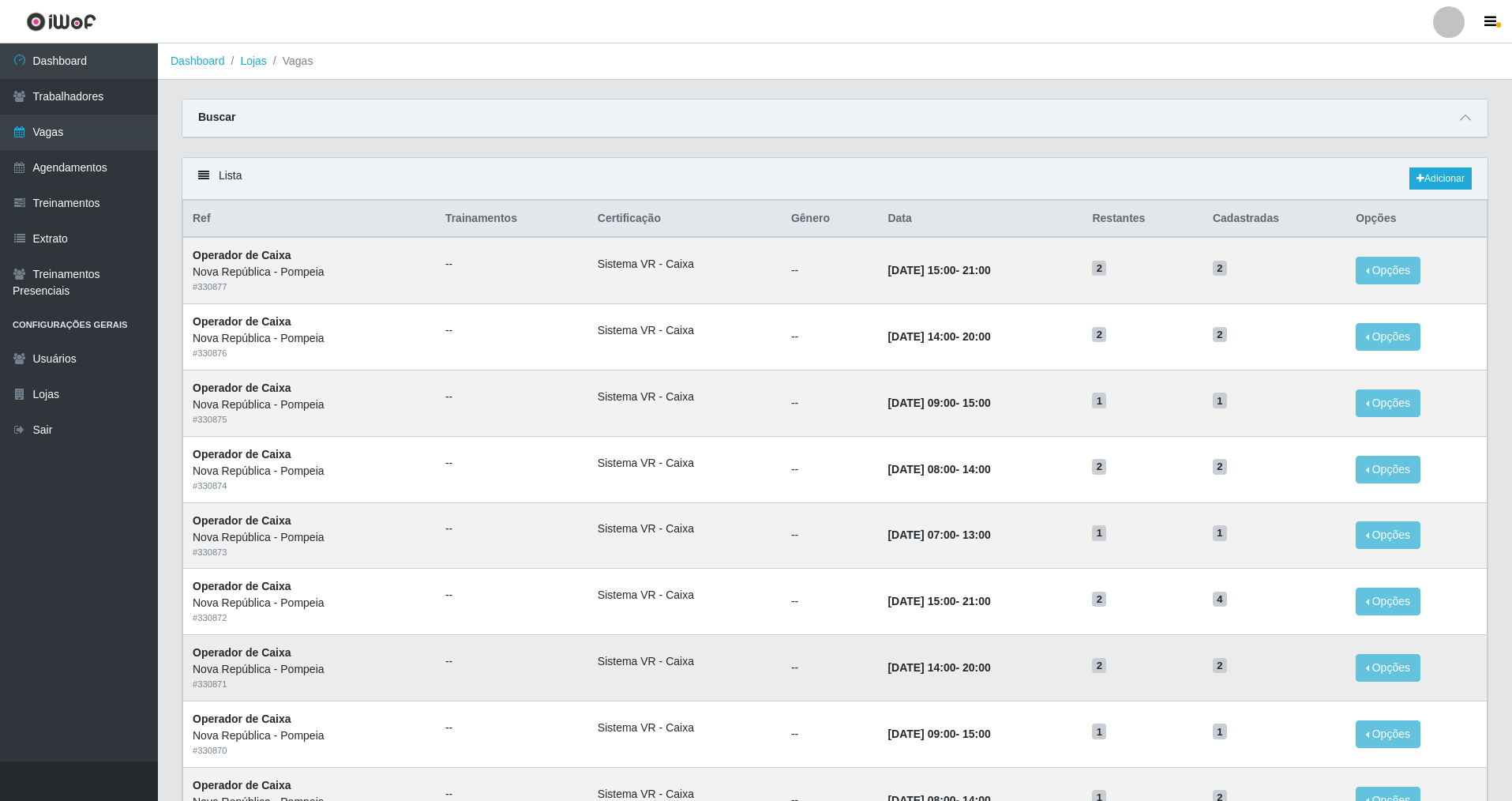
scroll to position [79, 0]
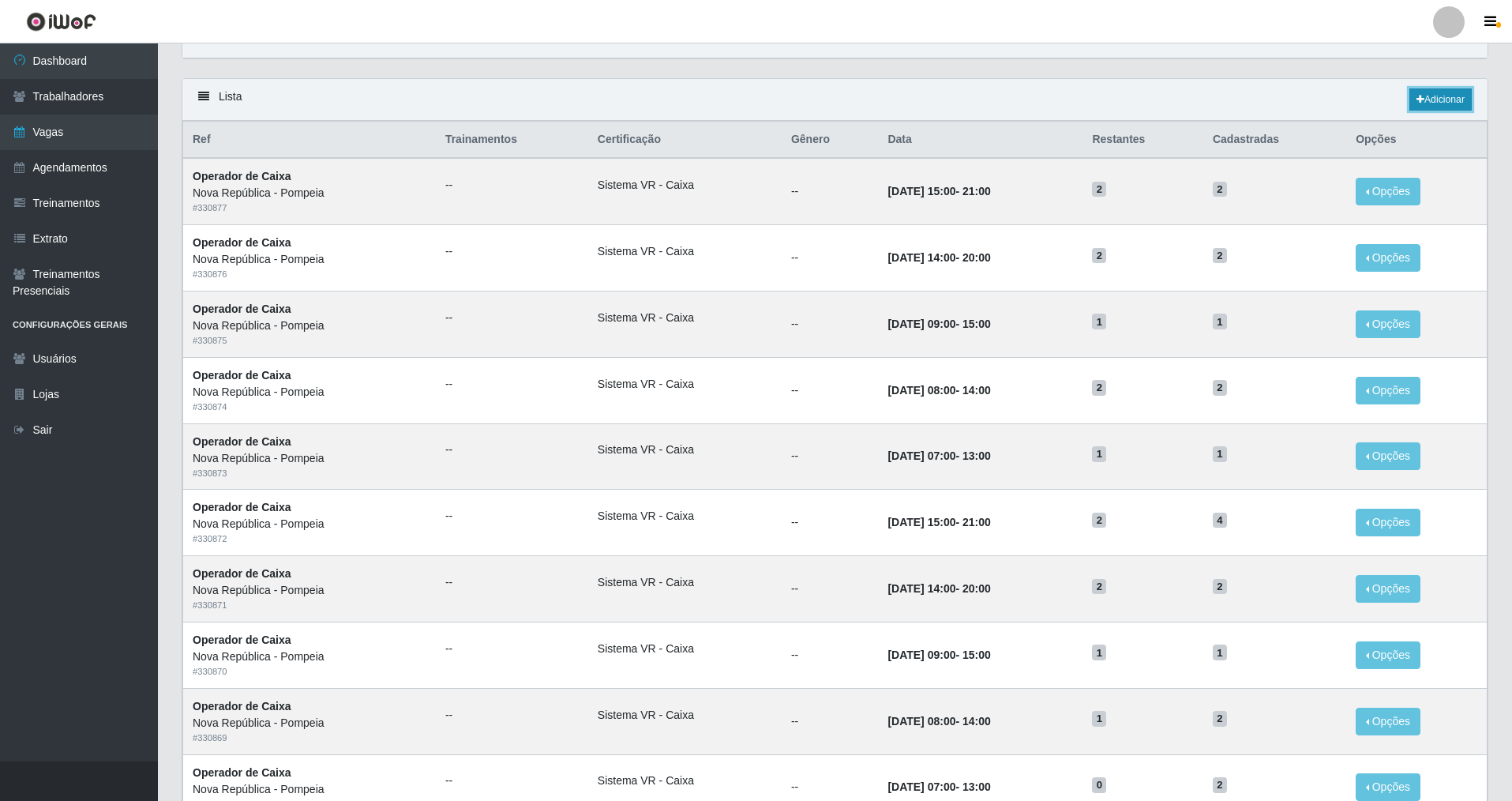
click at [1454, 107] on link "Adicionar" at bounding box center [1440, 100] width 62 height 22
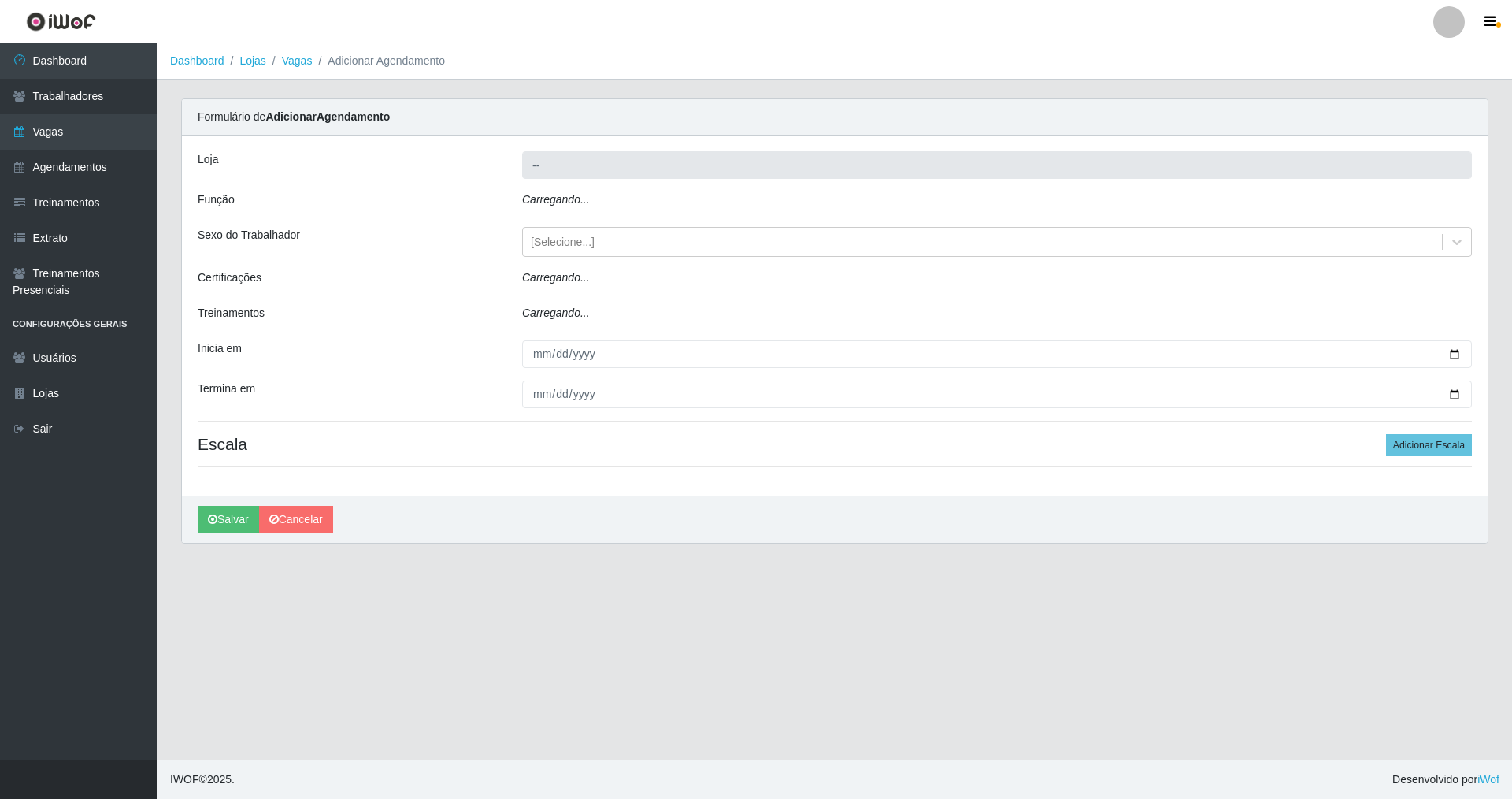
type input "Nova República - Pompeia"
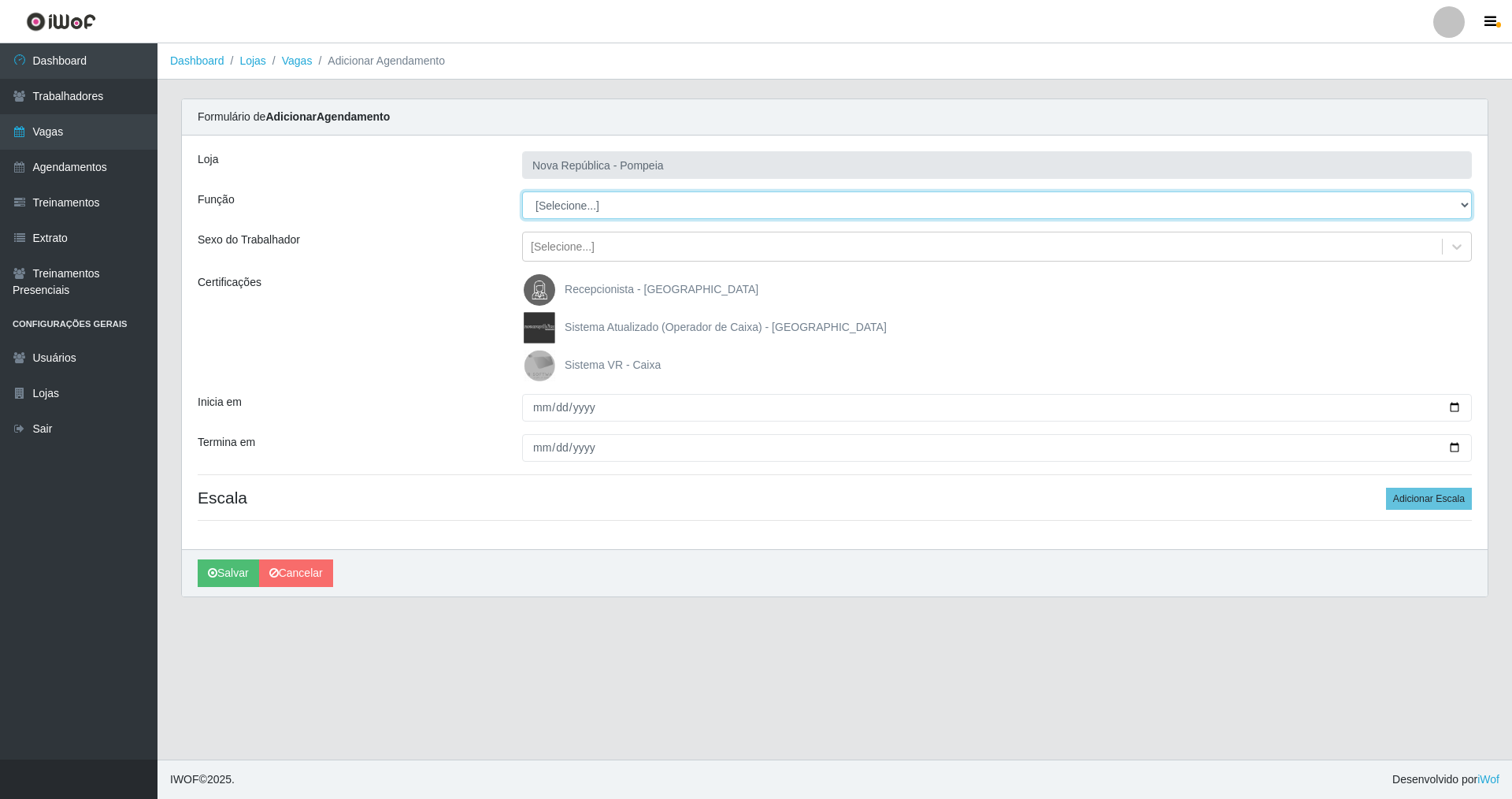
click at [556, 207] on select "[Selecione...] Balconista Operador de Caixa Recepcionista Repositor" at bounding box center [997, 205] width 950 height 28
select select "22"
click at [523, 191] on select "[Selecione...] Balconista Operador de Caixa Recepcionista Repositor" at bounding box center [997, 205] width 950 height 28
click at [535, 367] on img at bounding box center [543, 365] width 38 height 32
click at [0, 0] on input "Sistema VR - Caixa" at bounding box center [0, 0] width 0 height 0
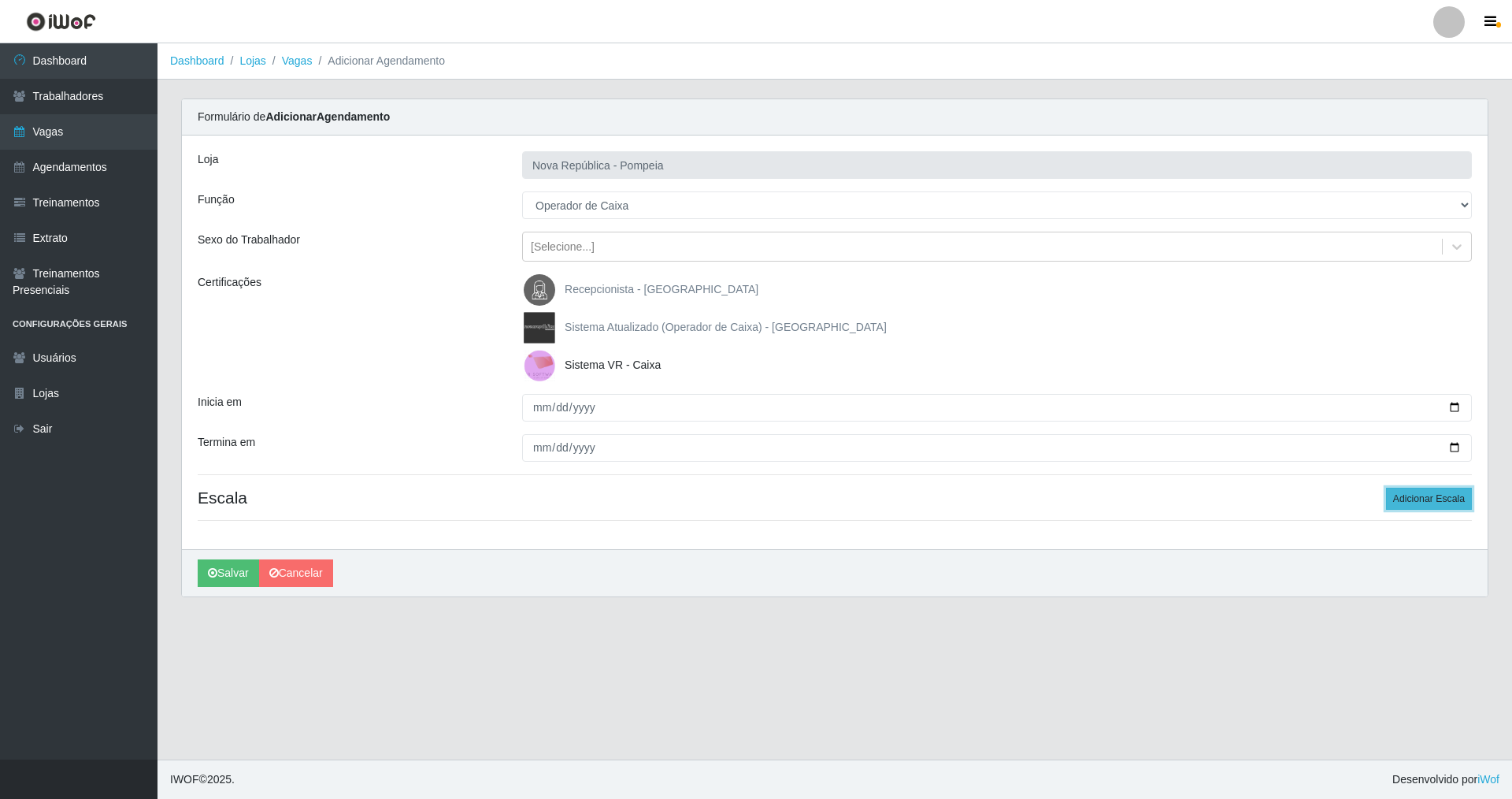
click at [1399, 497] on button "Adicionar Escala" at bounding box center [1429, 499] width 86 height 22
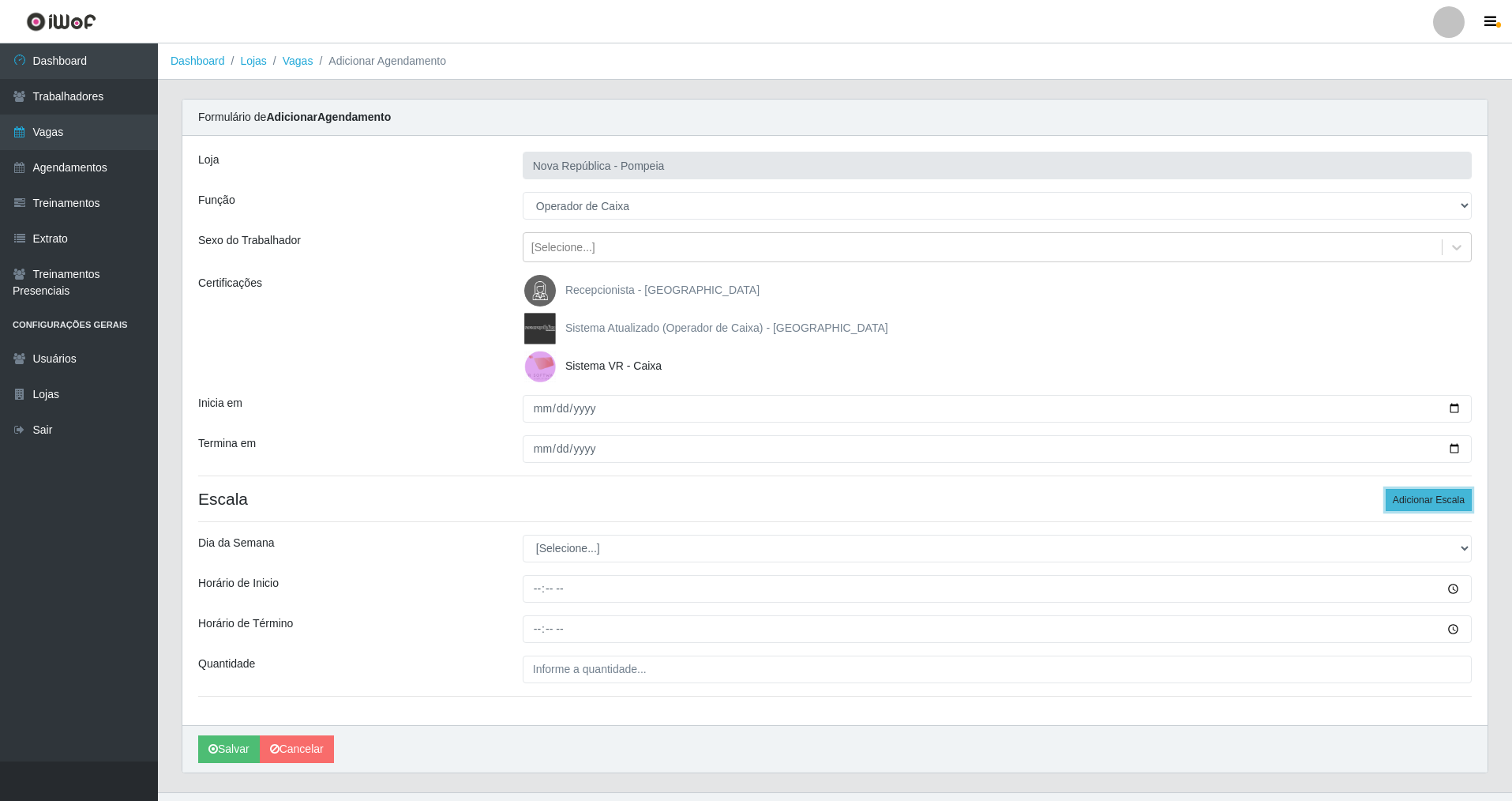
click at [1403, 498] on button "Adicionar Escala" at bounding box center [1429, 500] width 86 height 22
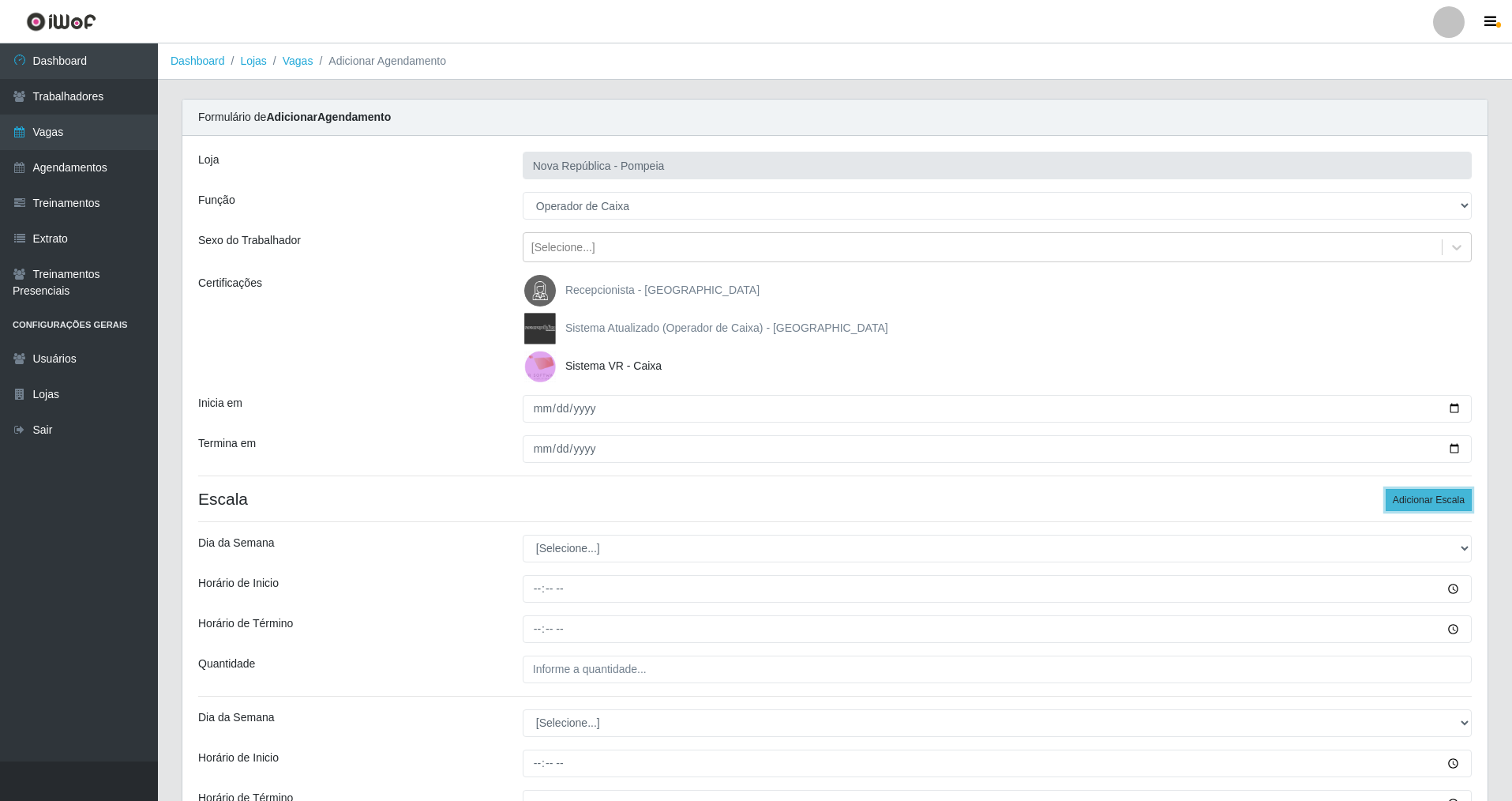
click at [1403, 498] on button "Adicionar Escala" at bounding box center [1429, 500] width 86 height 22
drag, startPoint x: 537, startPoint y: 410, endPoint x: 553, endPoint y: 414, distance: 16.5
click at [538, 412] on input "Inicia em" at bounding box center [998, 408] width 949 height 28
type input "[DATE]"
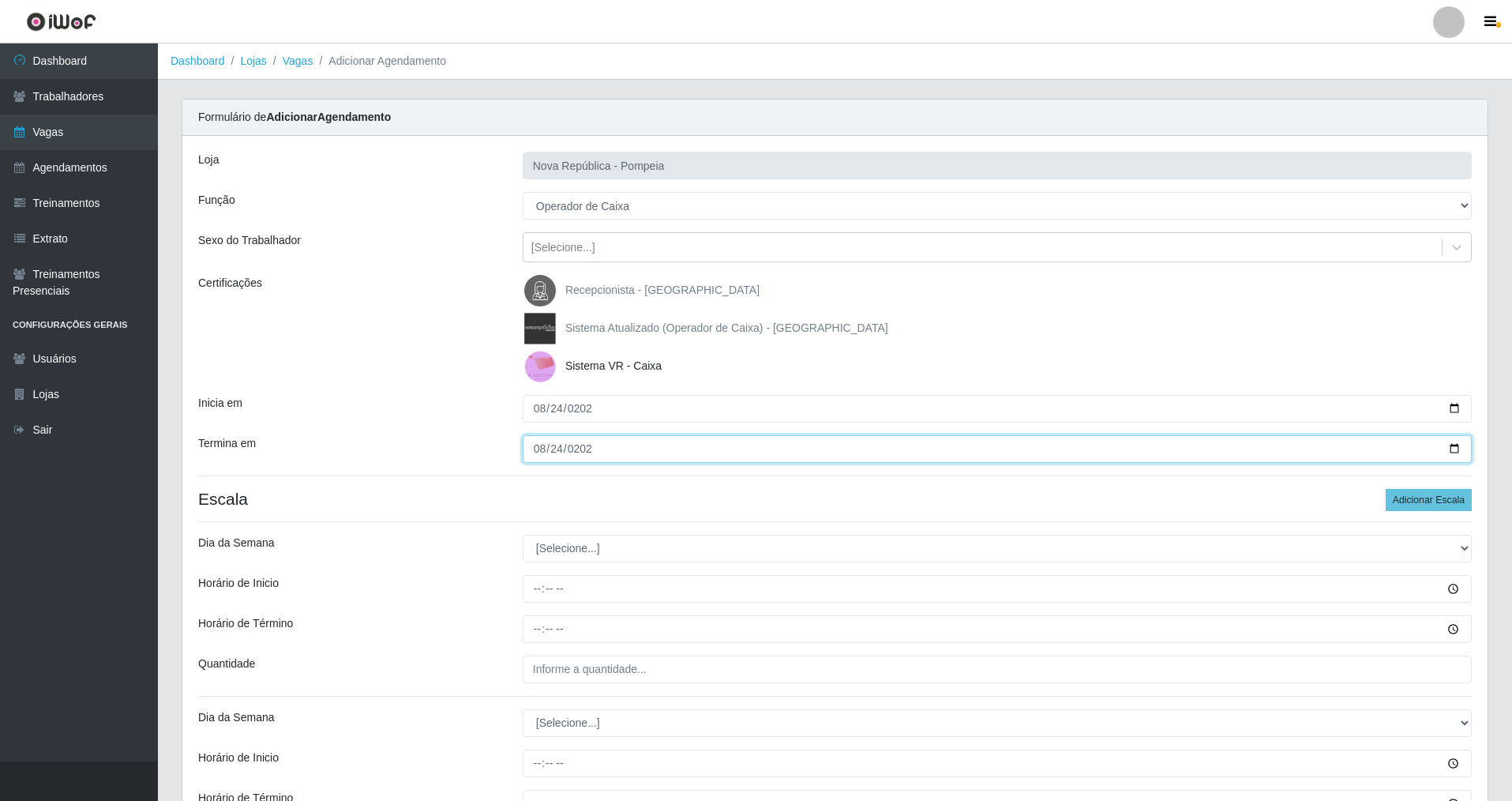
type input "[DATE]"
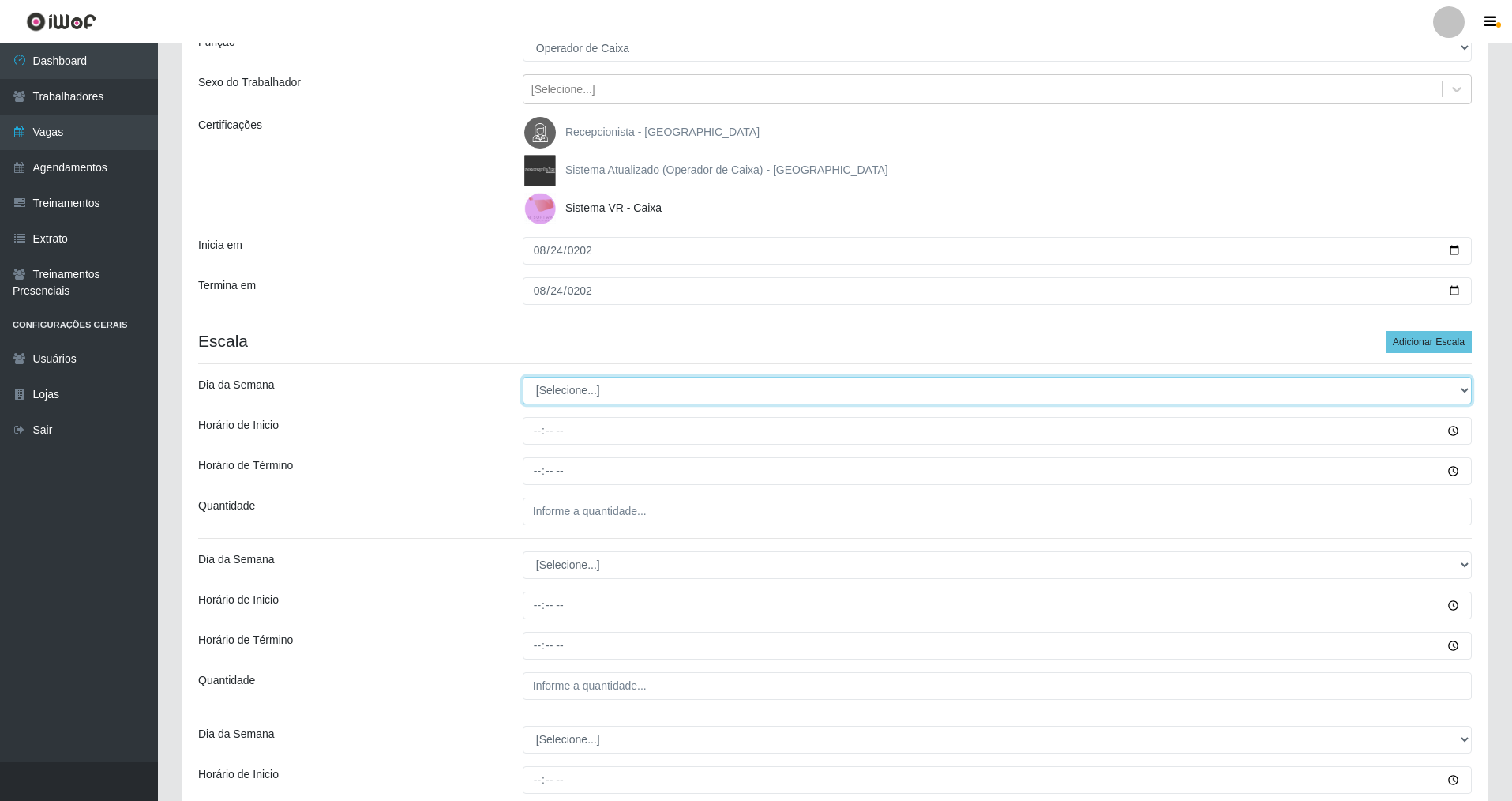
click at [598, 386] on select "[Selecione...] Segunda Terça Quarta Quinta Sexta Sábado Domingo" at bounding box center [998, 390] width 949 height 28
select select "0"
click at [523, 377] on select "[Selecione...] Segunda Terça Quarta Quinta Sexta Sábado Domingo" at bounding box center [998, 390] width 949 height 28
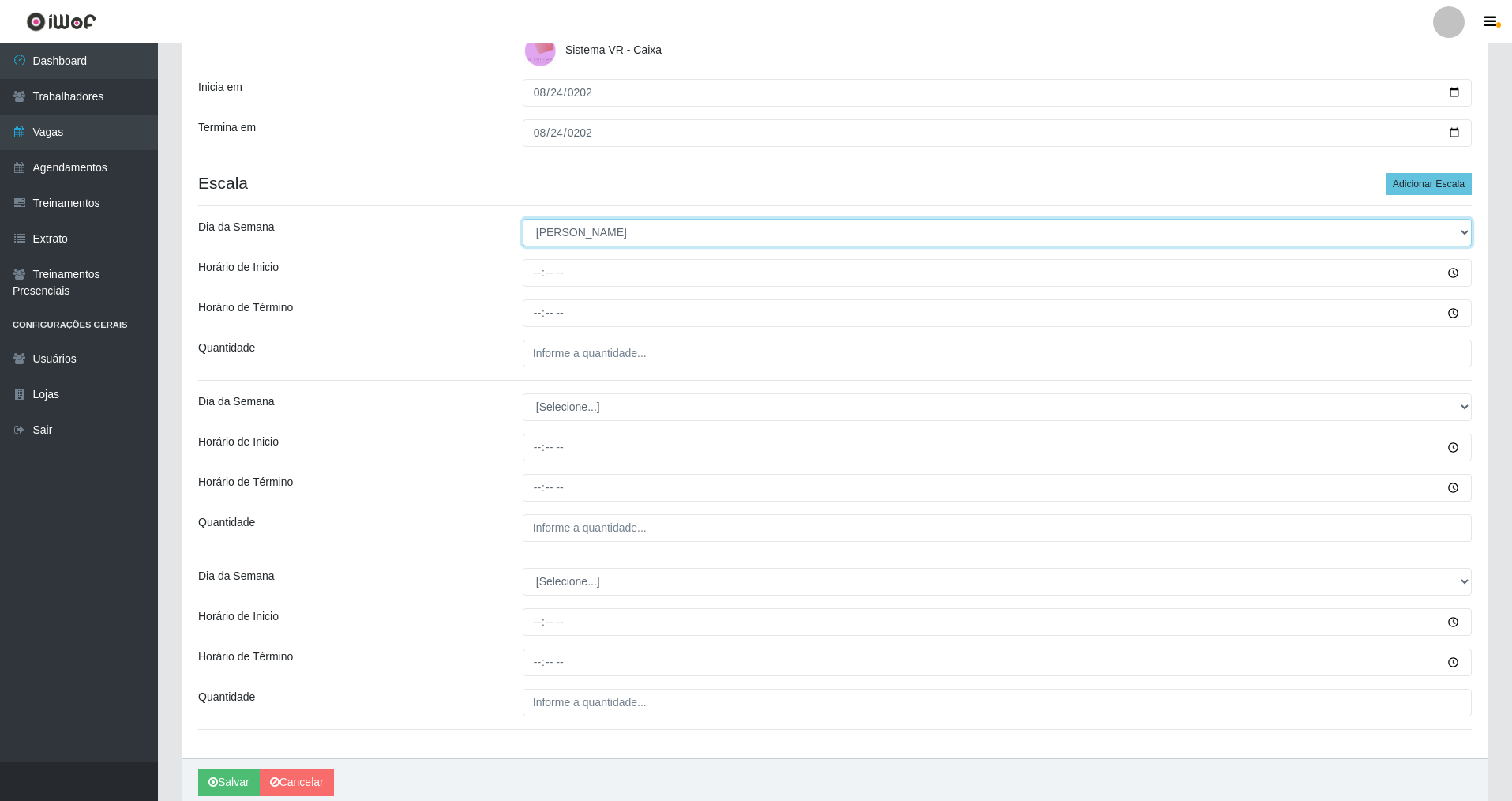
scroll to position [380, 0]
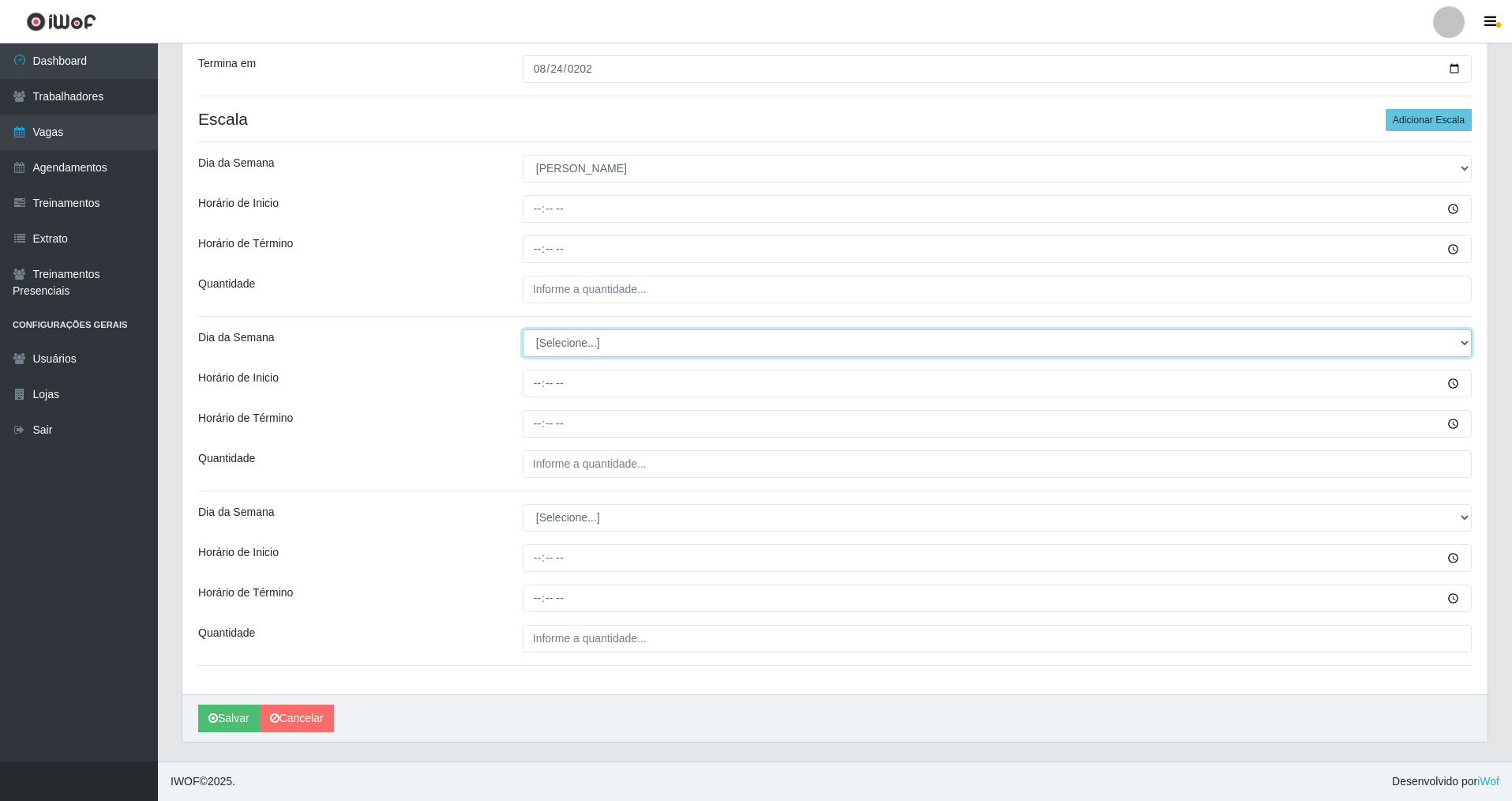
click at [558, 351] on select "[Selecione...] Segunda Terça Quarta Quinta Sexta Sábado Domingo" at bounding box center [998, 343] width 949 height 28
select select "0"
click at [523, 330] on select "[Selecione...] Segunda Terça Quarta Quinta Sexta Sábado Domingo" at bounding box center [998, 343] width 949 height 28
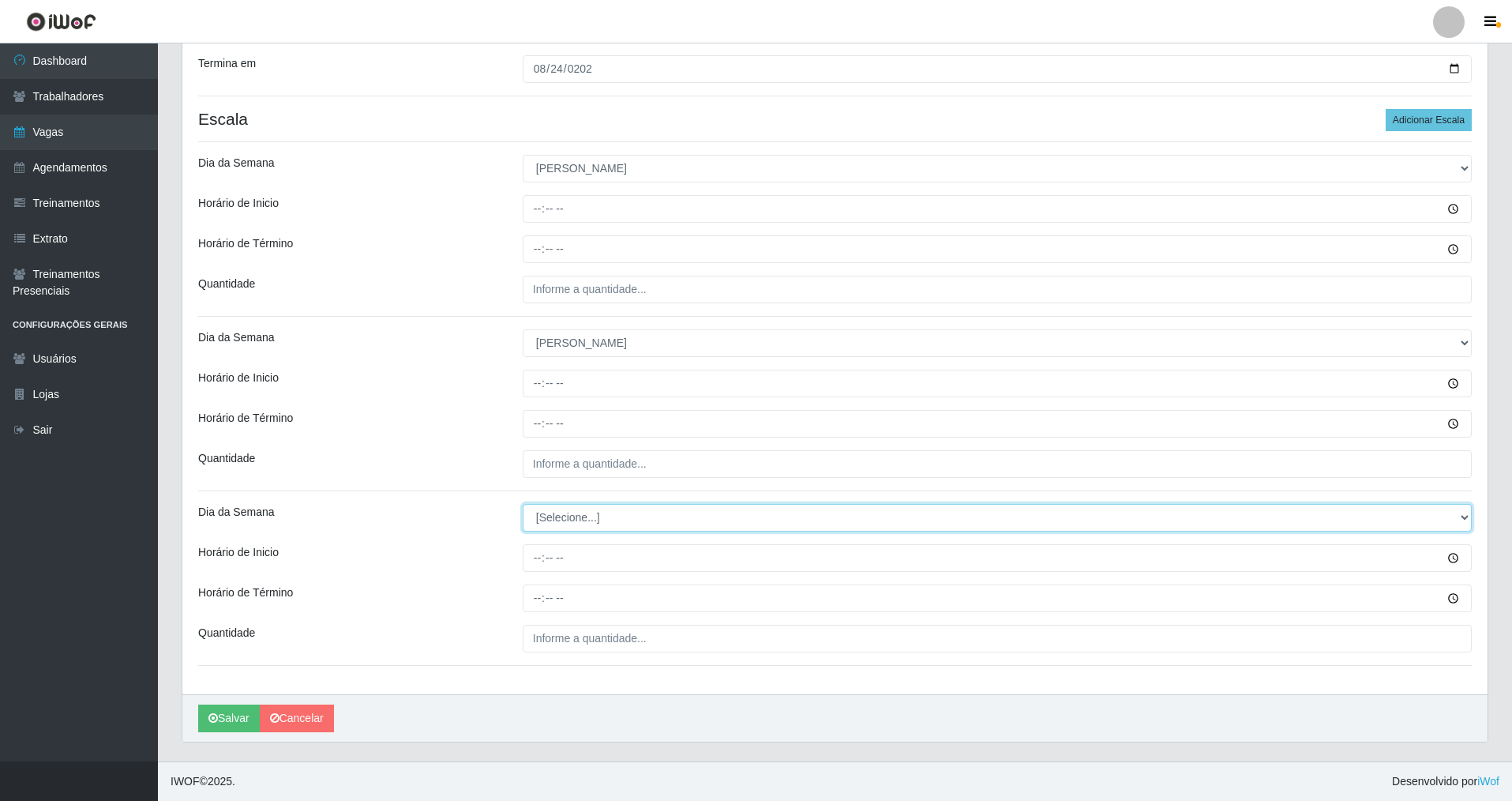
click at [571, 518] on select "[Selecione...] Segunda Terça Quarta Quinta Sexta Sábado Domingo" at bounding box center [998, 518] width 949 height 28
select select "0"
click at [523, 504] on select "[Selecione...] Segunda Terça Quarta Quinta Sexta Sábado Domingo" at bounding box center [998, 518] width 949 height 28
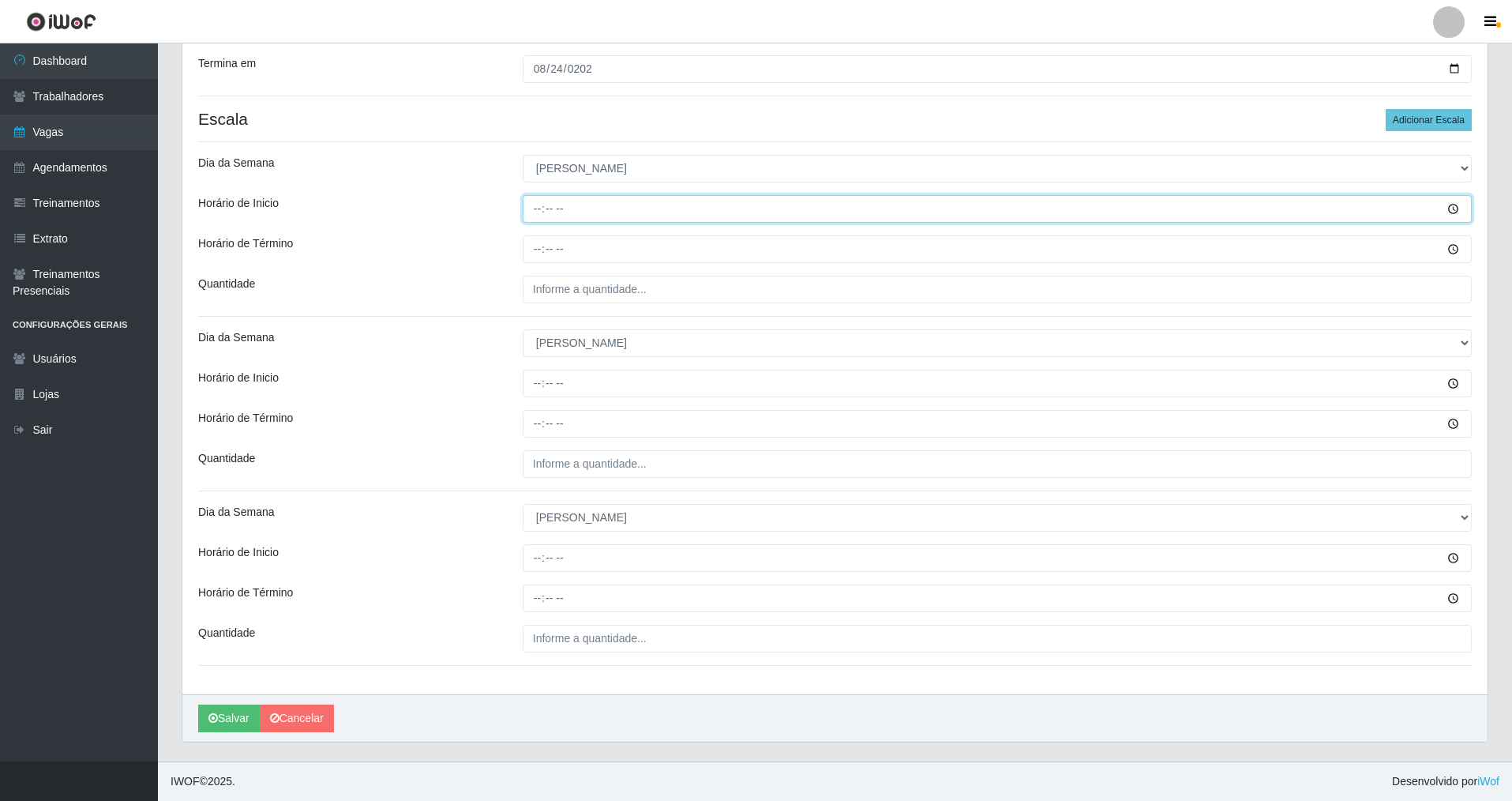
click at [541, 199] on input "Horário de Inicio" at bounding box center [998, 209] width 949 height 28
type input "06:50"
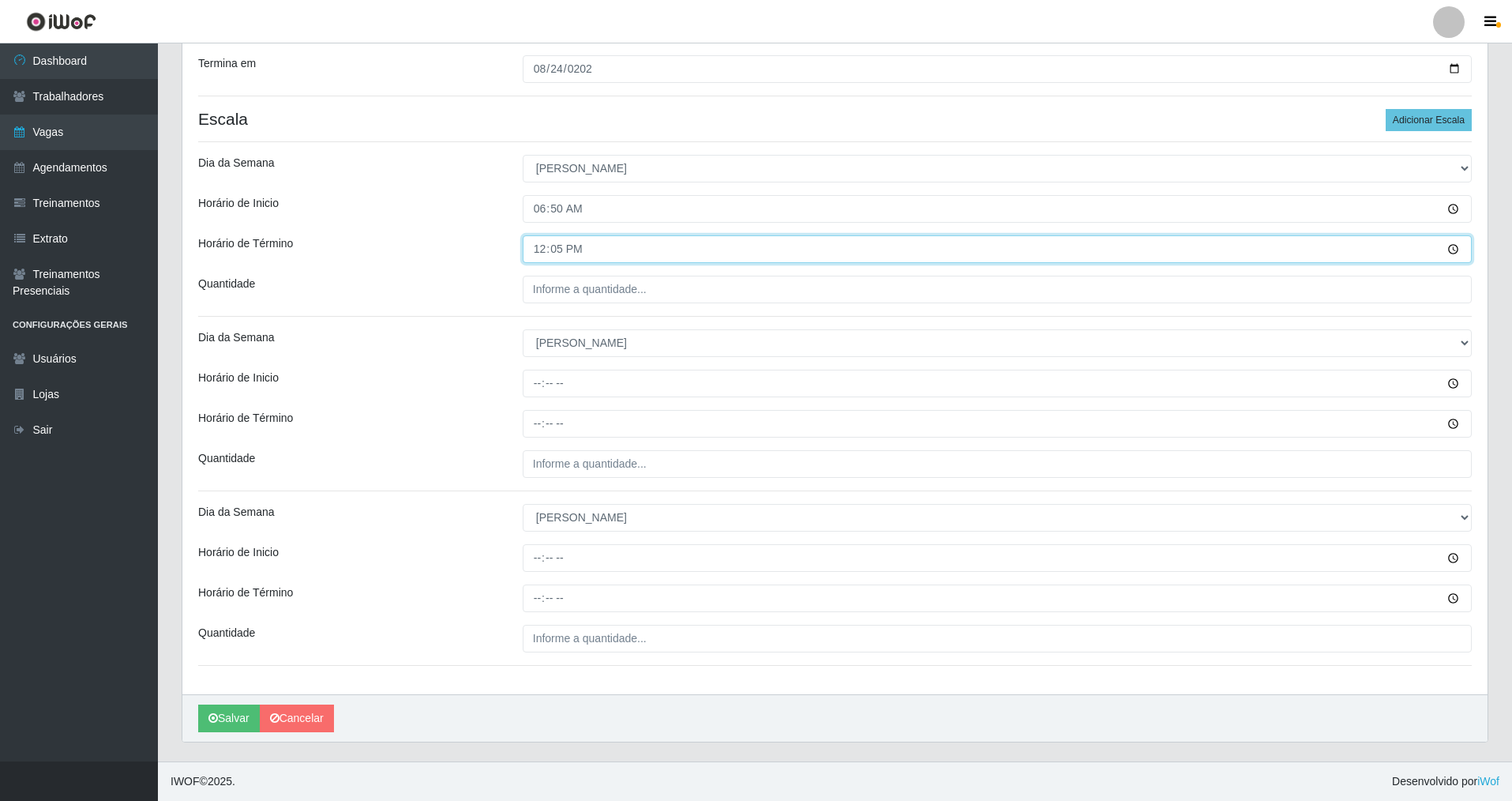
type input "12:50"
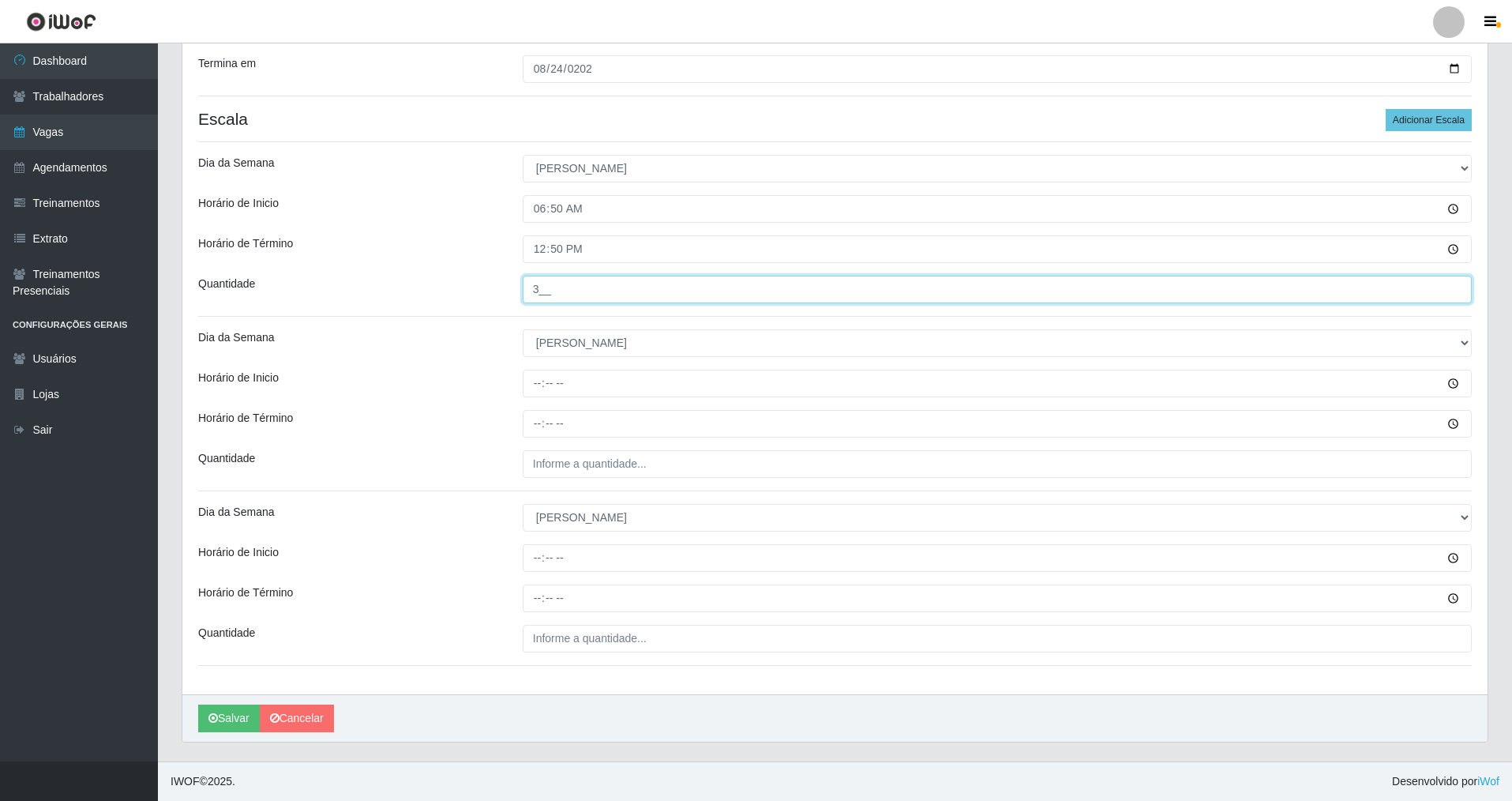
type input "3__"
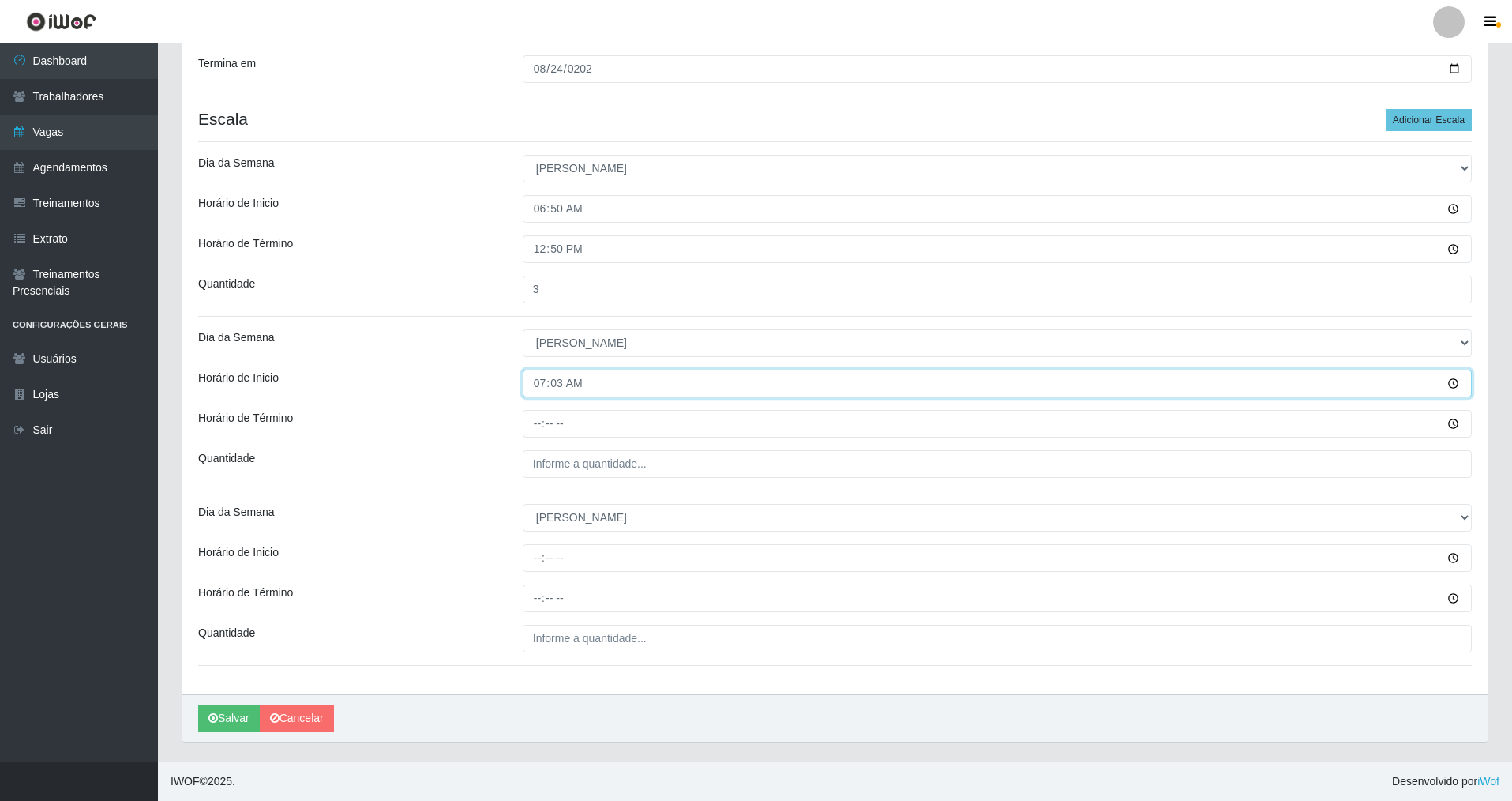
type input "07:30"
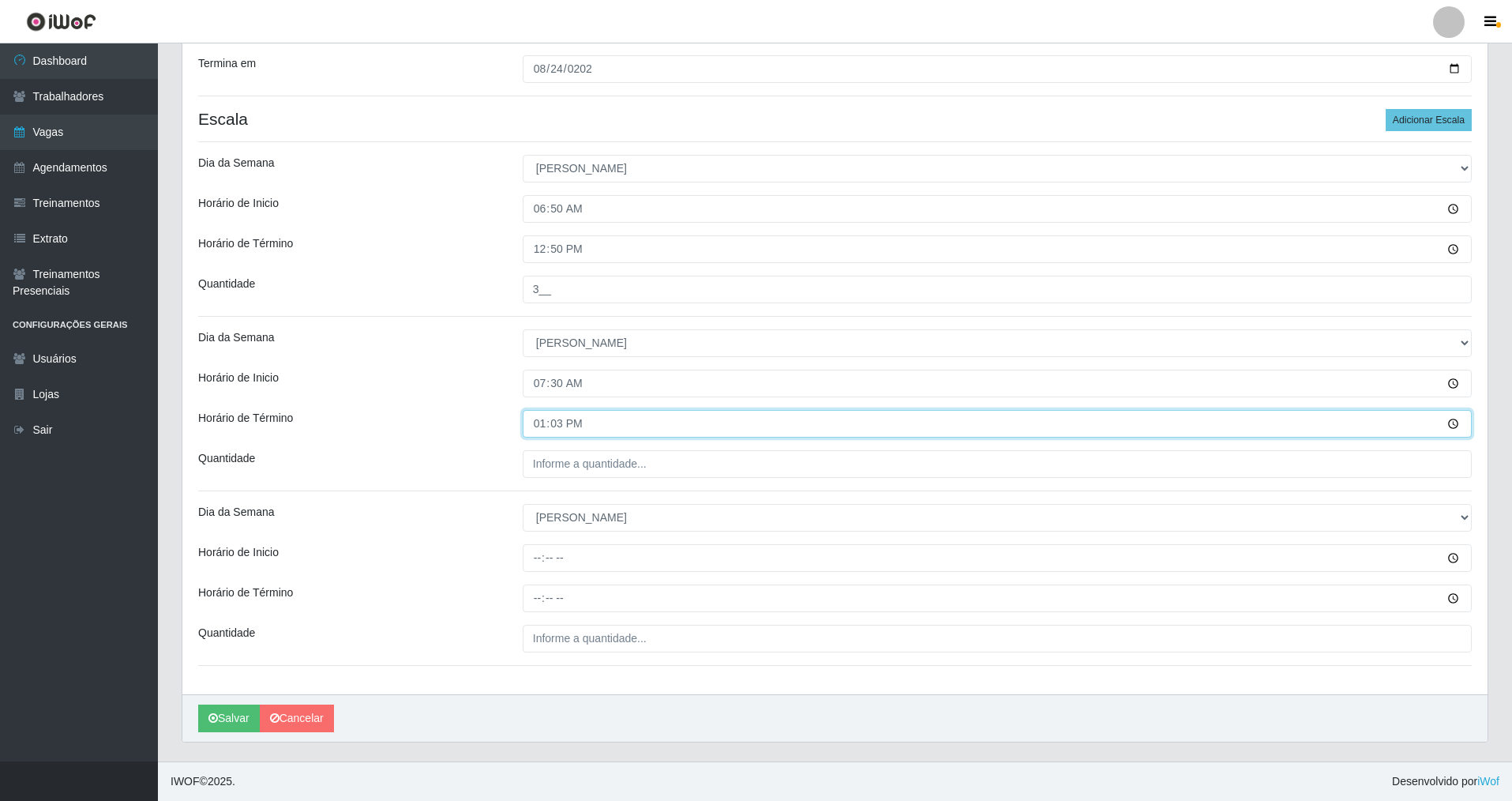
type input "13:30"
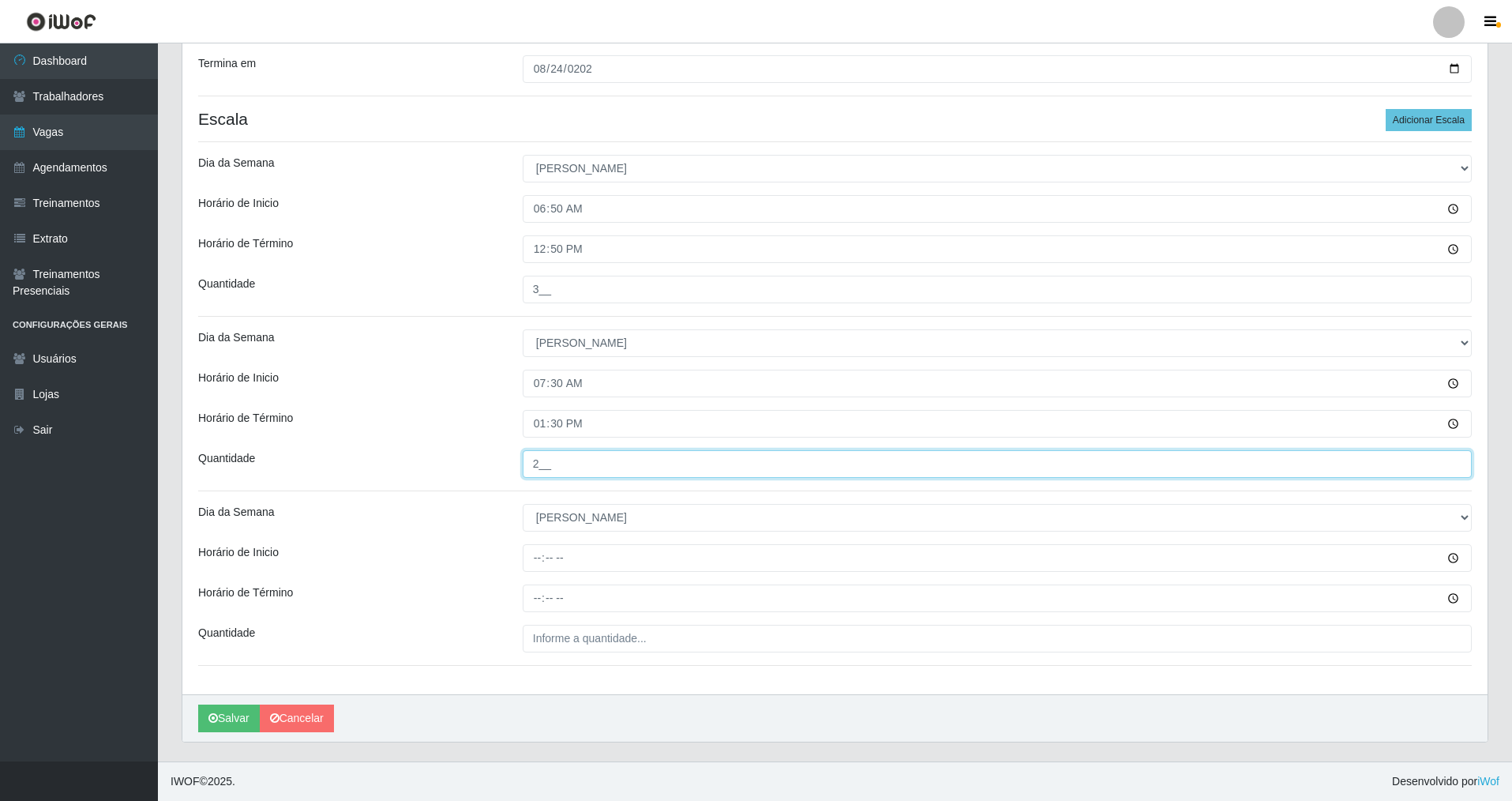
type input "2__"
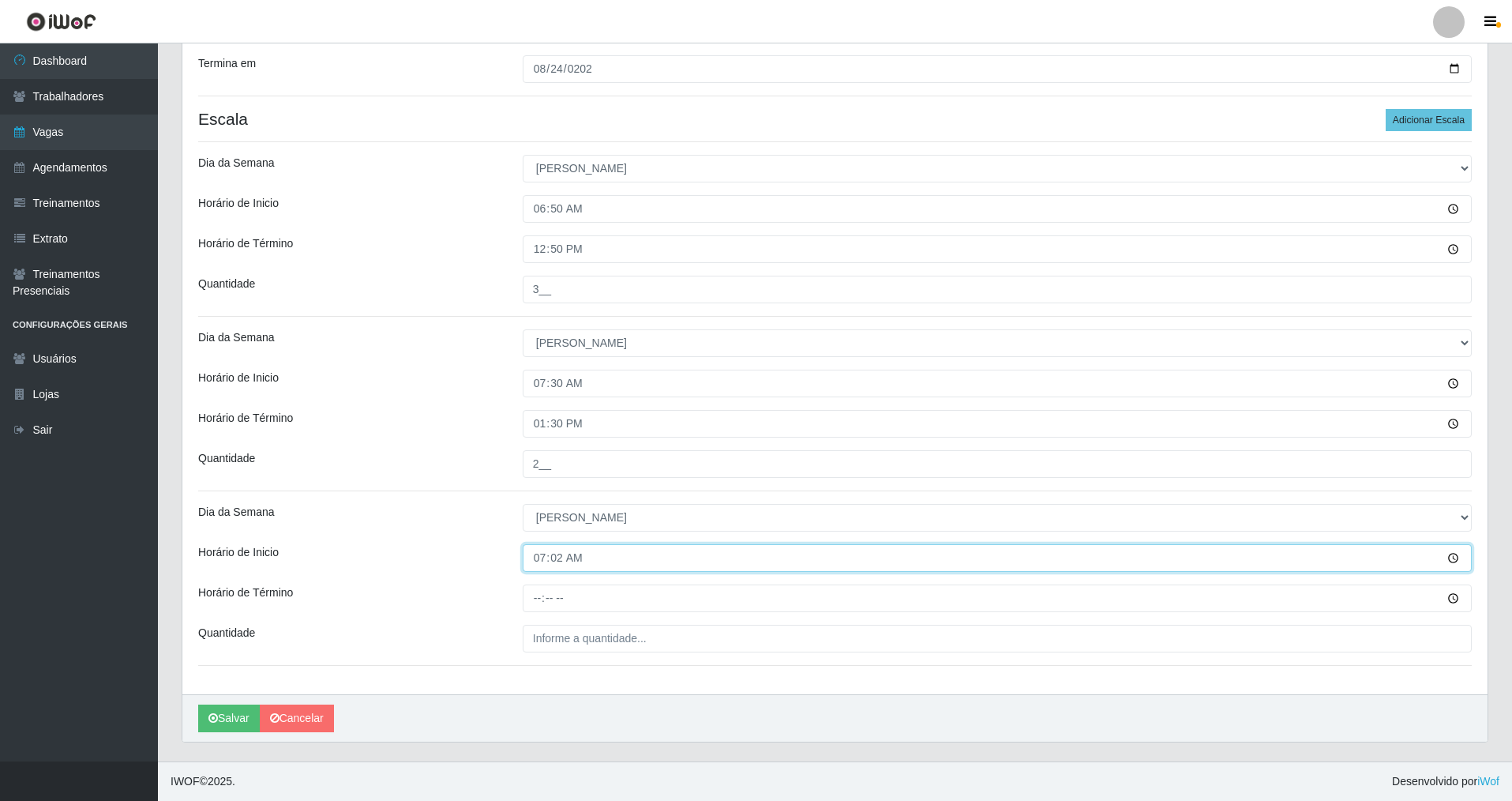
type input "07:20"
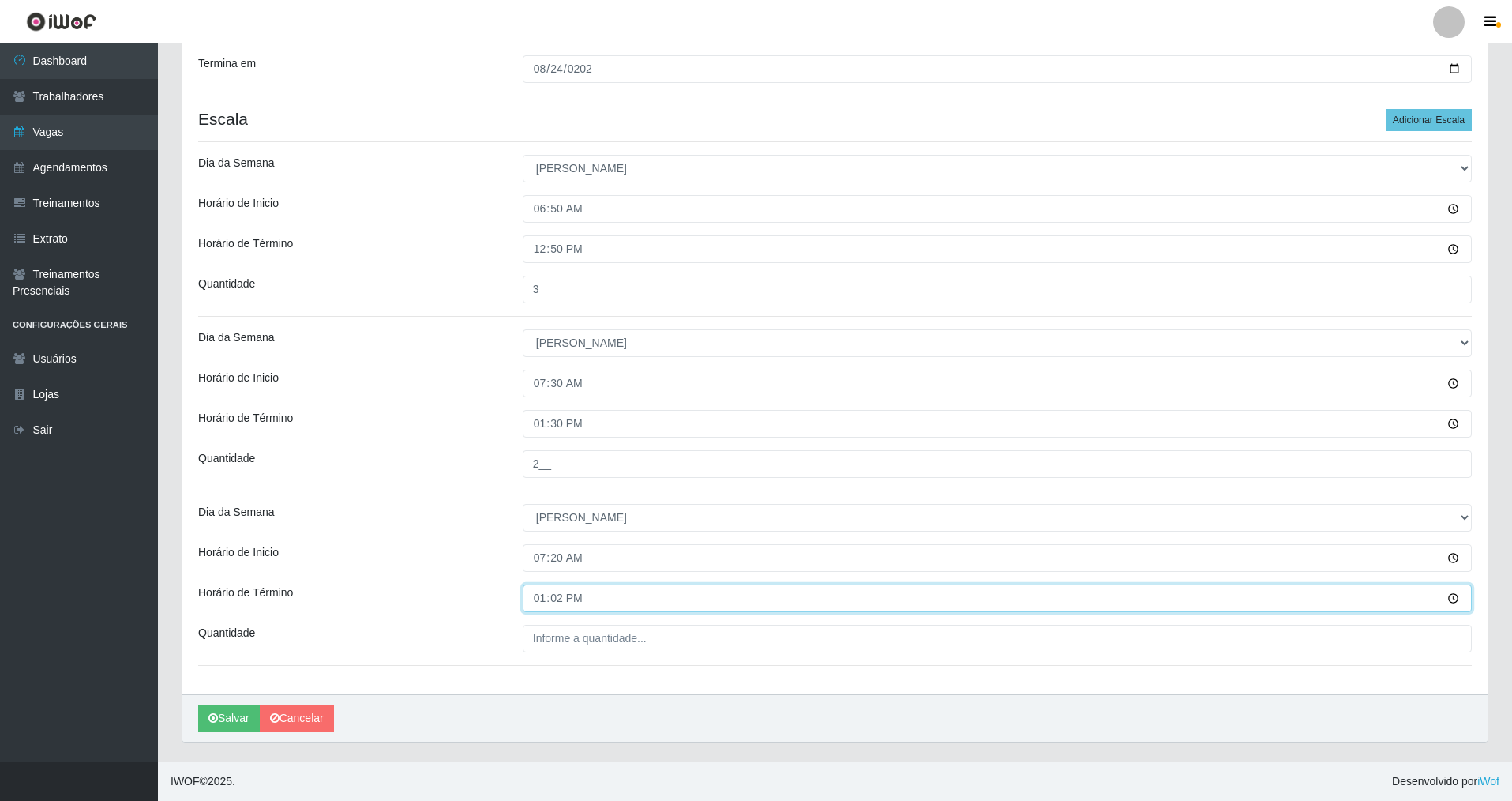
type input "13:20"
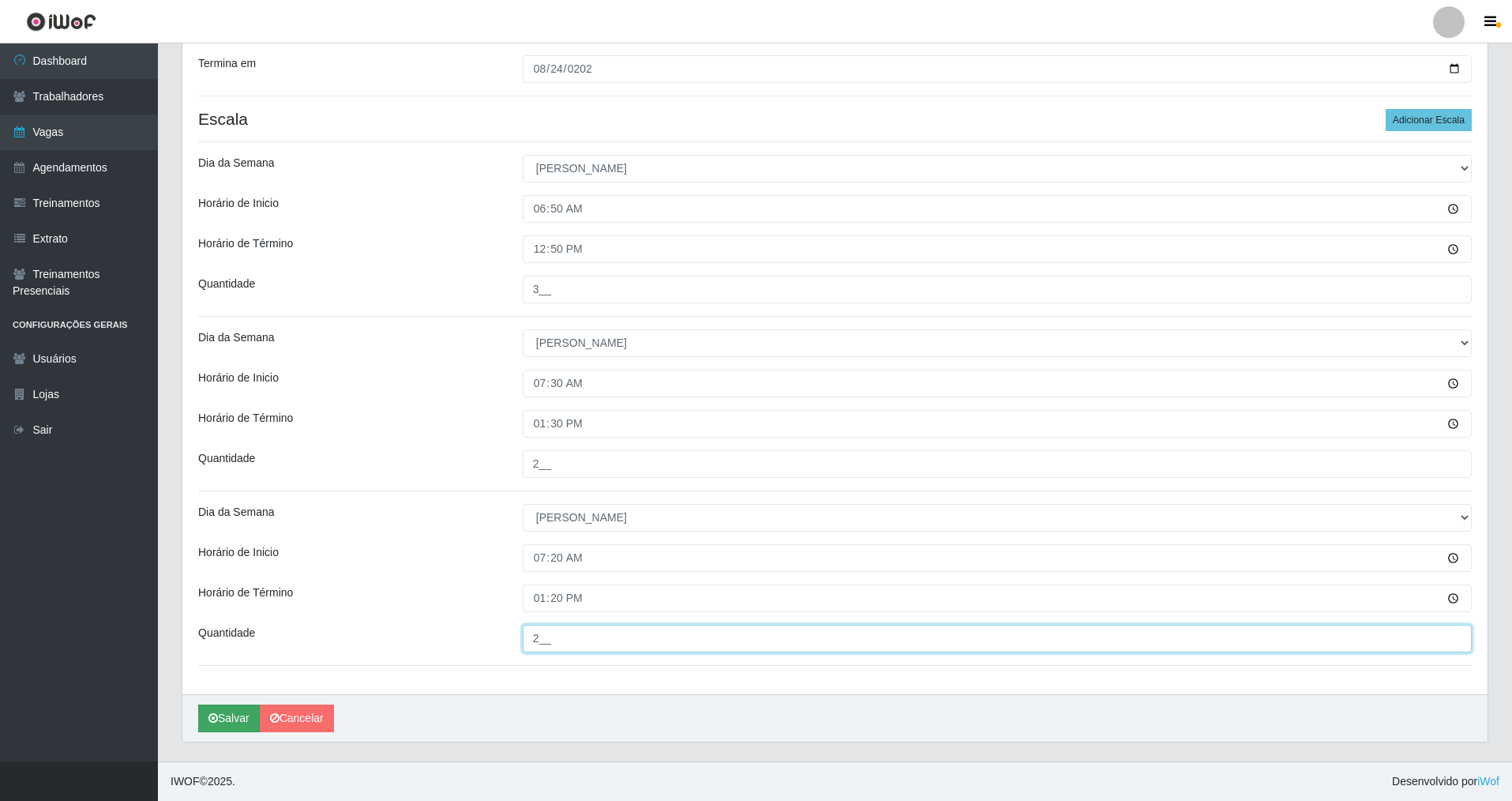
type input "2__"
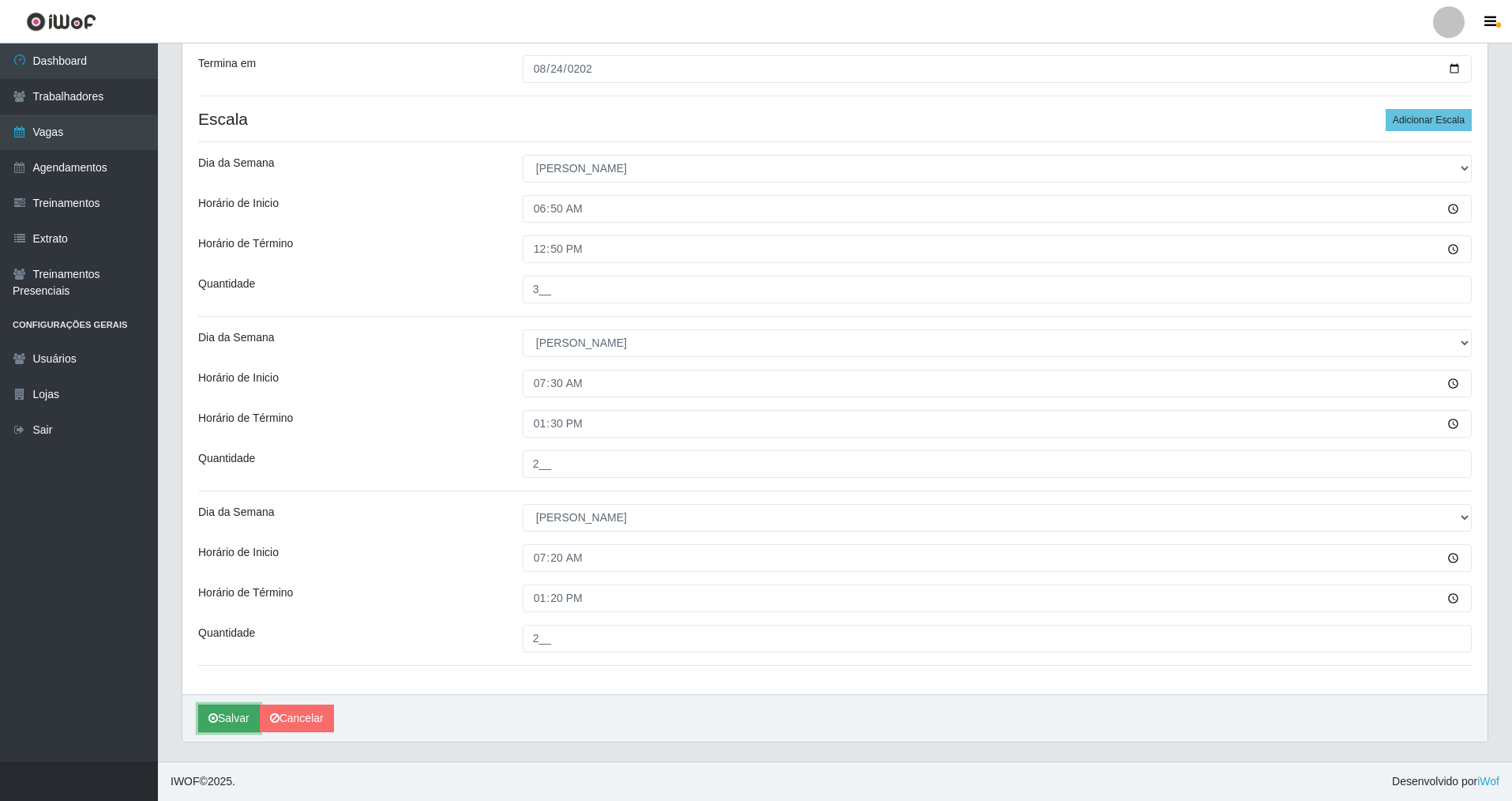
click at [227, 727] on button "Salvar" at bounding box center [229, 718] width 61 height 28
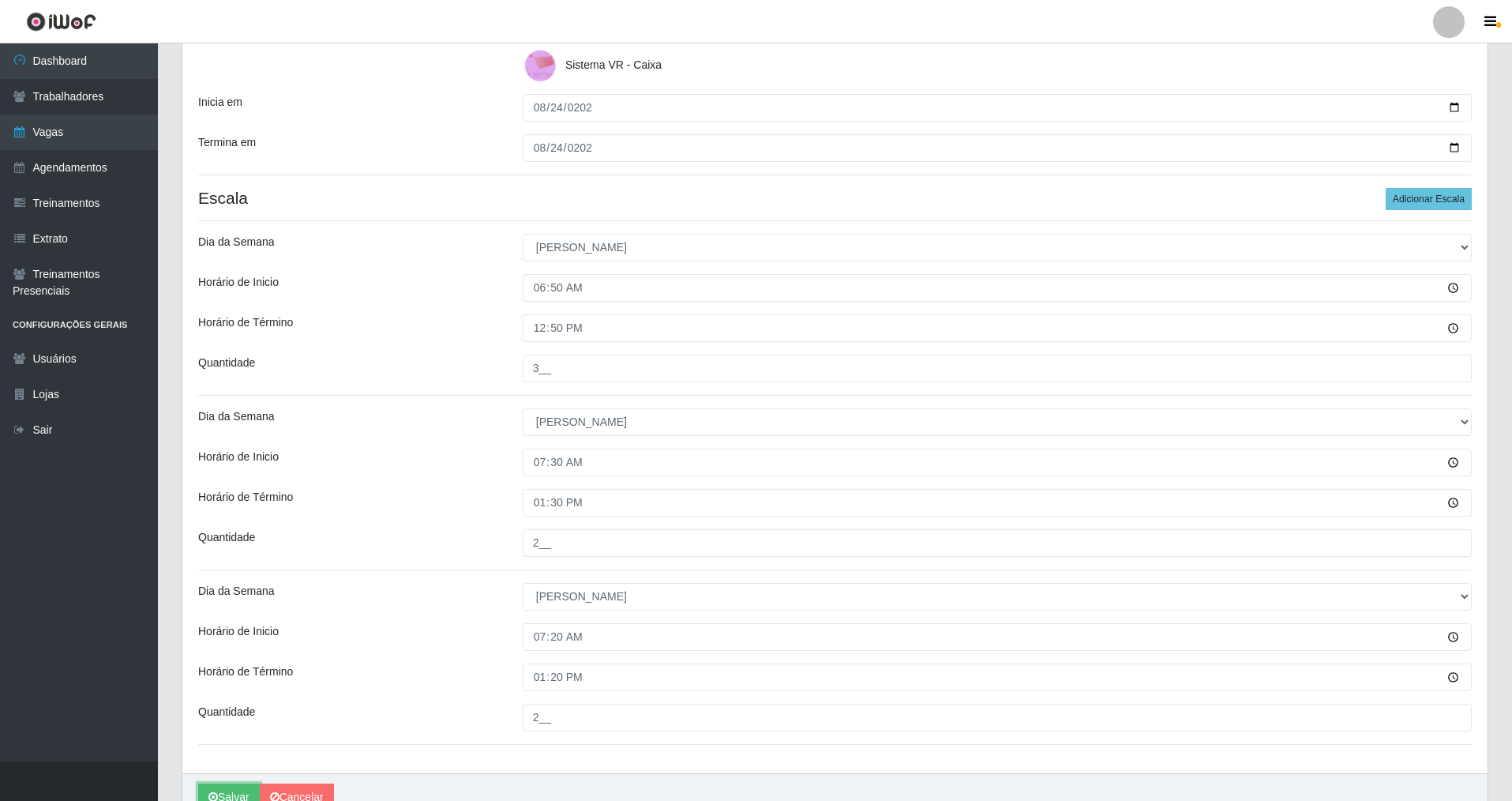
scroll to position [222, 0]
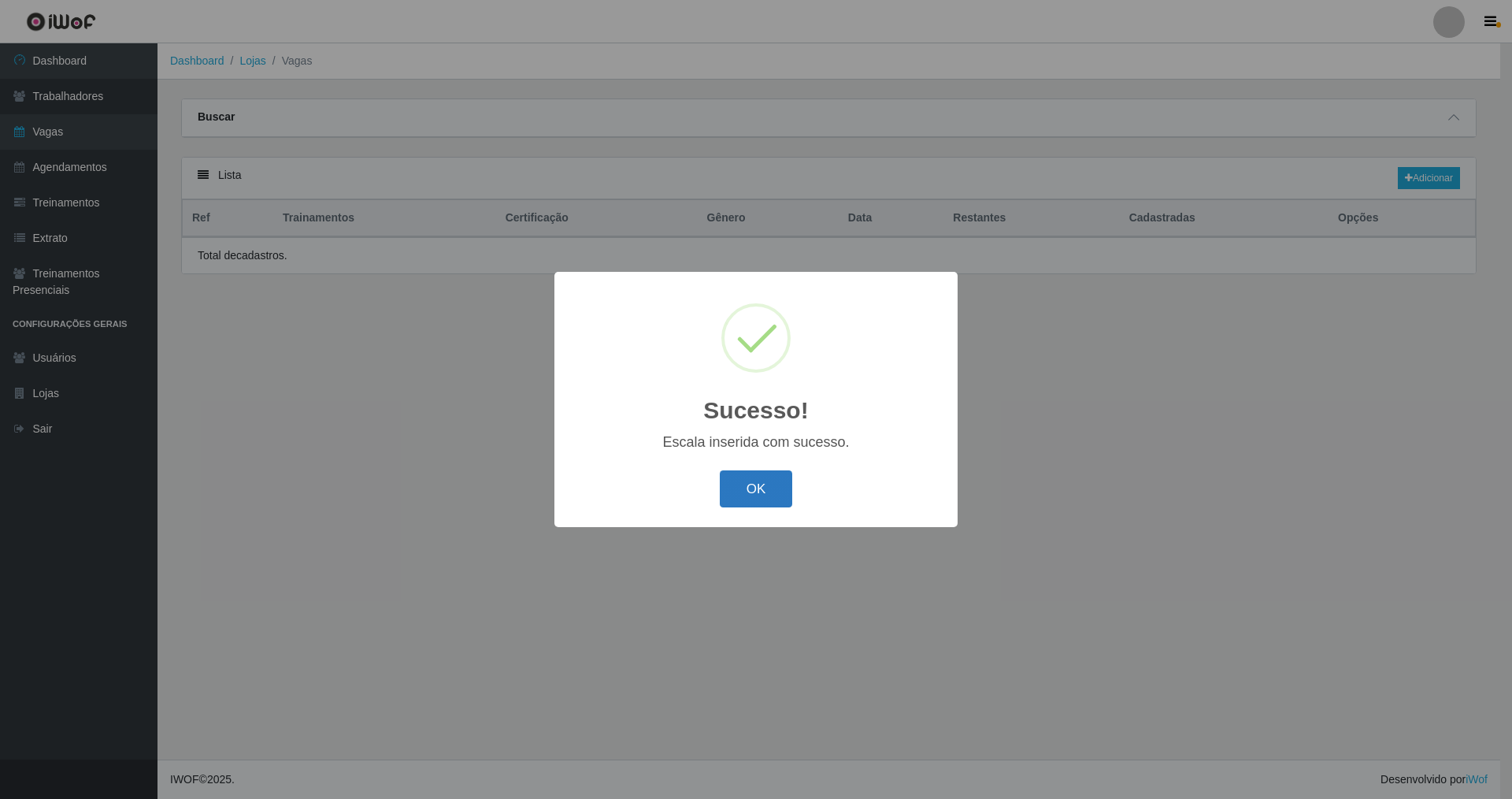
click at [761, 503] on button "OK" at bounding box center [756, 488] width 73 height 37
